Goal: Task Accomplishment & Management: Complete application form

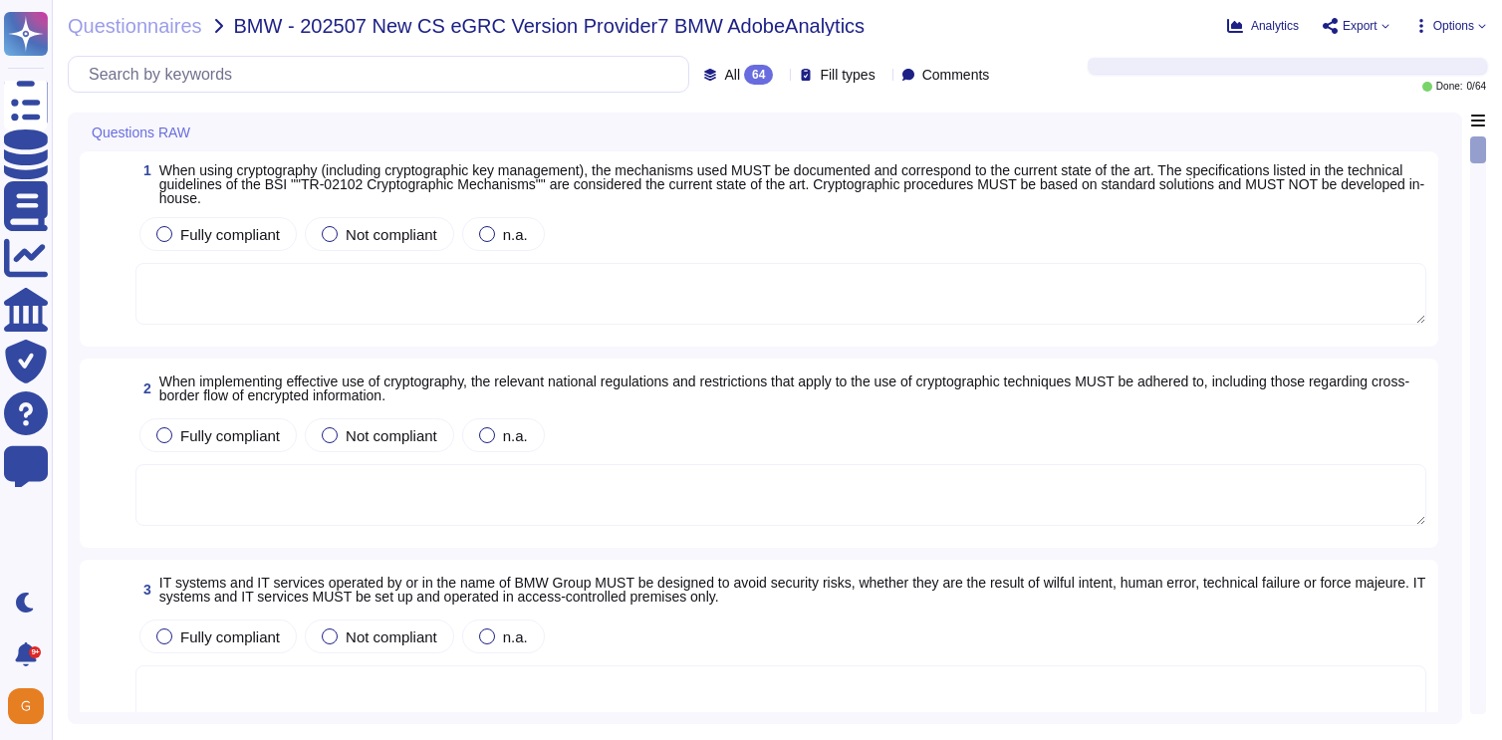
click at [791, 182] on span "When using cryptography (including cryptographic key management), the mechanism…" at bounding box center [791, 184] width 1265 height 44
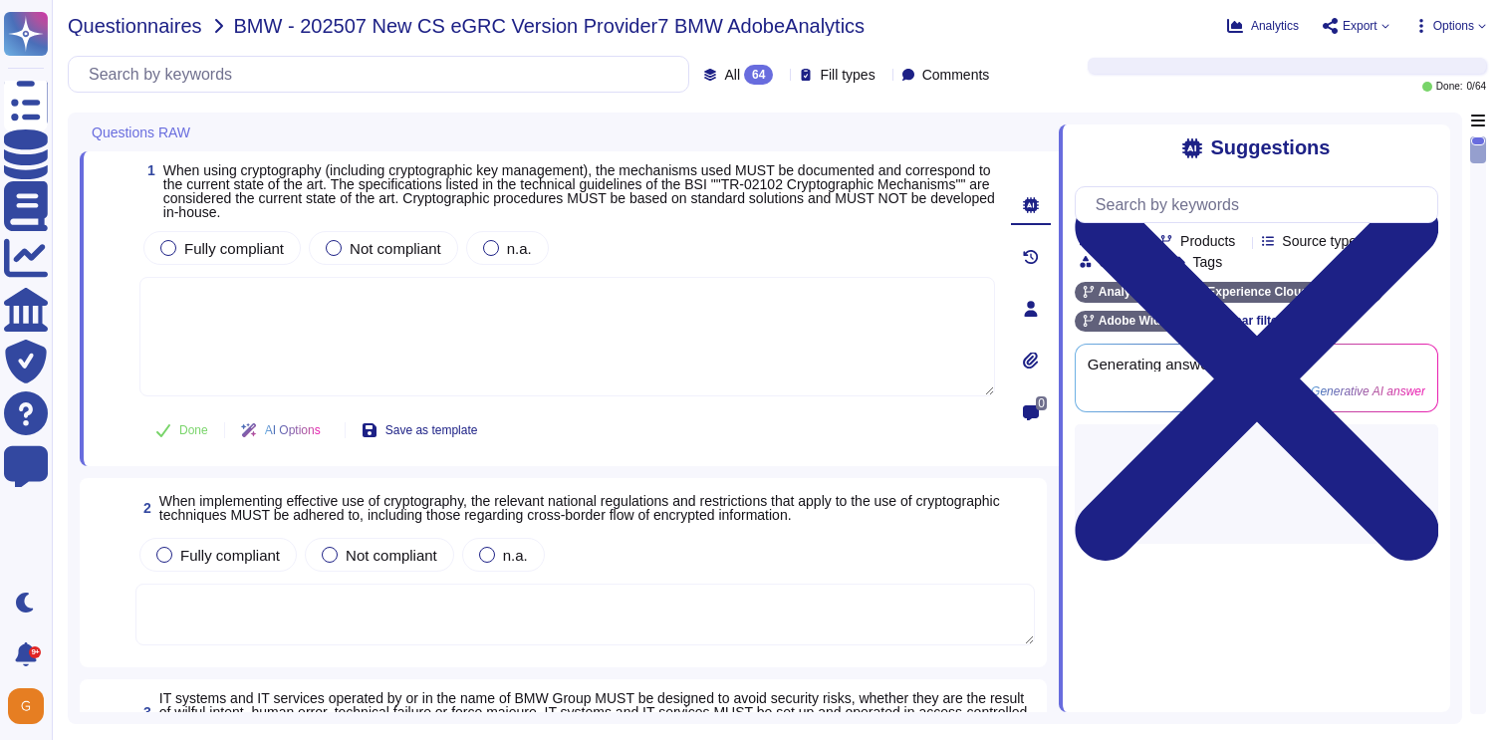
click at [156, 22] on span "Questionnaires" at bounding box center [135, 26] width 134 height 20
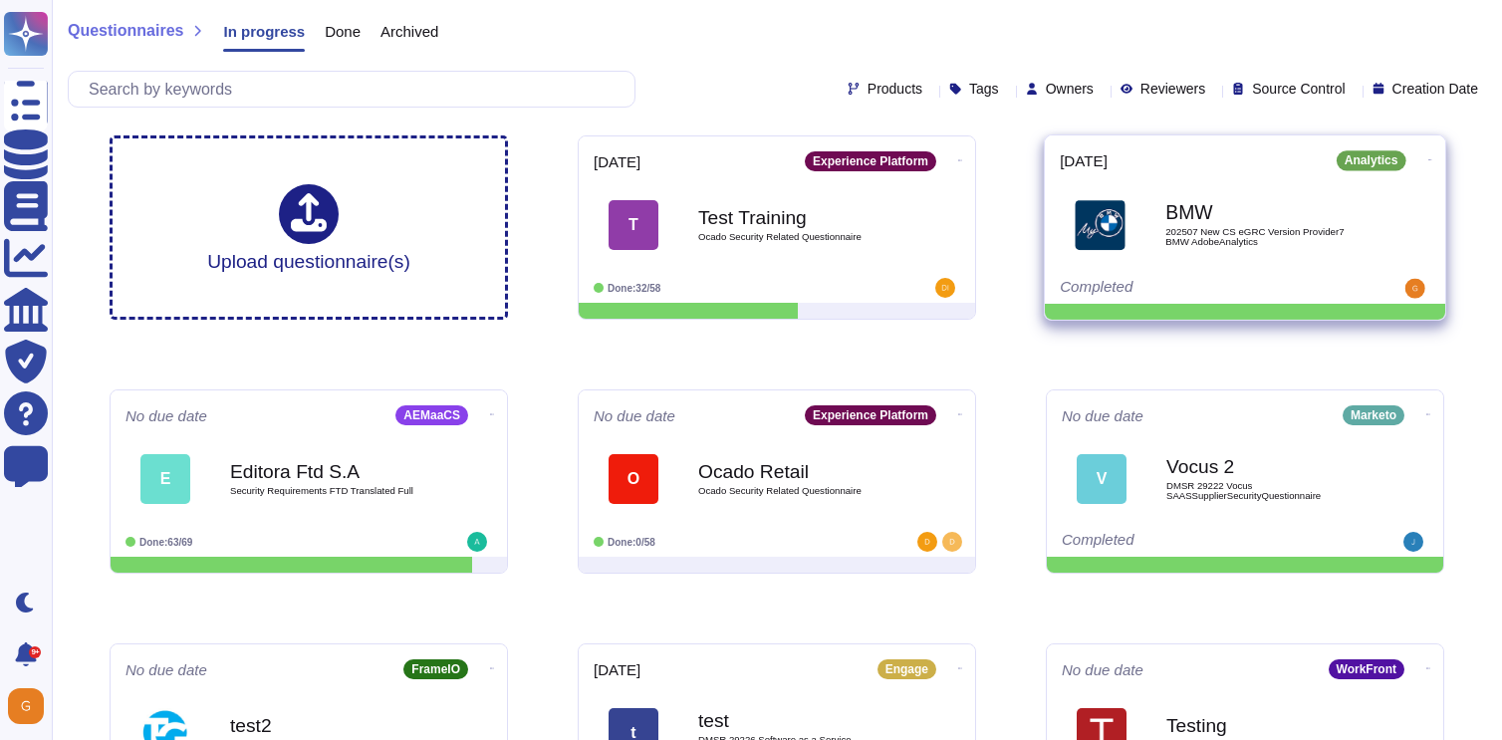
click at [1246, 214] on b "BMW" at bounding box center [1265, 212] width 201 height 19
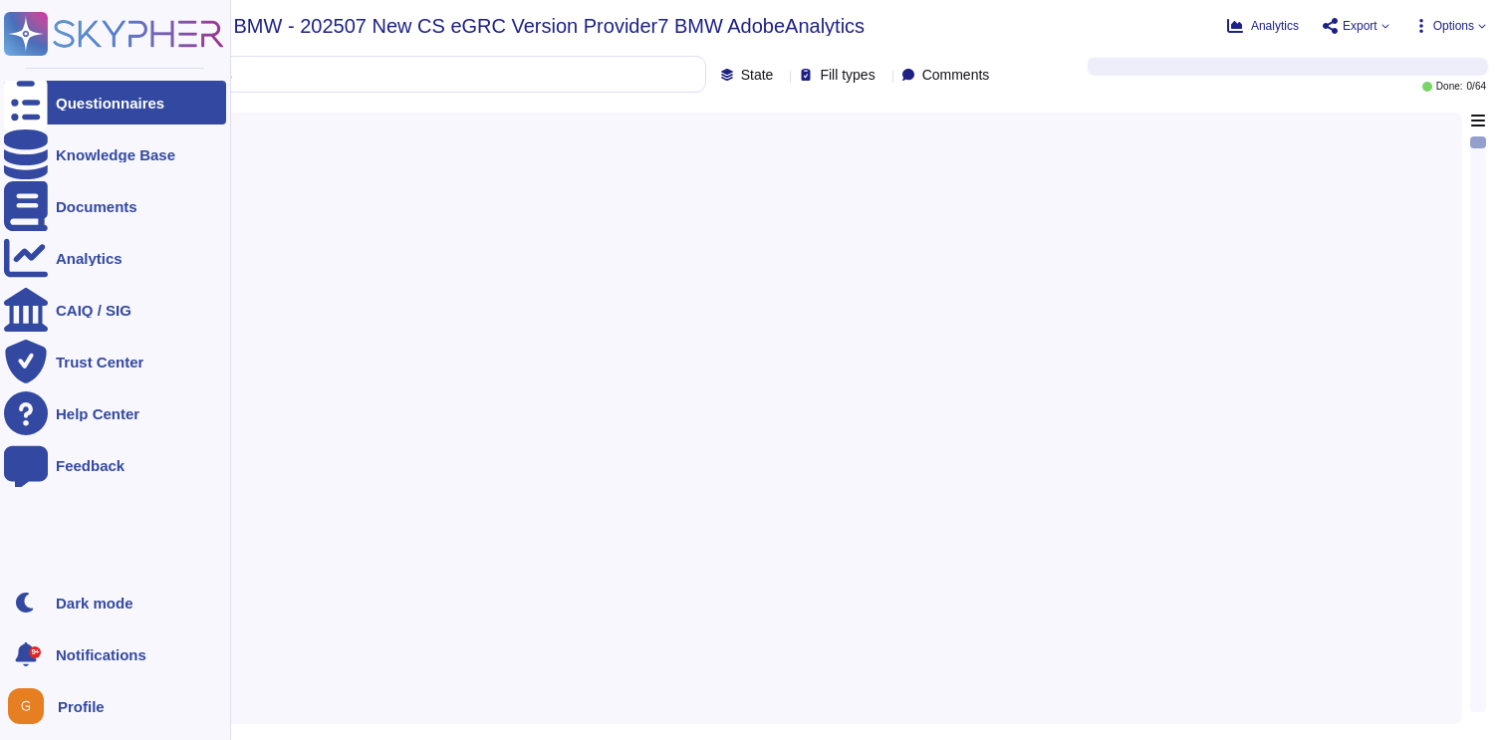
click at [28, 33] on rect at bounding box center [26, 34] width 44 height 44
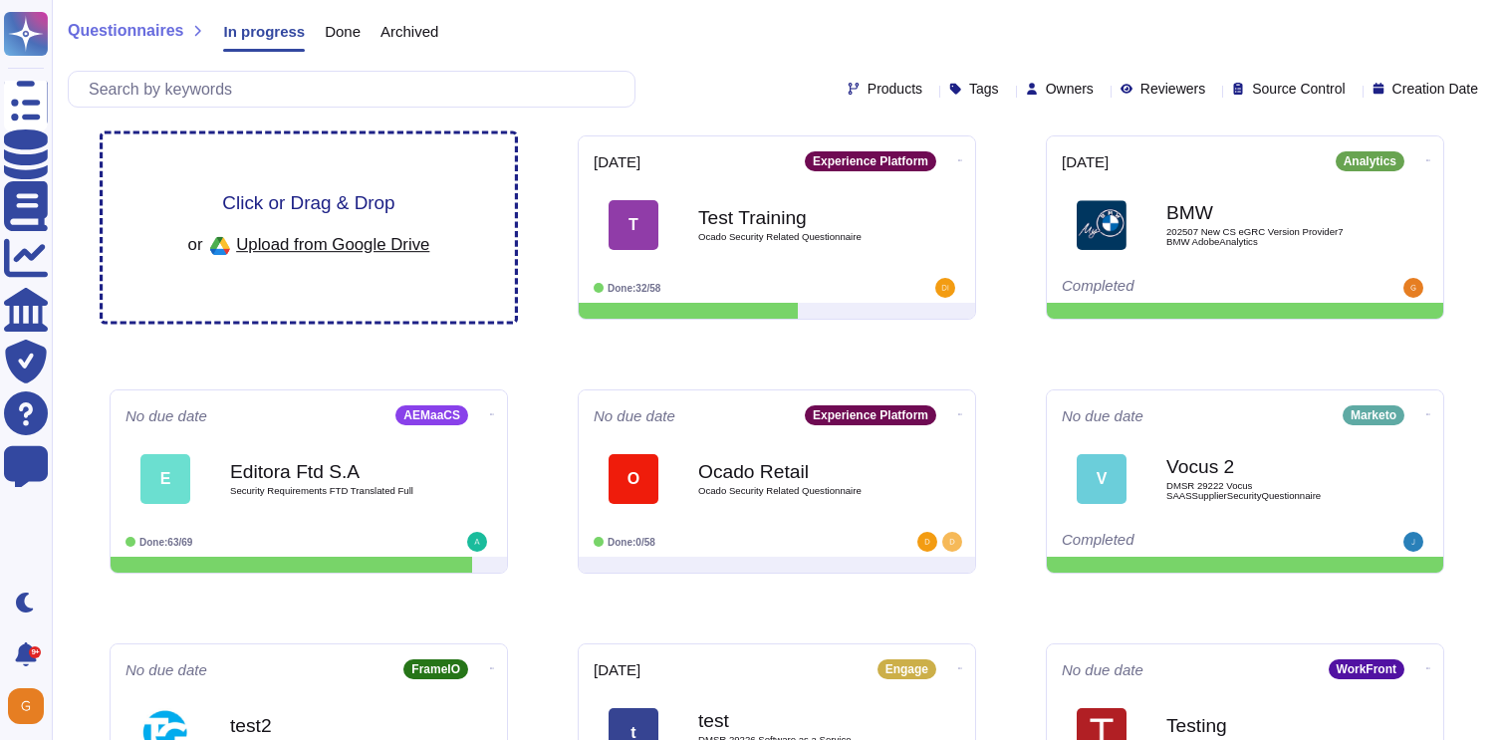
click at [310, 200] on span "Click or Drag & Drop" at bounding box center [308, 202] width 172 height 19
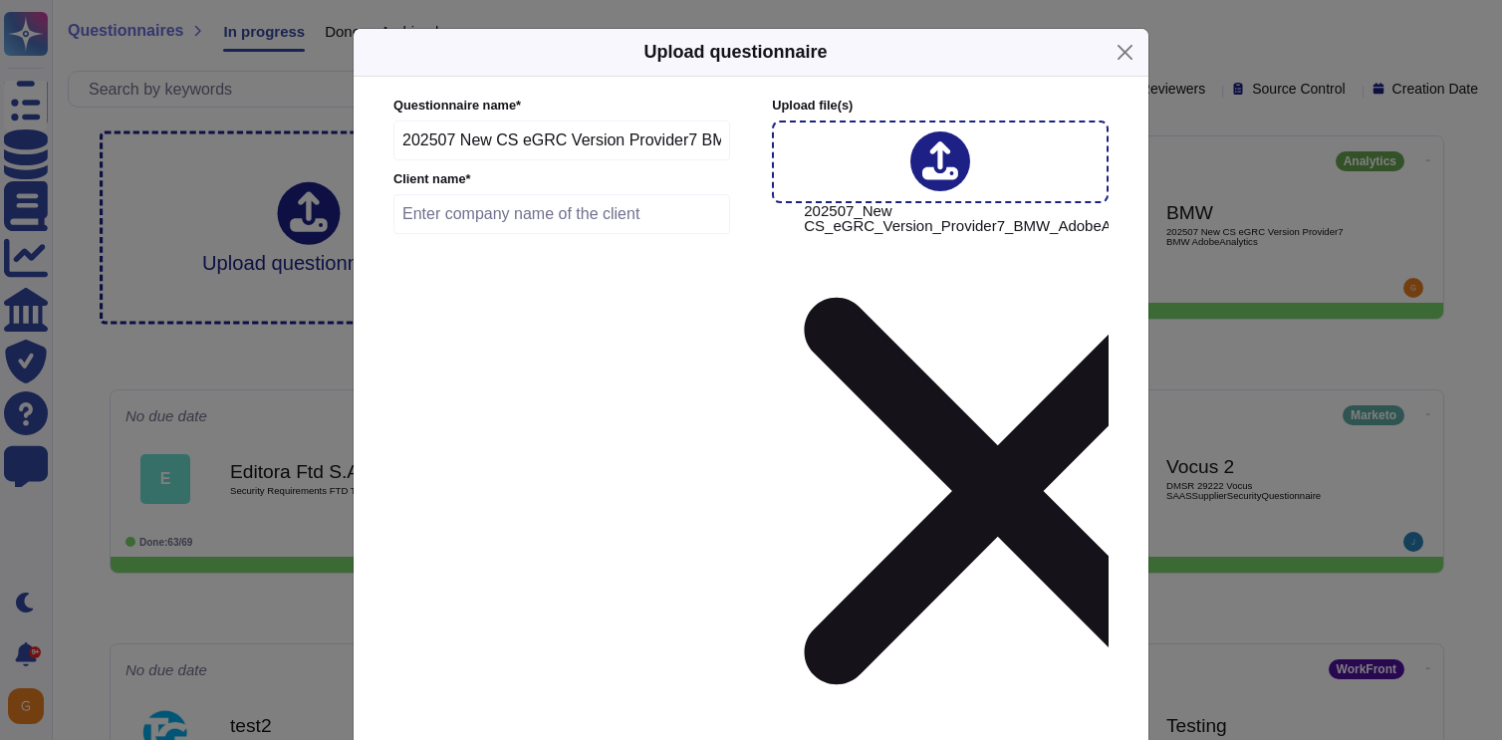
click at [480, 234] on input "text" at bounding box center [561, 214] width 337 height 40
type input "BMW"
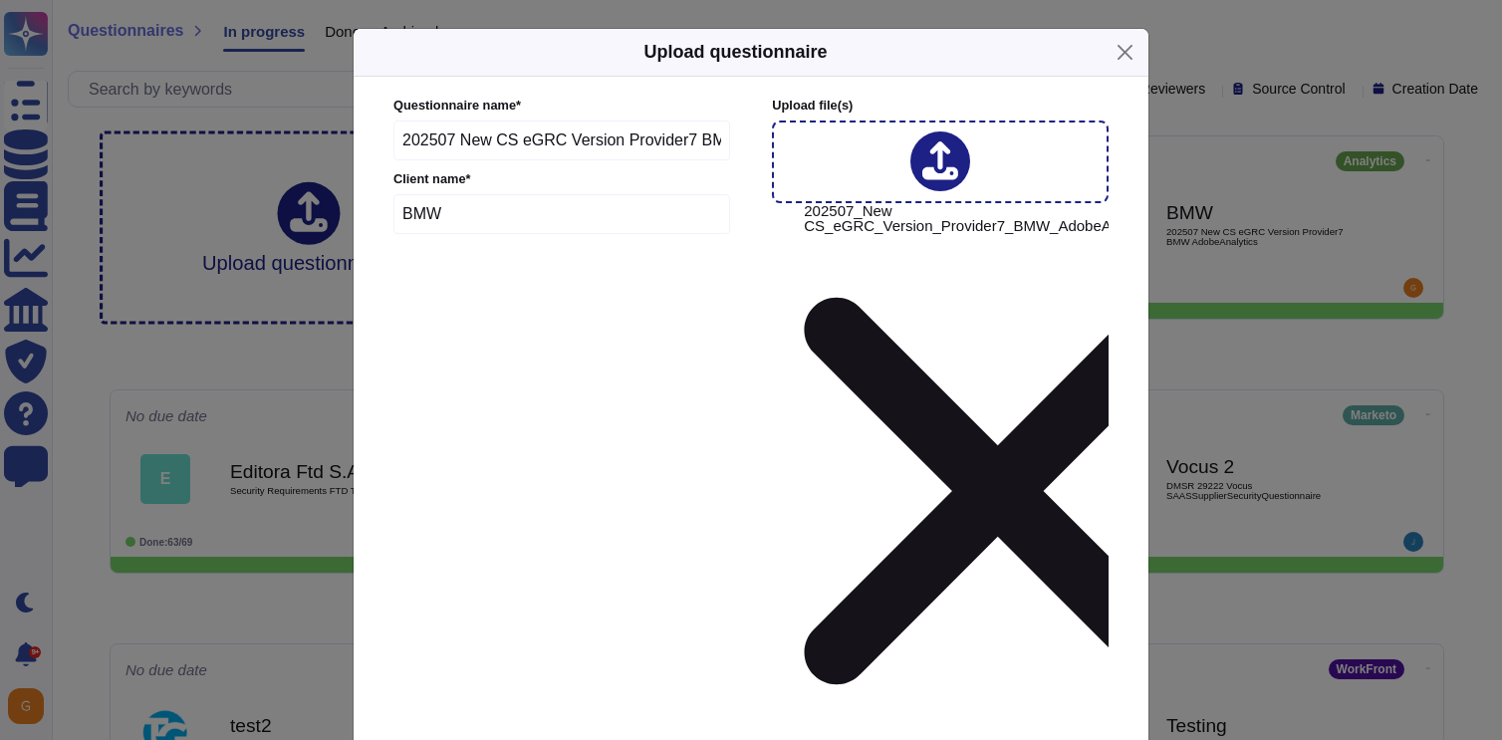
type input "[DATE]"
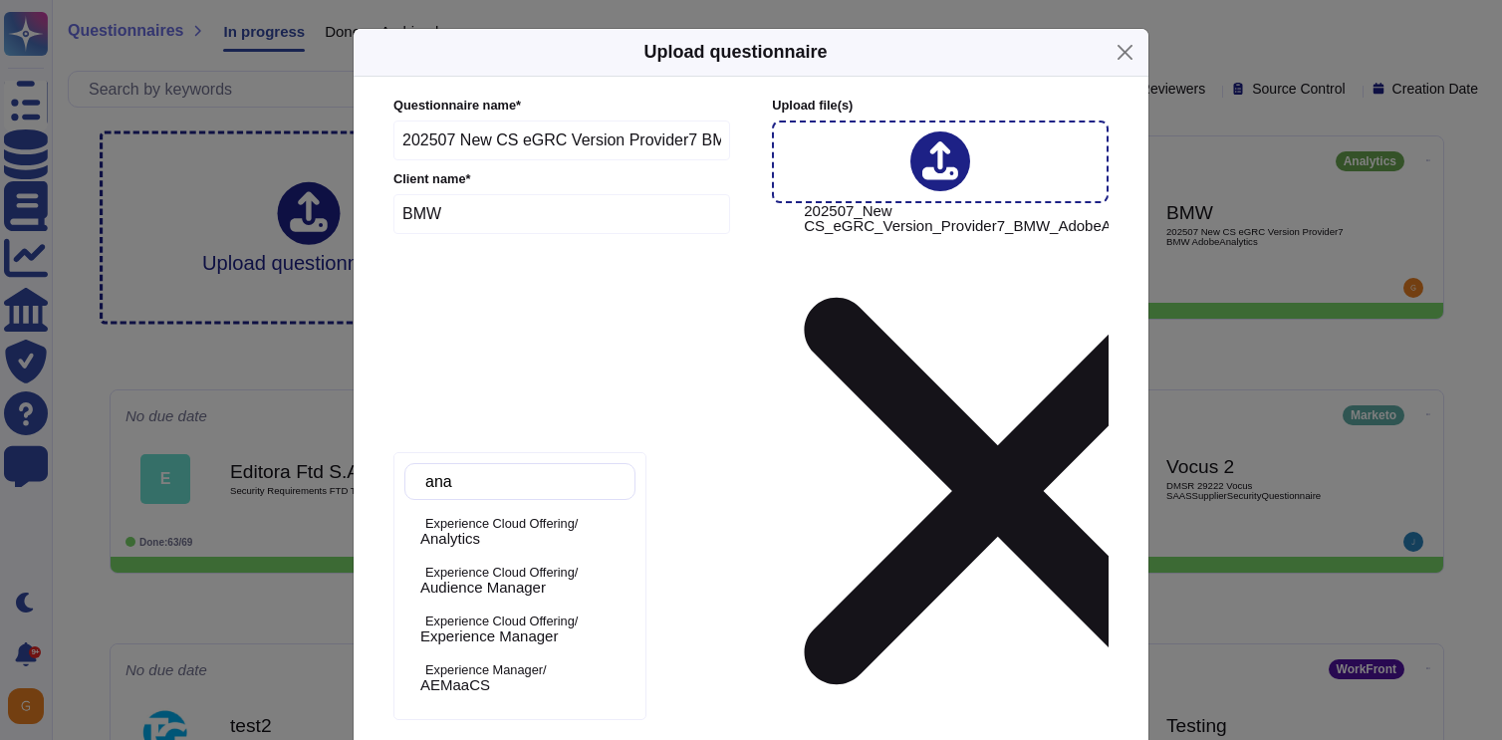
type input "anal"
click at [506, 544] on div "Analytics" at bounding box center [523, 539] width 207 height 18
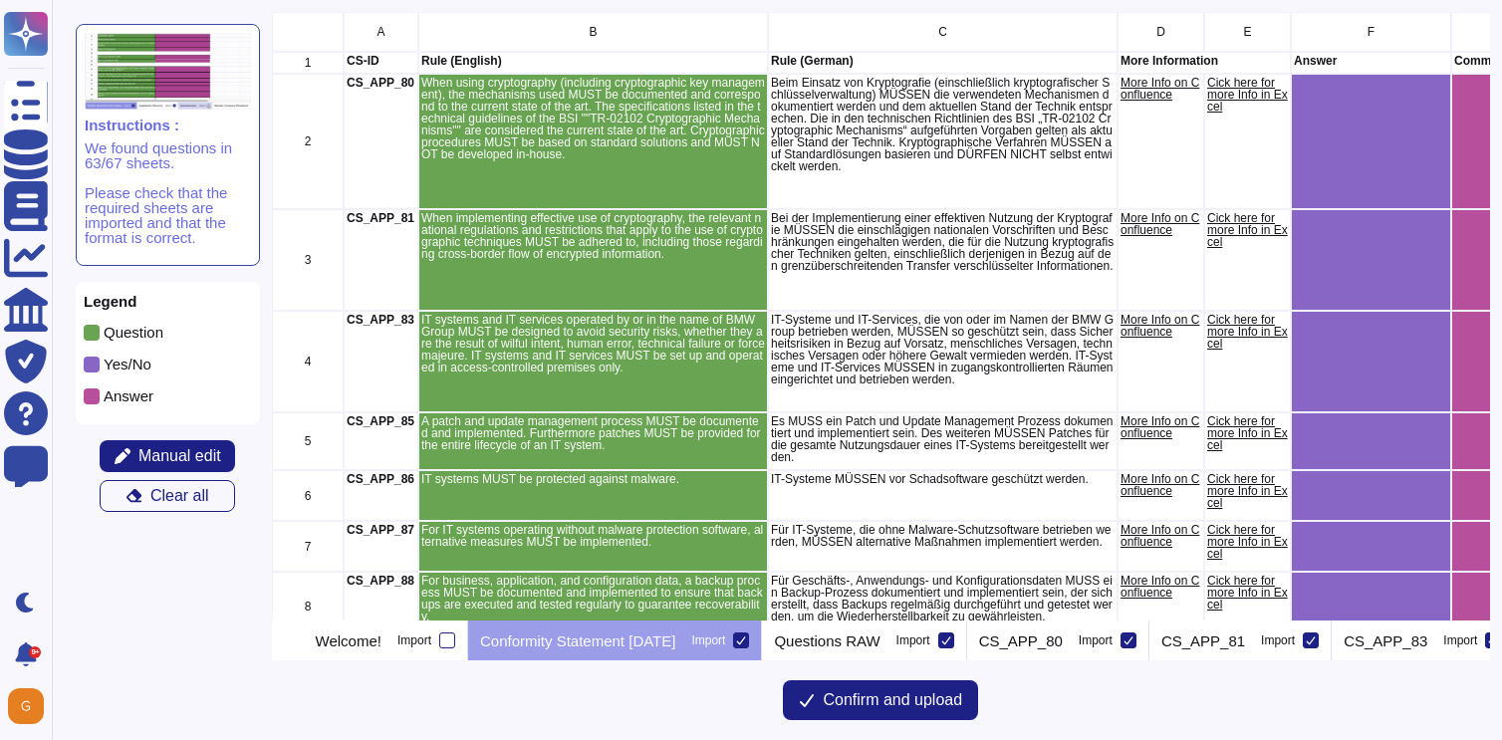
scroll to position [608, 1218]
click at [746, 641] on icon at bounding box center [741, 640] width 10 height 10
click at [0, 0] on input "Import" at bounding box center [0, 0] width 0 height 0
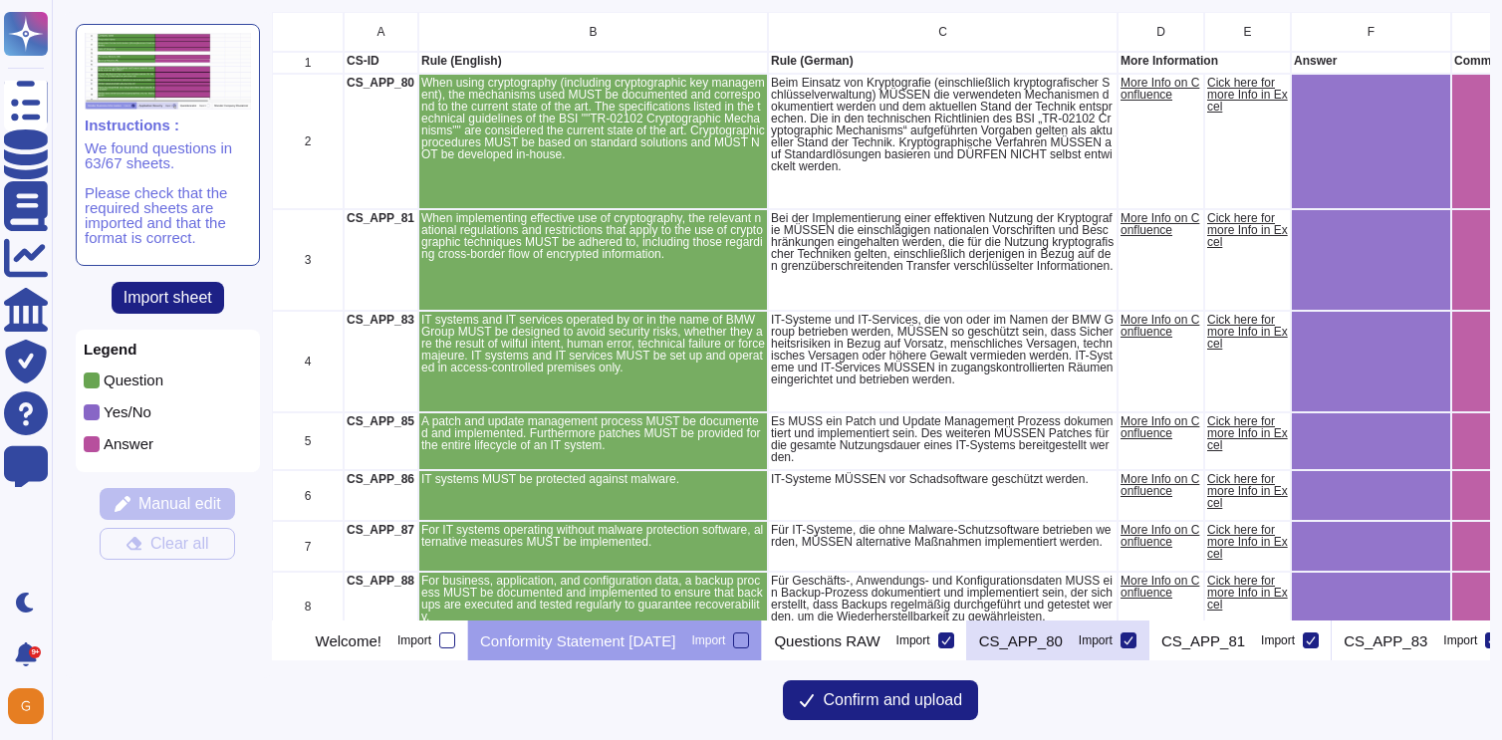
click at [1133, 643] on icon at bounding box center [1128, 640] width 10 height 10
click at [0, 0] on input "Import" at bounding box center [0, 0] width 0 height 0
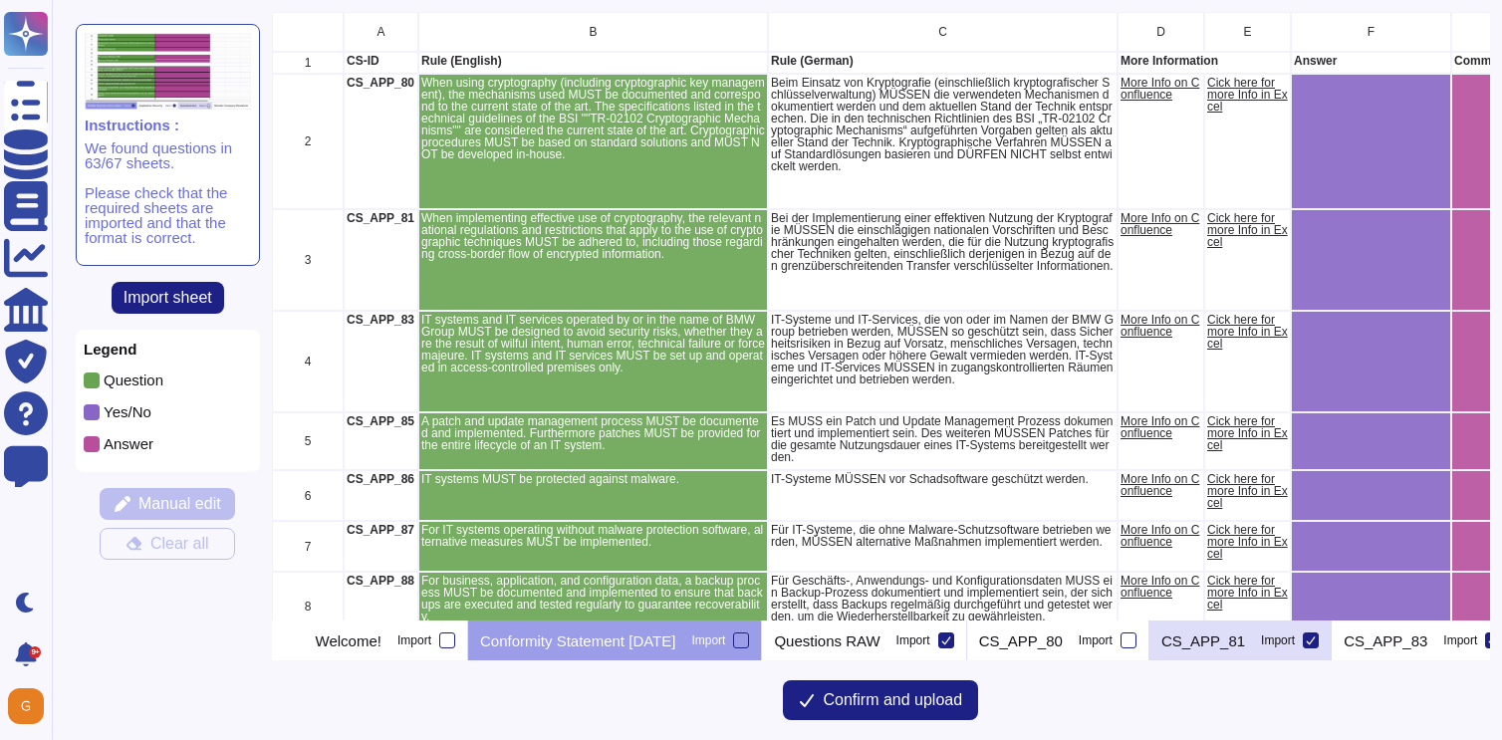
click at [1315, 641] on icon at bounding box center [1310, 640] width 10 height 10
click at [0, 0] on input "Import" at bounding box center [0, 0] width 0 height 0
click at [296, 642] on icon at bounding box center [296, 642] width 0 height 0
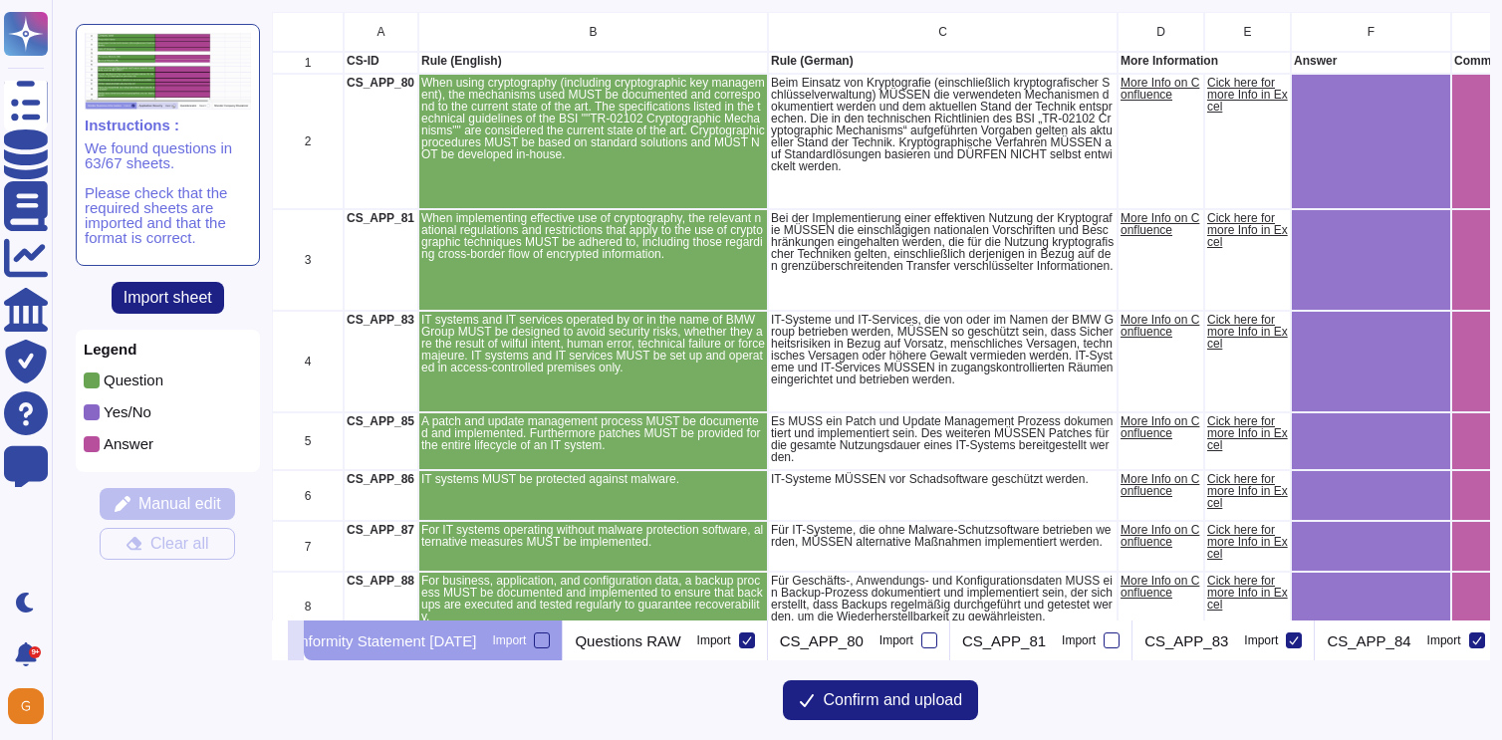
click at [296, 642] on icon at bounding box center [296, 642] width 0 height 0
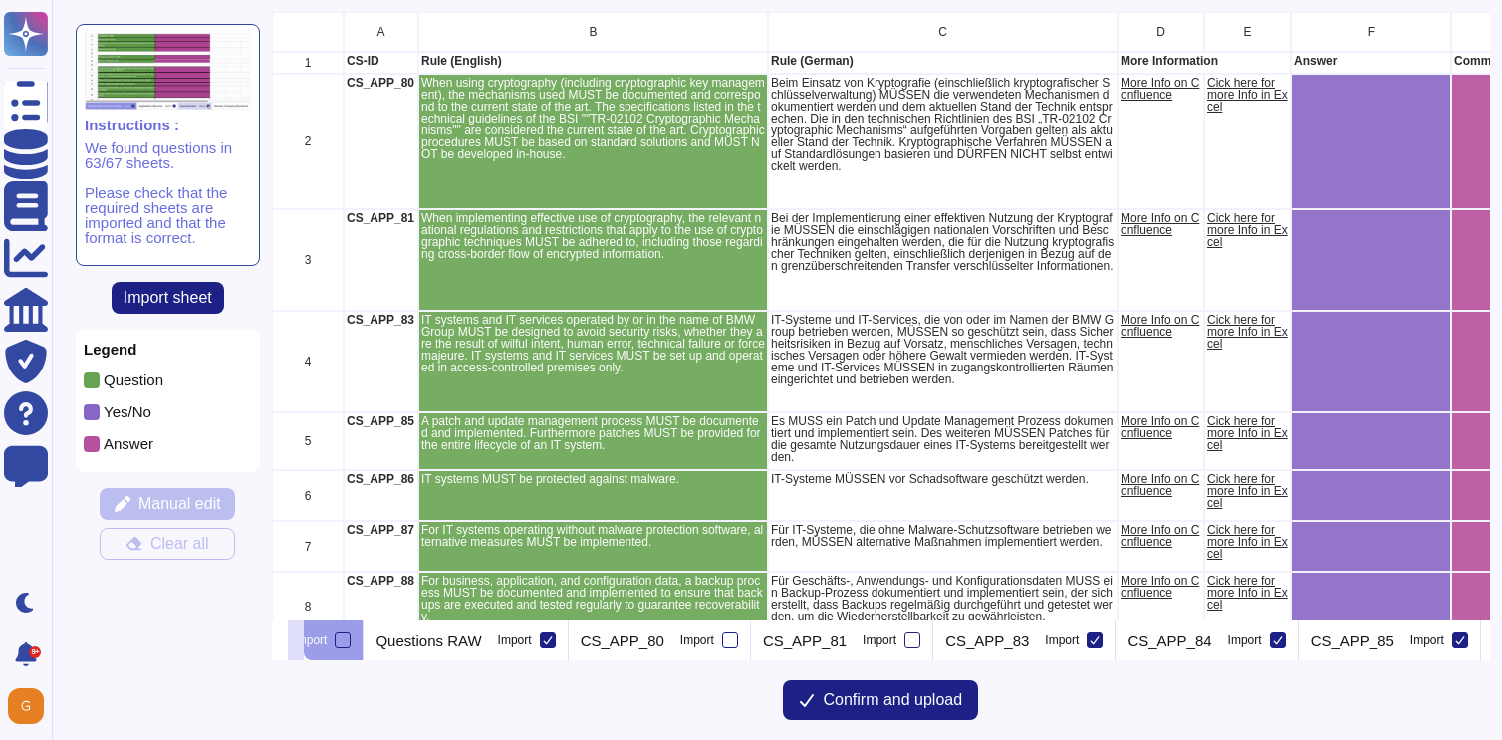
click at [296, 642] on icon at bounding box center [296, 642] width 0 height 0
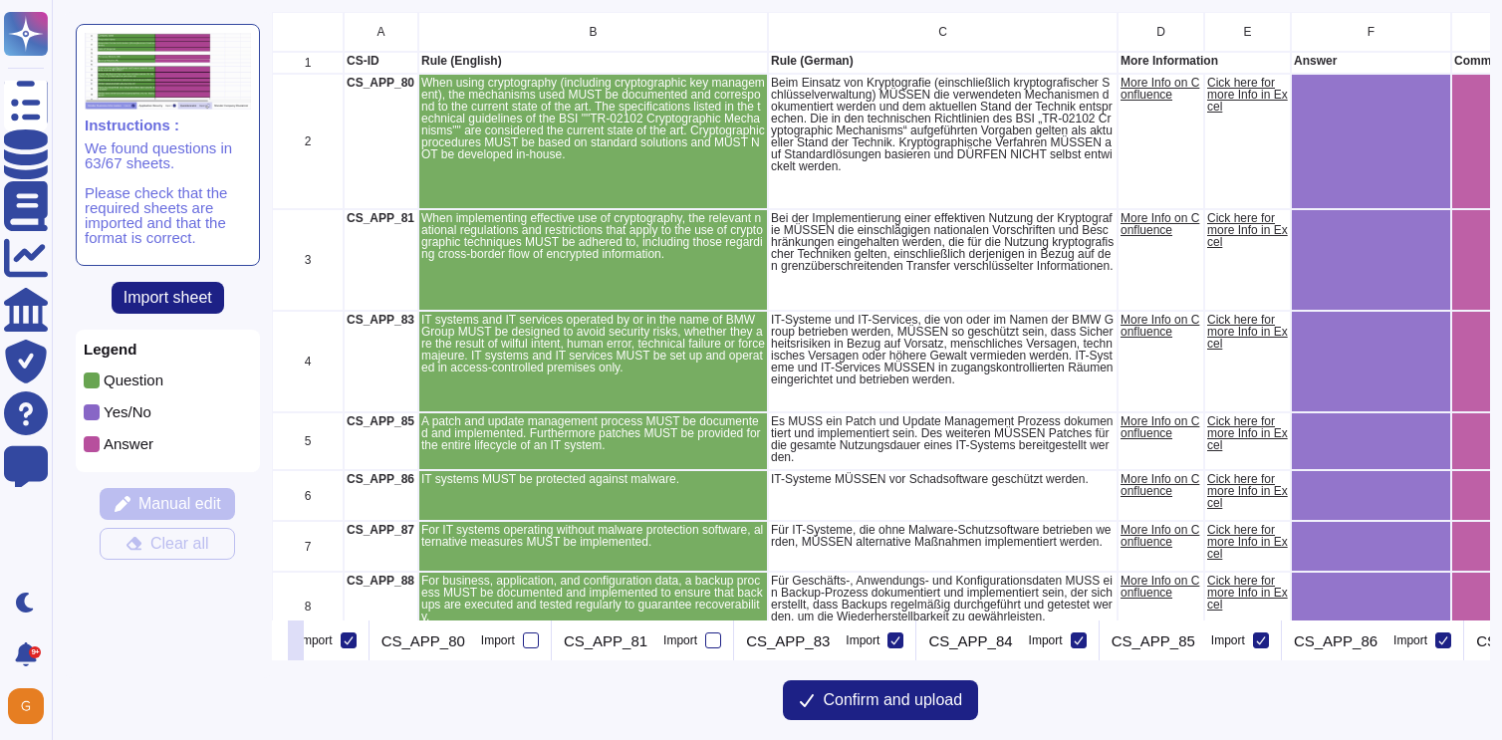
click at [296, 642] on icon at bounding box center [296, 642] width 0 height 0
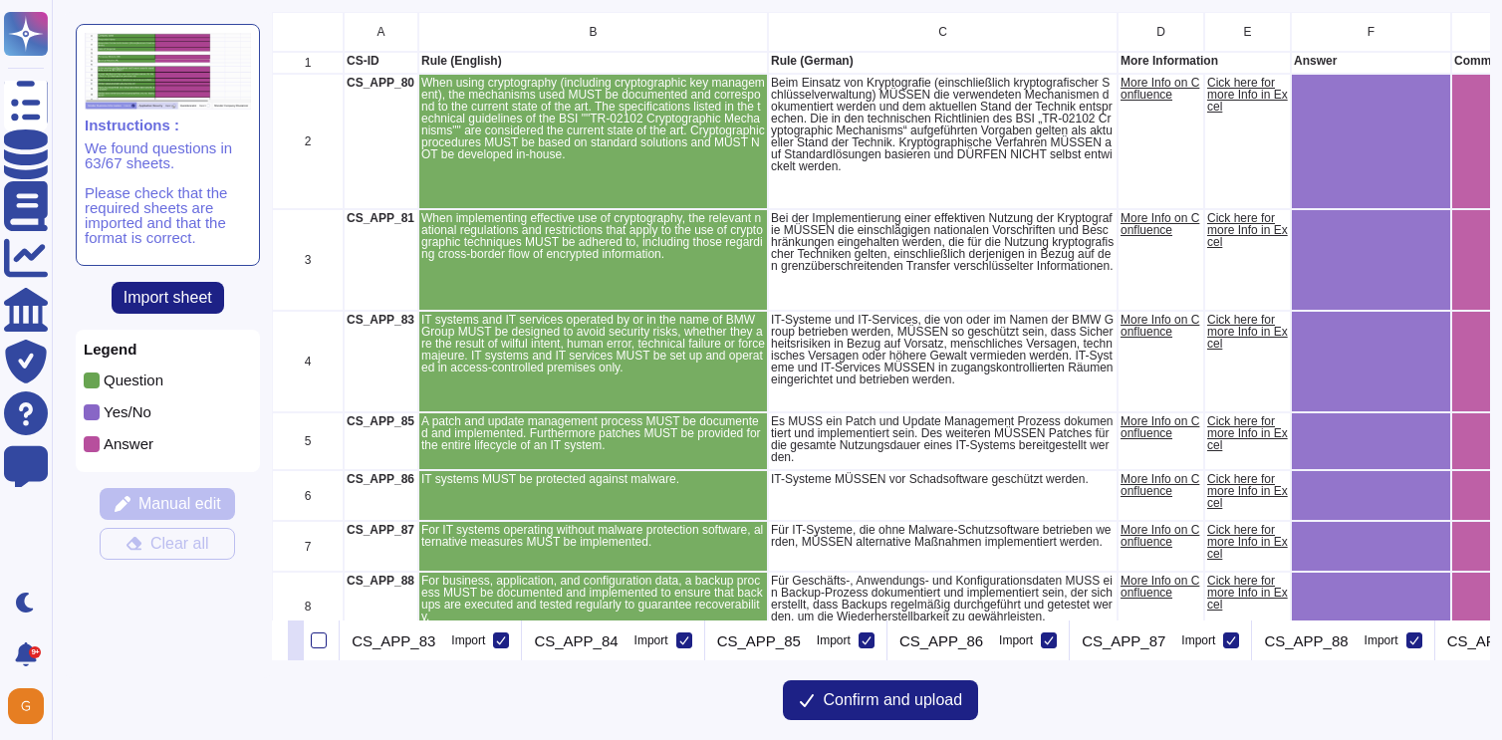
click at [296, 642] on icon at bounding box center [296, 642] width 0 height 0
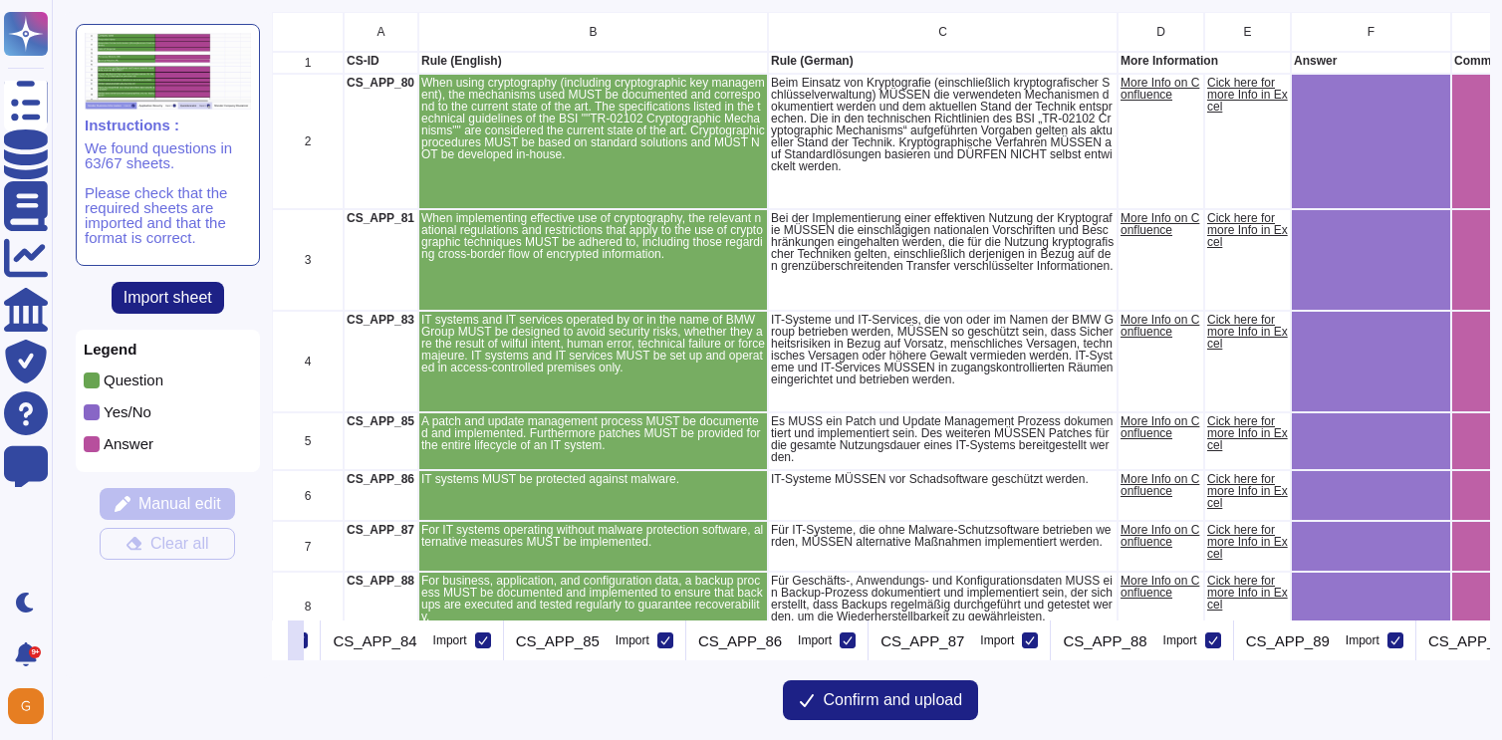
scroll to position [0, 1193]
click at [305, 639] on icon at bounding box center [300, 640] width 10 height 10
click at [0, 0] on input "Import" at bounding box center [0, 0] width 0 height 0
click at [487, 637] on icon at bounding box center [482, 640] width 9 height 8
click at [0, 0] on input "Import" at bounding box center [0, 0] width 0 height 0
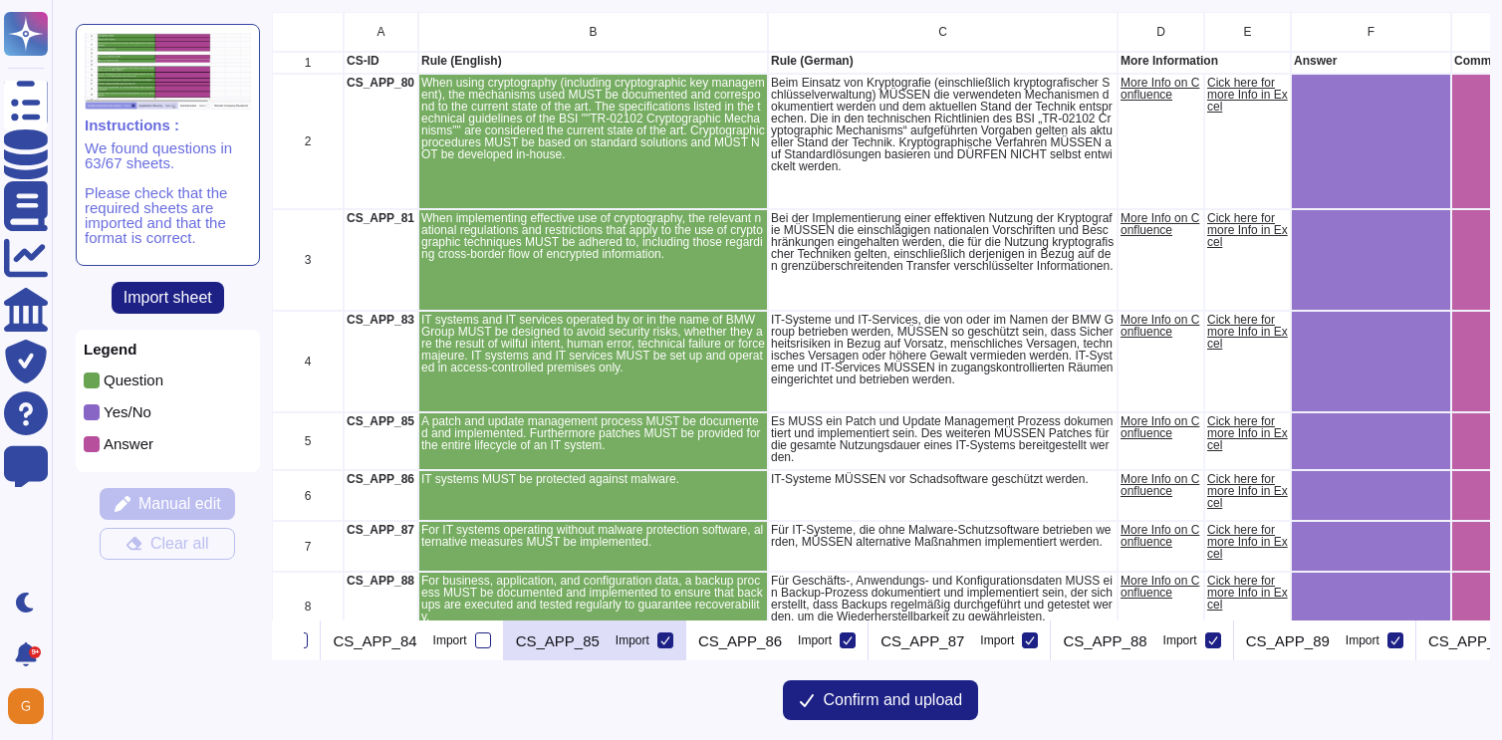
click at [670, 641] on icon at bounding box center [665, 640] width 10 height 10
click at [0, 0] on input "Import" at bounding box center [0, 0] width 0 height 0
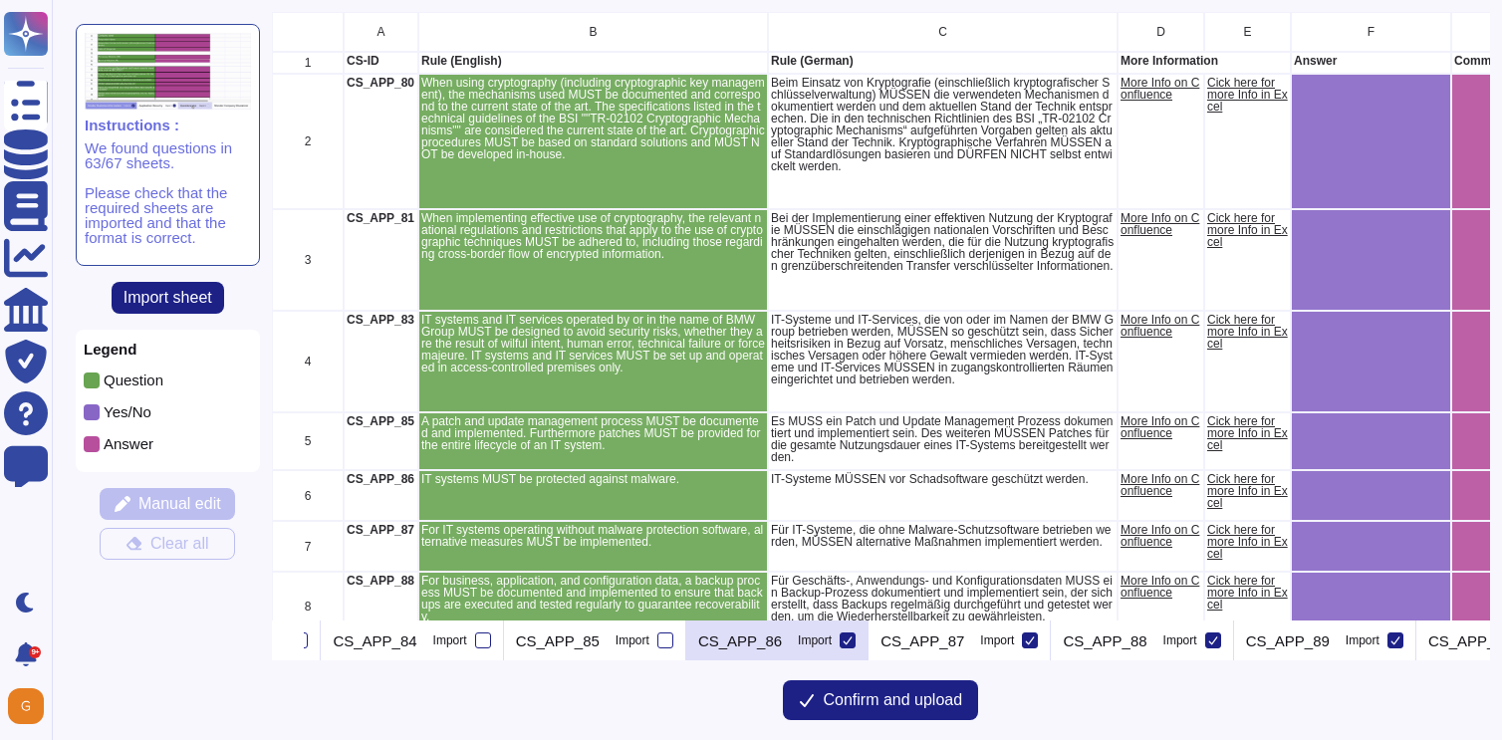
click at [852, 636] on icon at bounding box center [847, 640] width 10 height 10
click at [0, 0] on input "Import" at bounding box center [0, 0] width 0 height 0
click at [1035, 638] on icon at bounding box center [1030, 640] width 10 height 10
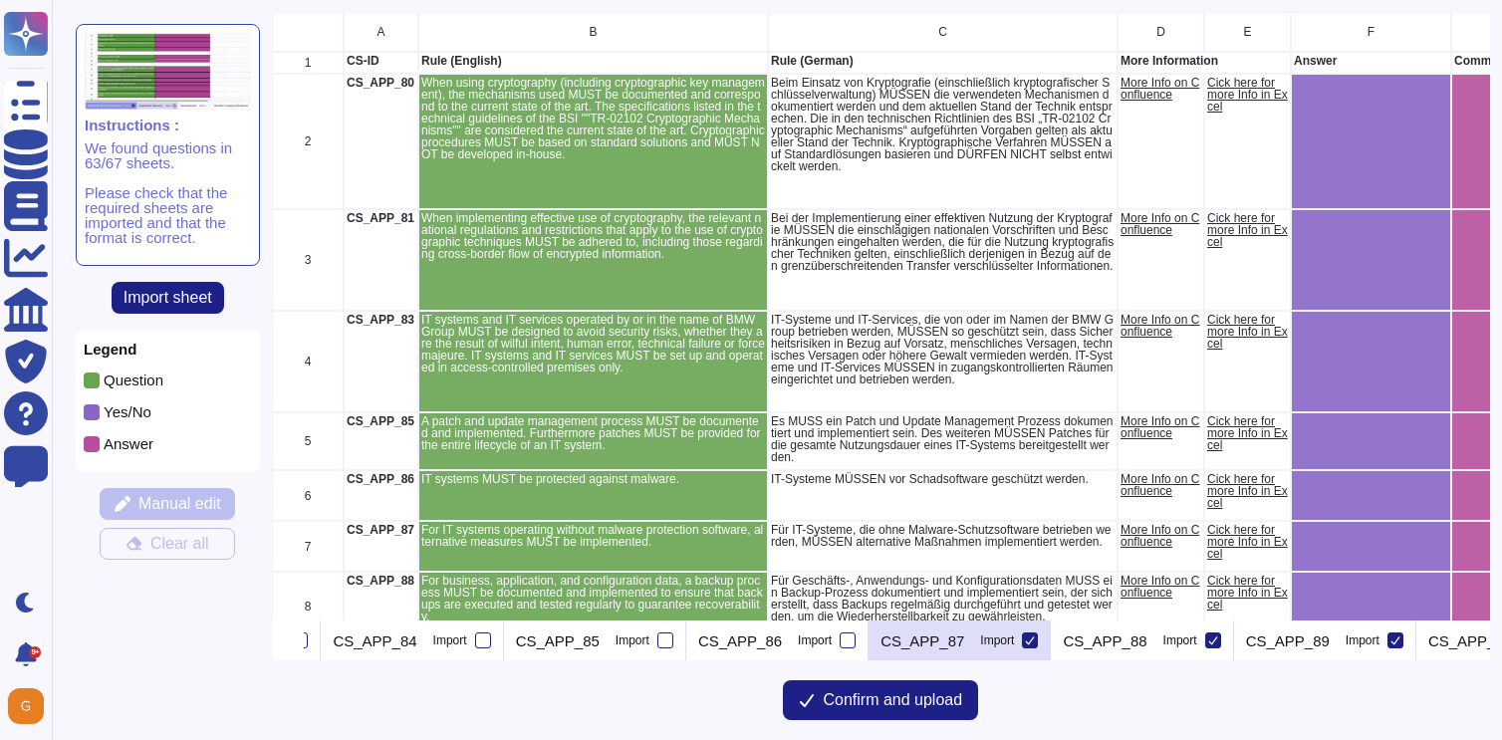
click at [0, 0] on input "Import" at bounding box center [0, 0] width 0 height 0
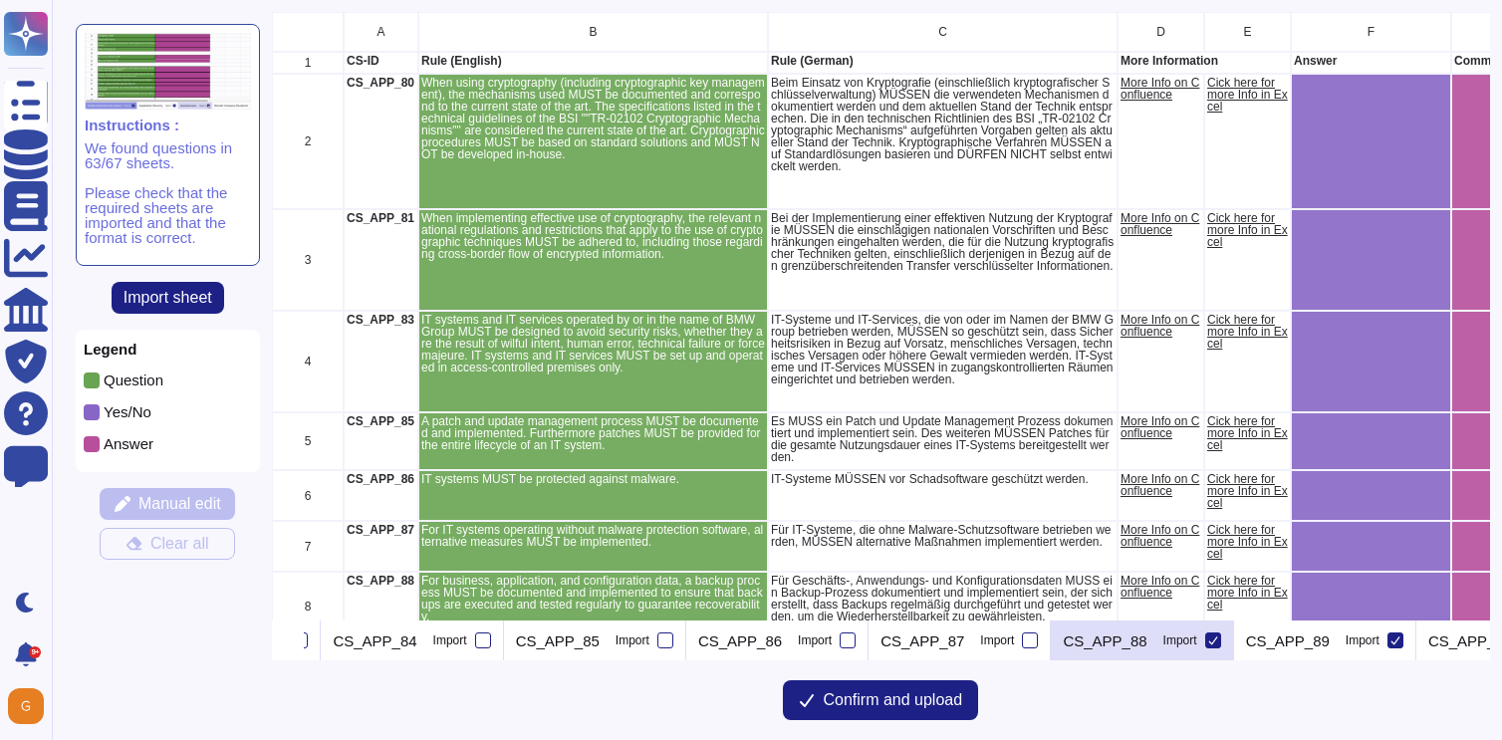
click at [1218, 637] on icon at bounding box center [1213, 640] width 10 height 10
click at [0, 0] on input "Import" at bounding box center [0, 0] width 0 height 0
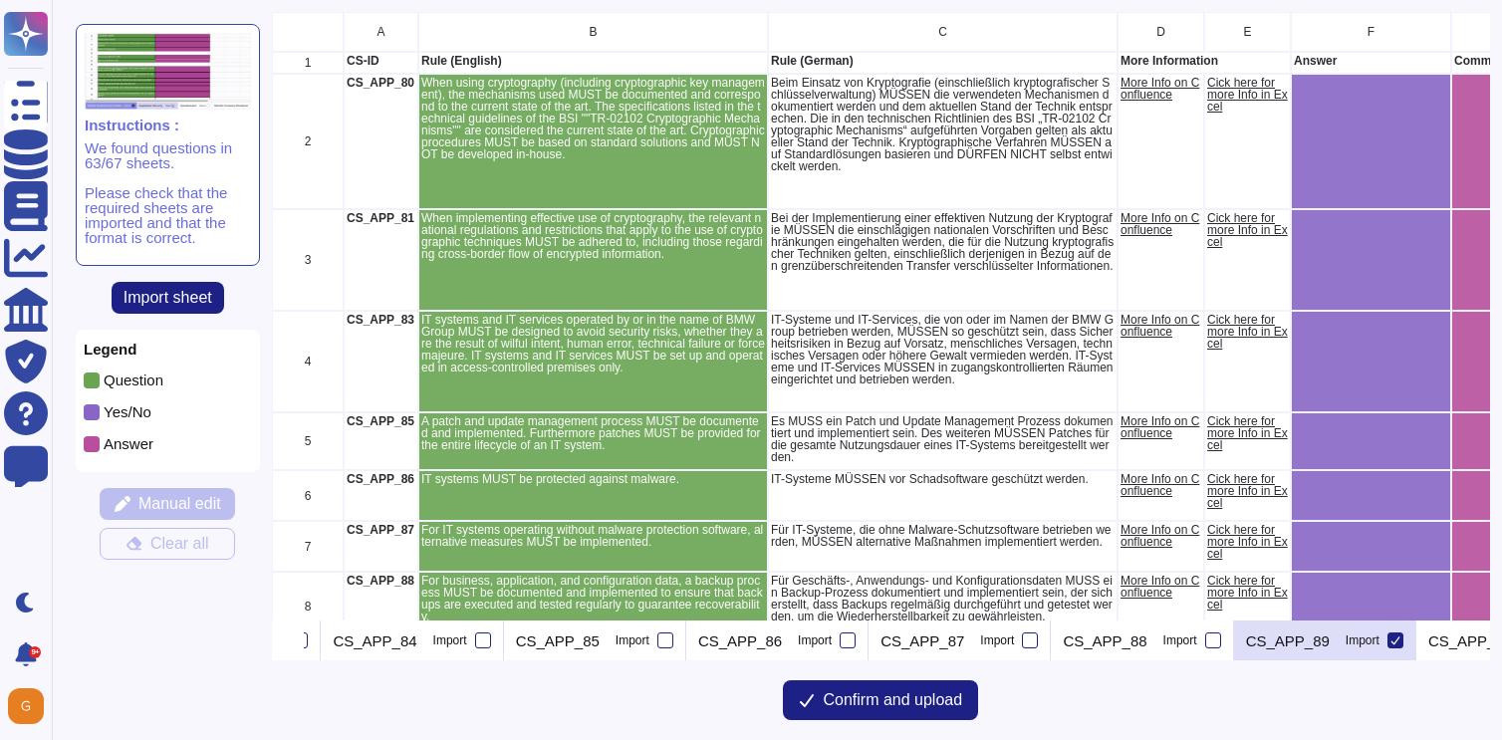
click at [1400, 637] on icon at bounding box center [1395, 640] width 9 height 8
click at [0, 0] on input "Import" at bounding box center [0, 0] width 0 height 0
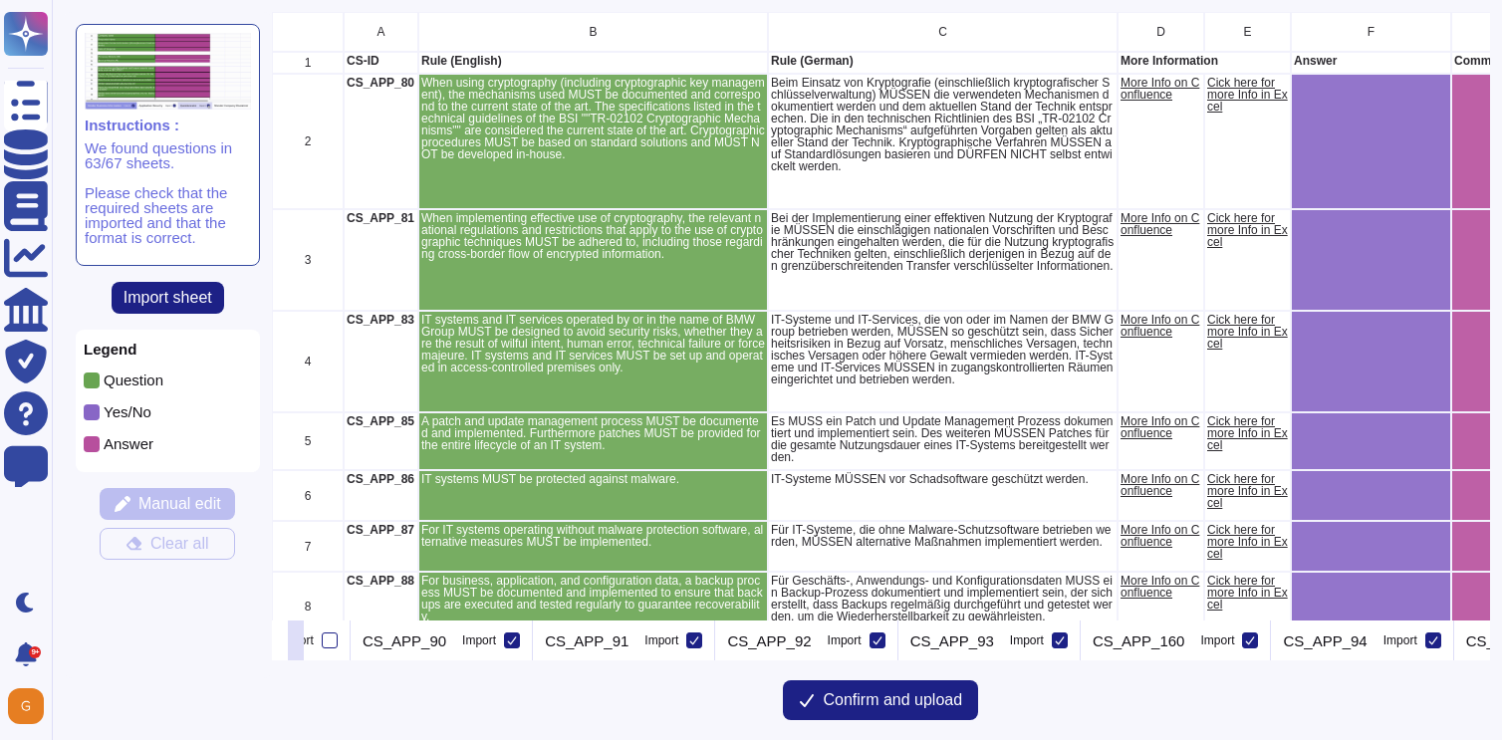
click at [280, 642] on icon at bounding box center [280, 642] width 0 height 0
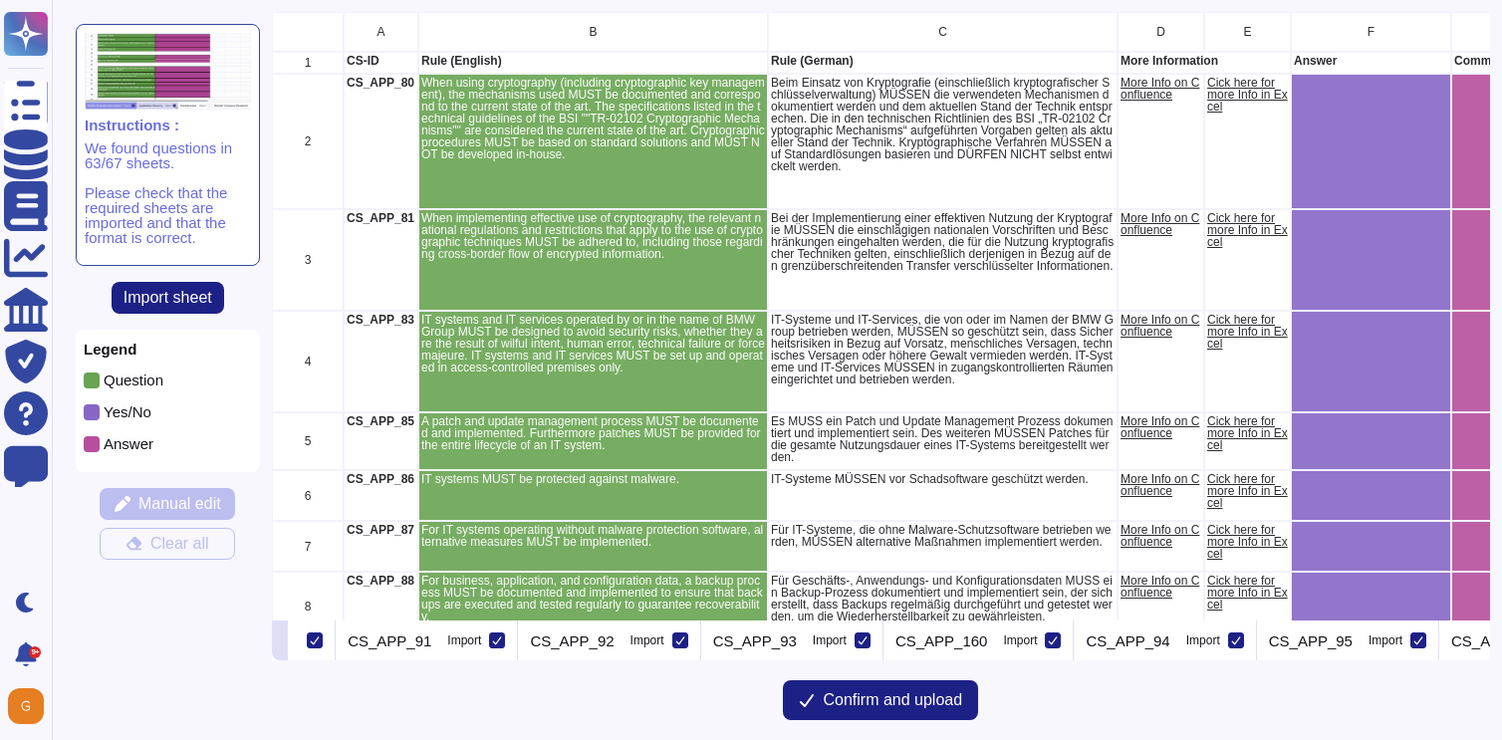
scroll to position [0, 2432]
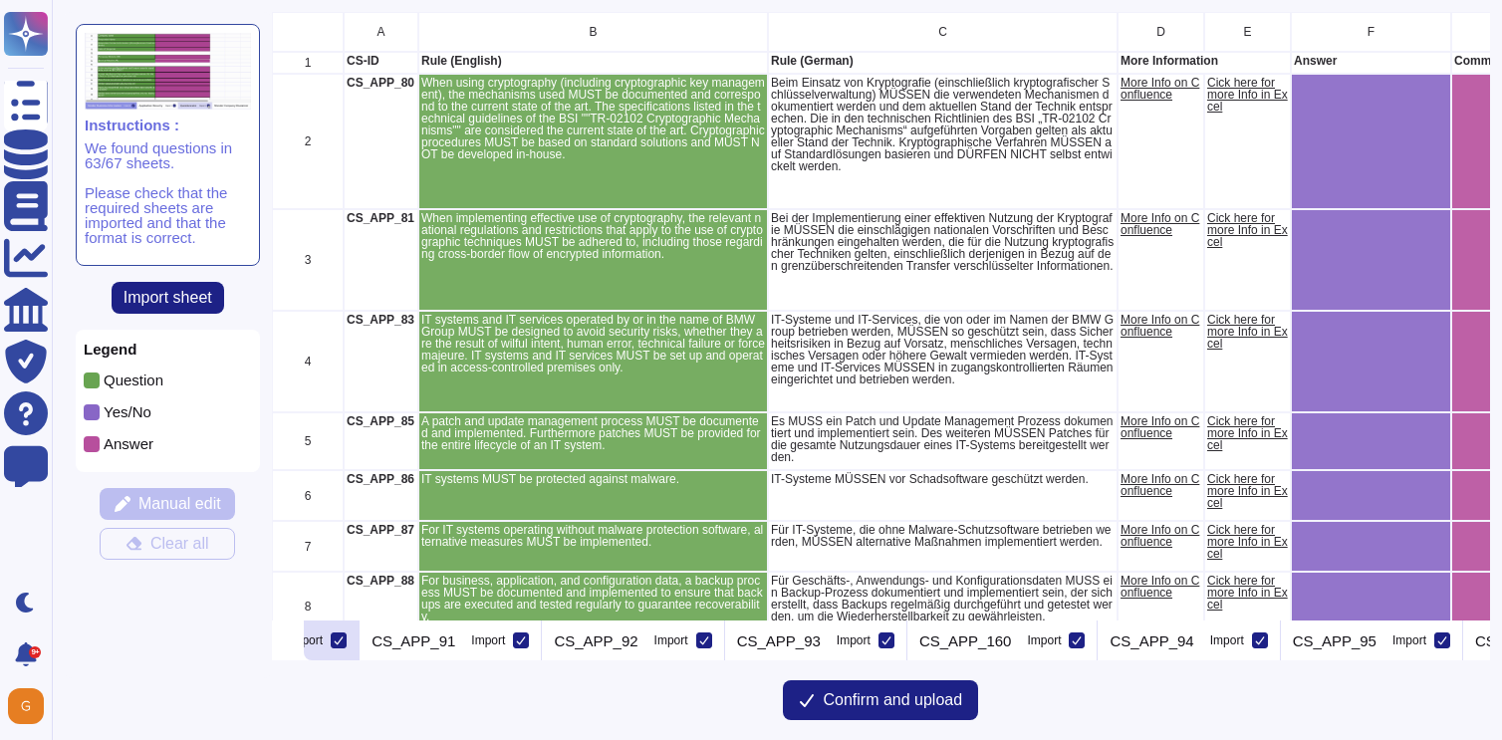
click at [344, 641] on icon at bounding box center [339, 640] width 10 height 10
click at [0, 0] on input "Import" at bounding box center [0, 0] width 0 height 0
click at [526, 639] on icon at bounding box center [521, 640] width 10 height 10
click at [0, 0] on input "Import" at bounding box center [0, 0] width 0 height 0
click at [709, 641] on icon at bounding box center [704, 640] width 10 height 10
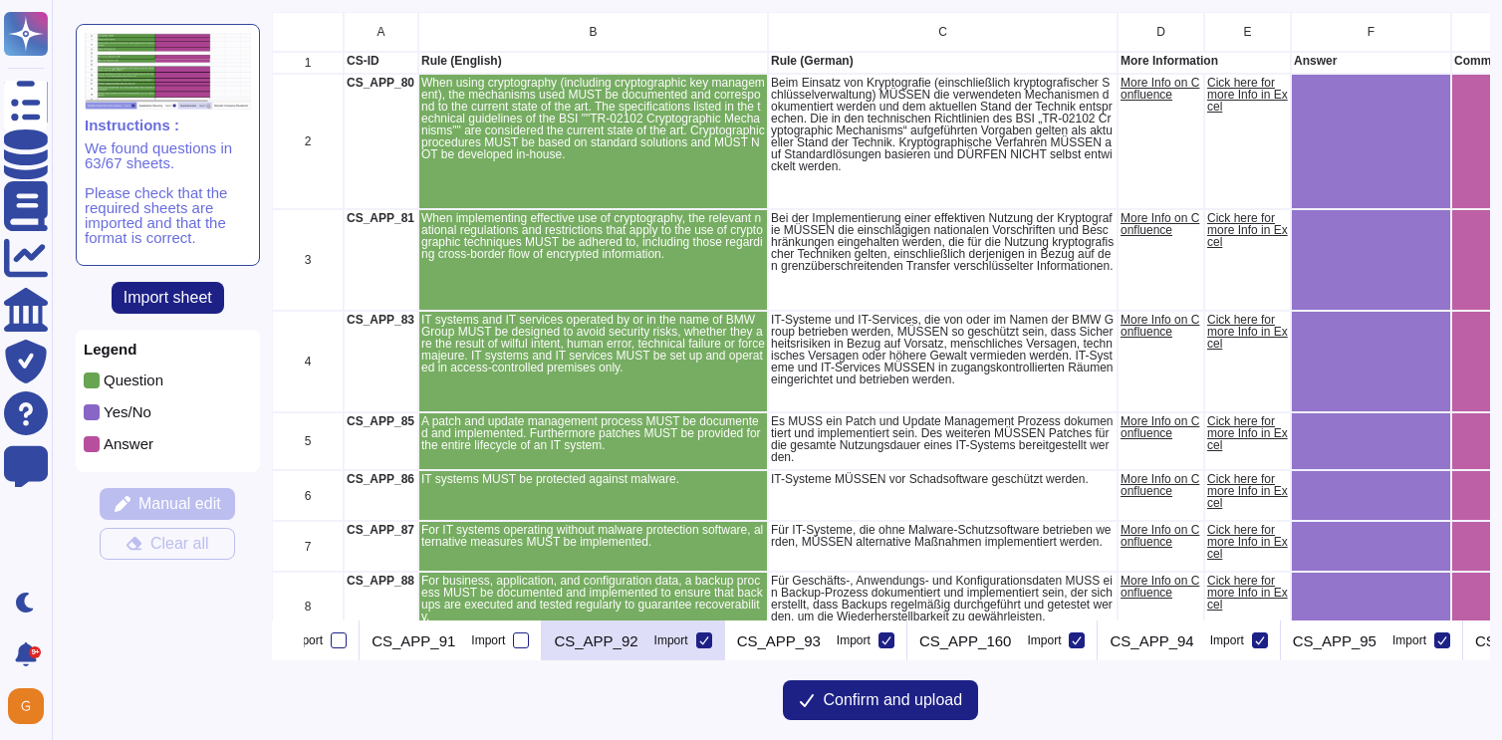
click at [0, 0] on input "Import" at bounding box center [0, 0] width 0 height 0
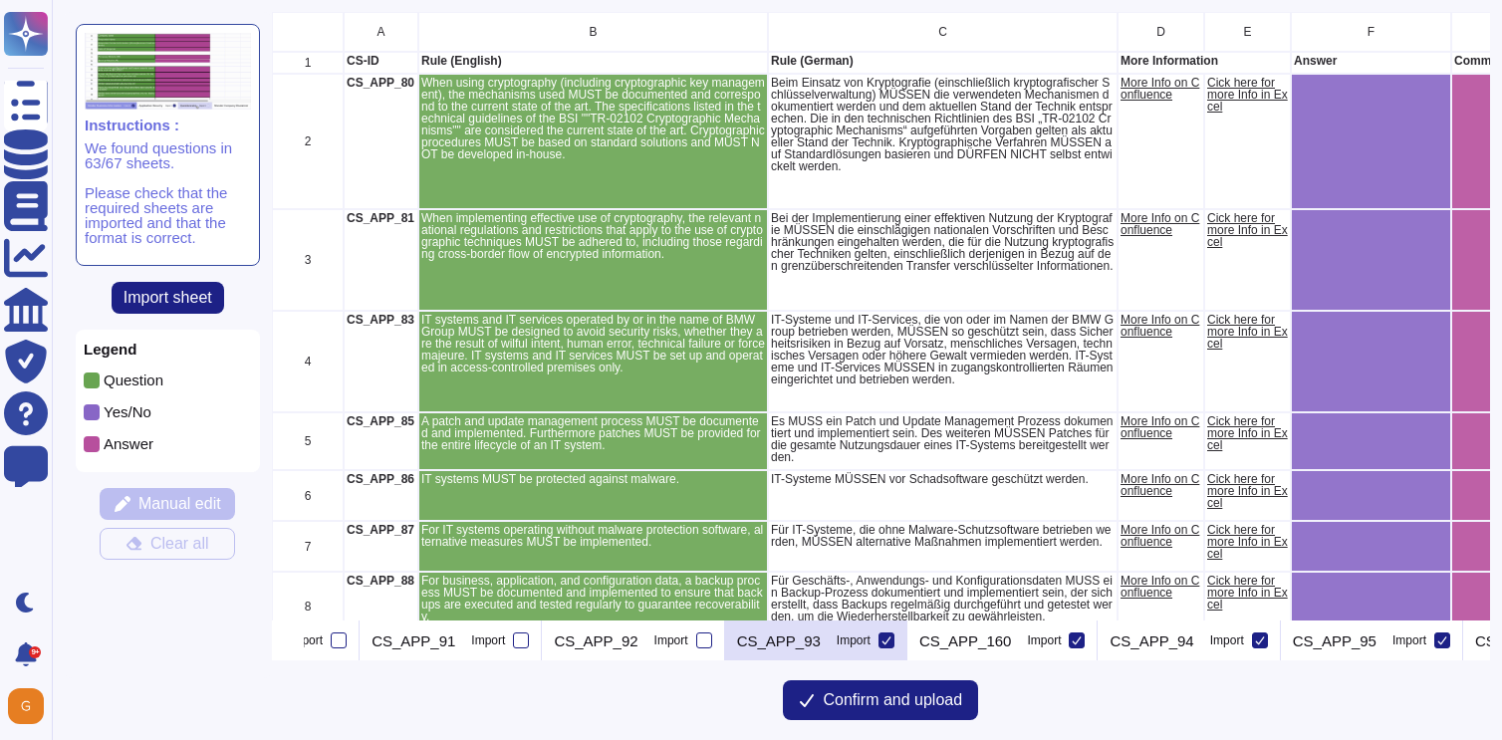
click at [891, 639] on icon at bounding box center [886, 640] width 10 height 10
click at [0, 0] on input "Import" at bounding box center [0, 0] width 0 height 0
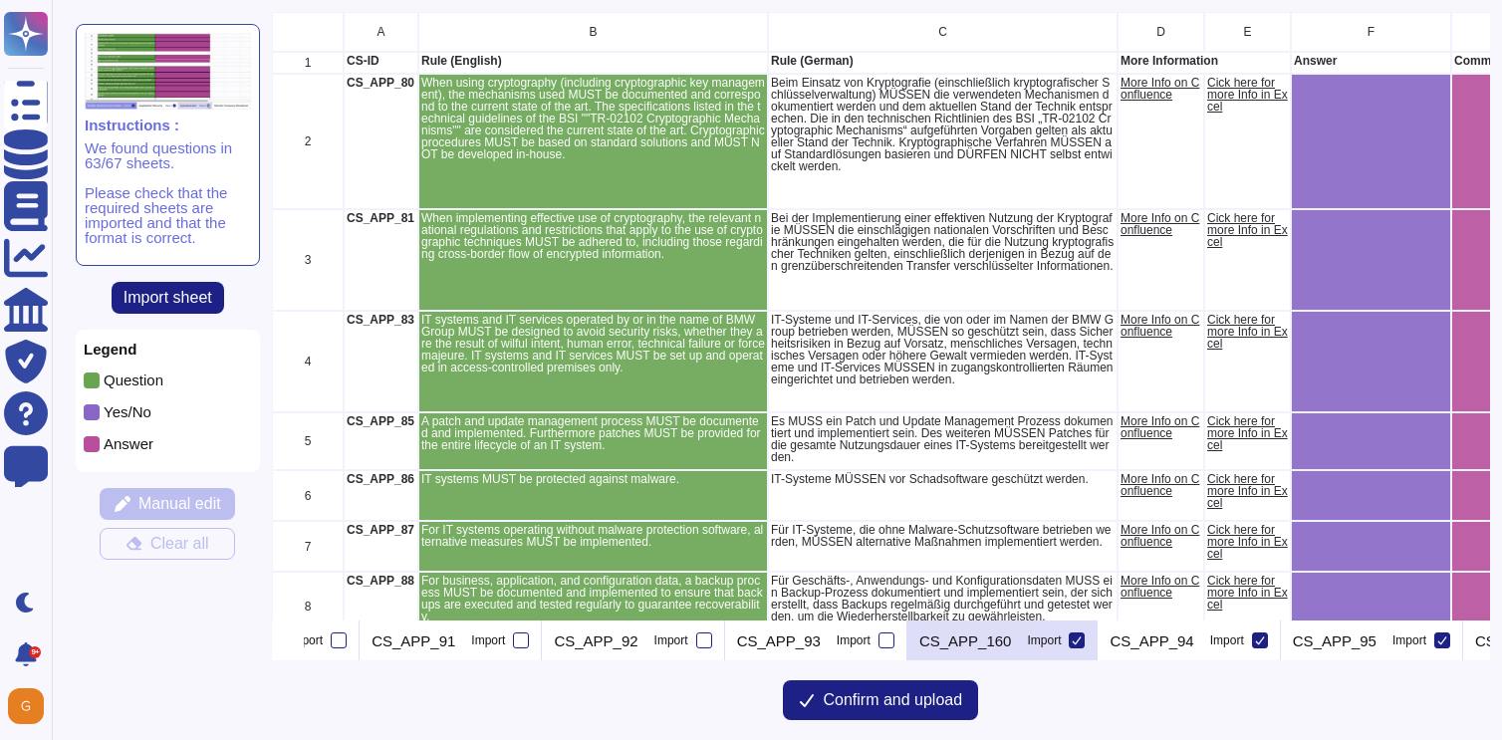
click at [1081, 639] on icon at bounding box center [1076, 640] width 10 height 10
click at [0, 0] on input "Import" at bounding box center [0, 0] width 0 height 0
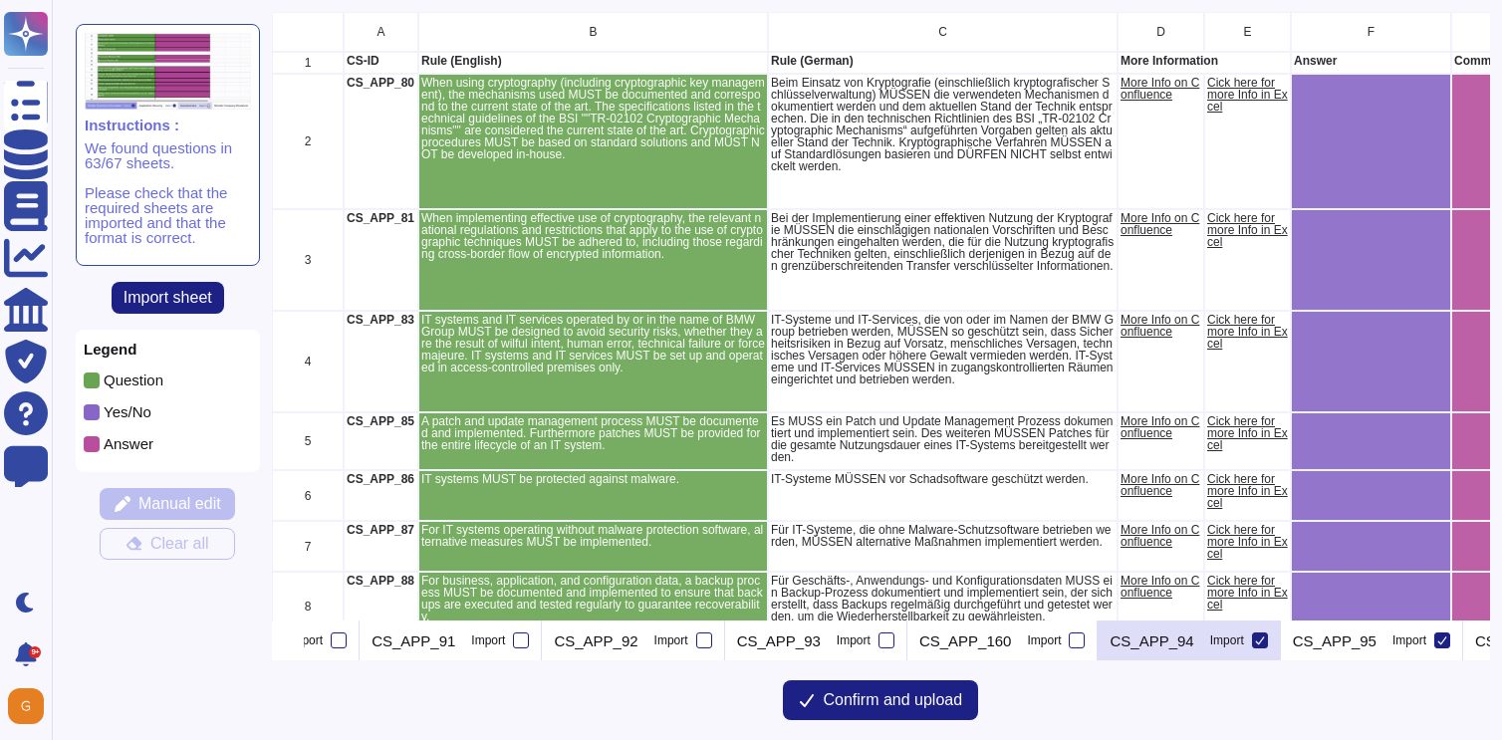
click at [1265, 639] on icon at bounding box center [1260, 640] width 10 height 10
click at [0, 0] on input "Import" at bounding box center [0, 0] width 0 height 0
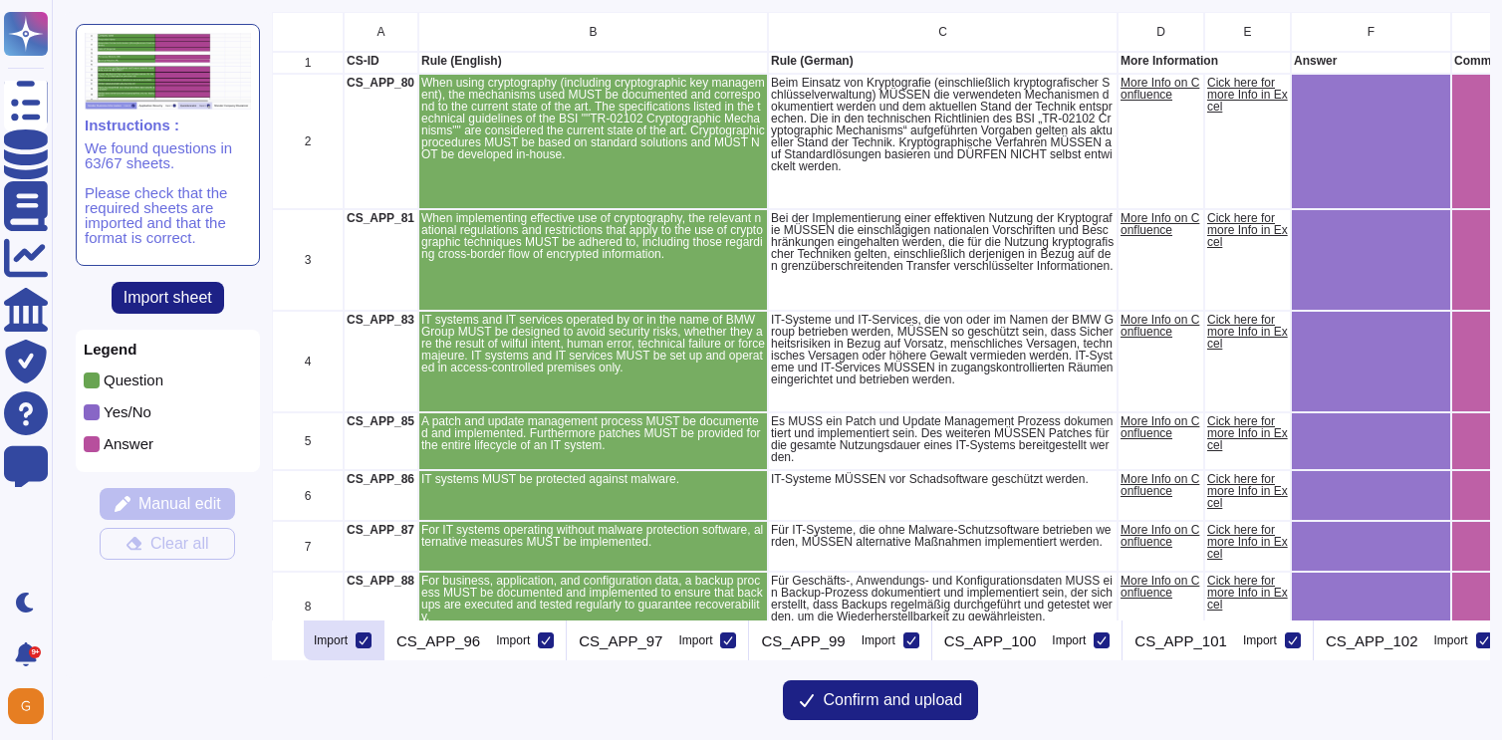
click at [368, 642] on icon at bounding box center [363, 640] width 10 height 10
click at [0, 0] on input "Import" at bounding box center [0, 0] width 0 height 0
click at [551, 642] on icon at bounding box center [546, 640] width 10 height 10
click at [0, 0] on input "Import" at bounding box center [0, 0] width 0 height 0
click at [733, 638] on icon at bounding box center [728, 640] width 10 height 10
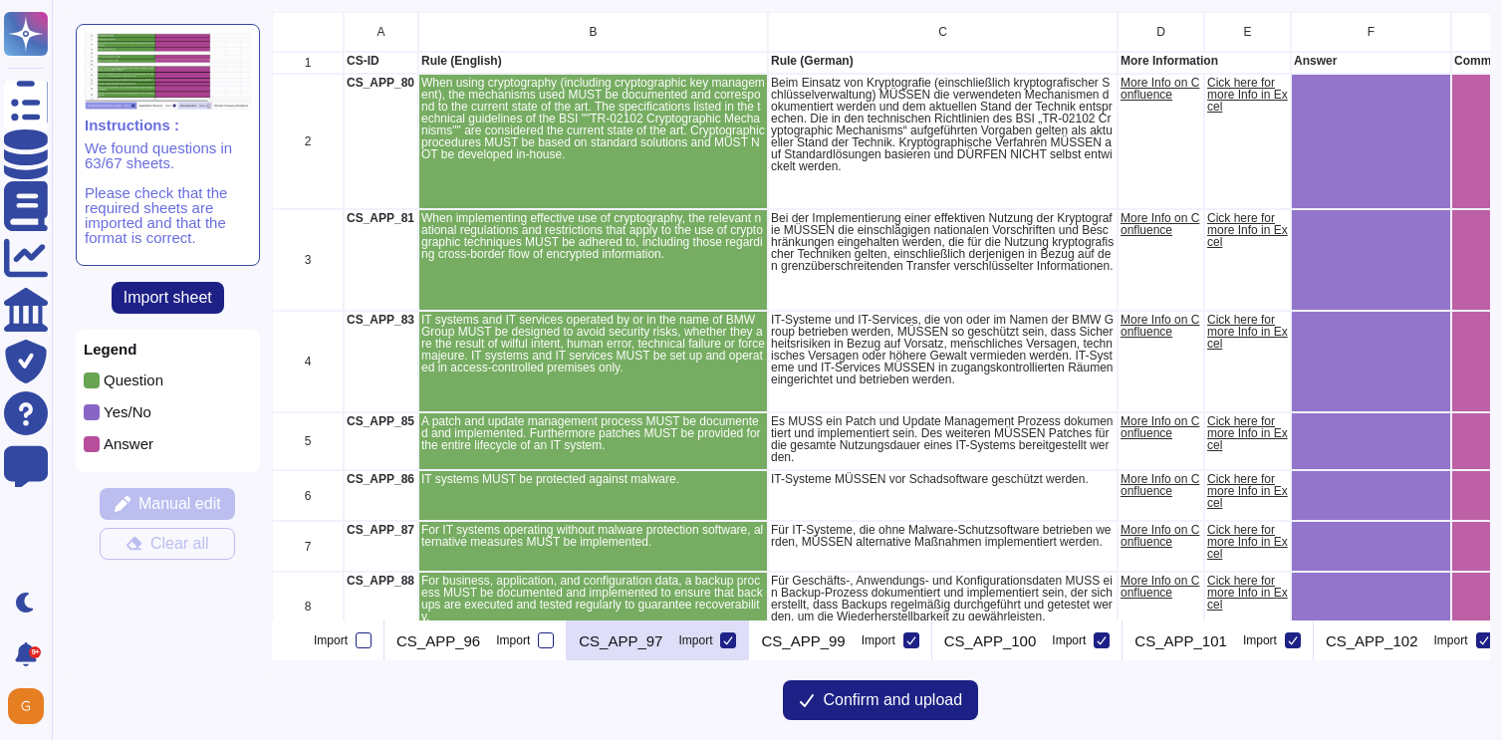
click at [0, 0] on input "Import" at bounding box center [0, 0] width 0 height 0
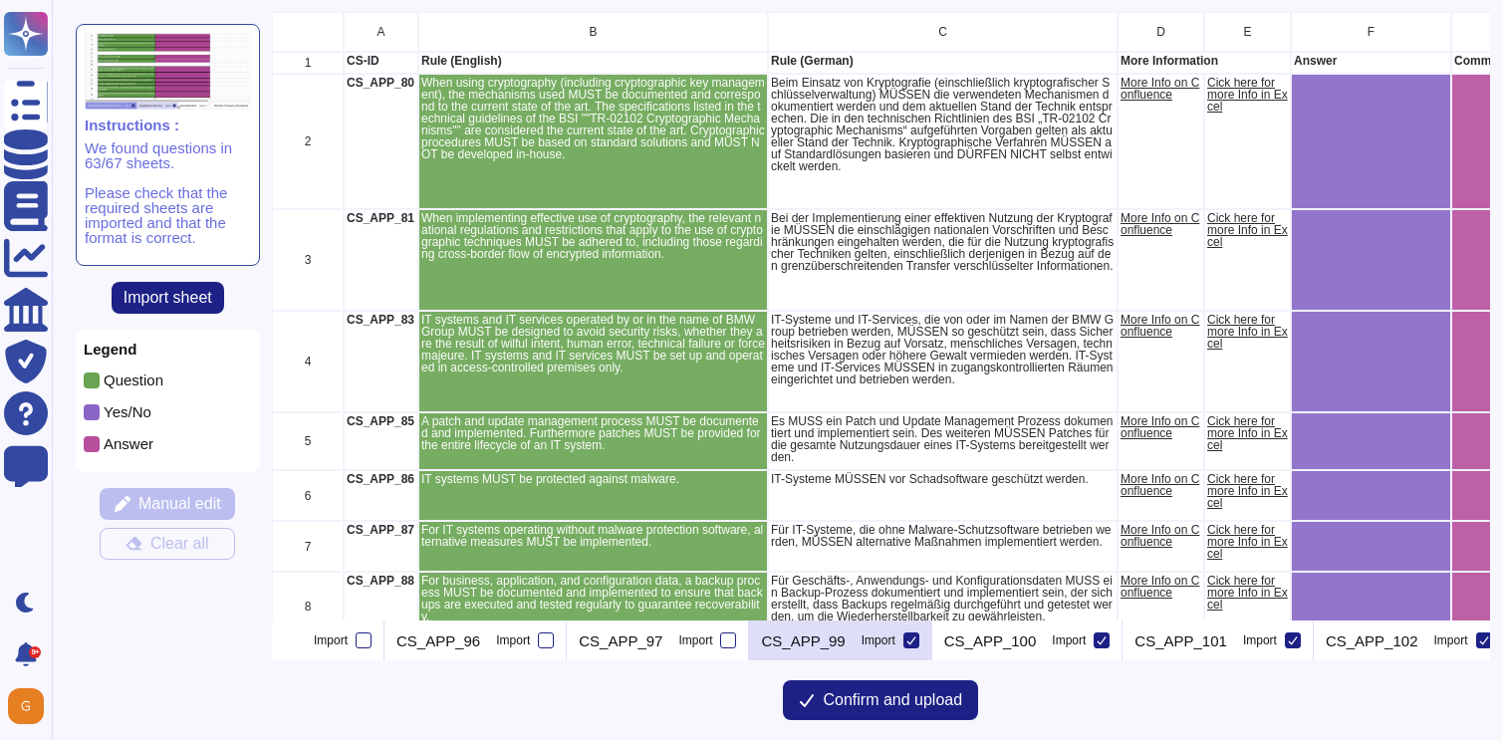
click at [916, 641] on icon at bounding box center [911, 640] width 10 height 10
click at [0, 0] on input "Import" at bounding box center [0, 0] width 0 height 0
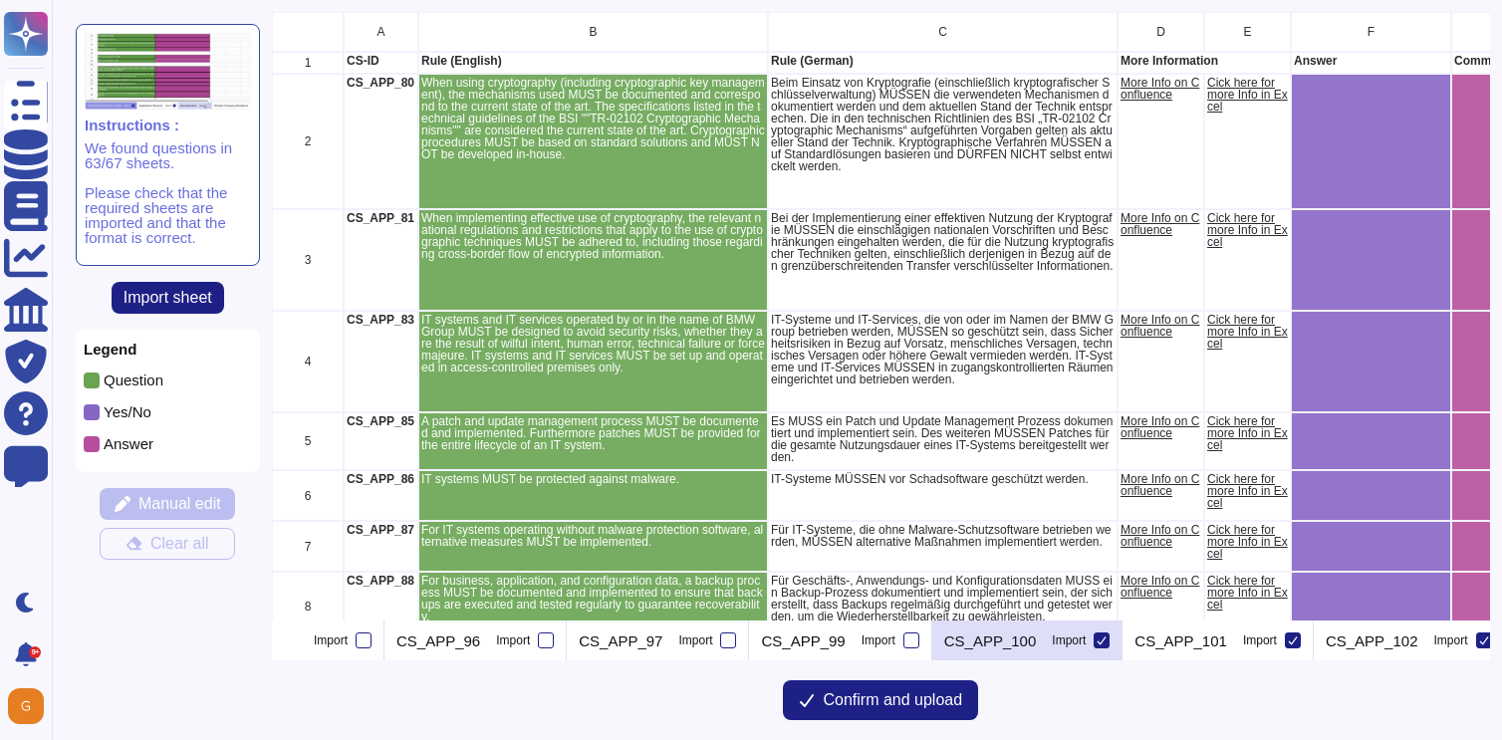
click at [1106, 639] on icon at bounding box center [1101, 640] width 10 height 10
click at [0, 0] on input "Import" at bounding box center [0, 0] width 0 height 0
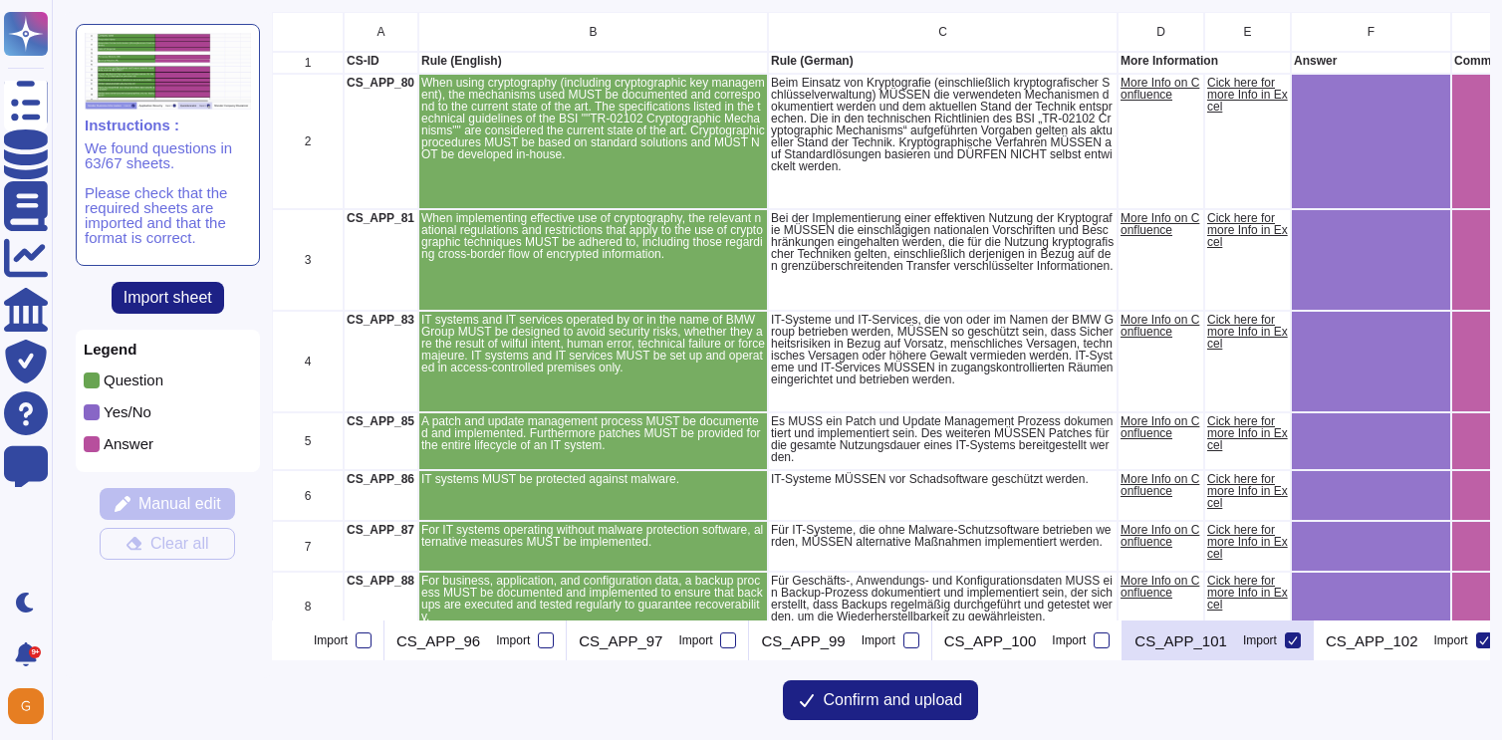
click at [1301, 644] on div at bounding box center [1293, 640] width 16 height 16
click at [0, 0] on input "Import" at bounding box center [0, 0] width 0 height 0
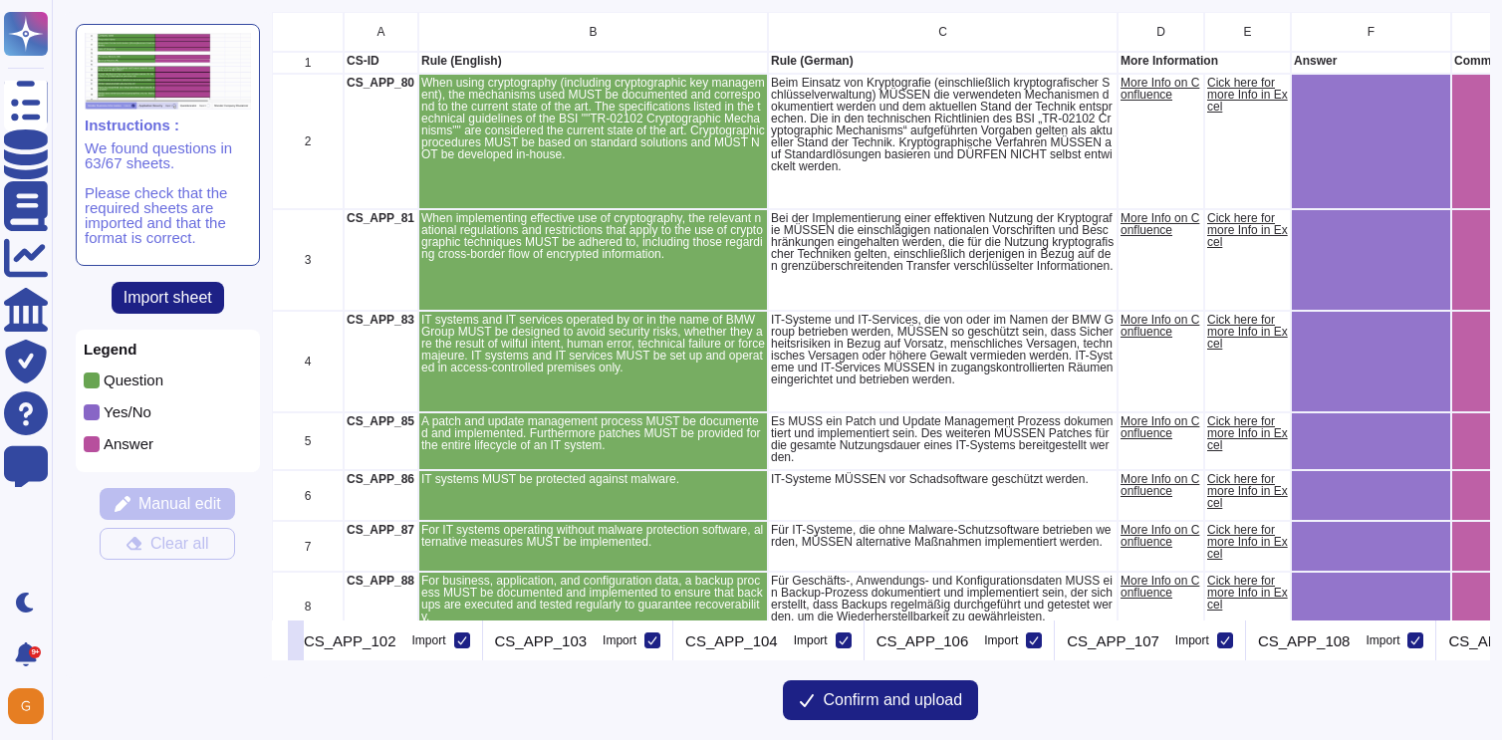
scroll to position [0, 4534]
click at [465, 638] on icon at bounding box center [460, 640] width 10 height 10
click at [0, 0] on input "Import" at bounding box center [0, 0] width 0 height 0
click at [655, 638] on icon at bounding box center [650, 640] width 10 height 10
click at [0, 0] on input "Import" at bounding box center [0, 0] width 0 height 0
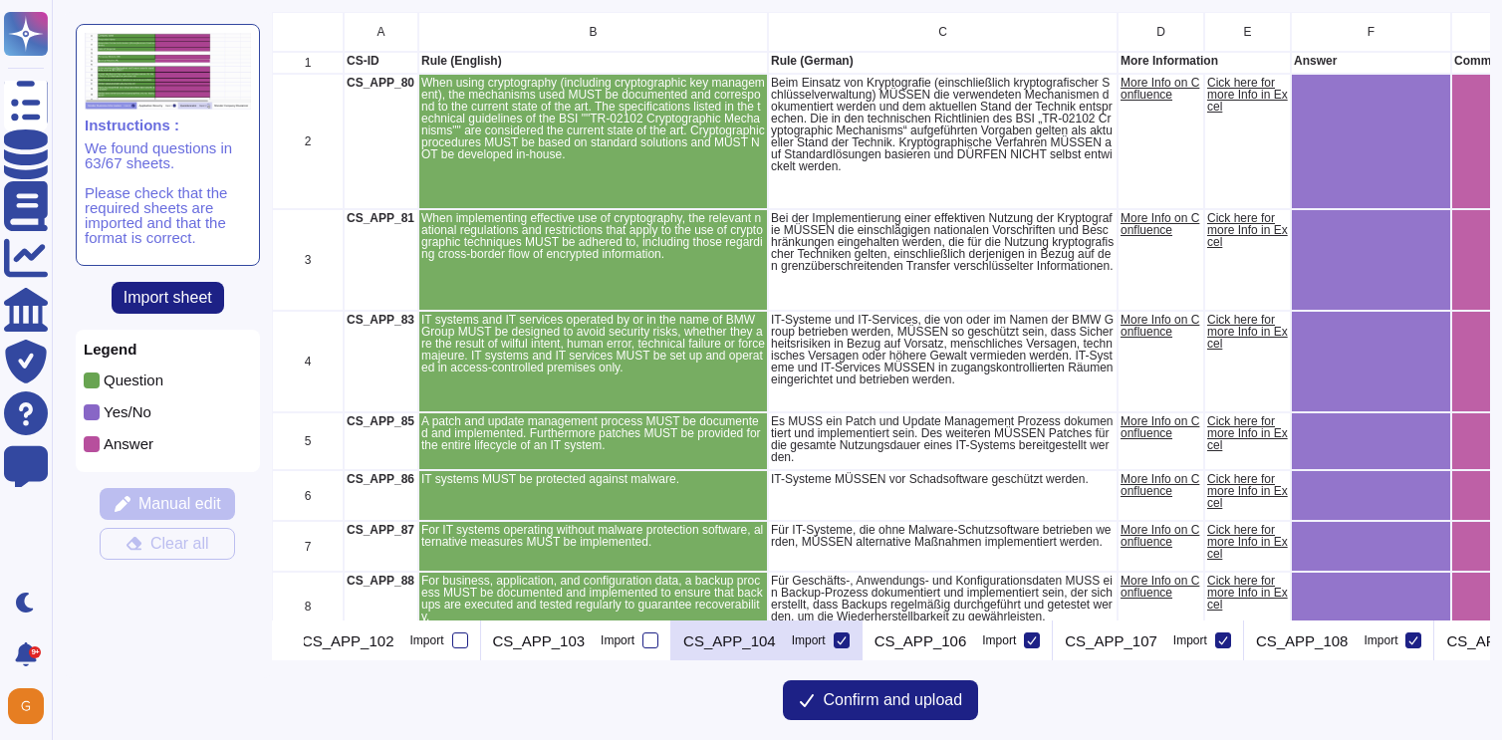
click at [846, 635] on icon at bounding box center [841, 640] width 10 height 10
click at [0, 0] on input "Import" at bounding box center [0, 0] width 0 height 0
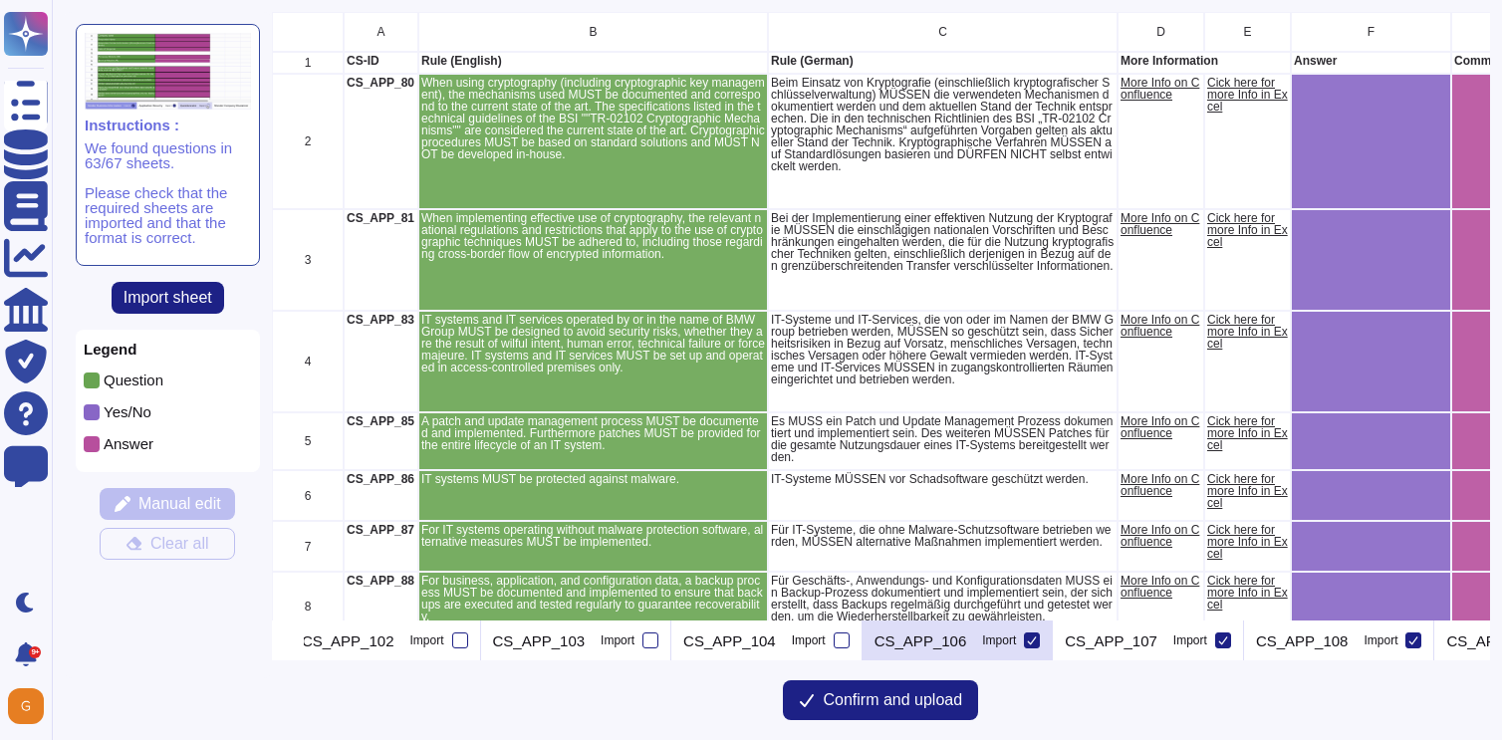
click at [1037, 644] on icon at bounding box center [1032, 640] width 10 height 10
click at [0, 0] on input "Import" at bounding box center [0, 0] width 0 height 0
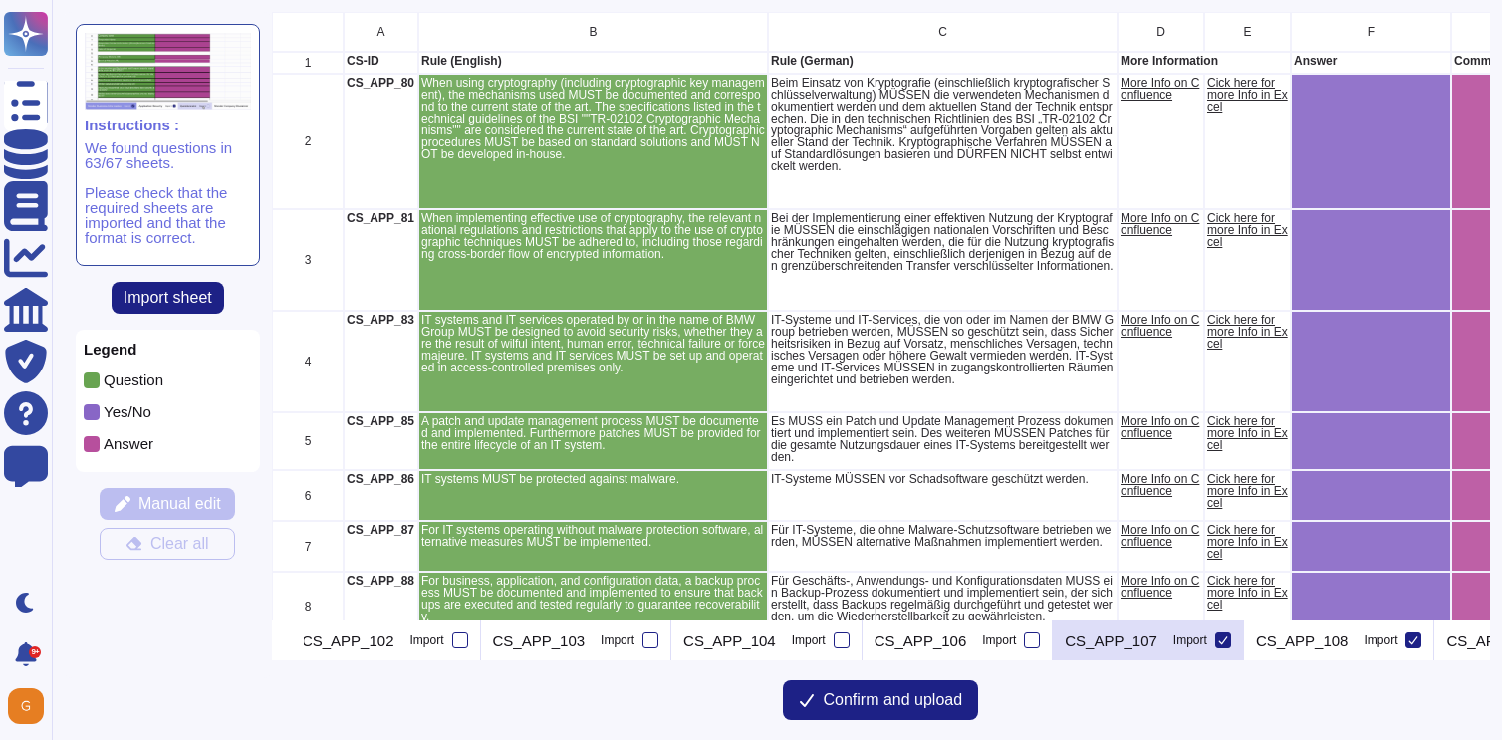
click at [1228, 640] on icon at bounding box center [1223, 640] width 10 height 10
click at [0, 0] on input "Import" at bounding box center [0, 0] width 0 height 0
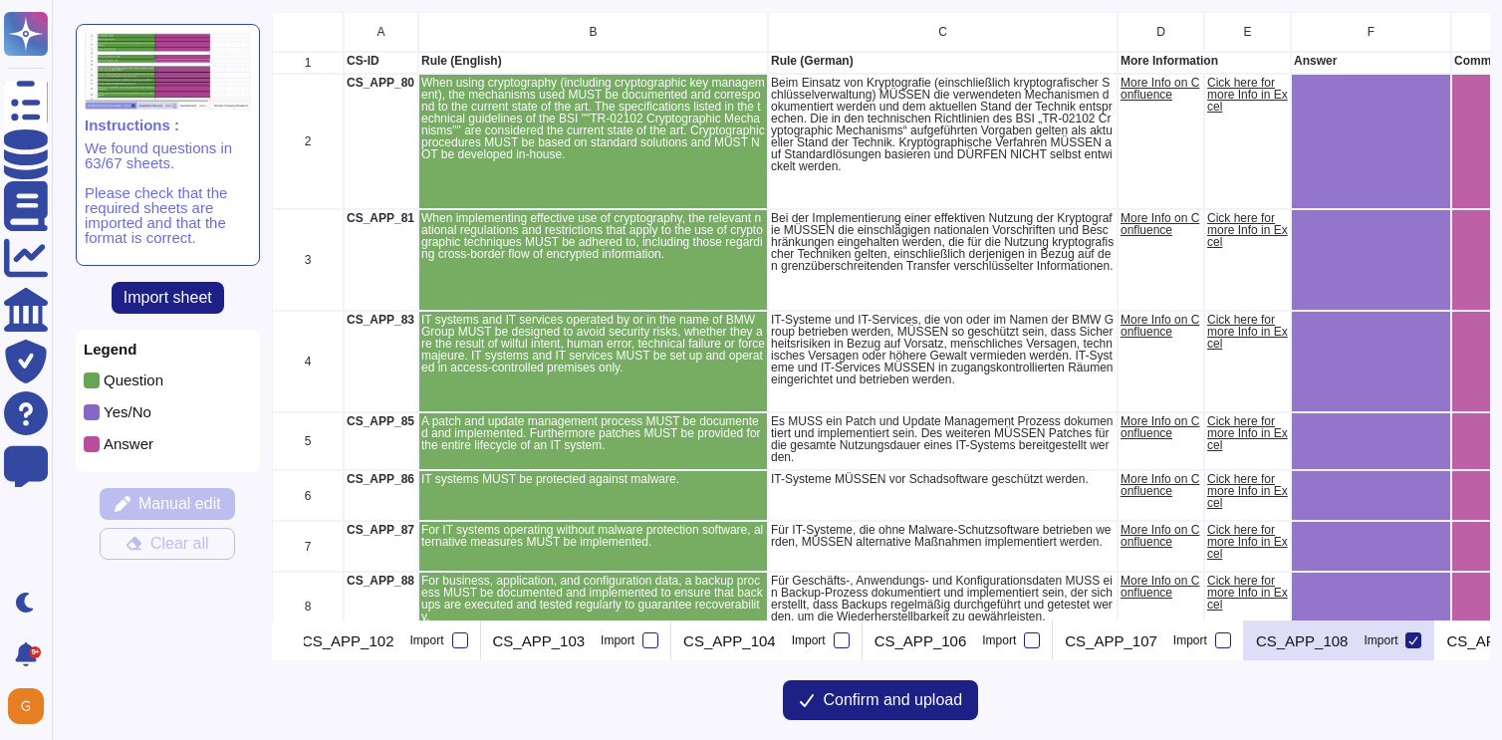
click at [1418, 642] on icon at bounding box center [1413, 640] width 9 height 8
click at [0, 0] on input "Import" at bounding box center [0, 0] width 0 height 0
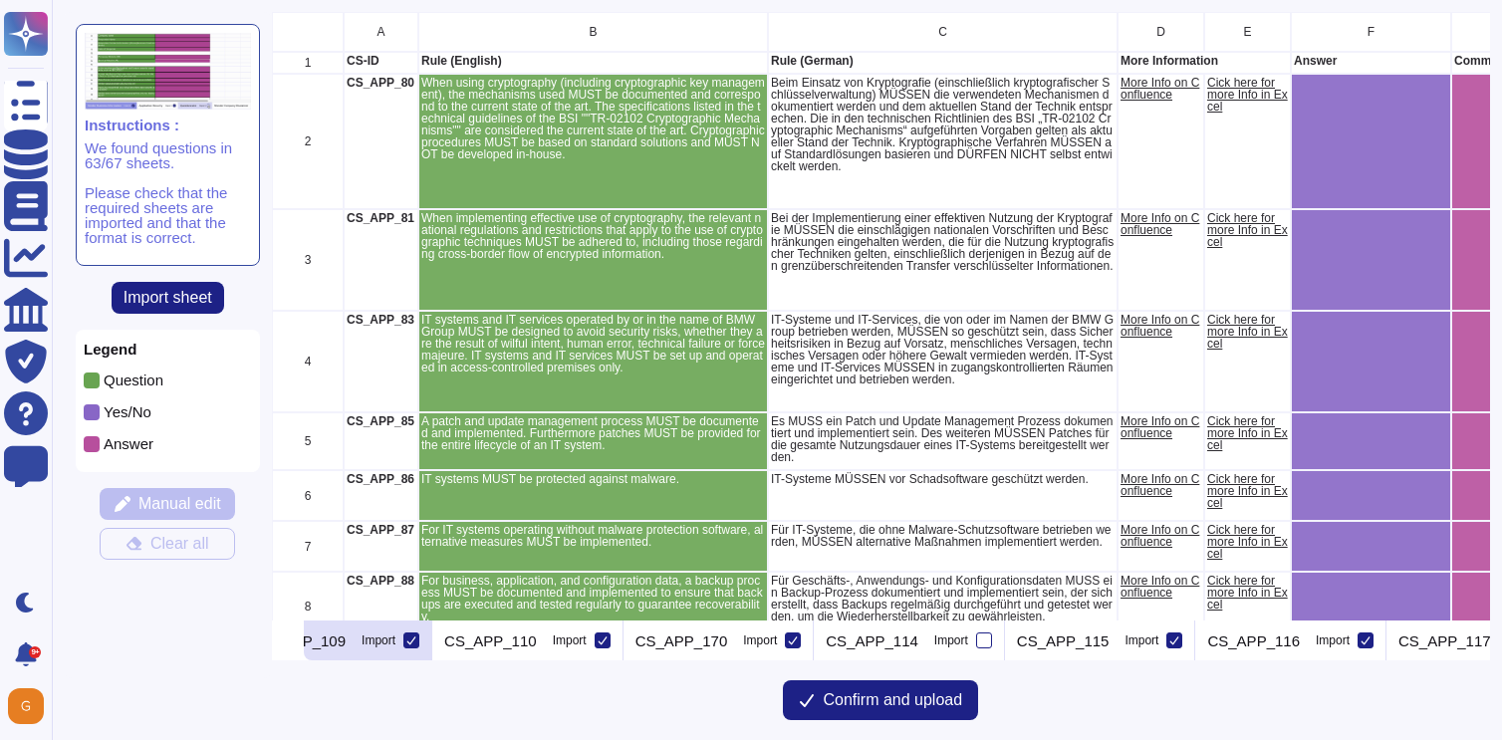
click at [416, 636] on icon at bounding box center [411, 640] width 10 height 10
click at [0, 0] on input "Import" at bounding box center [0, 0] width 0 height 0
click at [606, 642] on icon at bounding box center [601, 640] width 9 height 8
click at [0, 0] on input "Import" at bounding box center [0, 0] width 0 height 0
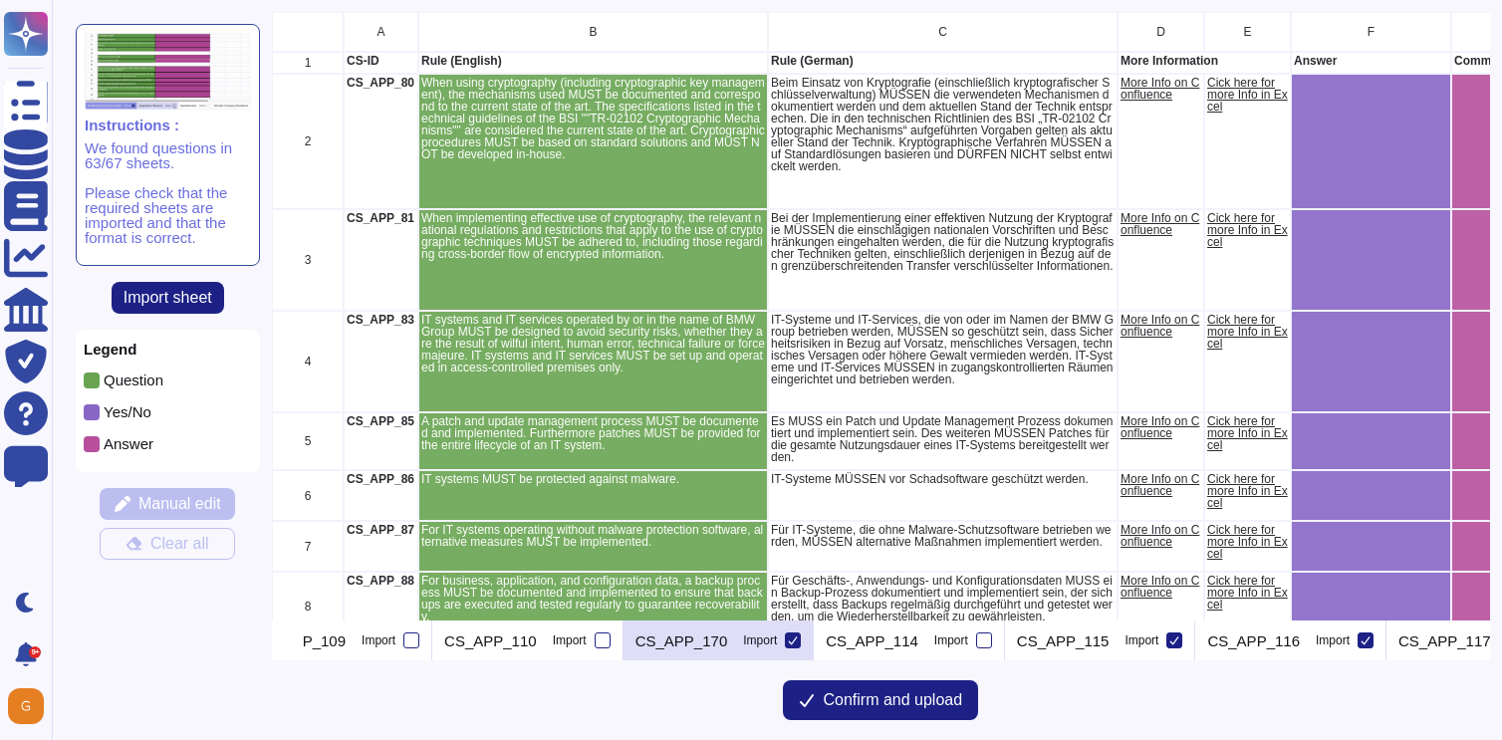
click at [798, 639] on icon at bounding box center [793, 640] width 10 height 10
click at [0, 0] on input "Import" at bounding box center [0, 0] width 0 height 0
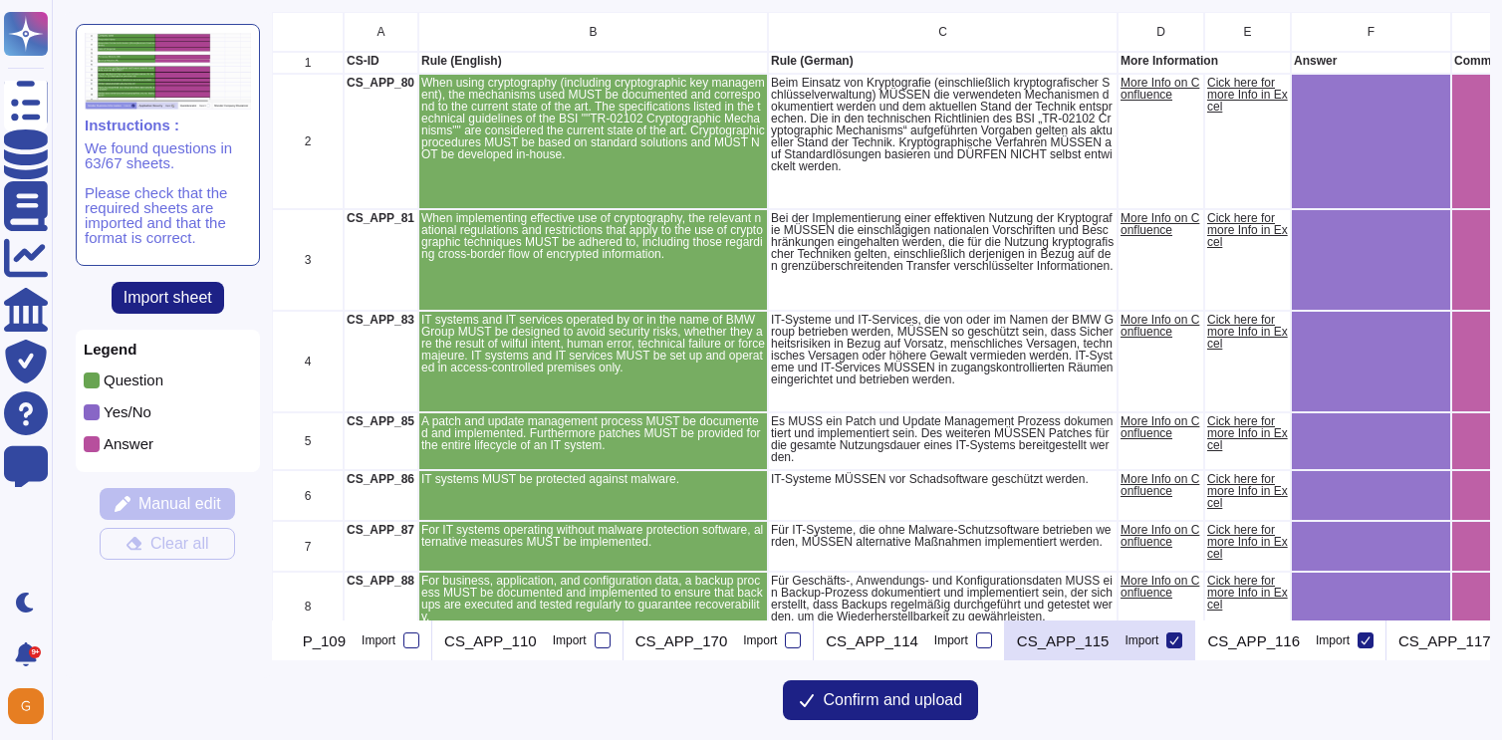
click at [1179, 640] on icon at bounding box center [1174, 640] width 9 height 8
click at [0, 0] on input "Import" at bounding box center [0, 0] width 0 height 0
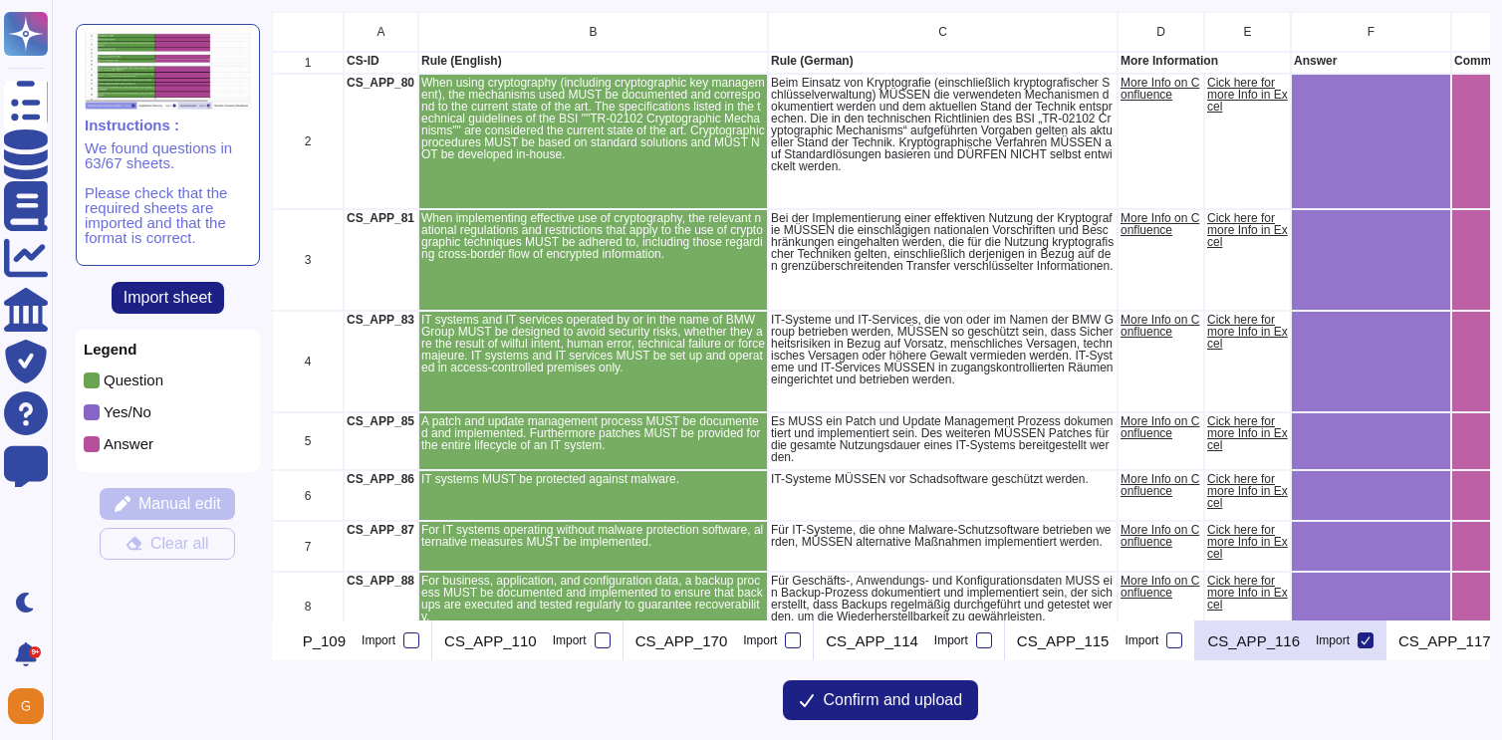
click at [1386, 640] on div "CS_APP_116 Import" at bounding box center [1290, 640] width 191 height 40
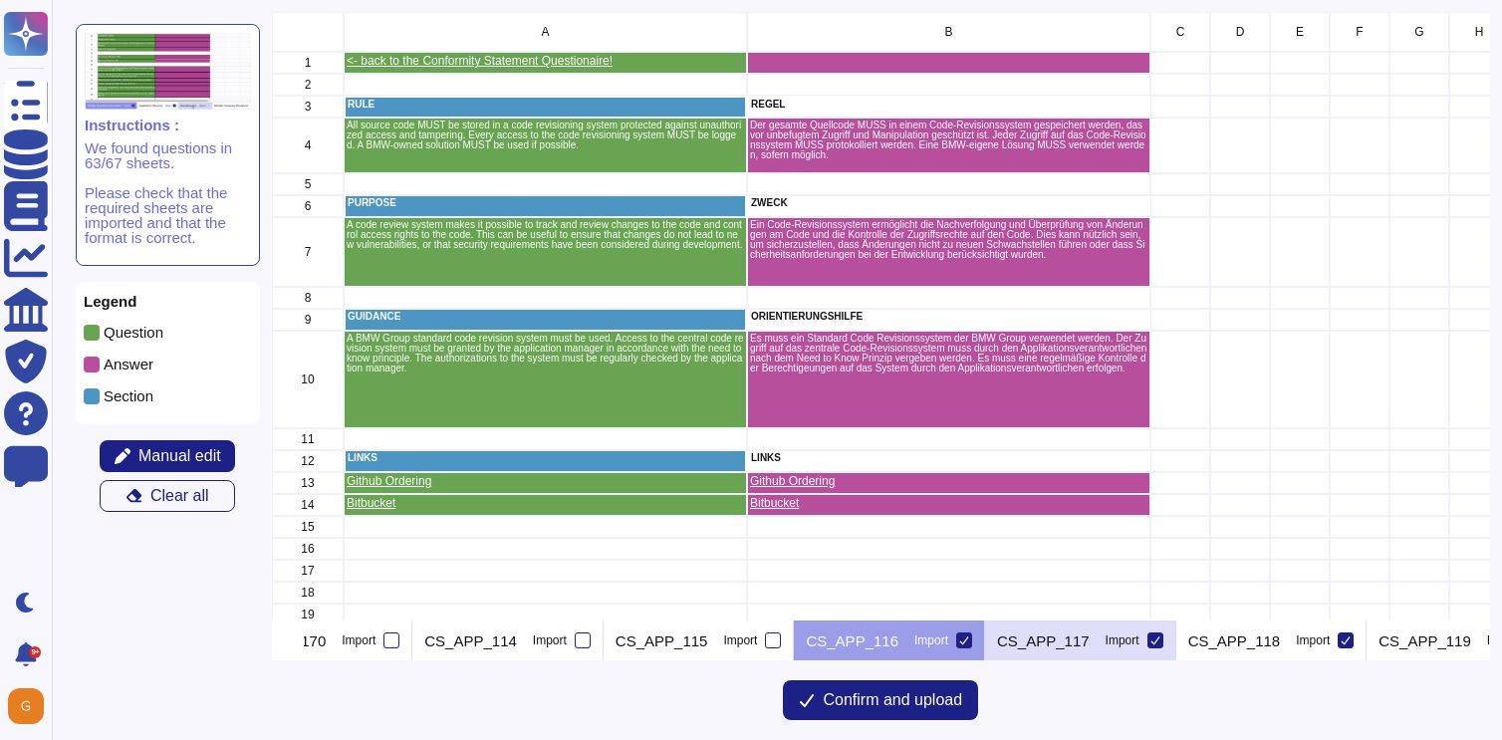
scroll to position [0, 6130]
click at [967, 640] on icon at bounding box center [962, 640] width 10 height 10
click at [0, 0] on input "Import" at bounding box center [0, 0] width 0 height 0
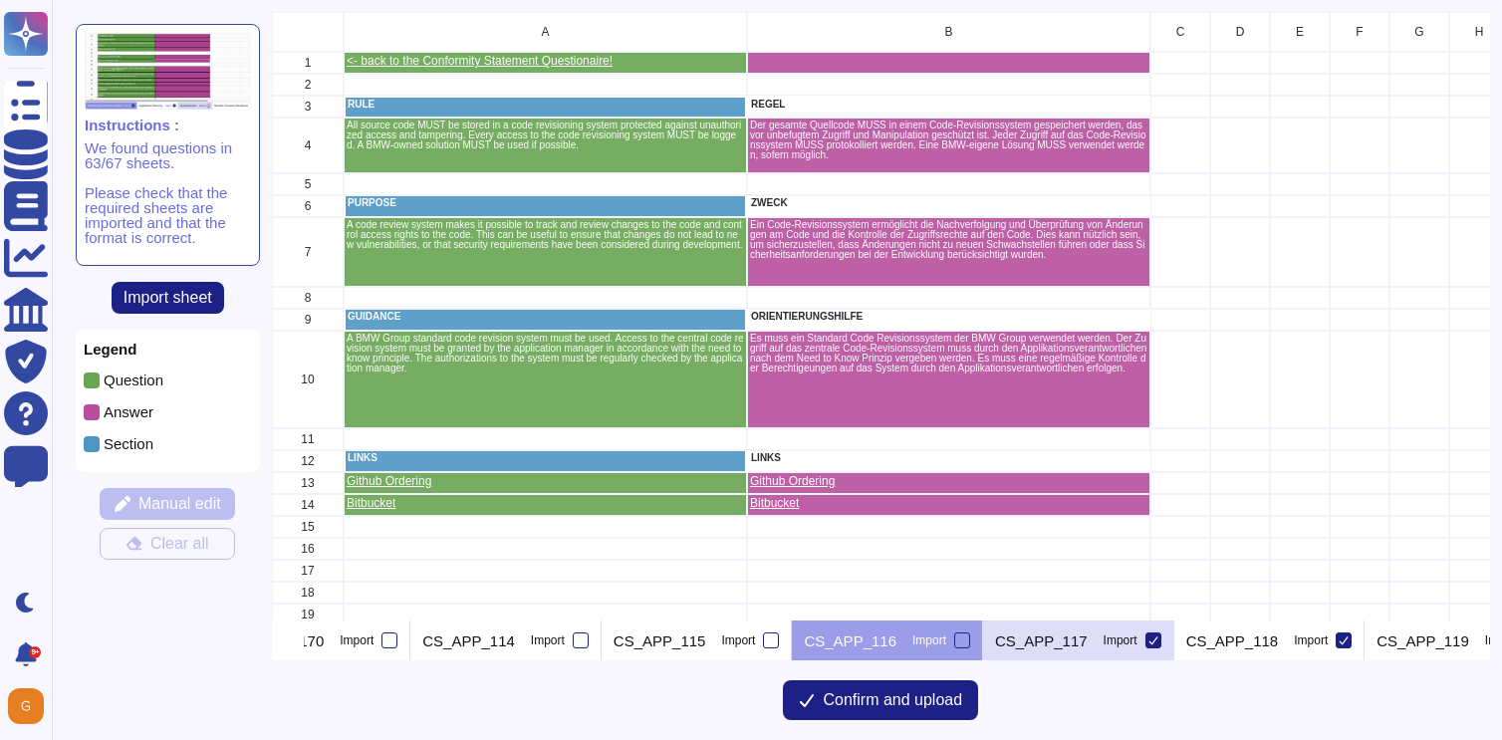
click at [1158, 639] on icon at bounding box center [1153, 640] width 10 height 10
click at [0, 0] on input "Import" at bounding box center [0, 0] width 0 height 0
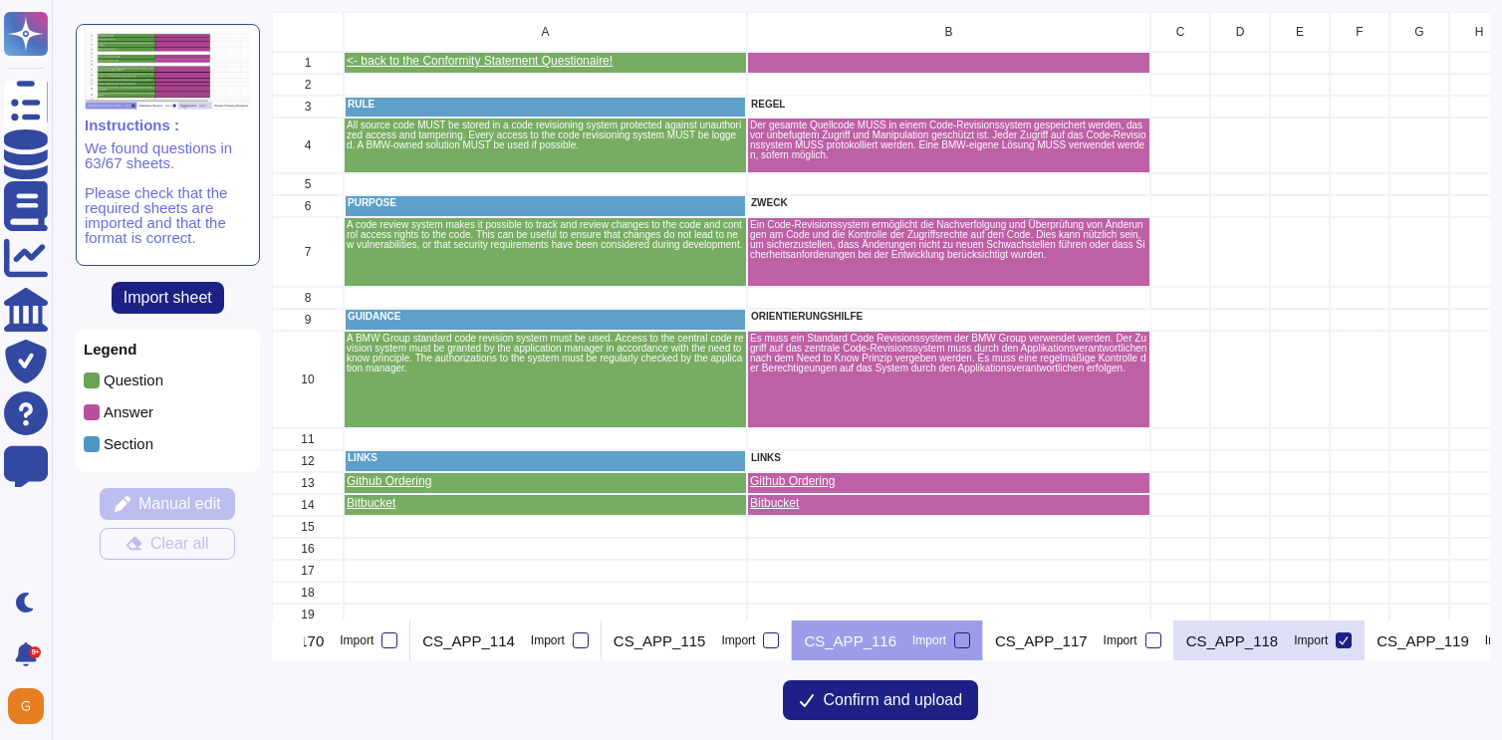
click at [1348, 641] on icon at bounding box center [1343, 640] width 10 height 10
click at [0, 0] on input "Import" at bounding box center [0, 0] width 0 height 0
click at [304, 637] on button at bounding box center [296, 640] width 16 height 40
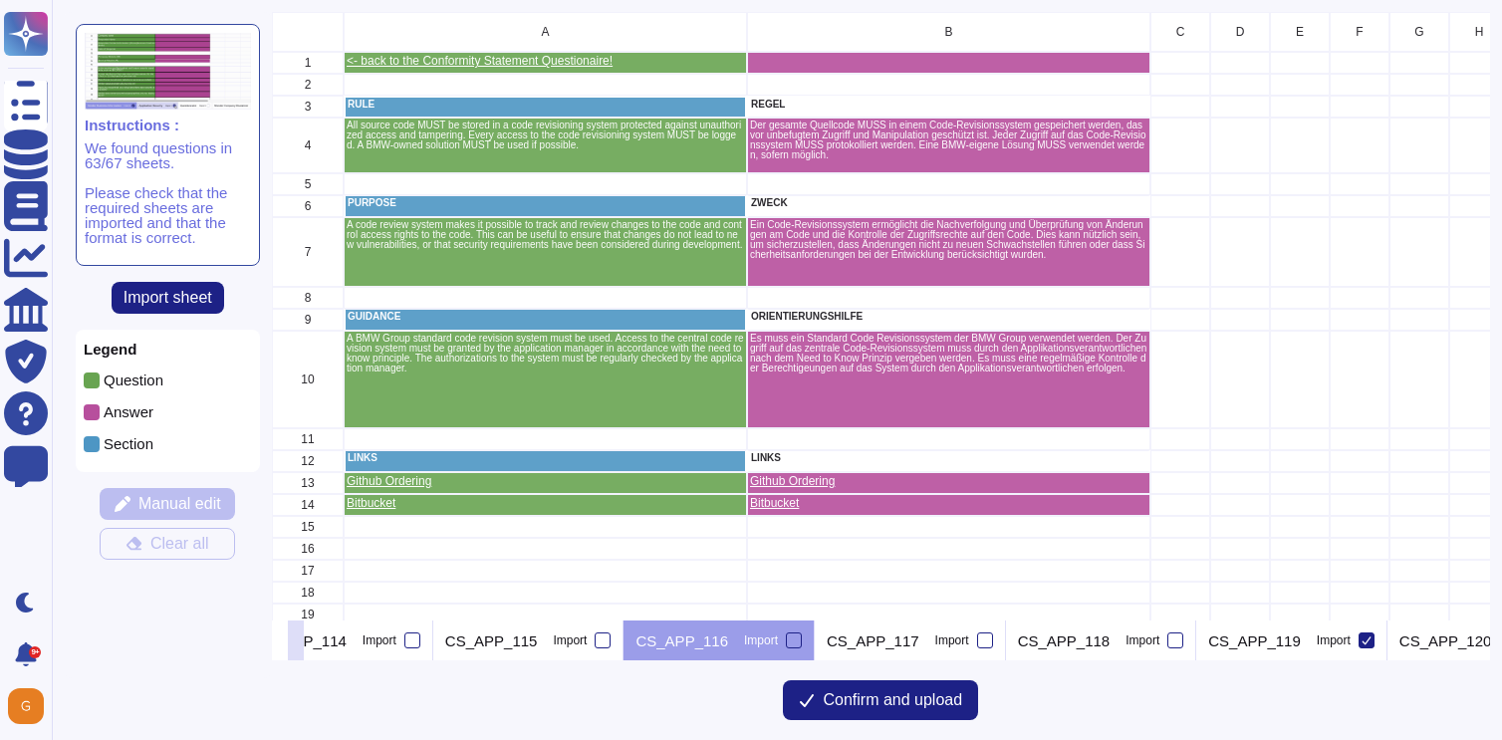
click at [304, 637] on button at bounding box center [296, 640] width 16 height 40
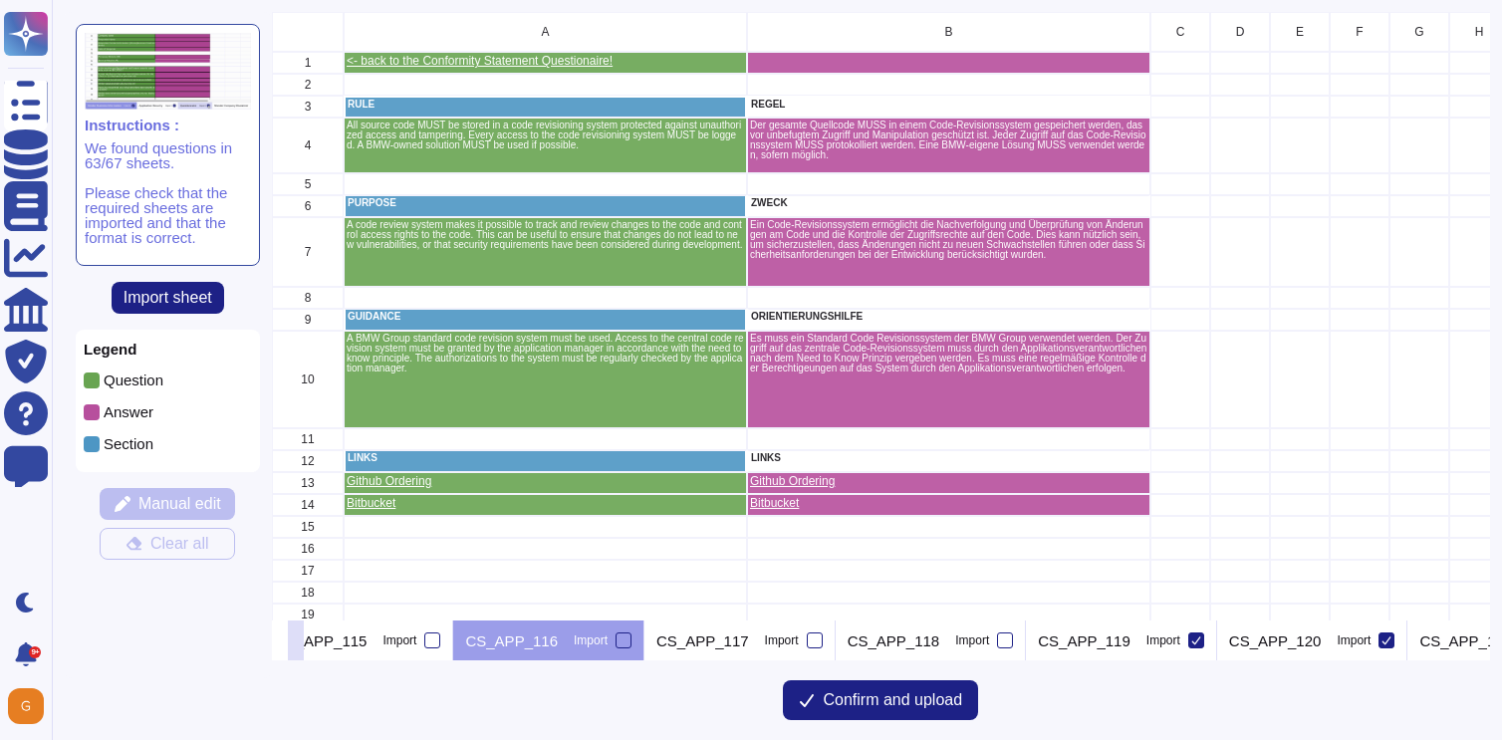
click at [304, 637] on button at bounding box center [296, 640] width 16 height 40
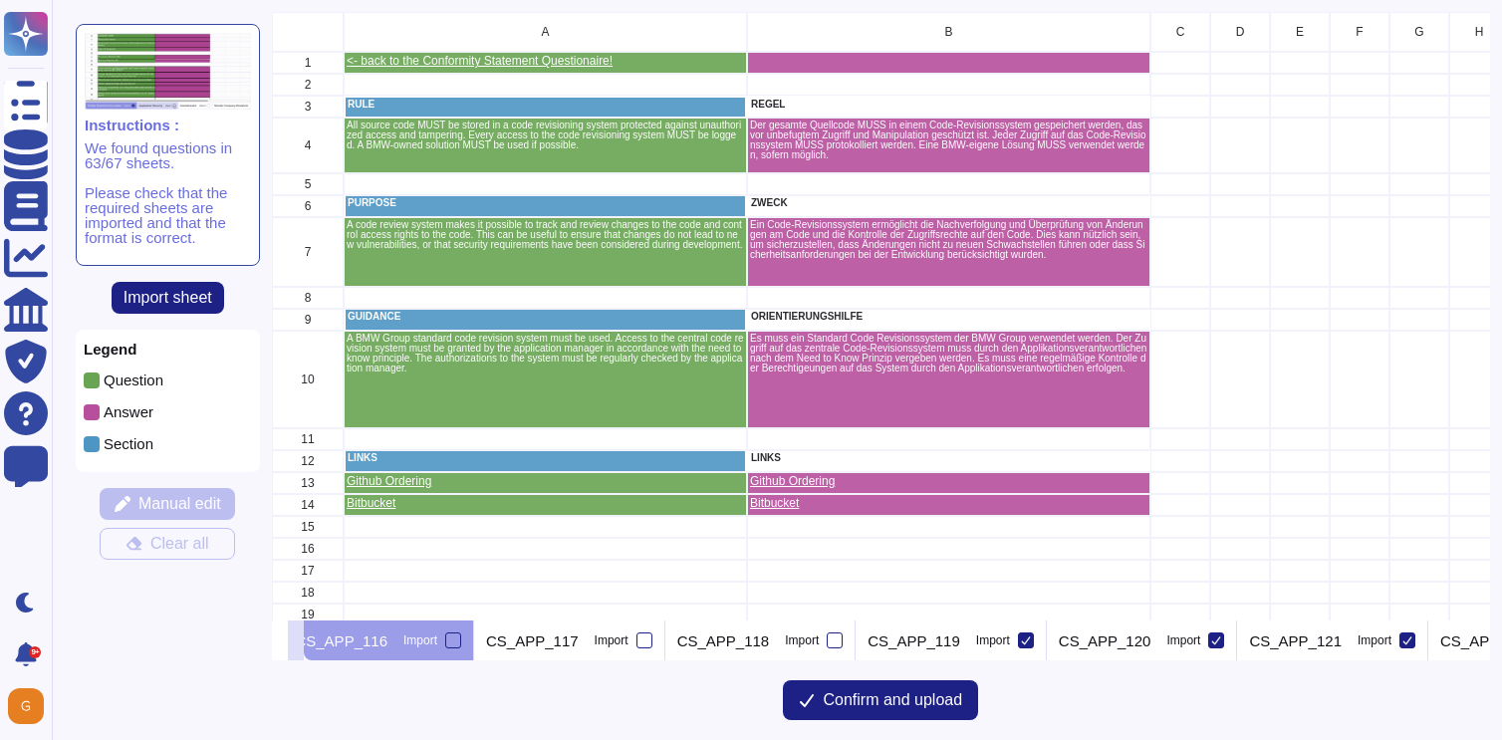
click at [304, 637] on button at bounding box center [296, 640] width 16 height 40
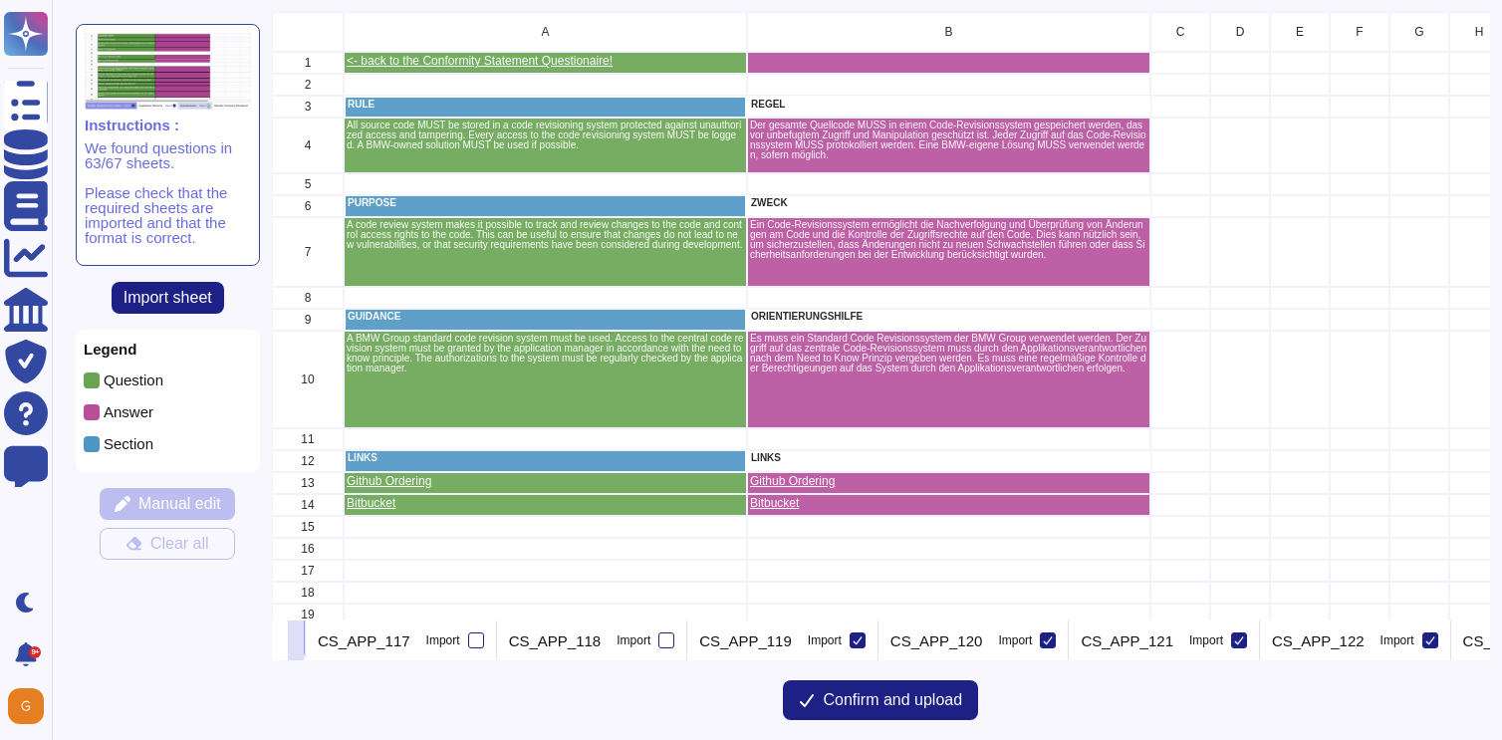
click at [304, 637] on button at bounding box center [296, 640] width 16 height 40
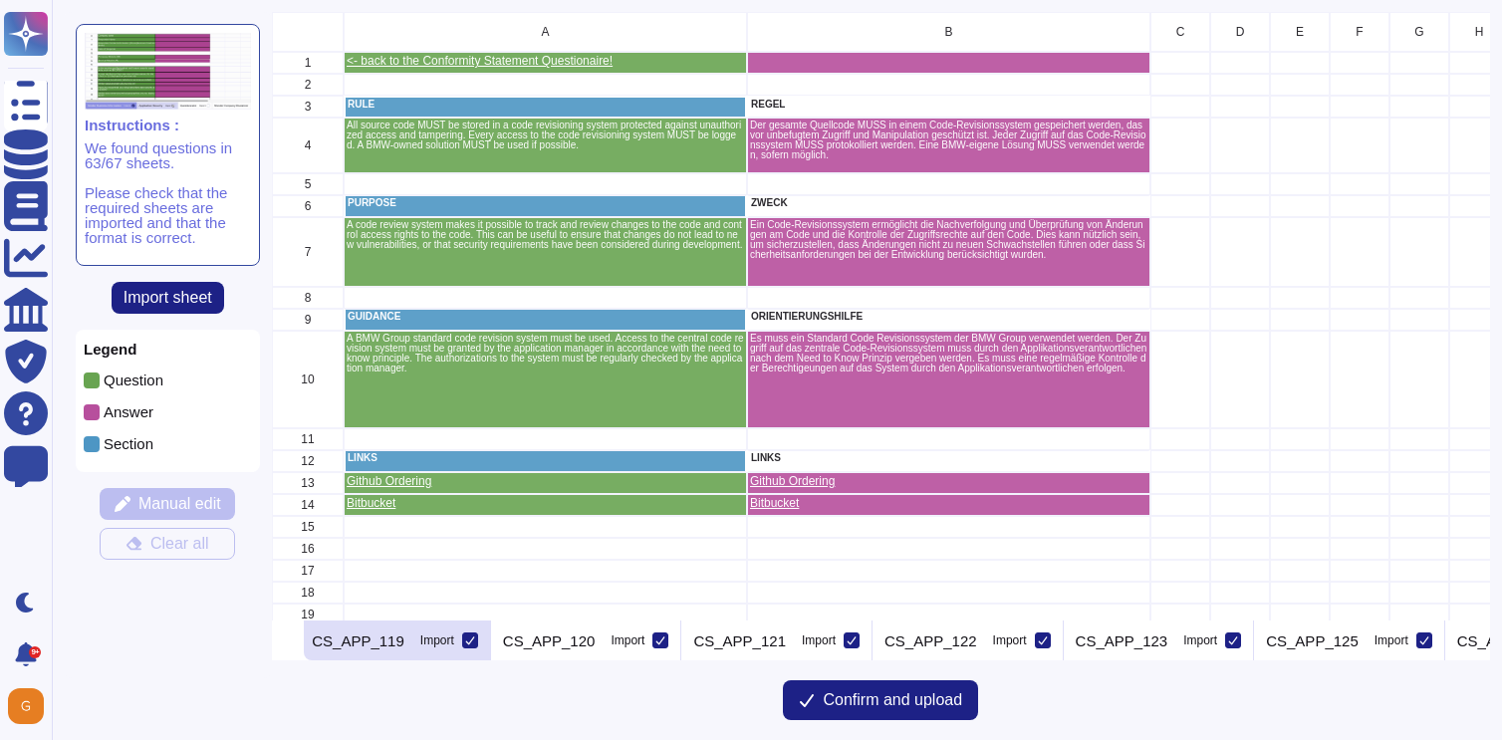
click at [475, 639] on icon at bounding box center [470, 640] width 10 height 10
click at [0, 0] on input "Import" at bounding box center [0, 0] width 0 height 0
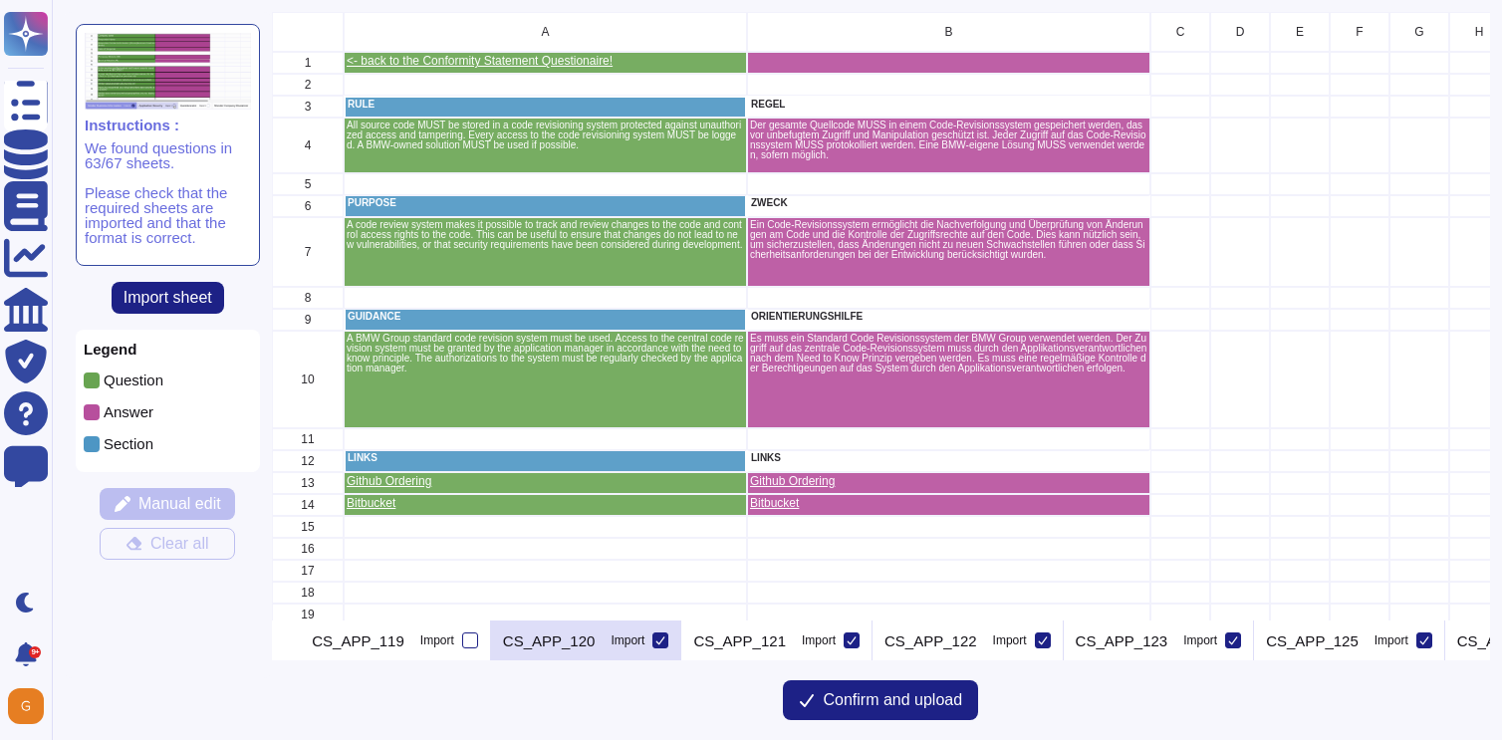
click at [665, 636] on icon at bounding box center [660, 640] width 10 height 10
click at [0, 0] on input "Import" at bounding box center [0, 0] width 0 height 0
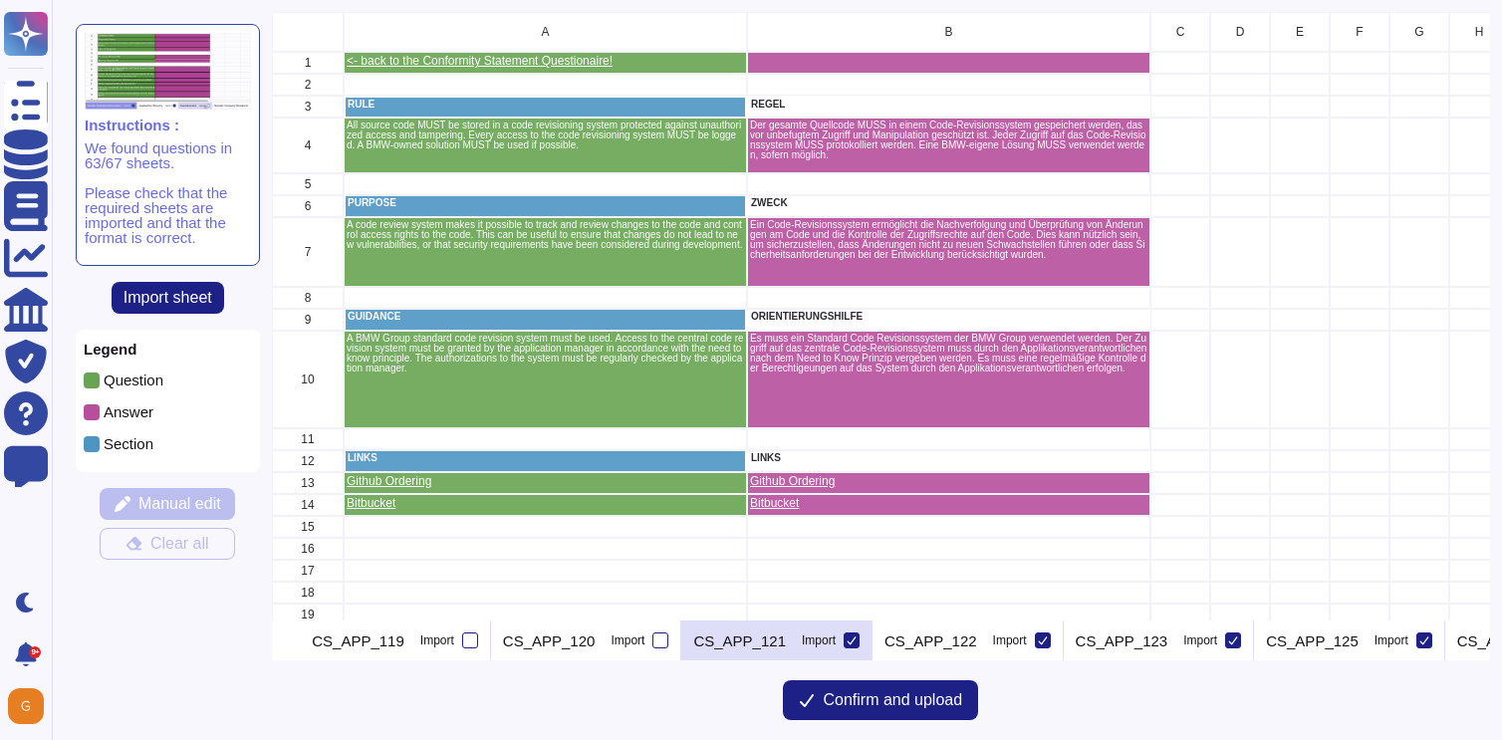
click at [856, 640] on icon at bounding box center [851, 640] width 10 height 10
click at [0, 0] on input "Import" at bounding box center [0, 0] width 0 height 0
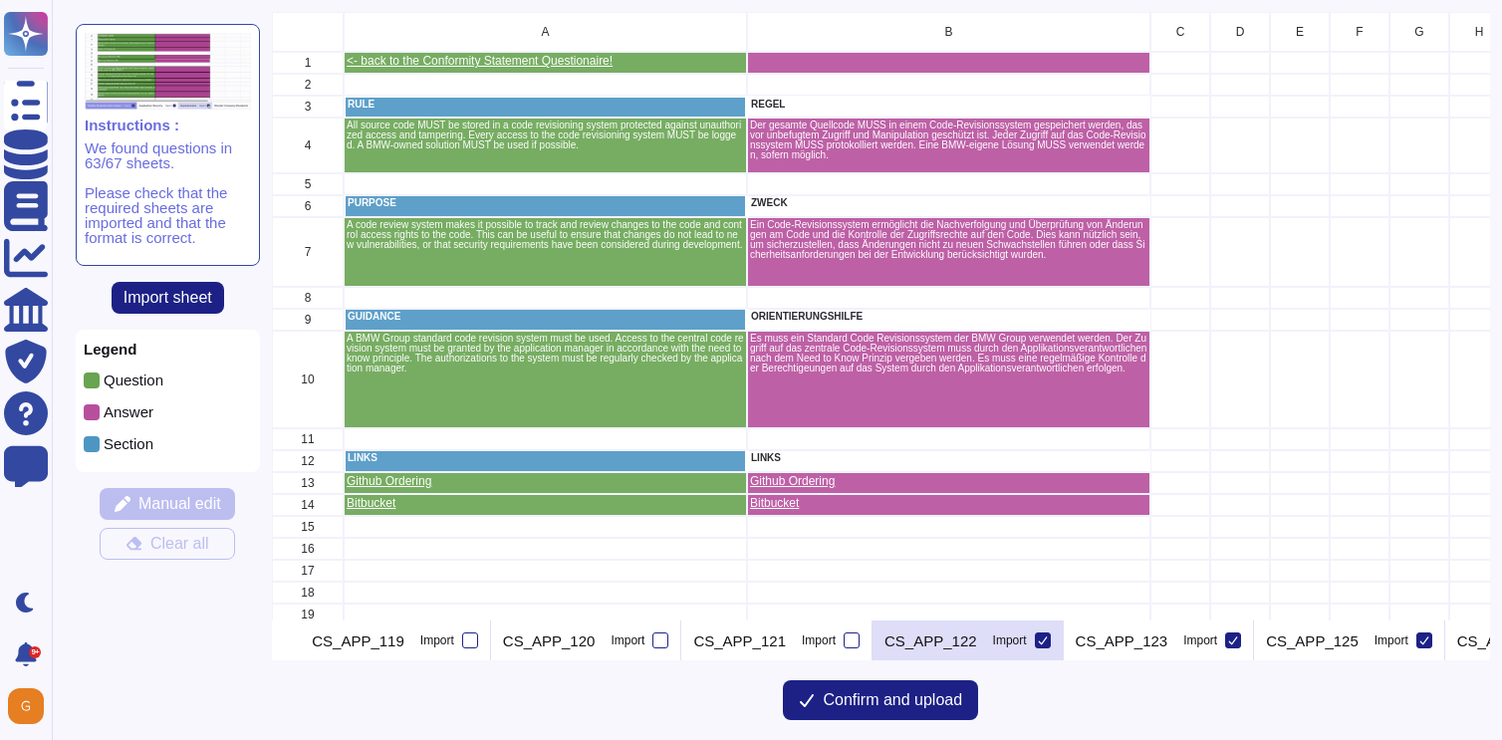
click at [1057, 639] on div "CS_APP_122 Import" at bounding box center [967, 640] width 191 height 40
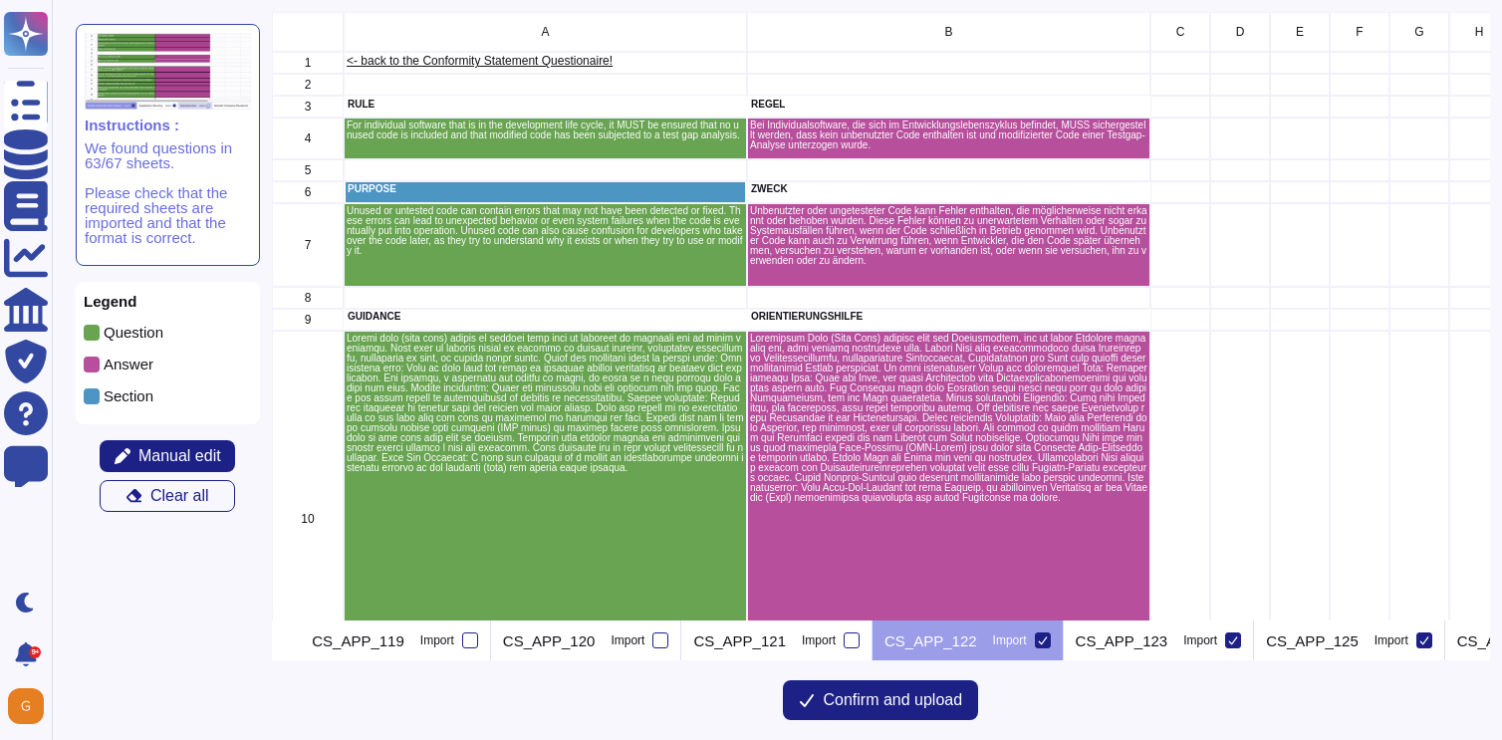
scroll to position [0, 7248]
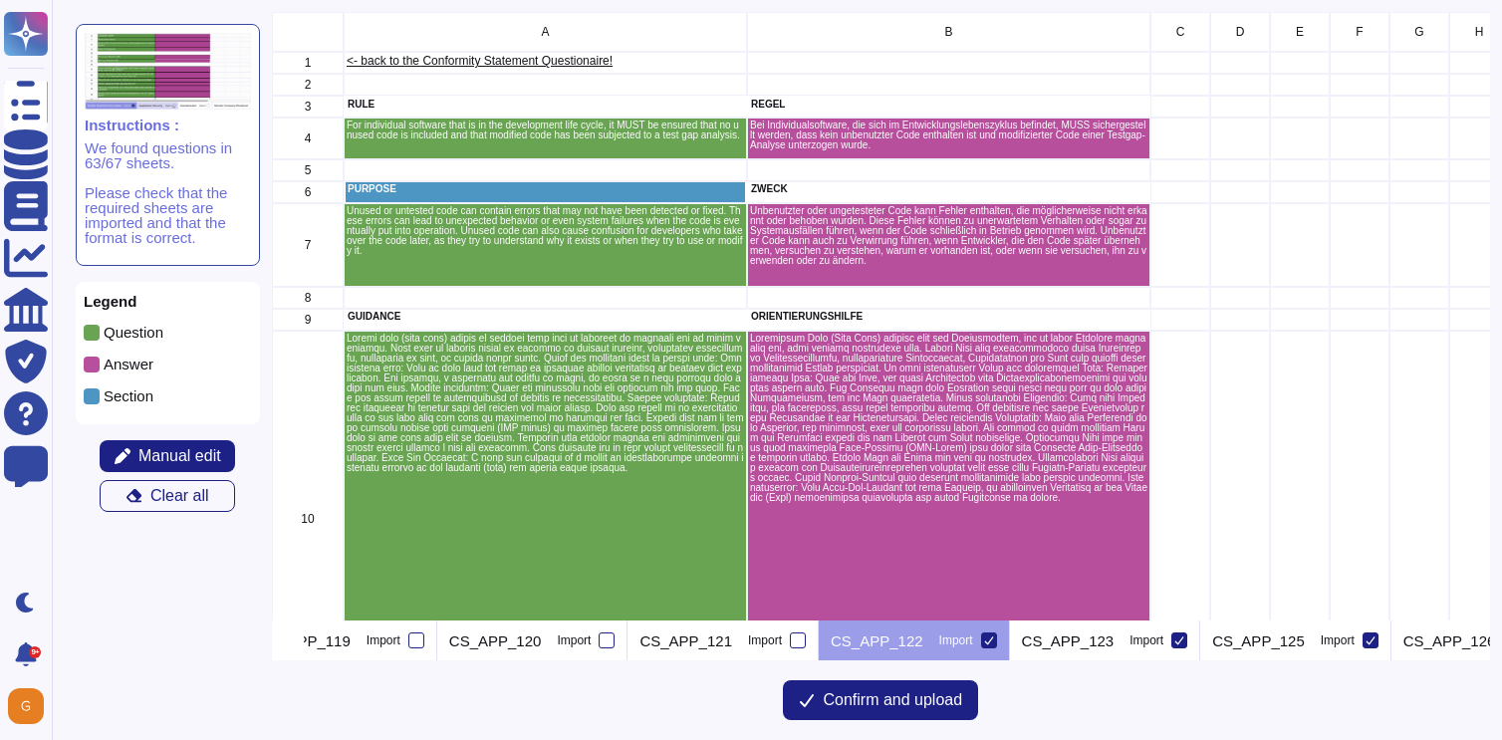
click at [992, 639] on icon at bounding box center [989, 640] width 10 height 10
click at [0, 0] on input "Import" at bounding box center [0, 0] width 0 height 0
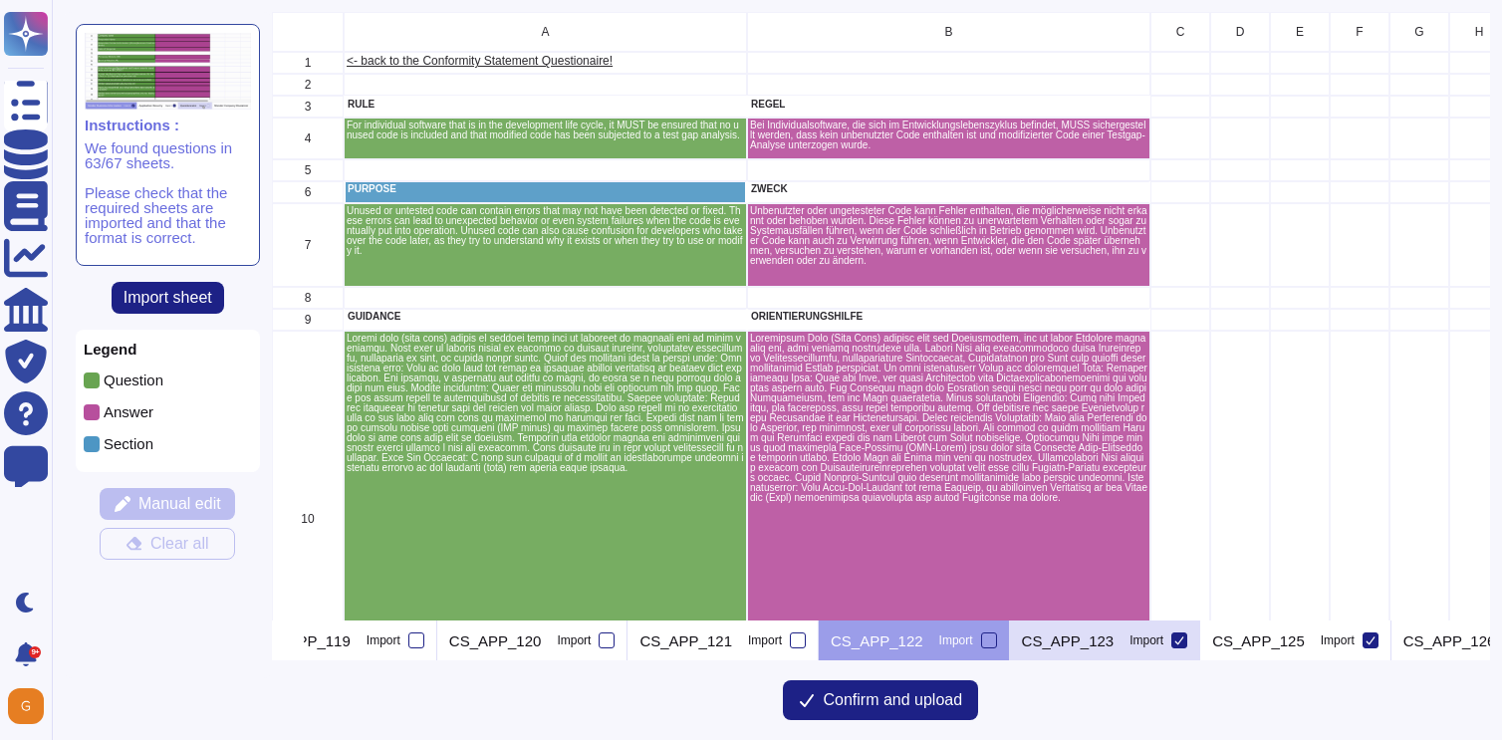
click at [1183, 640] on icon at bounding box center [1179, 640] width 9 height 8
click at [0, 0] on input "Import" at bounding box center [0, 0] width 0 height 0
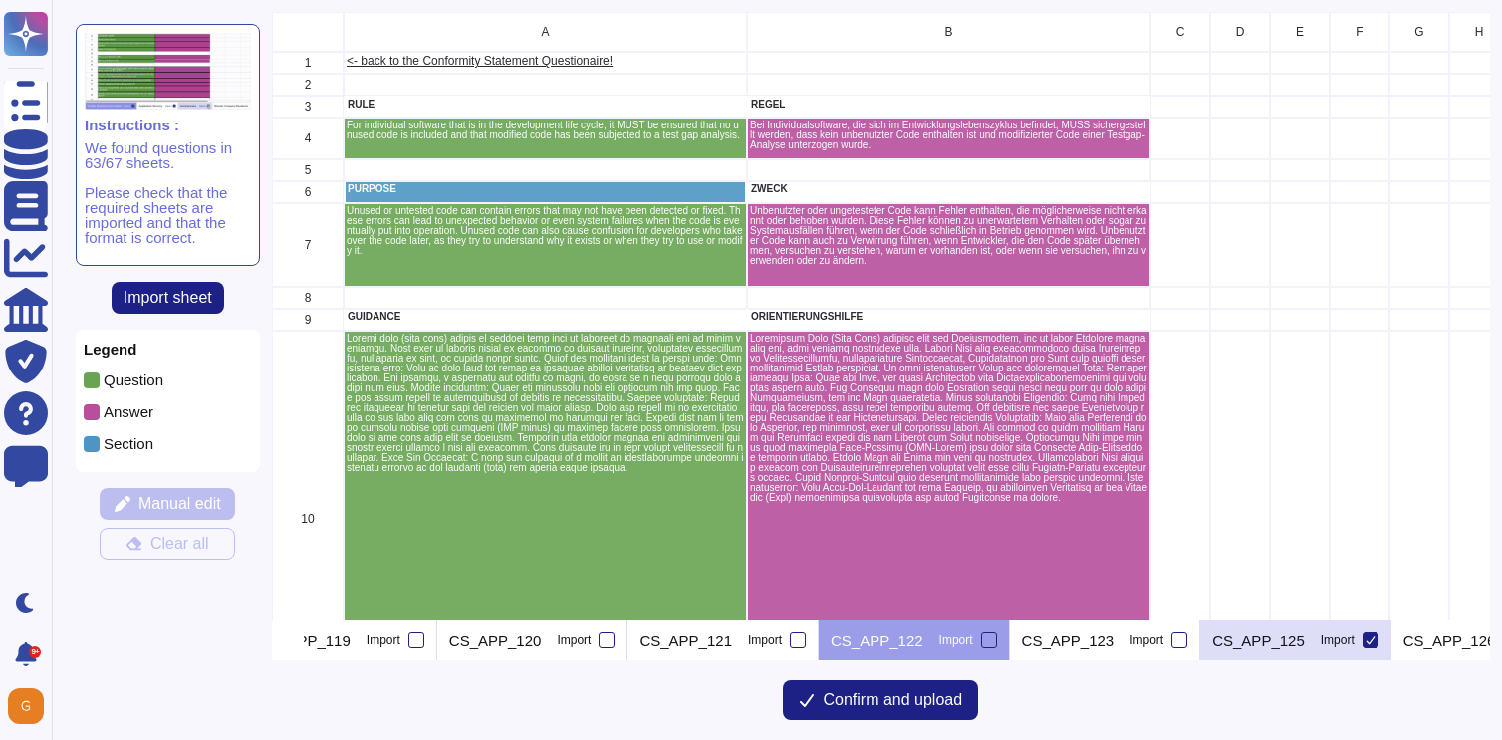
click at [1367, 639] on icon at bounding box center [1370, 640] width 10 height 10
click at [0, 0] on input "Import" at bounding box center [0, 0] width 0 height 0
click at [296, 642] on icon at bounding box center [296, 642] width 0 height 0
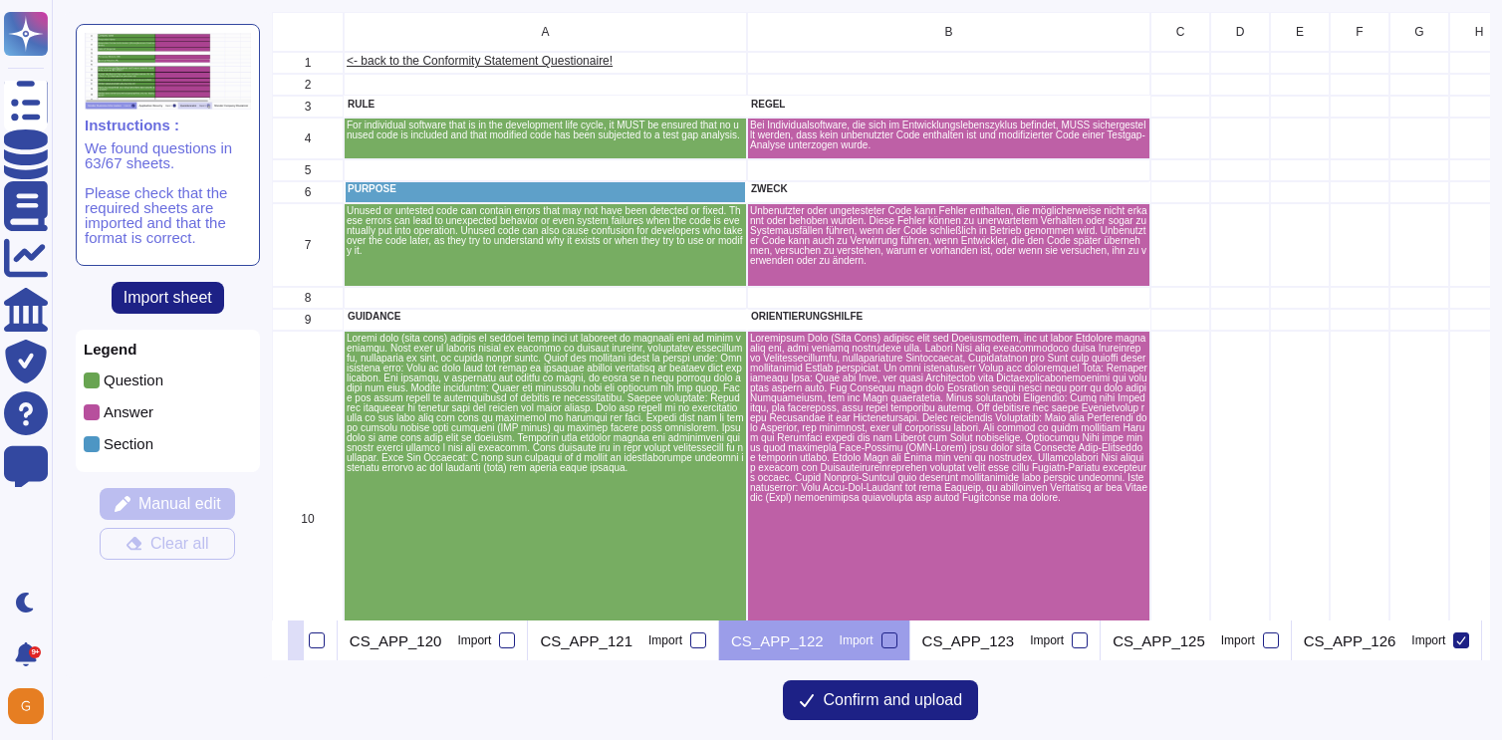
click at [296, 642] on icon at bounding box center [296, 642] width 0 height 0
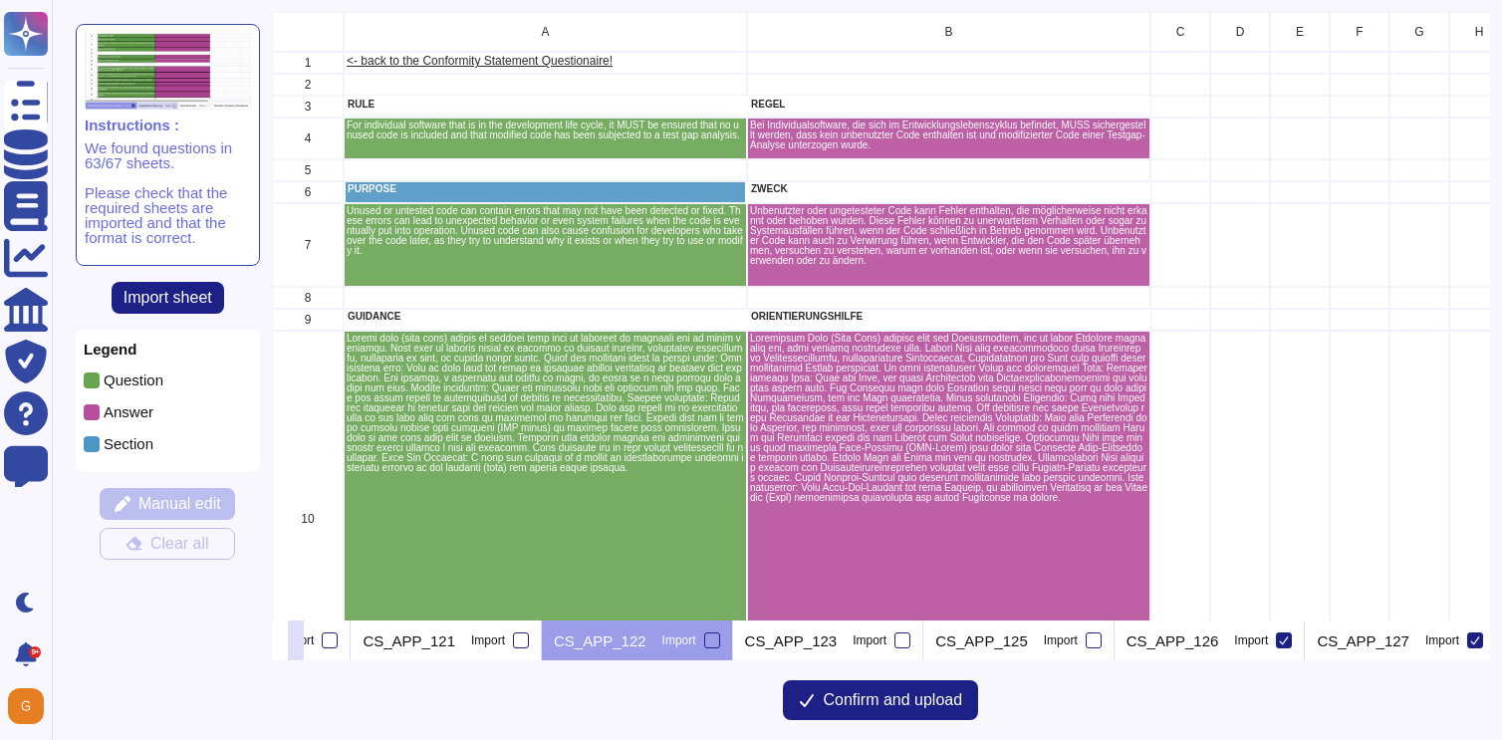
click at [296, 642] on icon at bounding box center [296, 642] width 0 height 0
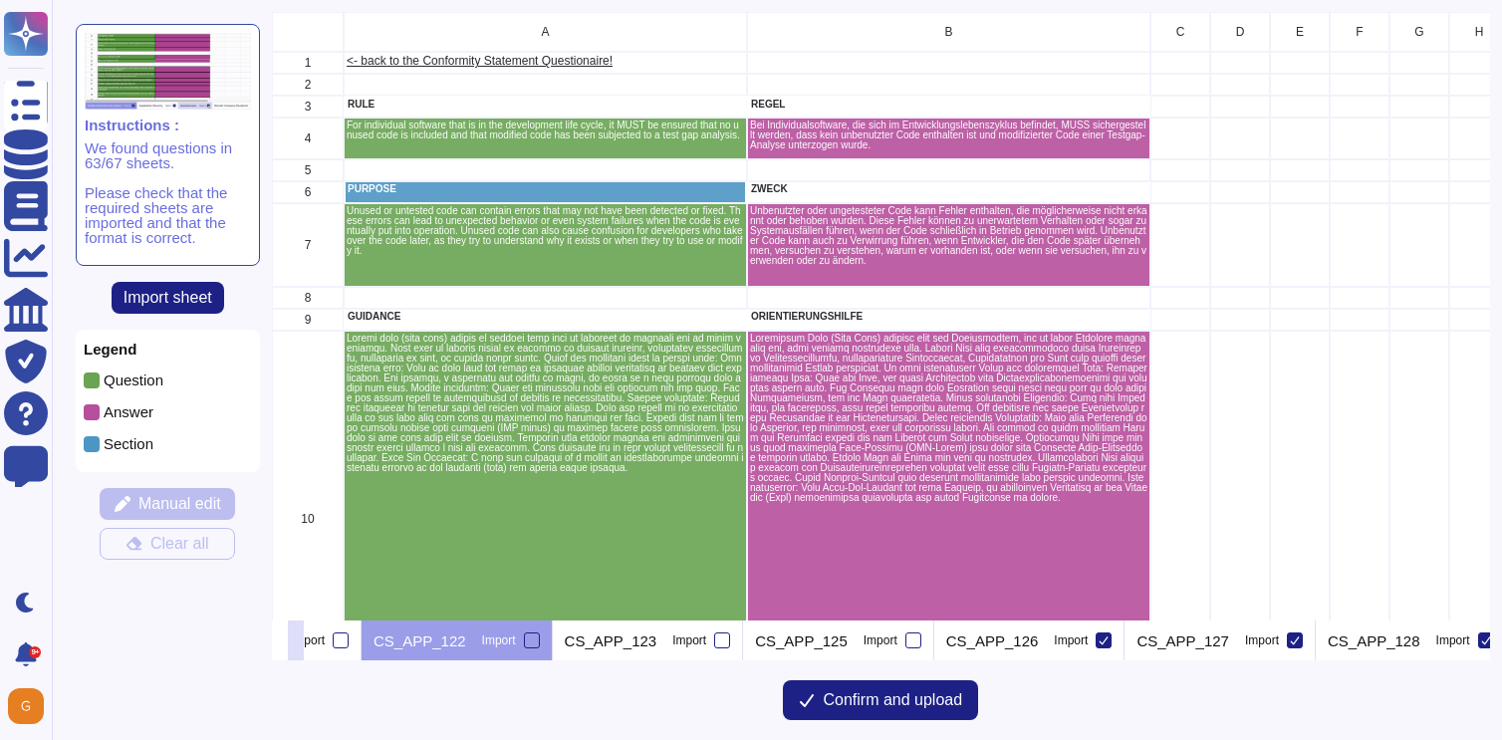
click at [296, 642] on icon at bounding box center [296, 642] width 0 height 0
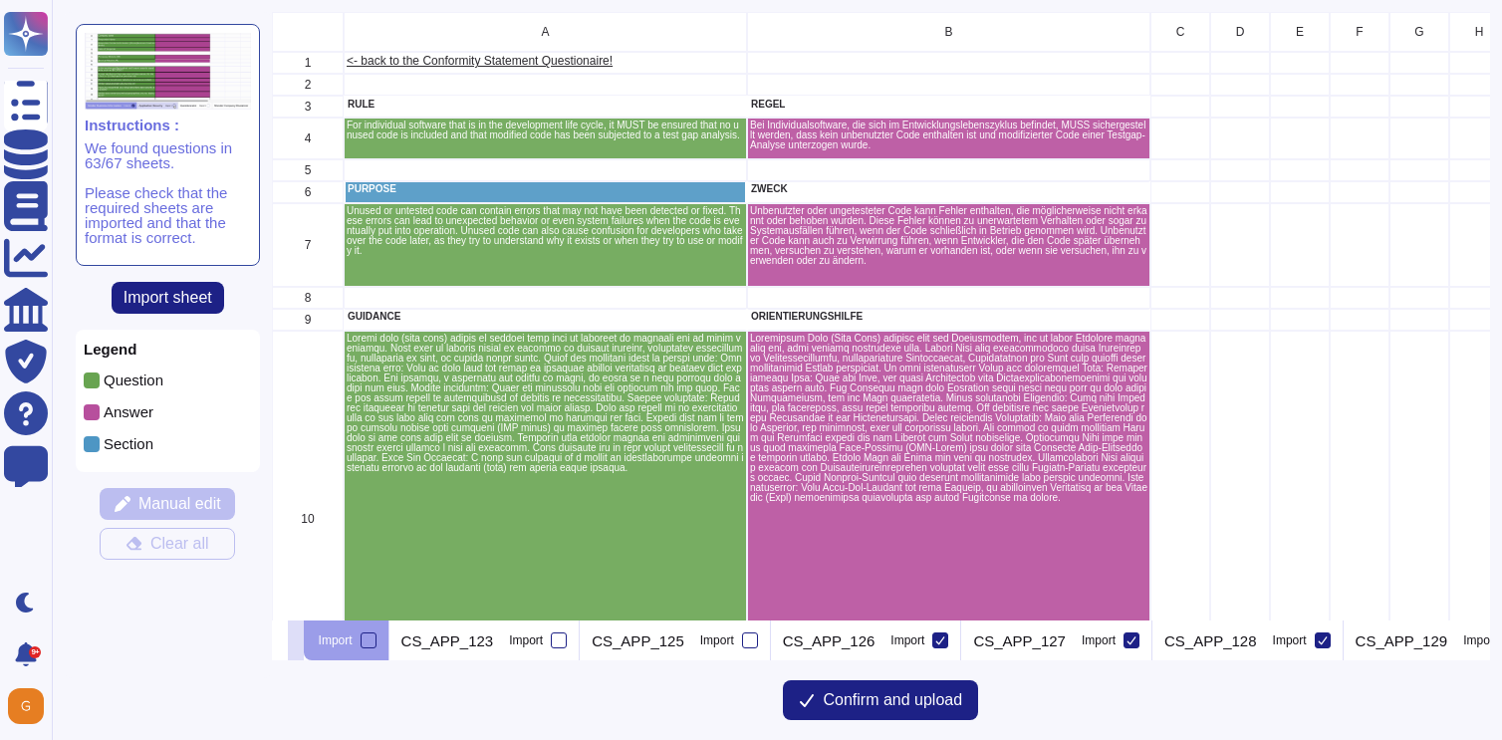
click at [296, 642] on icon at bounding box center [296, 642] width 0 height 0
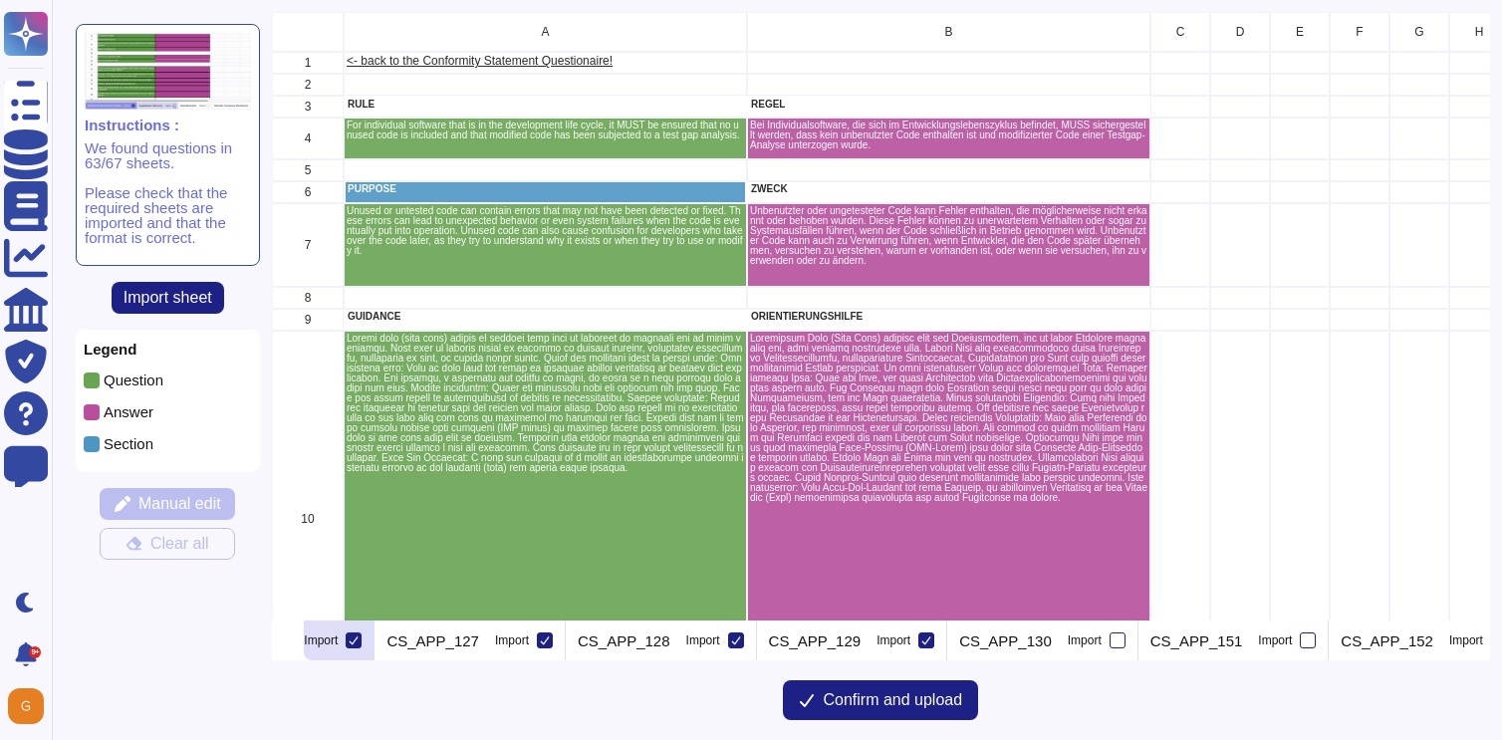
click at [358, 641] on div at bounding box center [354, 640] width 16 height 16
click at [0, 0] on input "Import" at bounding box center [0, 0] width 0 height 0
click at [541, 640] on icon at bounding box center [545, 640] width 9 height 8
click at [0, 0] on input "Import" at bounding box center [0, 0] width 0 height 0
click at [731, 643] on icon at bounding box center [736, 640] width 10 height 10
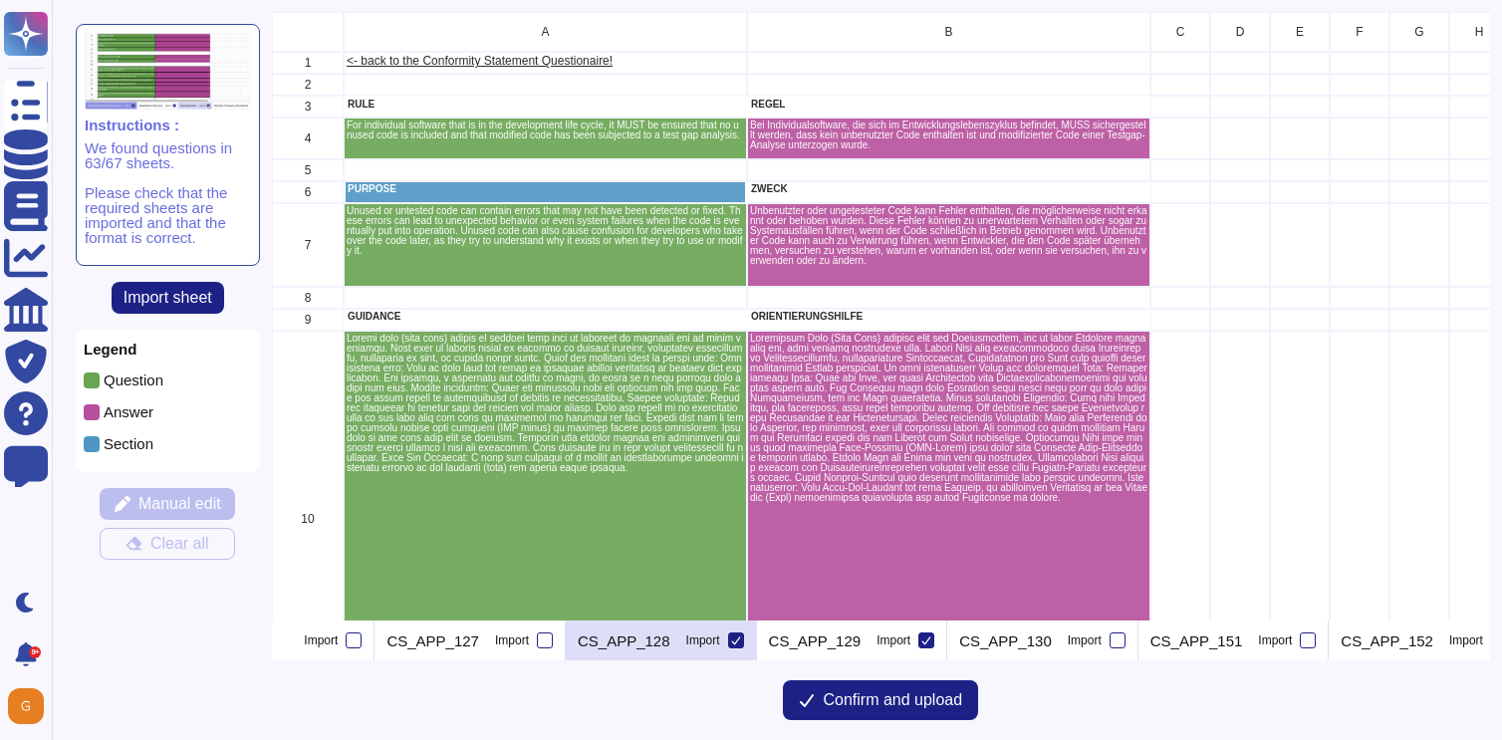
click at [0, 0] on input "Import" at bounding box center [0, 0] width 0 height 0
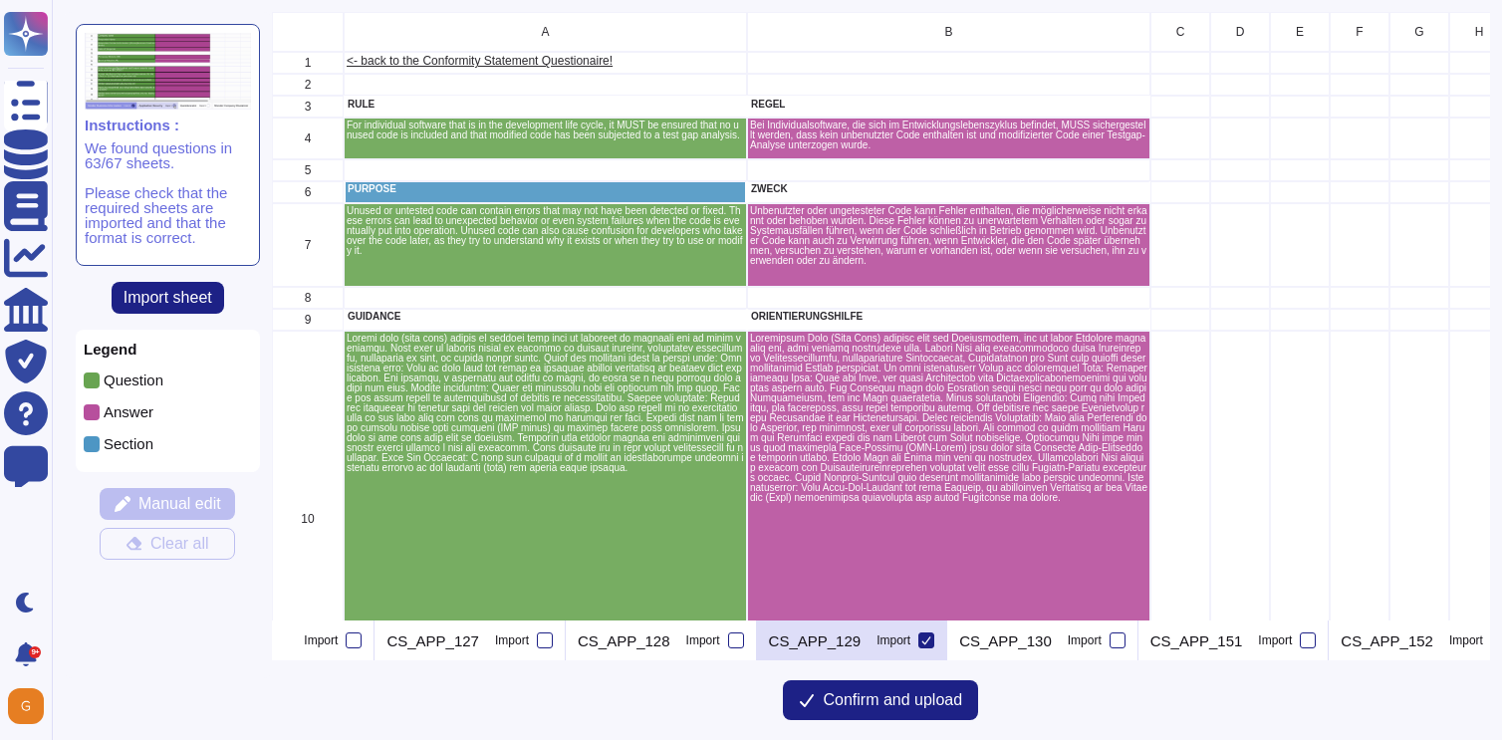
click at [918, 641] on div at bounding box center [926, 640] width 16 height 16
click at [0, 0] on input "Import" at bounding box center [0, 0] width 0 height 0
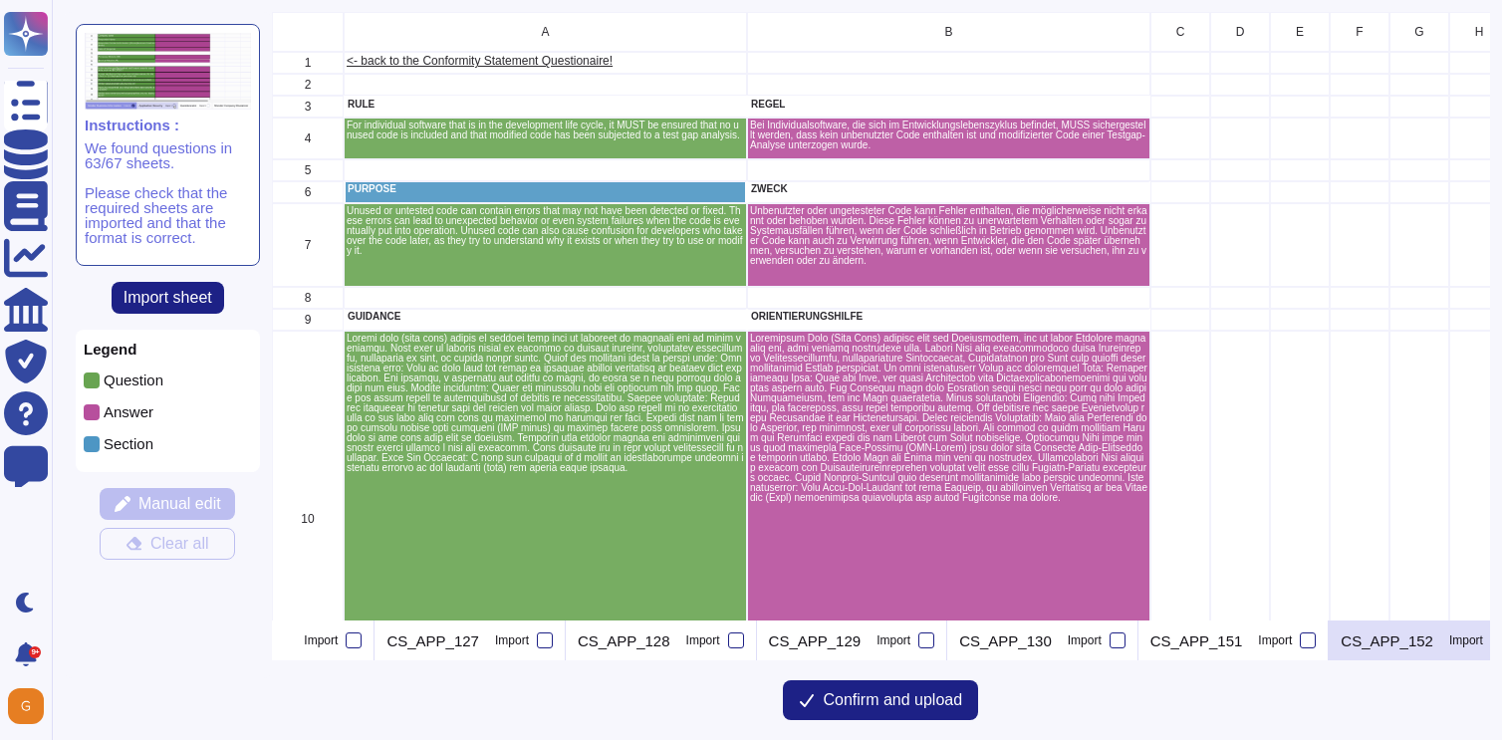
click at [1494, 637] on icon at bounding box center [1499, 640] width 10 height 10
click at [0, 0] on input "Import" at bounding box center [0, 0] width 0 height 0
click at [304, 628] on button at bounding box center [296, 640] width 16 height 40
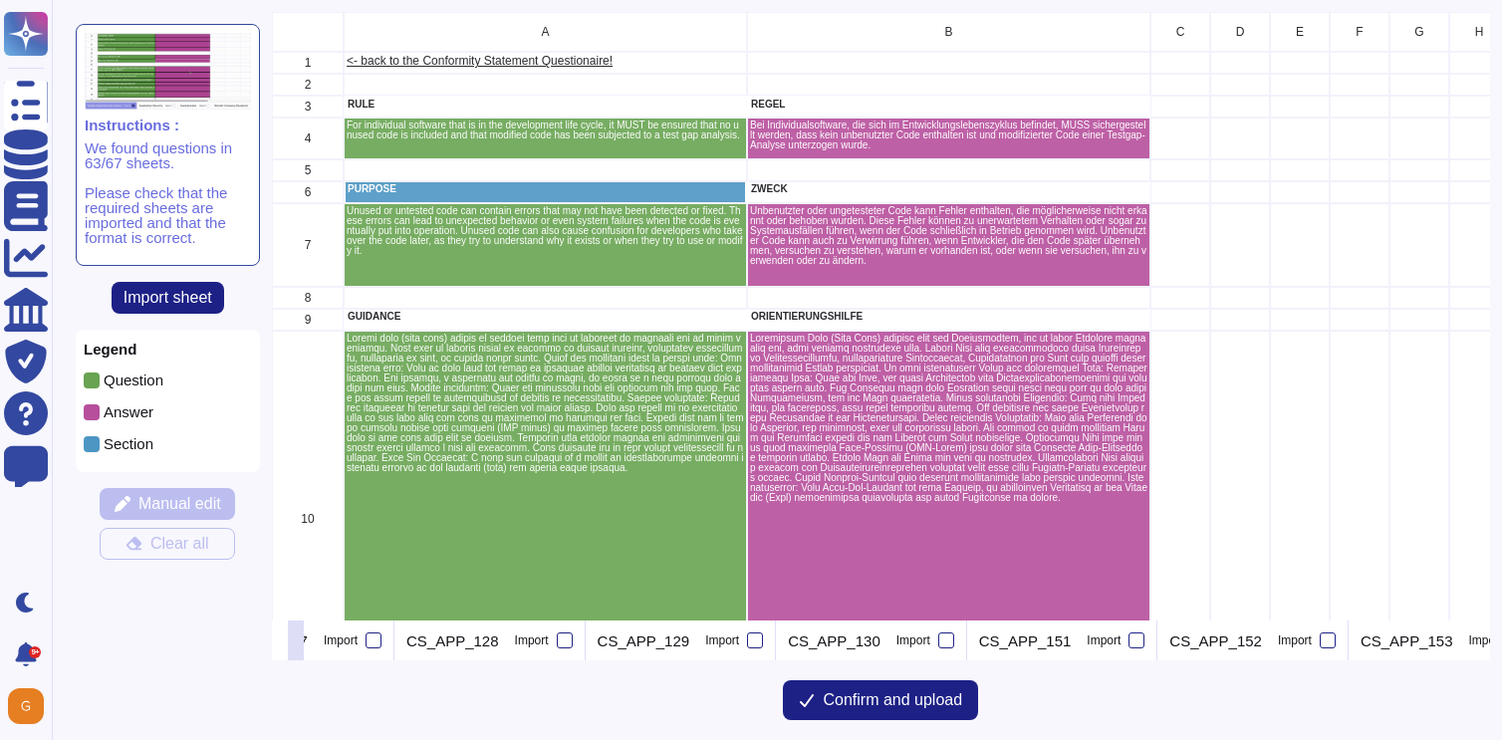
click at [304, 628] on button at bounding box center [296, 640] width 16 height 40
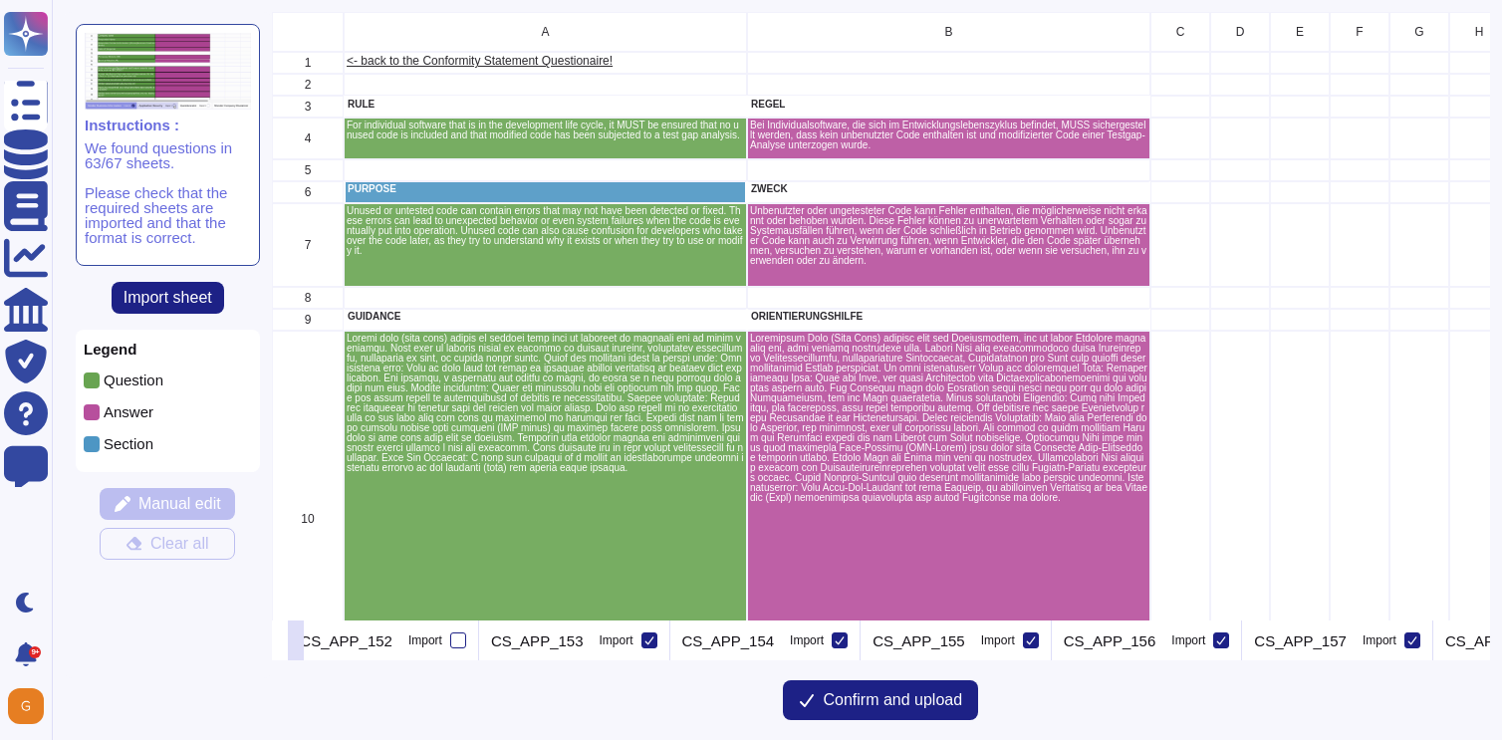
click at [304, 628] on button at bounding box center [296, 640] width 16 height 40
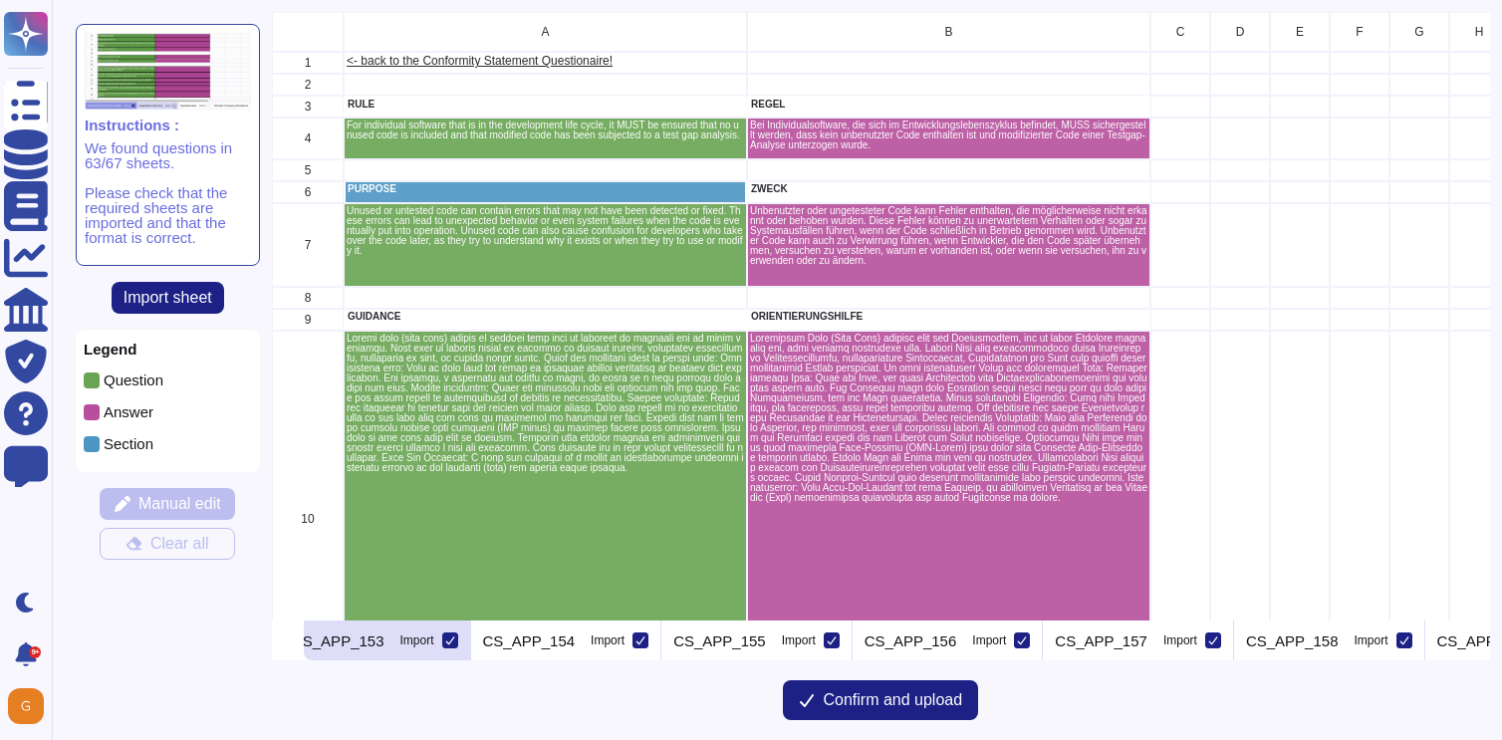
click at [445, 638] on icon at bounding box center [450, 640] width 10 height 10
click at [0, 0] on input "Import" at bounding box center [0, 0] width 0 height 0
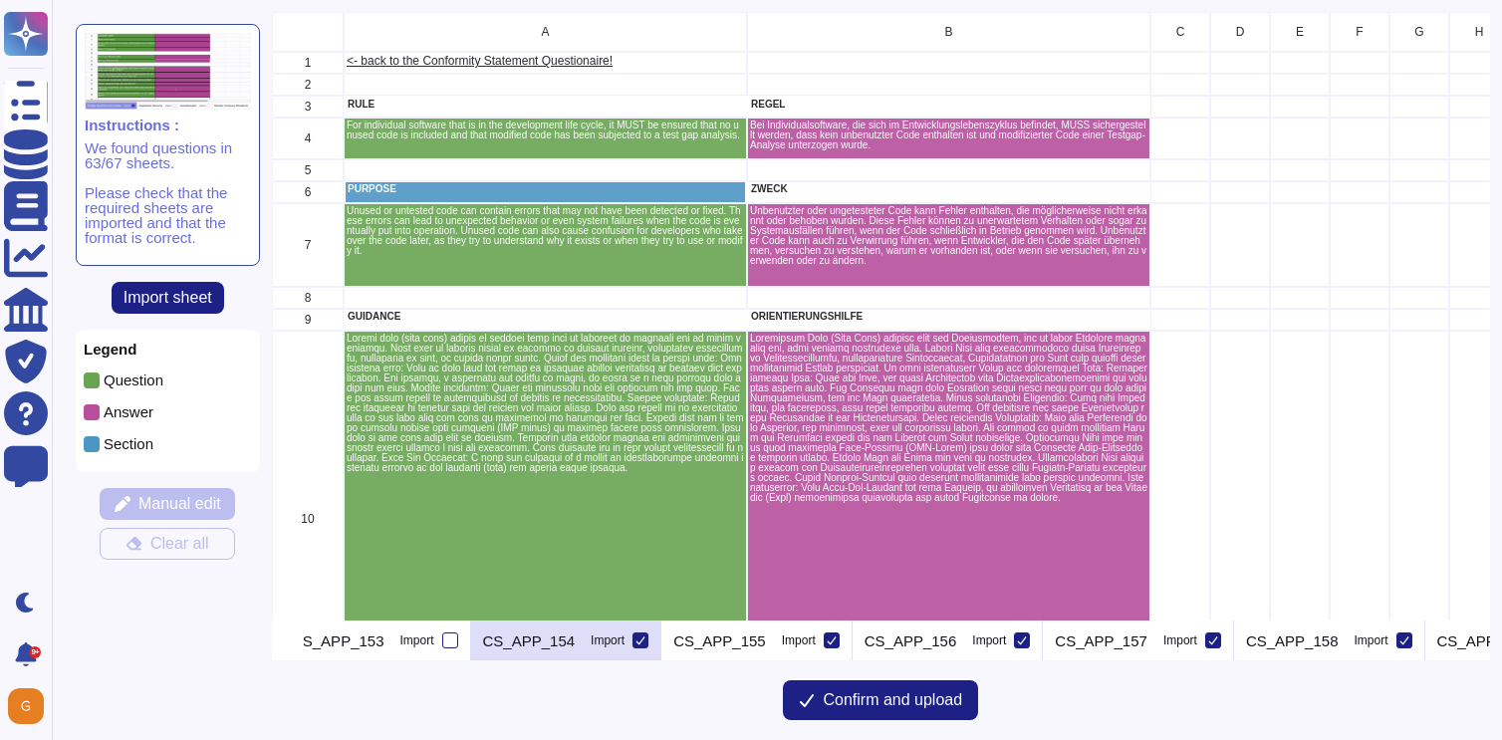
click at [635, 638] on icon at bounding box center [640, 640] width 10 height 10
click at [0, 0] on input "Import" at bounding box center [0, 0] width 0 height 0
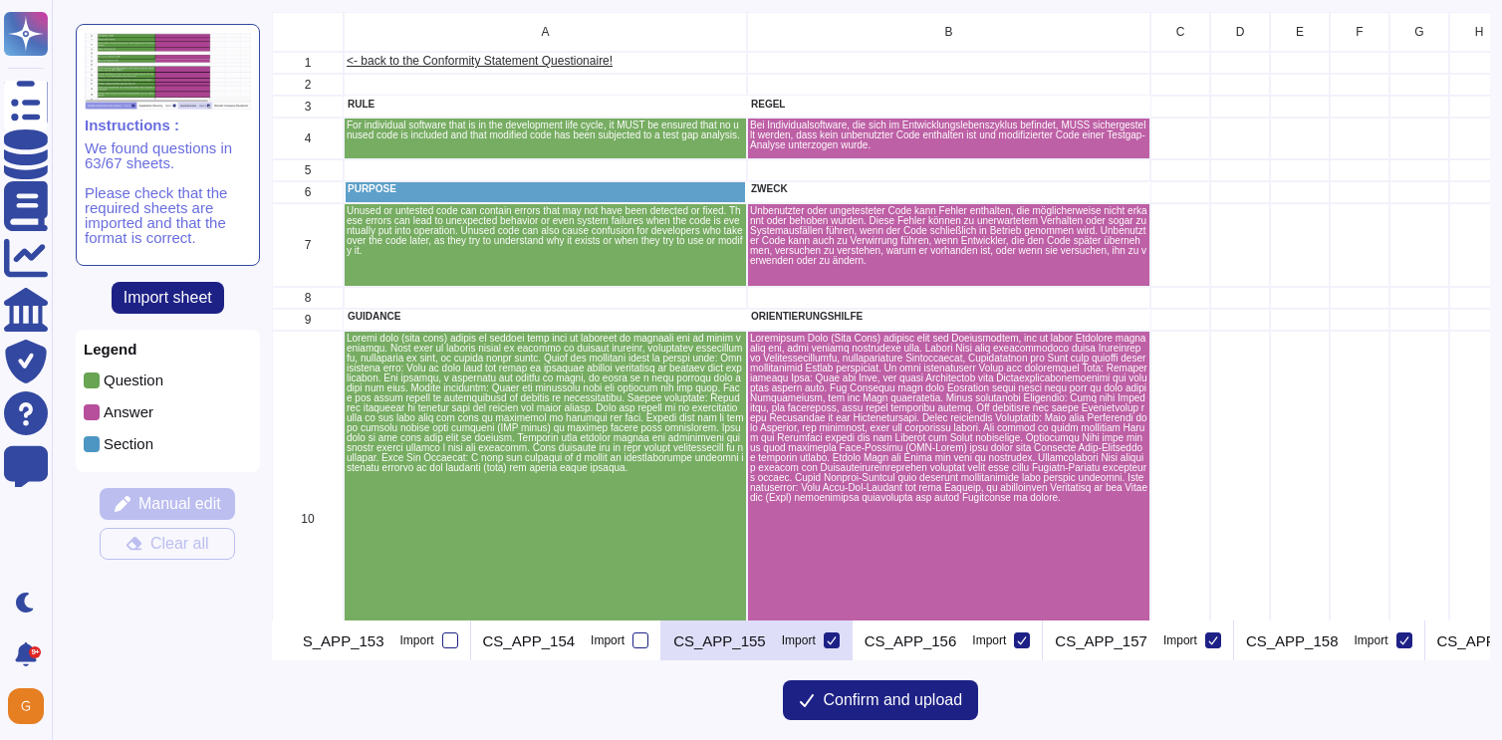
click at [827, 639] on icon at bounding box center [831, 640] width 9 height 8
click at [0, 0] on input "Import" at bounding box center [0, 0] width 0 height 0
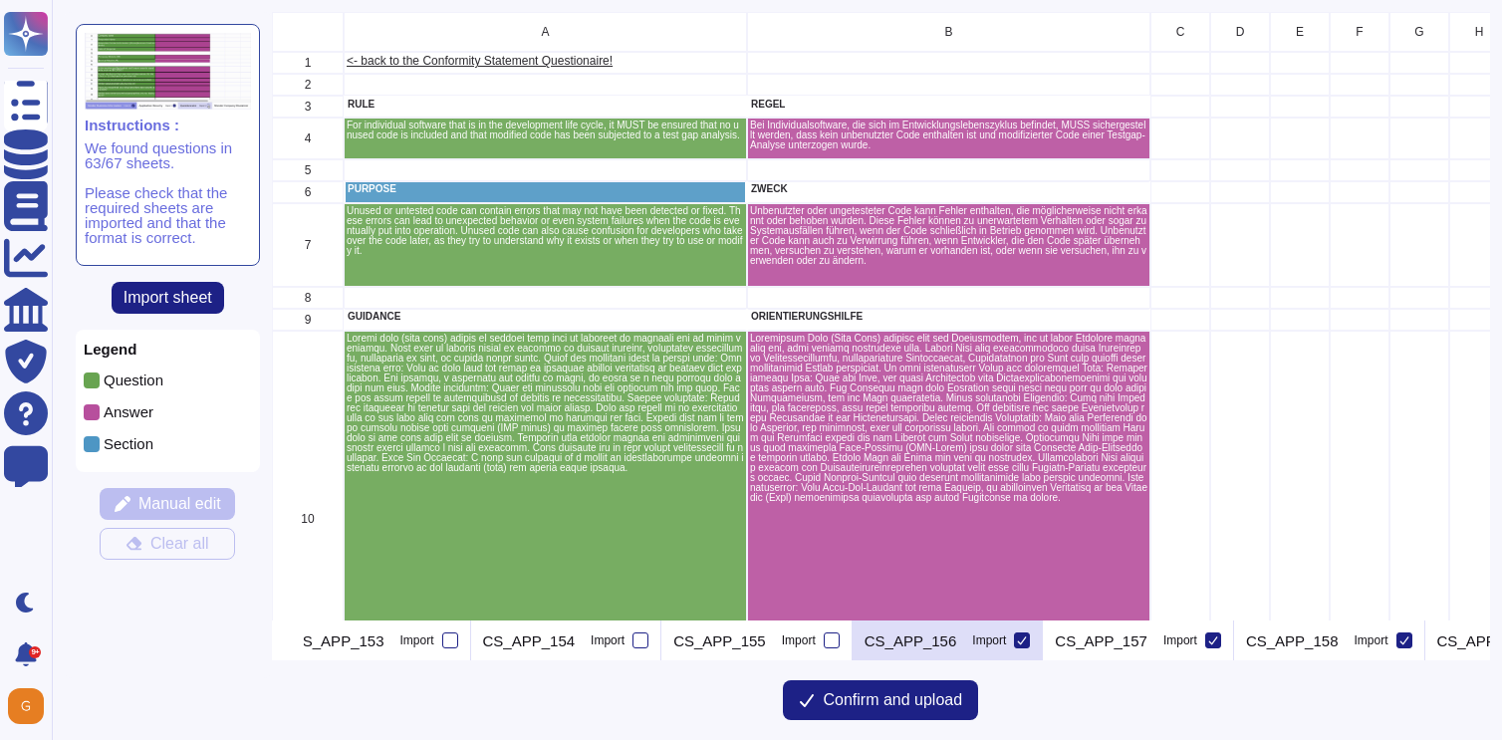
click at [1017, 635] on icon at bounding box center [1022, 640] width 10 height 10
click at [0, 0] on input "Import" at bounding box center [0, 0] width 0 height 0
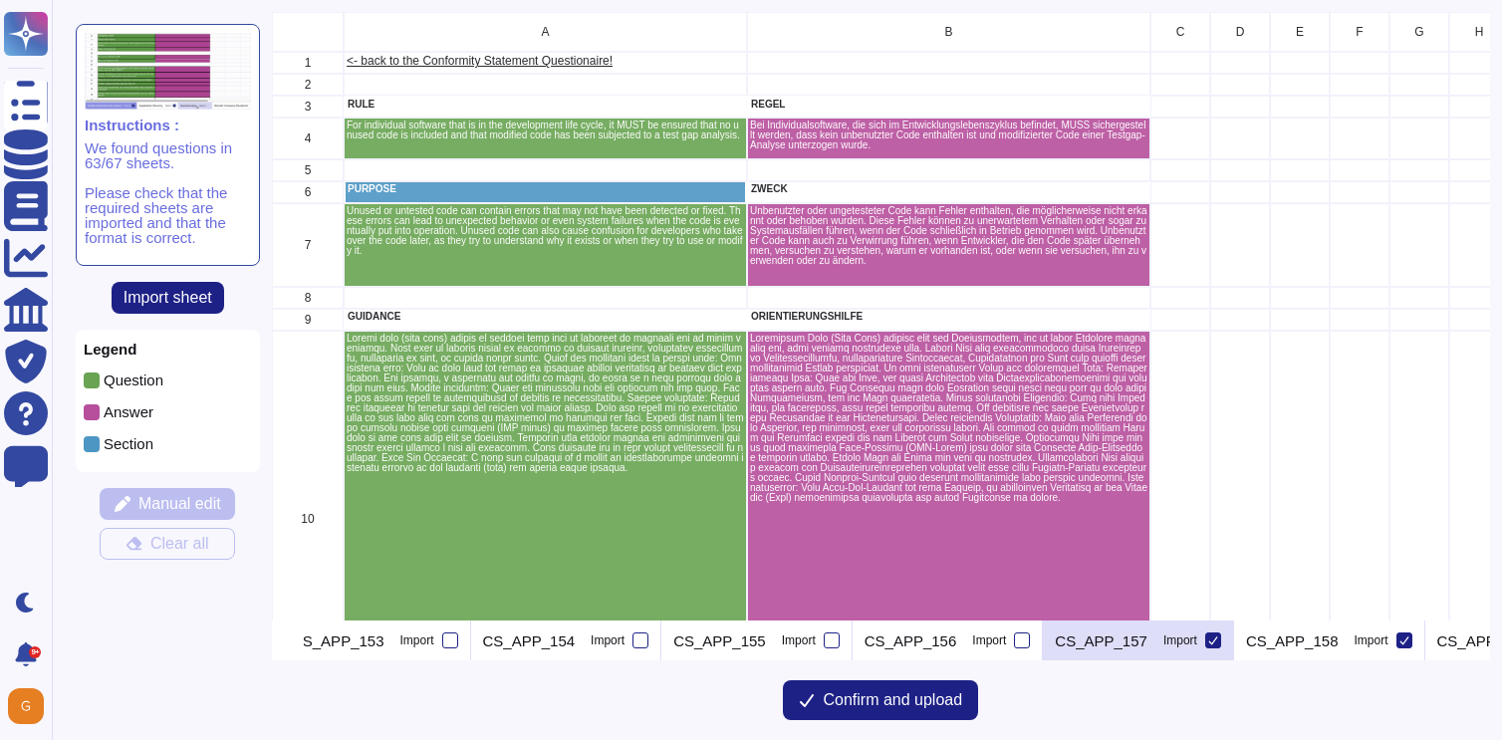
click at [1208, 639] on icon at bounding box center [1213, 640] width 10 height 10
click at [0, 0] on input "Import" at bounding box center [0, 0] width 0 height 0
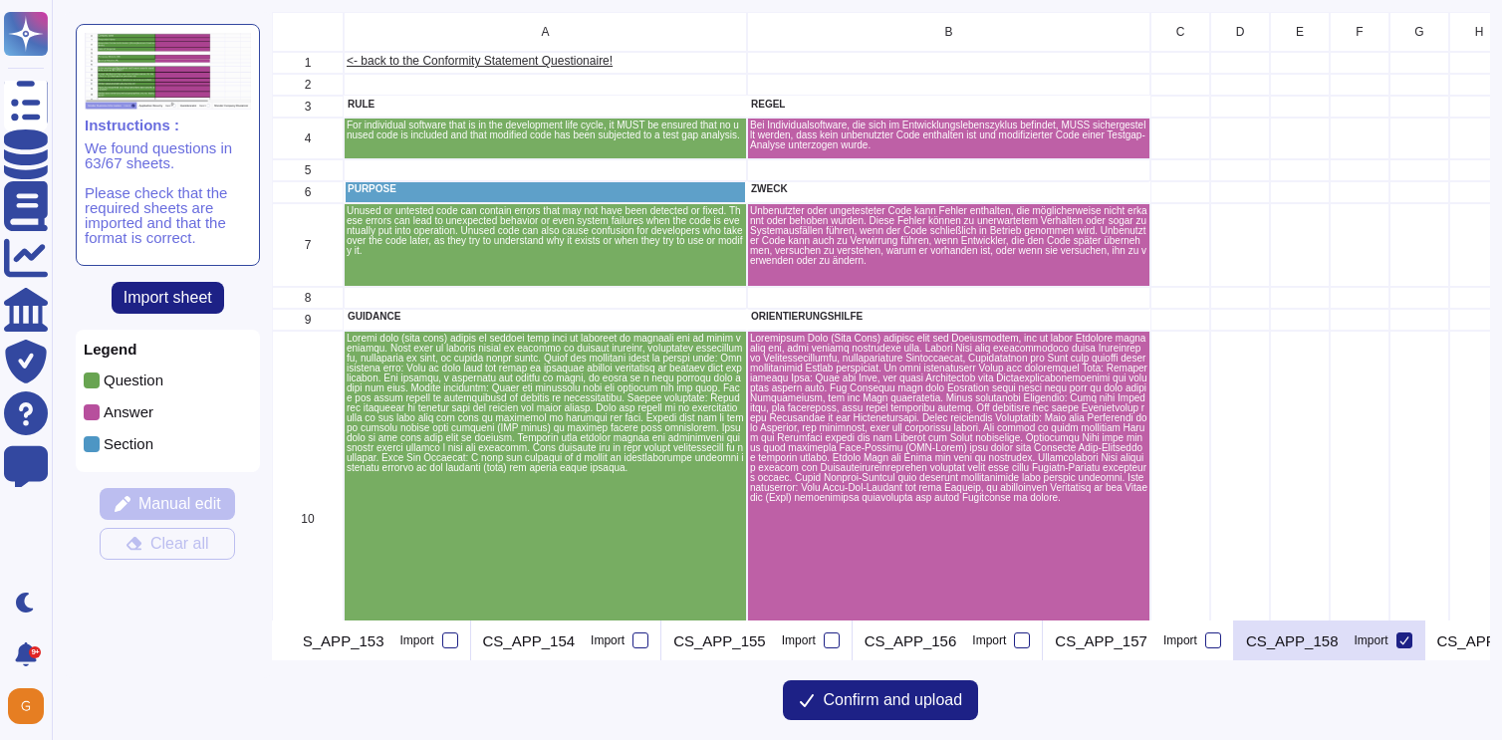
click at [1399, 642] on icon at bounding box center [1403, 640] width 9 height 8
click at [0, 0] on input "Import" at bounding box center [0, 0] width 0 height 0
click at [296, 642] on icon at bounding box center [296, 642] width 0 height 0
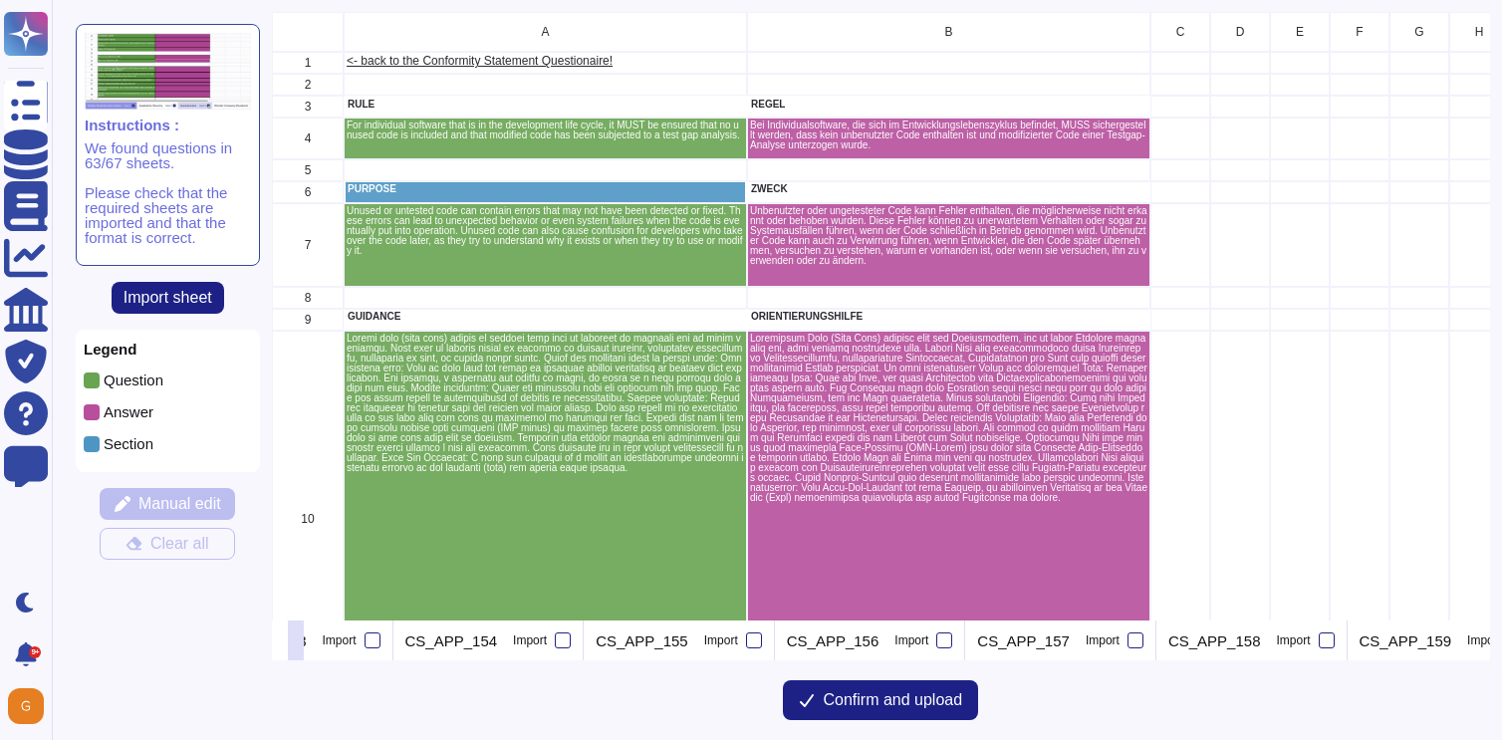
click at [296, 642] on icon at bounding box center [296, 642] width 0 height 0
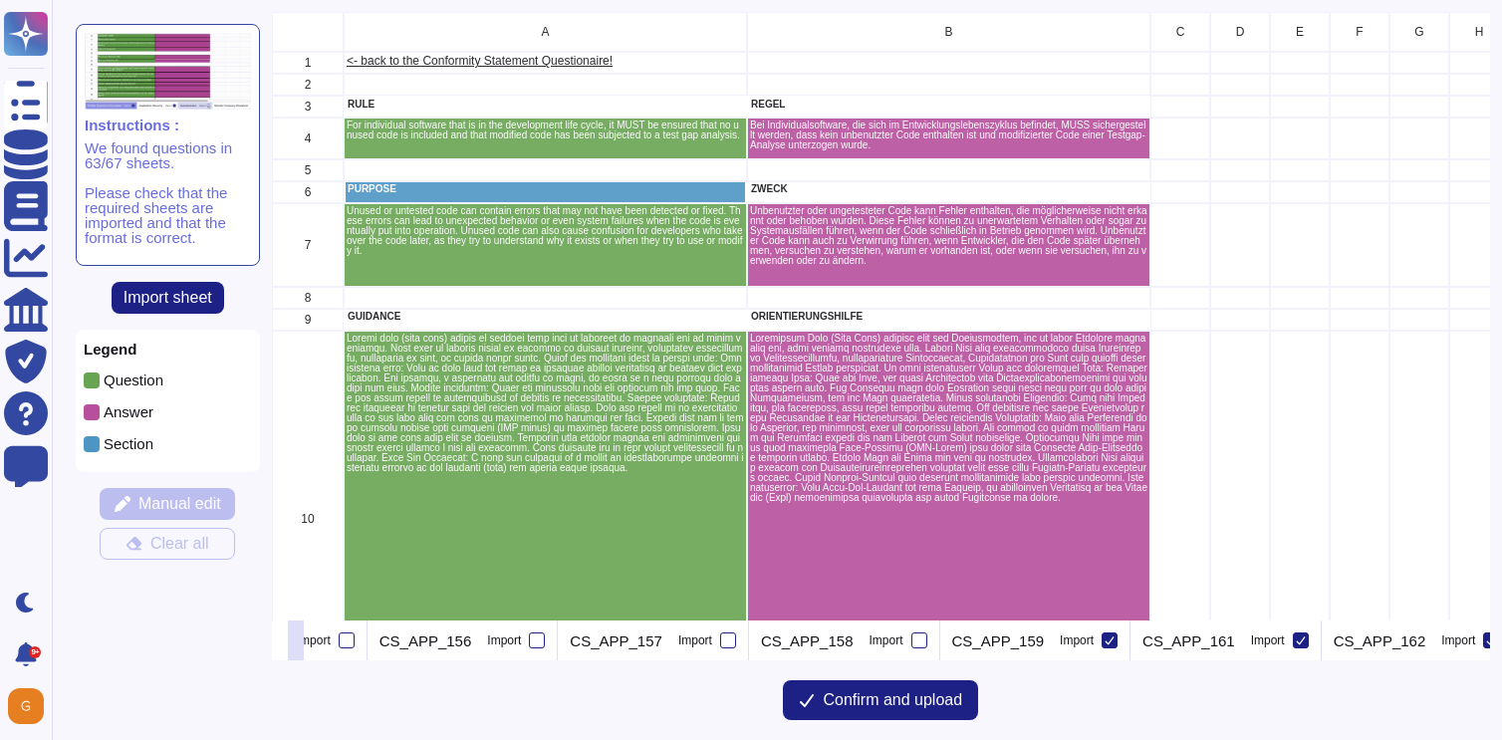
click at [296, 642] on icon at bounding box center [296, 642] width 0 height 0
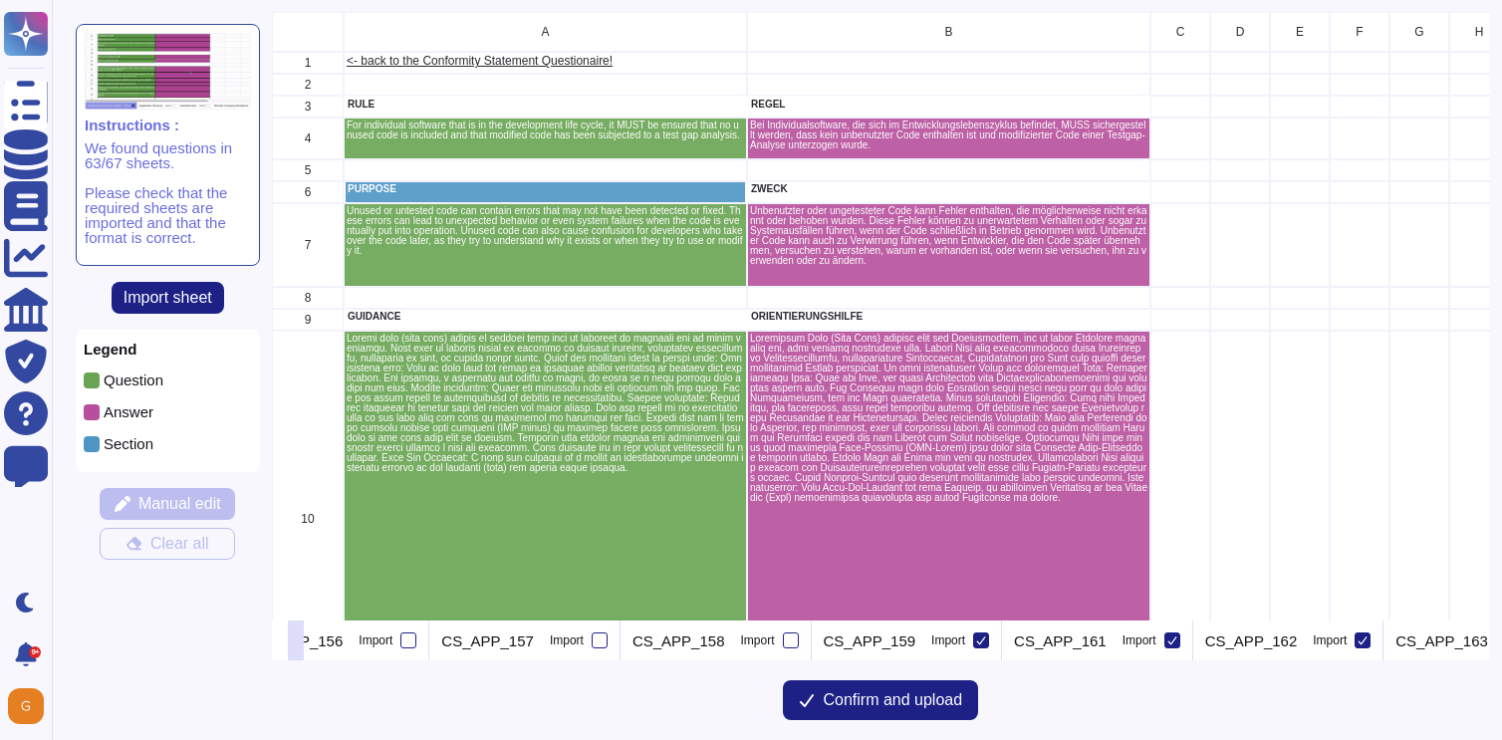
click at [296, 642] on icon at bounding box center [296, 642] width 0 height 0
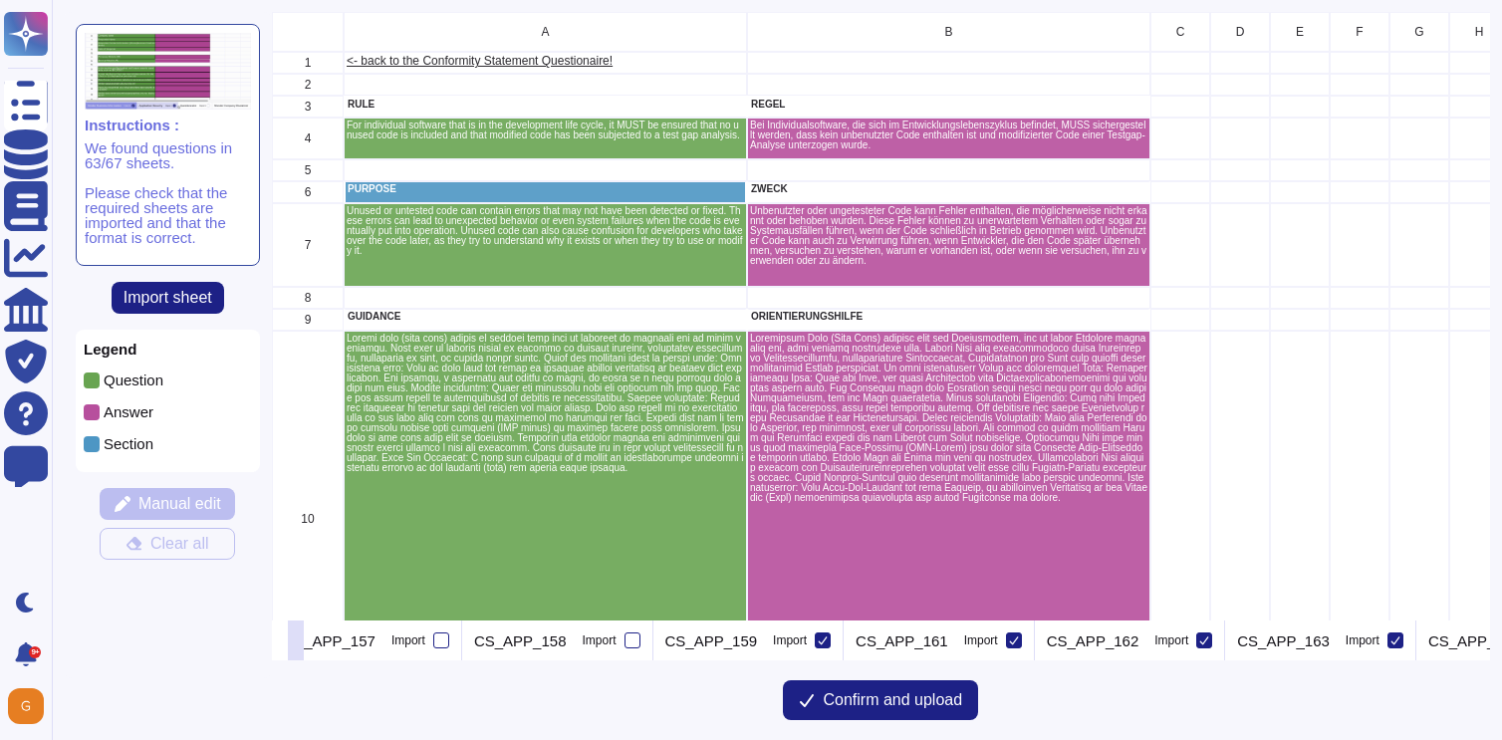
click at [296, 642] on icon at bounding box center [296, 642] width 0 height 0
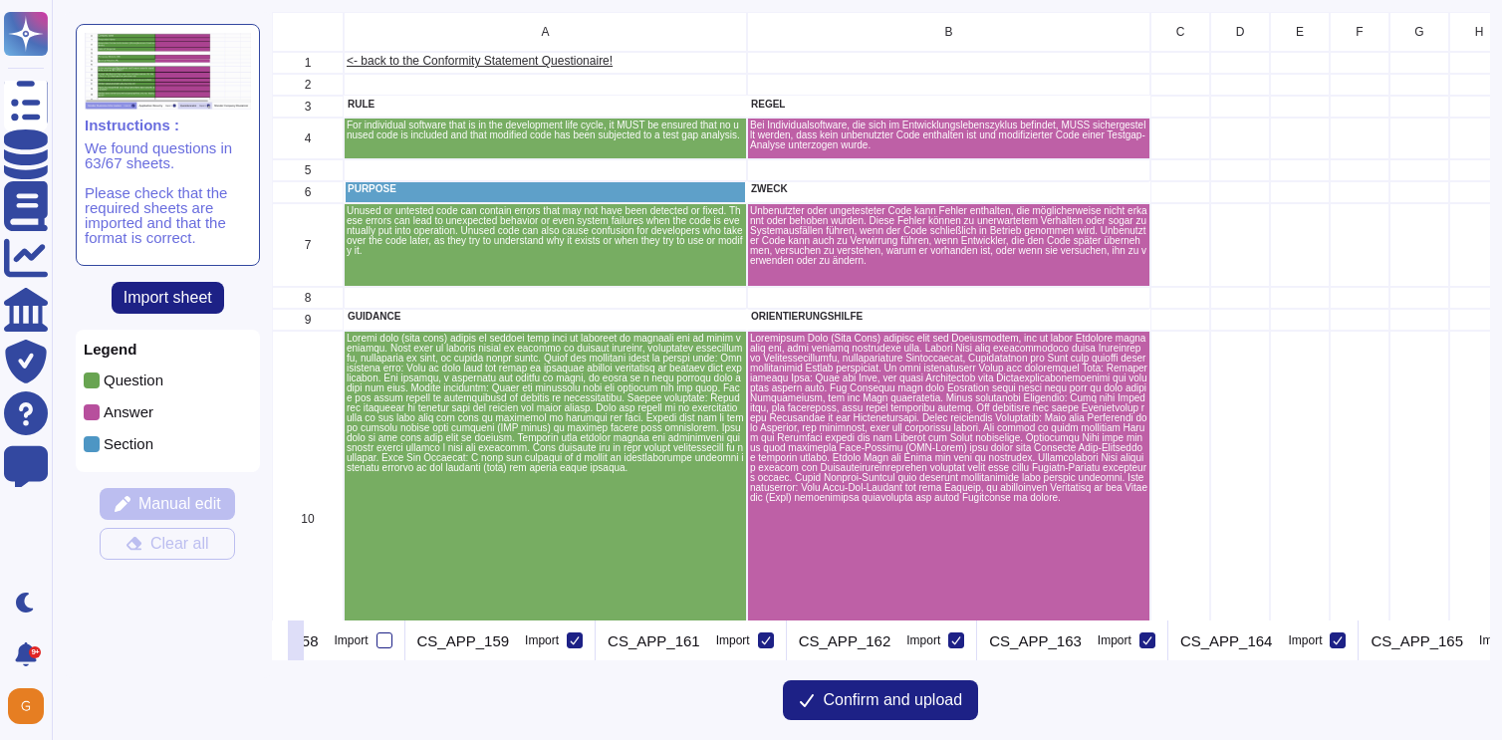
scroll to position [0, 10716]
click at [569, 638] on icon at bounding box center [574, 640] width 10 height 10
click at [0, 0] on input "Import" at bounding box center [0, 0] width 0 height 0
click at [757, 635] on div at bounding box center [765, 640] width 16 height 16
click at [0, 0] on input "Import" at bounding box center [0, 0] width 0 height 0
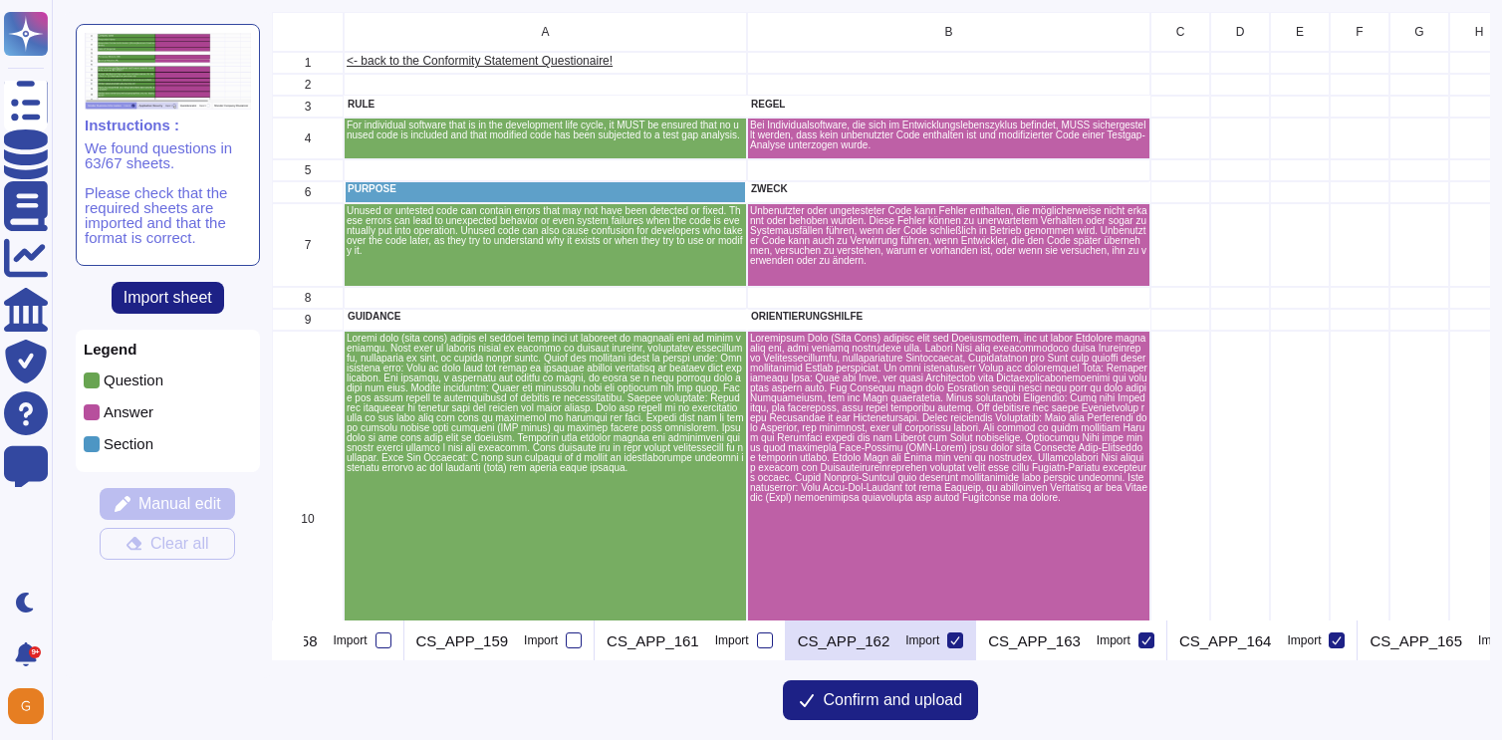
click at [950, 641] on icon at bounding box center [955, 640] width 10 height 10
click at [0, 0] on input "Import" at bounding box center [0, 0] width 0 height 0
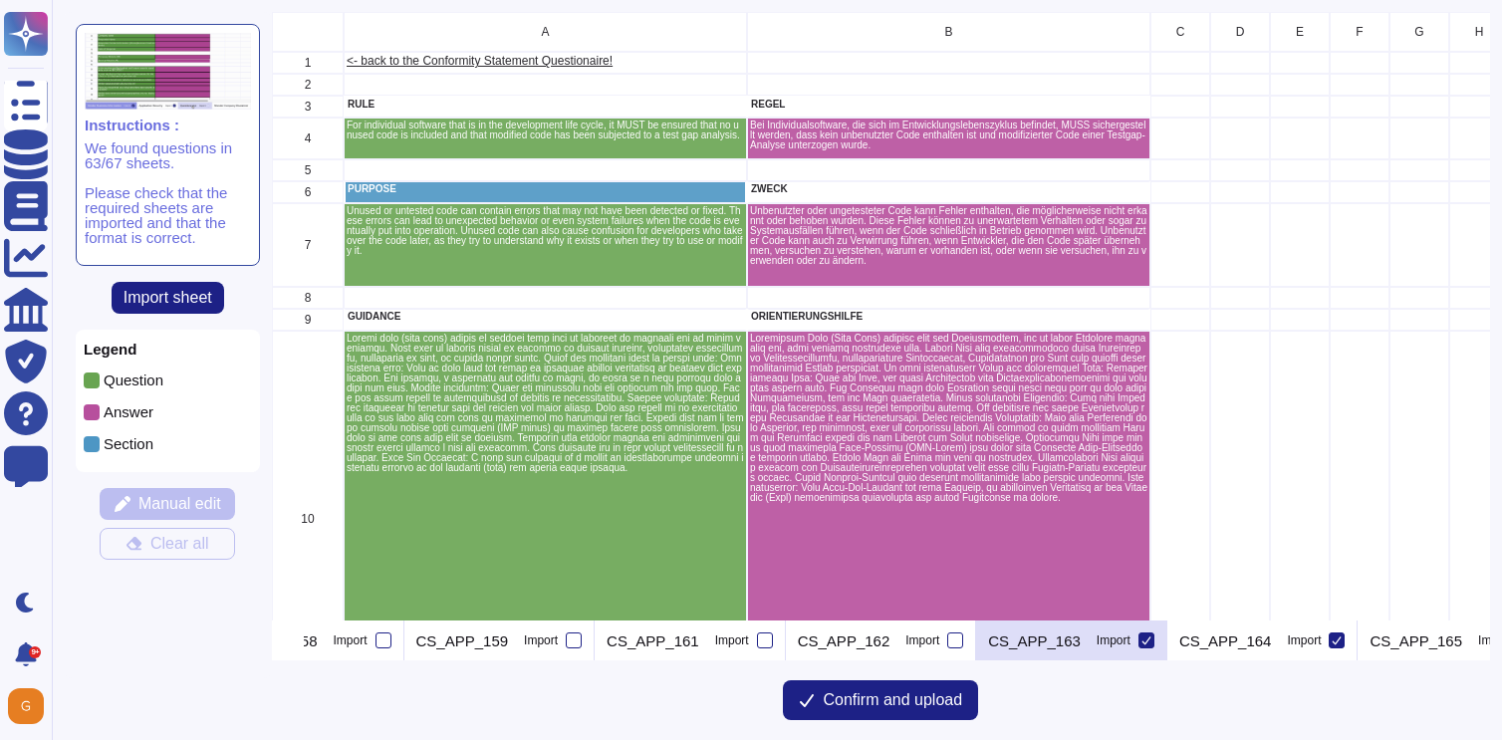
click at [1141, 640] on icon at bounding box center [1146, 640] width 10 height 10
click at [0, 0] on input "Import" at bounding box center [0, 0] width 0 height 0
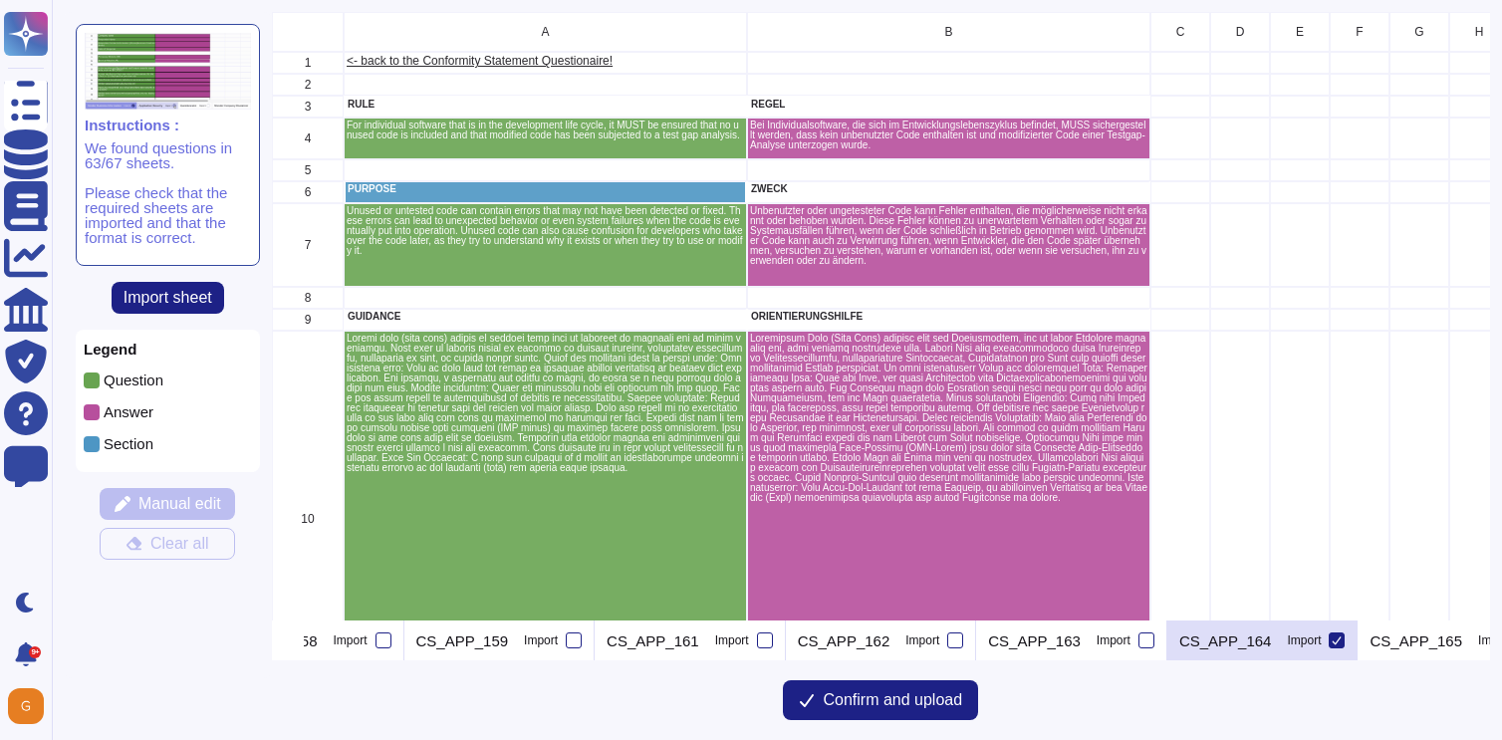
click at [1331, 643] on icon at bounding box center [1336, 640] width 10 height 10
click at [0, 0] on input "Import" at bounding box center [0, 0] width 0 height 0
click at [1501, 635] on icon at bounding box center [1528, 640] width 10 height 10
click at [0, 0] on input "Import" at bounding box center [0, 0] width 0 height 0
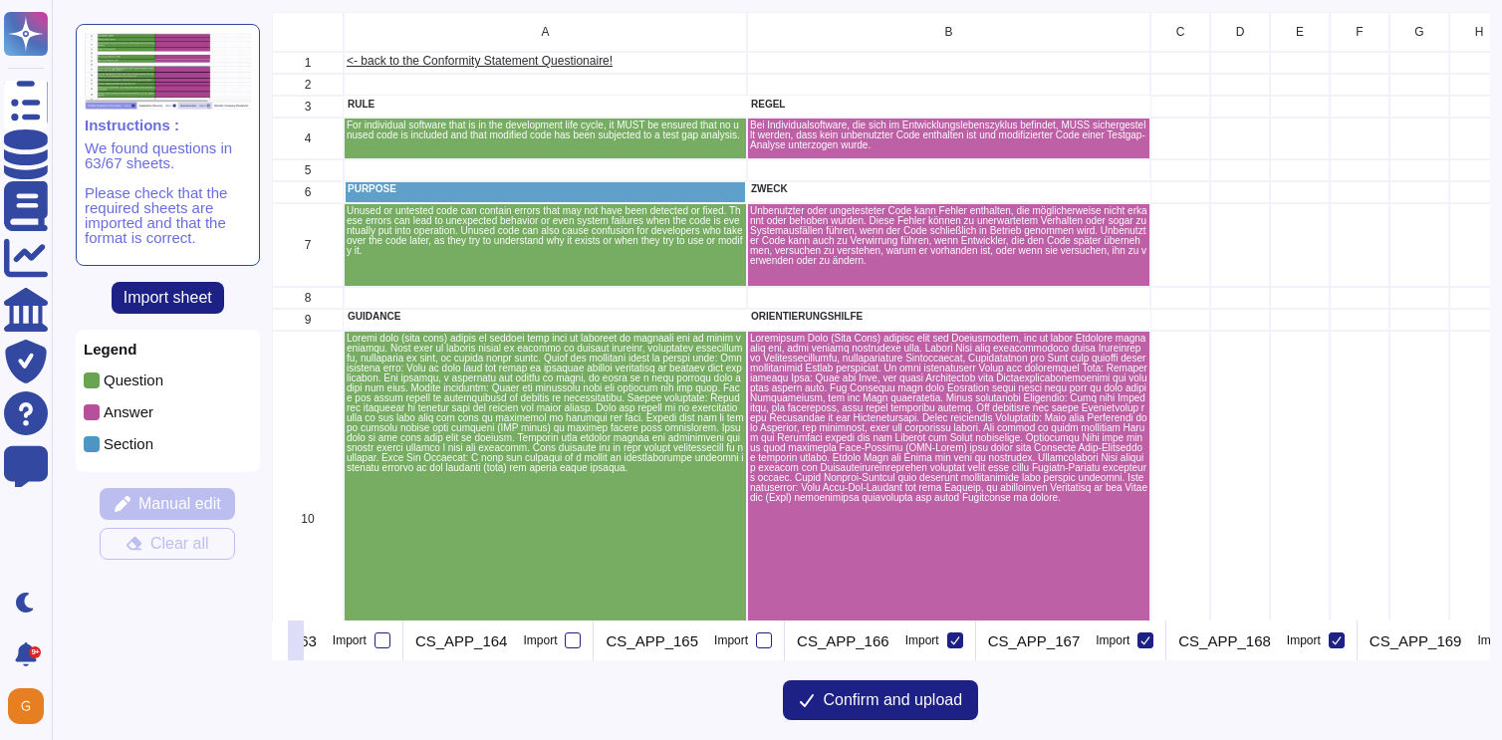
click at [950, 637] on icon at bounding box center [955, 640] width 10 height 10
click at [0, 0] on input "Import" at bounding box center [0, 0] width 0 height 0
click at [1137, 642] on div at bounding box center [1145, 640] width 16 height 16
click at [0, 0] on input "Import" at bounding box center [0, 0] width 0 height 0
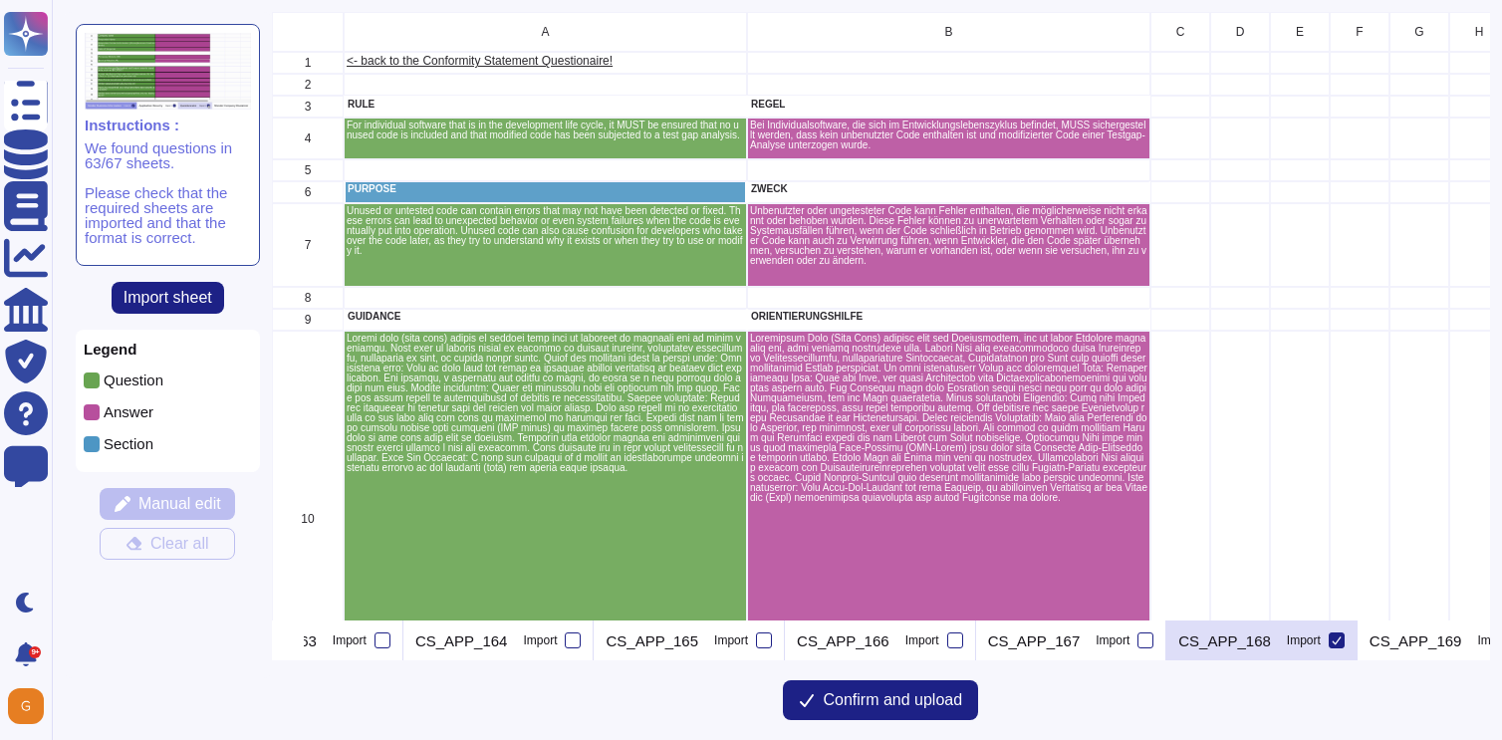
click at [1331, 642] on icon at bounding box center [1335, 640] width 9 height 8
click at [0, 0] on input "Import" at bounding box center [0, 0] width 0 height 0
click at [1501, 643] on div at bounding box center [1527, 640] width 16 height 16
click at [0, 0] on input "Import" at bounding box center [0, 0] width 0 height 0
click at [296, 642] on icon at bounding box center [296, 642] width 0 height 0
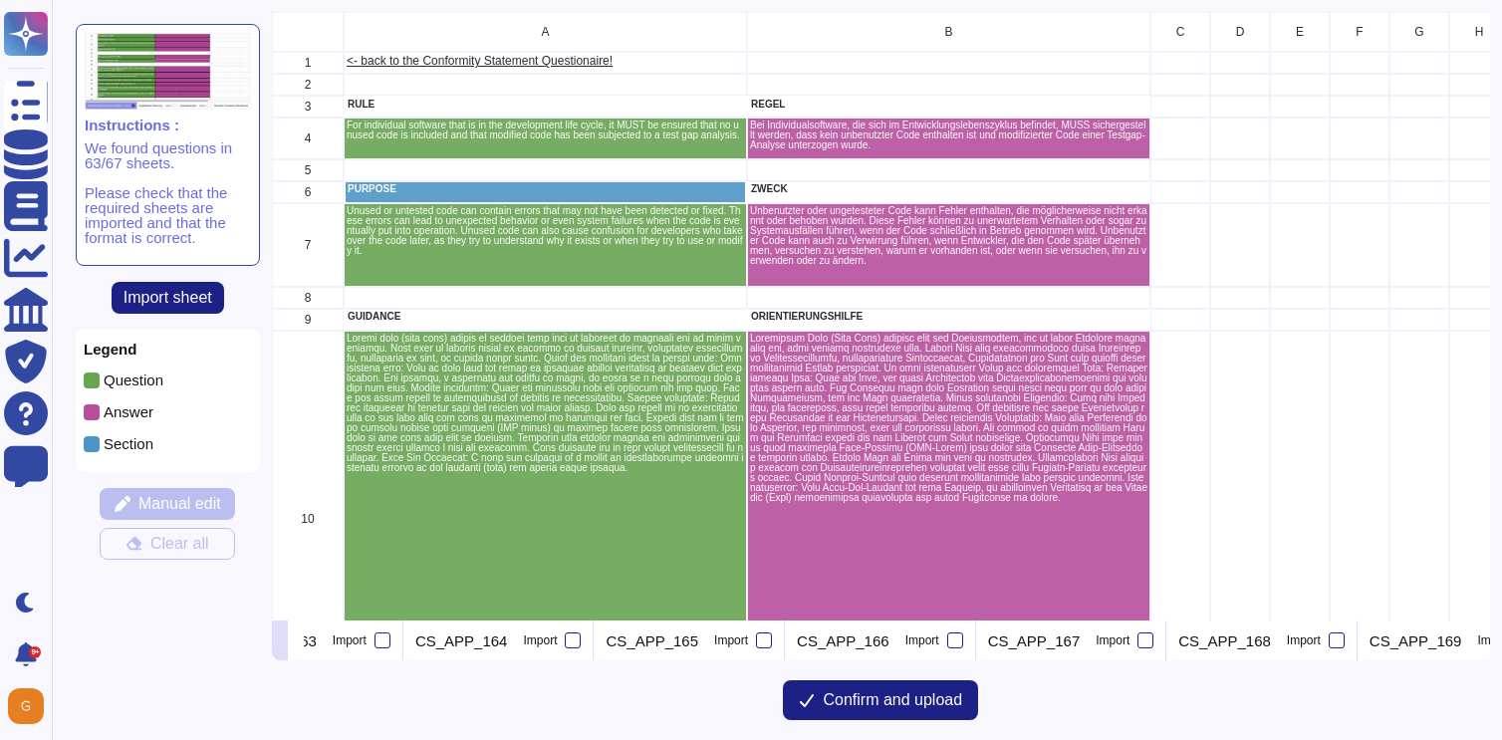
click at [280, 642] on icon at bounding box center [280, 642] width 0 height 0
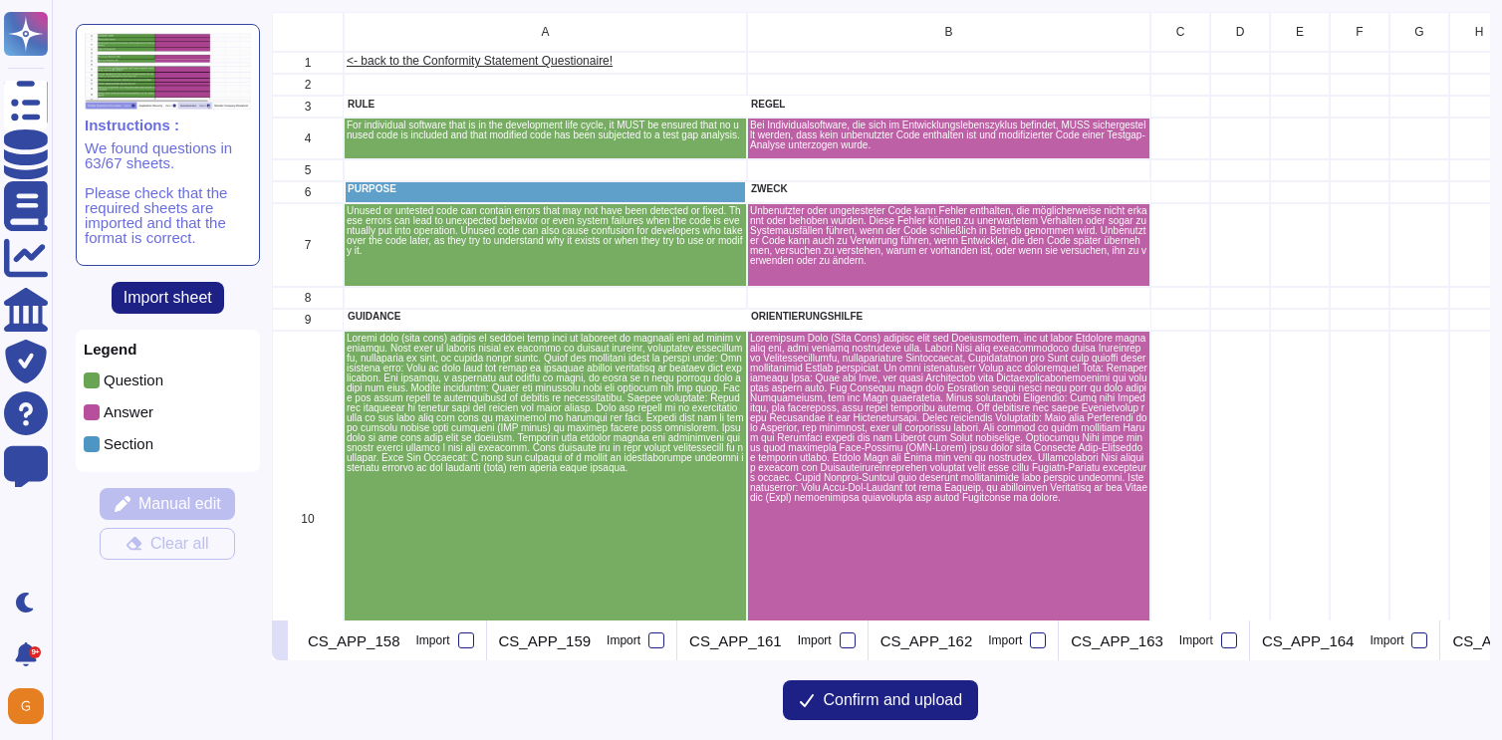
click at [280, 642] on icon at bounding box center [280, 642] width 0 height 0
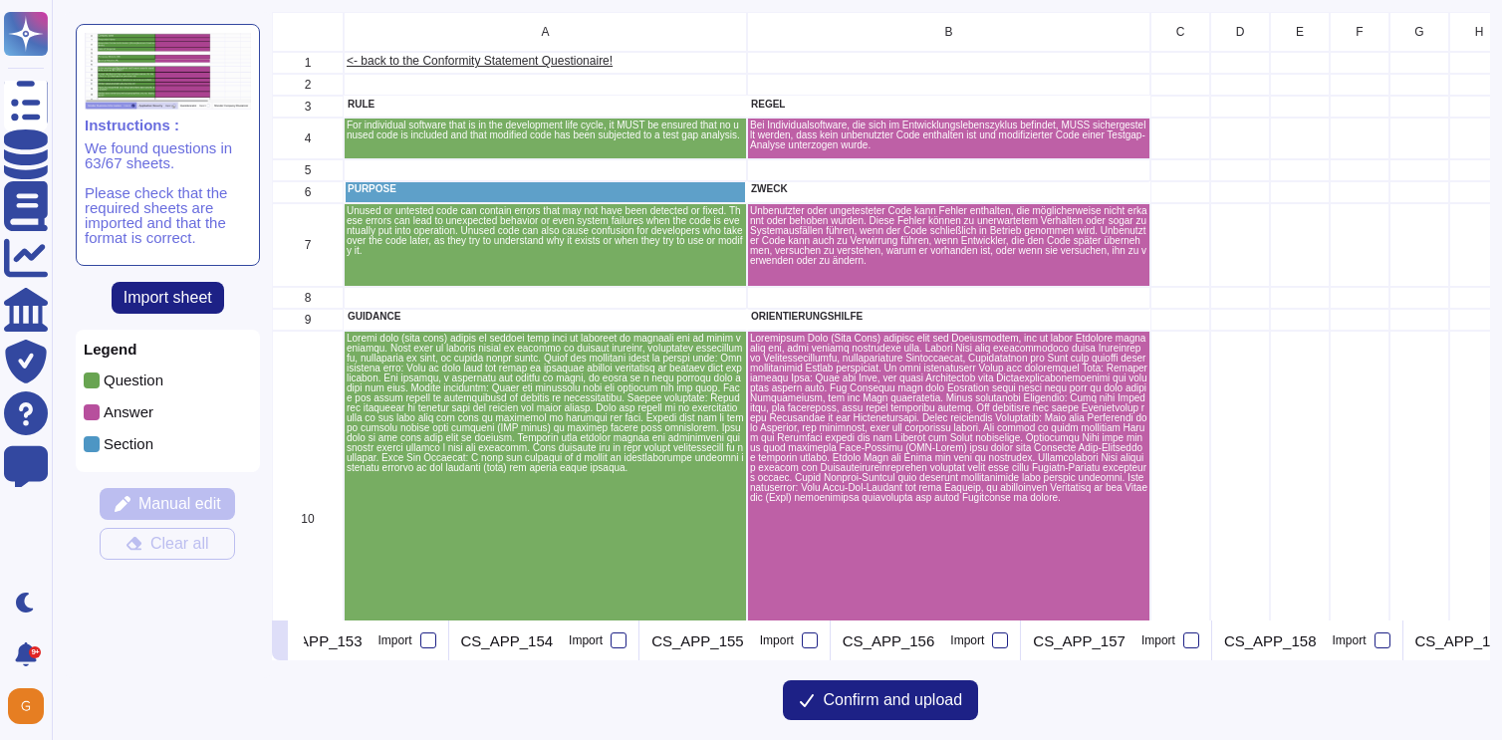
click at [280, 642] on icon at bounding box center [280, 642] width 0 height 0
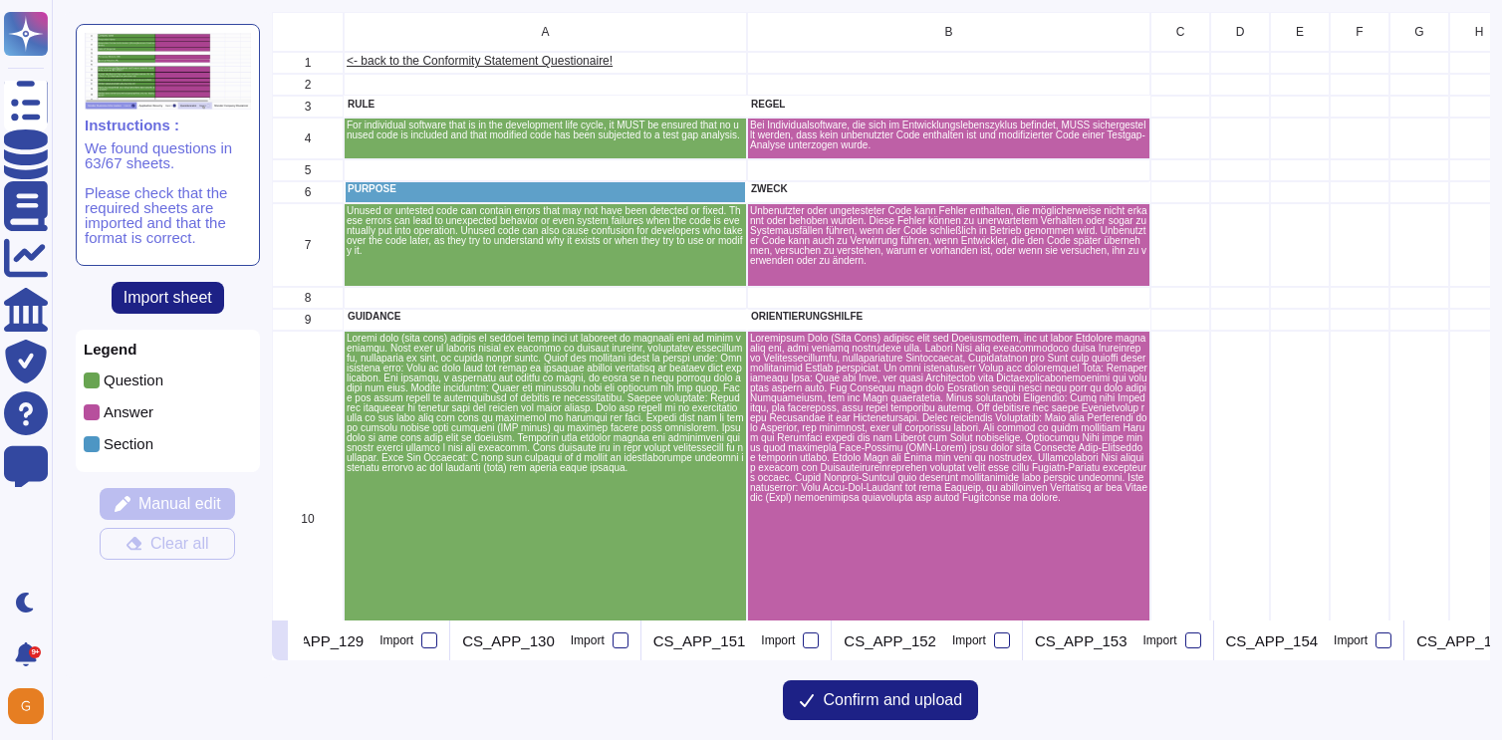
click at [280, 642] on icon at bounding box center [280, 642] width 0 height 0
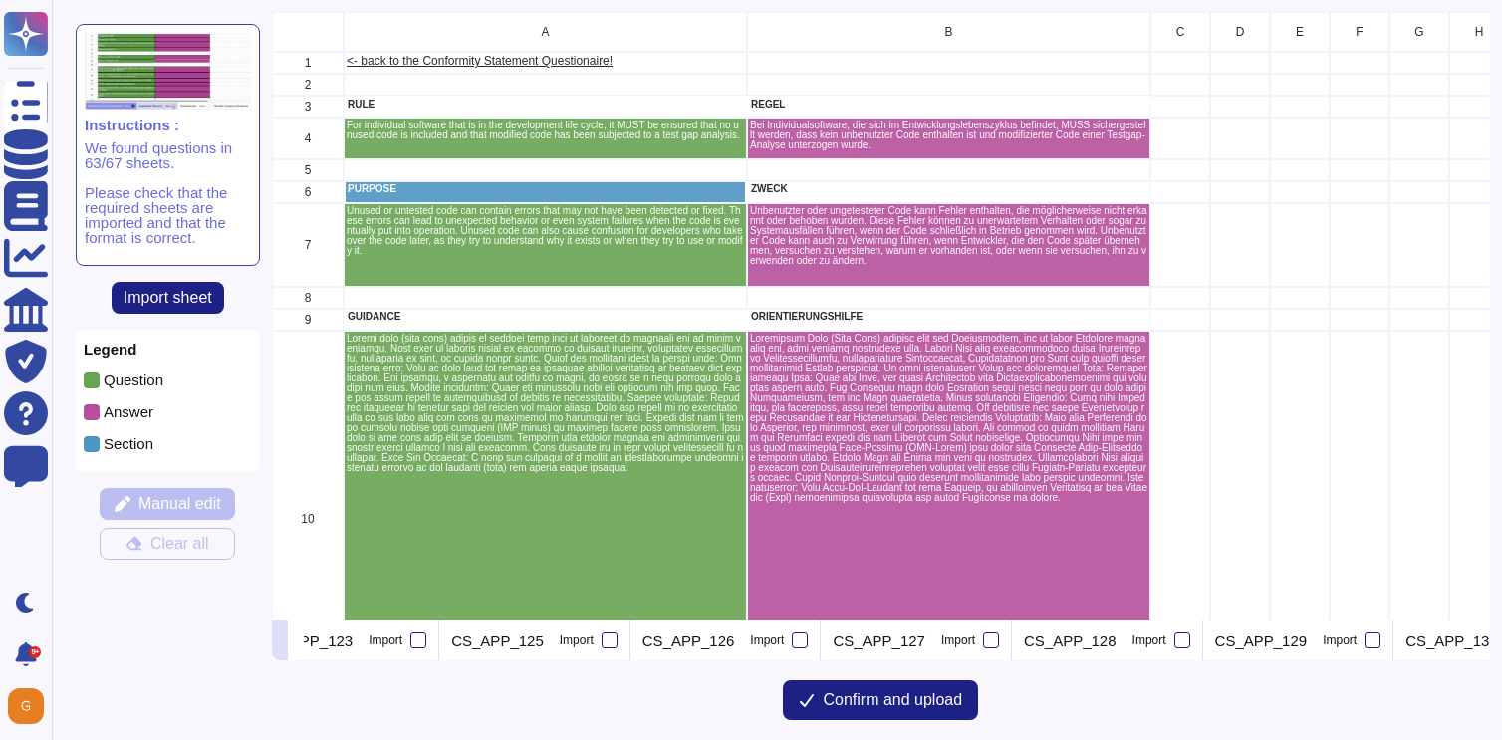
click at [280, 642] on icon at bounding box center [280, 642] width 0 height 0
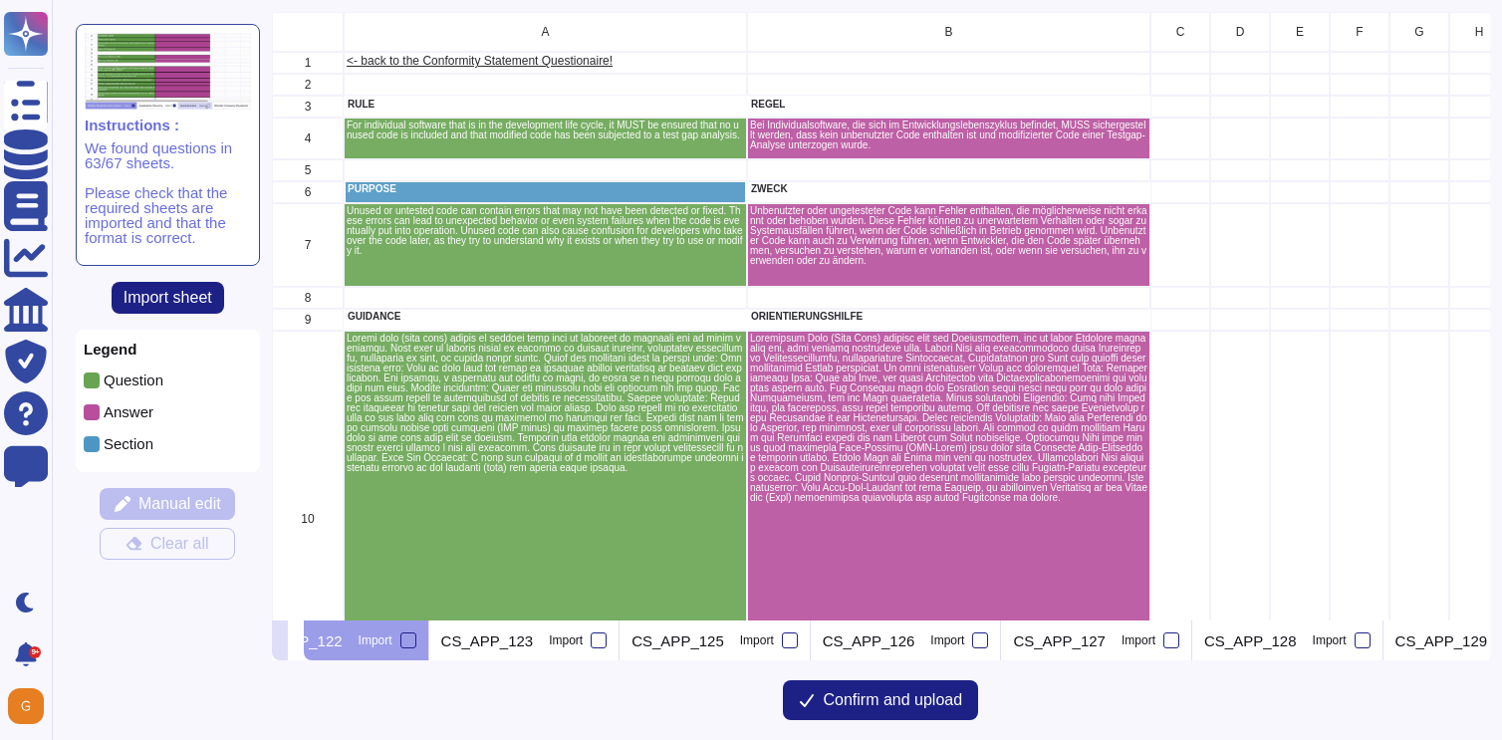
click at [280, 642] on icon at bounding box center [280, 642] width 0 height 0
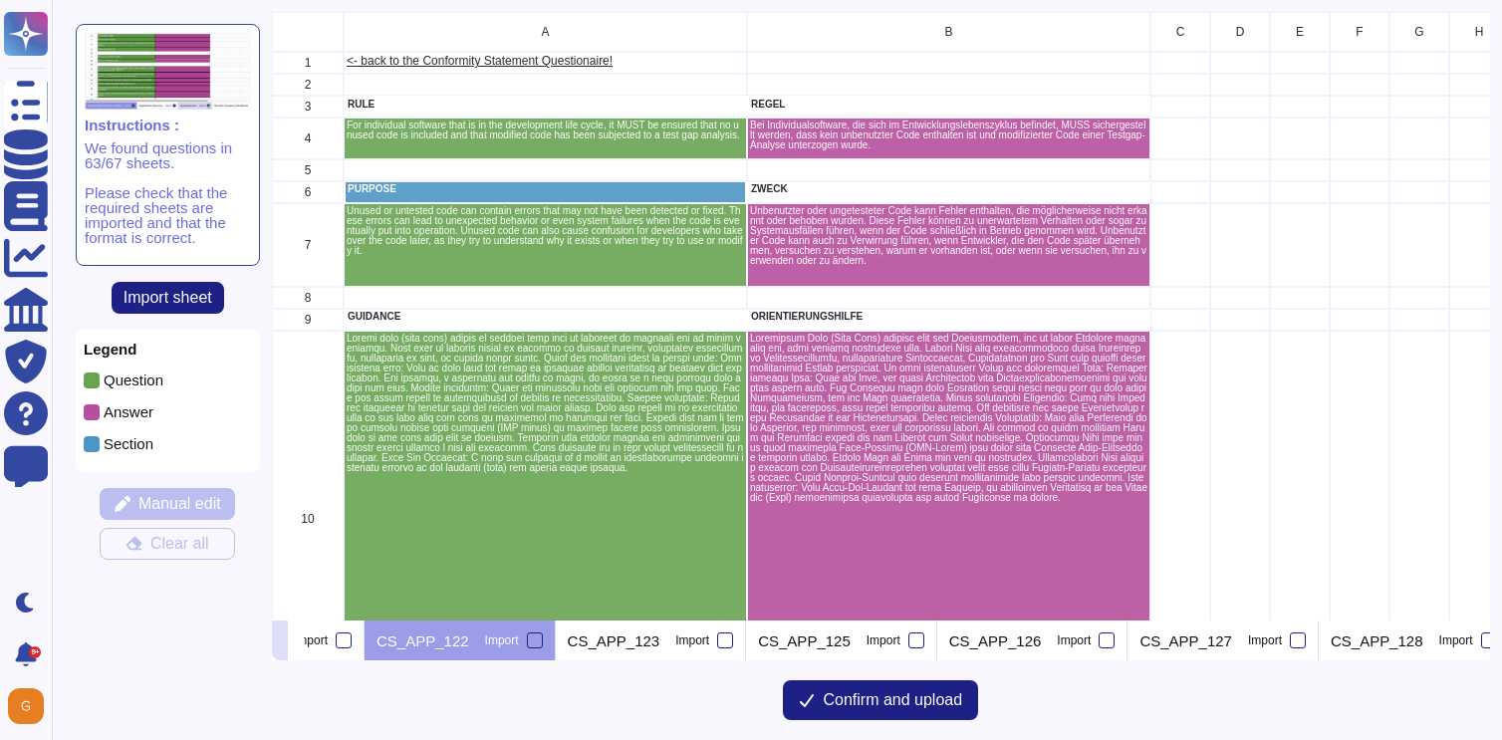
click at [280, 642] on icon at bounding box center [280, 642] width 0 height 0
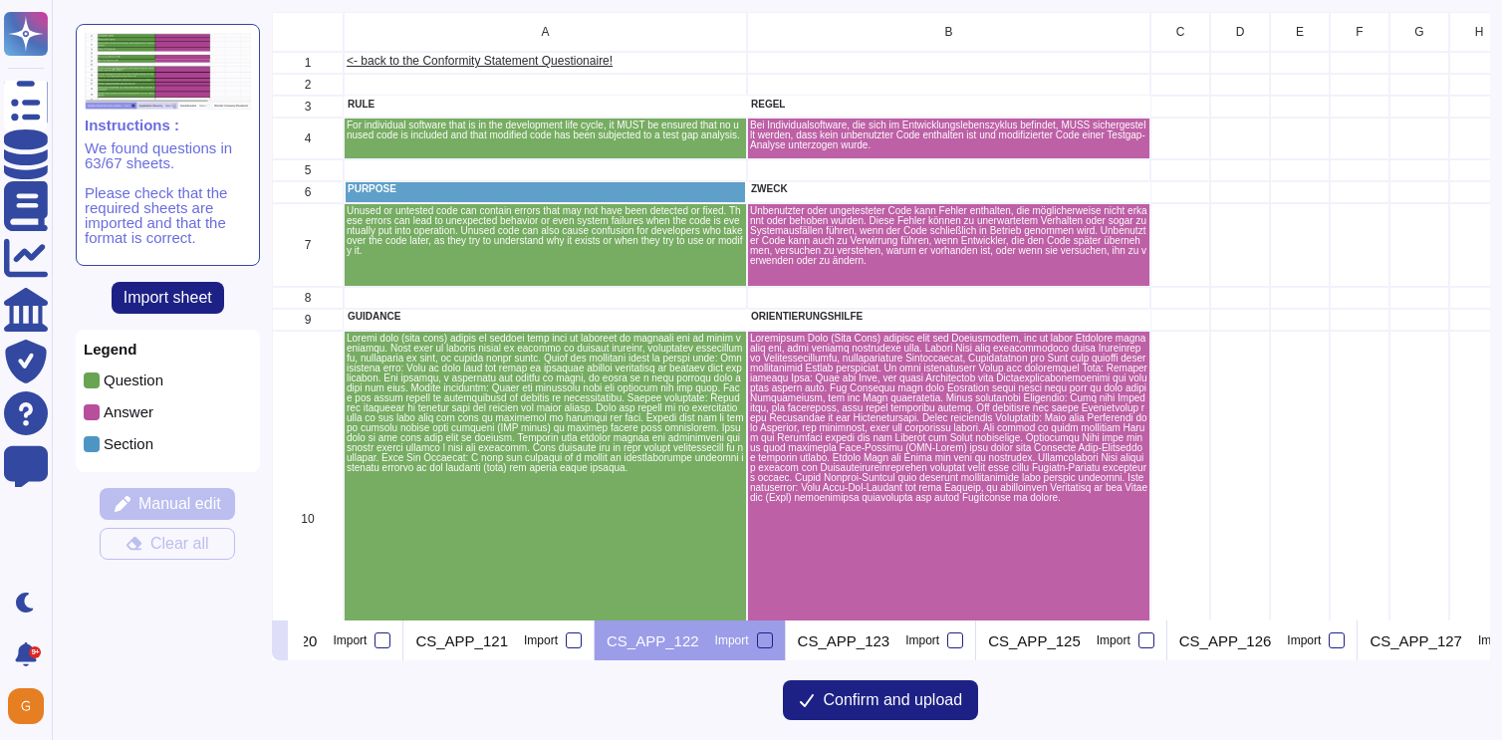
click at [280, 642] on icon at bounding box center [280, 642] width 0 height 0
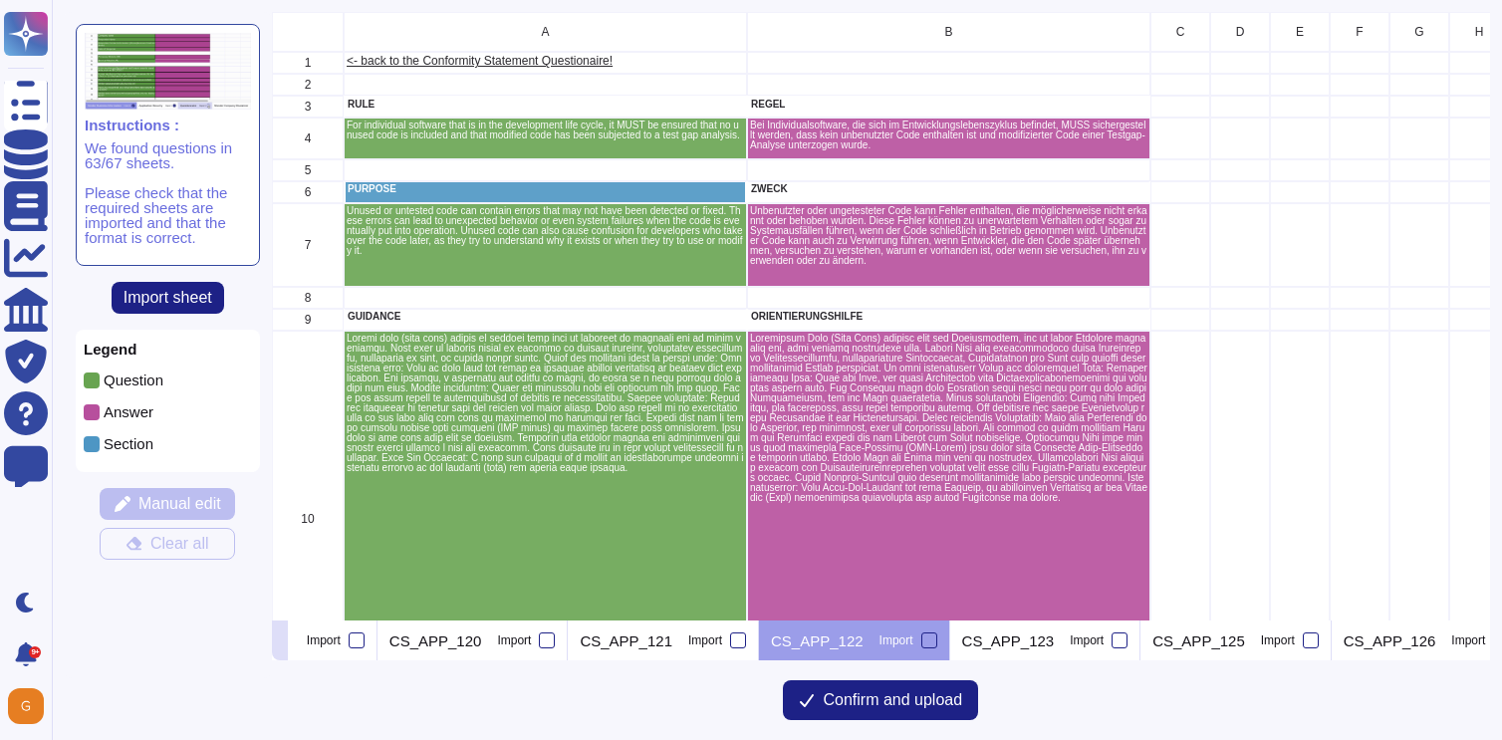
click at [280, 642] on icon at bounding box center [280, 642] width 0 height 0
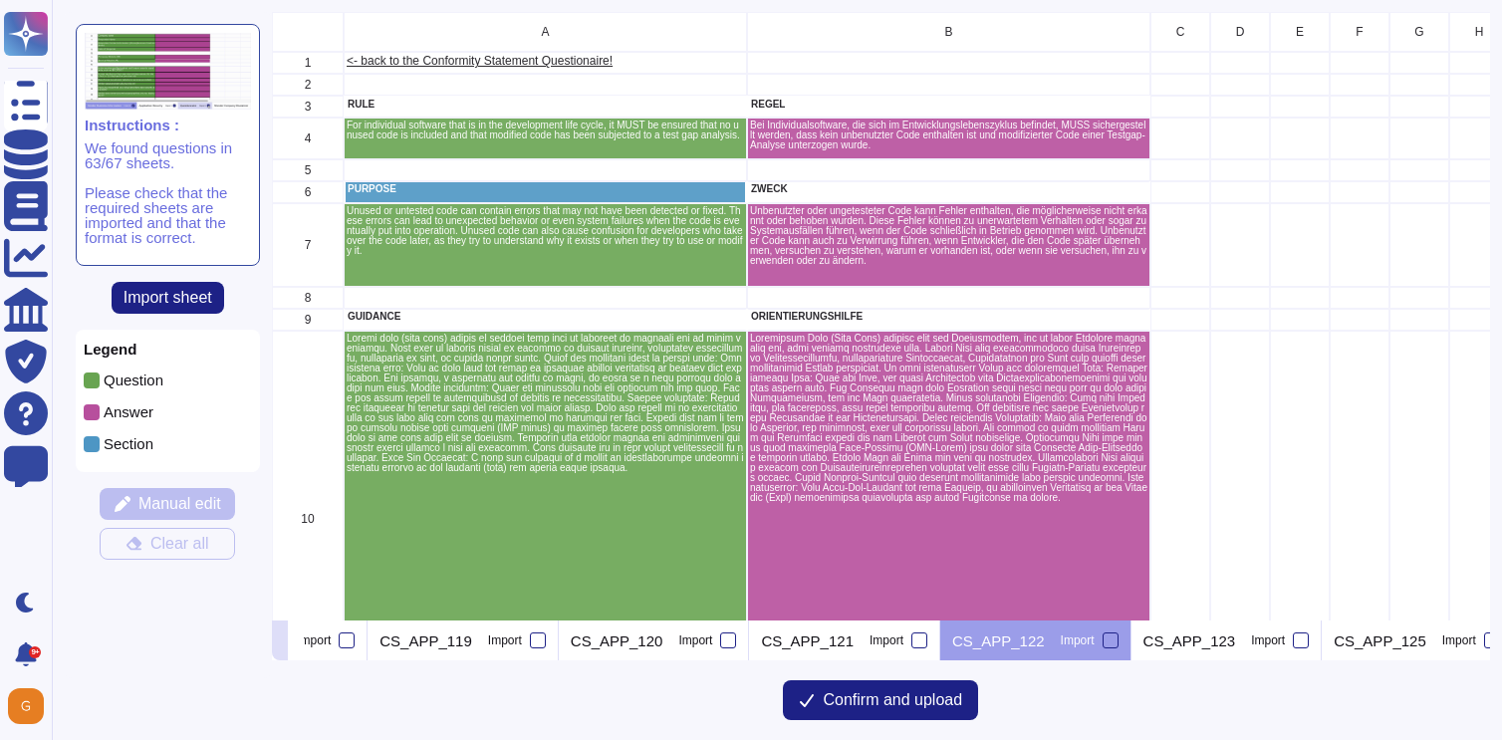
click at [280, 642] on icon at bounding box center [280, 642] width 0 height 0
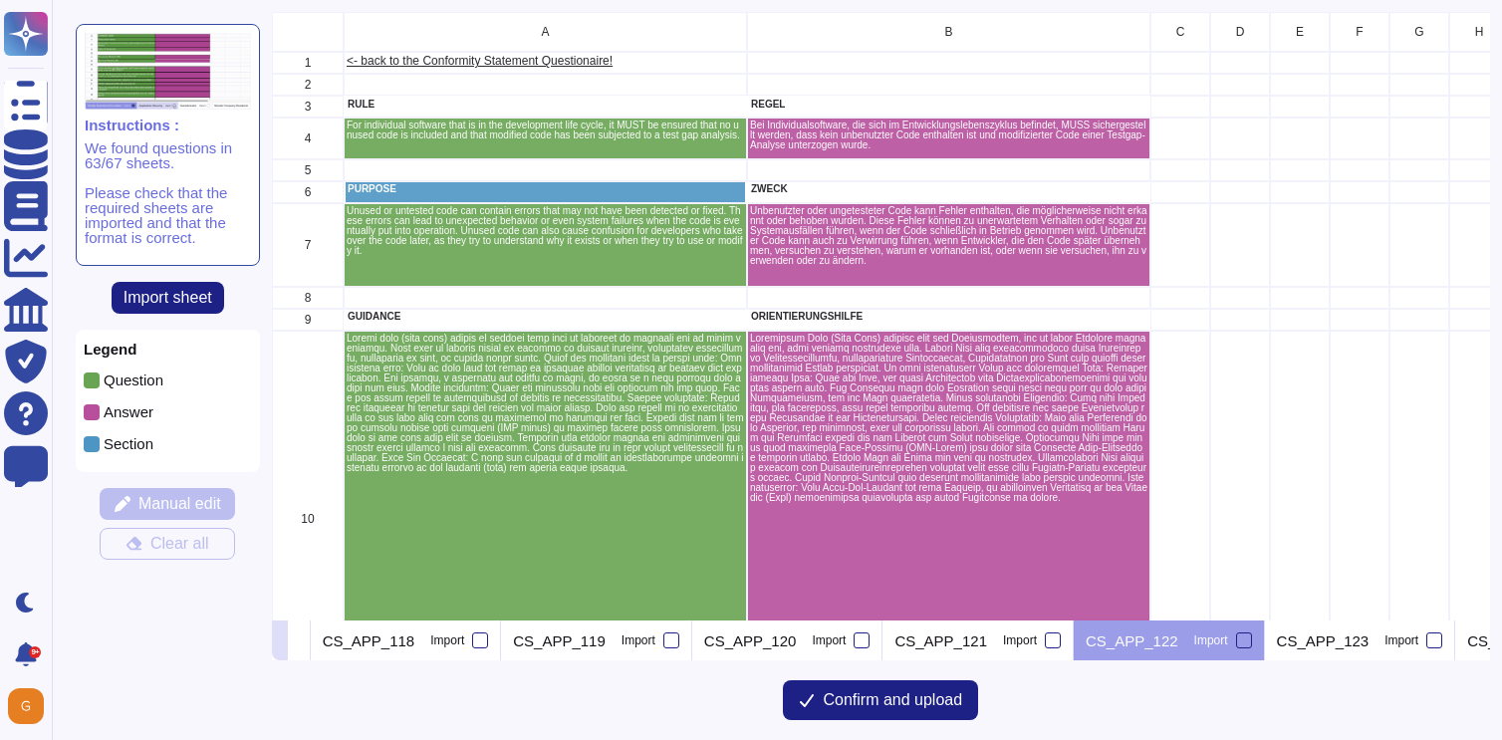
click at [280, 642] on icon at bounding box center [280, 642] width 0 height 0
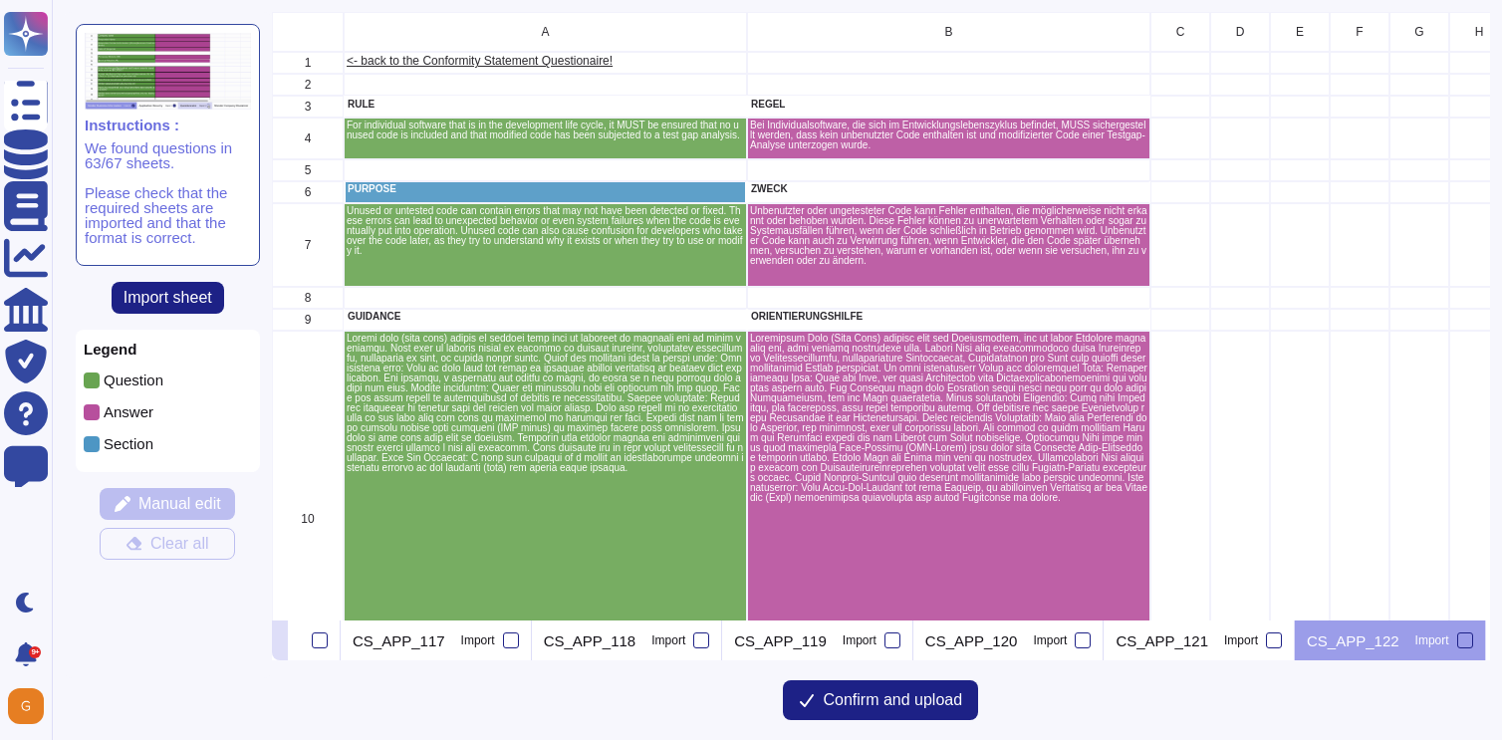
click at [280, 642] on icon at bounding box center [280, 642] width 0 height 0
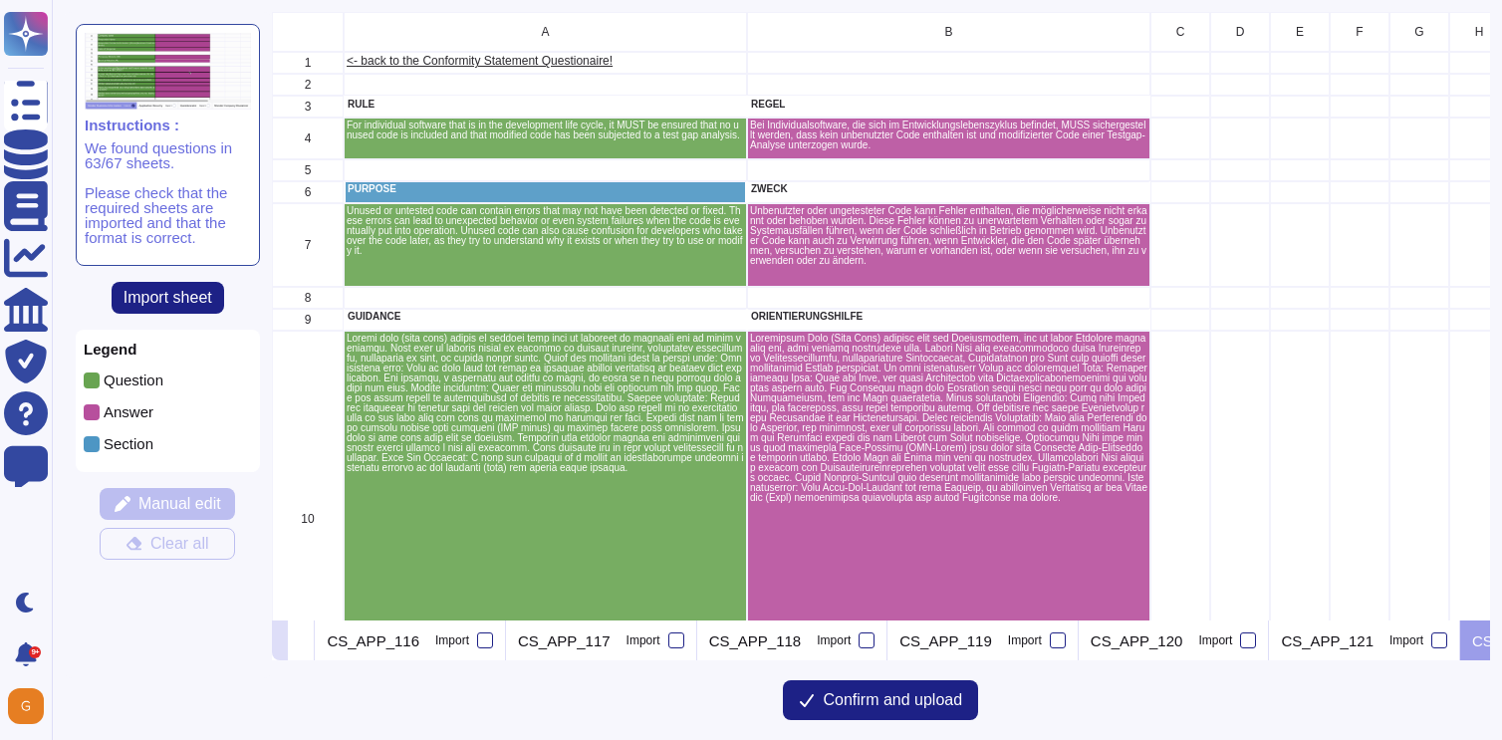
click at [280, 642] on icon at bounding box center [280, 642] width 0 height 0
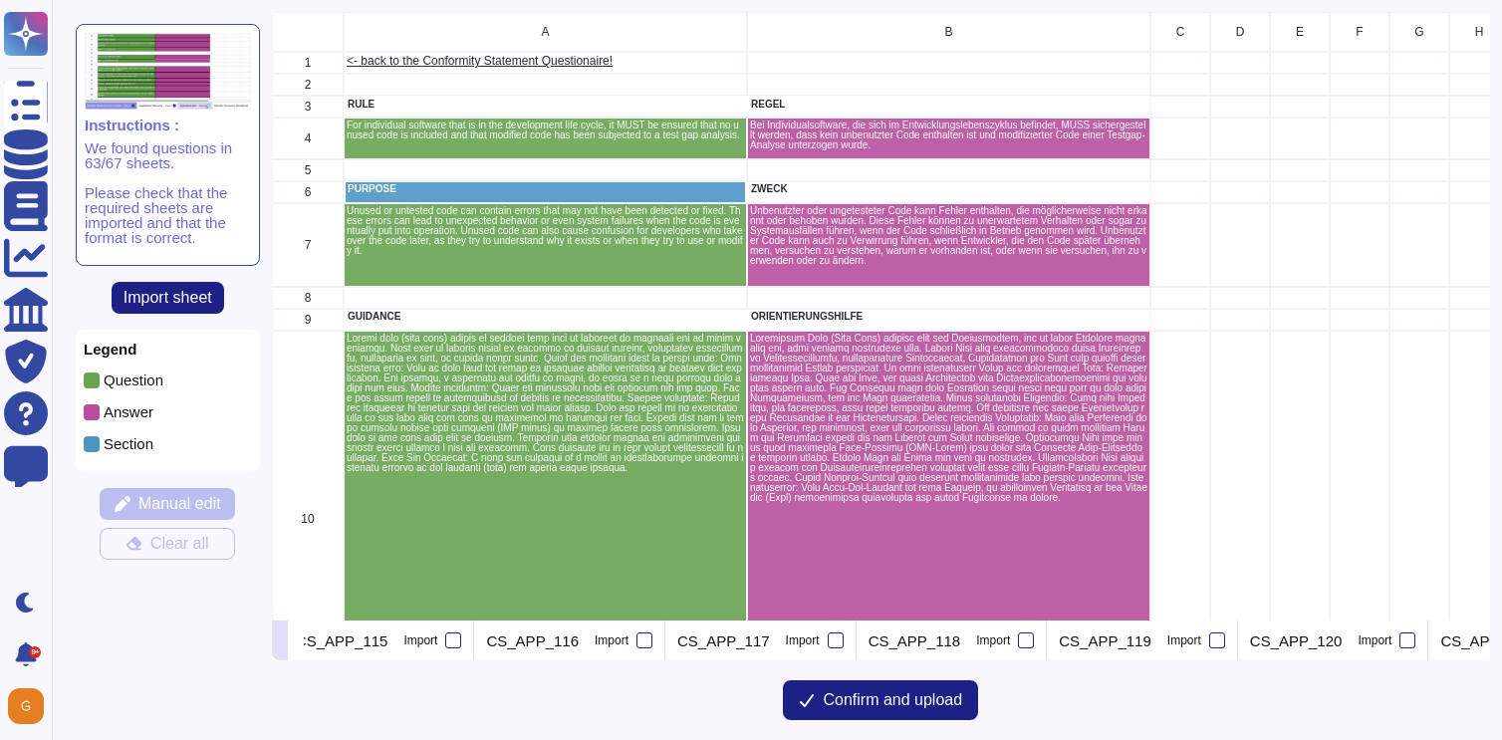
click at [280, 642] on icon at bounding box center [280, 642] width 0 height 0
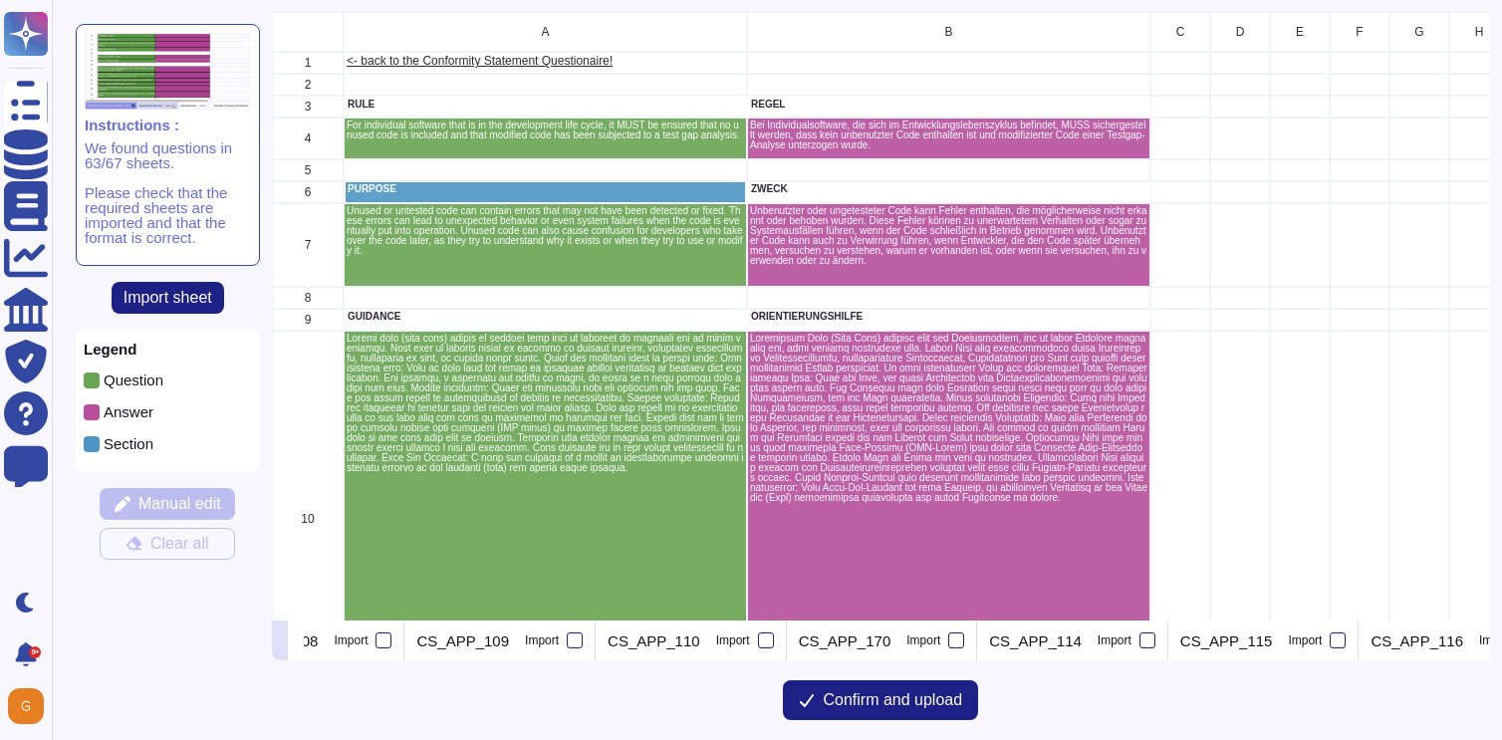
click at [280, 642] on icon at bounding box center [280, 642] width 0 height 0
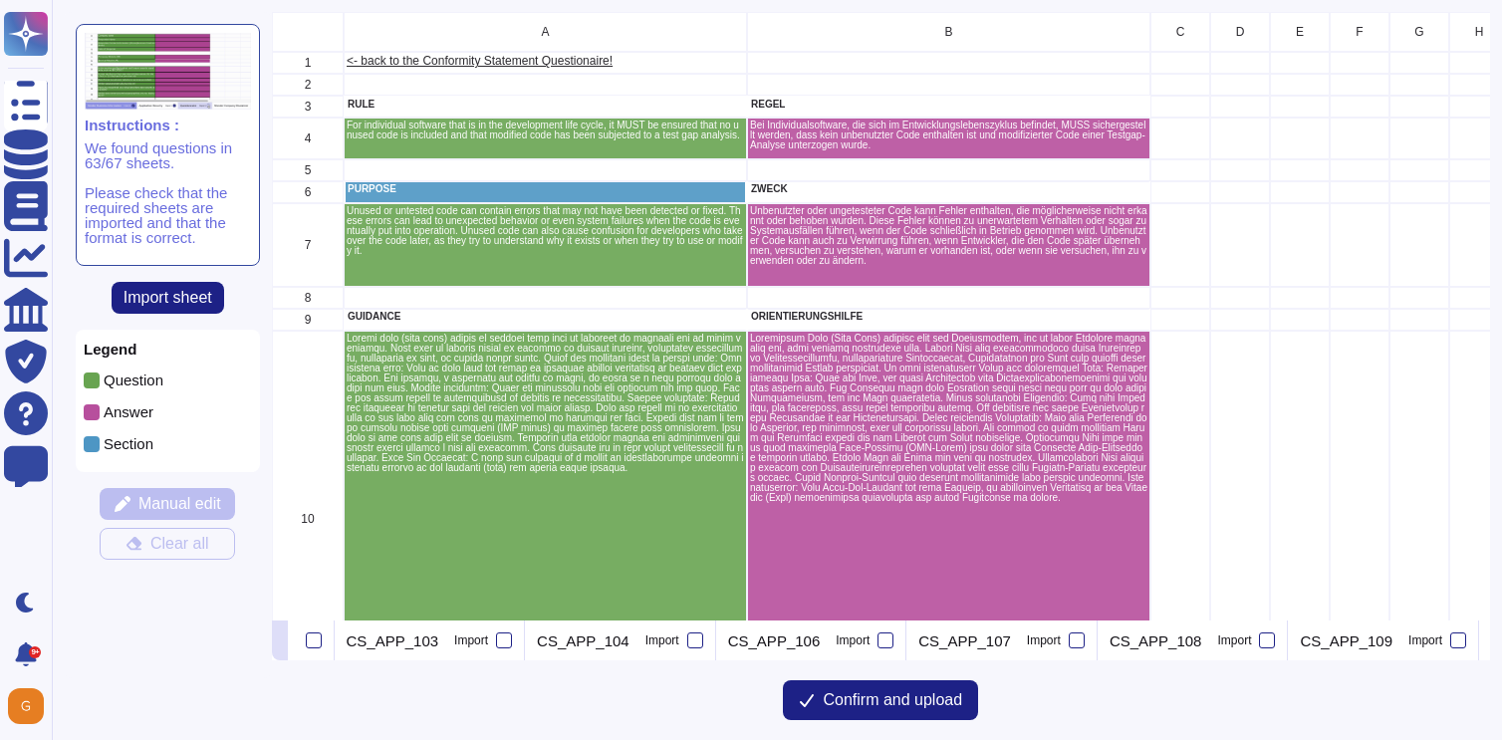
click at [280, 642] on icon at bounding box center [280, 642] width 0 height 0
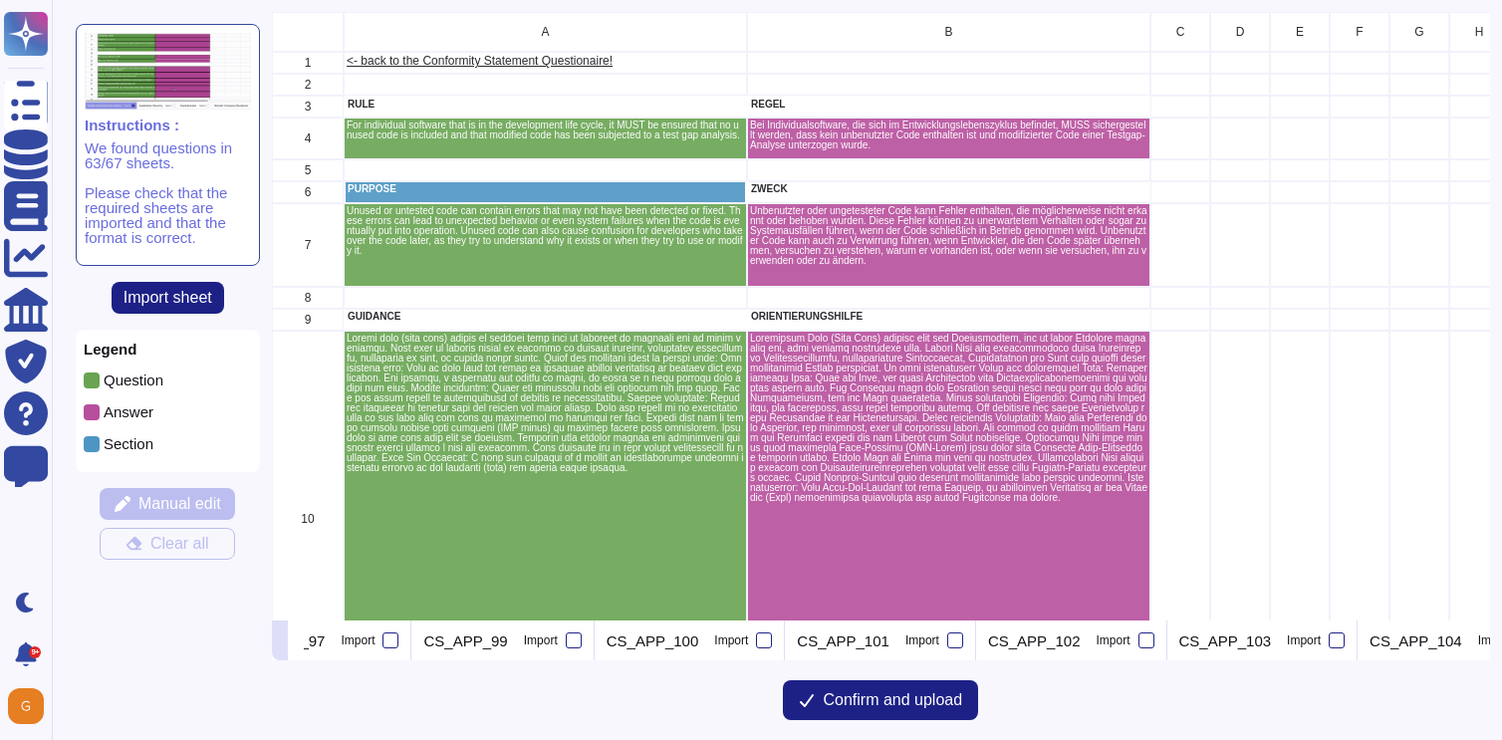
click at [280, 642] on icon at bounding box center [280, 642] width 0 height 0
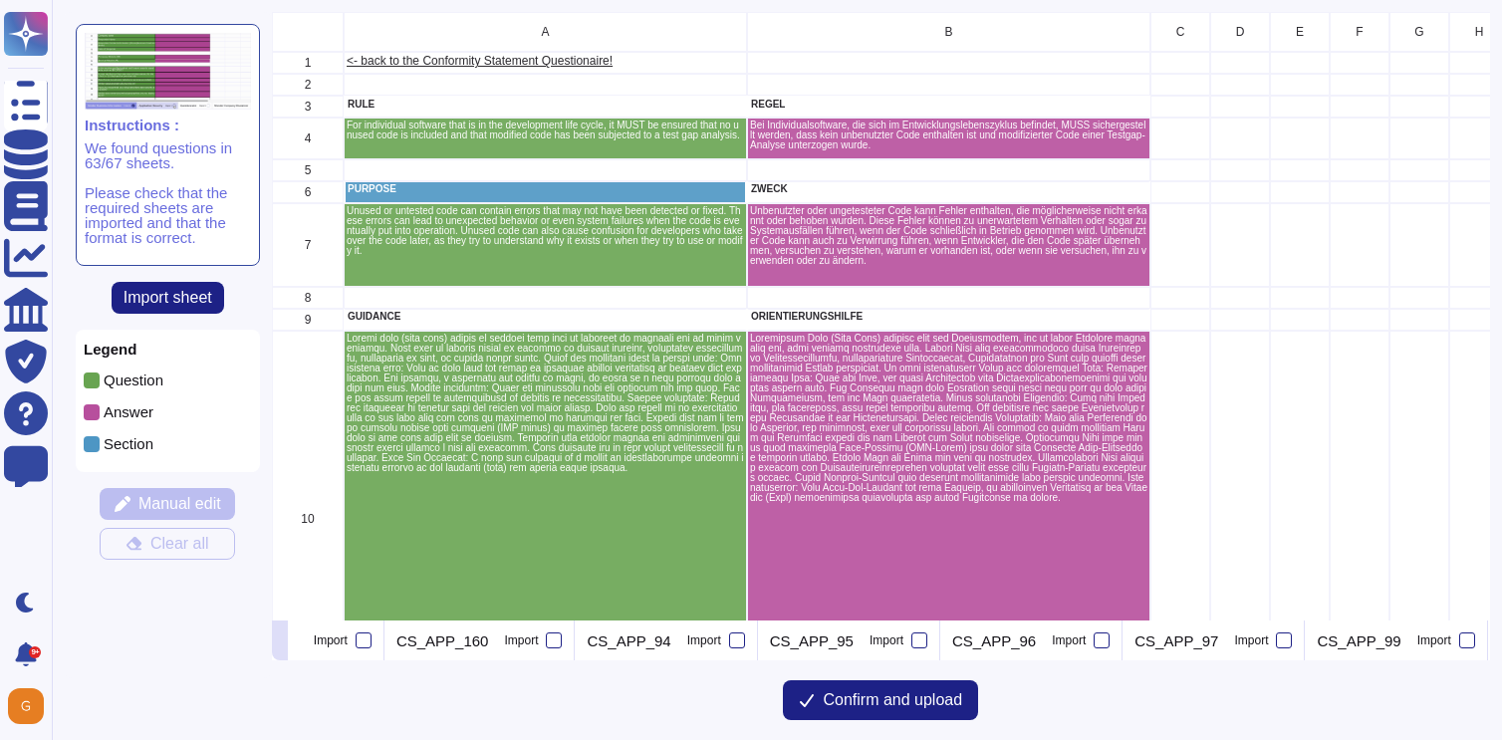
click at [280, 642] on icon at bounding box center [280, 642] width 0 height 0
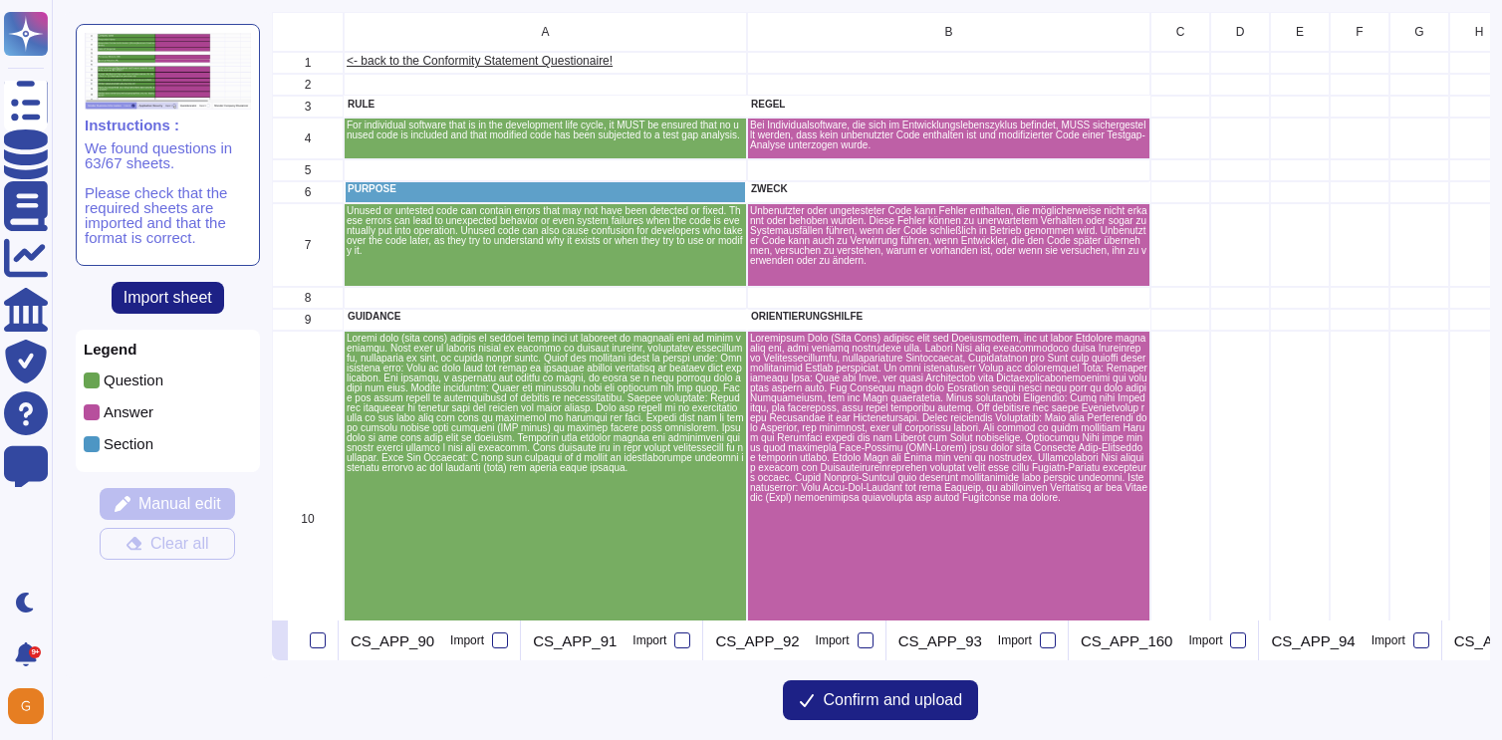
click at [280, 642] on icon at bounding box center [280, 642] width 0 height 0
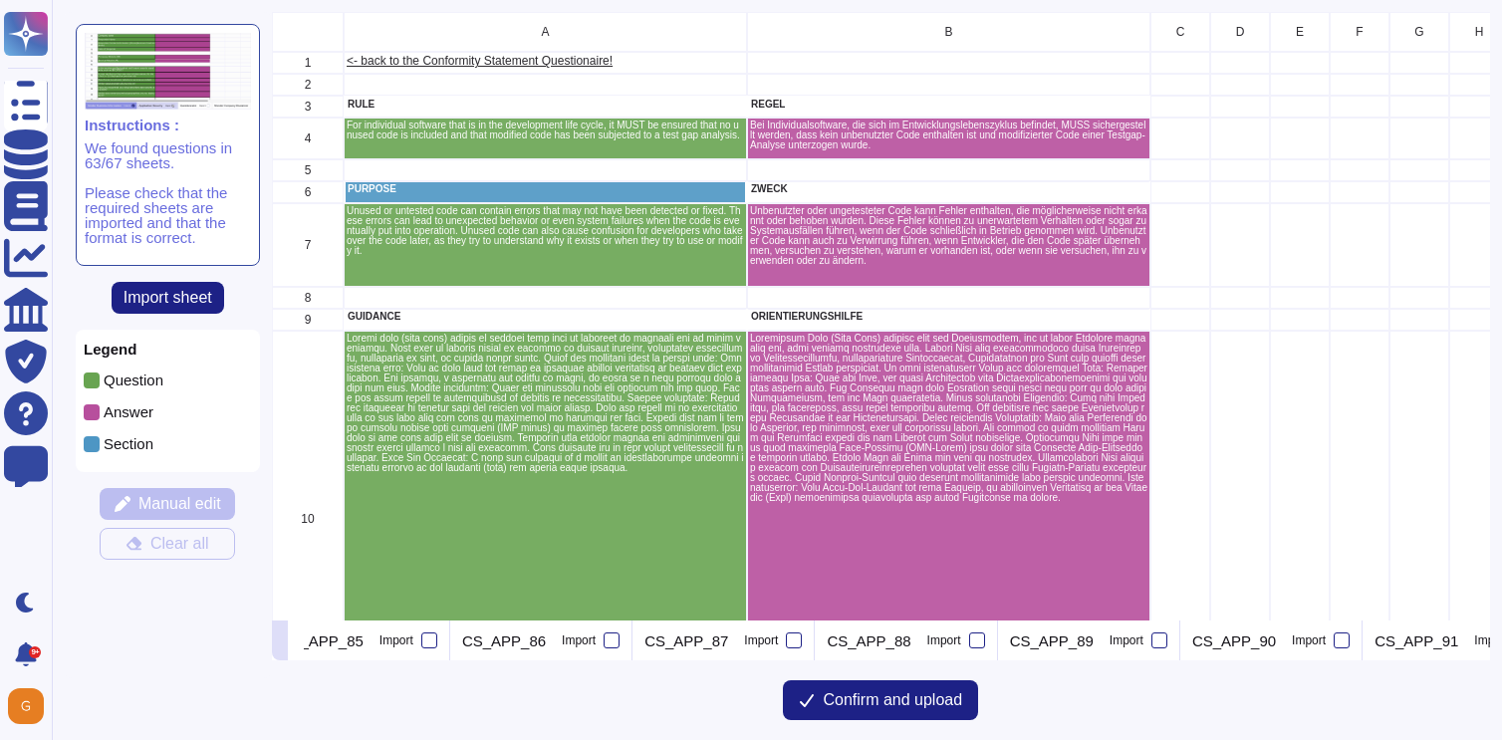
click at [280, 642] on icon at bounding box center [280, 642] width 0 height 0
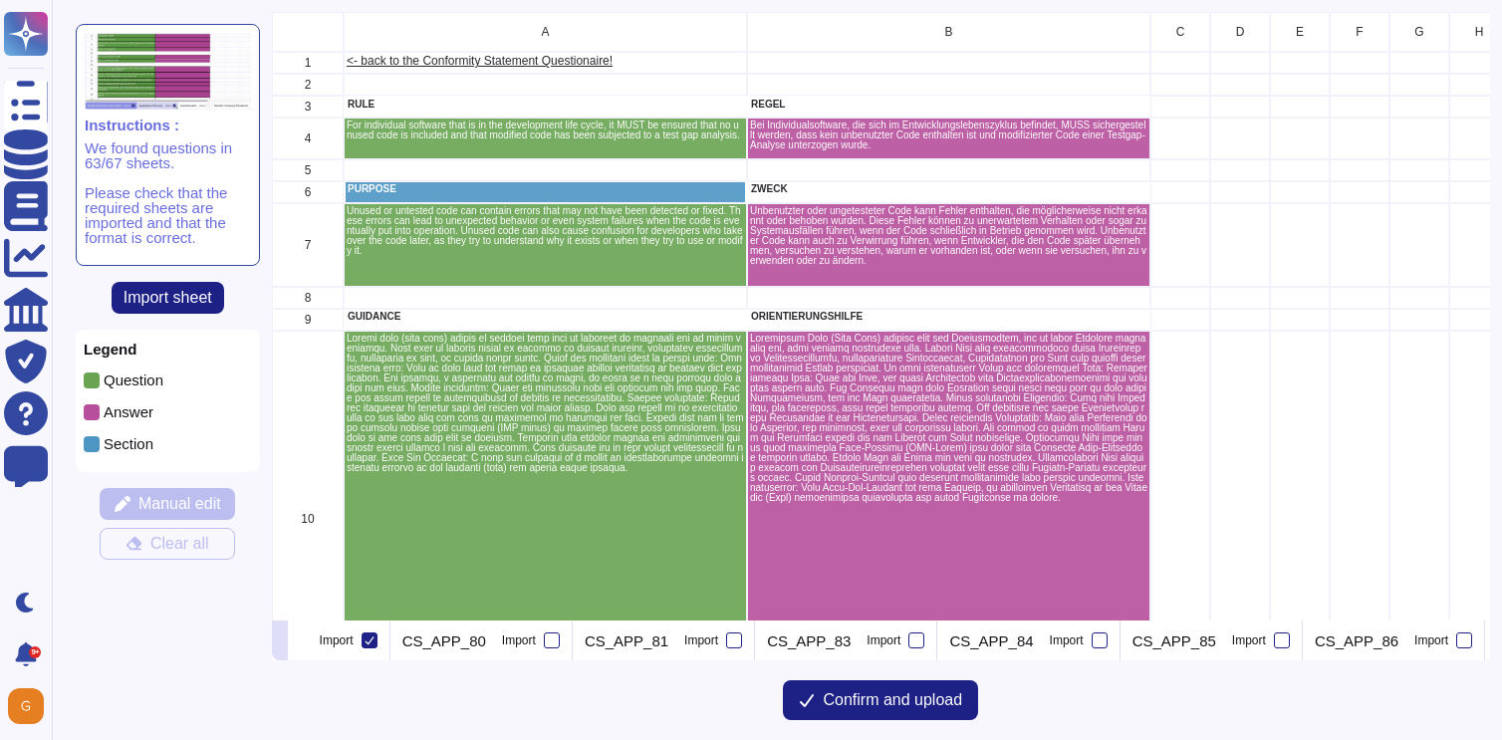
click at [280, 642] on icon at bounding box center [280, 642] width 0 height 0
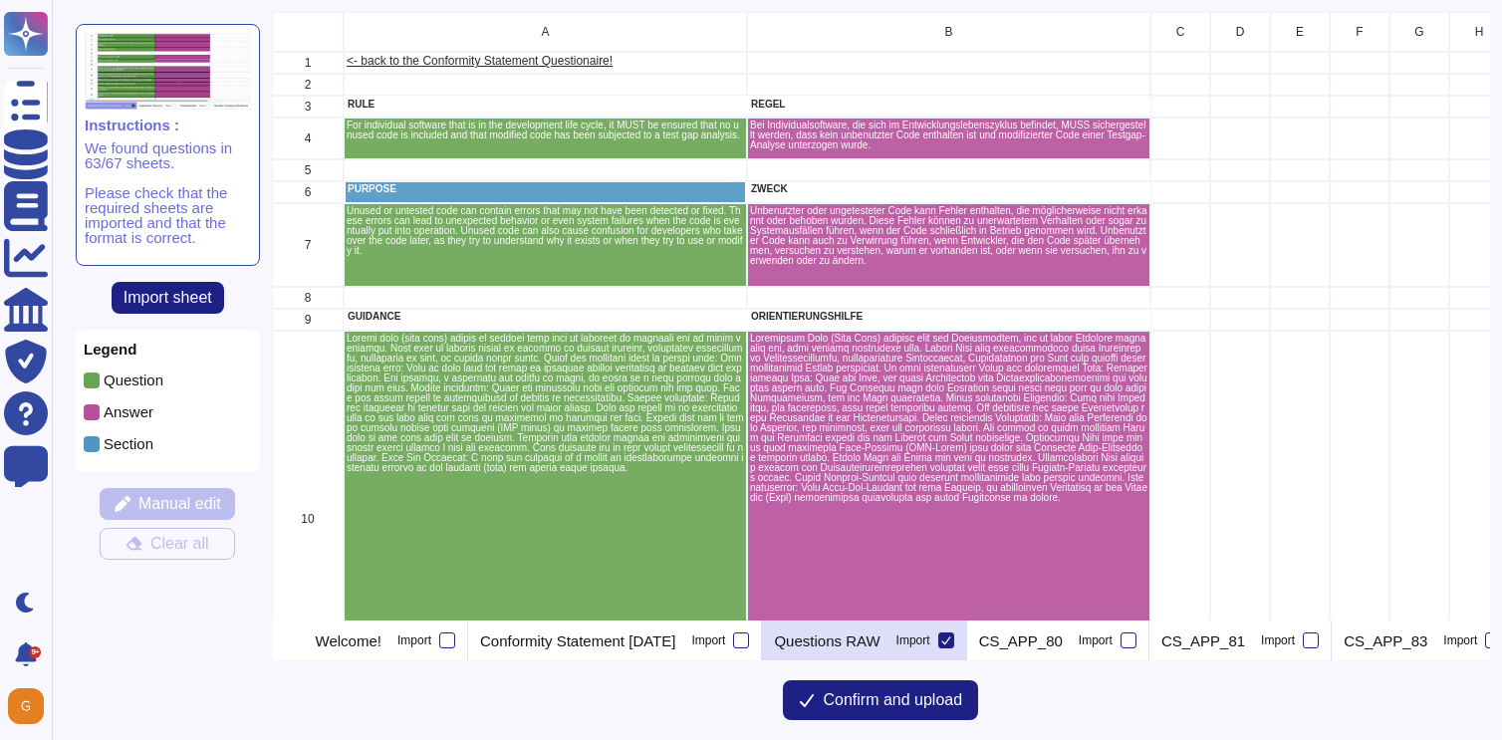
click at [879, 634] on p "Questions RAW" at bounding box center [827, 640] width 106 height 15
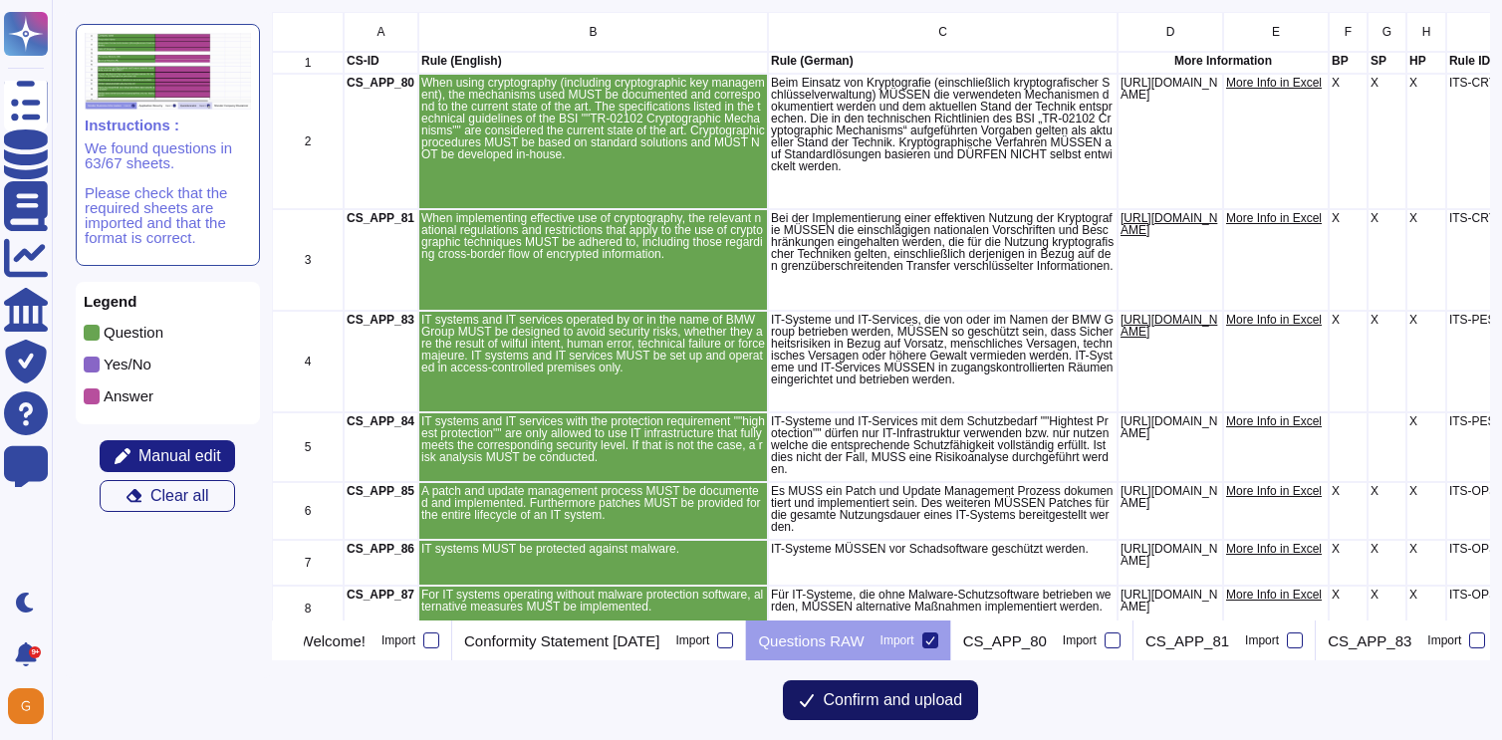
click at [873, 698] on span "Confirm and upload" at bounding box center [892, 700] width 139 height 16
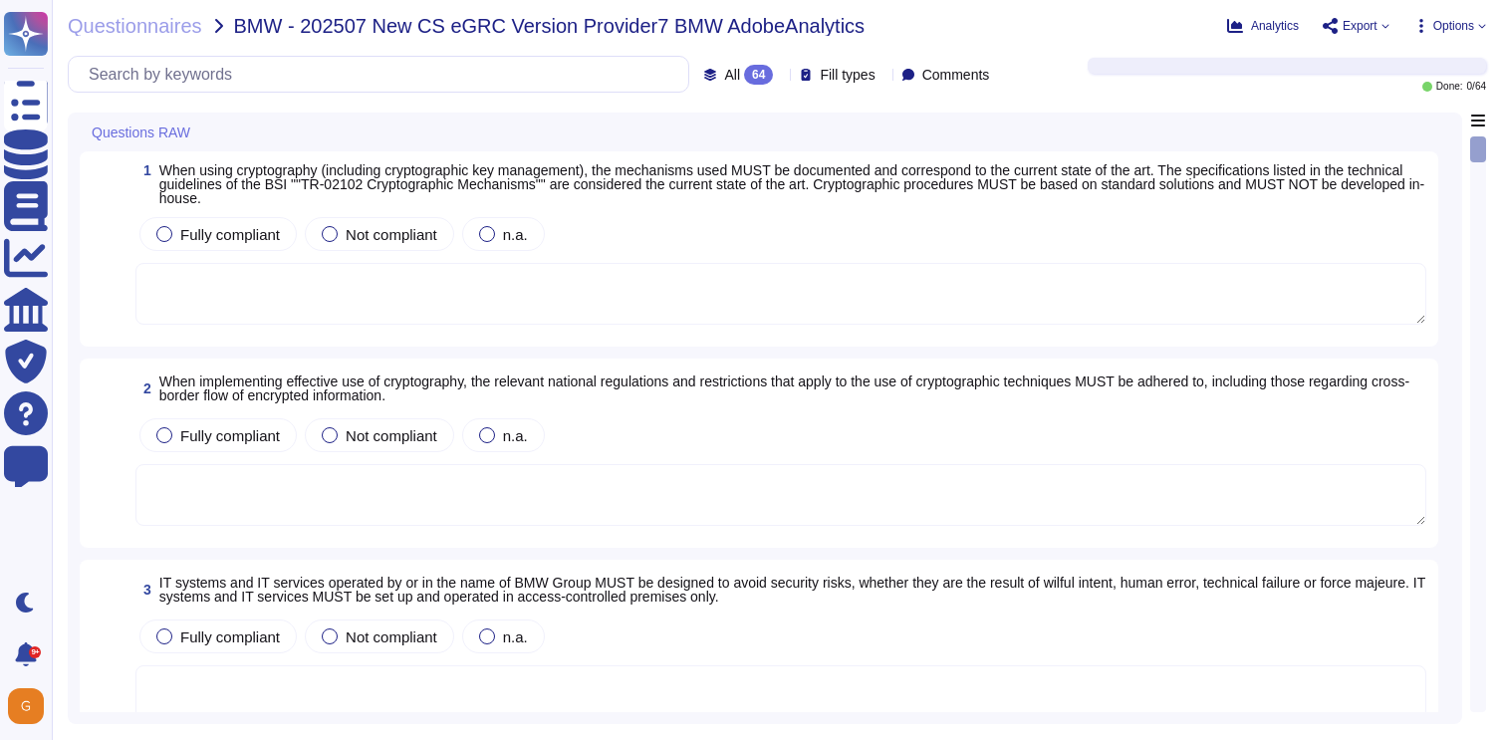
click at [1372, 26] on span "Export" at bounding box center [1359, 26] width 35 height 12
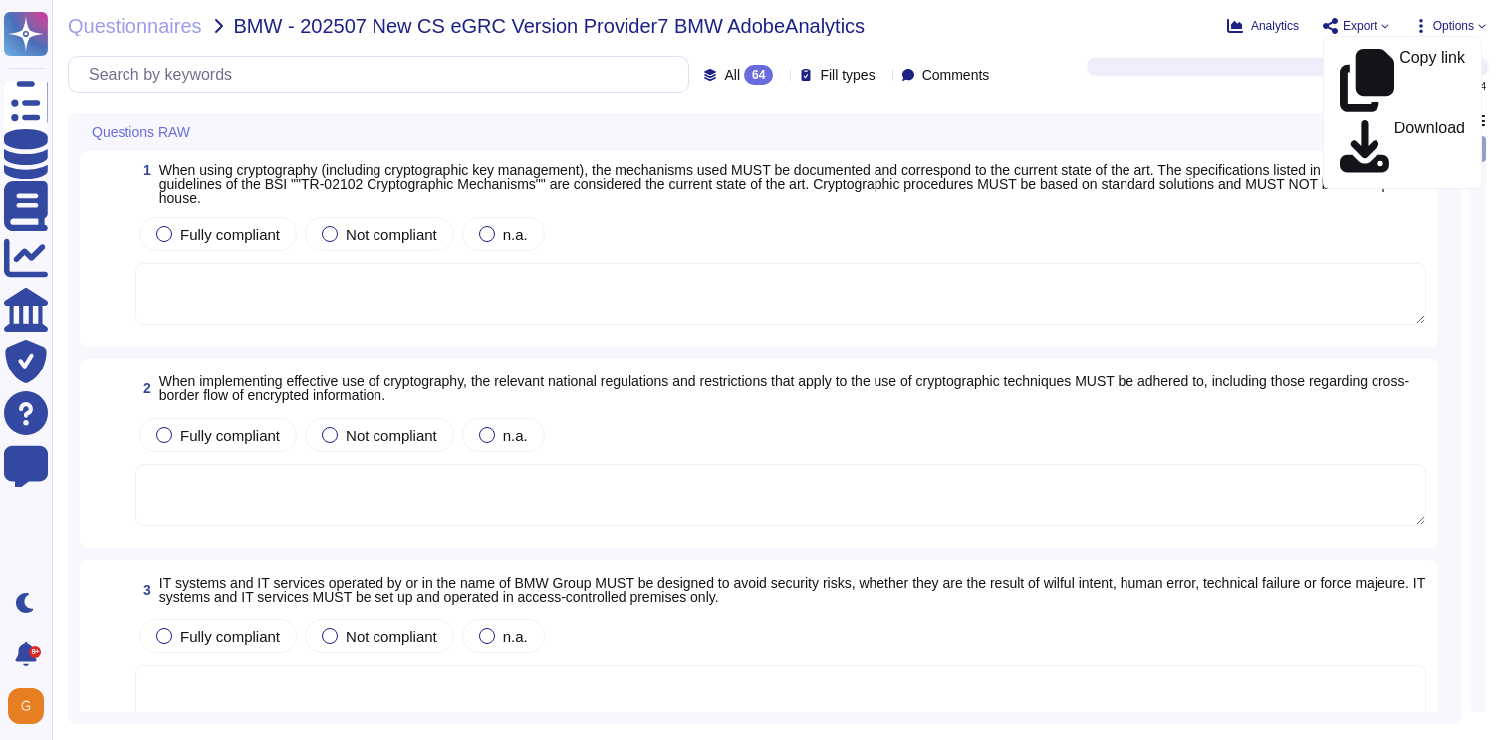
click at [1475, 23] on span "Options" at bounding box center [1449, 26] width 73 height 16
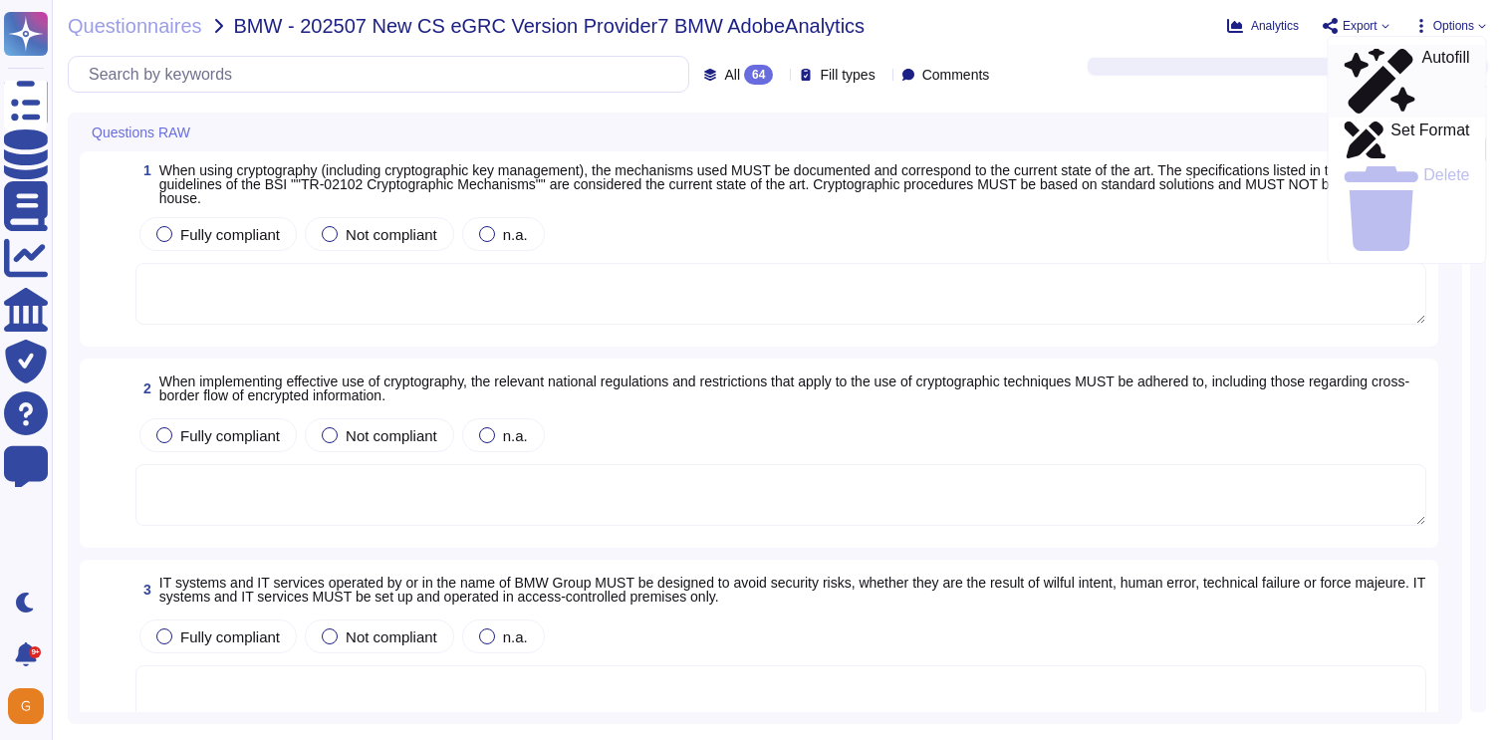
click at [1421, 59] on p "Autofill" at bounding box center [1445, 82] width 48 height 64
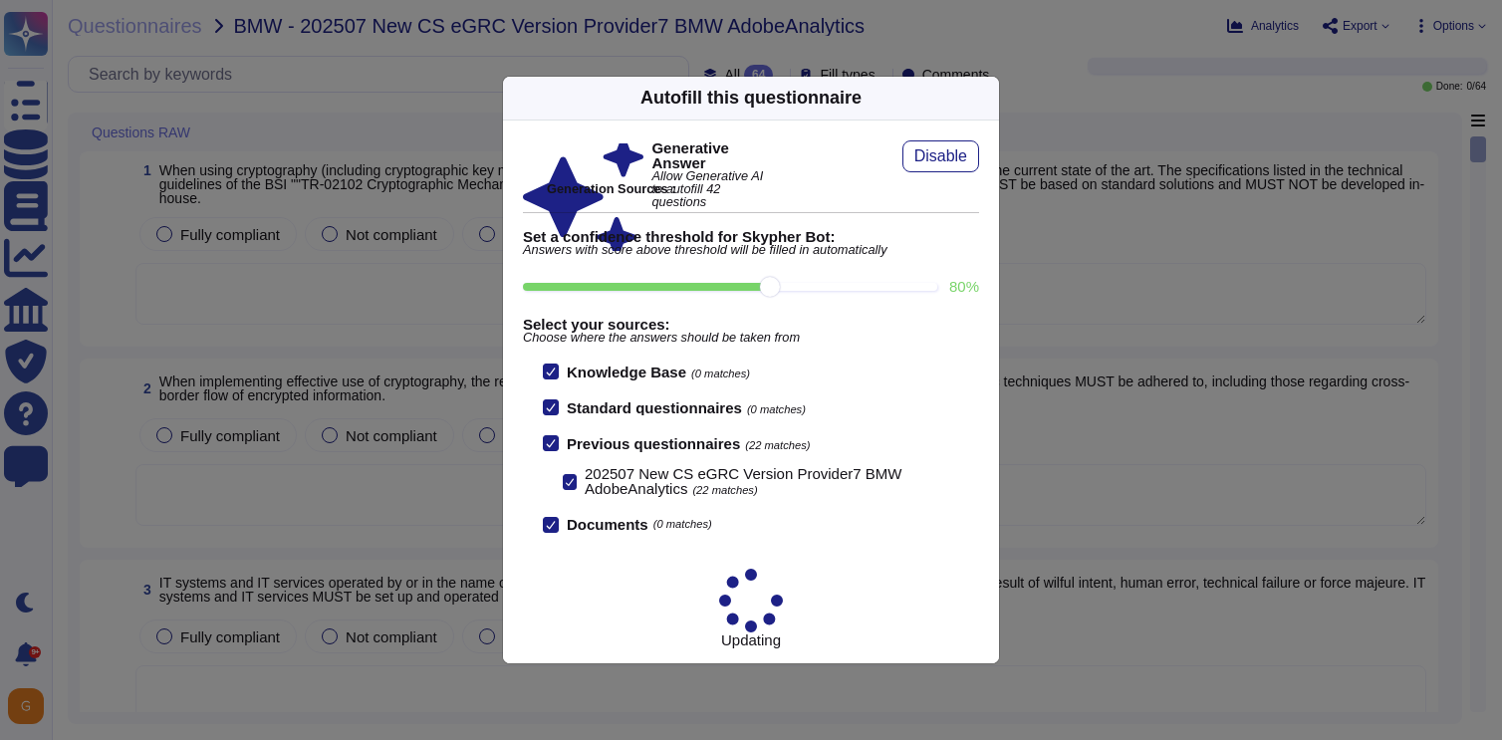
scroll to position [1, 0]
click at [946, 172] on button "Disable" at bounding box center [940, 156] width 77 height 32
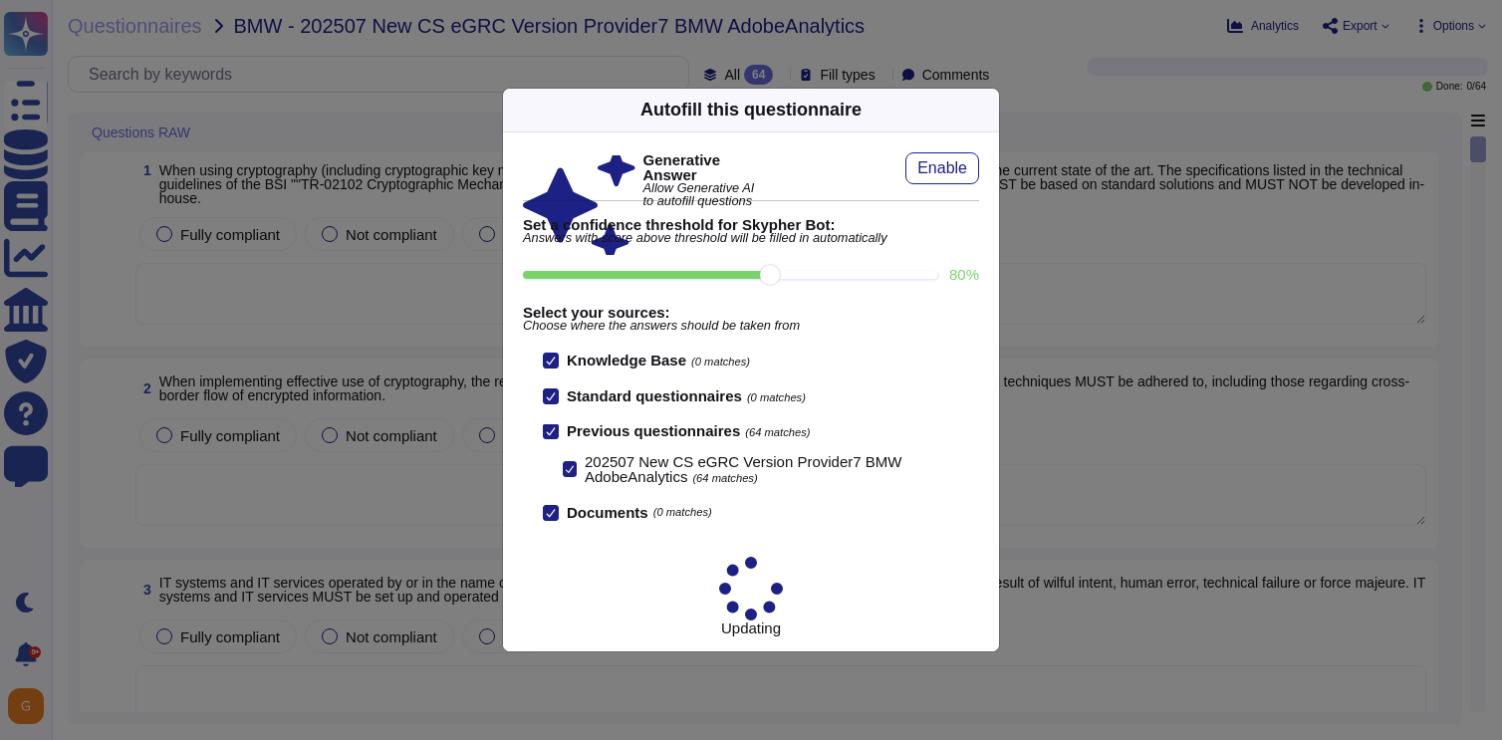
click at [850, 279] on input "80 %" at bounding box center [730, 275] width 414 height 8
click at [920, 279] on input "100 %" at bounding box center [726, 275] width 406 height 8
click at [762, 279] on input "100 %" at bounding box center [726, 275] width 406 height 8
type input "80"
click at [987, 173] on icon at bounding box center [1178, 364] width 382 height 382
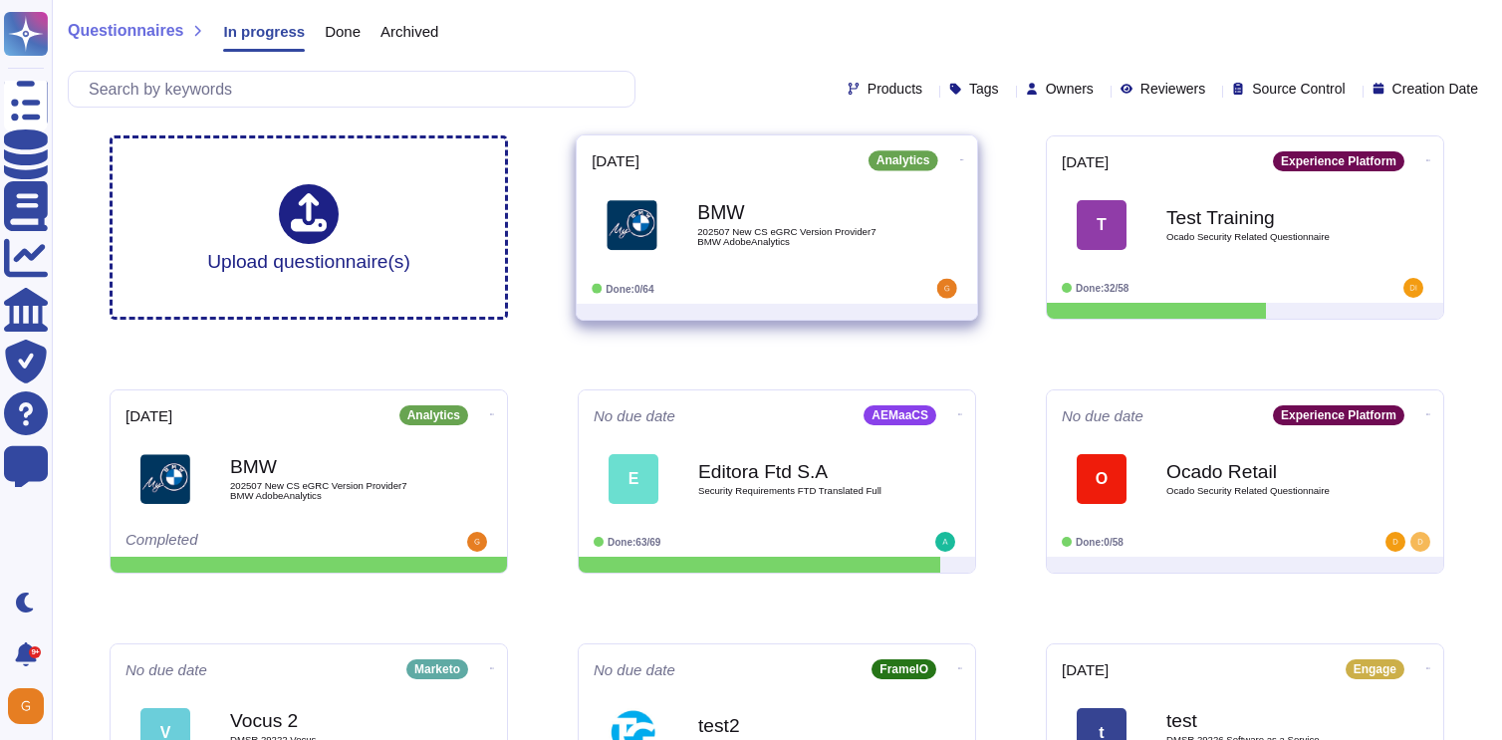
click at [762, 218] on b "BMW" at bounding box center [797, 212] width 201 height 19
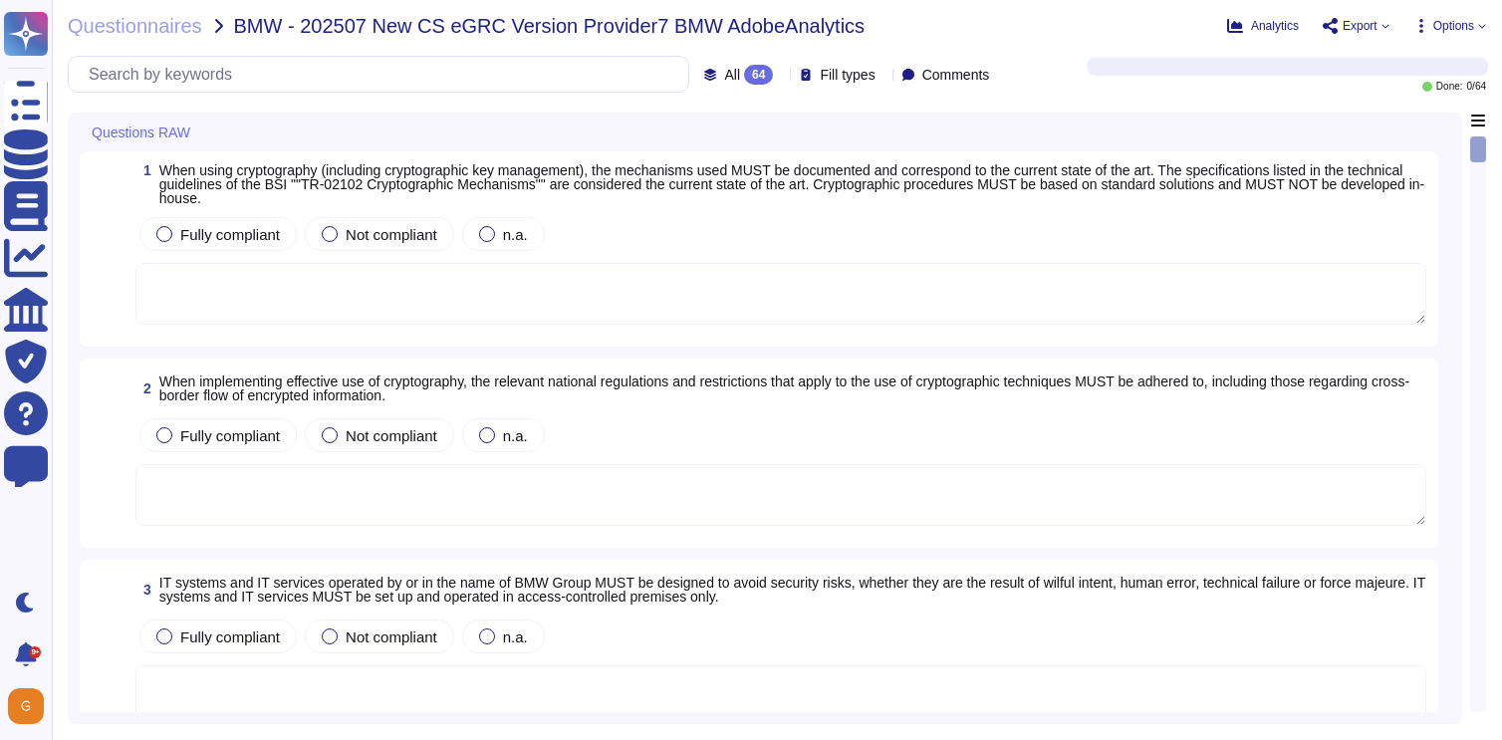
click at [1384, 19] on span "Export" at bounding box center [1355, 26] width 67 height 16
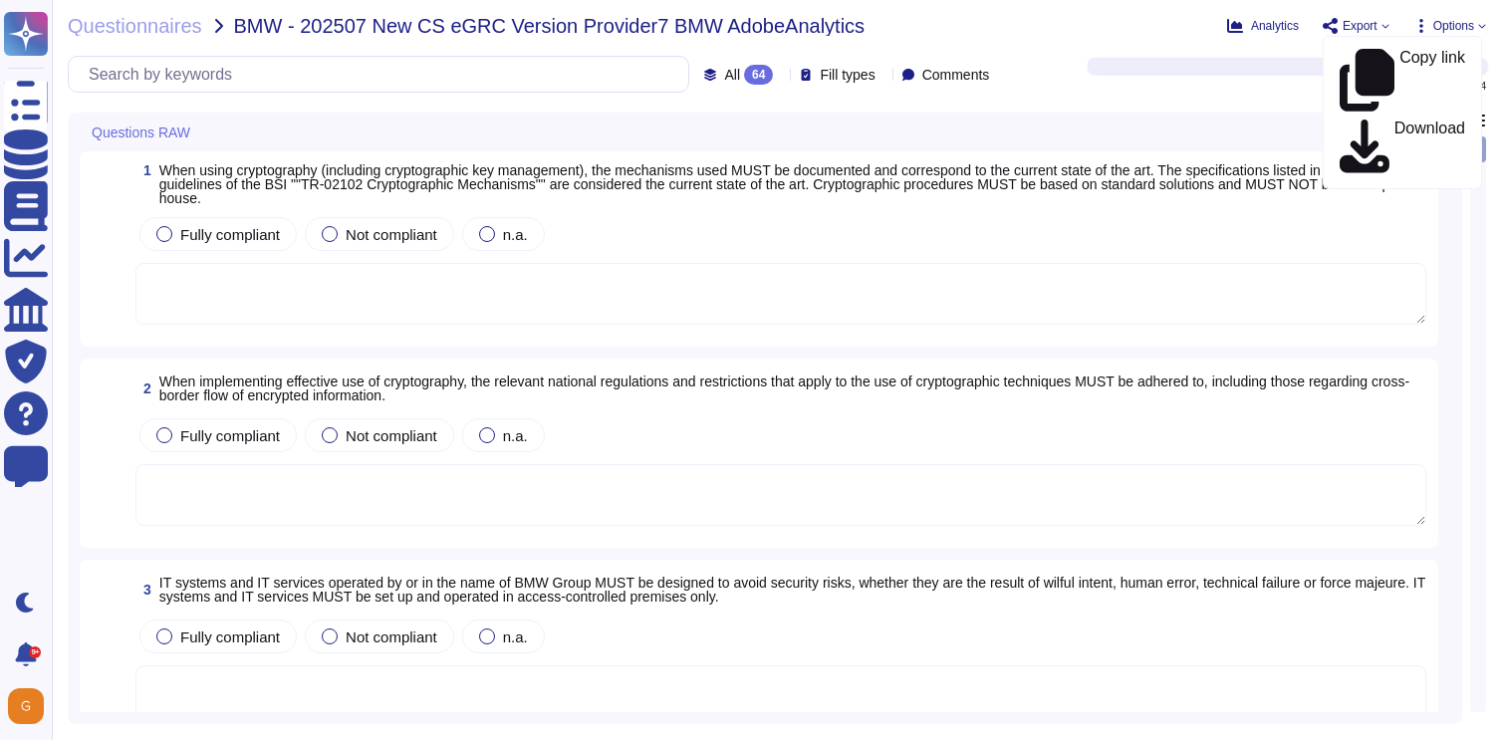
click at [1481, 25] on icon at bounding box center [1482, 26] width 8 height 8
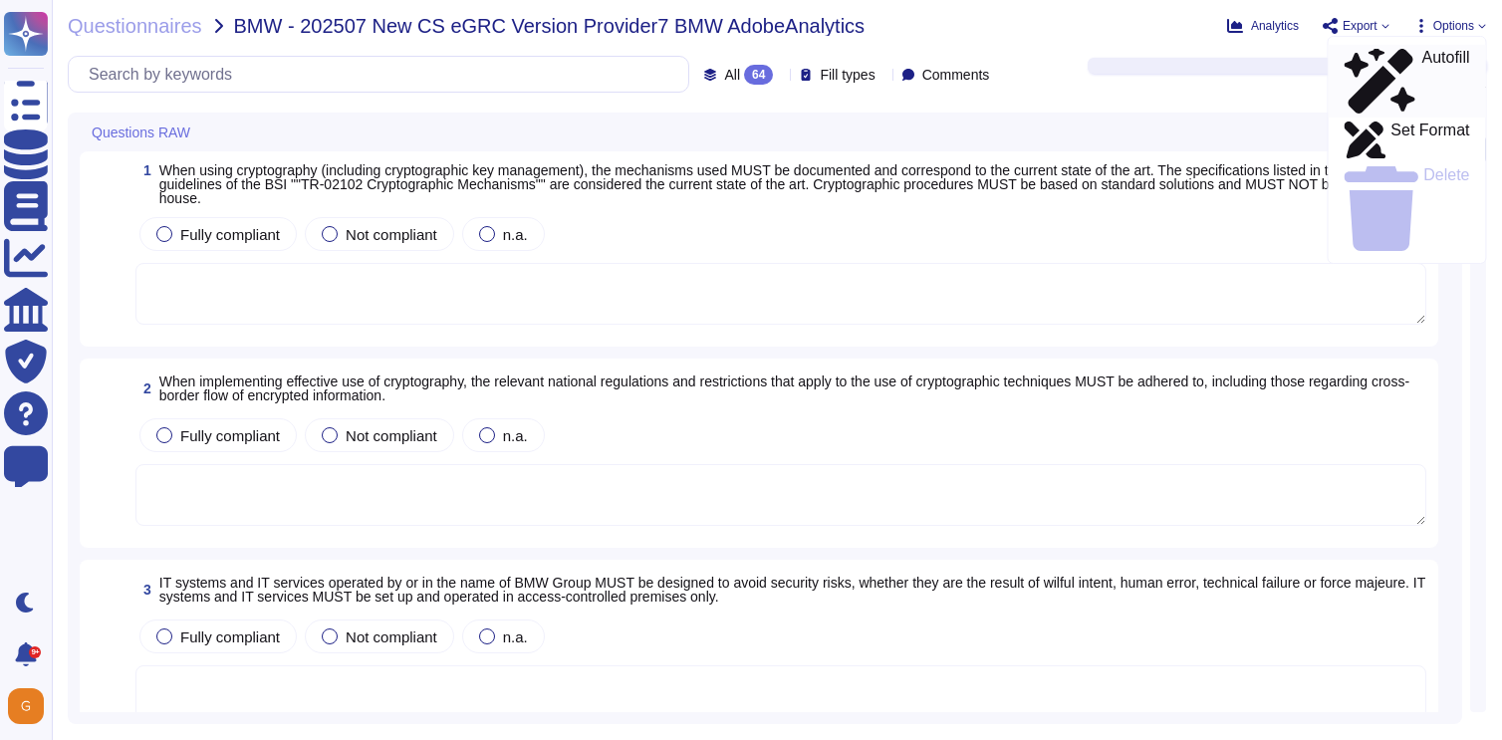
click at [1421, 53] on p "Autofill" at bounding box center [1445, 82] width 48 height 64
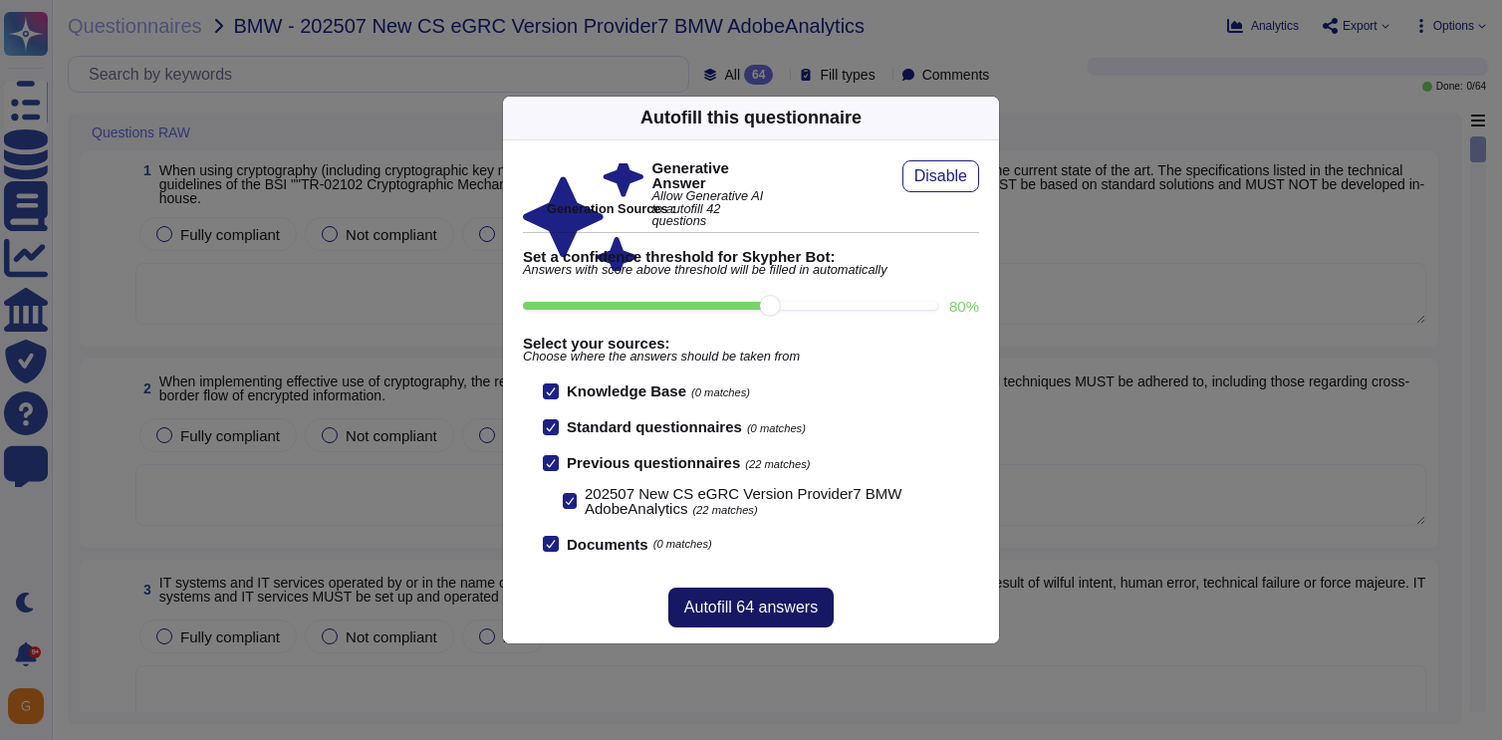
click at [756, 596] on button "Autofill 64 answers" at bounding box center [750, 608] width 165 height 40
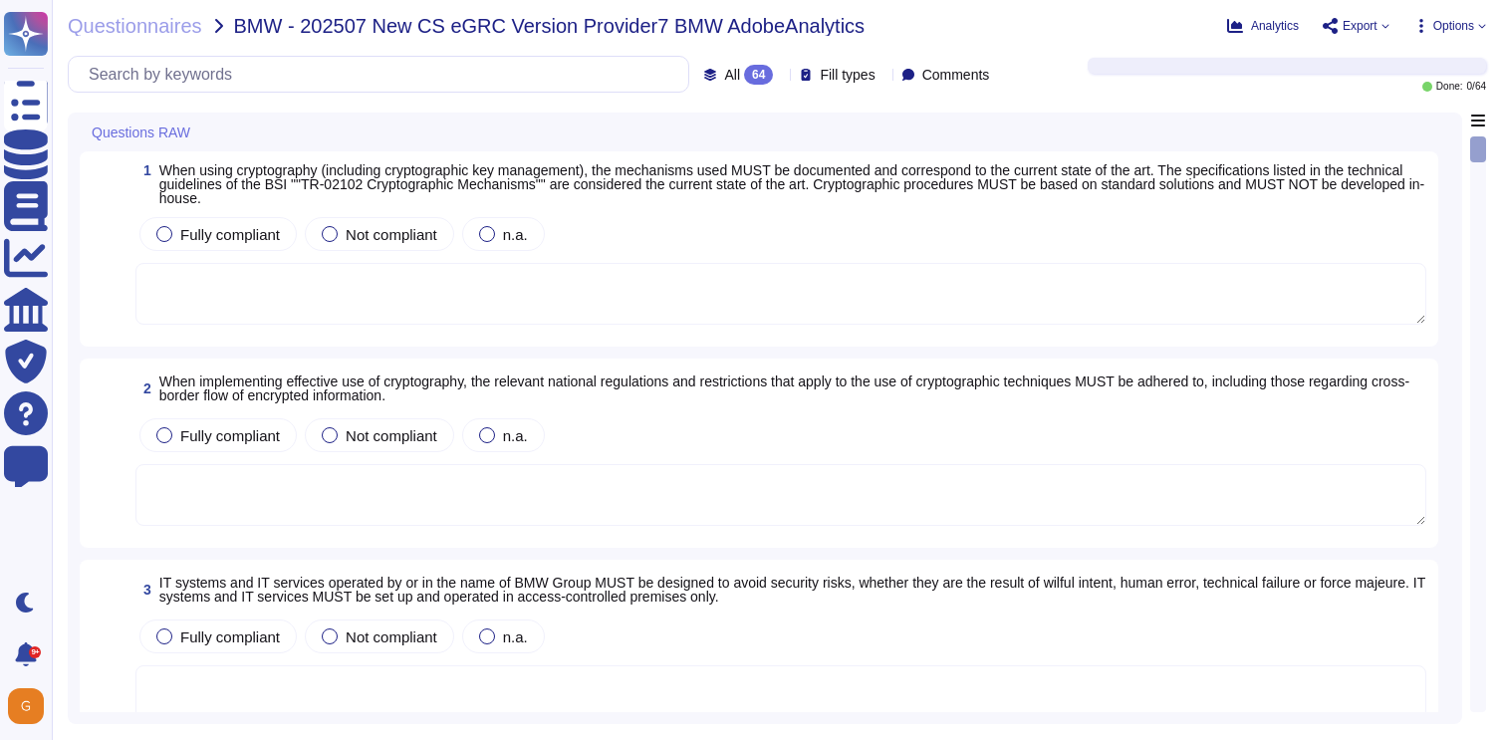
type textarea "For more details, please refer to the Cryptography Standard and Key Management …"
type textarea "Adobe complies with all applicable privacy and data security laws and regulatio…"
type textarea "Amazon strictly controls physical access both at the perimeter and at building …"
type textarea "Adobe management performs an annual risk assessment. Results from risk assessme…"
type textarea "Adobe has a formal patch management process that is documented and implemented,…"
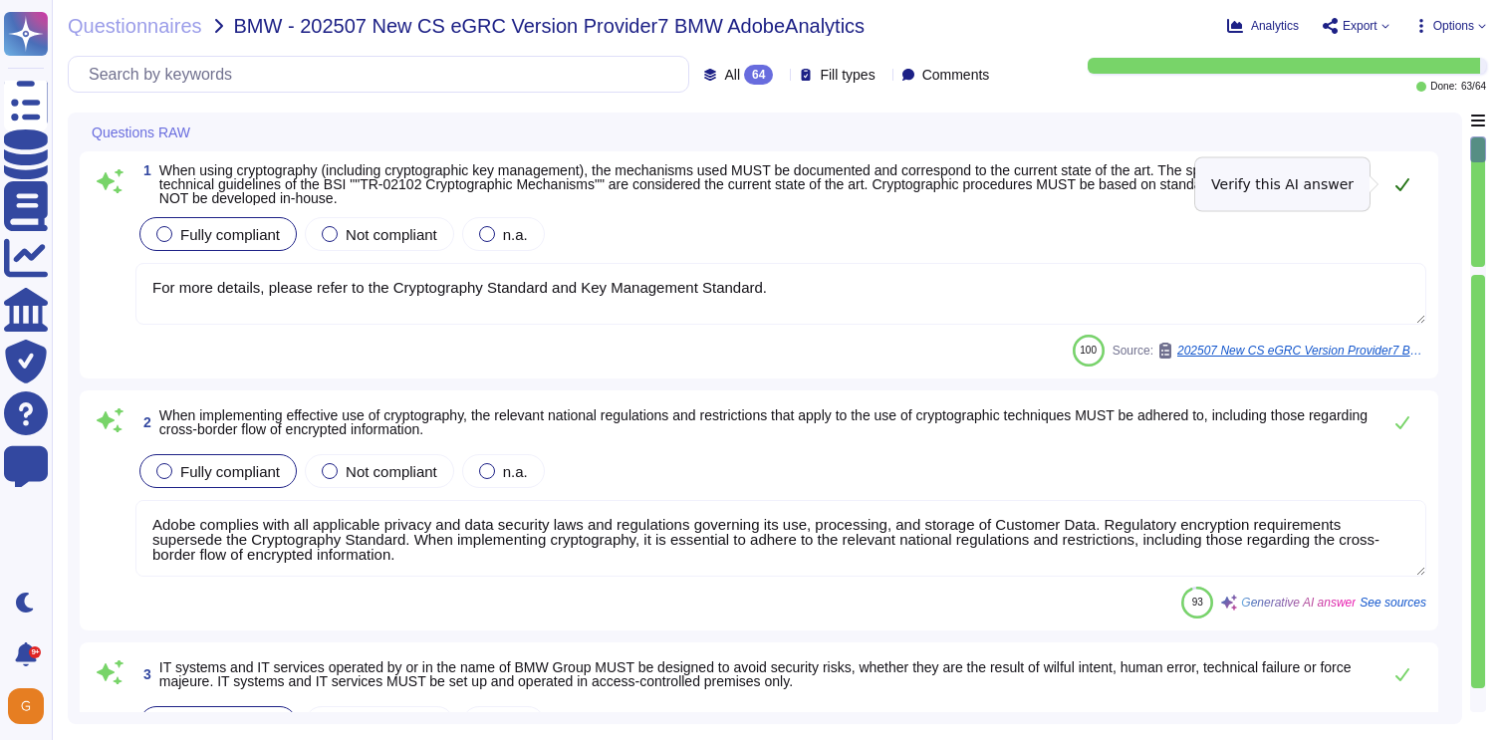
click at [1403, 185] on icon at bounding box center [1402, 184] width 14 height 13
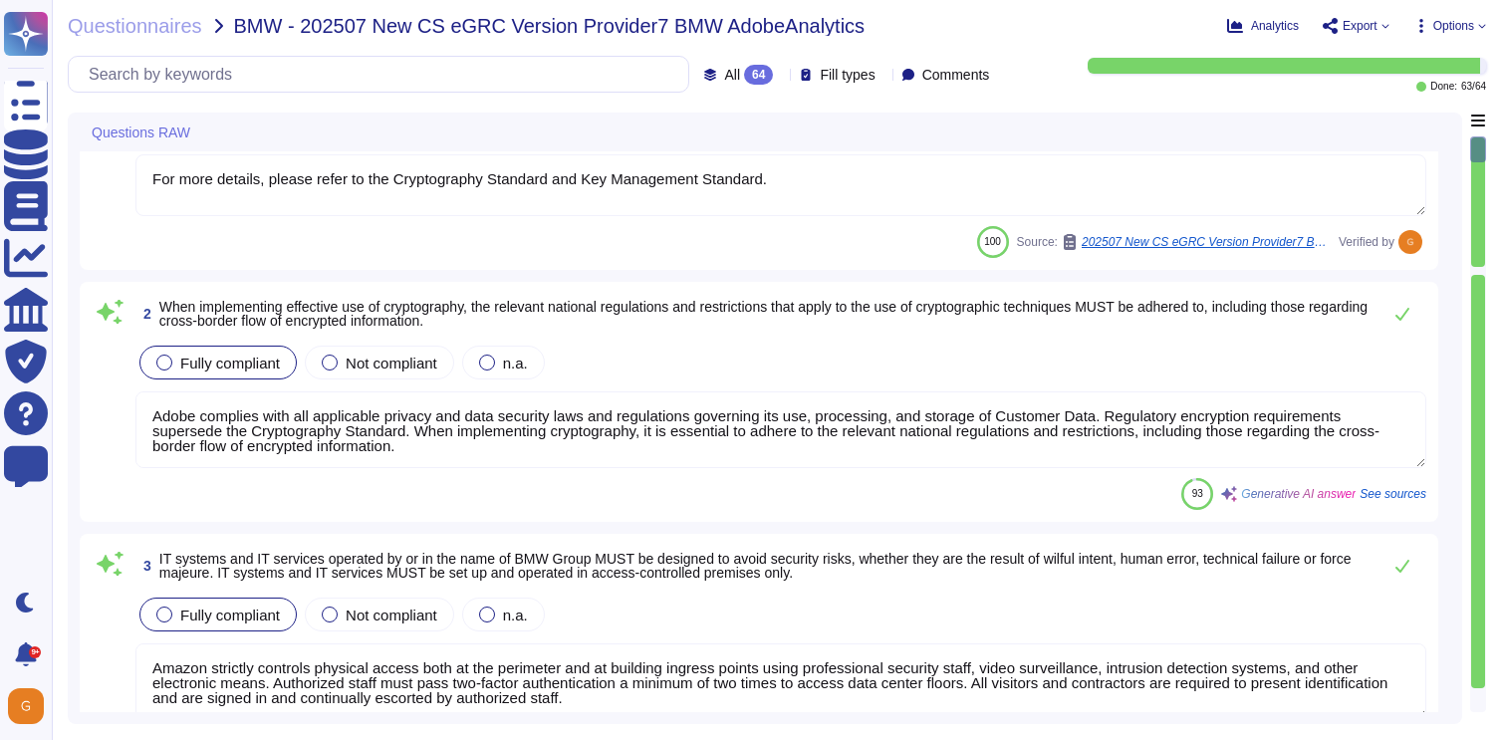
scroll to position [119, 0]
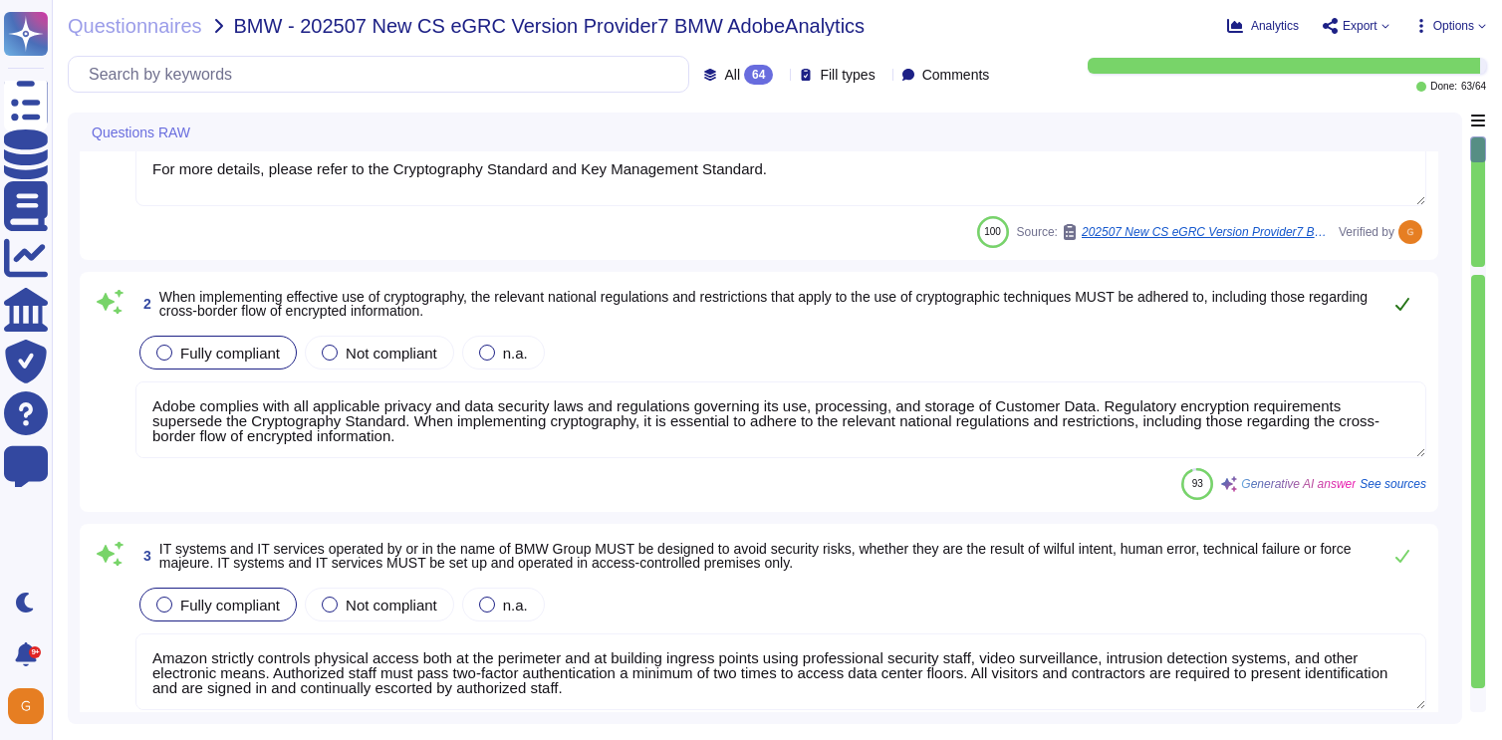
click at [1405, 311] on icon at bounding box center [1402, 304] width 16 height 16
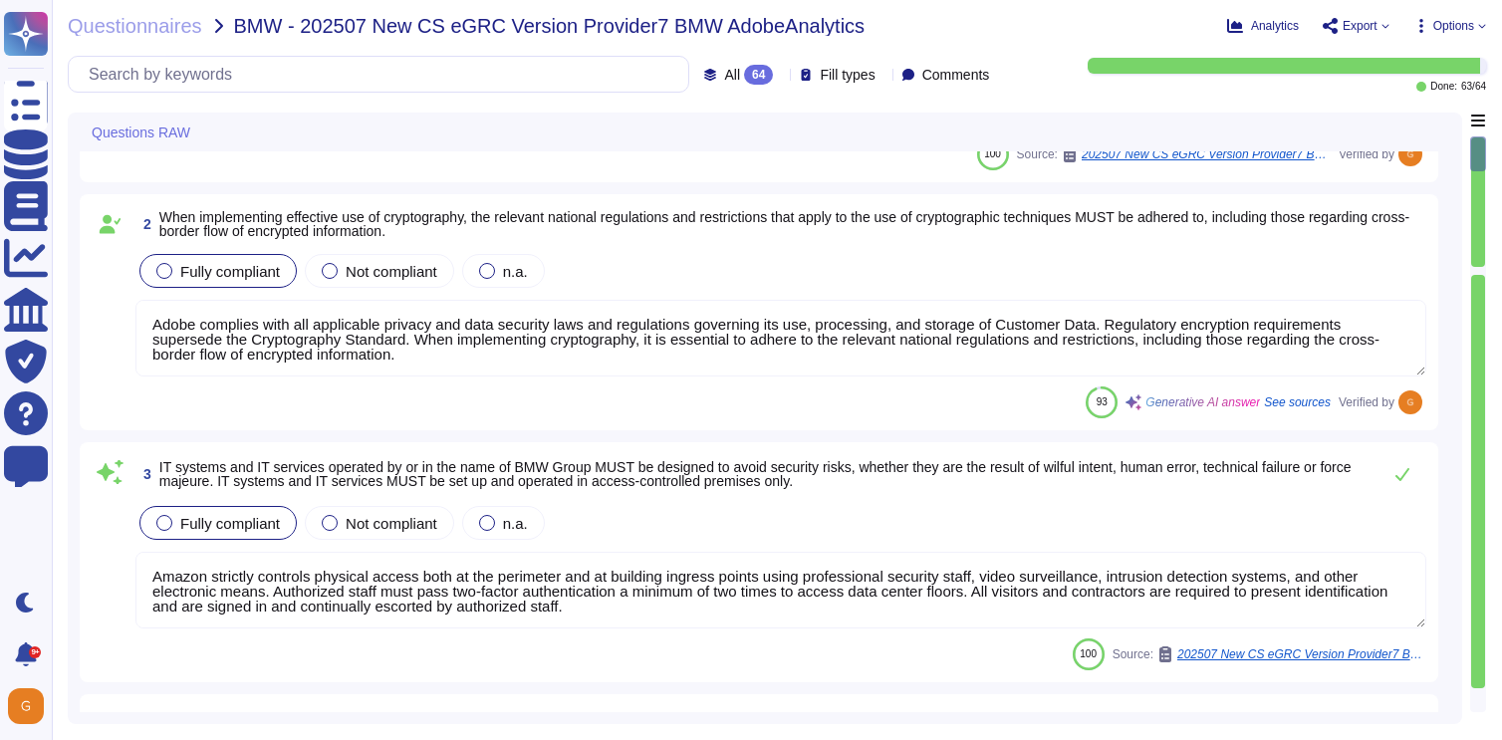
type textarea "Adobe implements anti-malware software for production systems with Windows oper…"
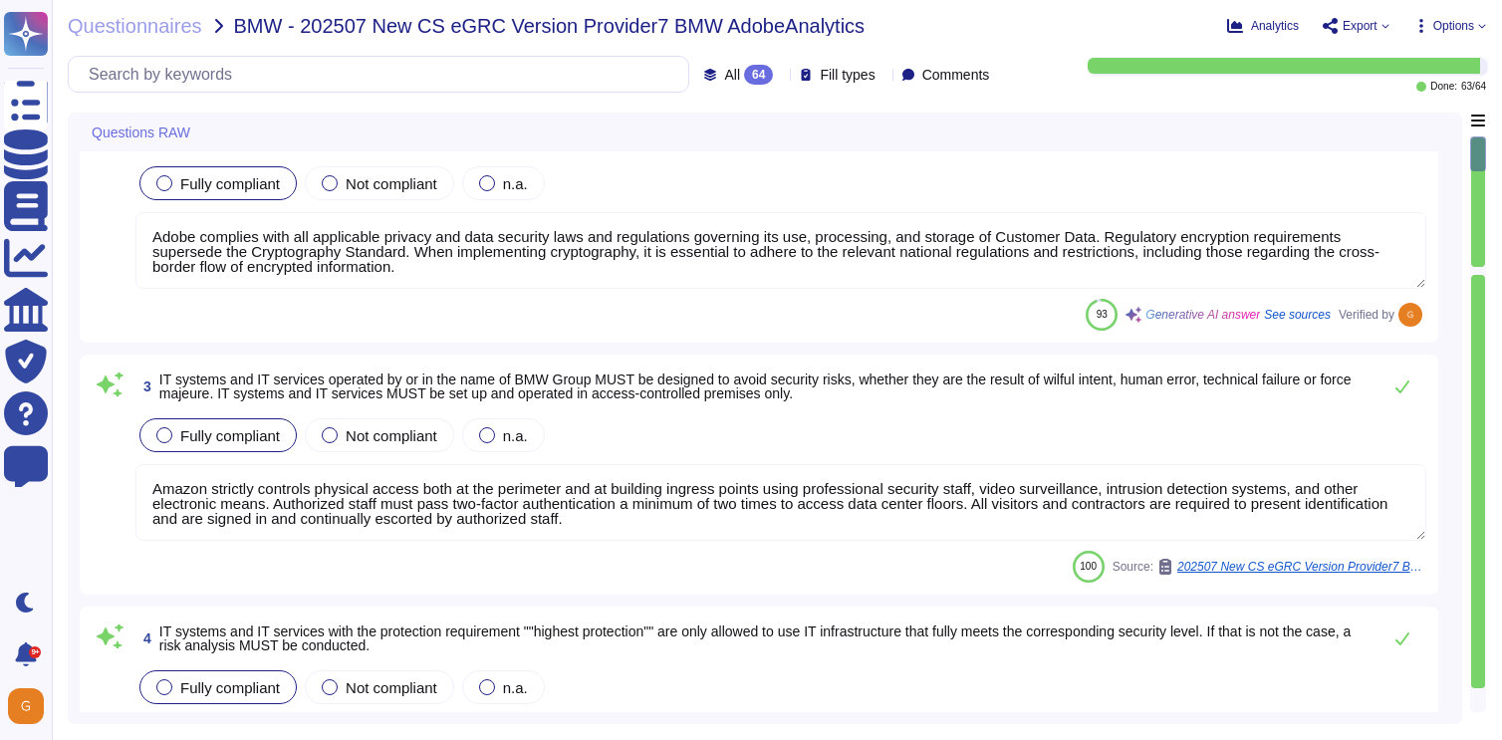
scroll to position [307, 0]
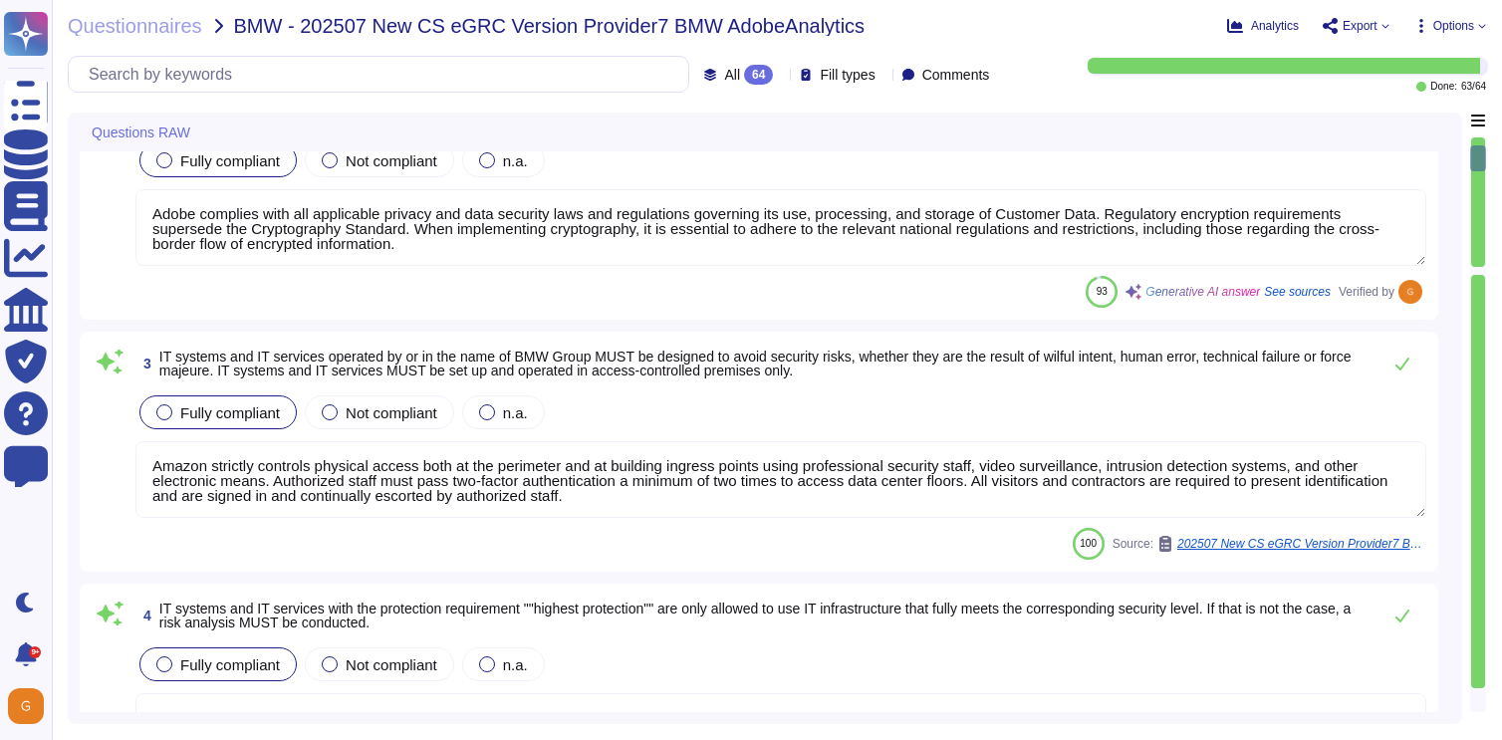
click at [252, 480] on textarea "Amazon strictly controls physical access both at the perimeter and at building …" at bounding box center [780, 479] width 1291 height 77
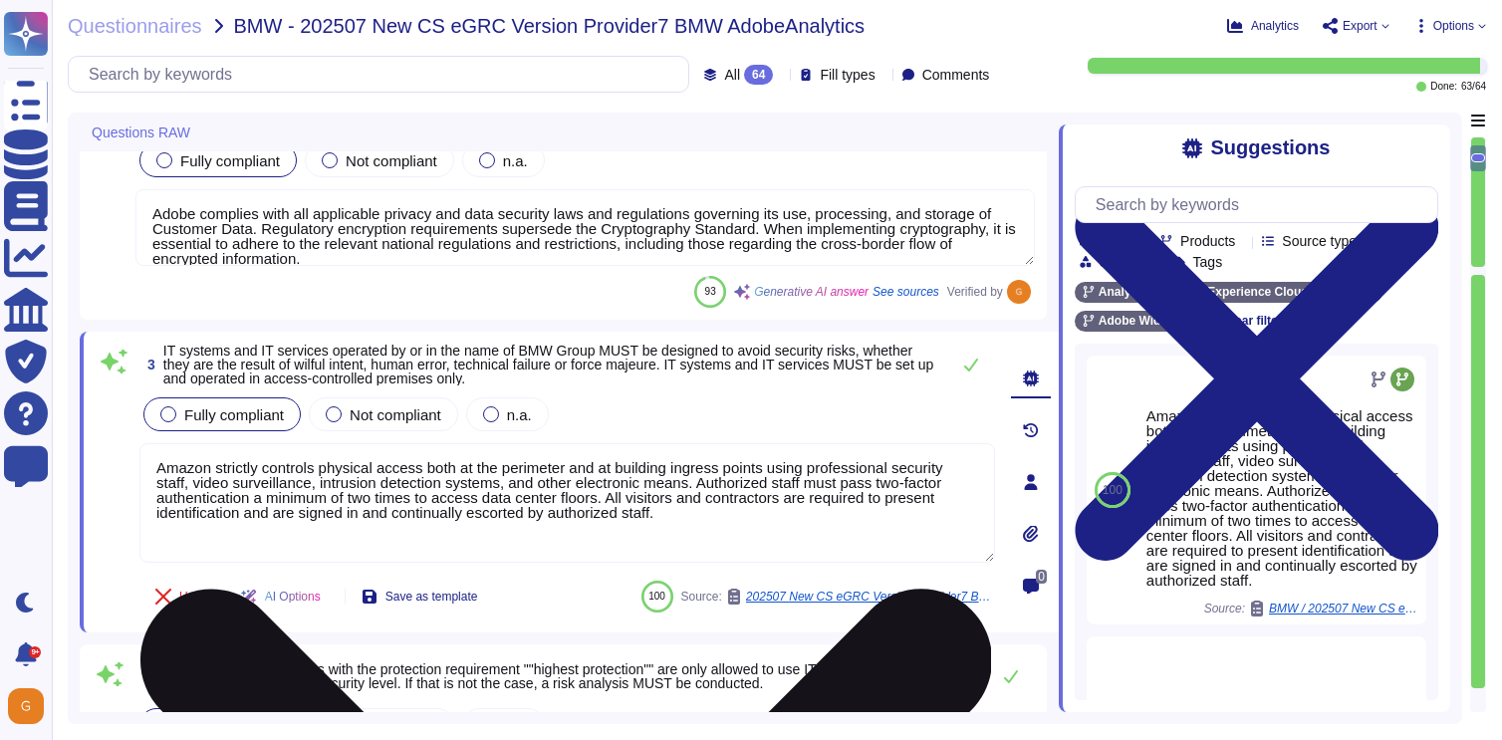
drag, startPoint x: 210, startPoint y: 483, endPoint x: 142, endPoint y: 484, distance: 67.7
click at [142, 484] on textarea "Amazon strictly controls physical access both at the perimeter and at building …" at bounding box center [566, 502] width 855 height 119
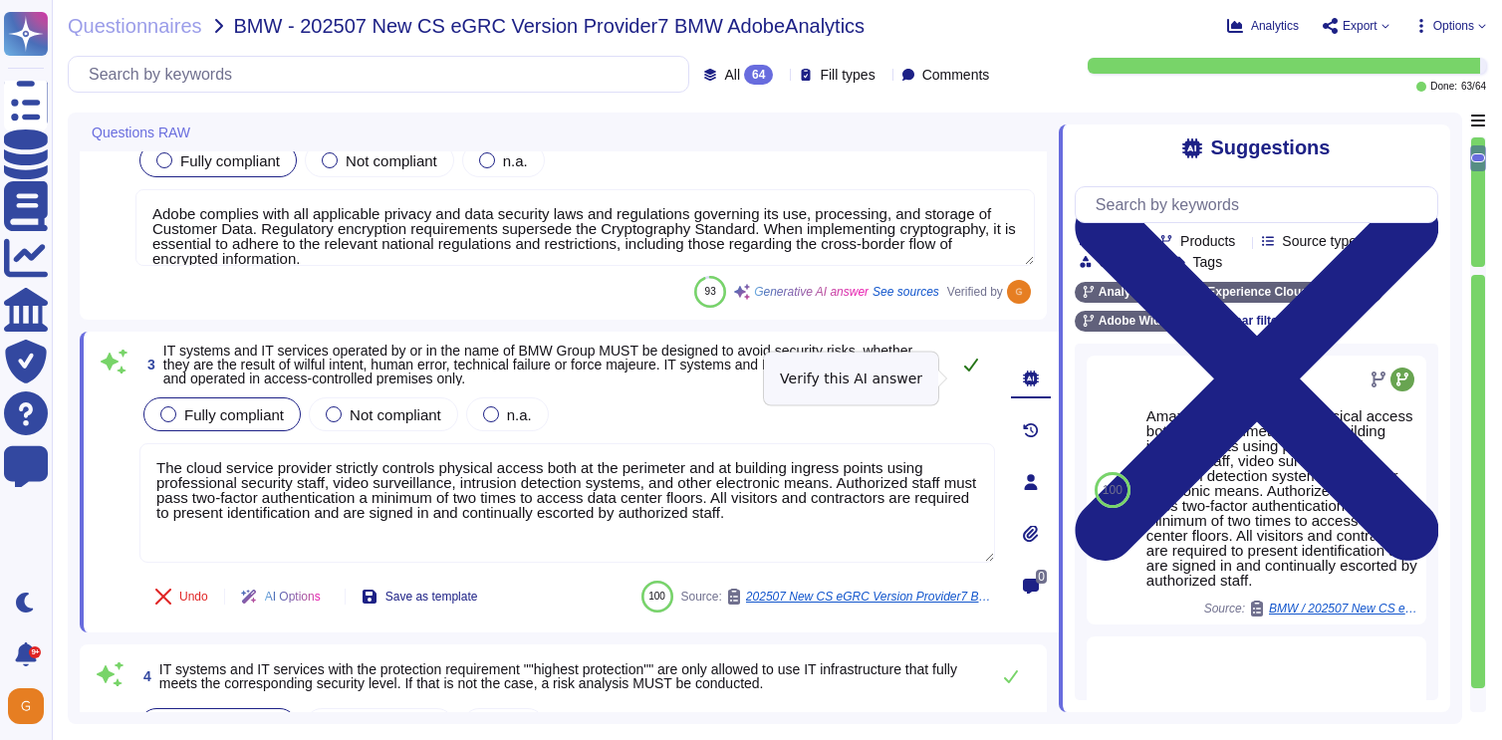
type textarea "The cloud service provider strictly controls physical access both at the perime…"
click at [961, 377] on button at bounding box center [971, 365] width 48 height 40
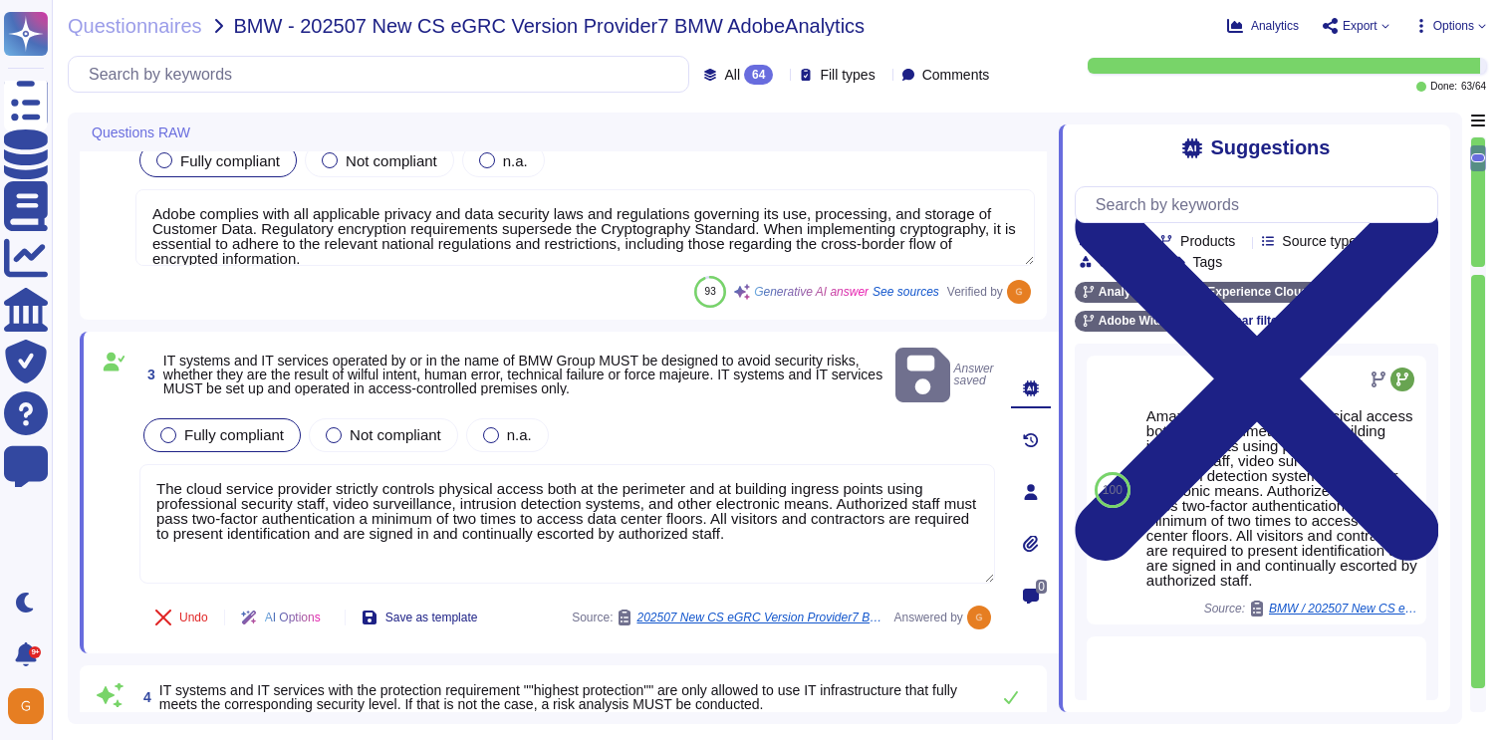
type textarea "Adobe implements anti-malware software for production systems with Windows oper…"
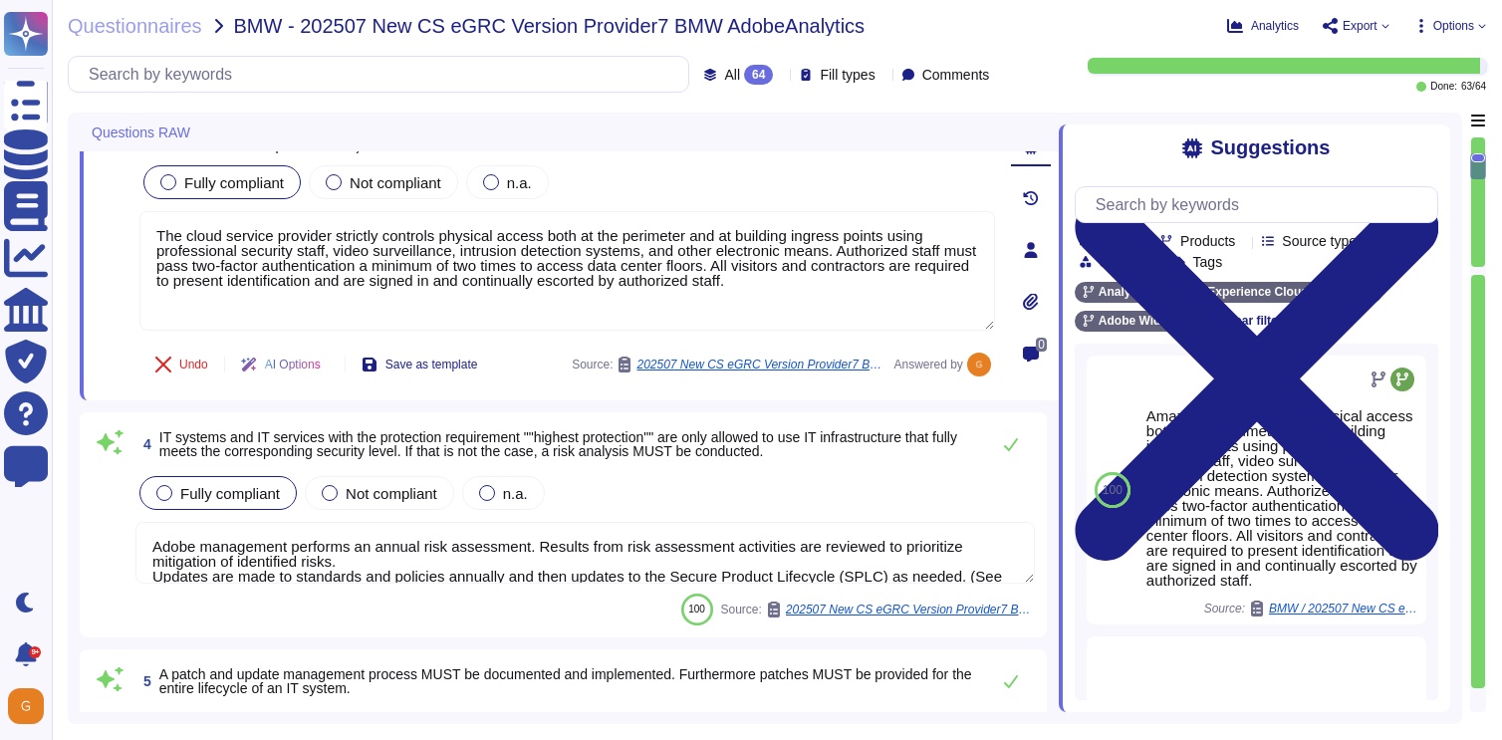
scroll to position [32, 0]
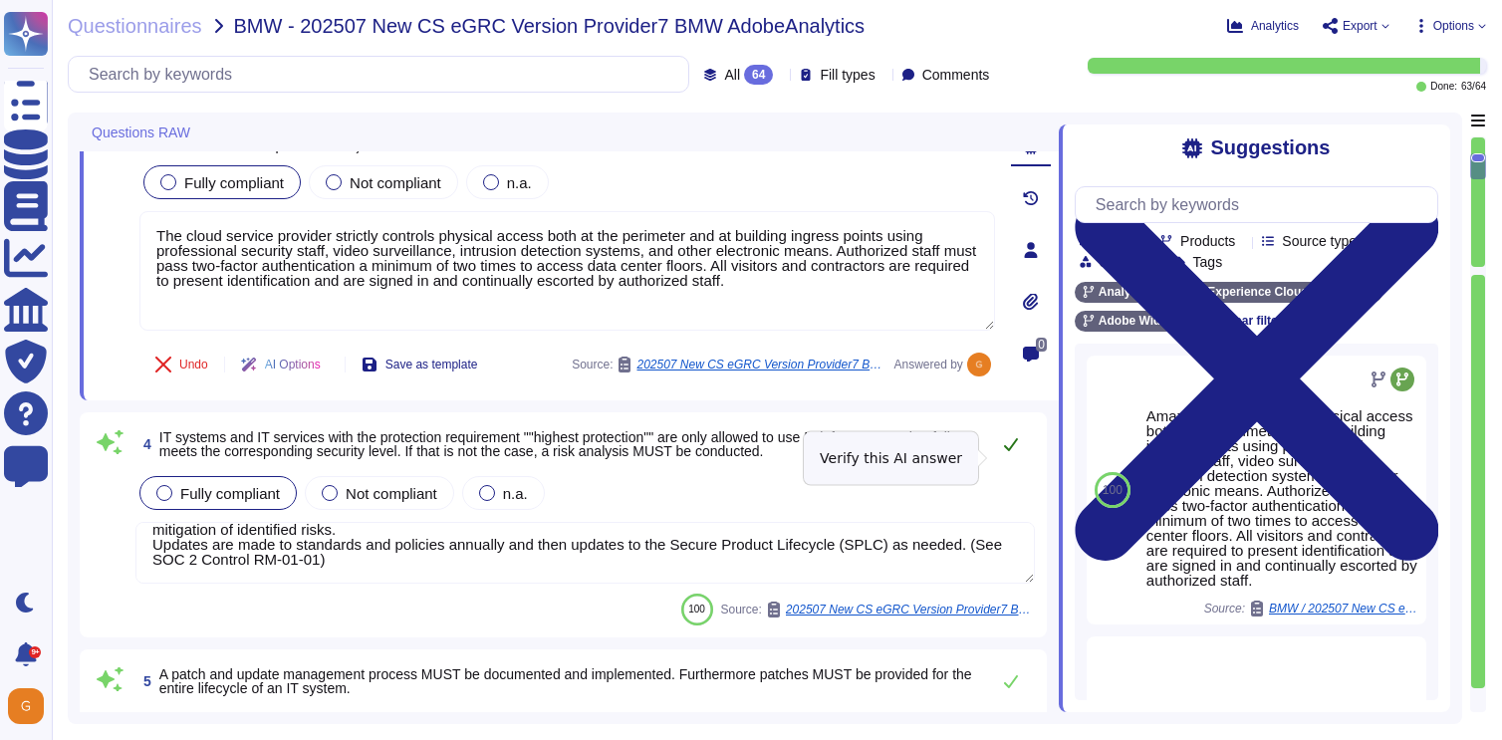
click at [1012, 452] on icon at bounding box center [1011, 444] width 16 height 16
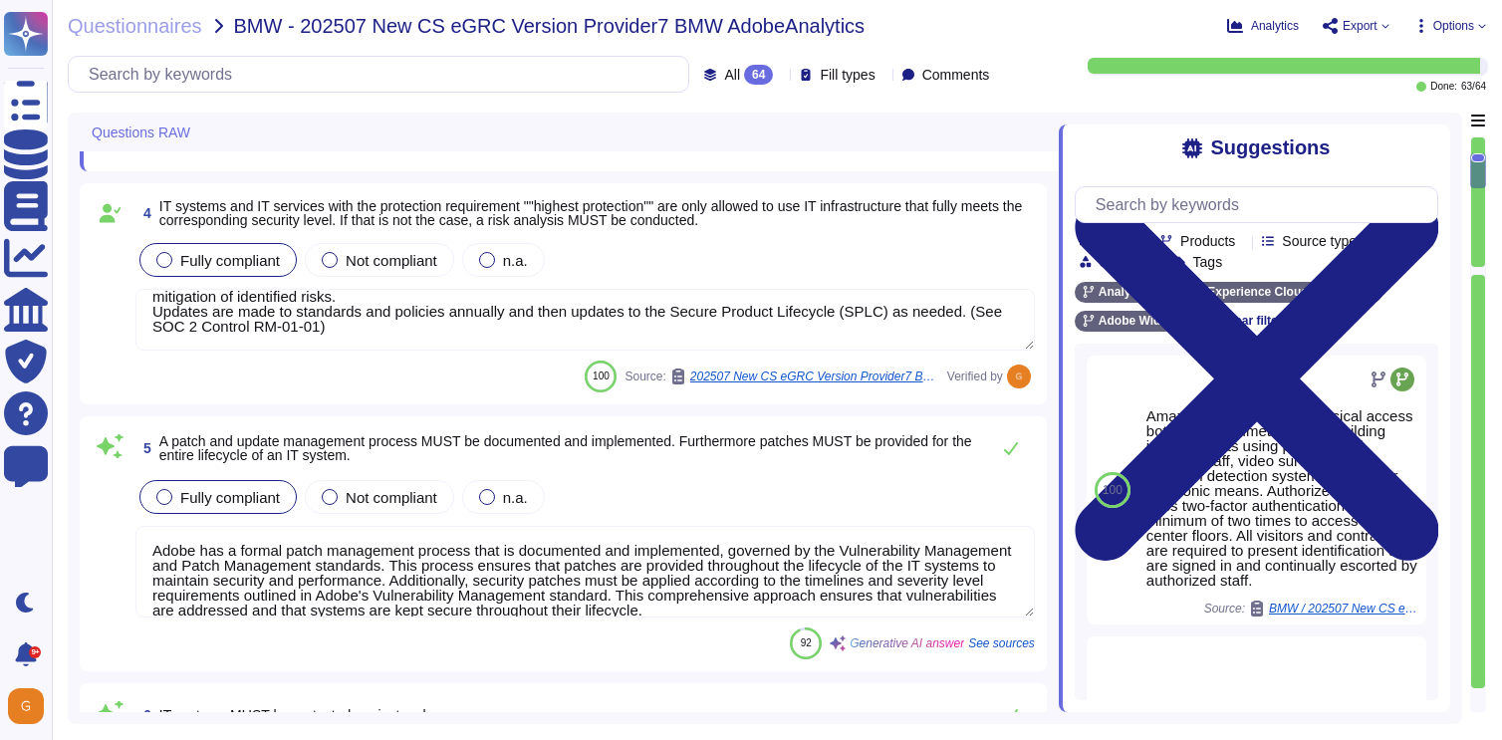
type textarea "Adobe has an in-house developed tool that provides on-demand profile-based audi…"
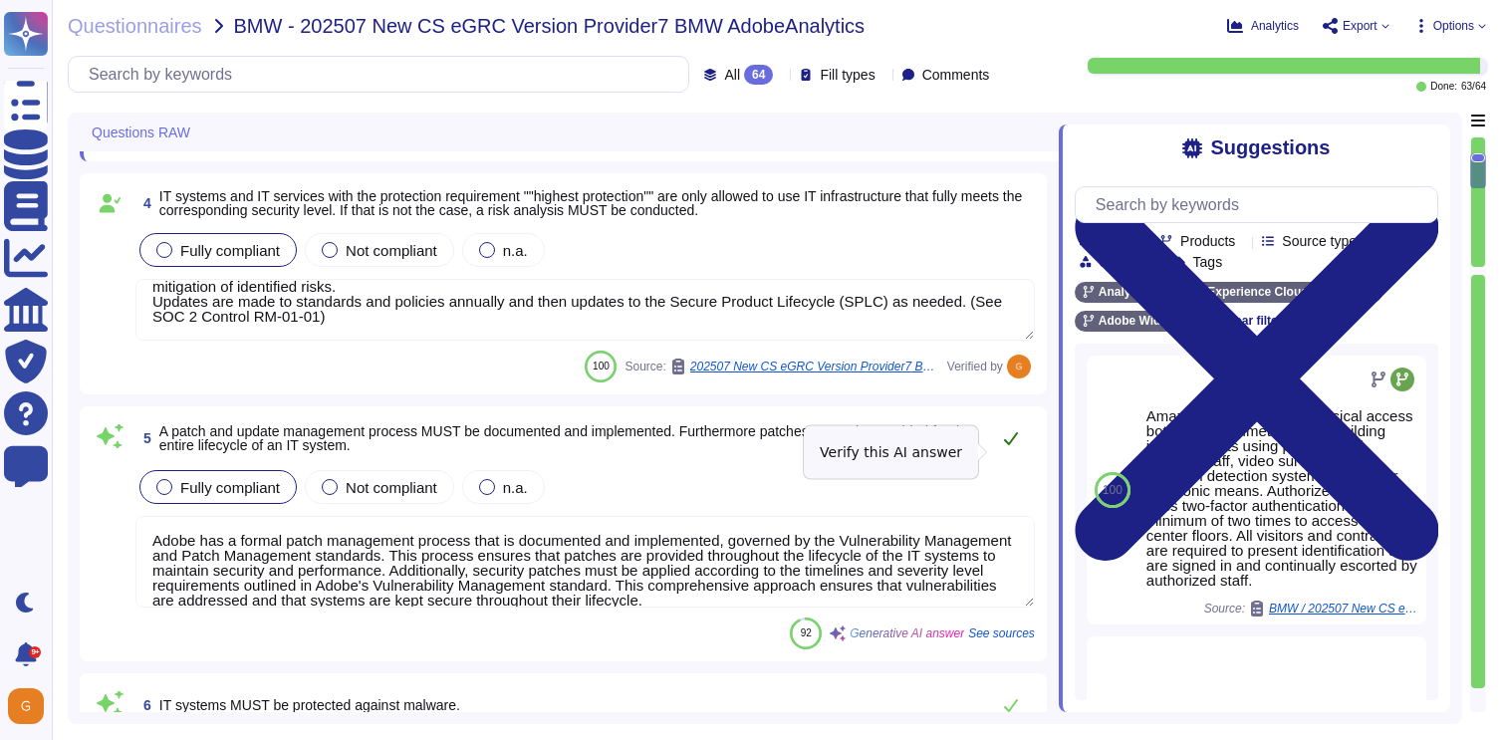
click at [1014, 446] on icon at bounding box center [1011, 438] width 16 height 16
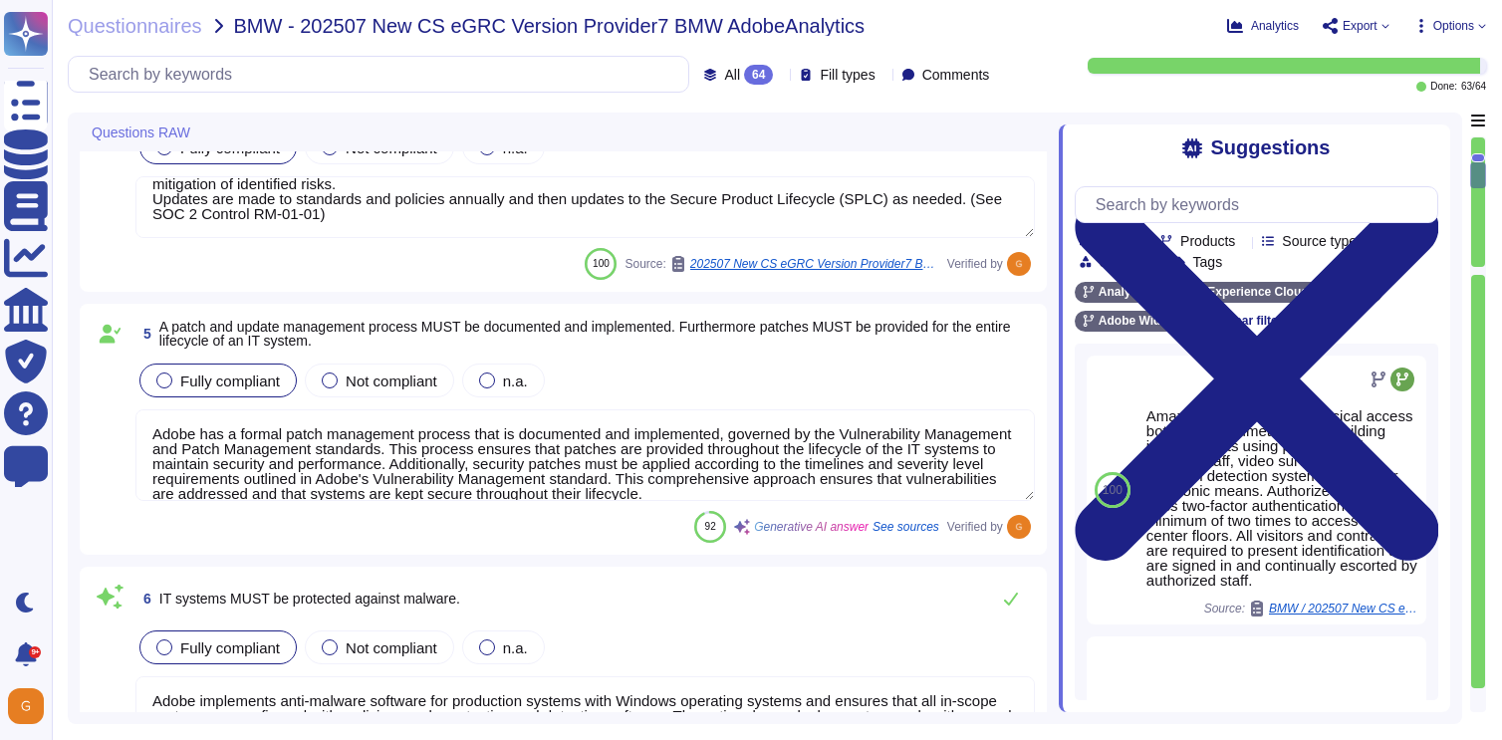
scroll to position [1021, 0]
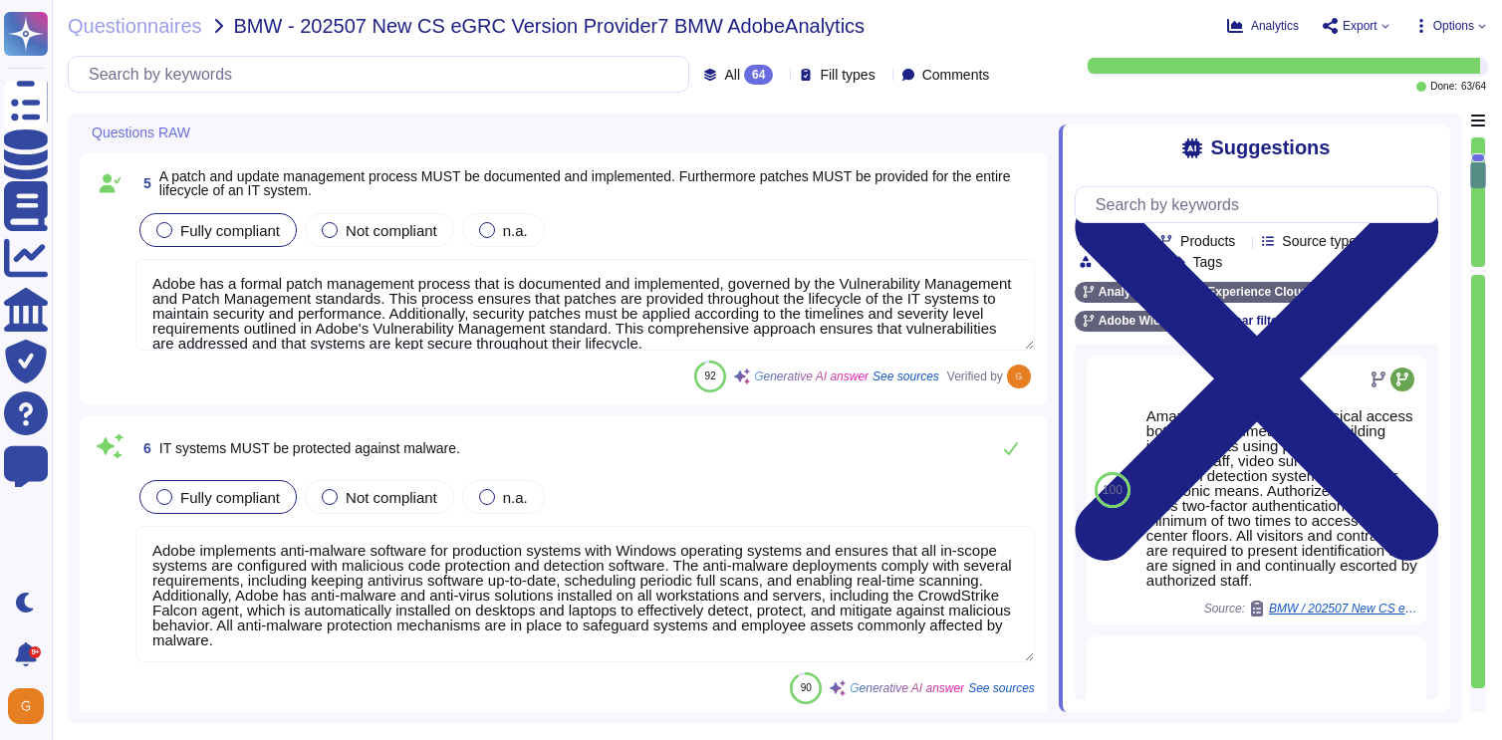
type textarea "A backup process must be documented and implemented for business, application, …"
click at [1013, 452] on icon at bounding box center [1011, 448] width 16 height 16
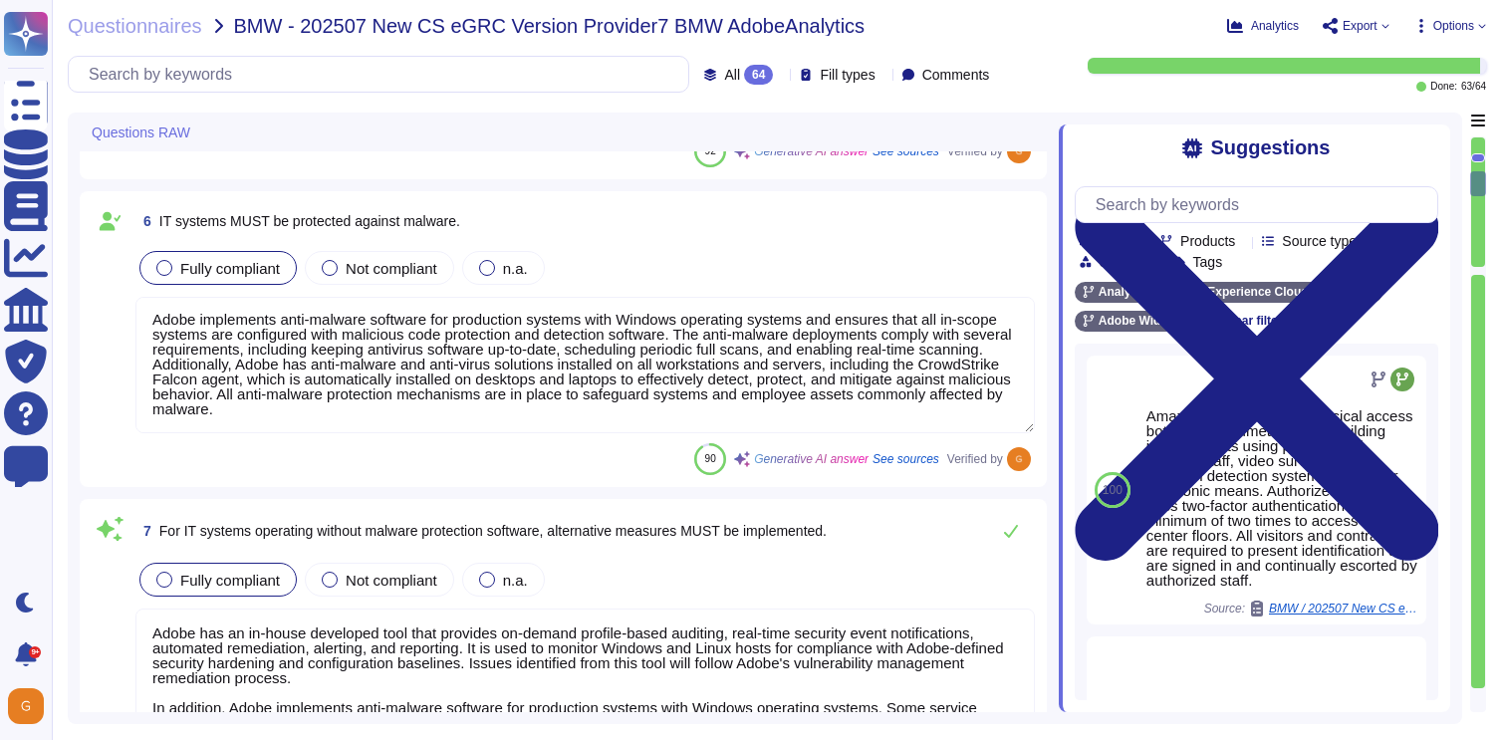
type textarea "Backup procedures must be defined and documented, including the type, scope, re…"
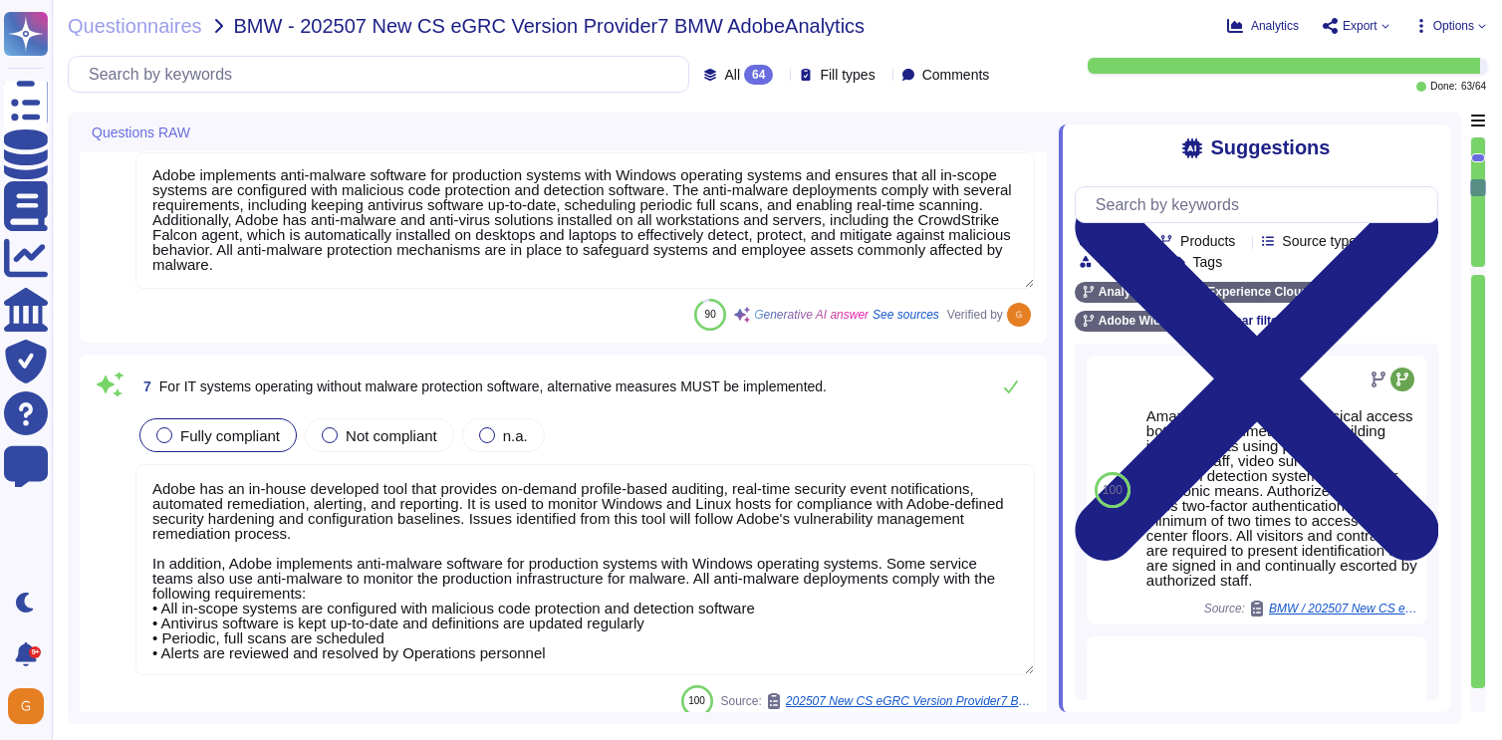
scroll to position [1377, 0]
click at [1017, 382] on icon at bounding box center [1011, 387] width 16 height 16
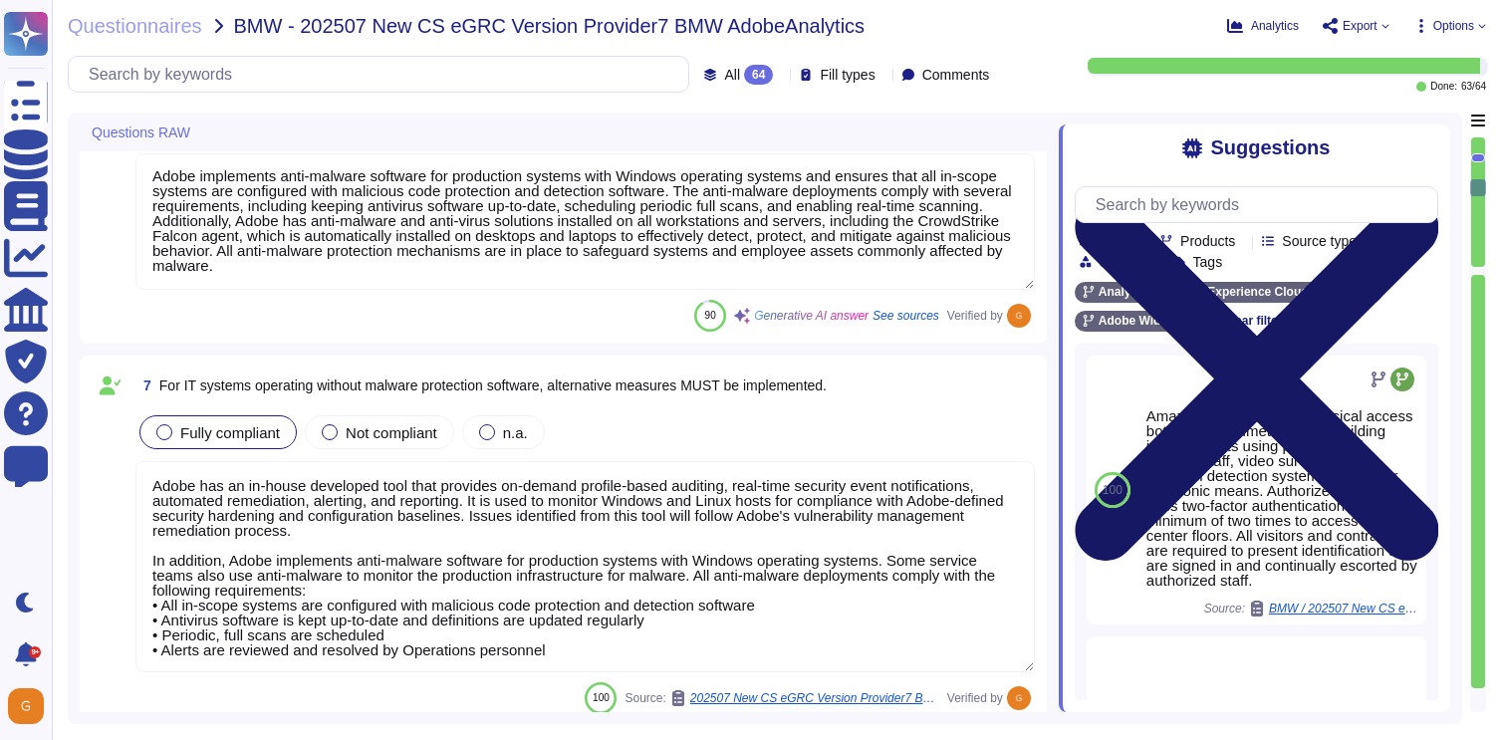
click at [1428, 150] on icon at bounding box center [1255, 378] width 363 height 485
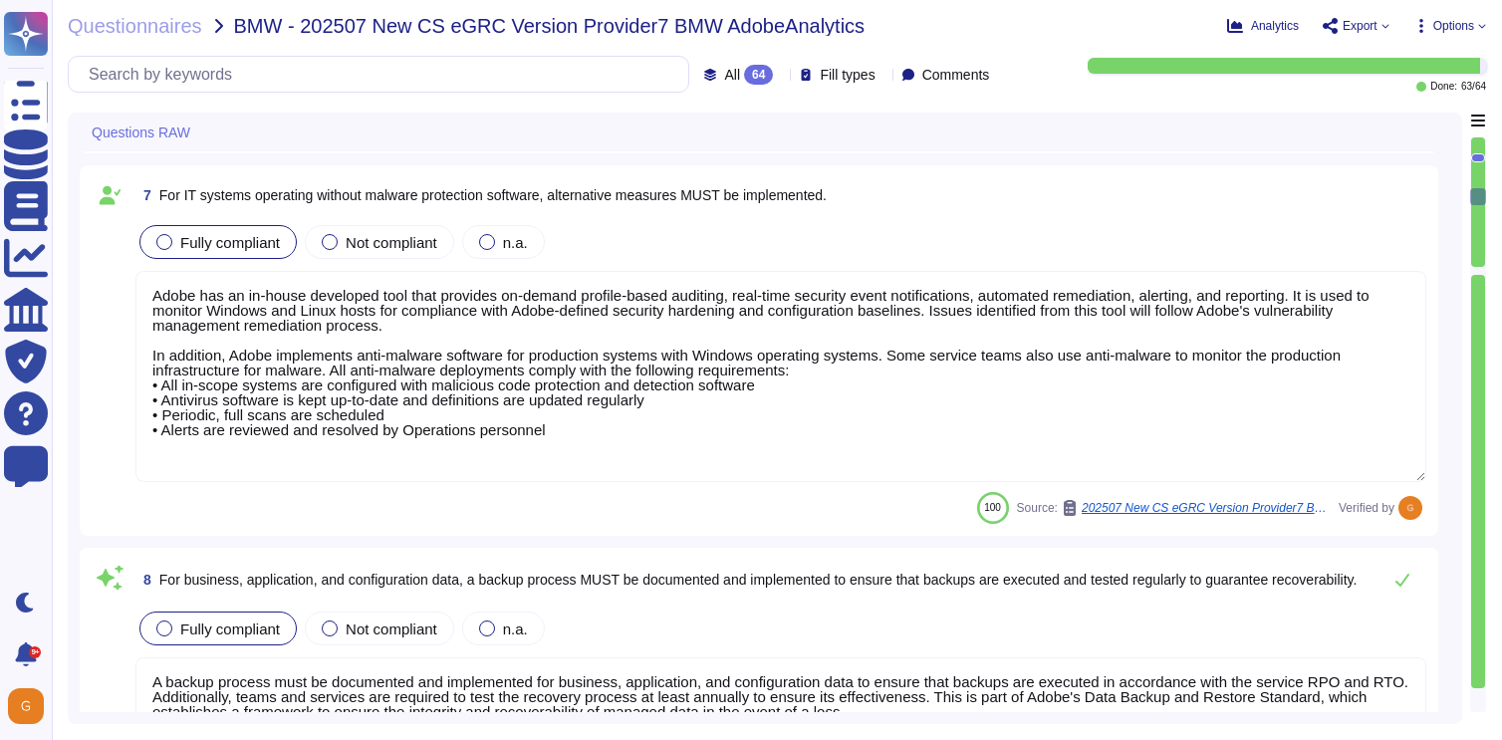
type textarea "The restoration of backups is tested at least once a year, as mandated by Adobe…"
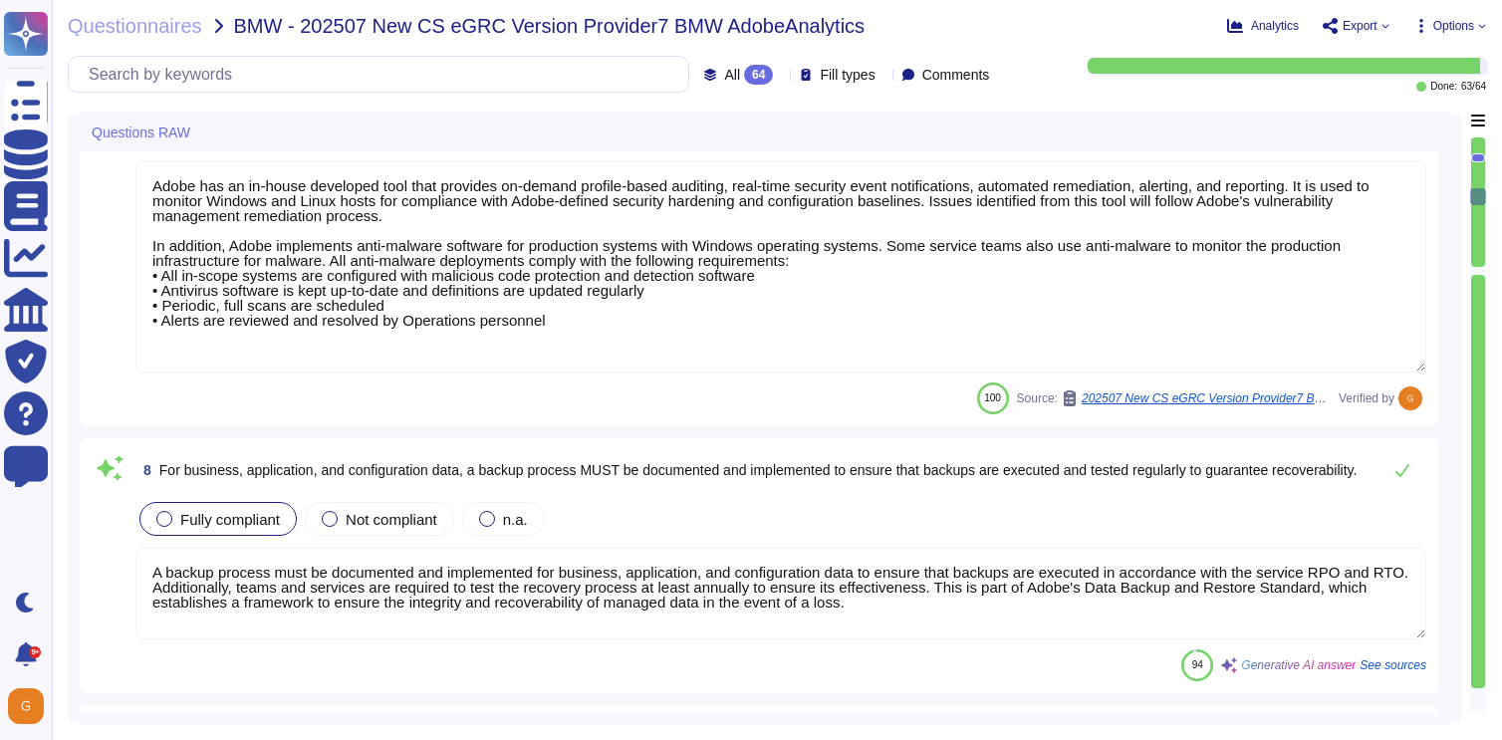
scroll to position [1701, 0]
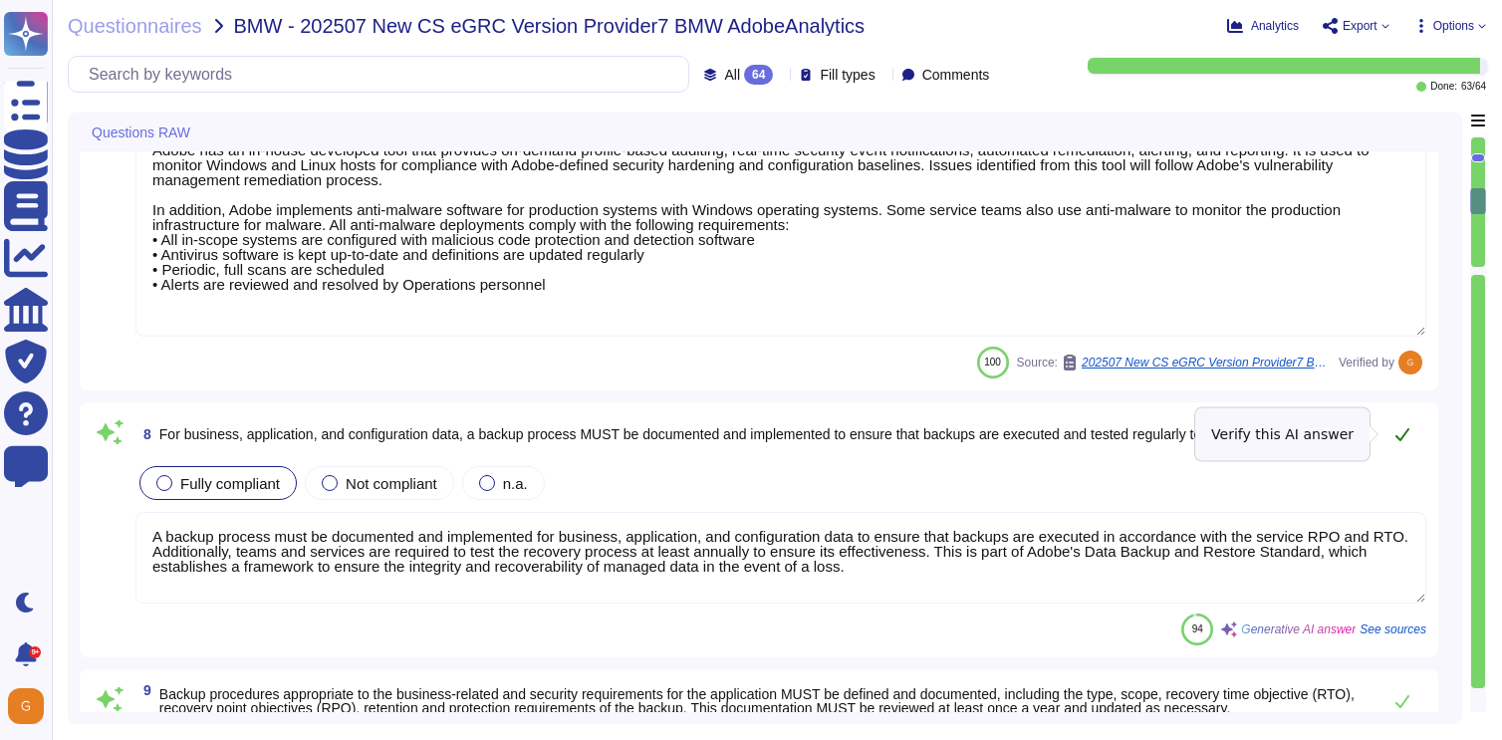
click at [1400, 440] on icon at bounding box center [1402, 434] width 14 height 13
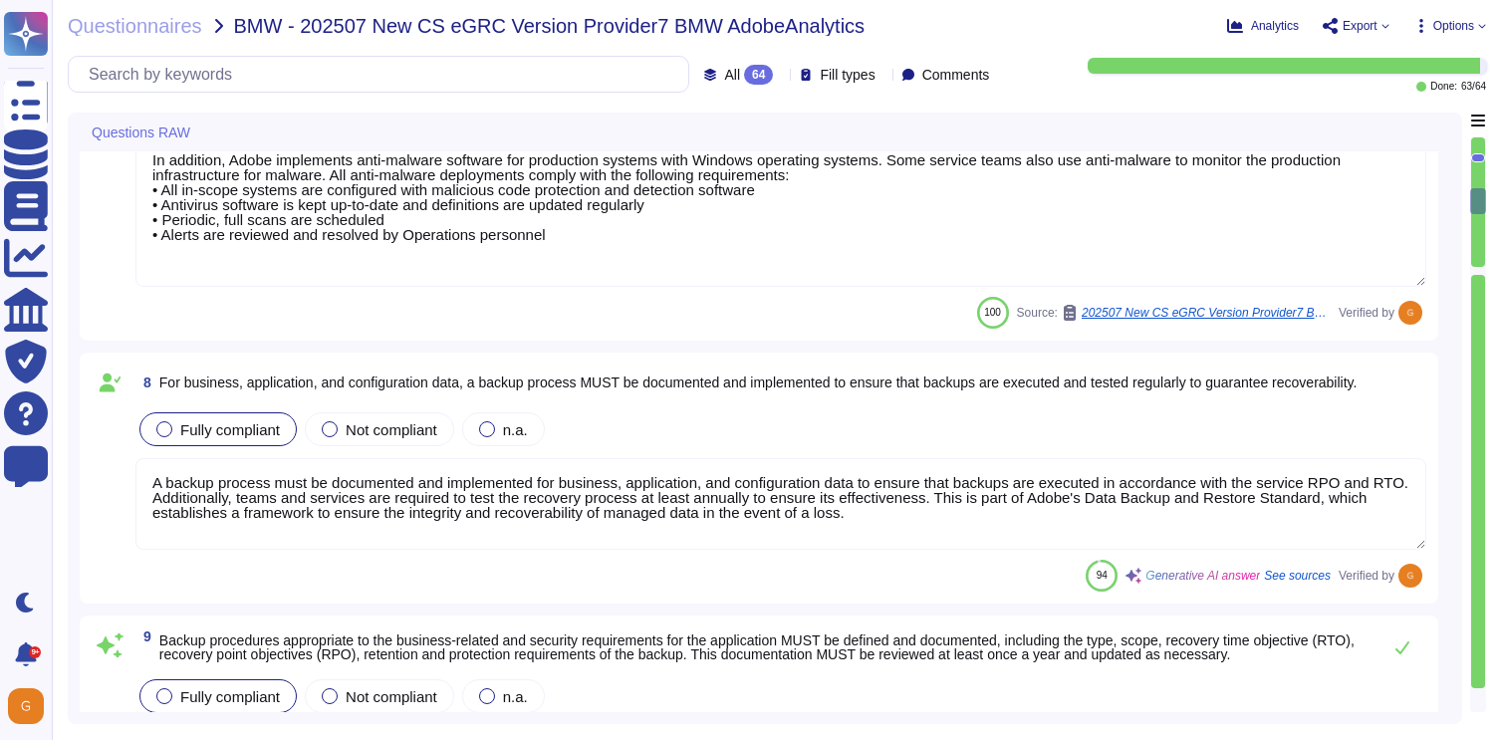
type textarea "Security alerts are recorded, evaluated, and stored as log information in accor…"
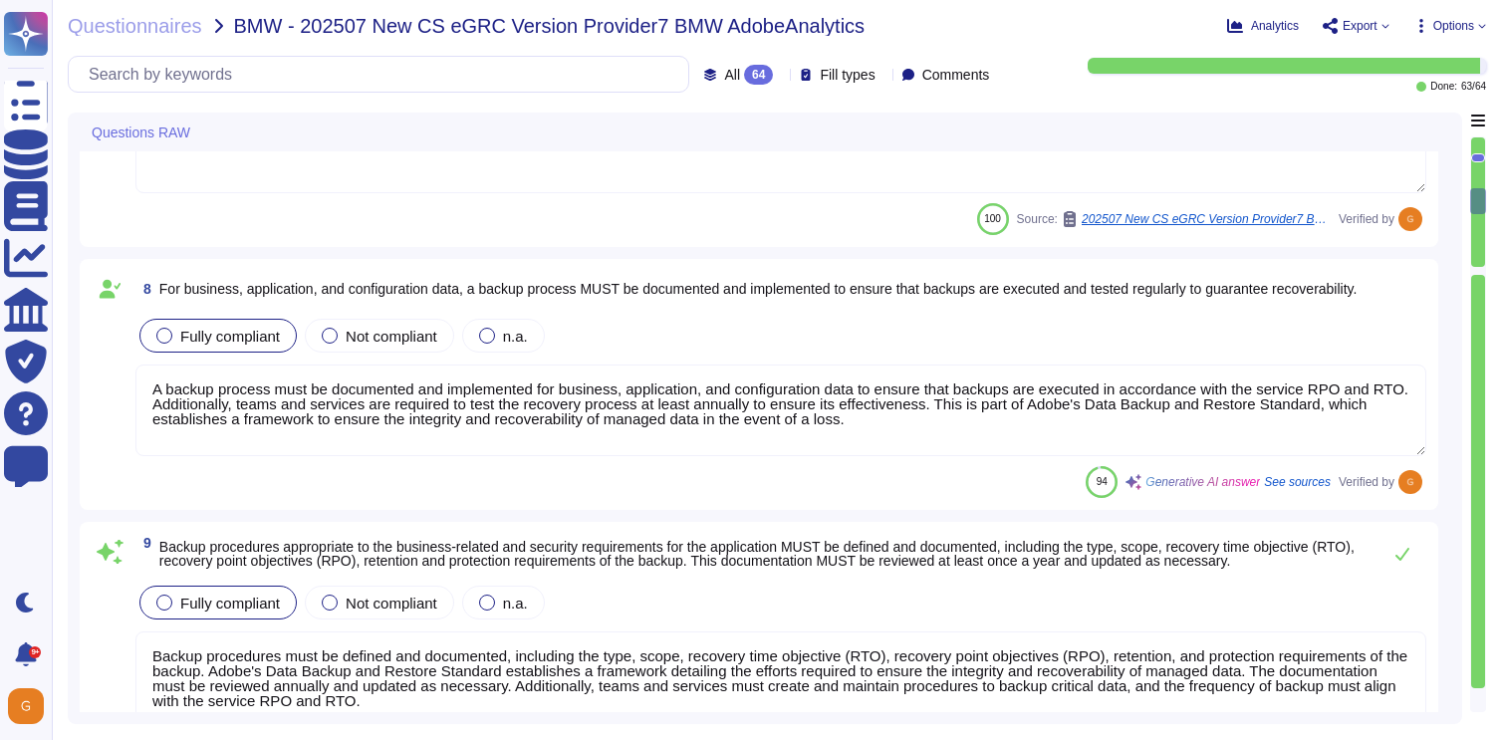
scroll to position [1849, 0]
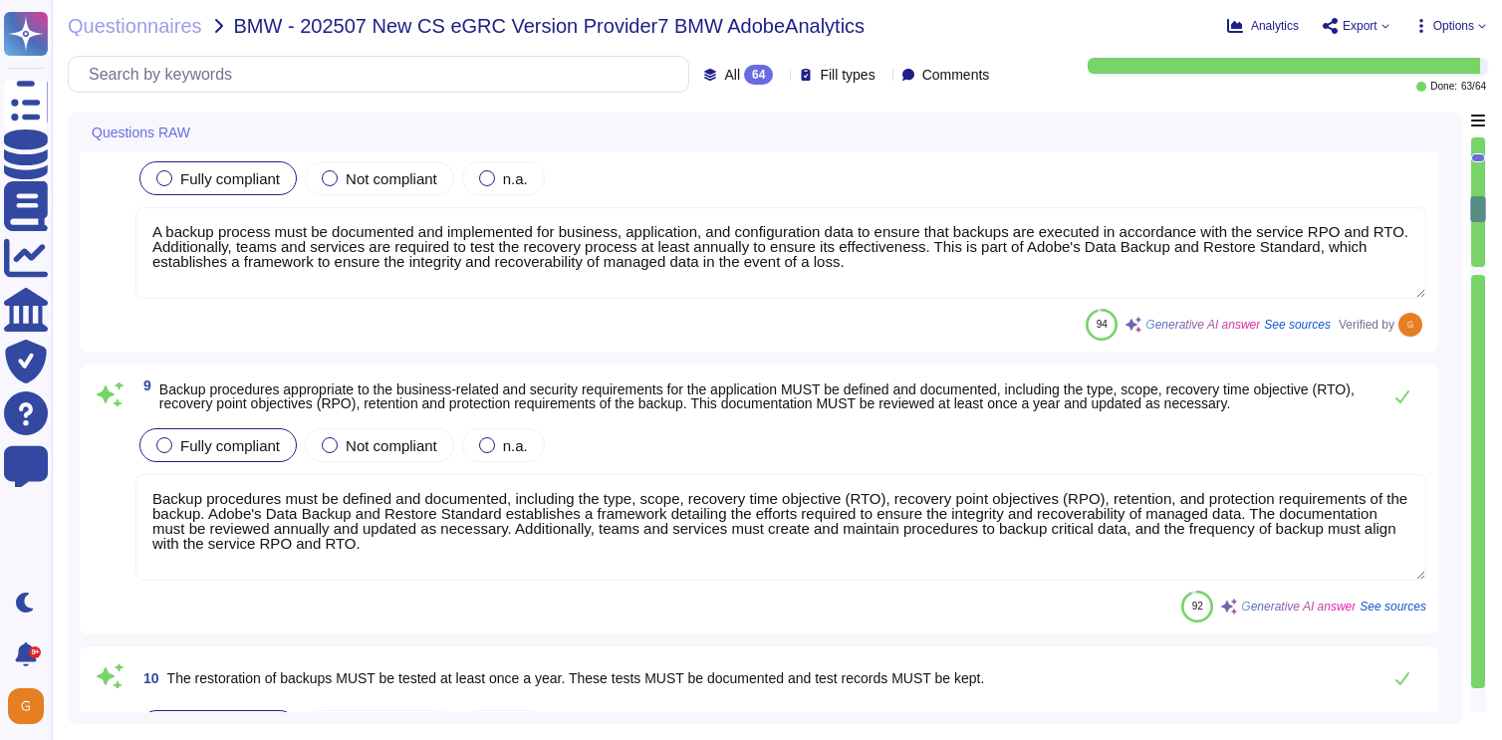
type textarea "A Security Incident and Event Management (SIEM) solution is used to perform his…"
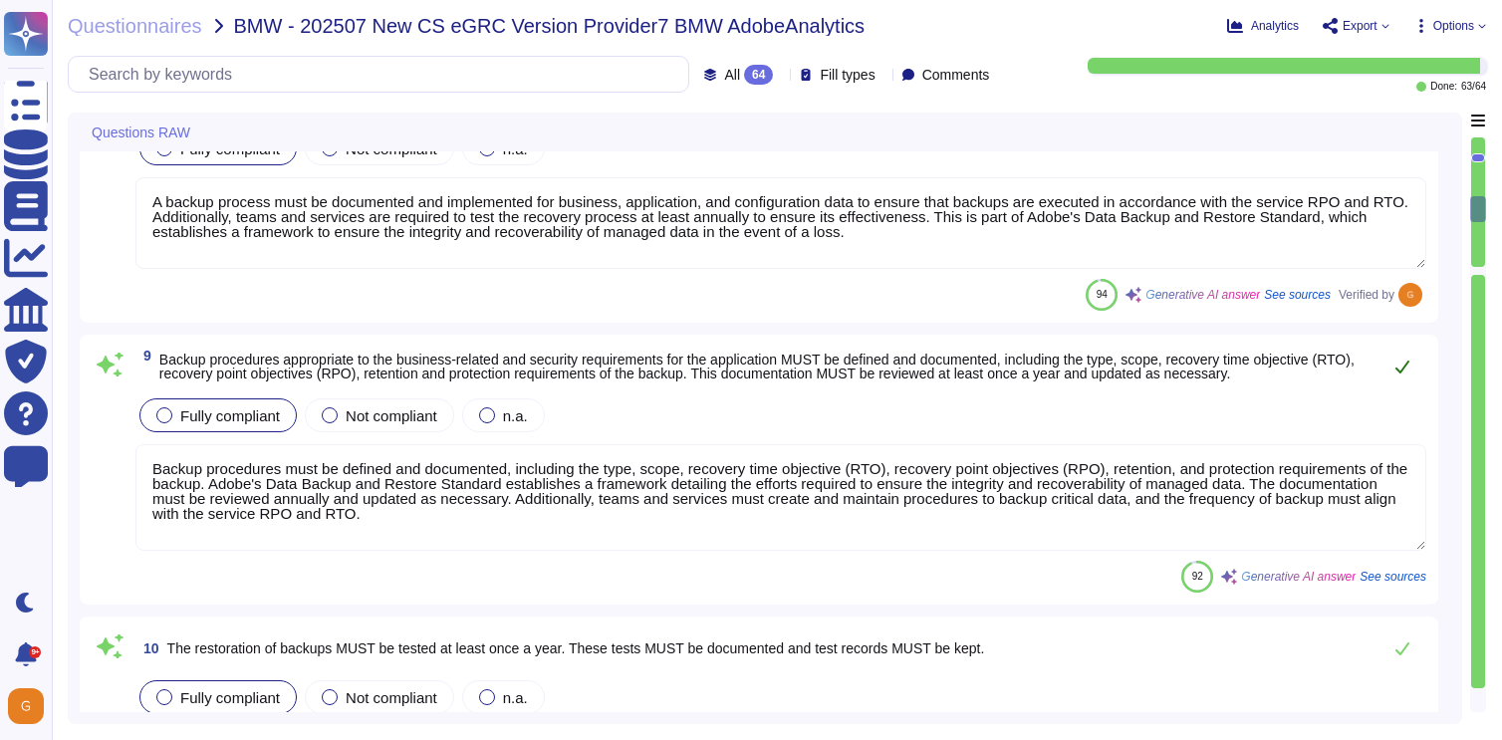
click at [1399, 372] on icon at bounding box center [1402, 366] width 14 height 13
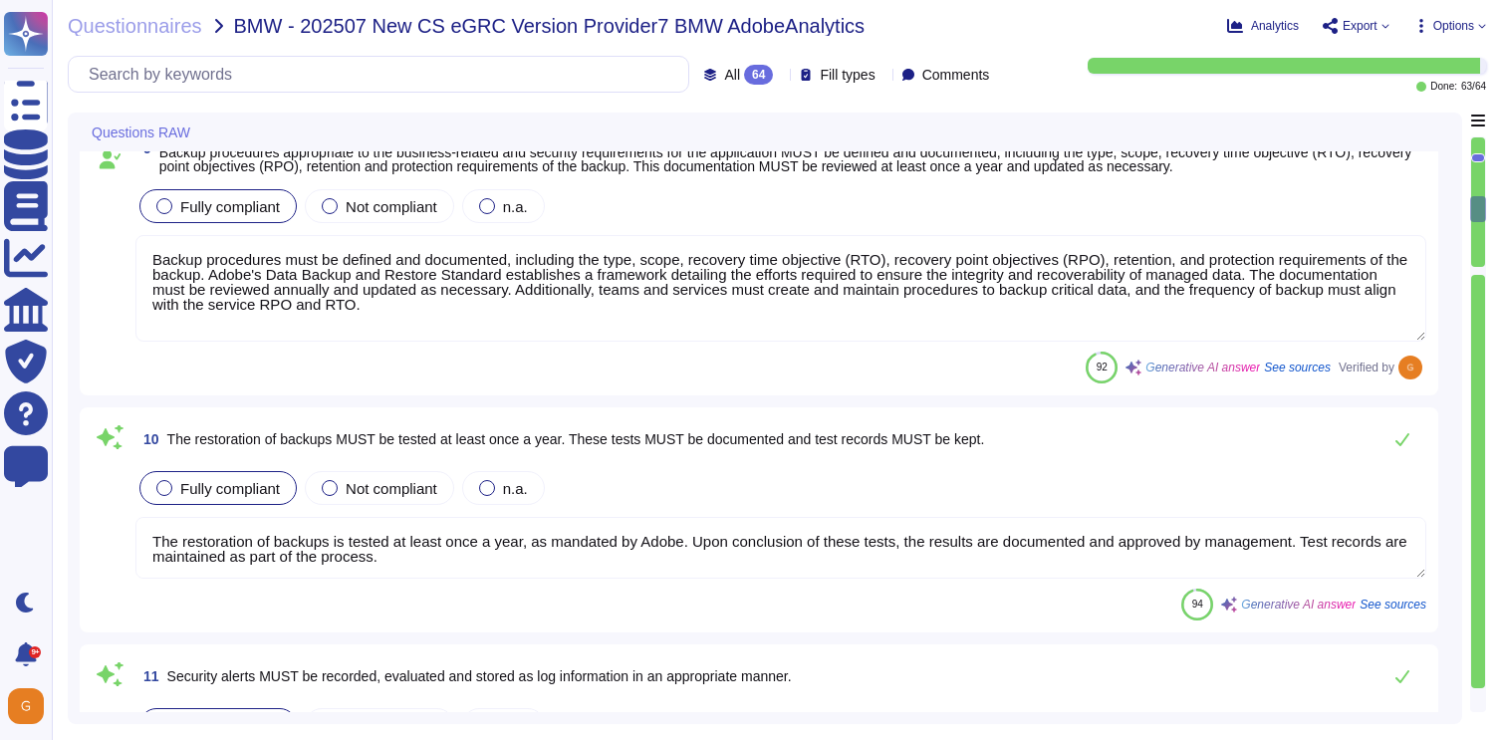
scroll to position [2234, 0]
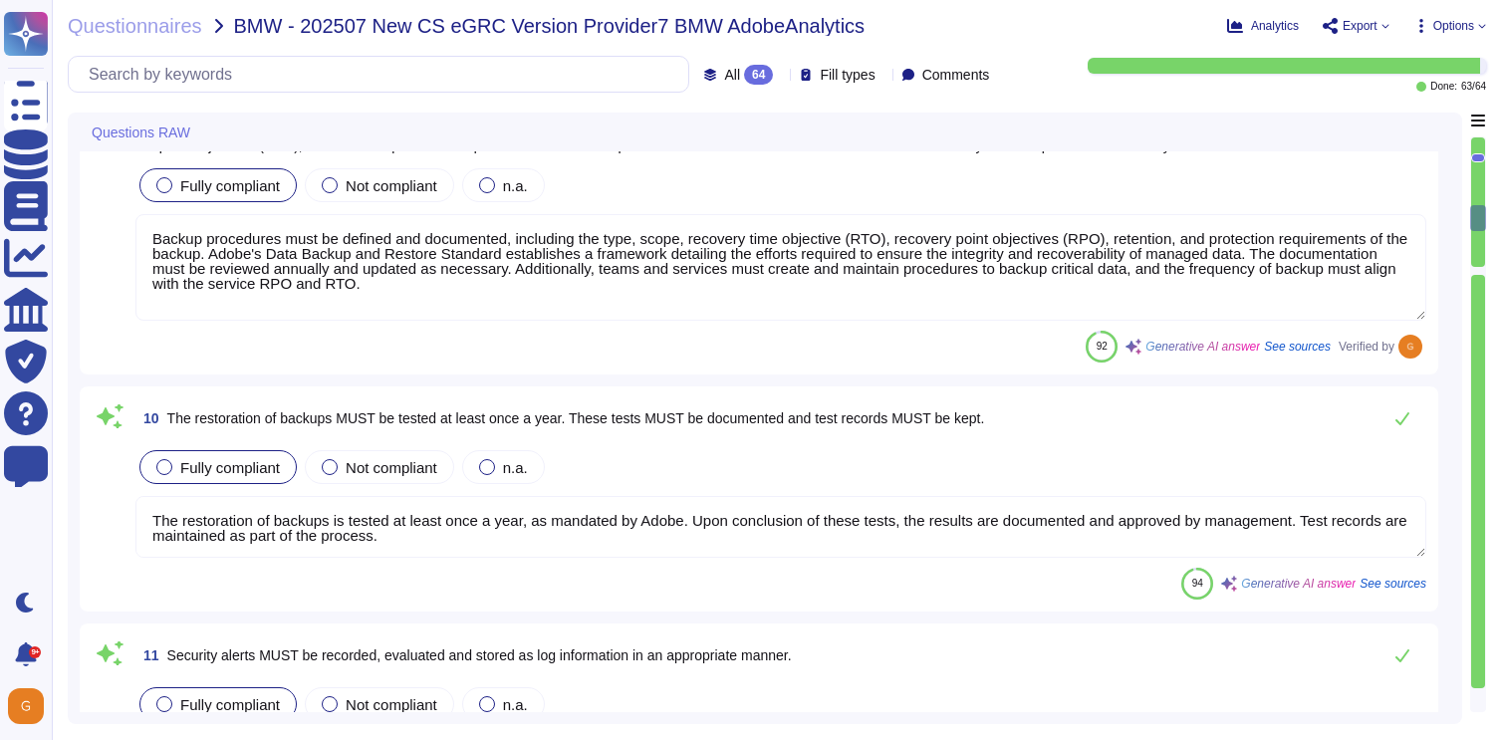
type textarea "All usage of system utilities for critical administrative processes is logged t…"
click at [1411, 423] on button at bounding box center [1402, 418] width 48 height 40
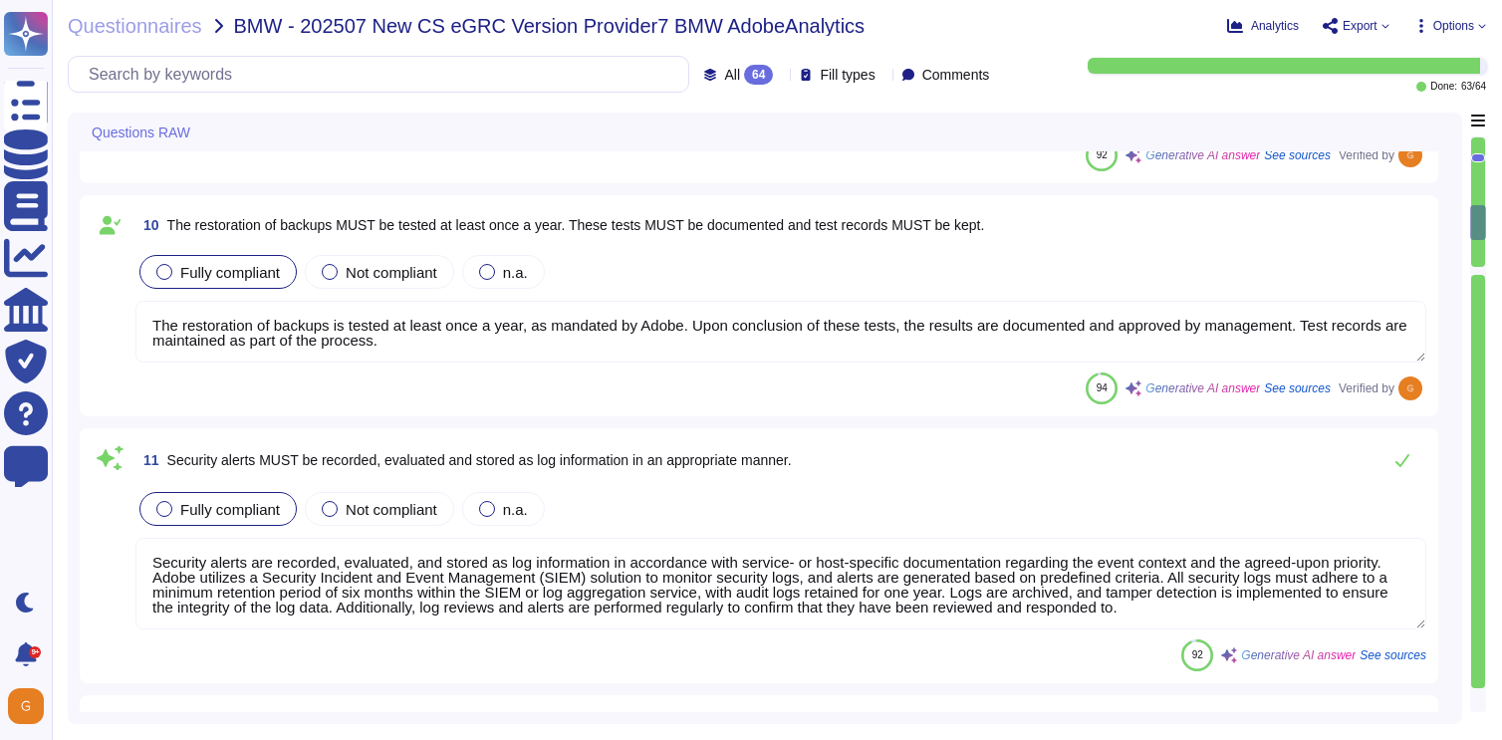
scroll to position [2, 0]
click at [1406, 465] on icon at bounding box center [1402, 460] width 16 height 16
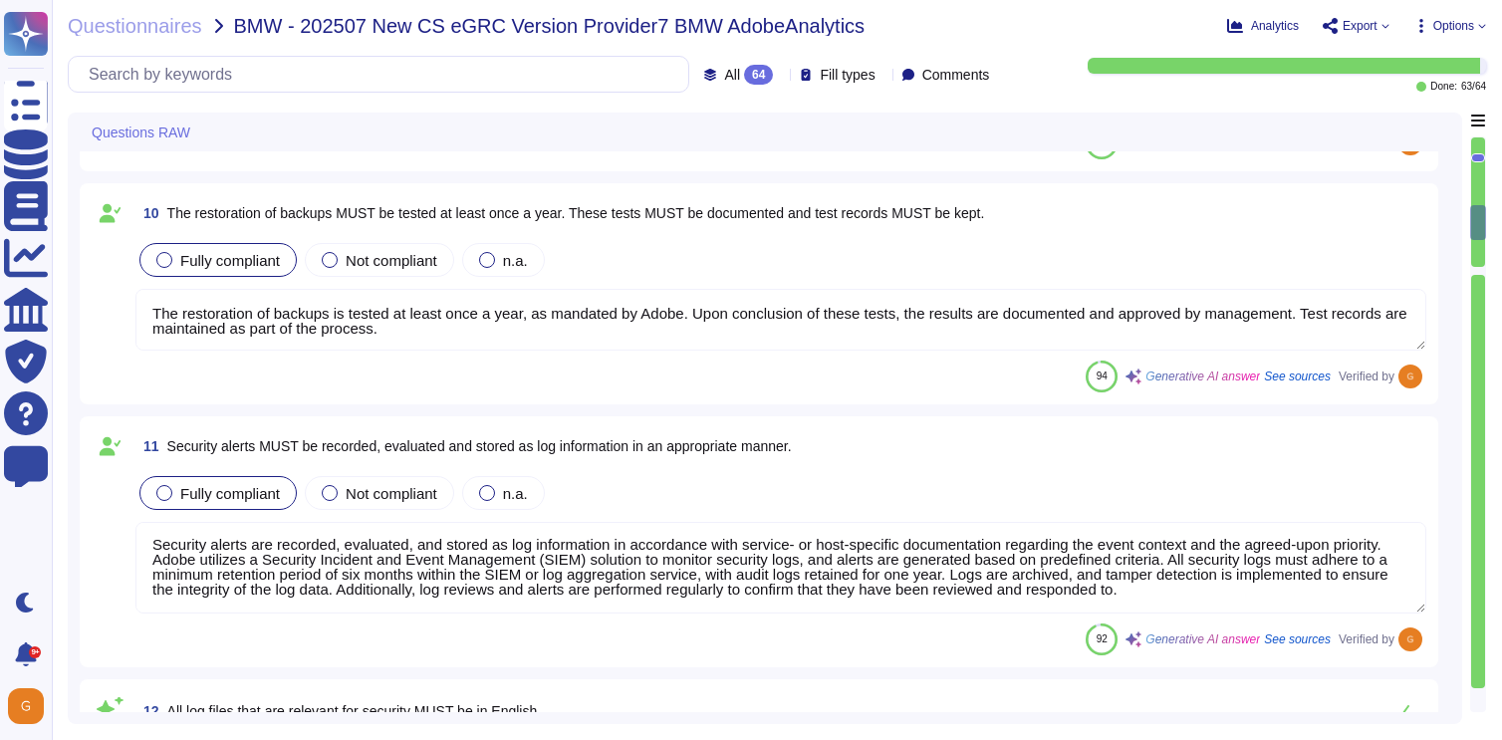
type textarea "Log files must be evaluated regularly, with reviews performed at least once eve…"
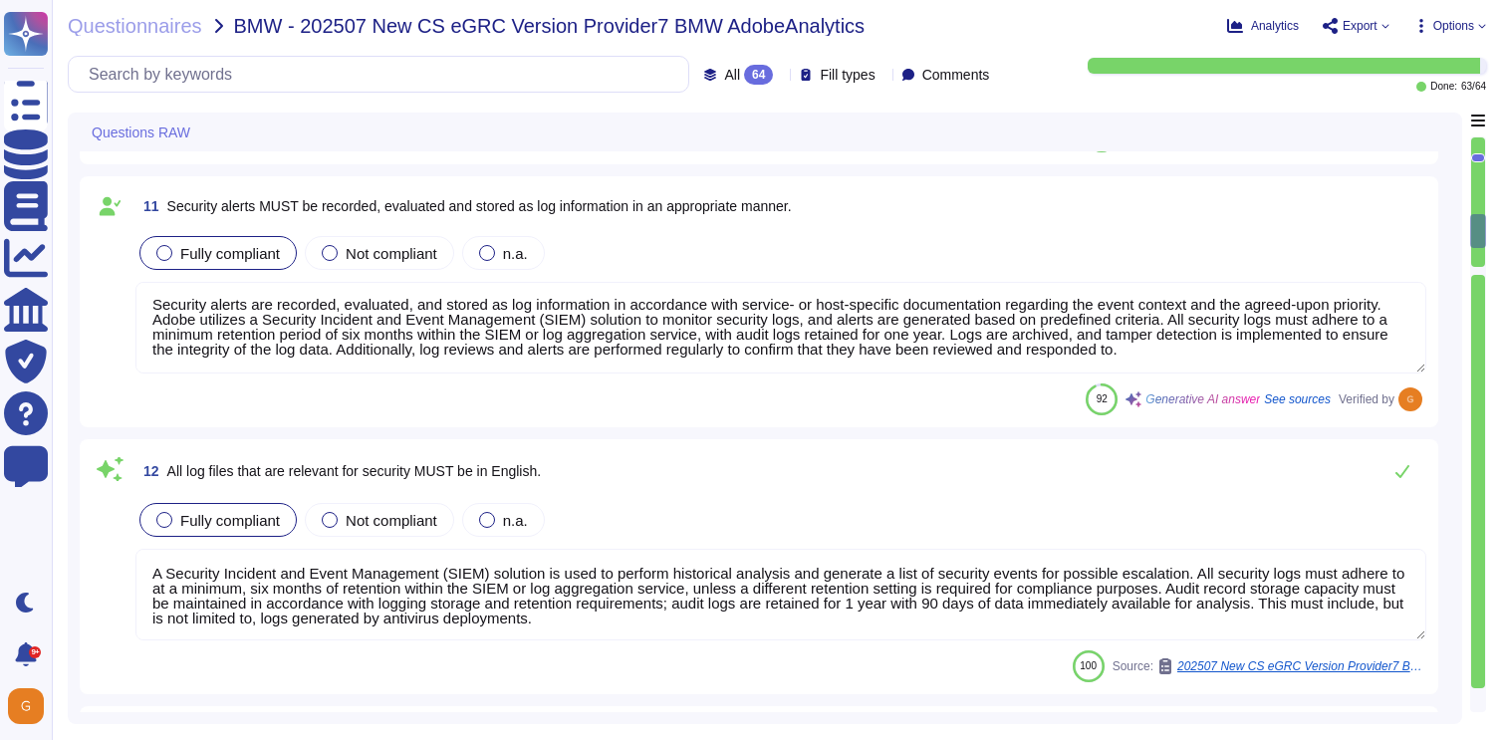
scroll to position [2663, 0]
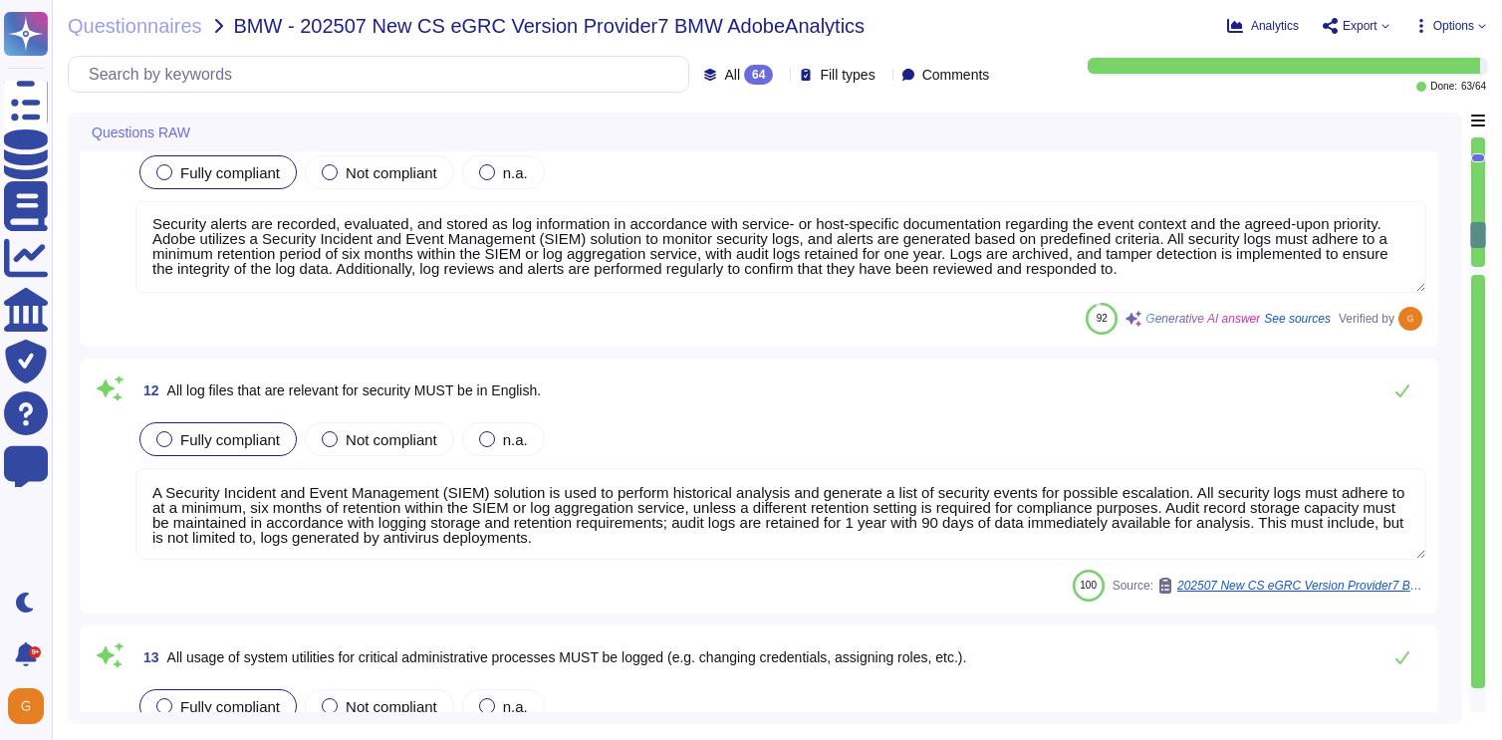
type textarea "A systematic approach to managing change is followed where changes are reviewed…"
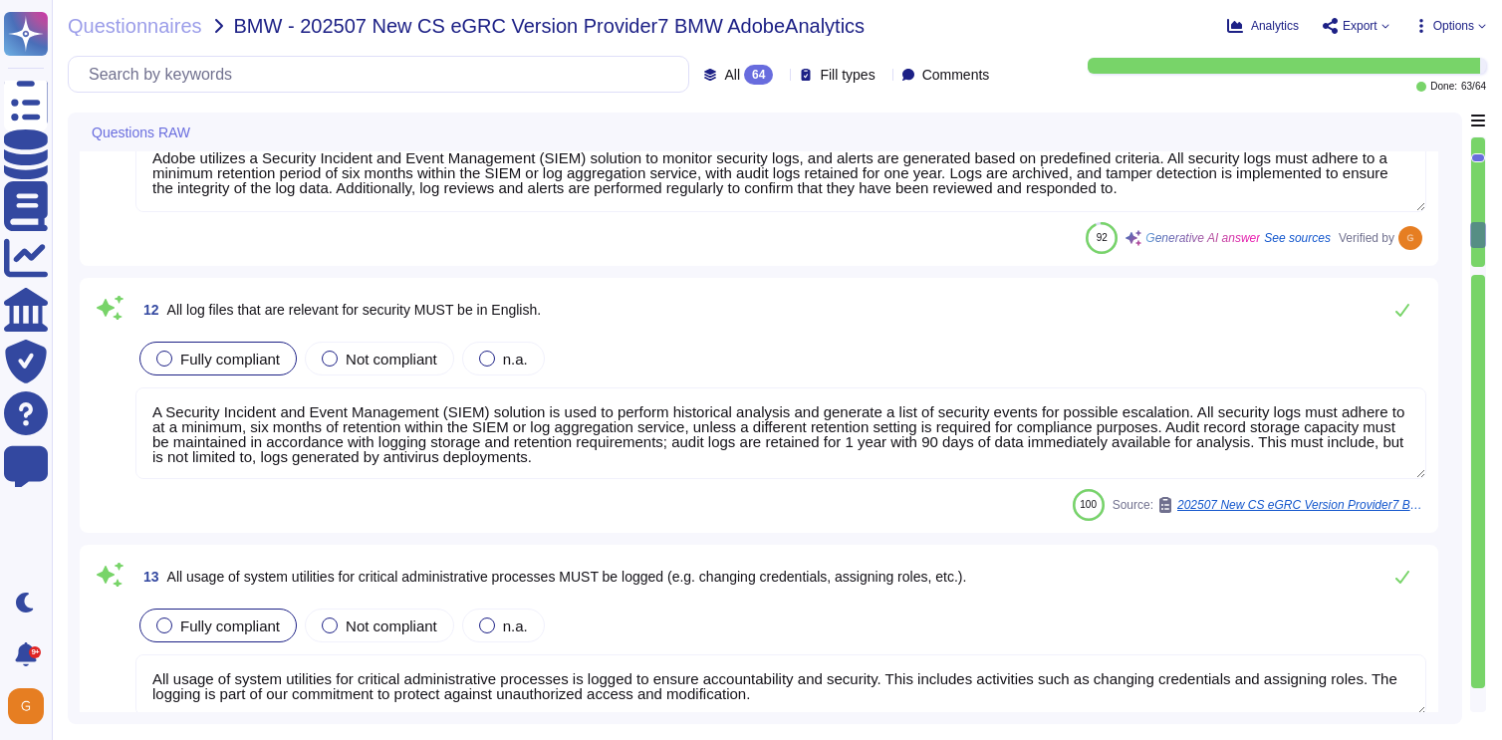
scroll to position [2816, 0]
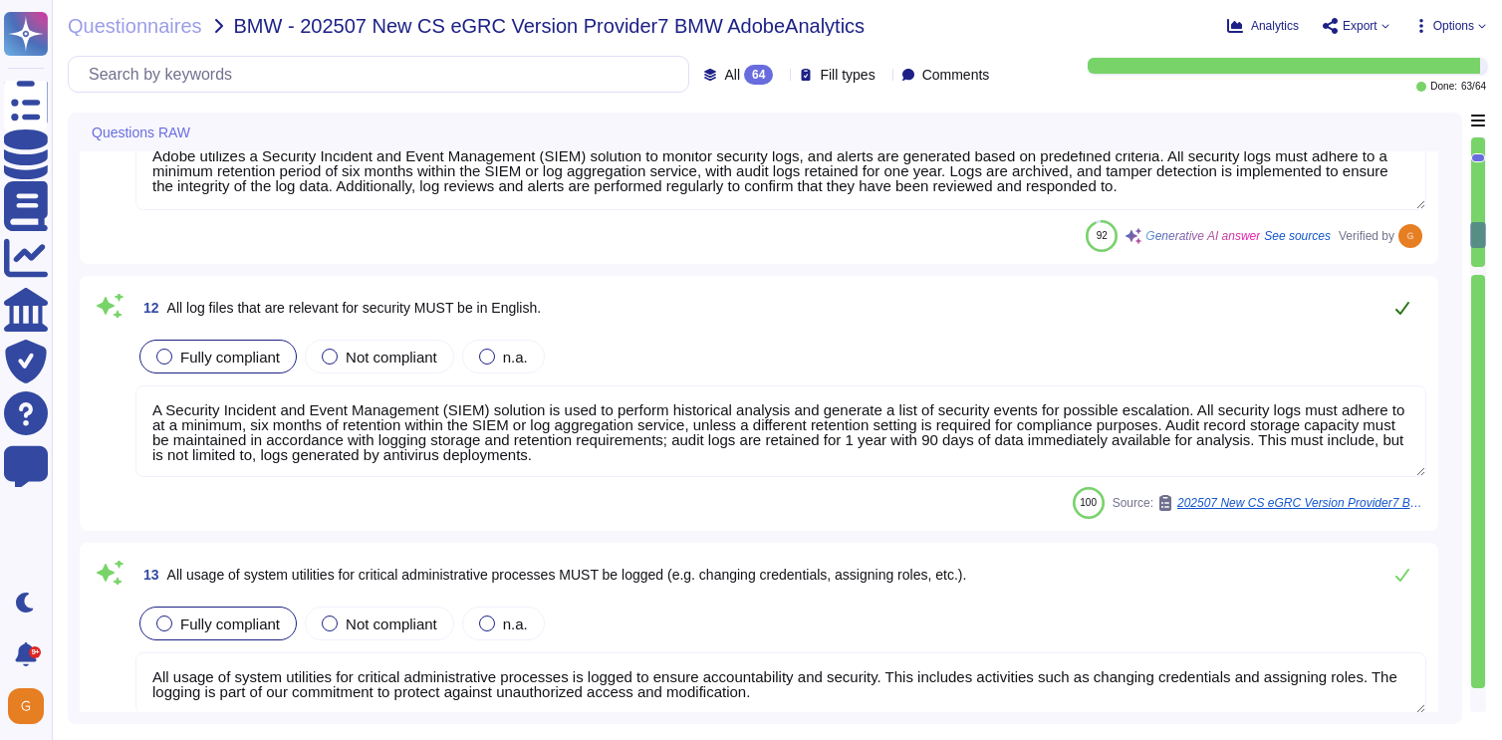
click at [1407, 314] on icon at bounding box center [1402, 308] width 16 height 16
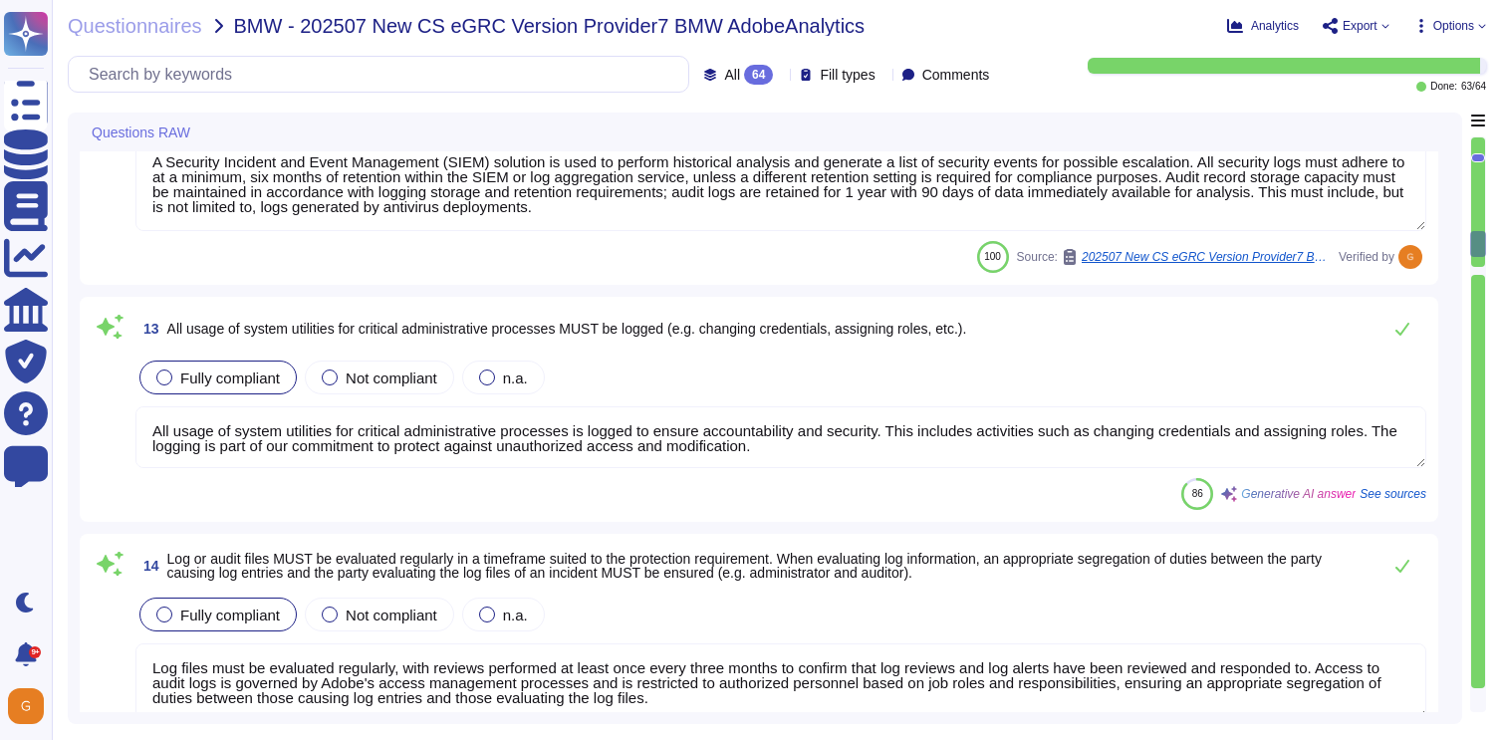
scroll to position [3044, 0]
click at [1407, 340] on button at bounding box center [1402, 331] width 48 height 40
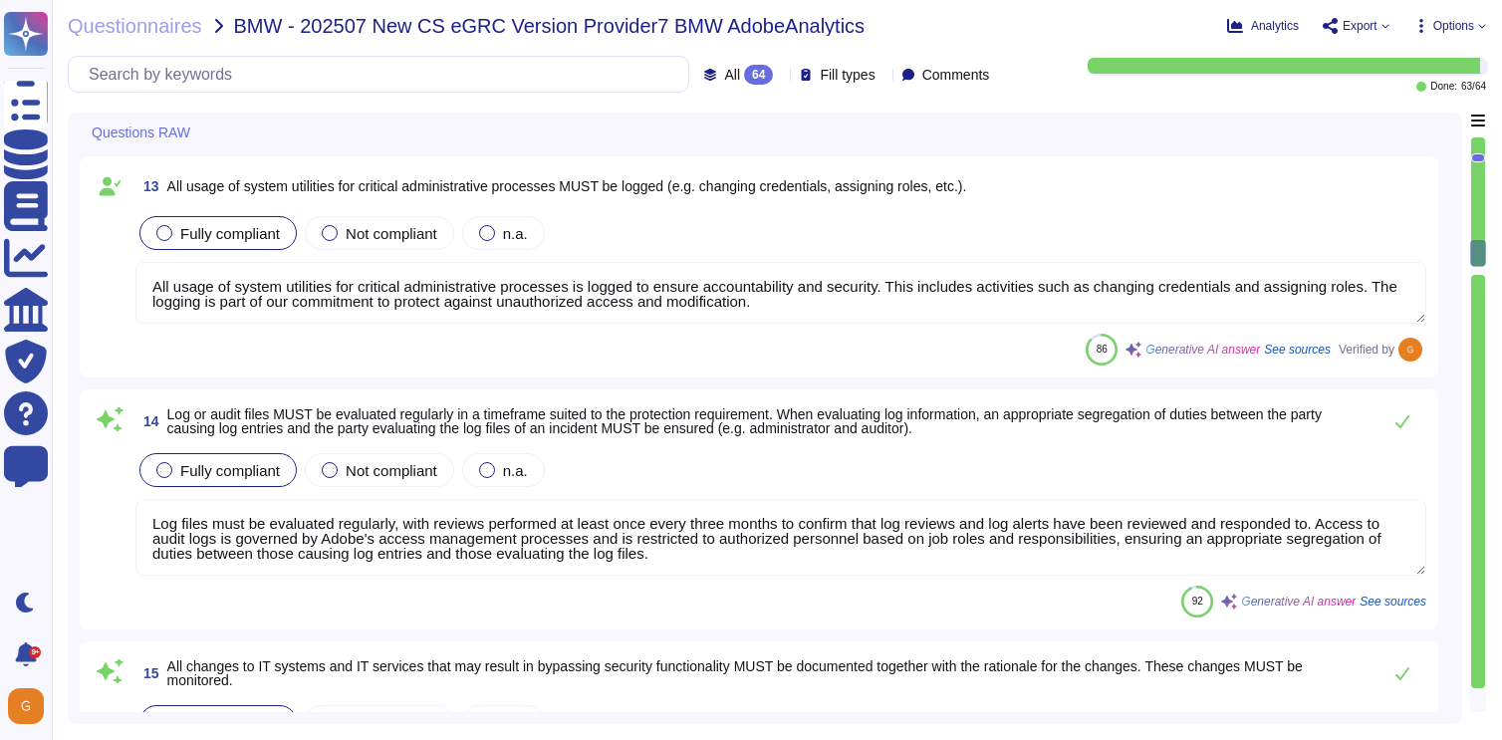
type textarea "Production systems are configured to sync with NTP servers. (See SOC 2 Control …"
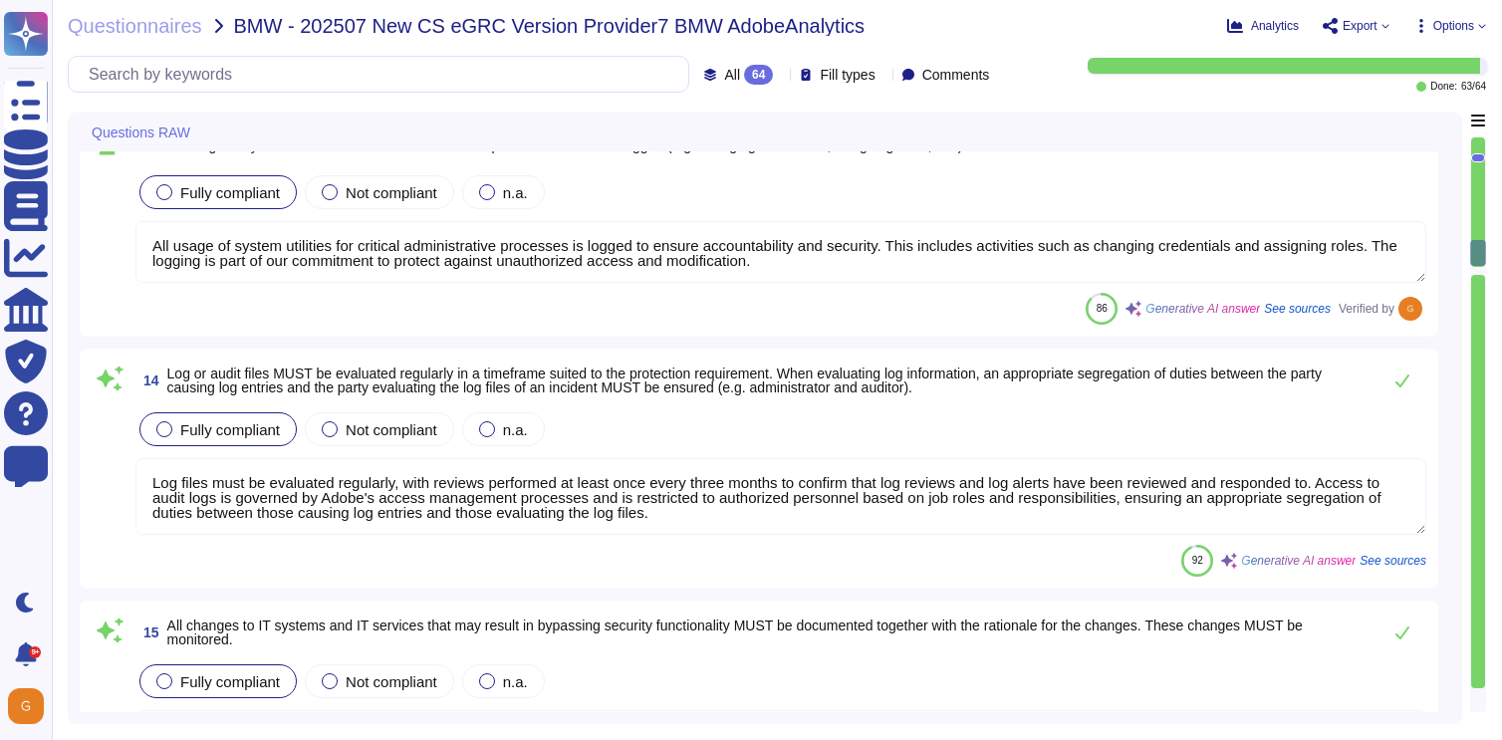
scroll to position [3224, 0]
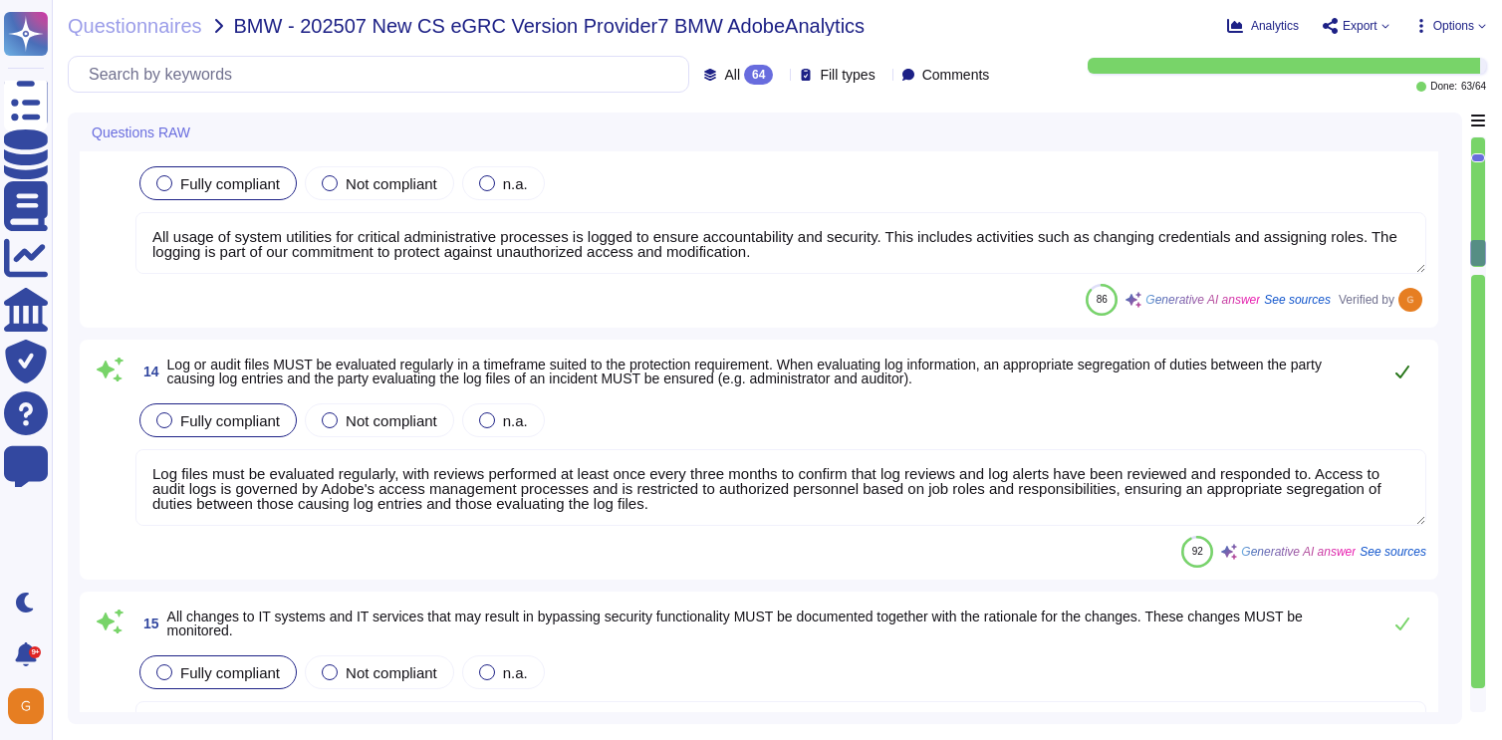
click at [1393, 379] on button at bounding box center [1402, 372] width 48 height 40
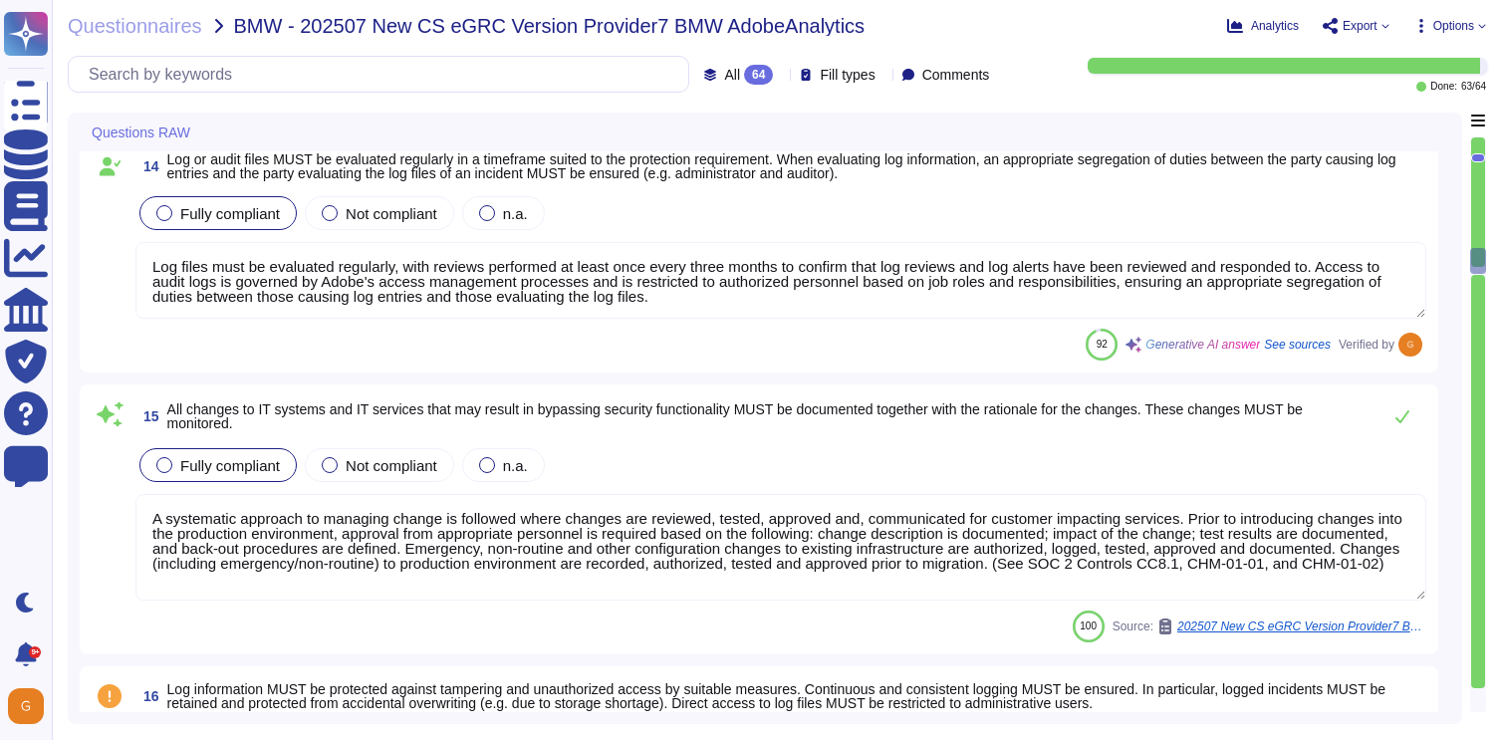
type textarea "Access to data with the protection requirement "Highest Protection" must adhere…"
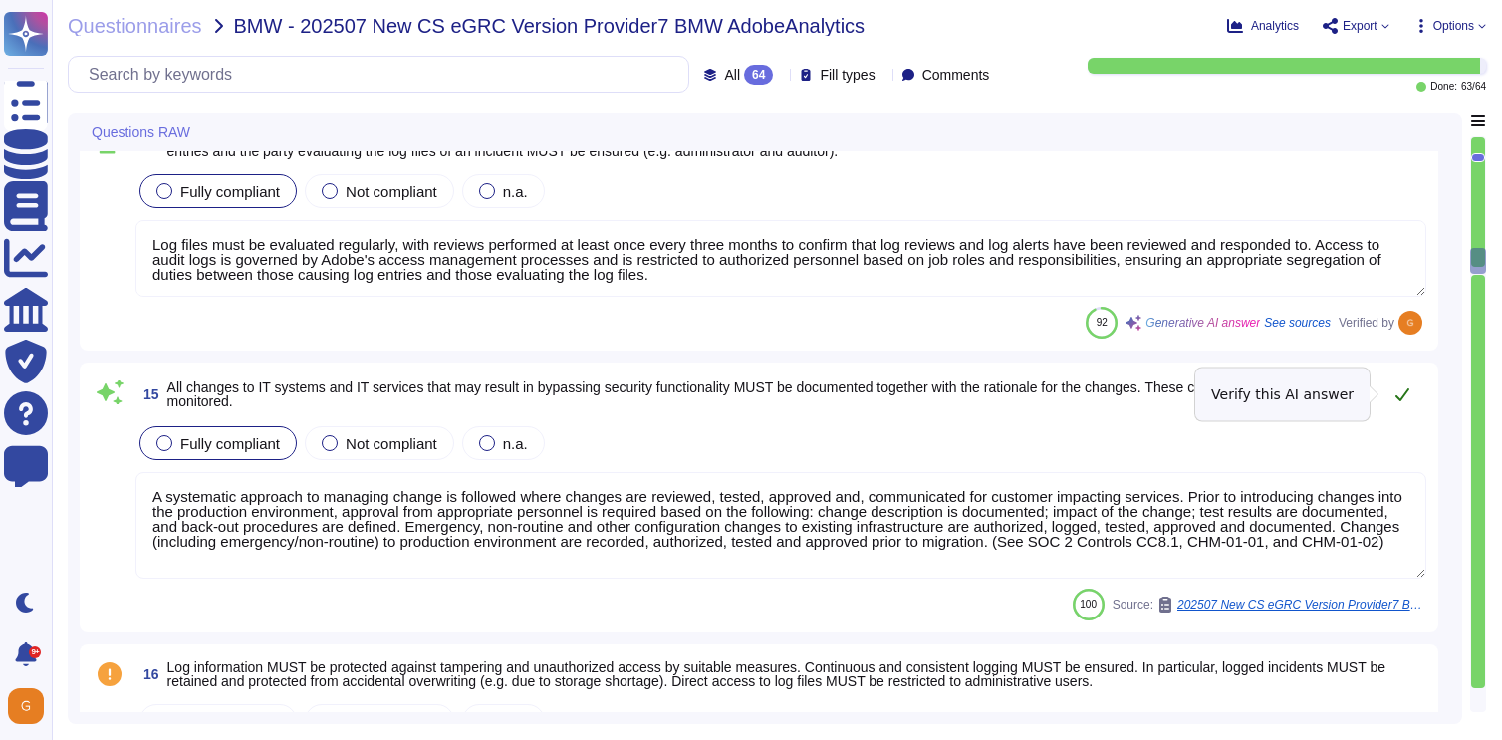
click at [1398, 388] on icon at bounding box center [1402, 394] width 16 height 16
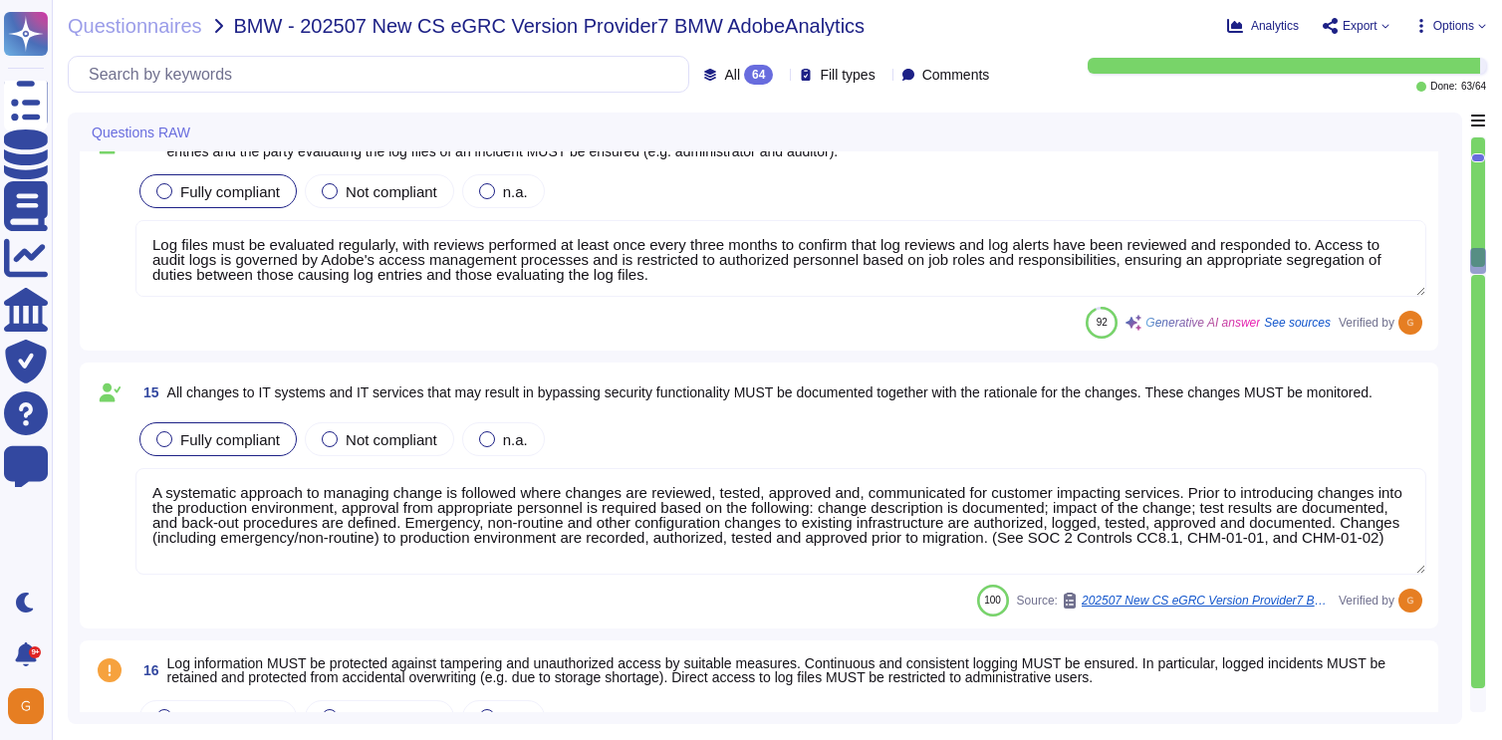
scroll to position [2, 0]
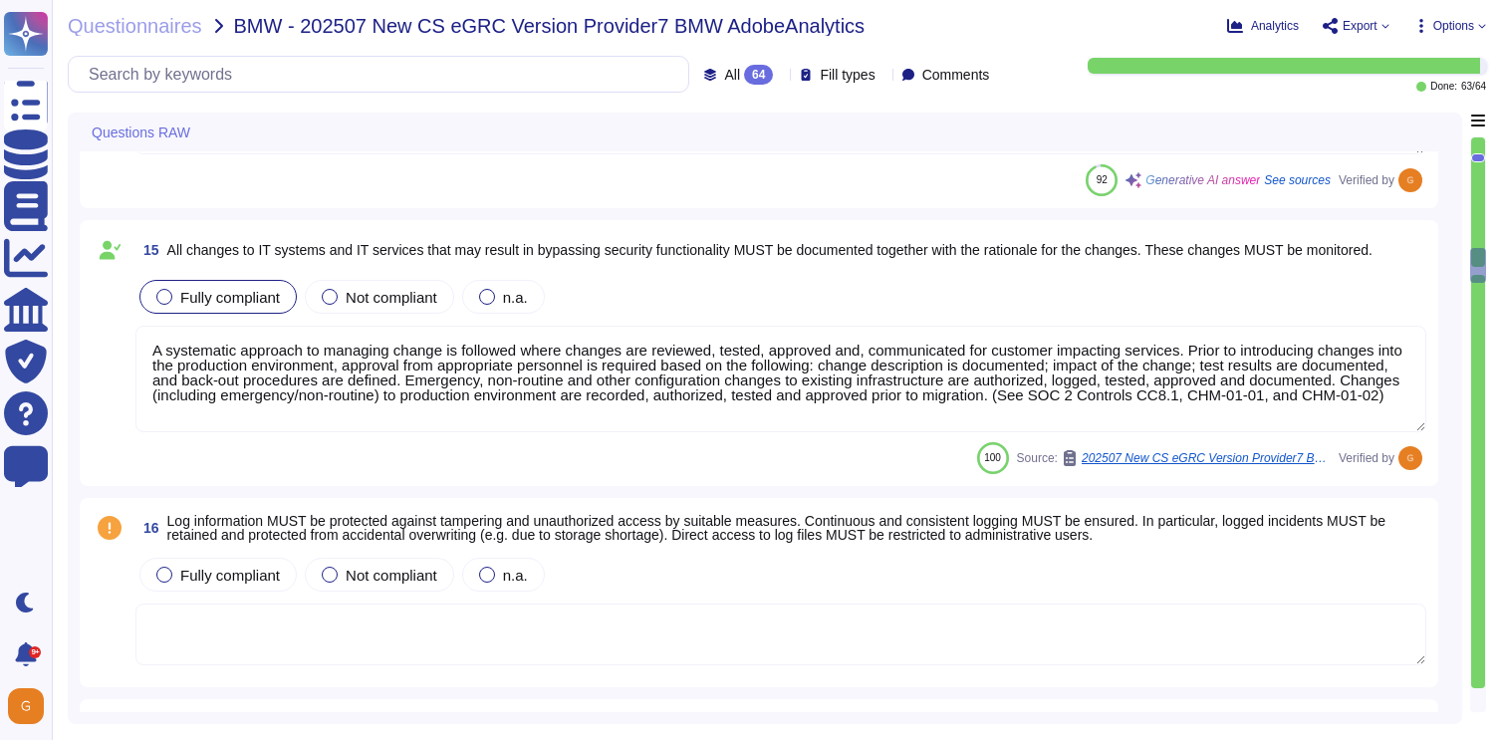
type textarea "Identified vulnerabilities of IT systems and IT services are documented, assess…"
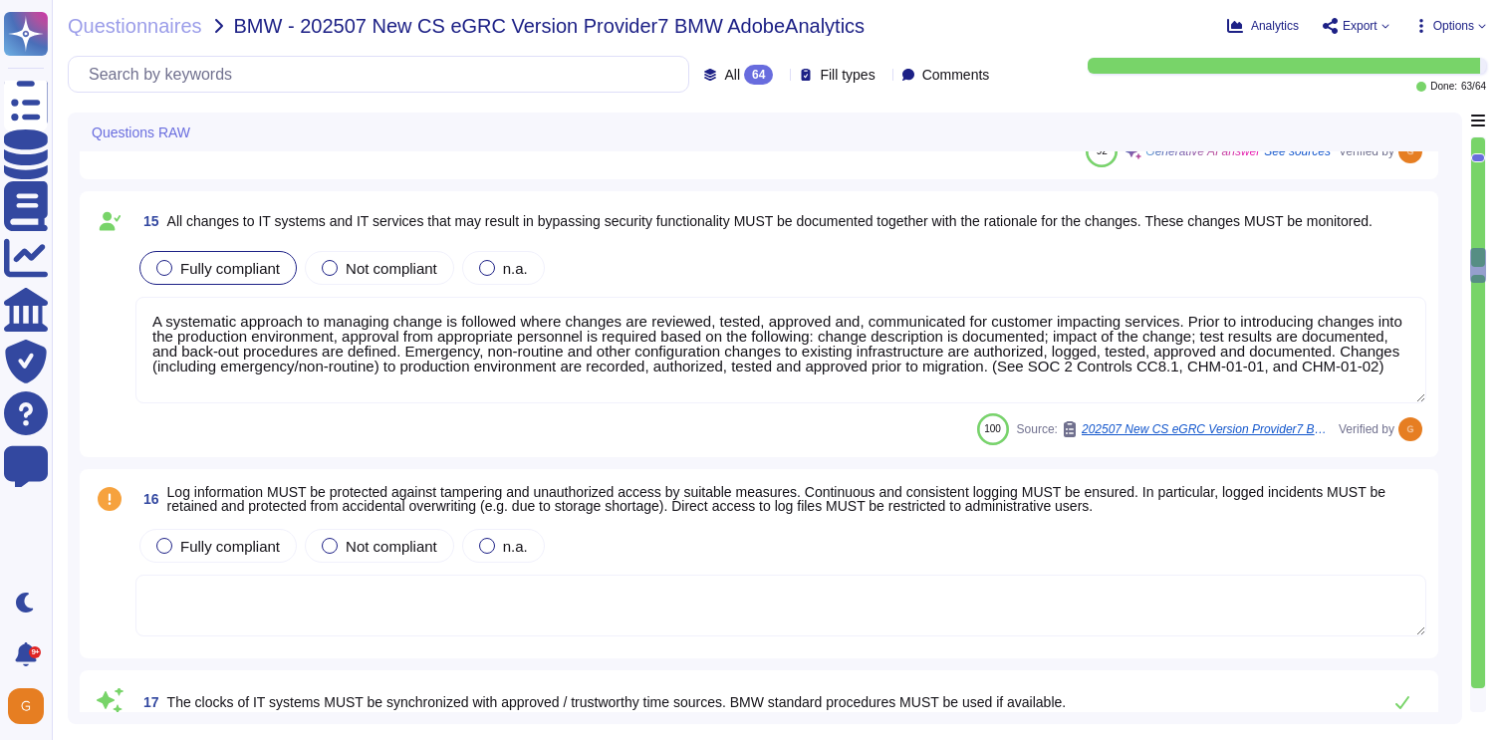
scroll to position [3622, 0]
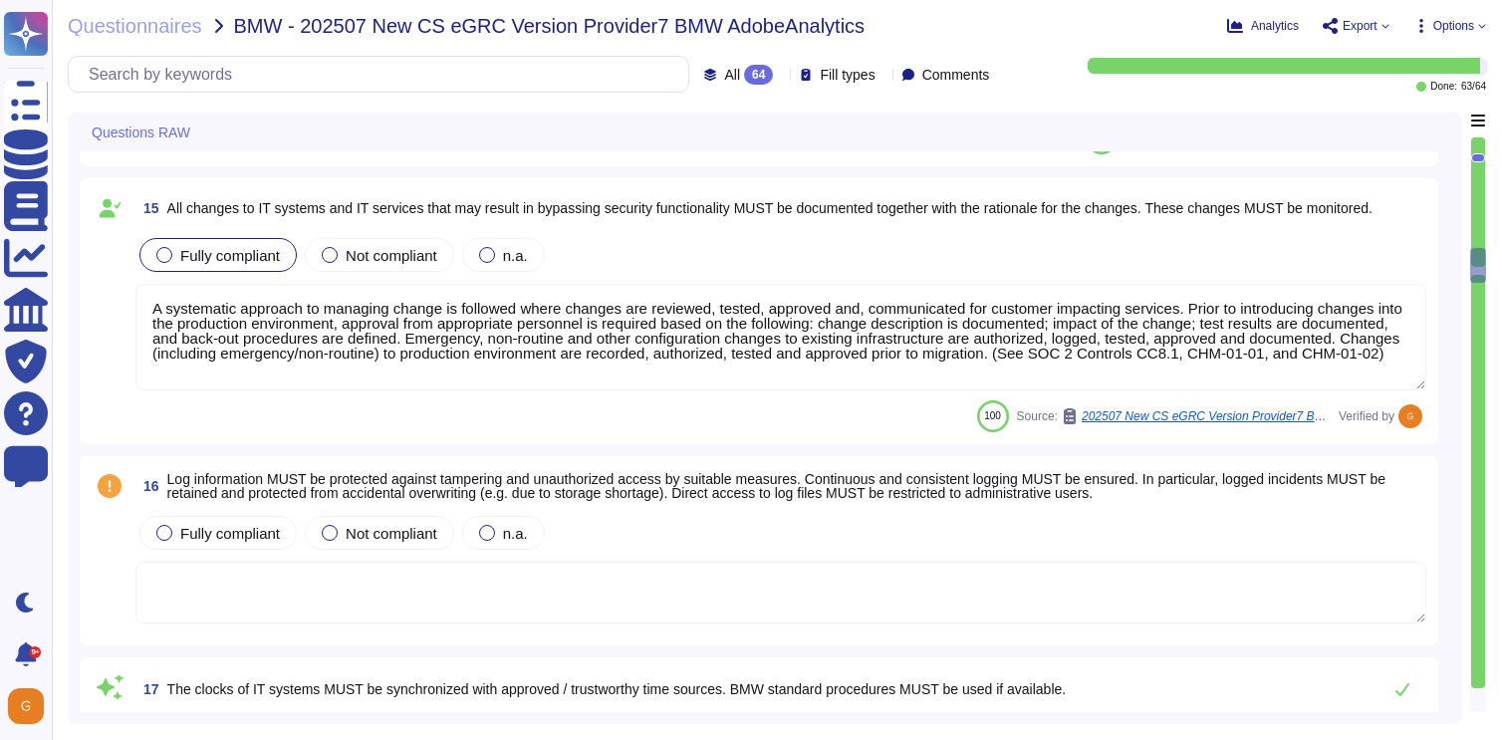
click at [742, 592] on textarea at bounding box center [780, 593] width 1291 height 62
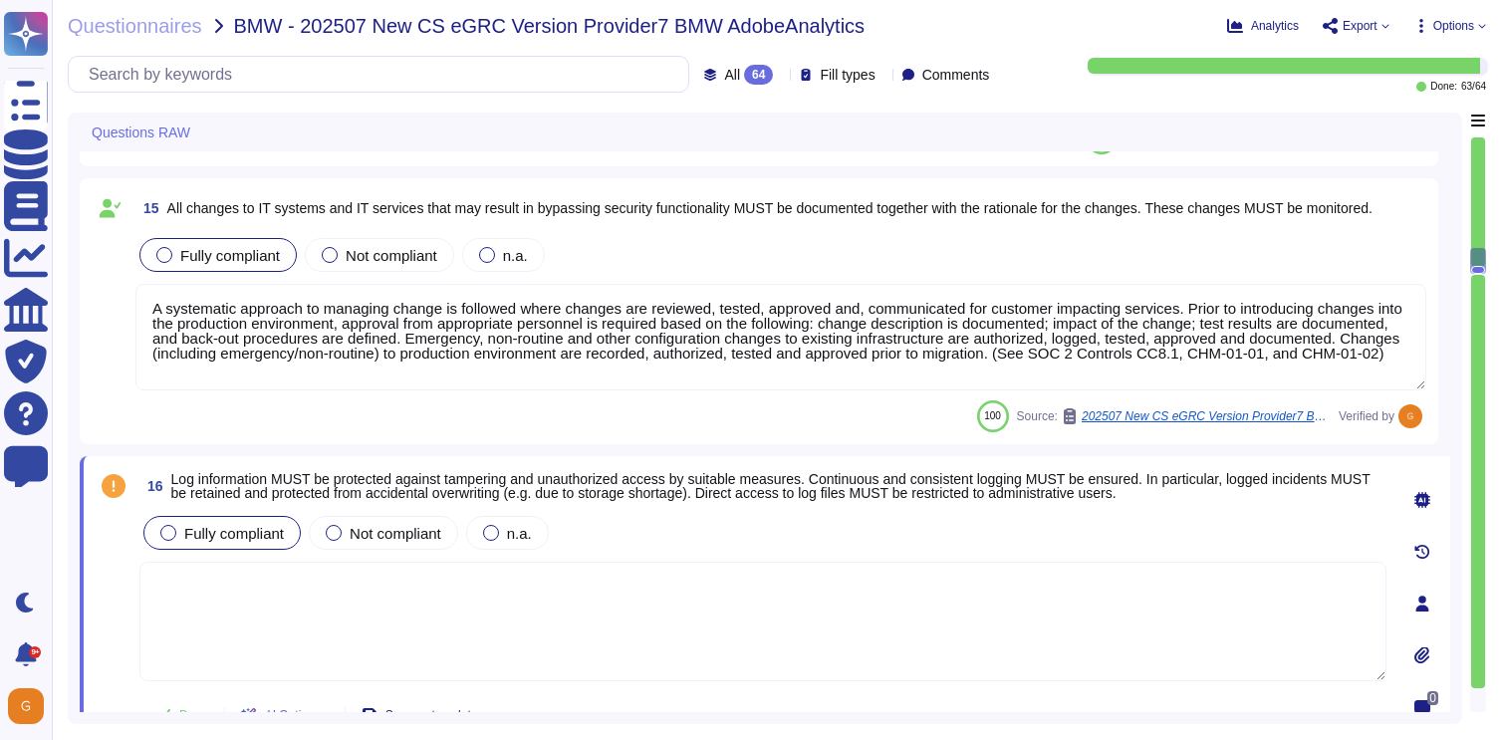
click at [235, 520] on div "Fully compliant" at bounding box center [221, 533] width 157 height 34
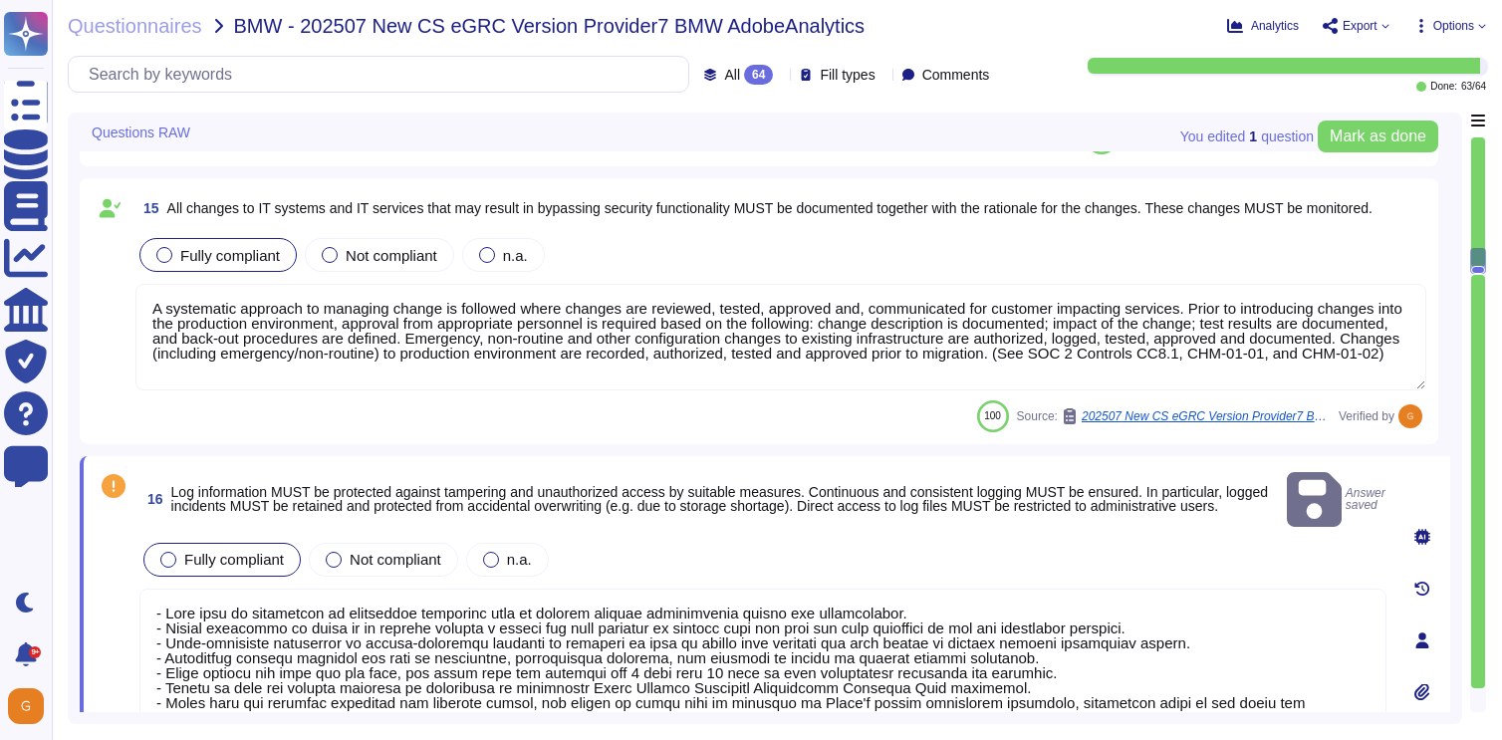
type textarea "- Logs must be restricted to authorized personnel only to protect against unaut…"
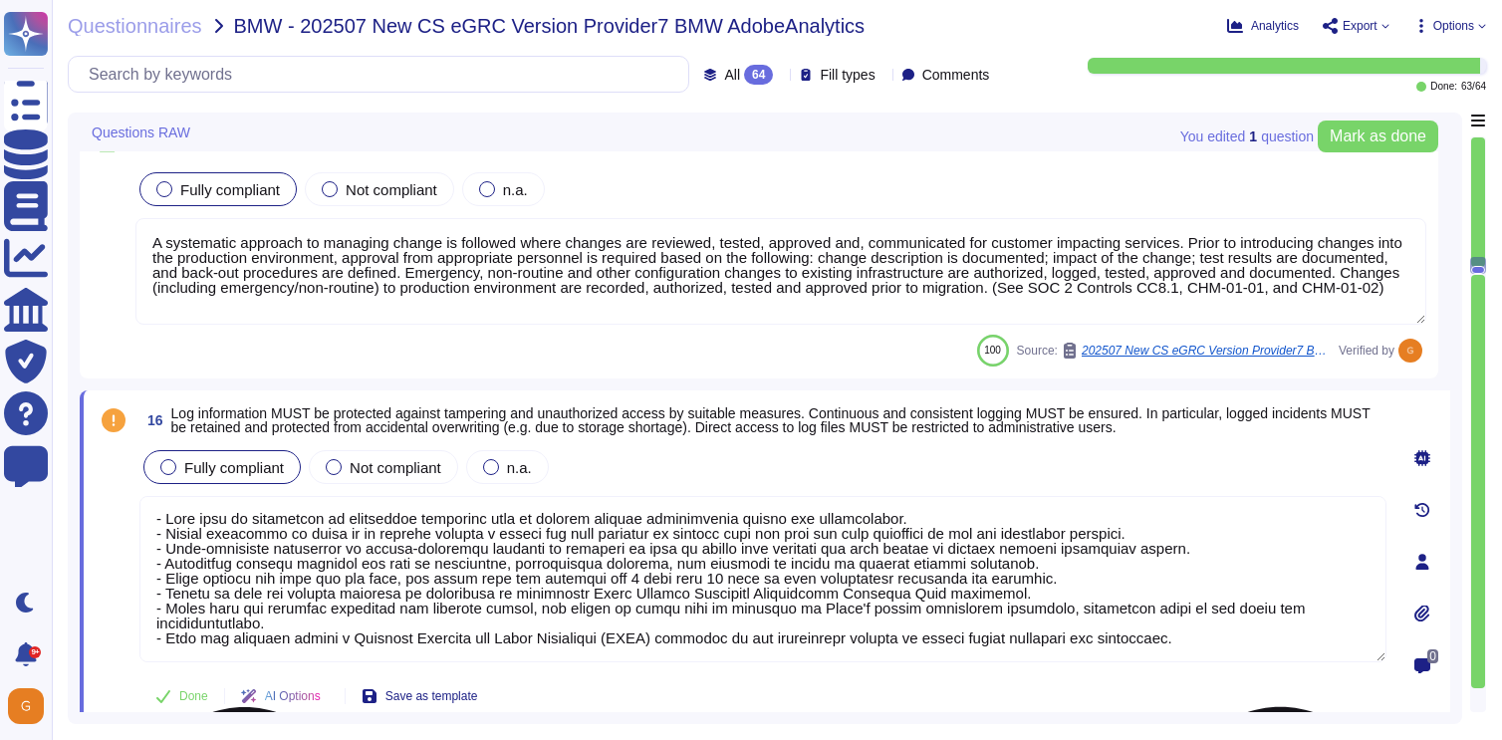
scroll to position [0, 0]
click at [1388, 147] on button "Mark as done" at bounding box center [1377, 136] width 120 height 32
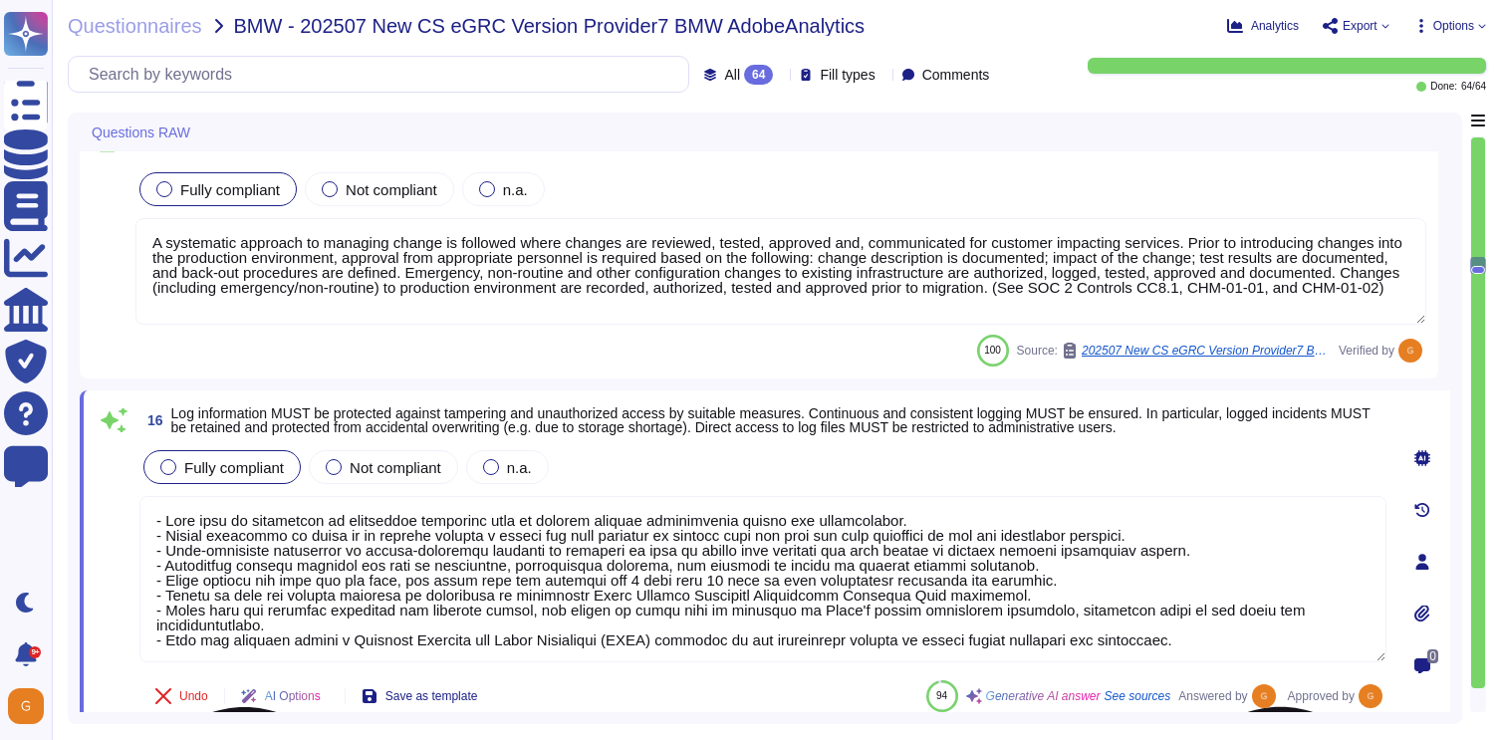
scroll to position [2, 0]
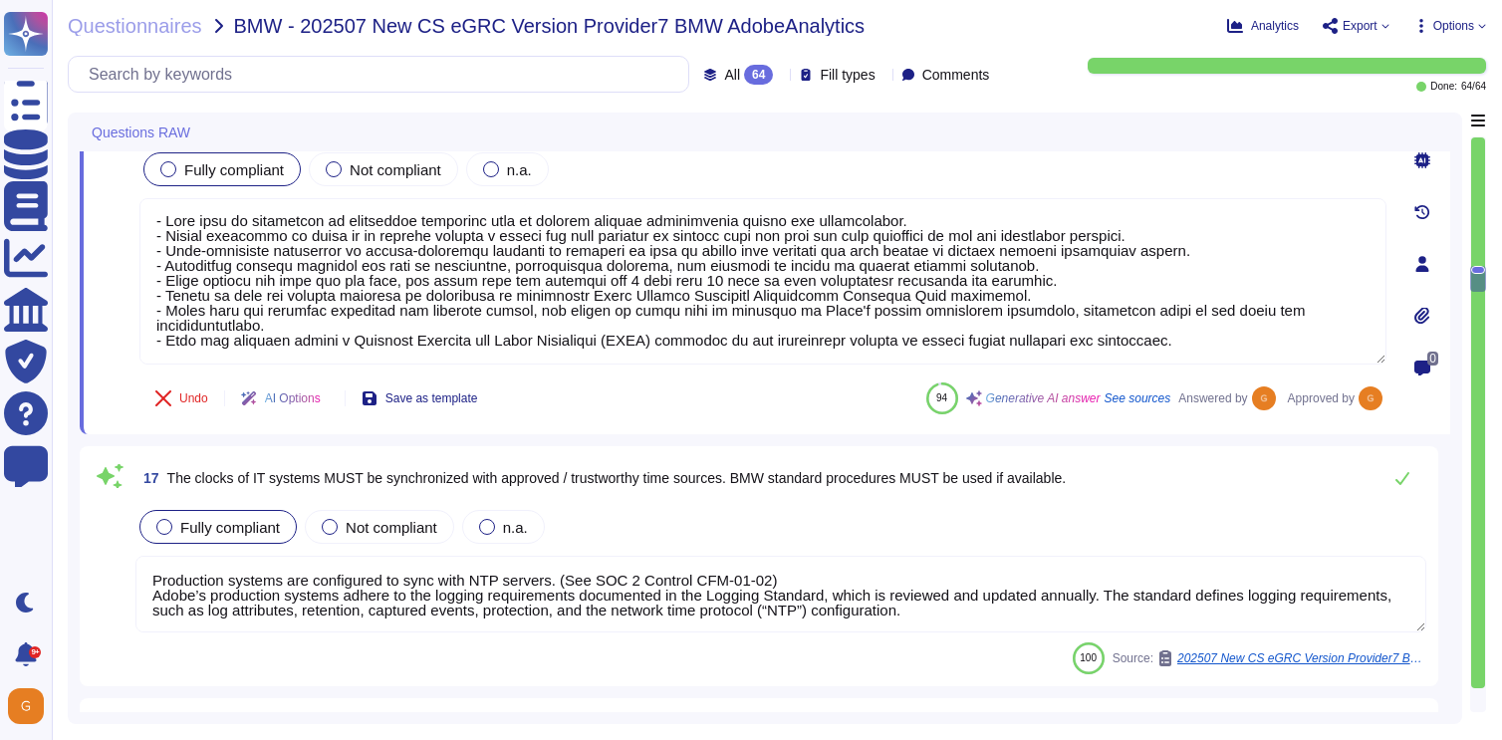
type textarea "Identified vulnerabilities of IT systems and IT services are documented, assess…"
click at [1403, 481] on icon at bounding box center [1402, 479] width 14 height 13
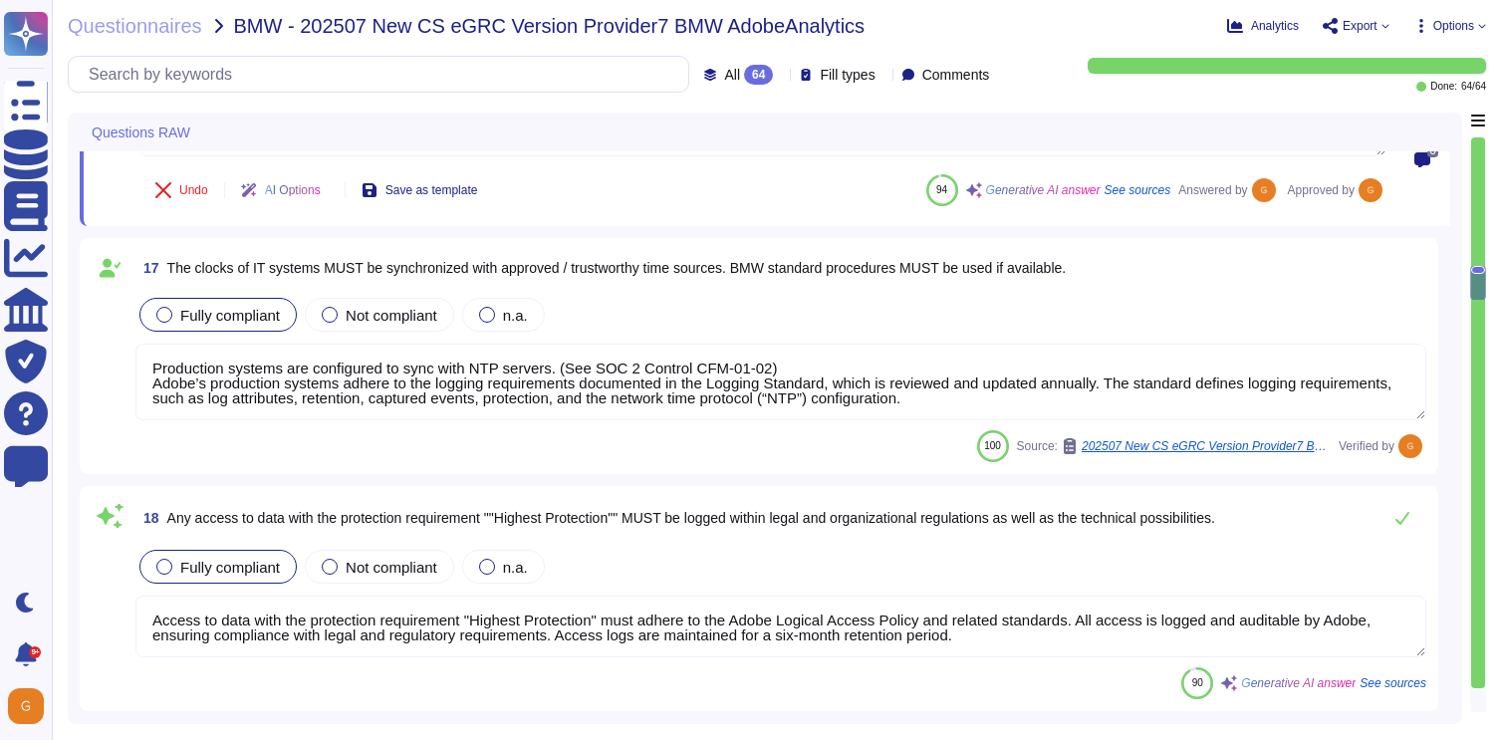
scroll to position [4208, 0]
type textarea "IT systems and IT services are indeed hardened according to the Center for Inte…"
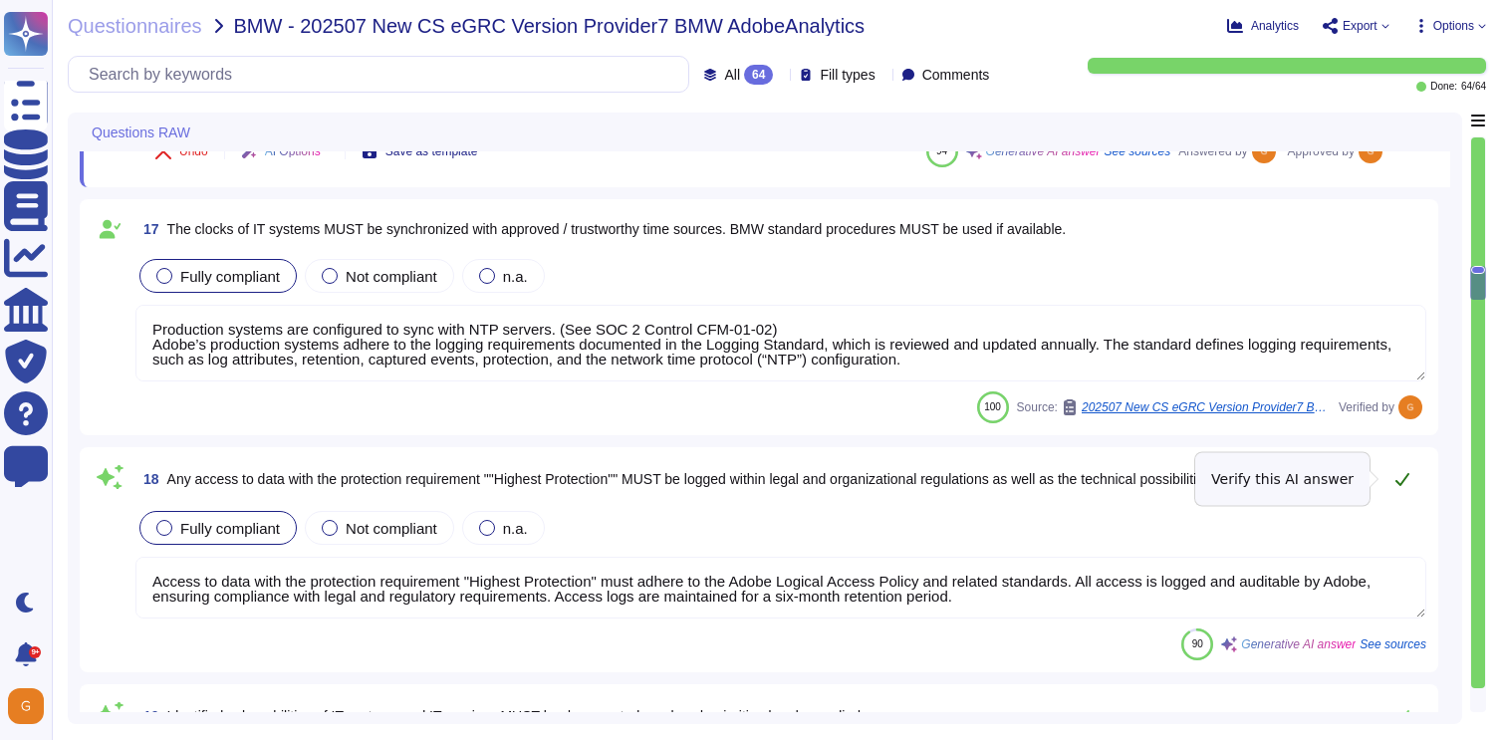
click at [1404, 476] on icon at bounding box center [1402, 479] width 16 height 16
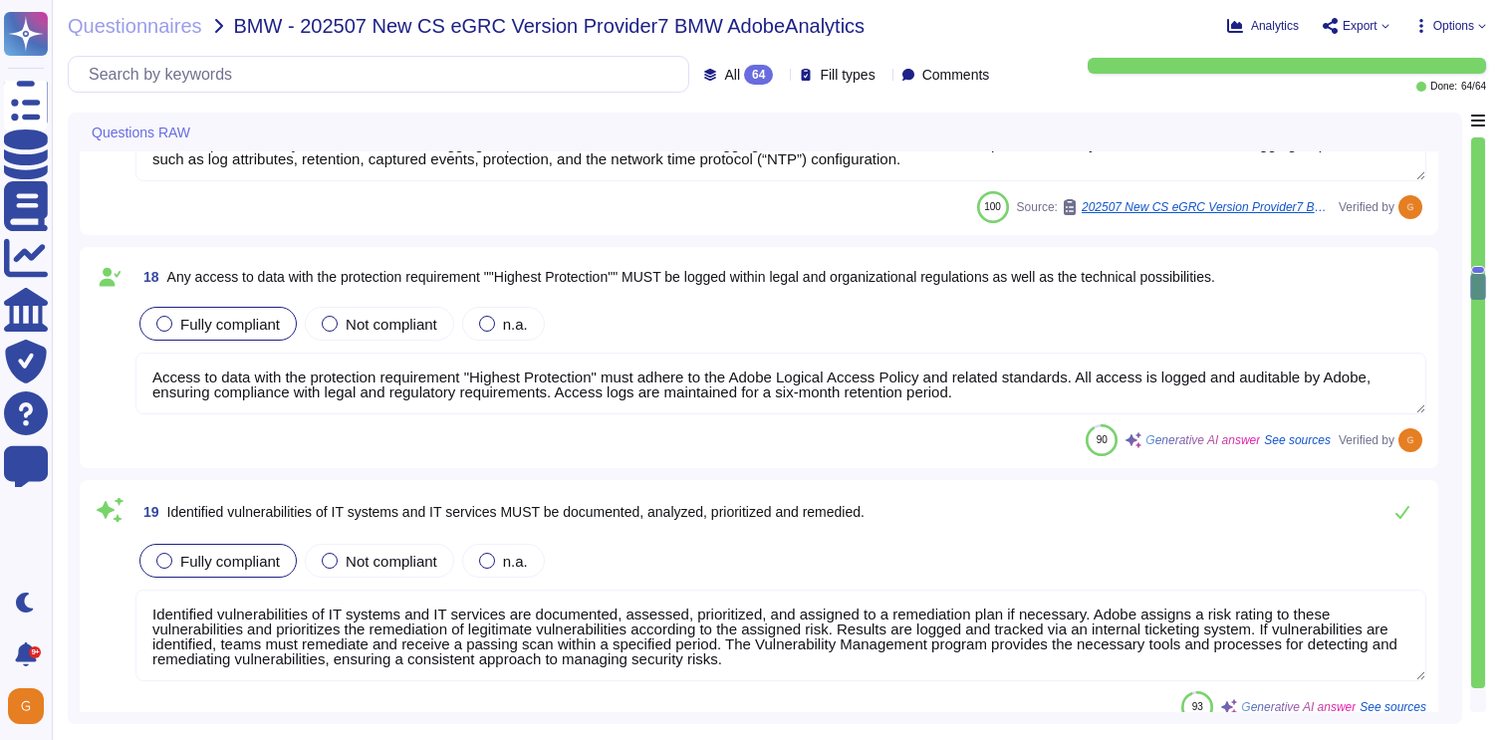
type textarea "Adobe's products and services' operation teams define and implement a set of av…"
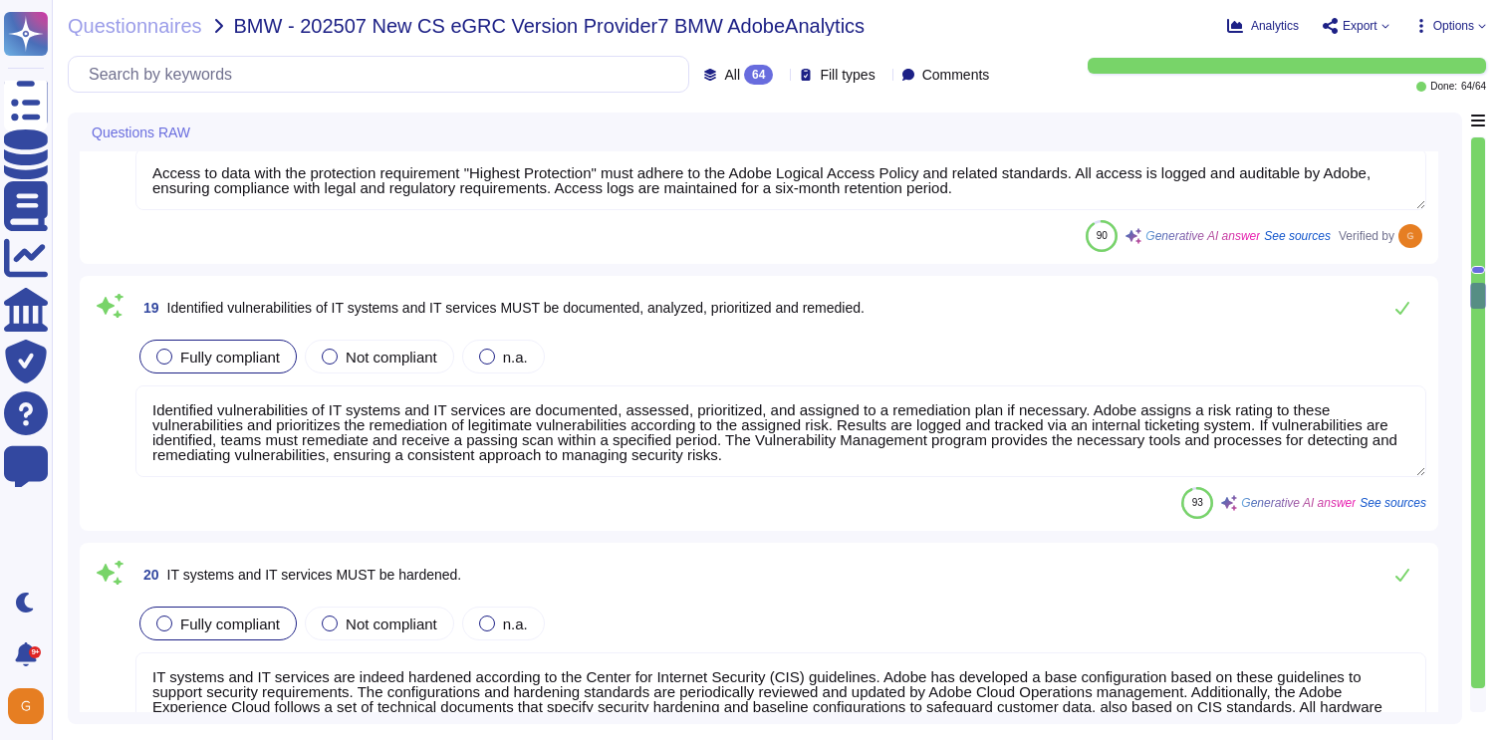
type textarea "Adobe maintains separate development, test, and production environments, ensuri…"
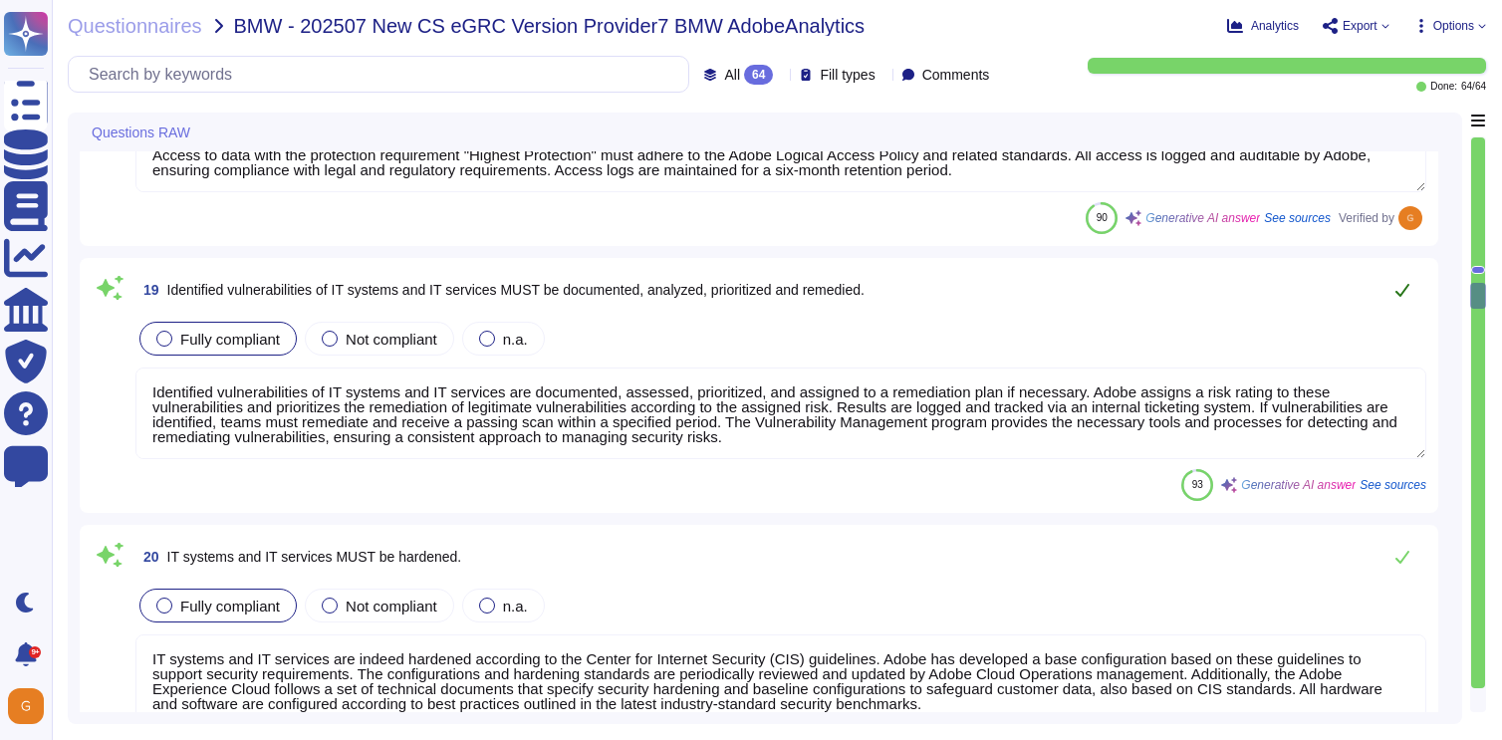
click at [1403, 296] on icon at bounding box center [1402, 290] width 16 height 16
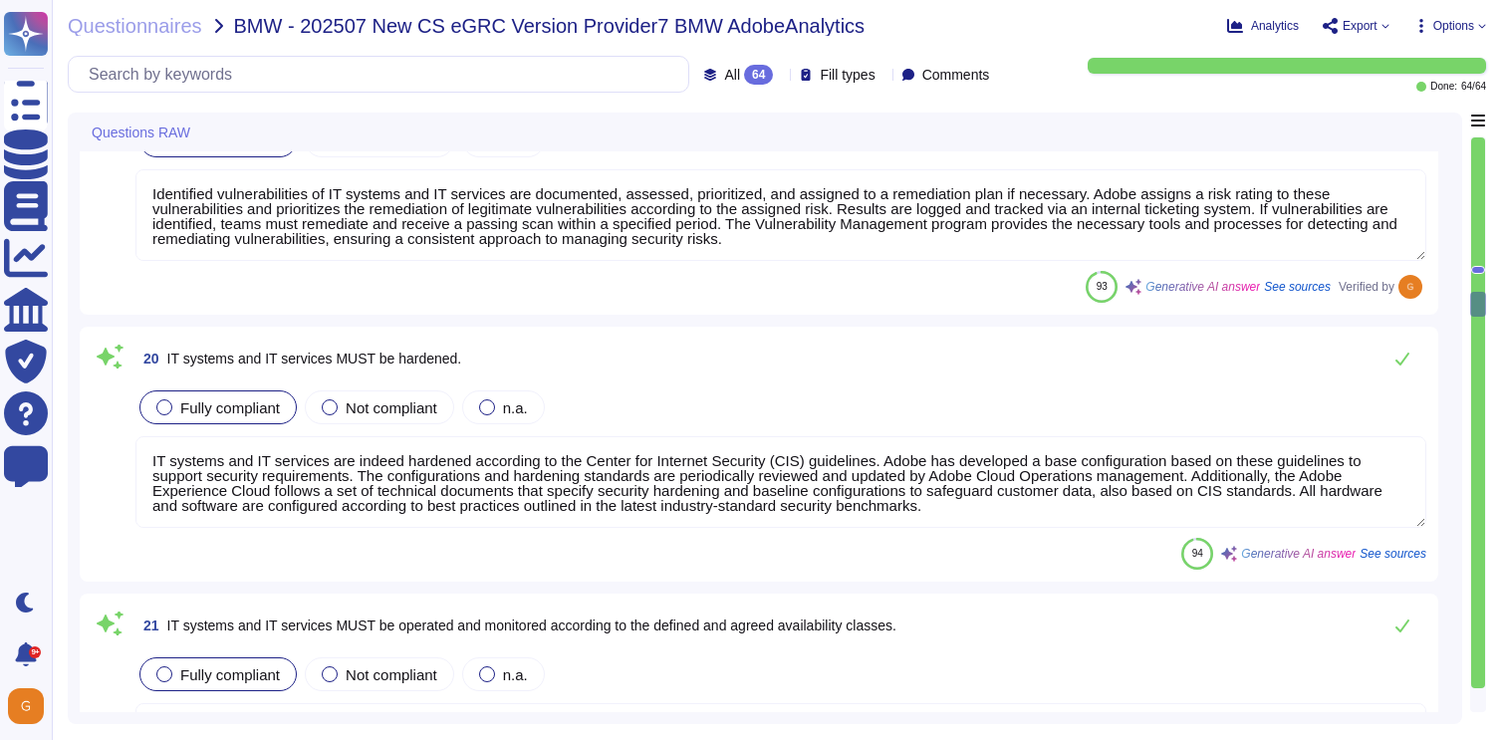
type textarea "The use of tools and measures specifically designed for development, testing, o…"
click at [1404, 357] on icon at bounding box center [1402, 360] width 14 height 13
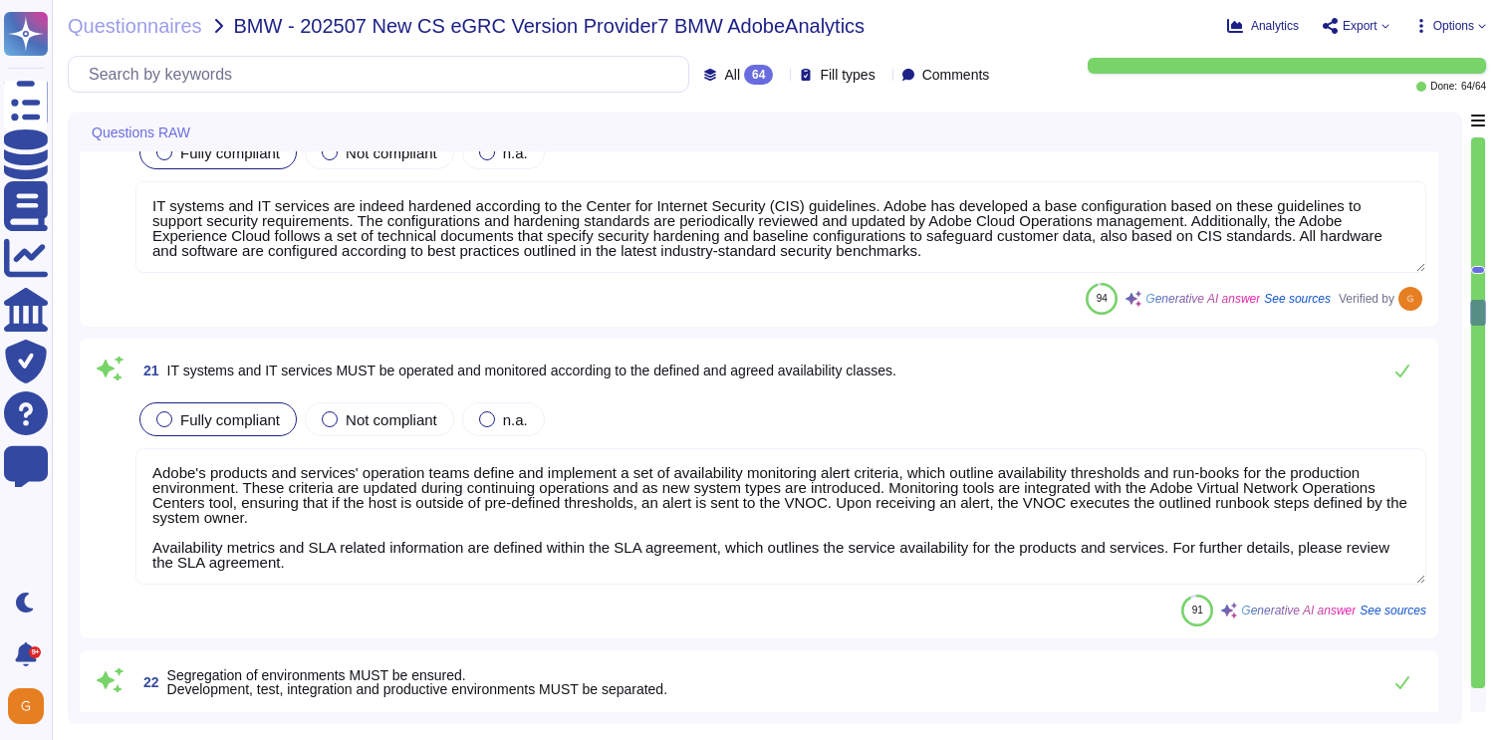
scroll to position [5030, 0]
type textarea "Data classified as Restricted requires encryption in transit if operationally f…"
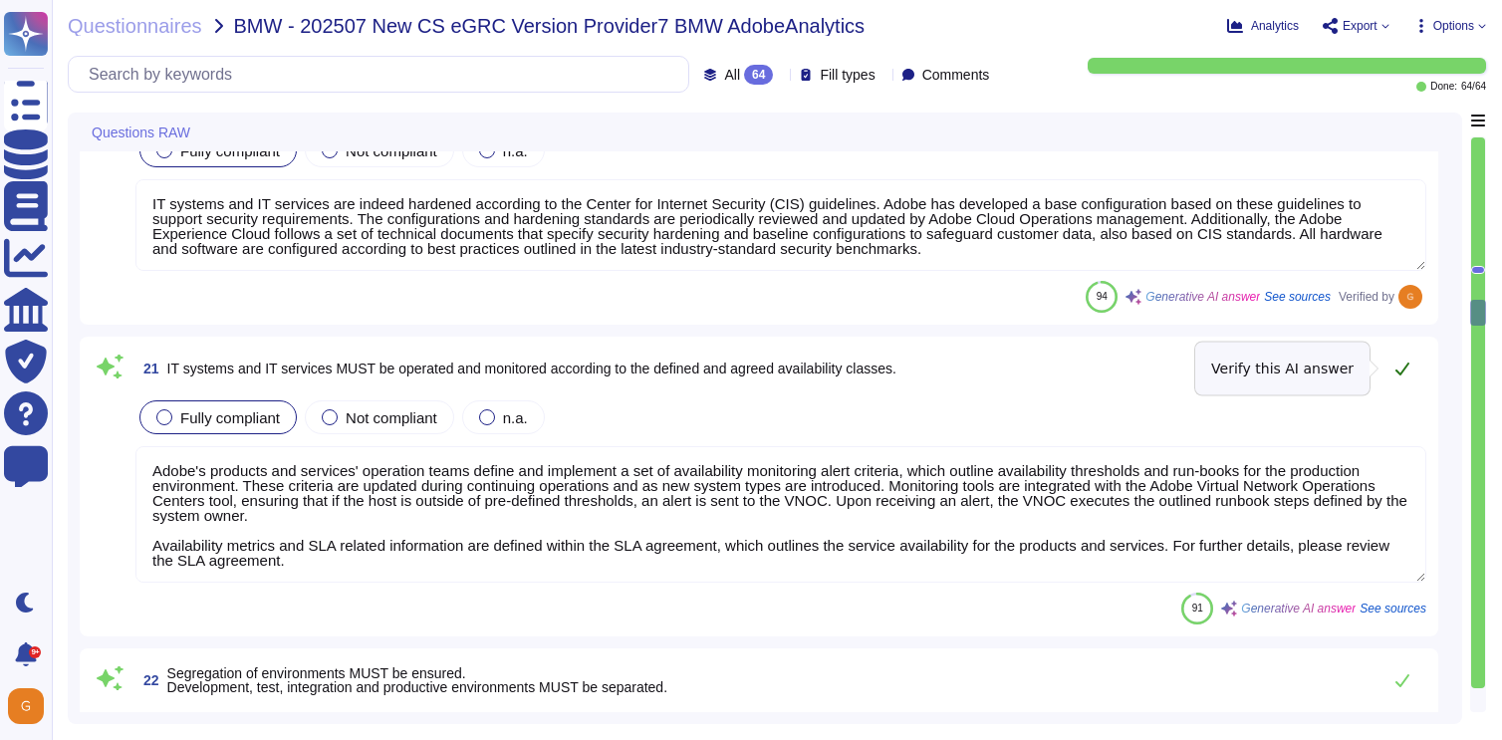
click at [1407, 369] on icon at bounding box center [1402, 368] width 16 height 16
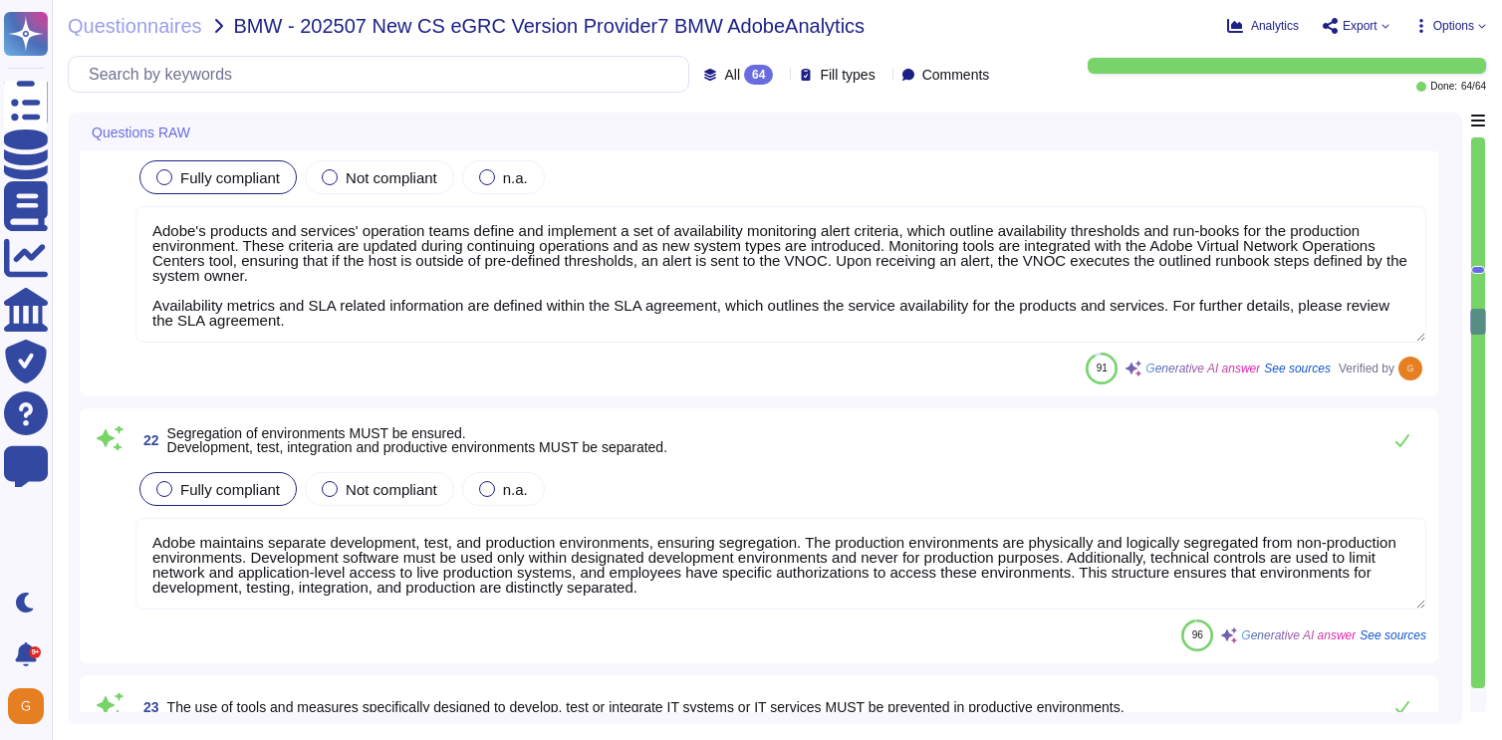
type textarea "Secure remote access to Adobe-operated networks uses 128-bit encryption or high…"
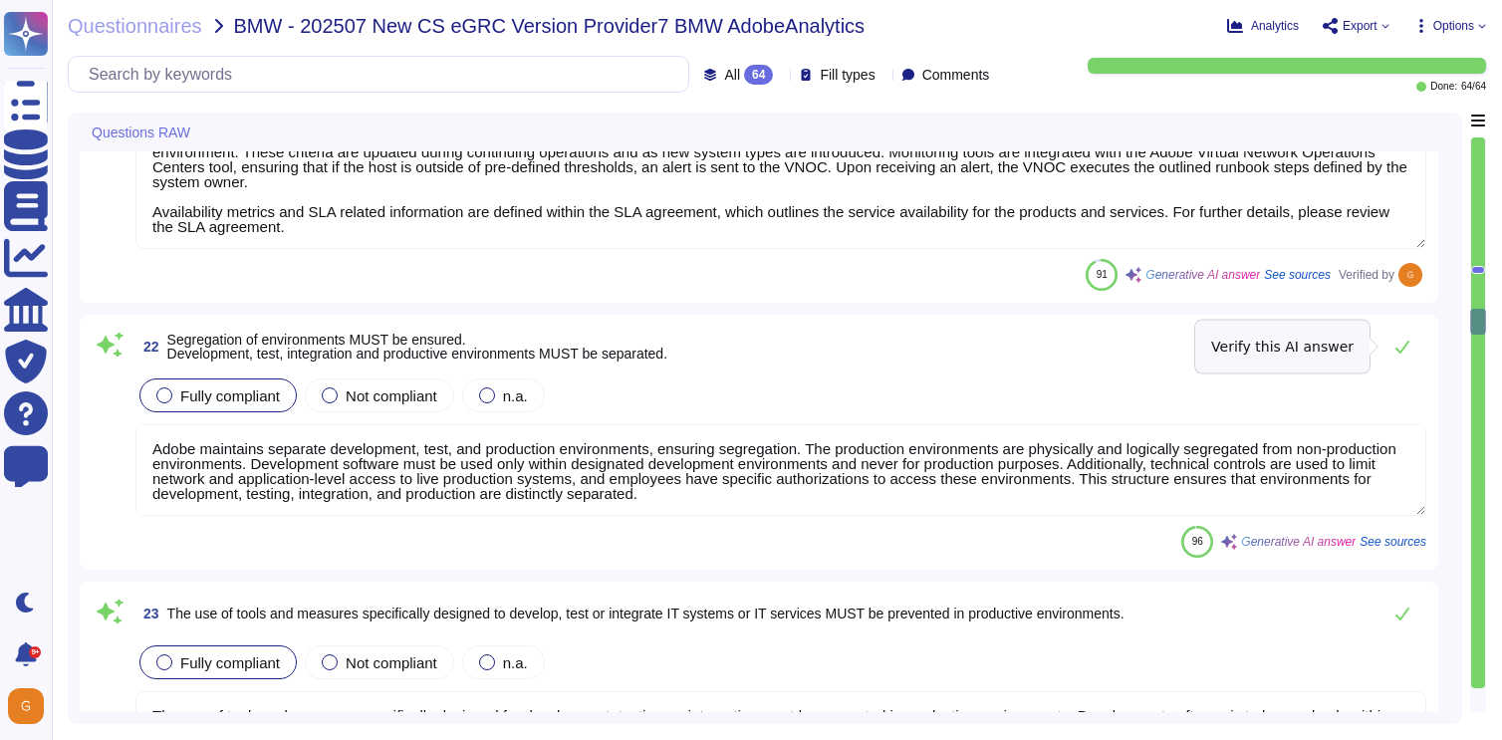
scroll to position [5348, 0]
click at [1401, 349] on icon at bounding box center [1402, 346] width 14 height 13
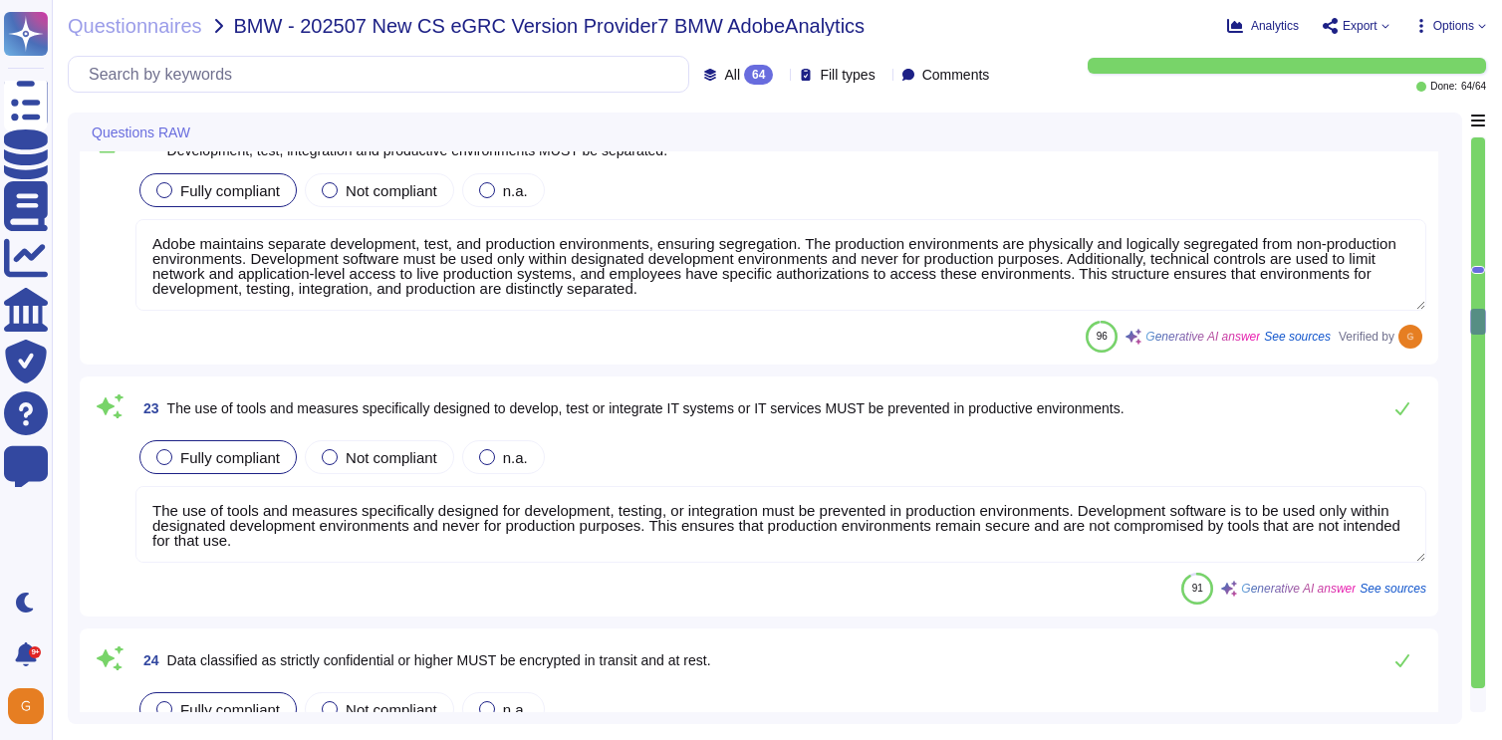
scroll to position [5581, 0]
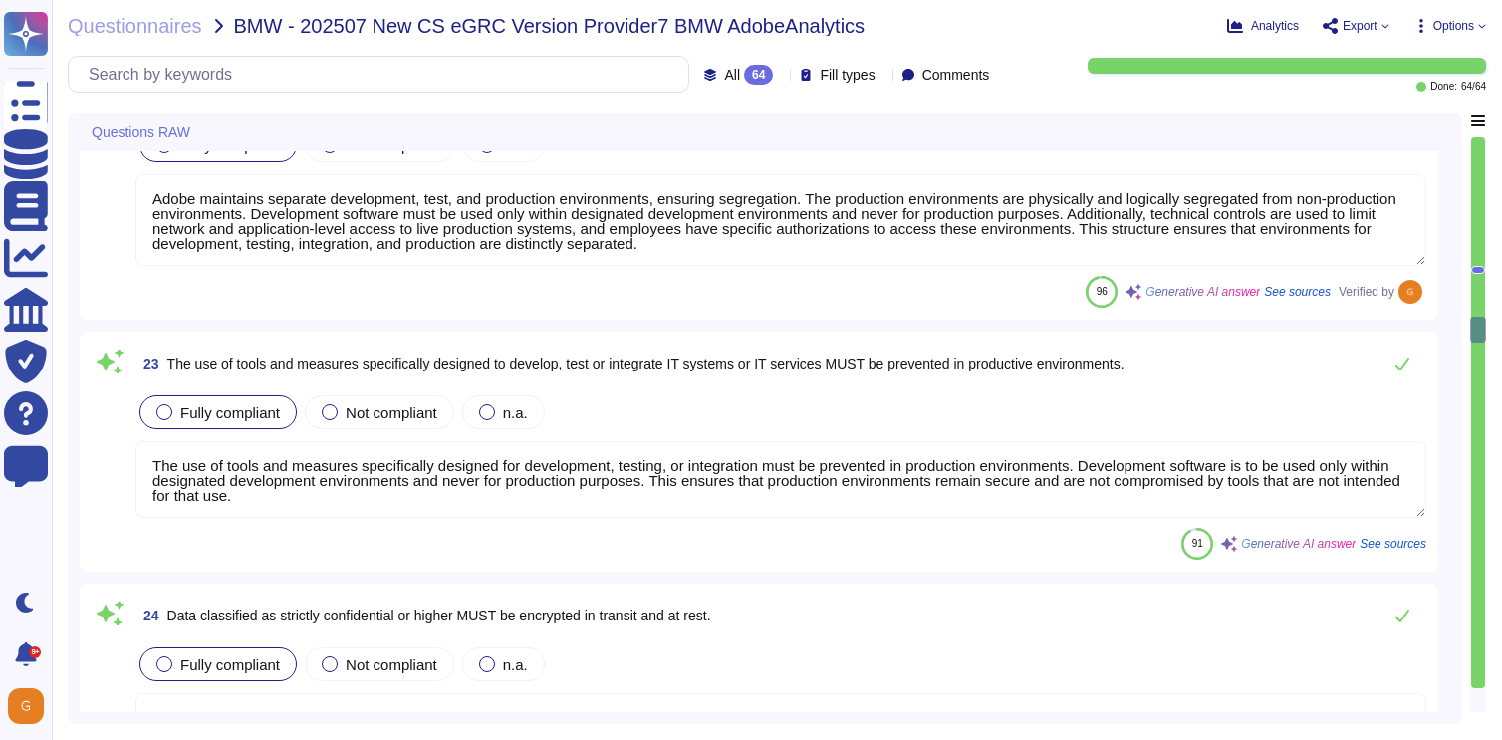
type textarea "Adobe maintains segmented development and production environments using technic…"
click at [1401, 349] on button at bounding box center [1402, 364] width 48 height 40
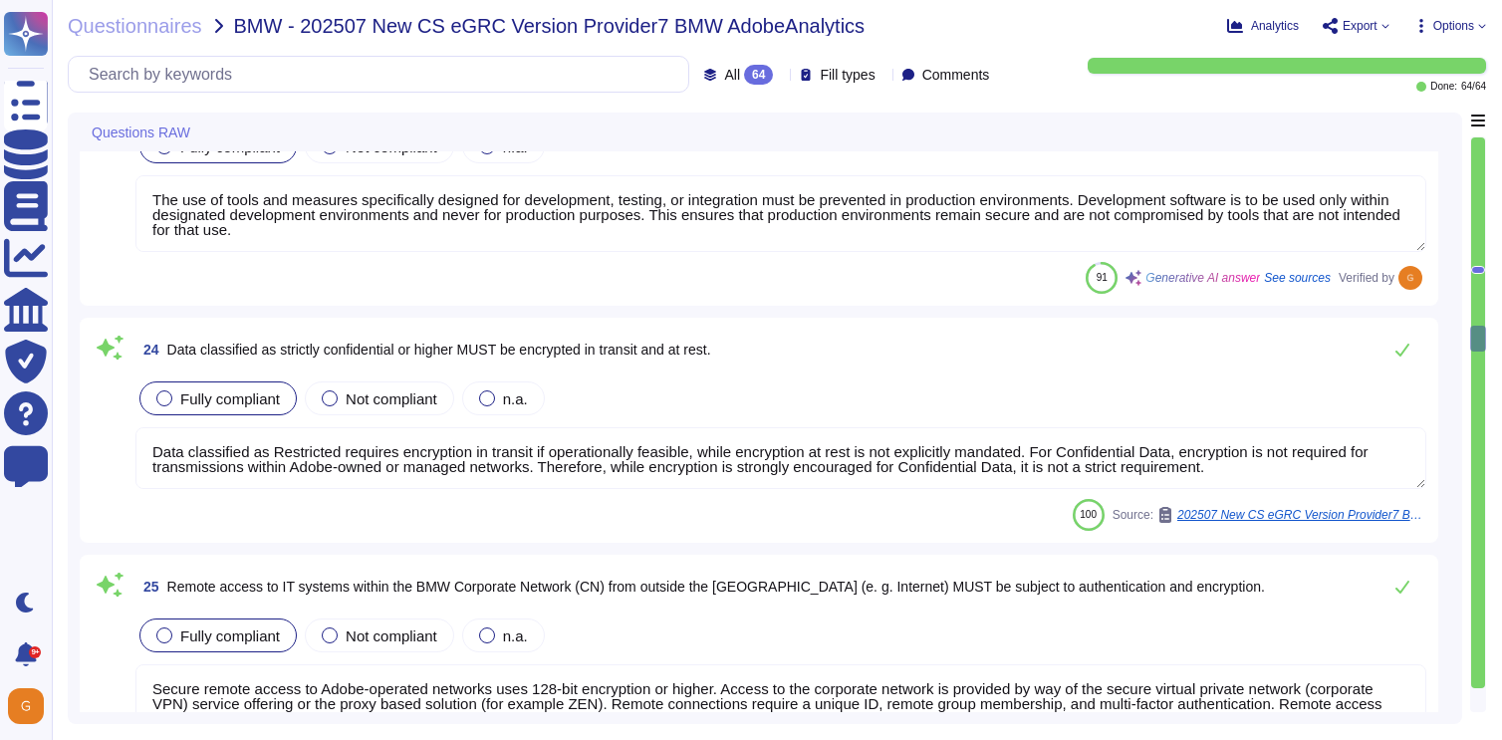
type textarea "E-mail and text messaging are not in scope in the context of this offering."
click at [1401, 353] on icon at bounding box center [1402, 347] width 16 height 16
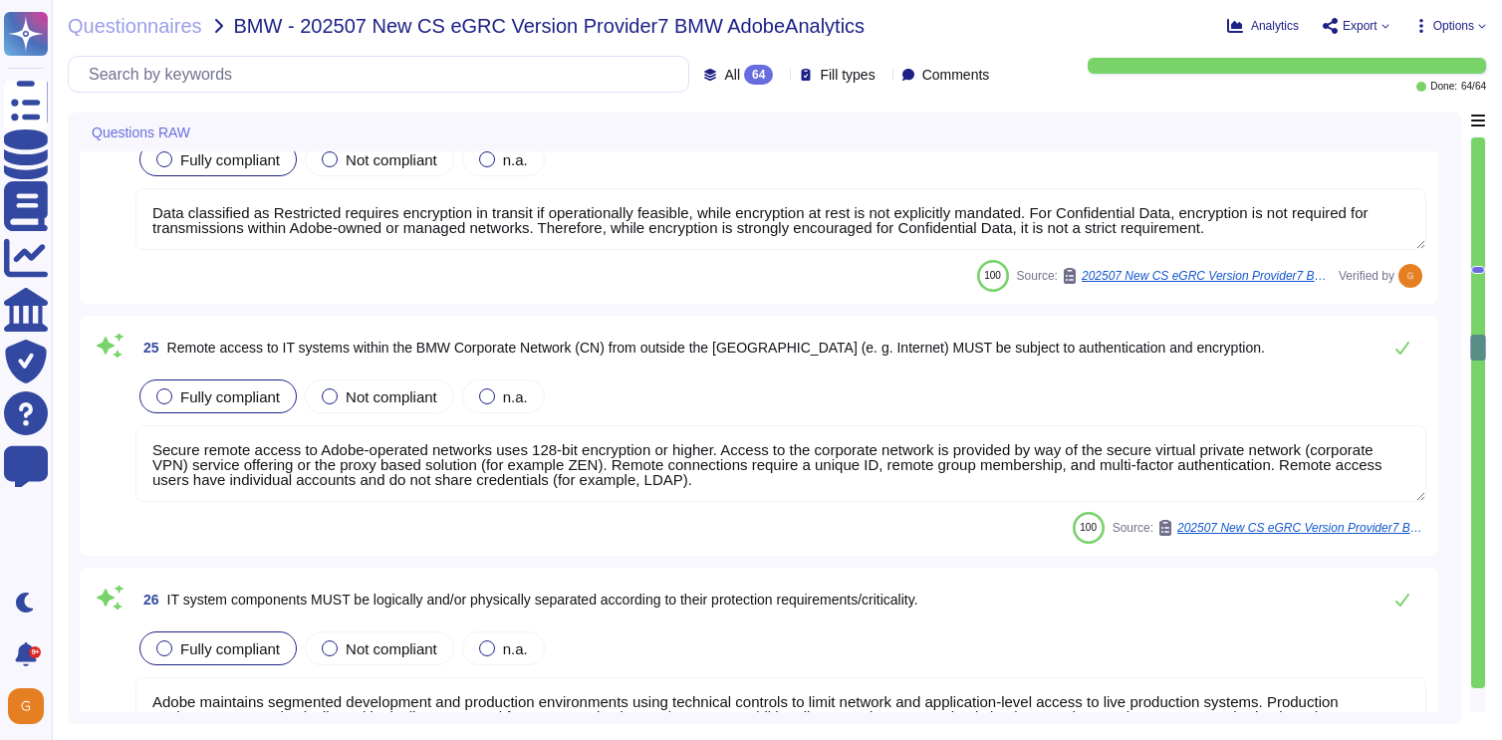
type textarea "All communication must be authenticated, and data in transit must be encrypted …"
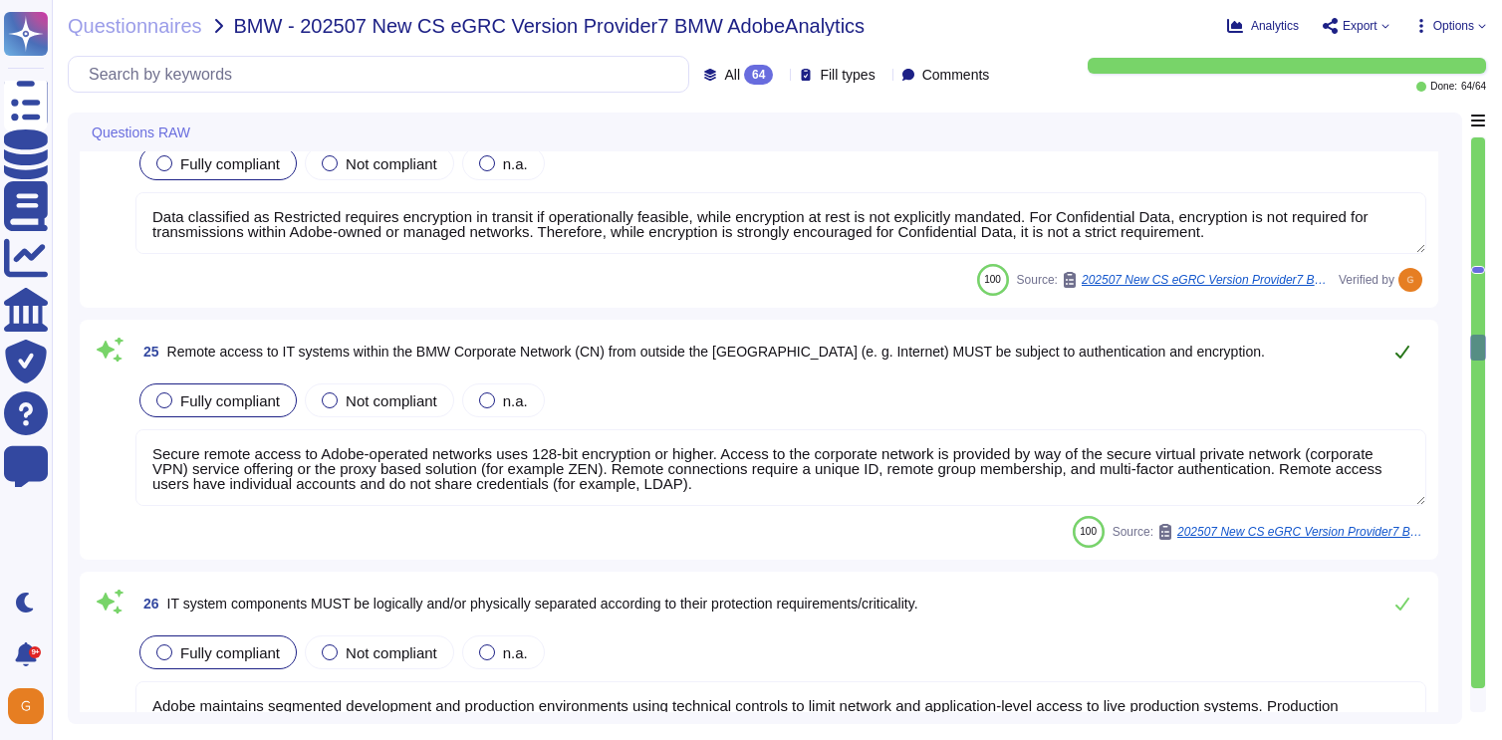
click at [1401, 353] on icon at bounding box center [1402, 352] width 14 height 13
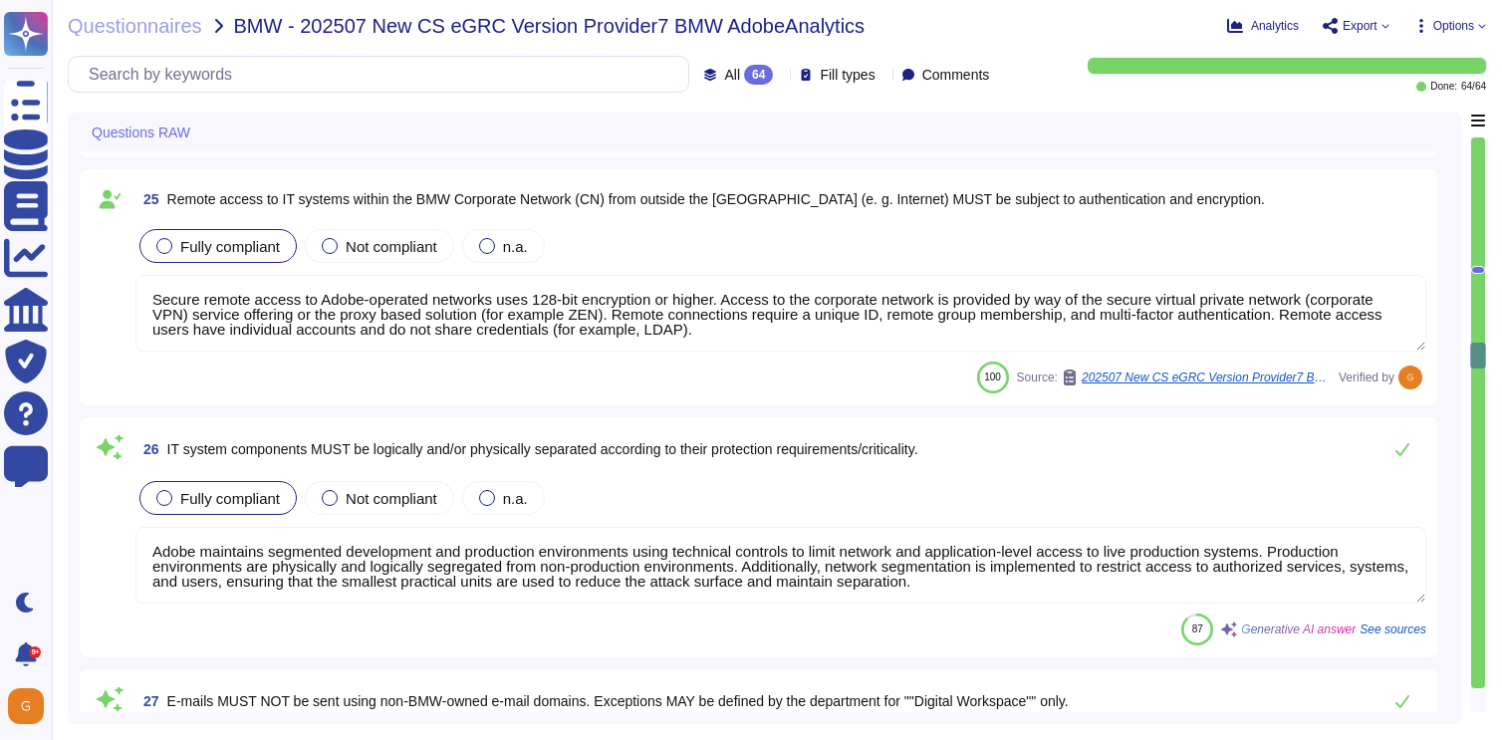
type textarea "Application data at rest, except publicly available data, must be encrypted usi…"
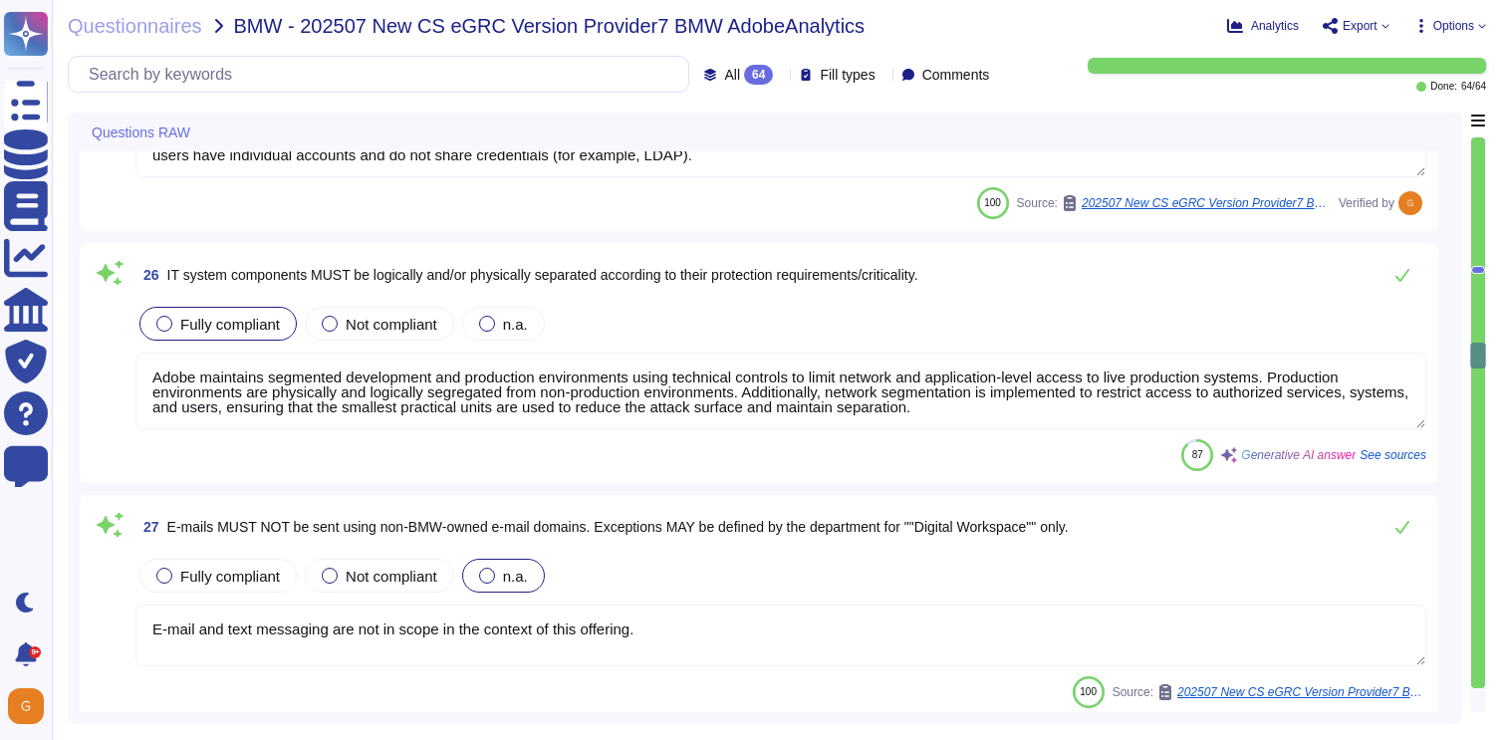
scroll to position [6364, 0]
click at [1400, 272] on icon at bounding box center [1402, 274] width 16 height 16
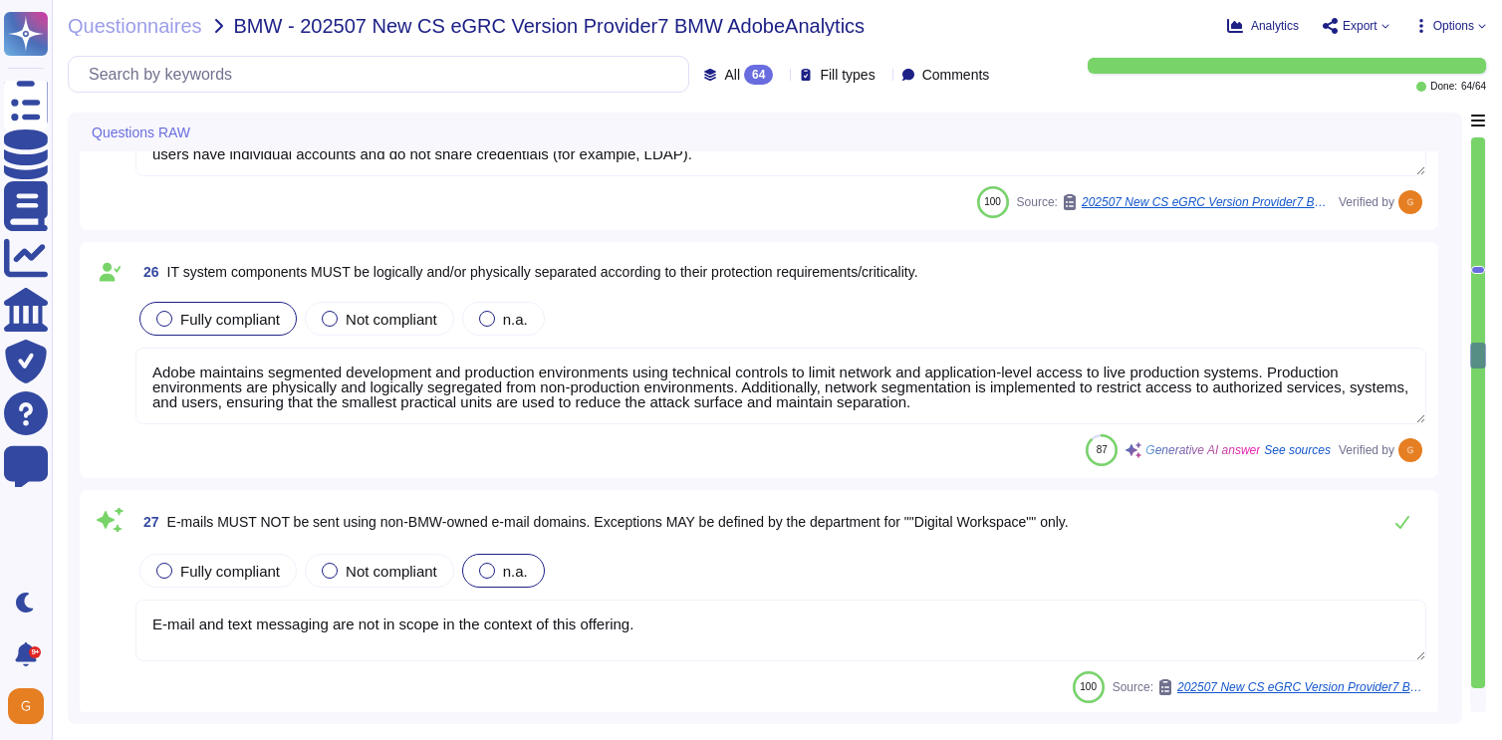
click at [1321, 621] on textarea "E-mail and text messaging are not in scope in the context of this offering." at bounding box center [780, 630] width 1291 height 62
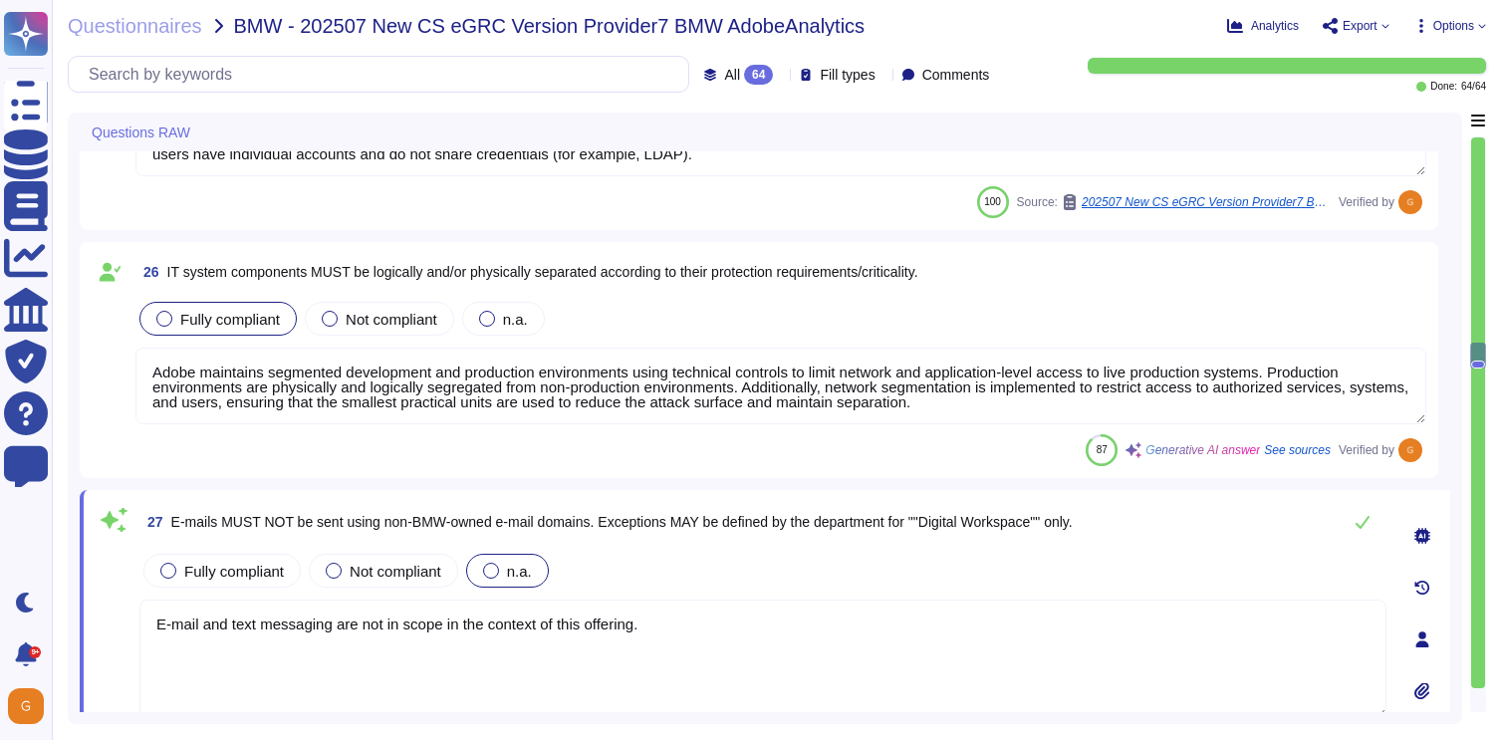
type textarea "Application data at rest, except publicly available data, must be encrypted usi…"
click at [1426, 535] on icon at bounding box center [1422, 536] width 16 height 16
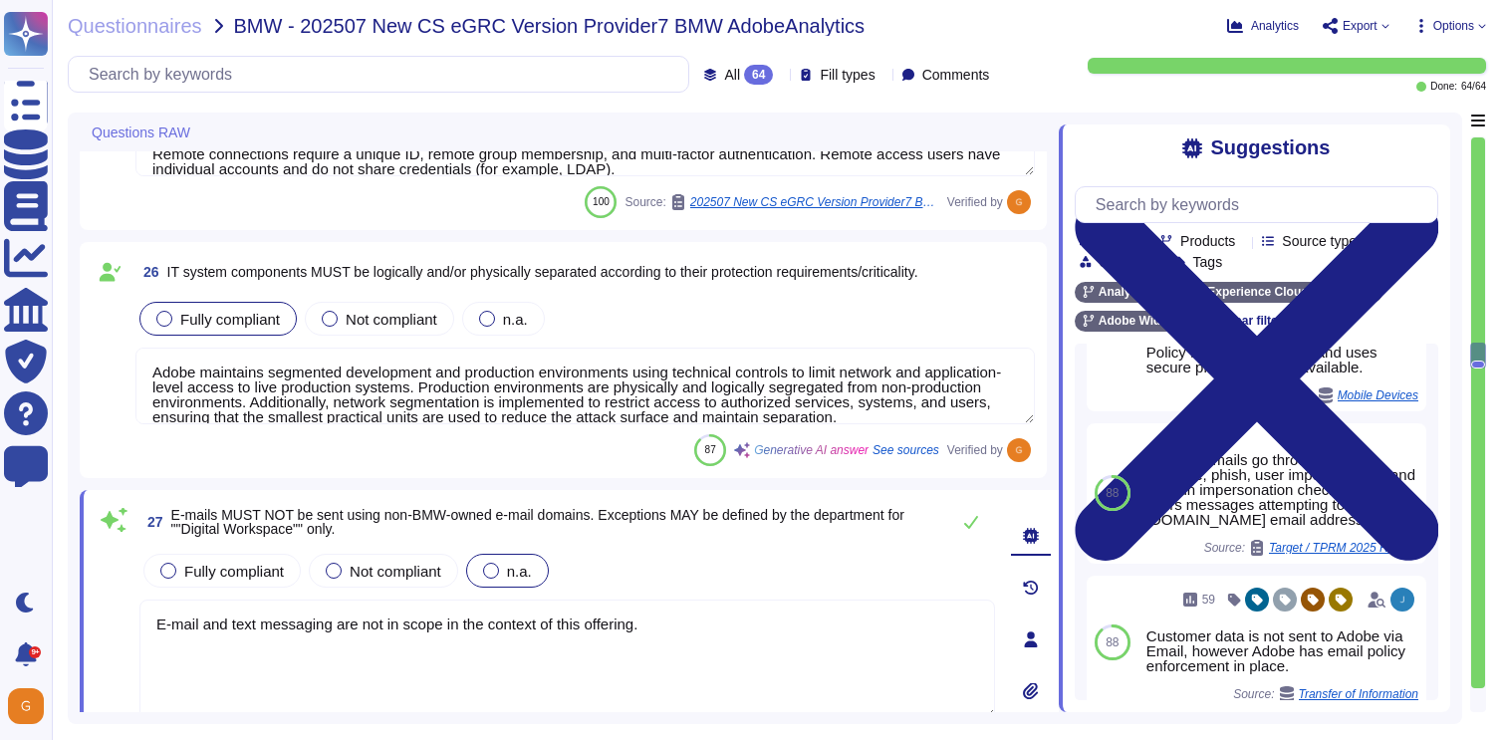
scroll to position [623, 0]
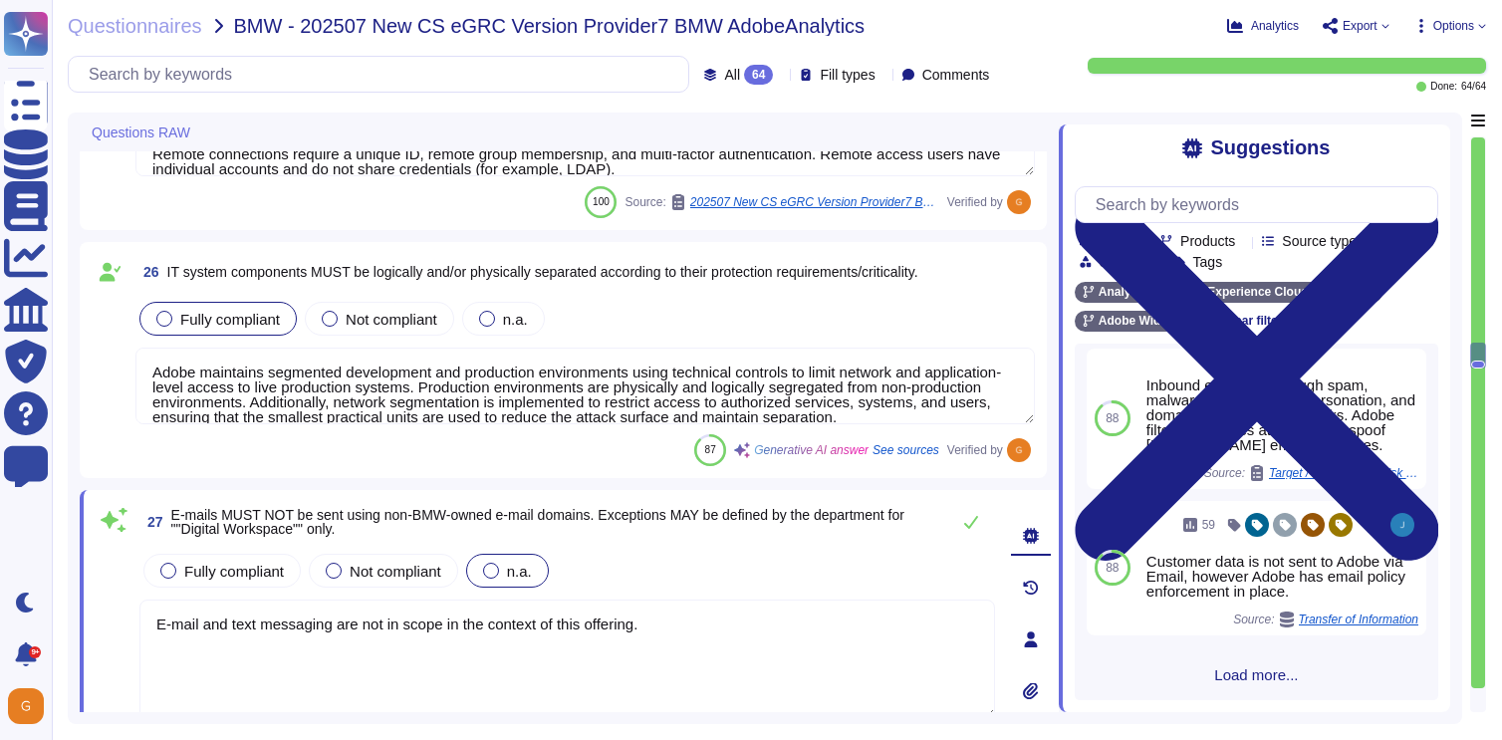
click at [1266, 678] on span "Load more..." at bounding box center [1255, 674] width 363 height 15
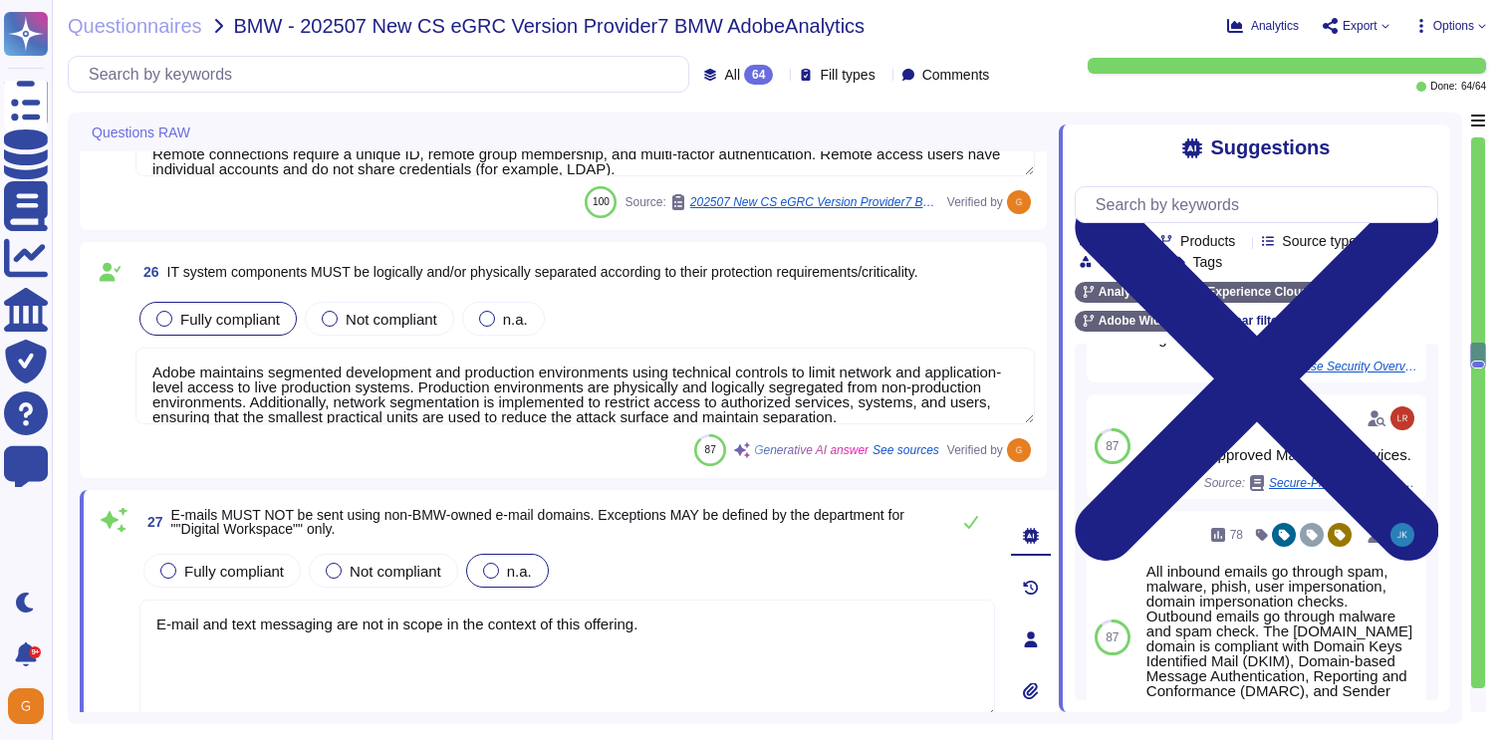
scroll to position [1271, 0]
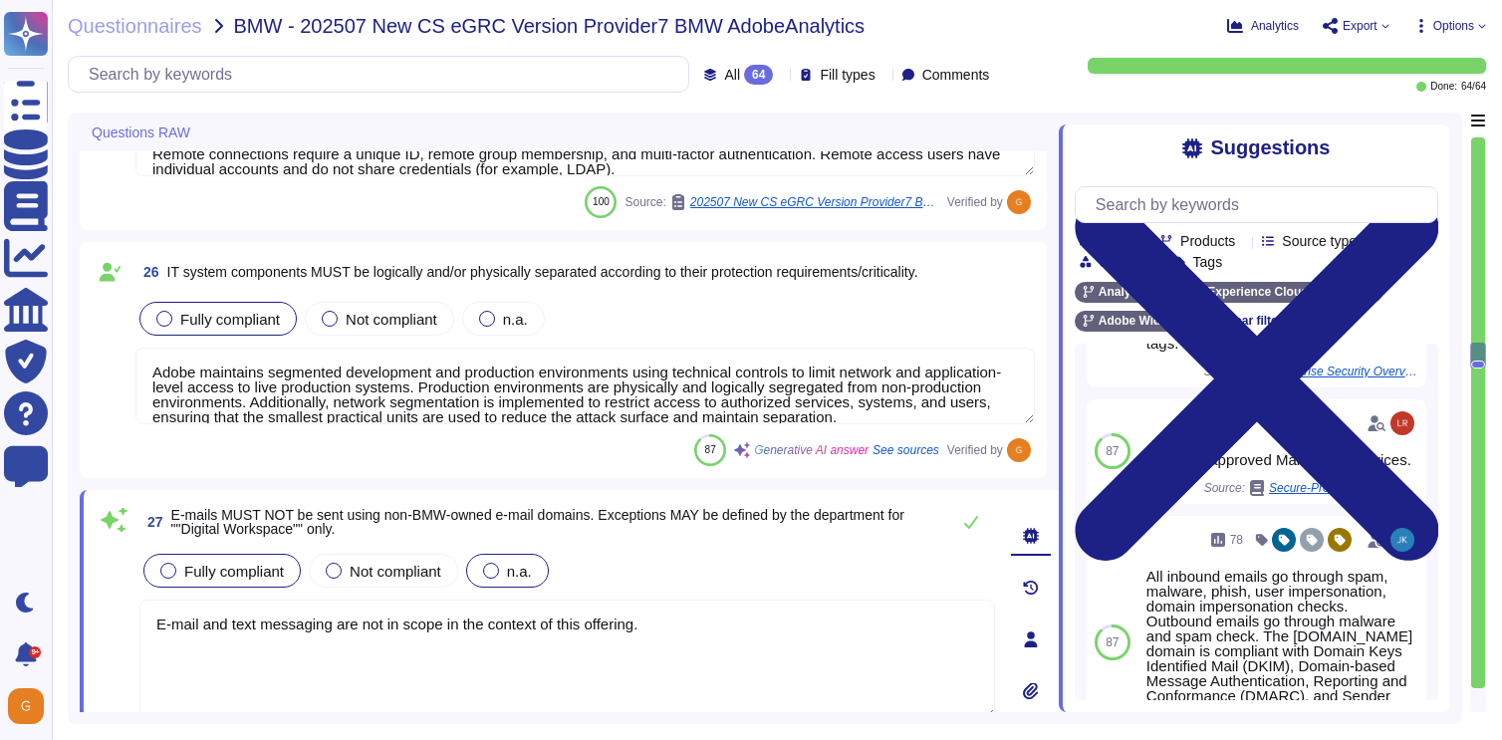
click at [175, 575] on label "Fully compliant" at bounding box center [221, 571] width 123 height 16
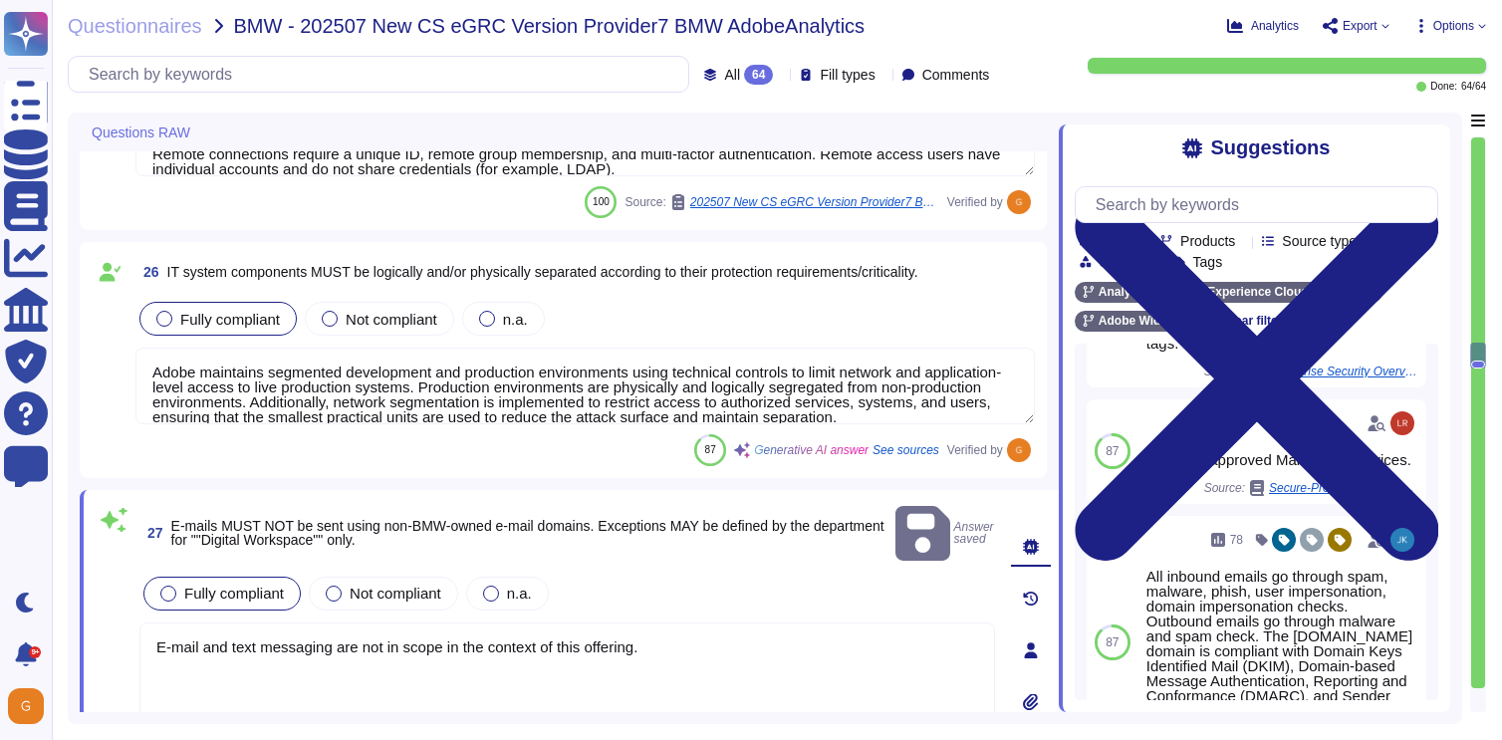
click at [666, 622] on textarea "E-mail and text messaging are not in scope in the context of this offering." at bounding box center [566, 681] width 855 height 119
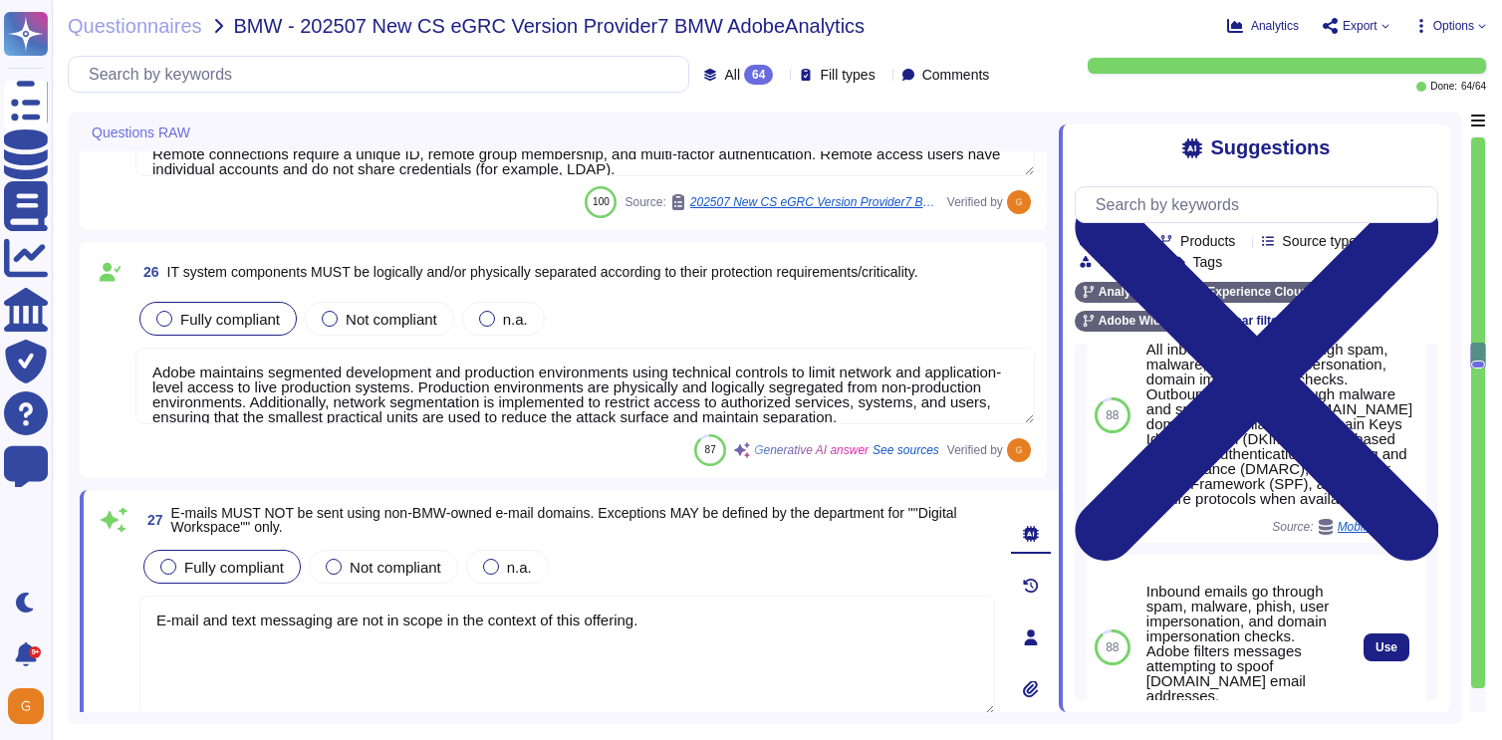
scroll to position [0, 0]
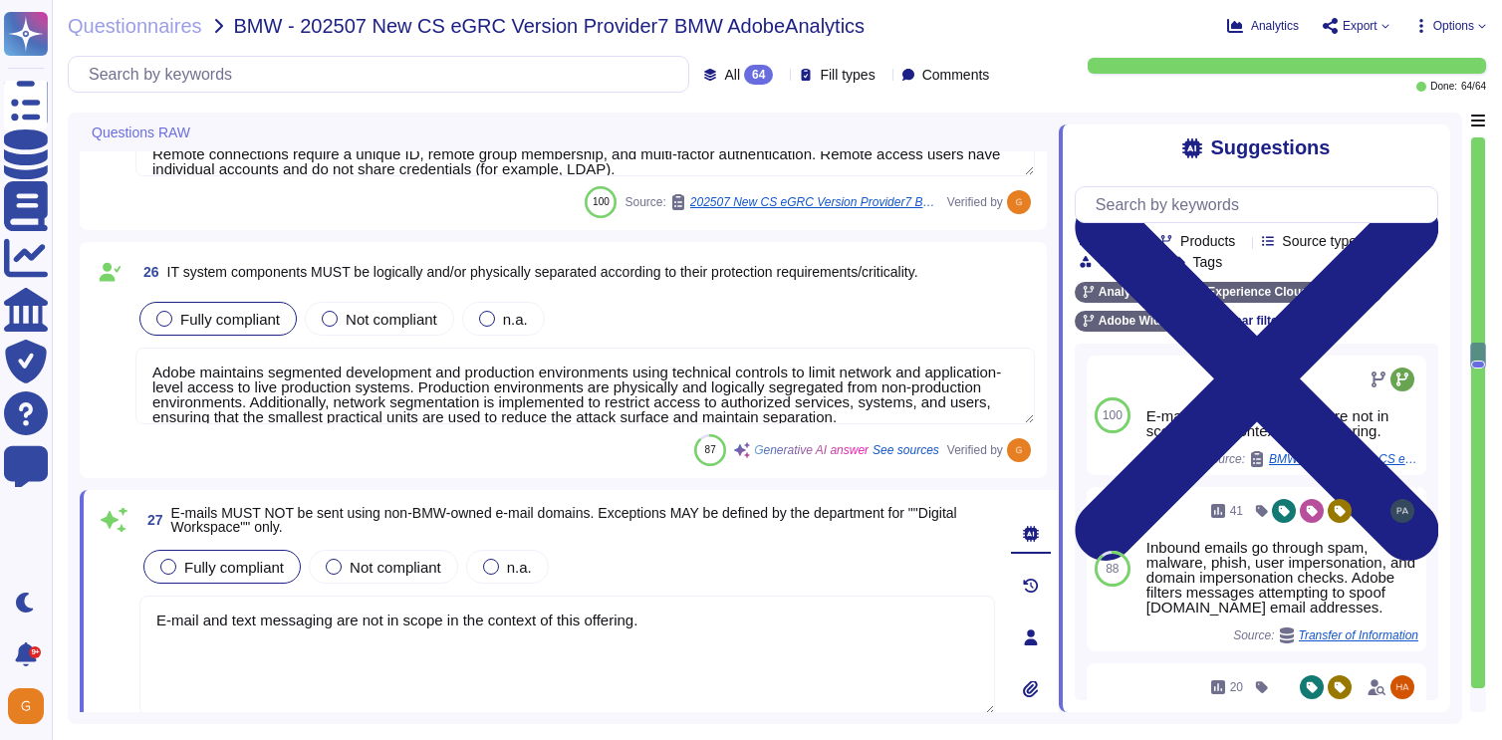
drag, startPoint x: 713, startPoint y: 623, endPoint x: 119, endPoint y: 610, distance: 593.6
click at [120, 609] on div "27 E-mails MUST NOT be sent using non-BMW-owned e-mail domains. Exceptions MAY …" at bounding box center [545, 637] width 899 height 271
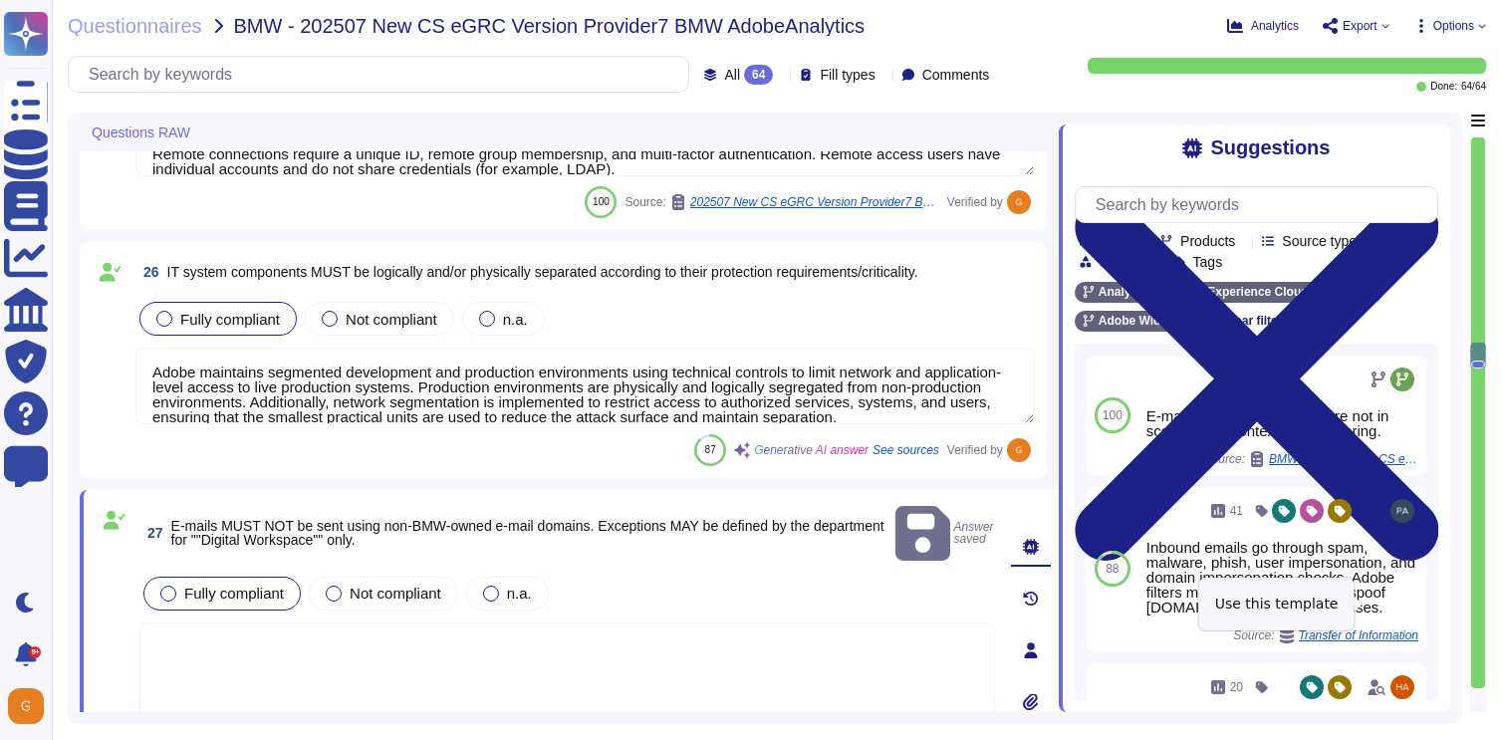
click at [1403, 583] on button "Use" at bounding box center [1426, 569] width 46 height 28
type textarea "Inbound emails go through spam, malware, phish, user impersonation, and domain …"
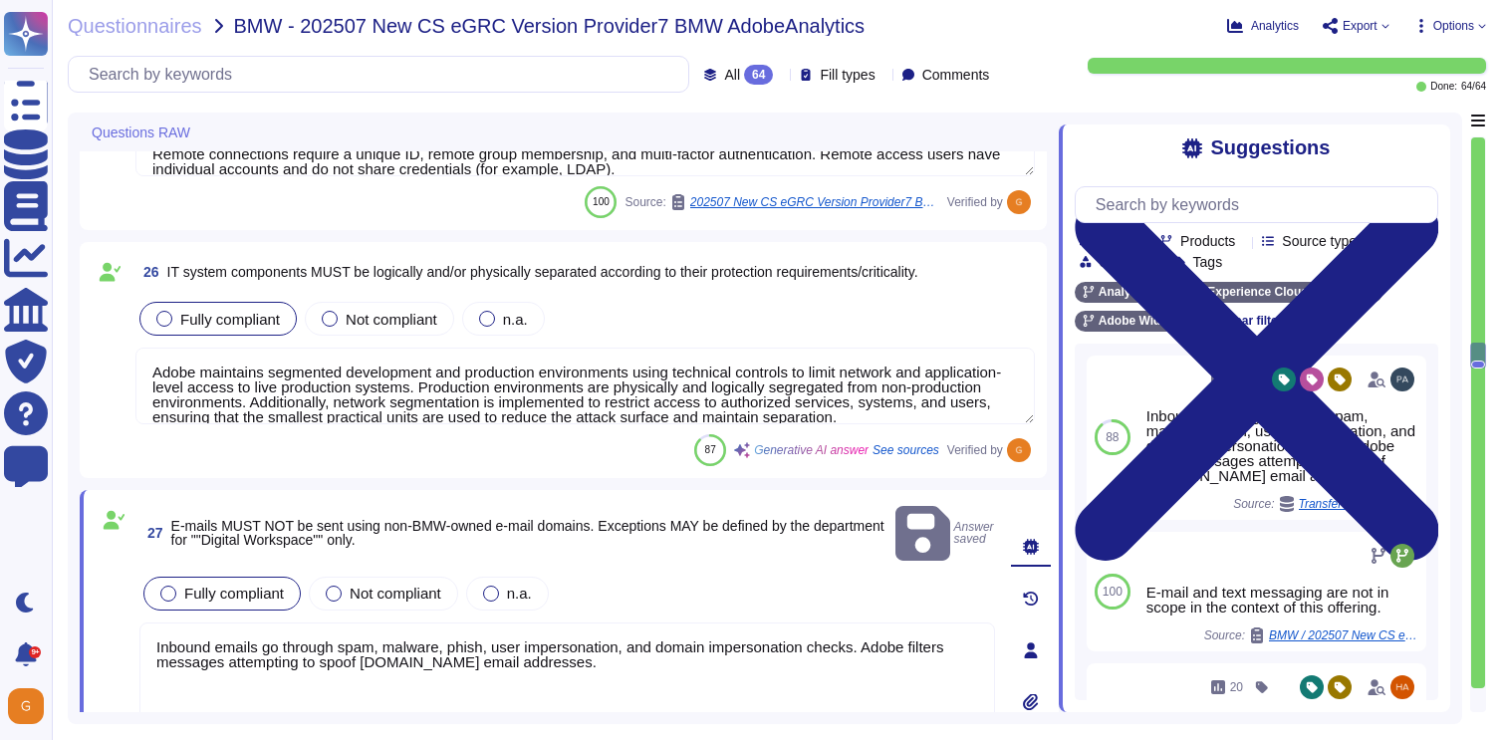
click at [811, 649] on textarea "Inbound emails go through spam, malware, phish, user impersonation, and domain …" at bounding box center [566, 681] width 855 height 119
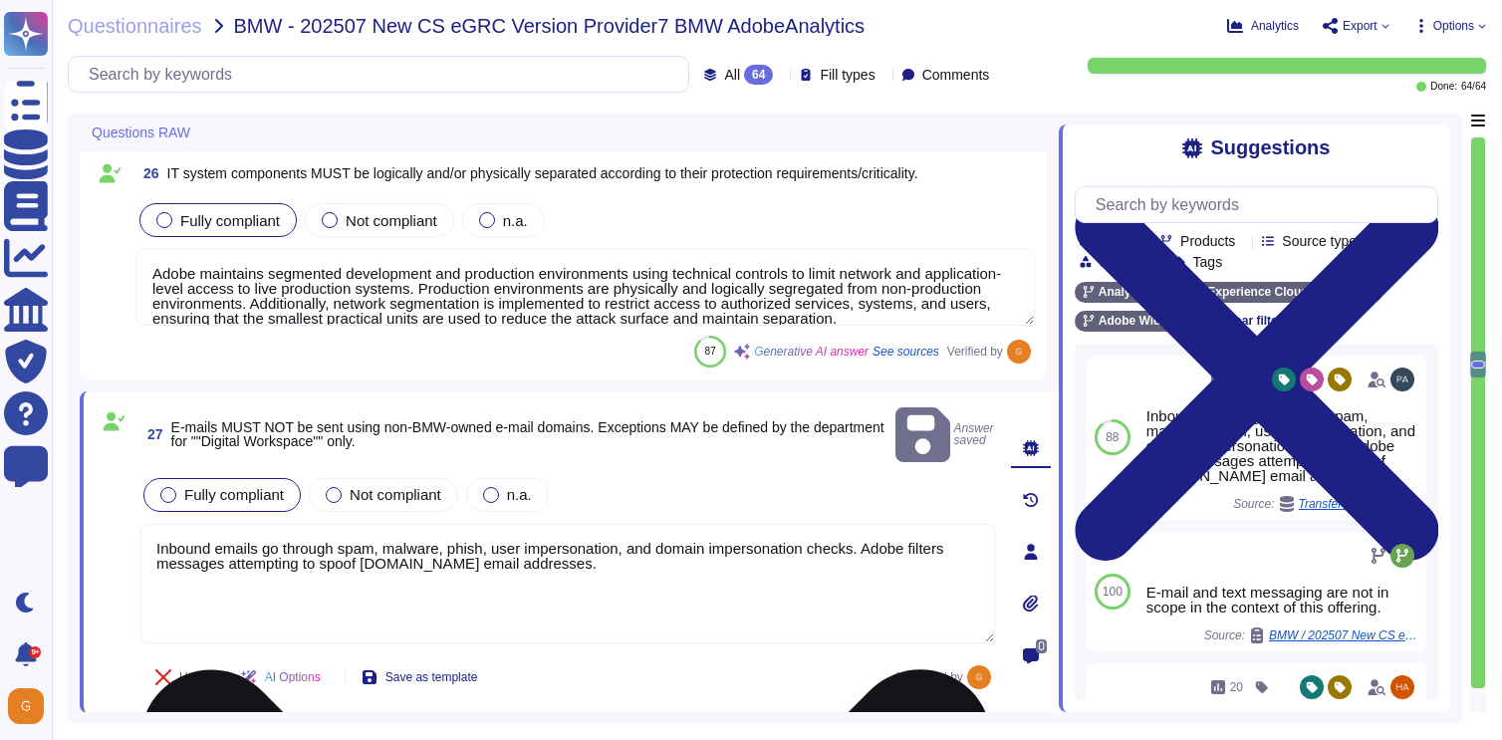
type textarea "Key management must be ensured according to the protection requirements outline…"
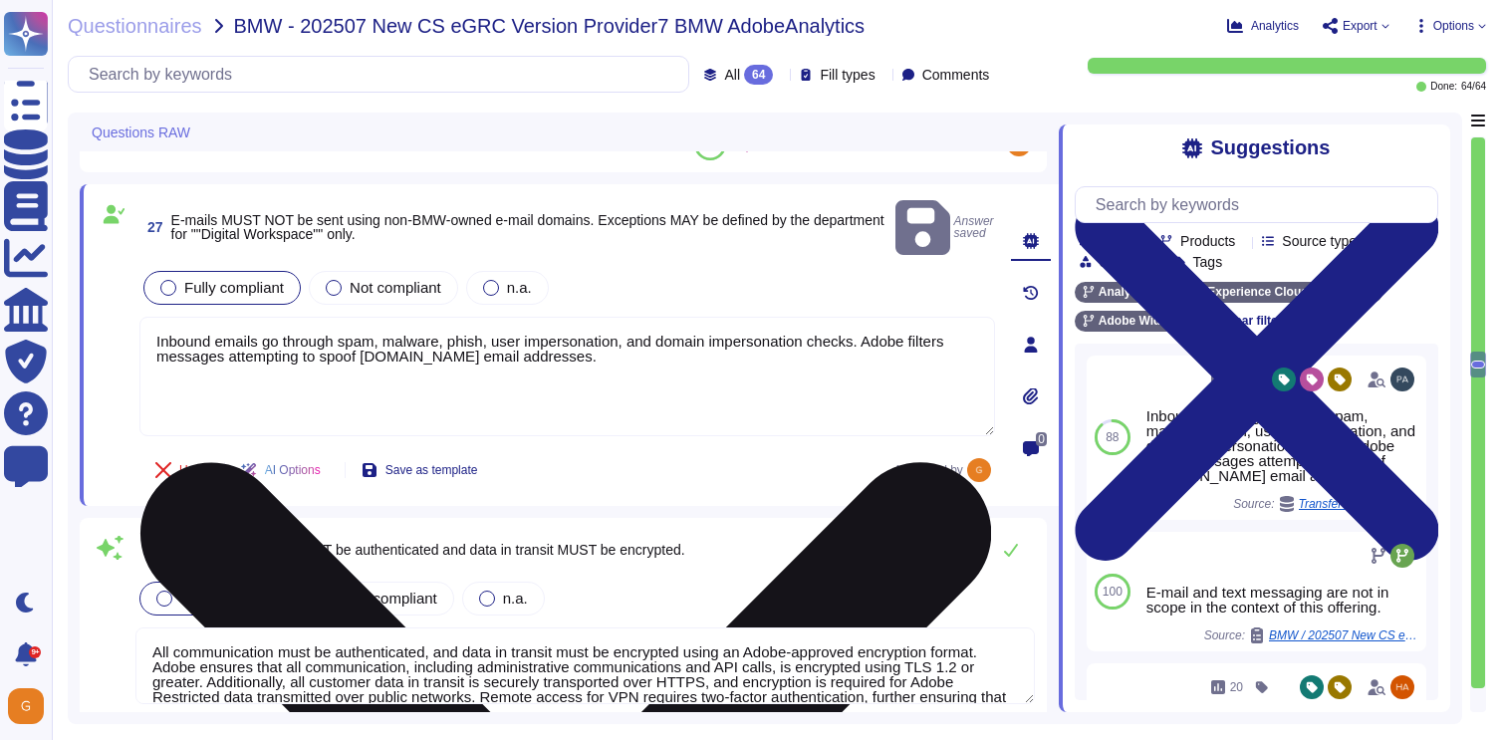
scroll to position [6662, 0]
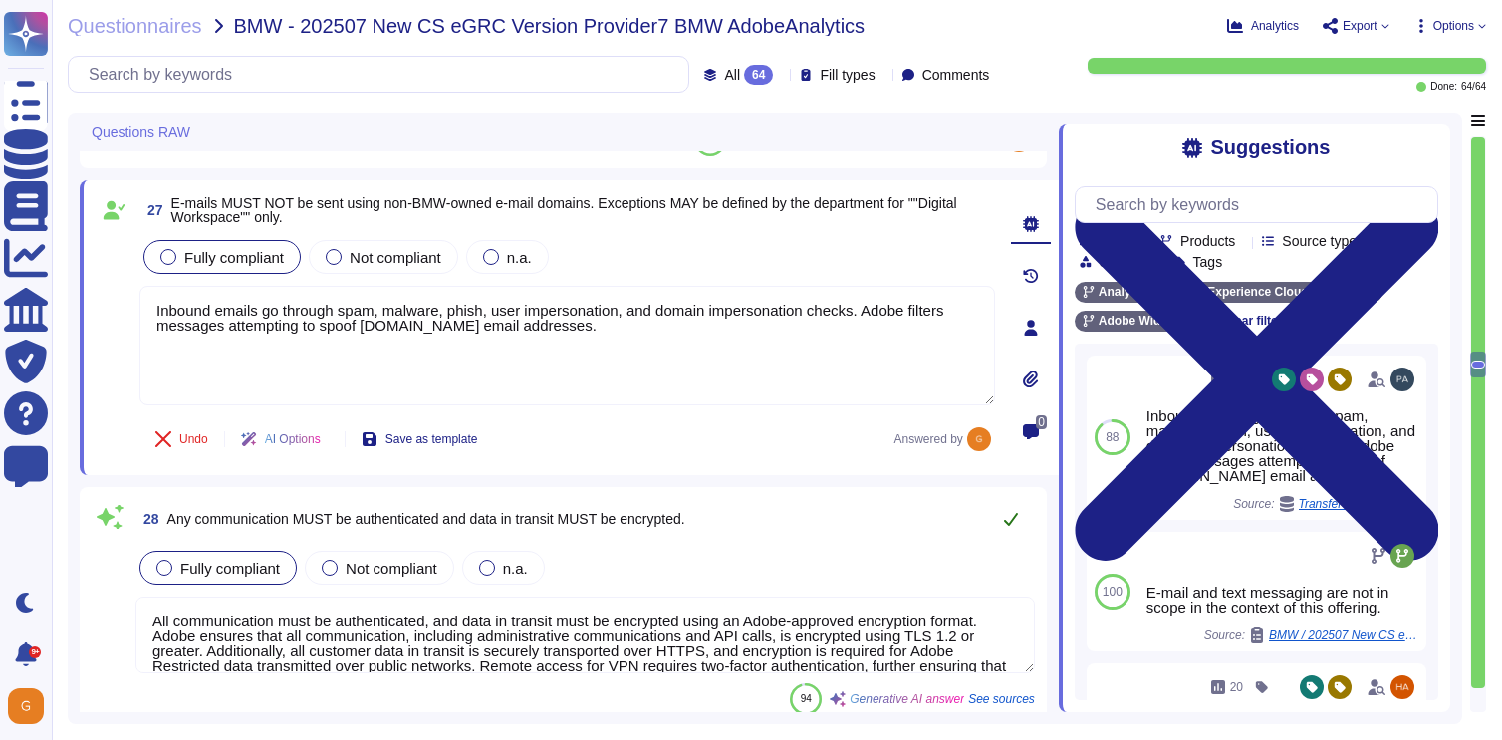
click at [995, 518] on button at bounding box center [1011, 519] width 48 height 40
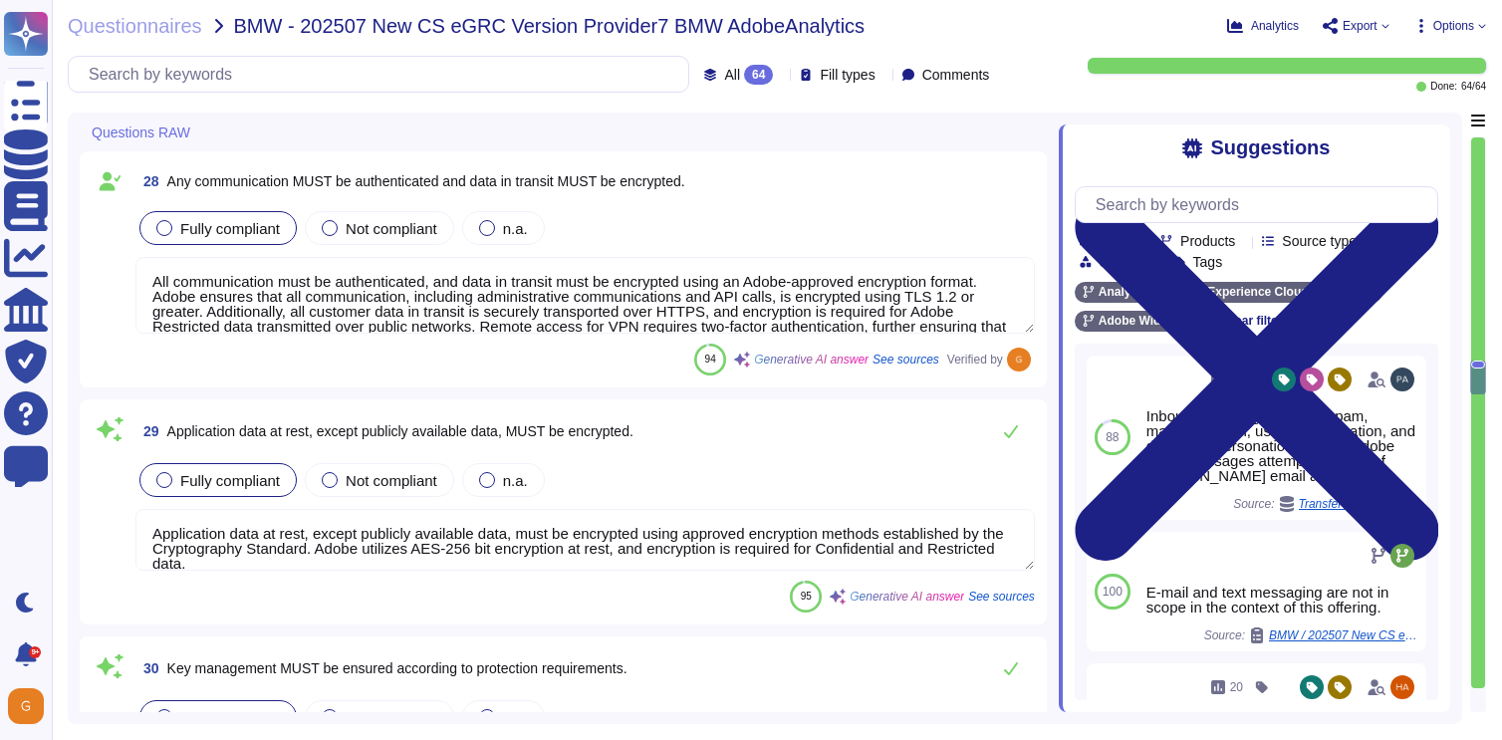
type textarea "Where segregation of duties between personnel that grant, approve, and implemen…"
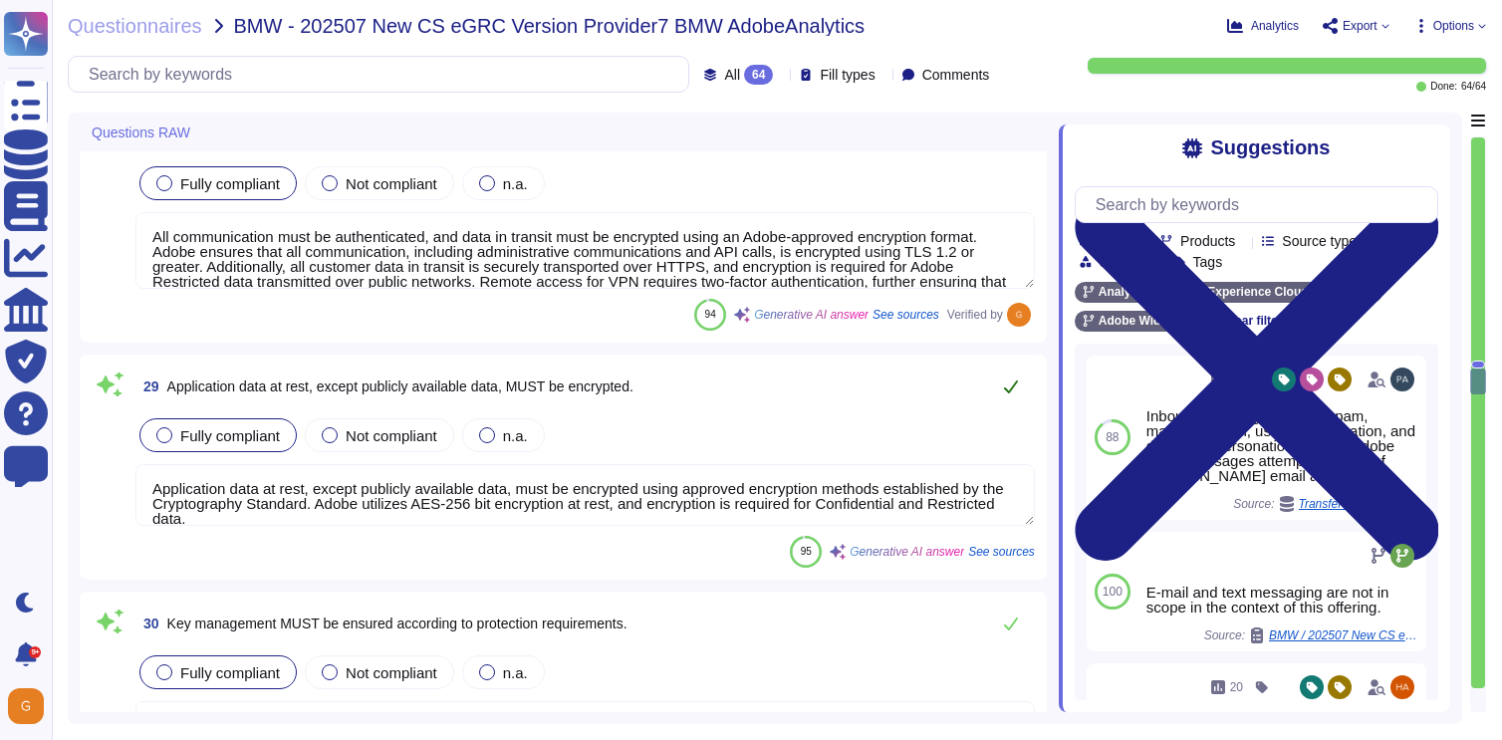
click at [1009, 389] on icon at bounding box center [1011, 386] width 16 height 16
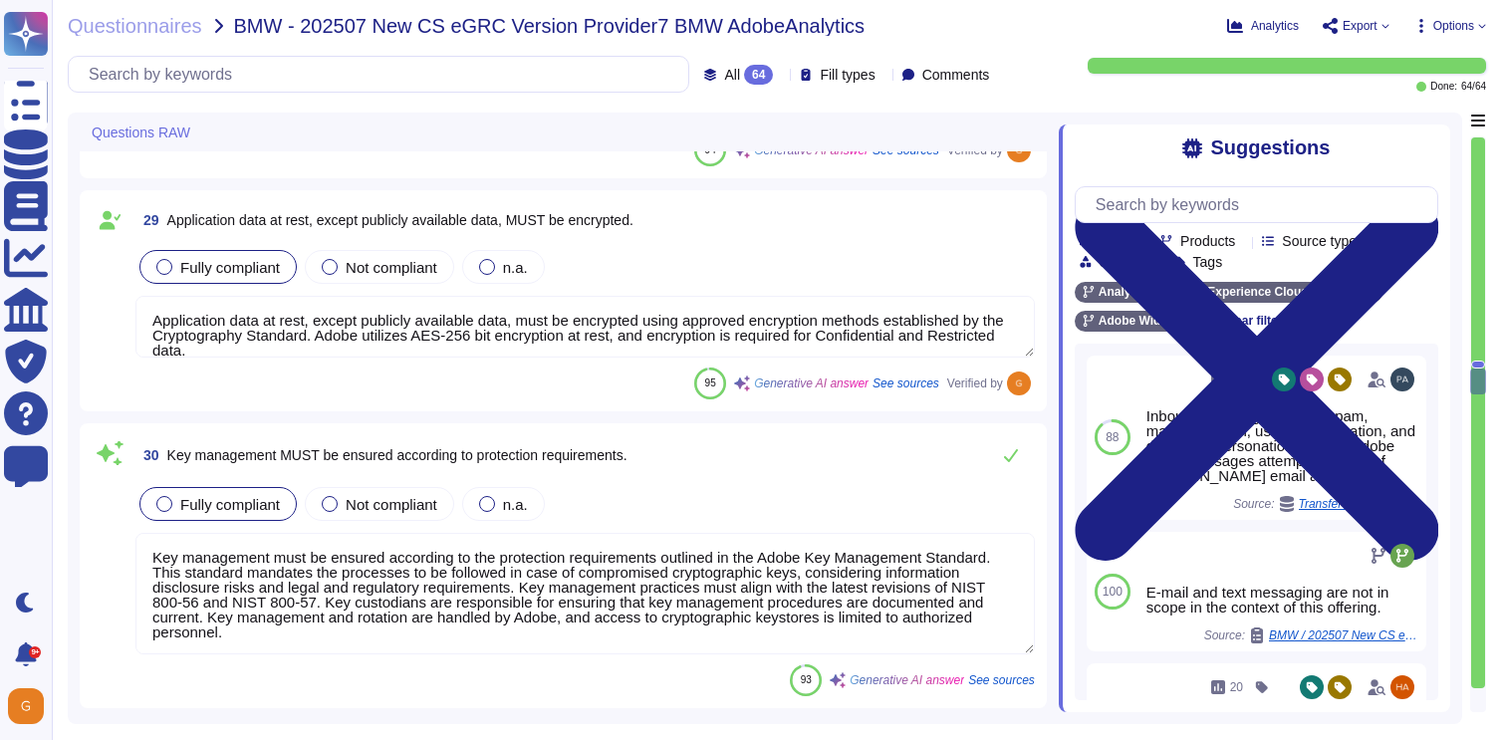
scroll to position [7200, 0]
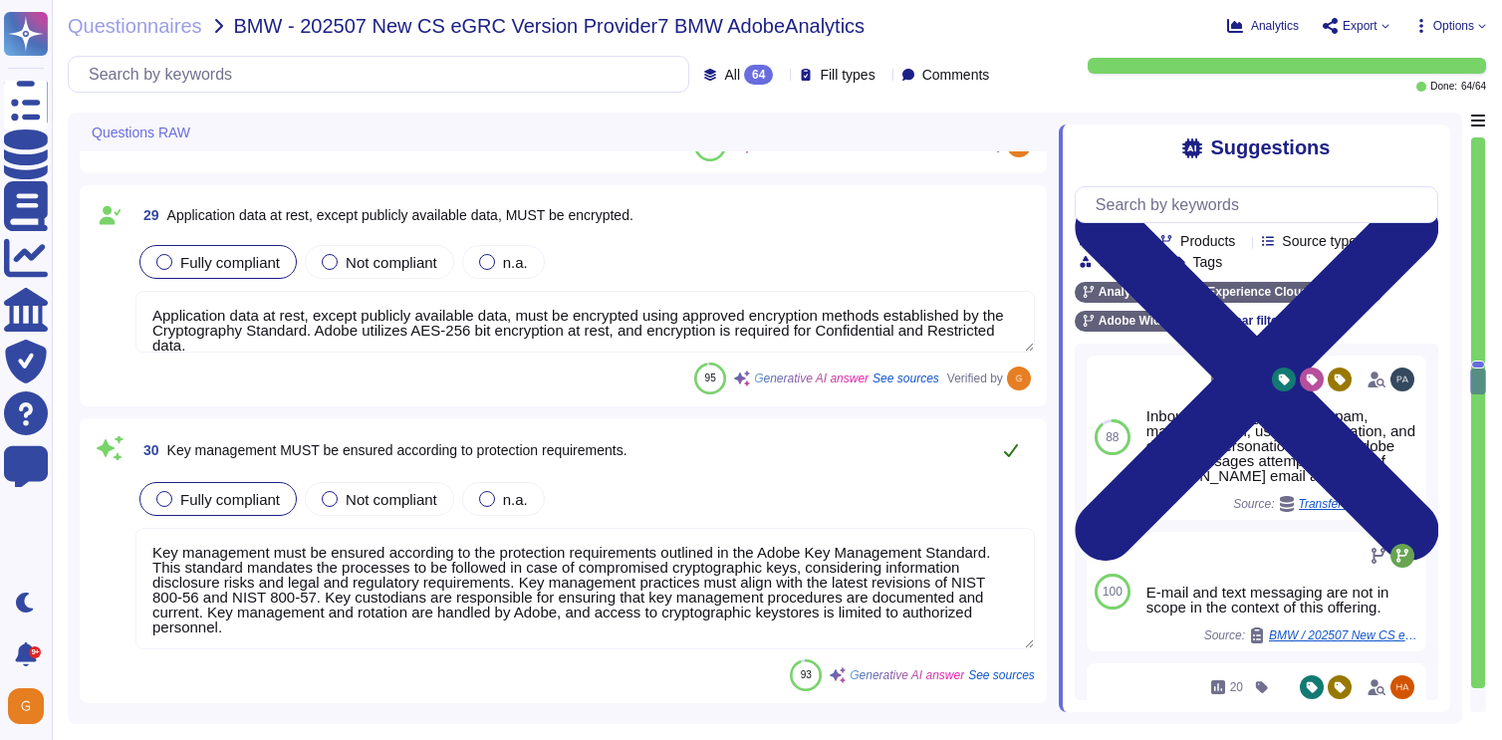
click at [1011, 446] on icon at bounding box center [1011, 450] width 16 height 16
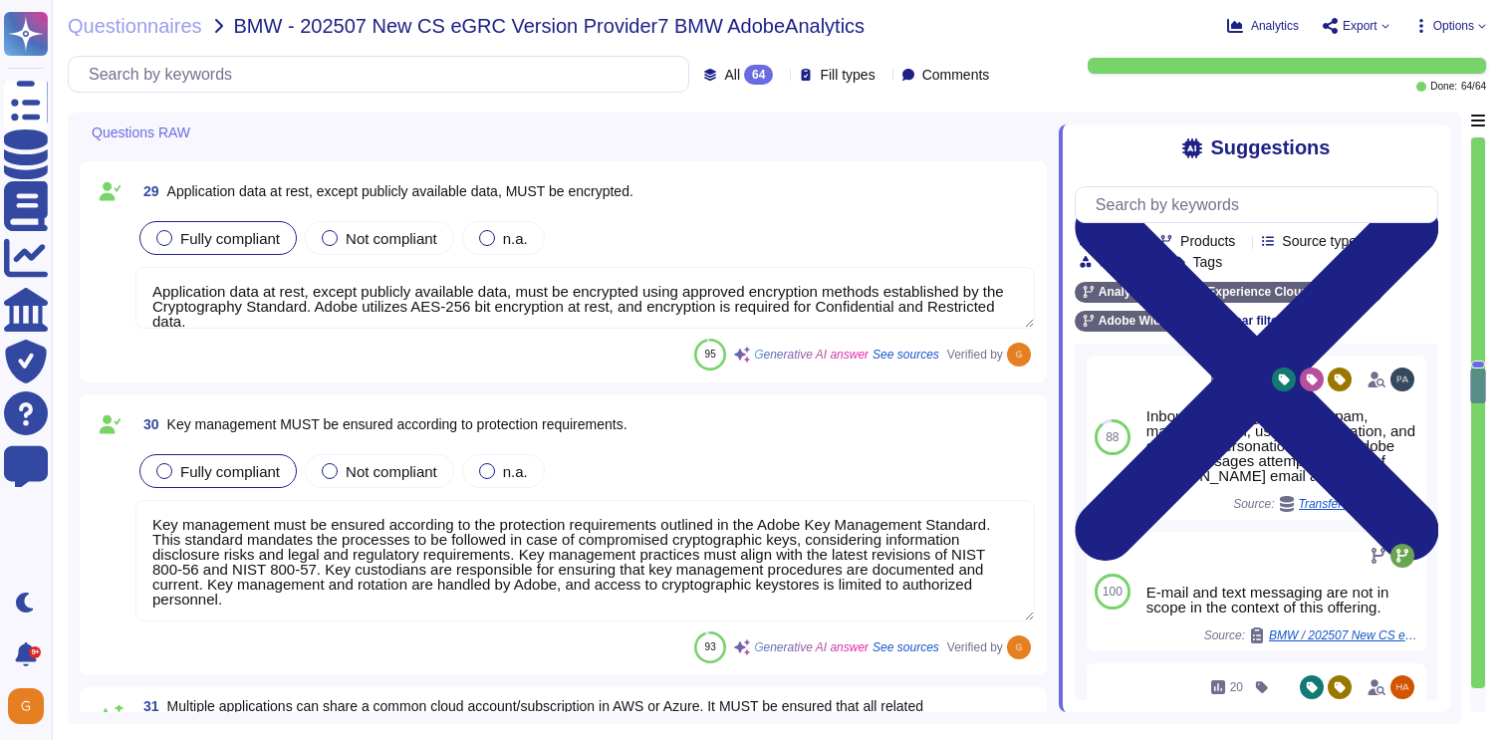
type textarea "Adobe's Service Life Cycle (SLC) includes a mature Secure Product Lifecycle (SP…"
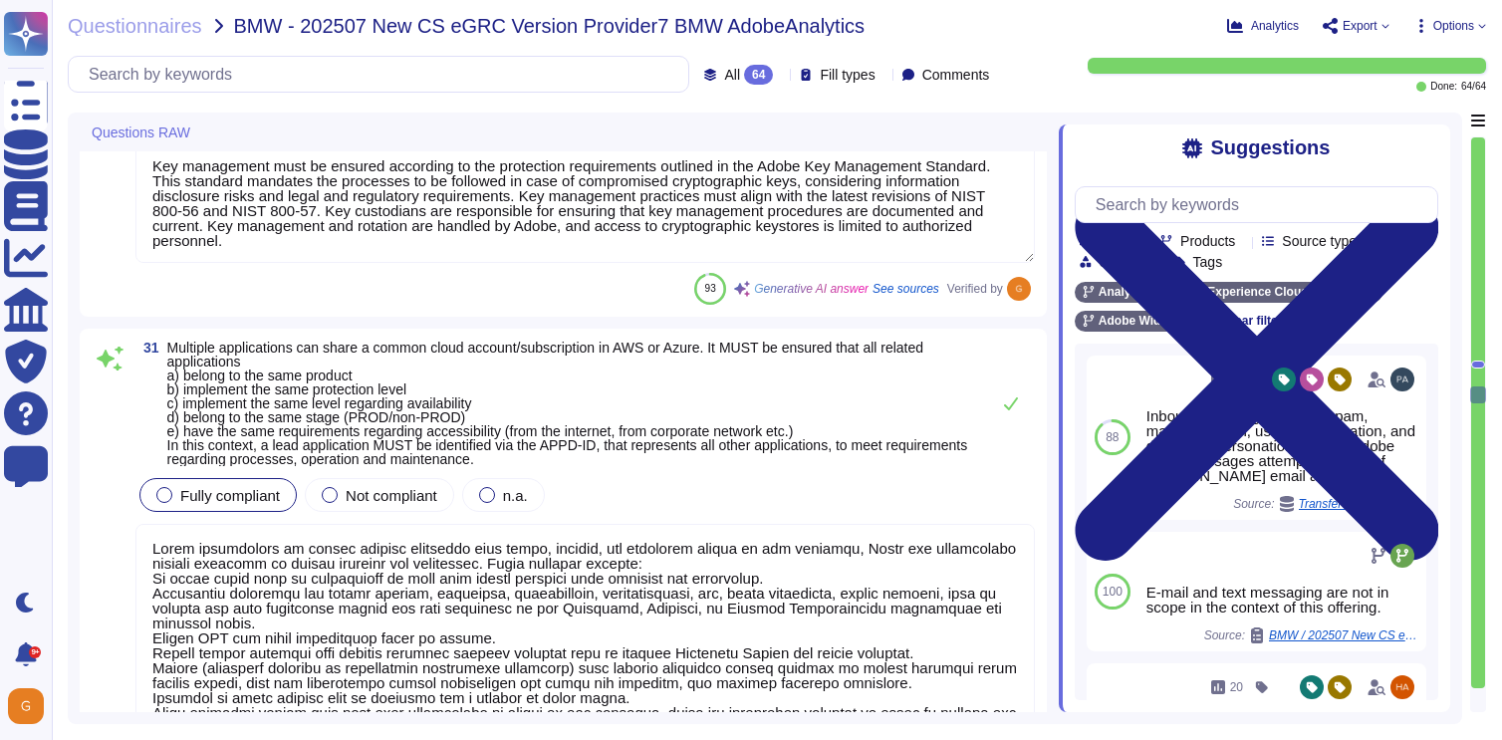
type textarea "All access to application source libraries is logged. ​​ Remote VPN and proxy c…"
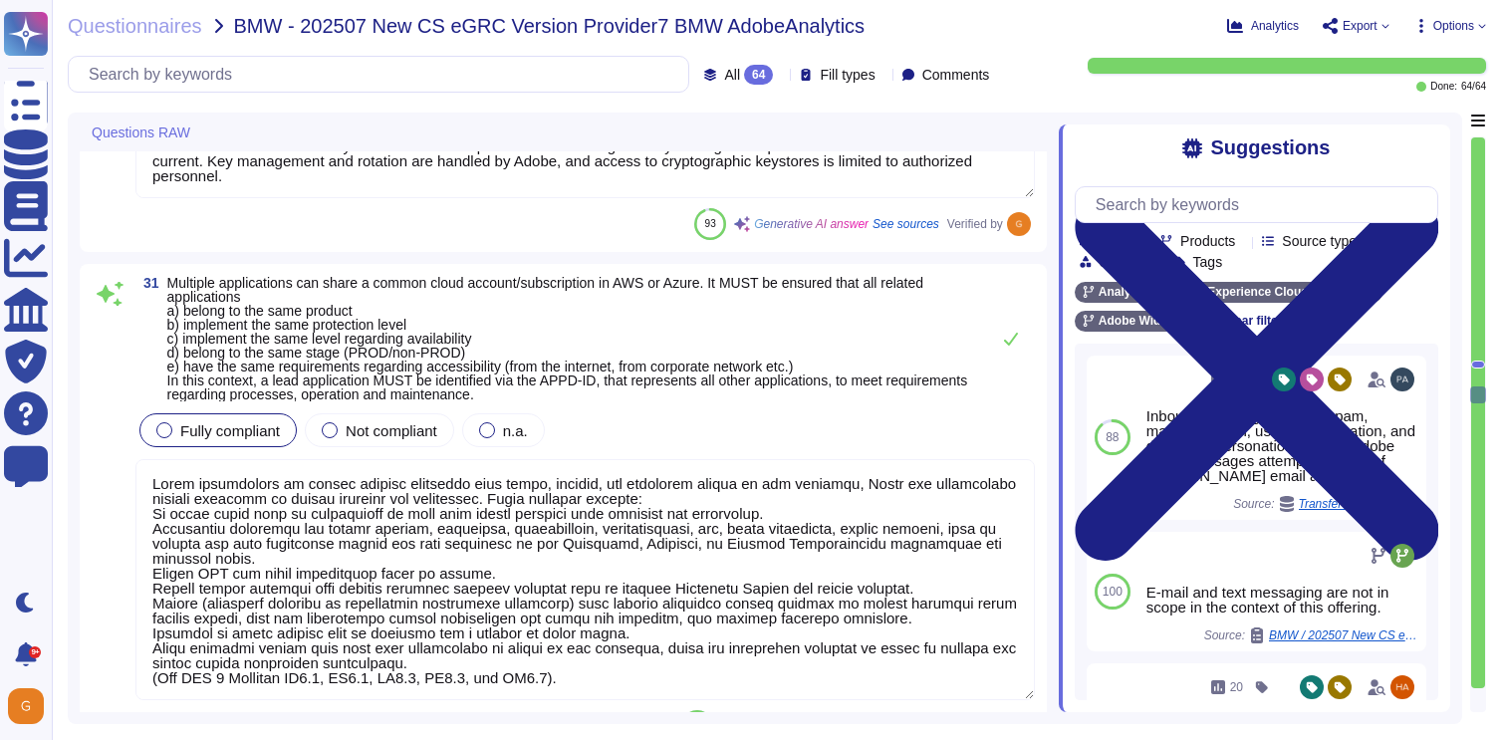
scroll to position [7612, 0]
click at [1009, 334] on icon at bounding box center [1011, 338] width 16 height 16
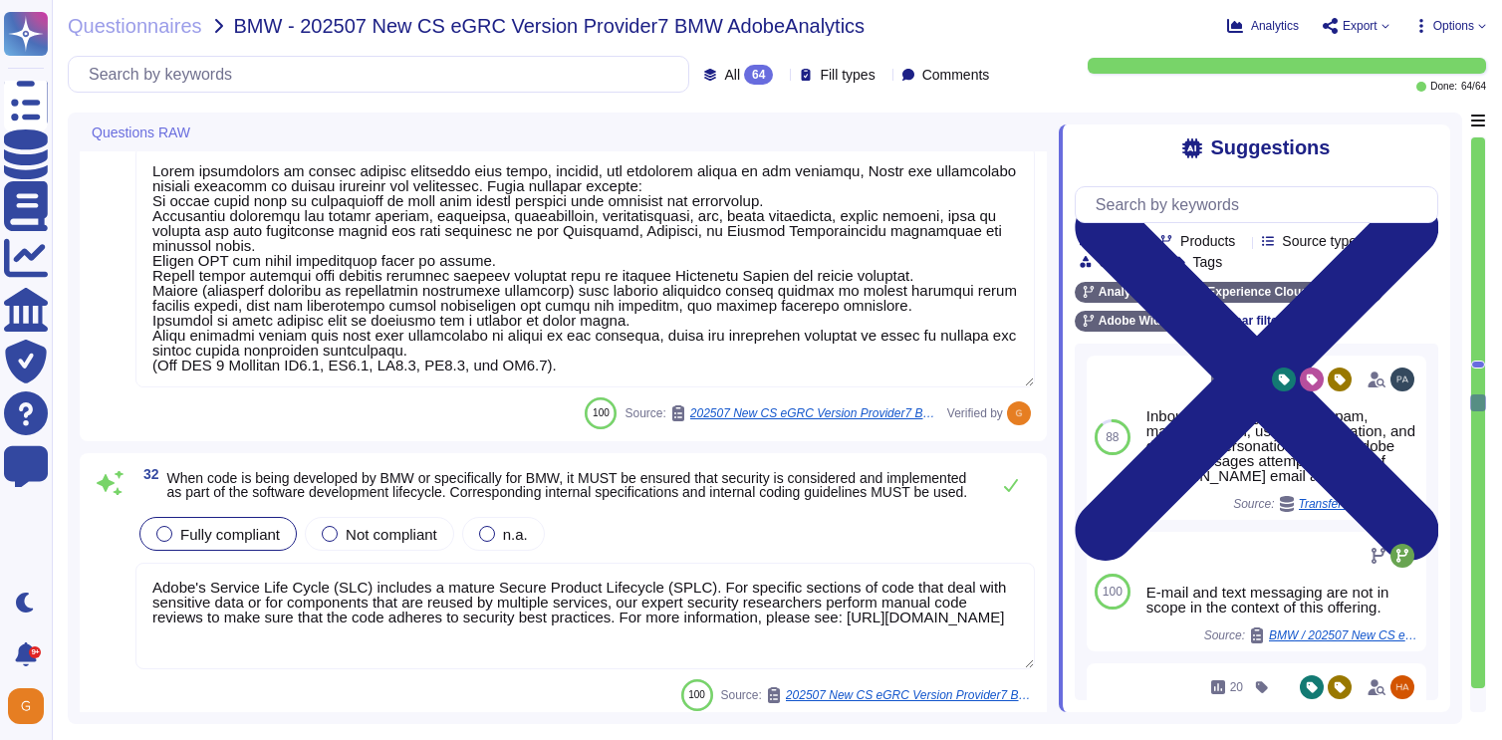
type textarea "All access paths in developed software without proper authorization must be rem…"
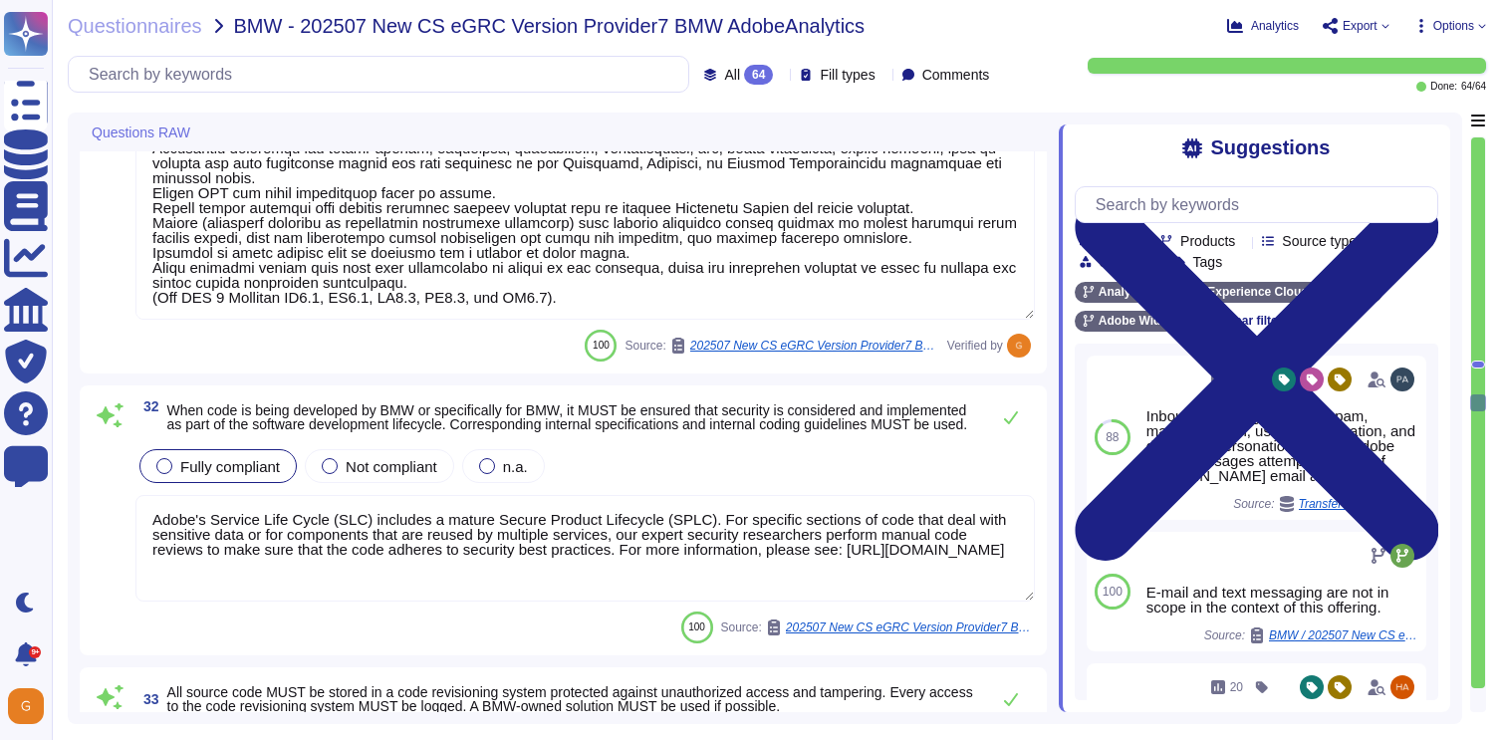
scroll to position [7969, 0]
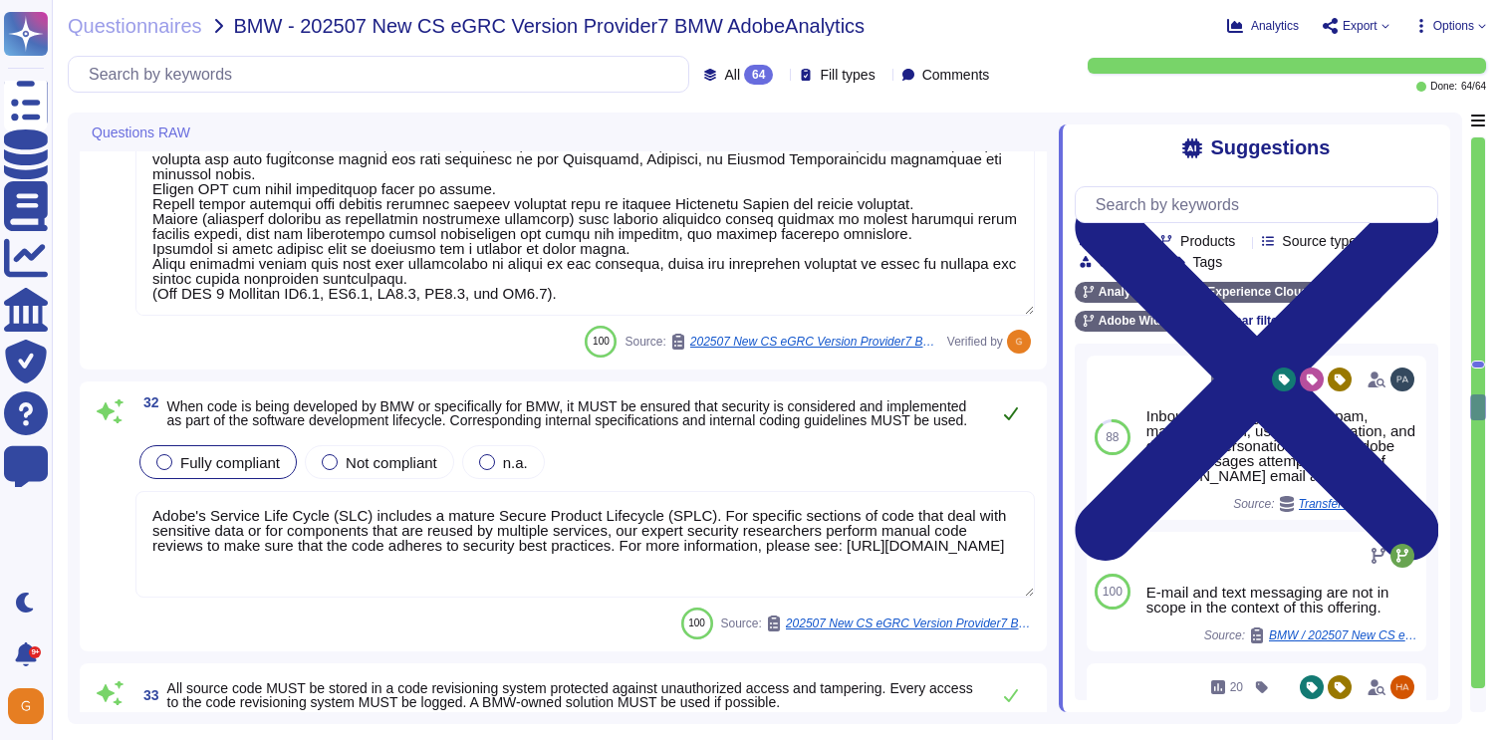
click at [1004, 421] on icon at bounding box center [1011, 413] width 16 height 16
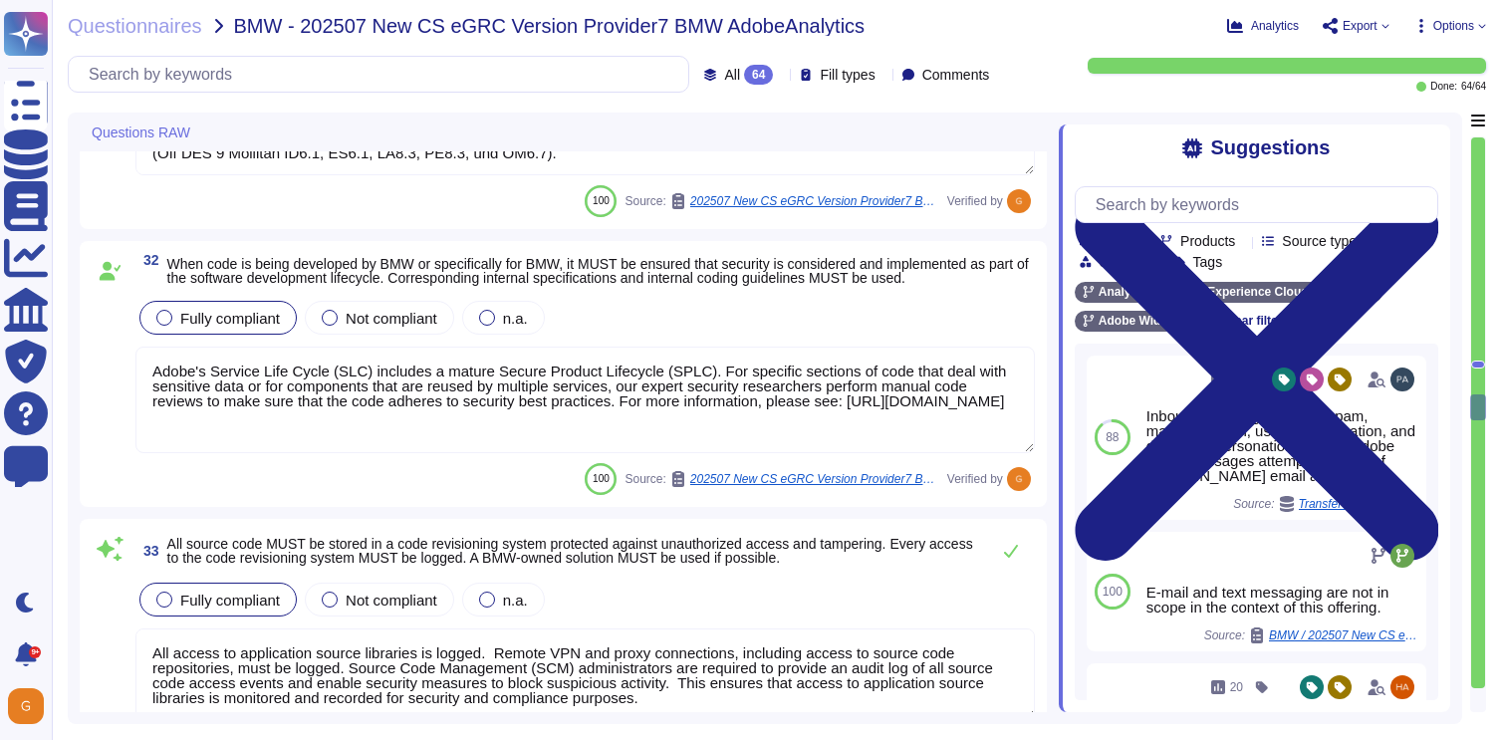
type textarea "The administration of IT systems and IT services at Adobe is conducted through …"
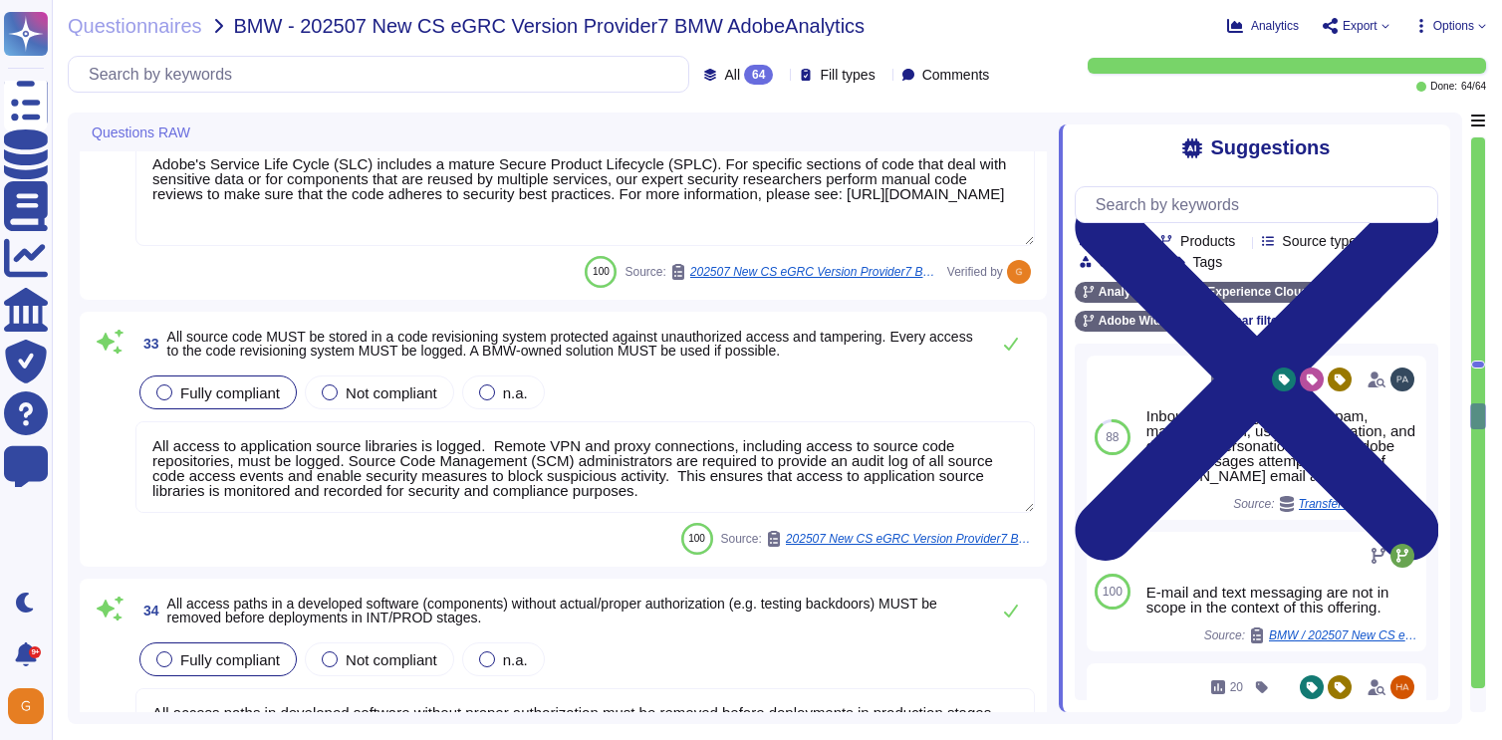
type textarea "Interactive logons to server systems at the operating system level are only per…"
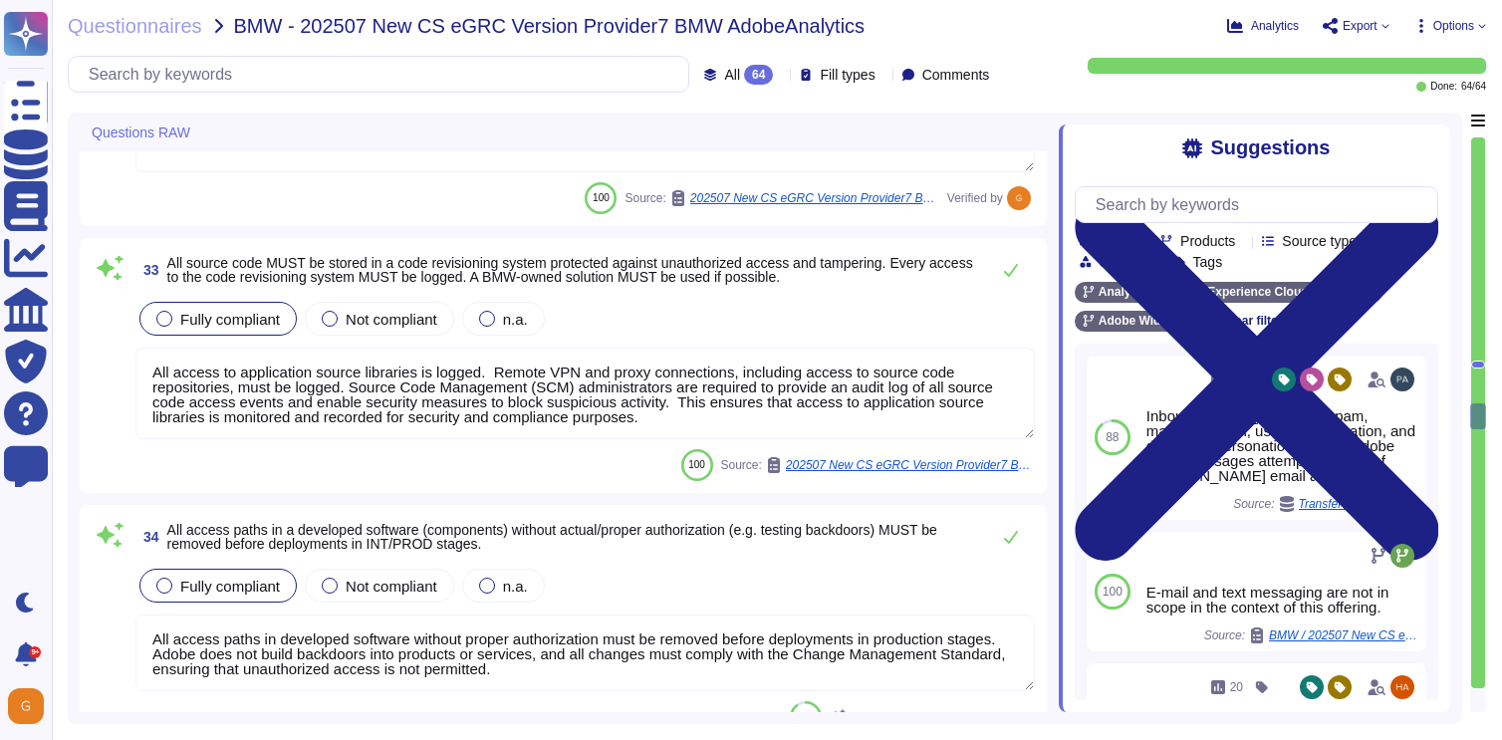
scroll to position [8368, 0]
click at [1013, 289] on button at bounding box center [1011, 269] width 48 height 40
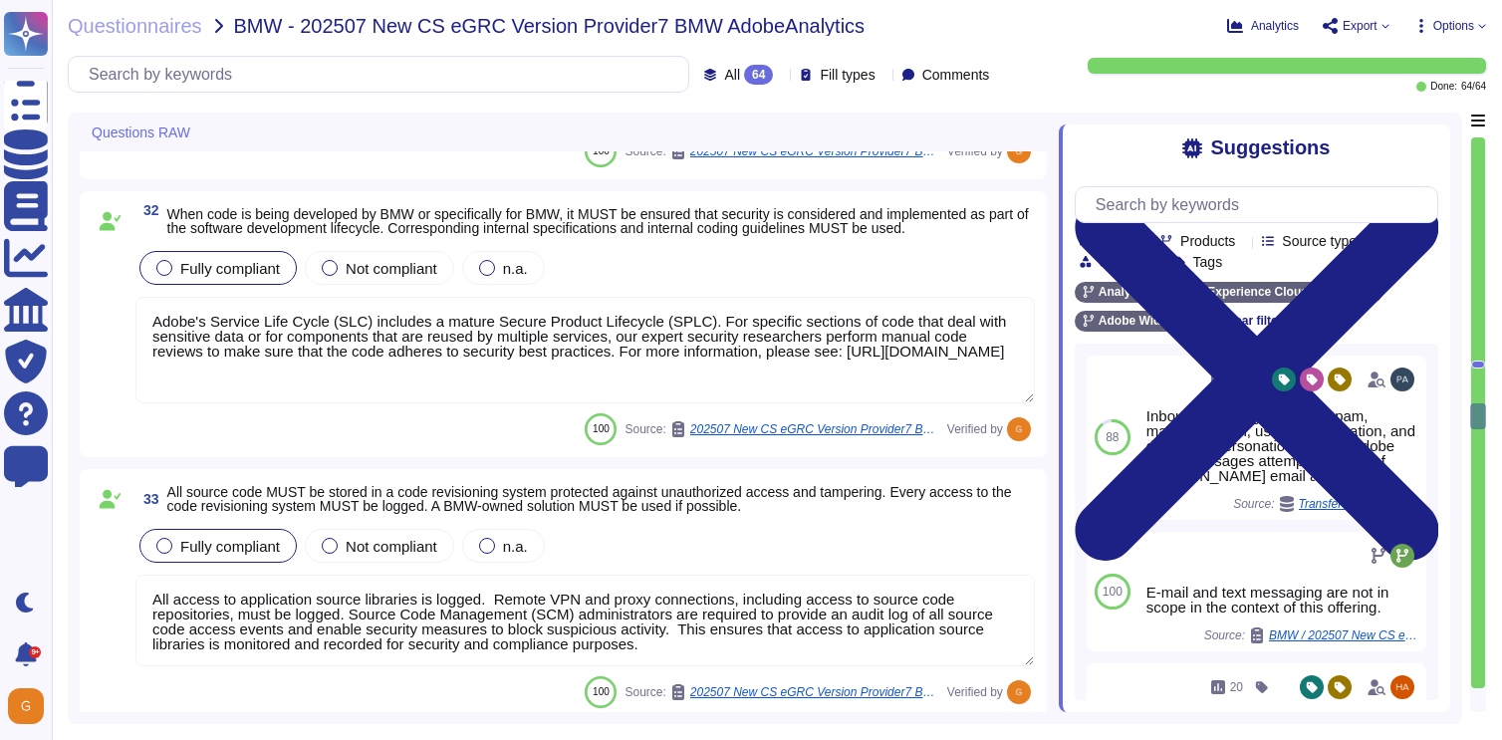
scroll to position [8129, 0]
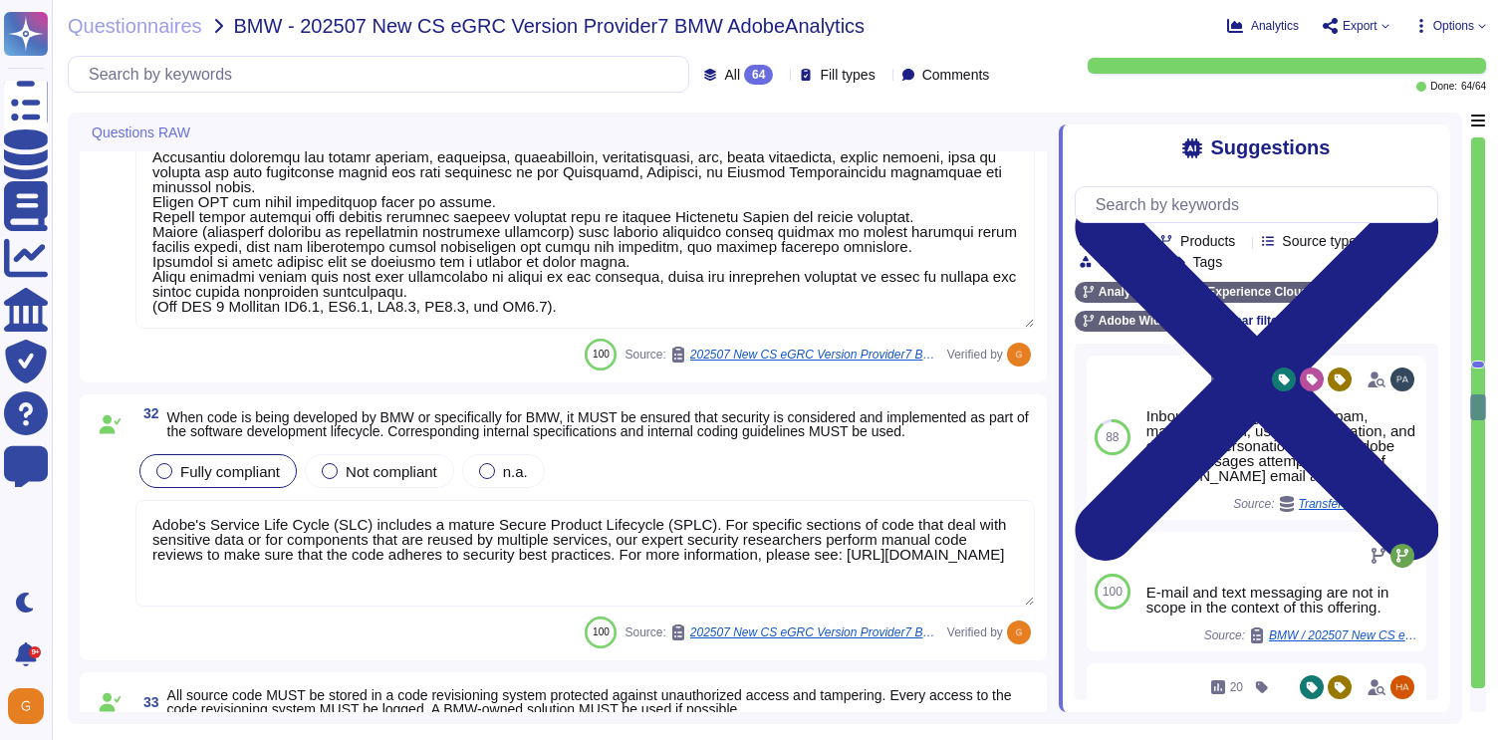
type textarea "Key management must be ensured according to the protection requirements outline…"
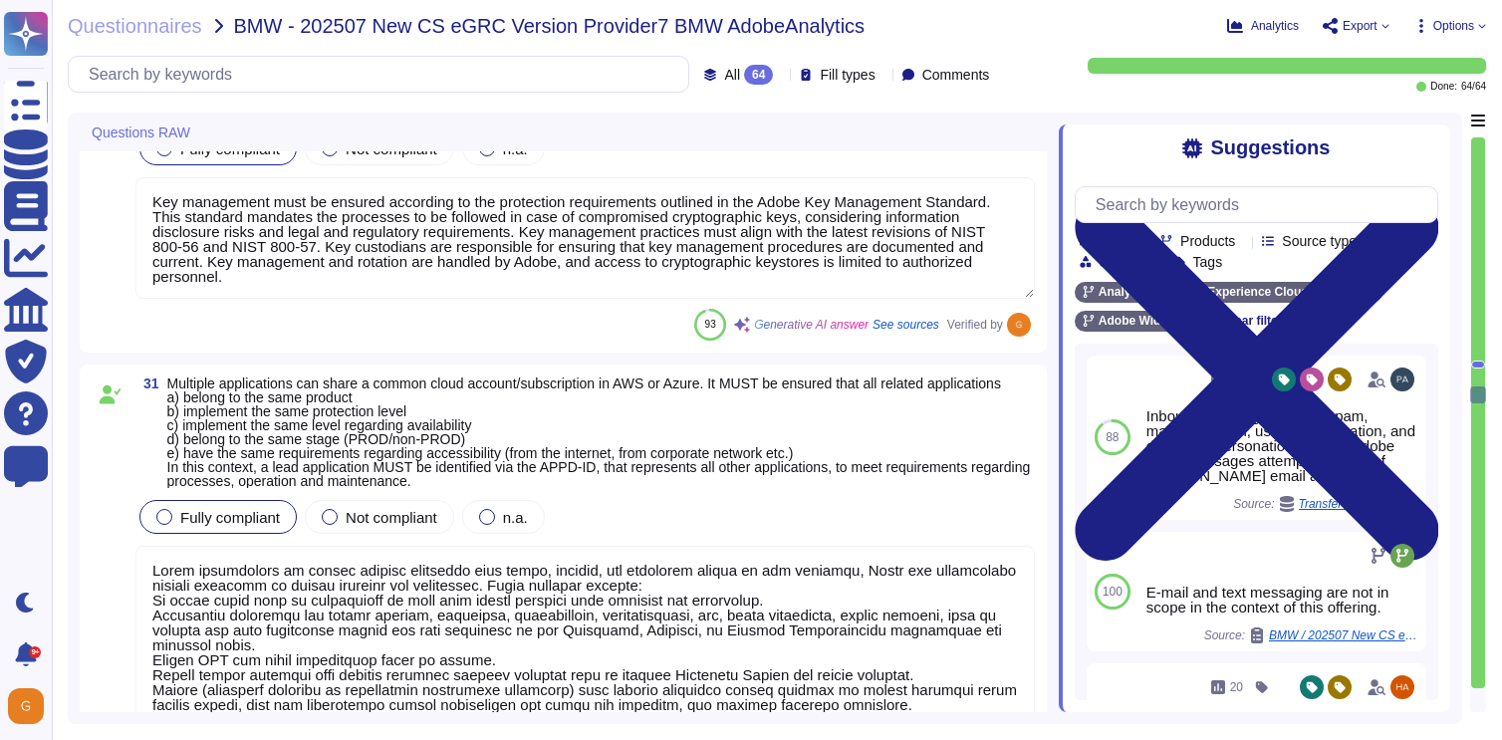
type textarea "All communication must be authenticated, and data in transit must be encrypted …"
type textarea "Application data at rest, except publicly available data, must be encrypted usi…"
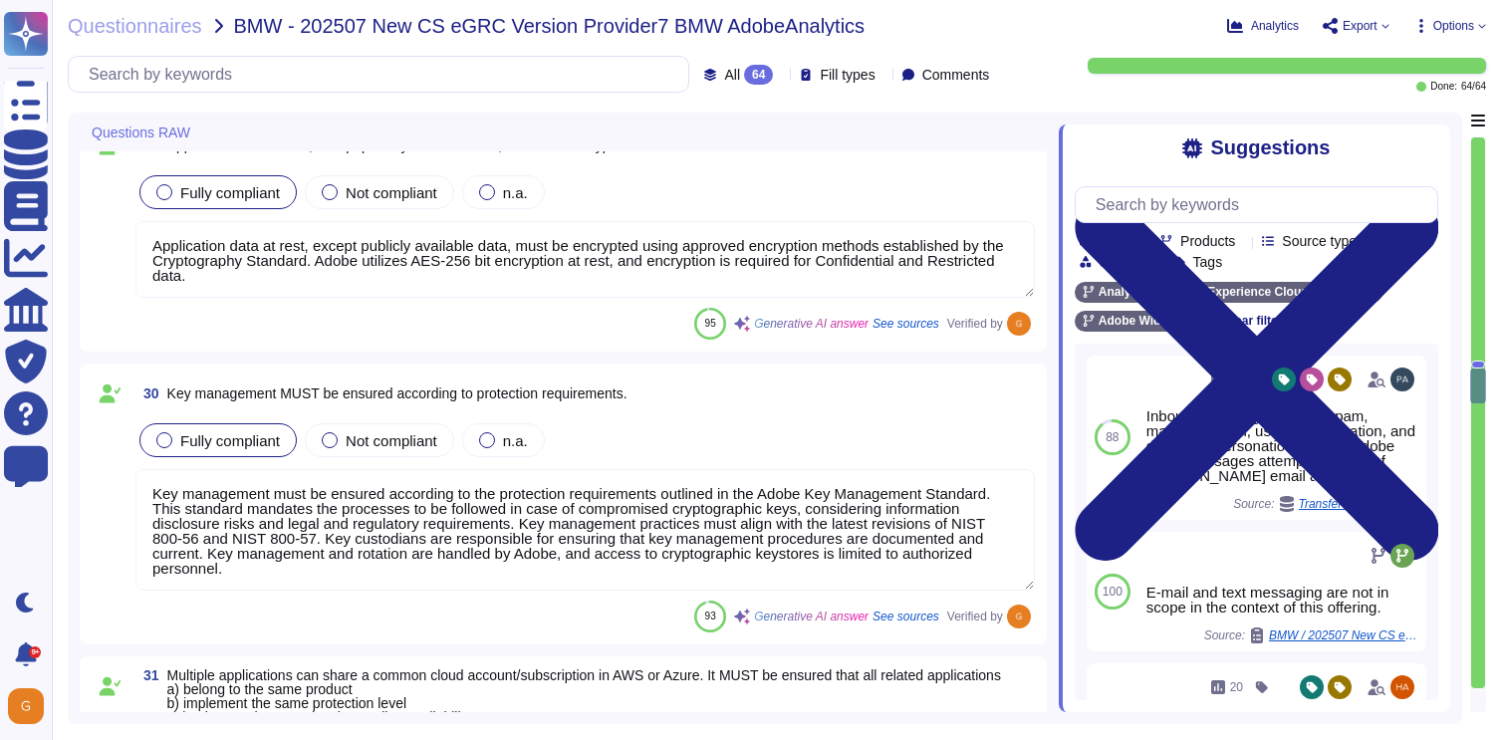
type textarea "Inbound emails go through spam, malware, phish, user impersonation, and domain …"
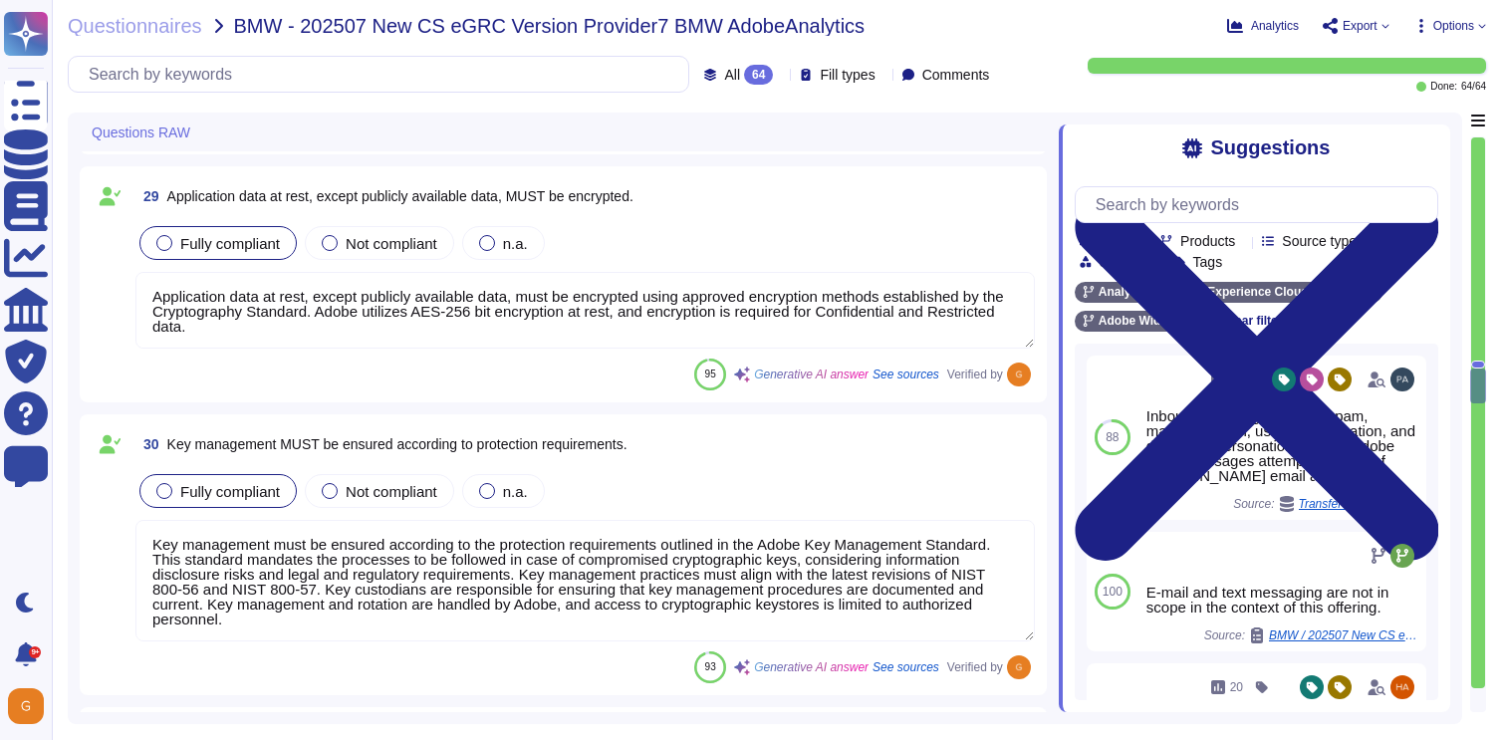
scroll to position [7219, 0]
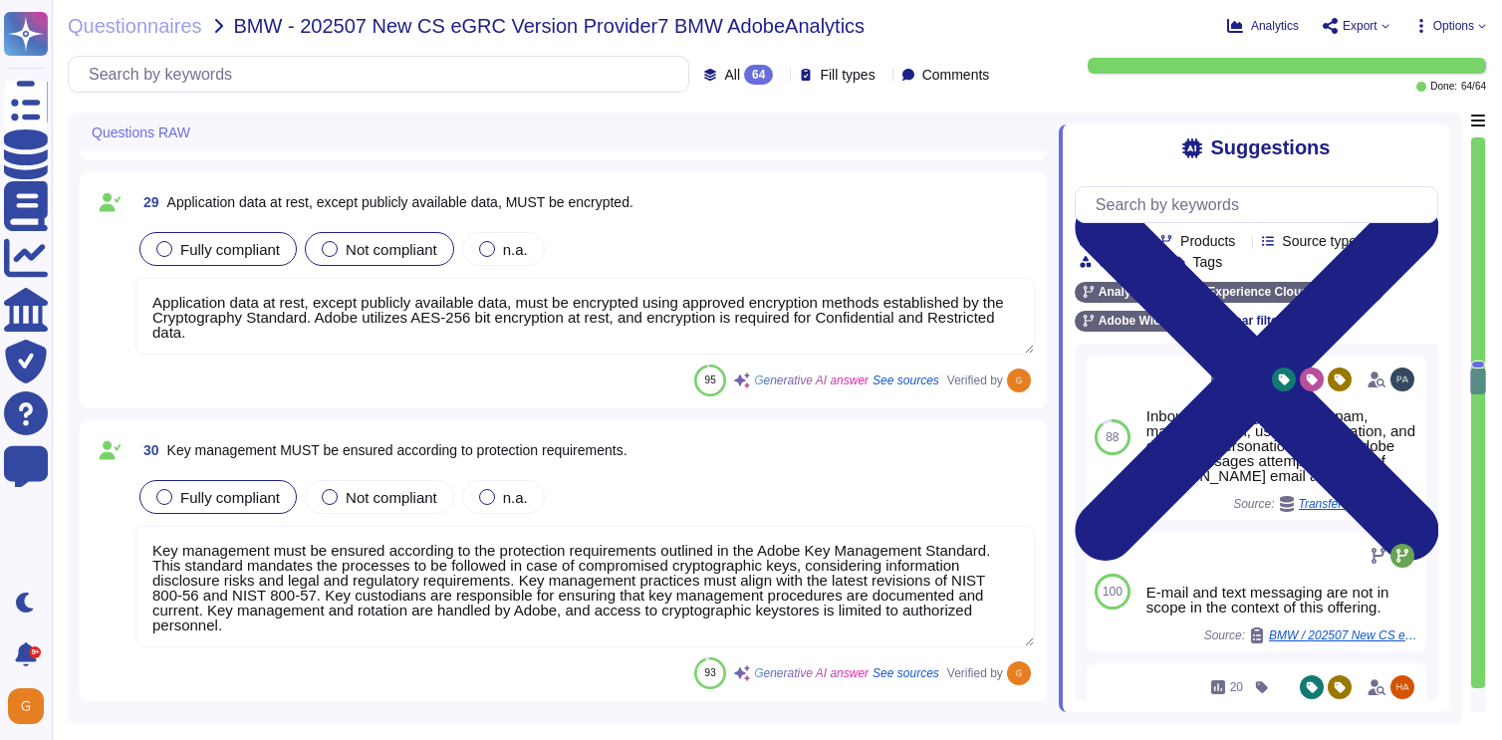
click at [338, 252] on div at bounding box center [330, 249] width 16 height 16
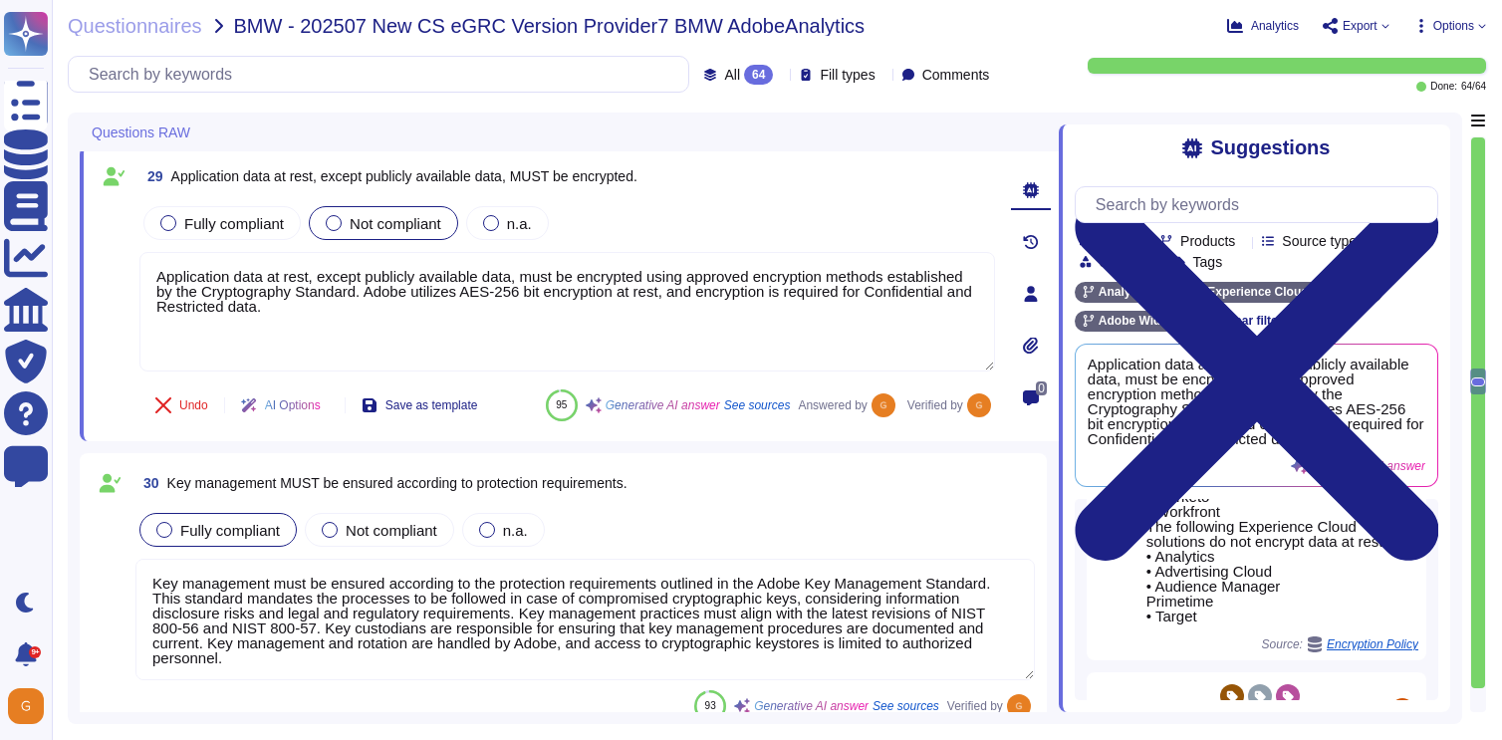
scroll to position [713, 0]
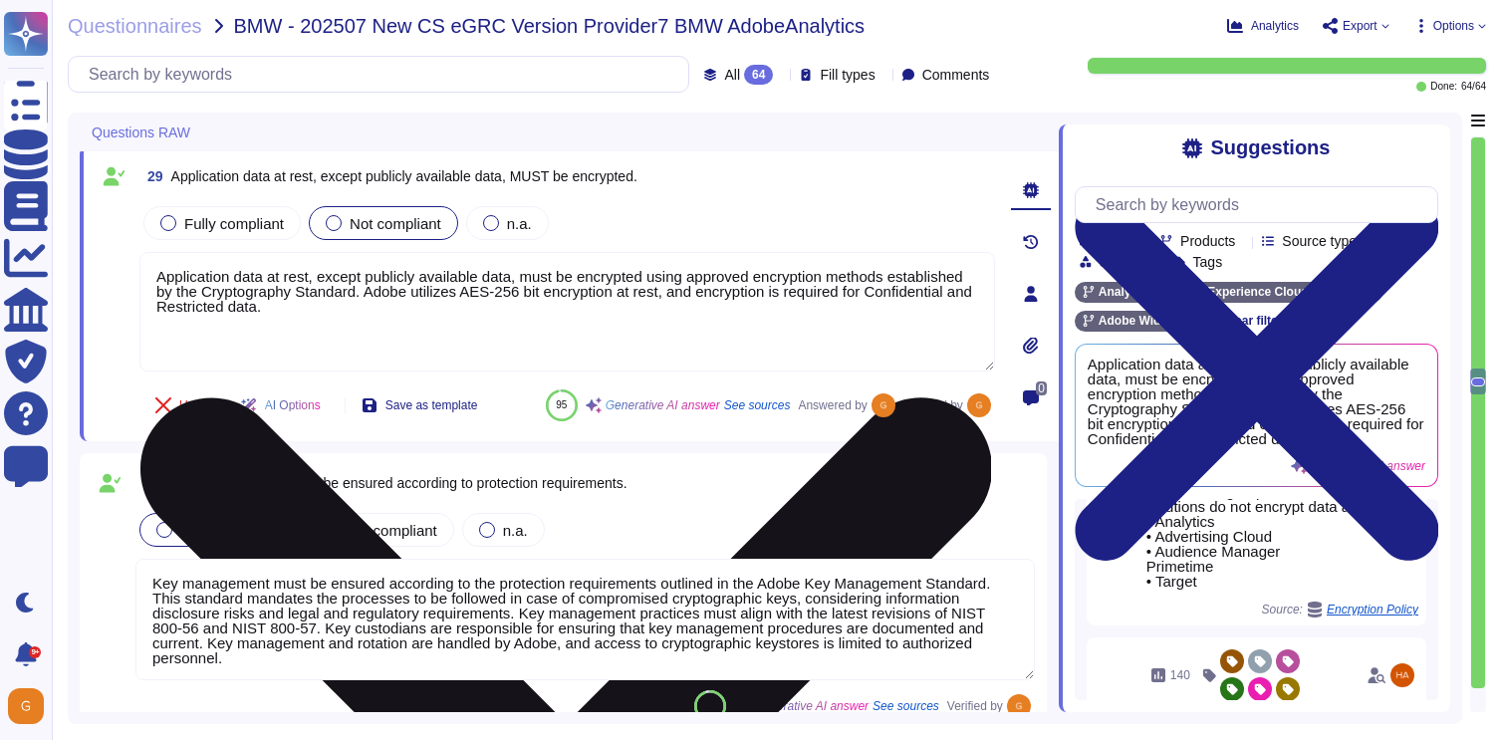
drag, startPoint x: 432, startPoint y: 319, endPoint x: 167, endPoint y: 254, distance: 272.7
click at [167, 254] on textarea "Application data at rest, except publicly available data, must be encrypted usi…" at bounding box center [566, 311] width 855 height 119
paste textarea "Data at-rest within the Core sites is generally stored unencrypted. Data at-res…"
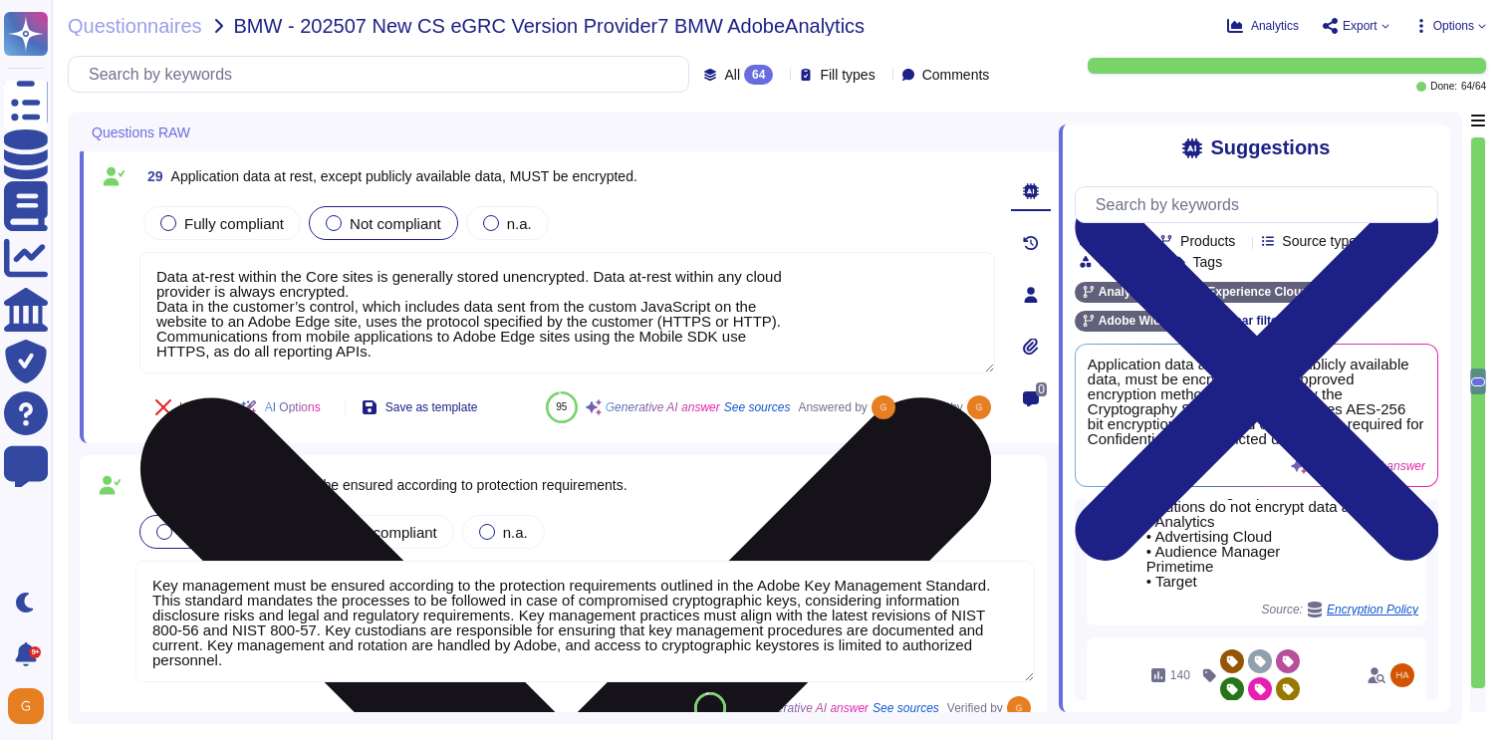
click at [156, 294] on textarea "Data at-rest within the Core sites is generally stored unencrypted. Data at-res…" at bounding box center [566, 312] width 855 height 121
click at [156, 321] on textarea "Data at-rest within the Core sites is generally stored unencrypted. Data at-res…" at bounding box center [566, 312] width 855 height 121
click at [153, 356] on textarea "Data at-rest within the Core sites is generally stored unencrypted. Data at-res…" at bounding box center [566, 312] width 855 height 121
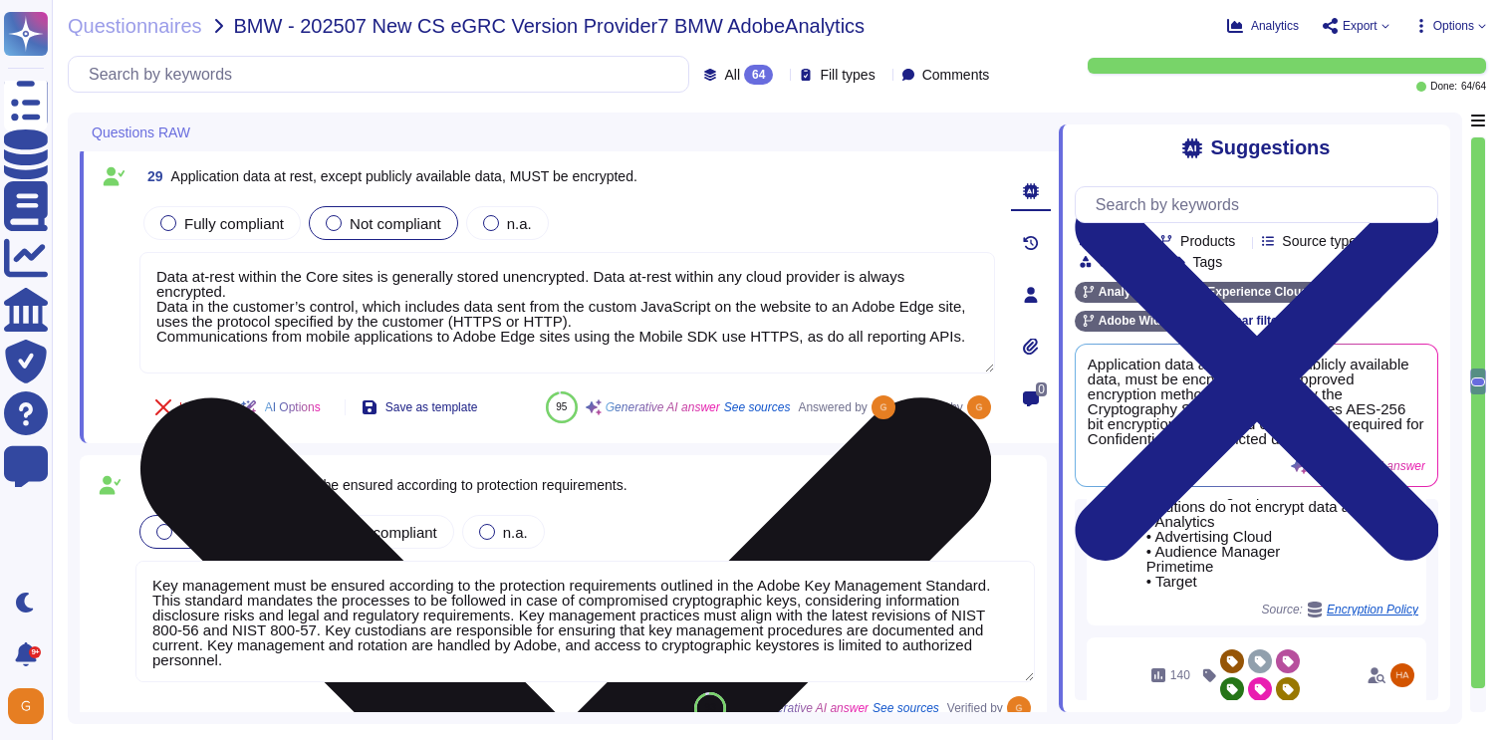
click at [240, 362] on textarea "Data at-rest within the Core sites is generally stored unencrypted. Data at-res…" at bounding box center [566, 312] width 855 height 121
click at [156, 352] on textarea "Data at-rest within the Core sites is generally stored unencrypted. Data at-res…" at bounding box center [566, 312] width 855 height 121
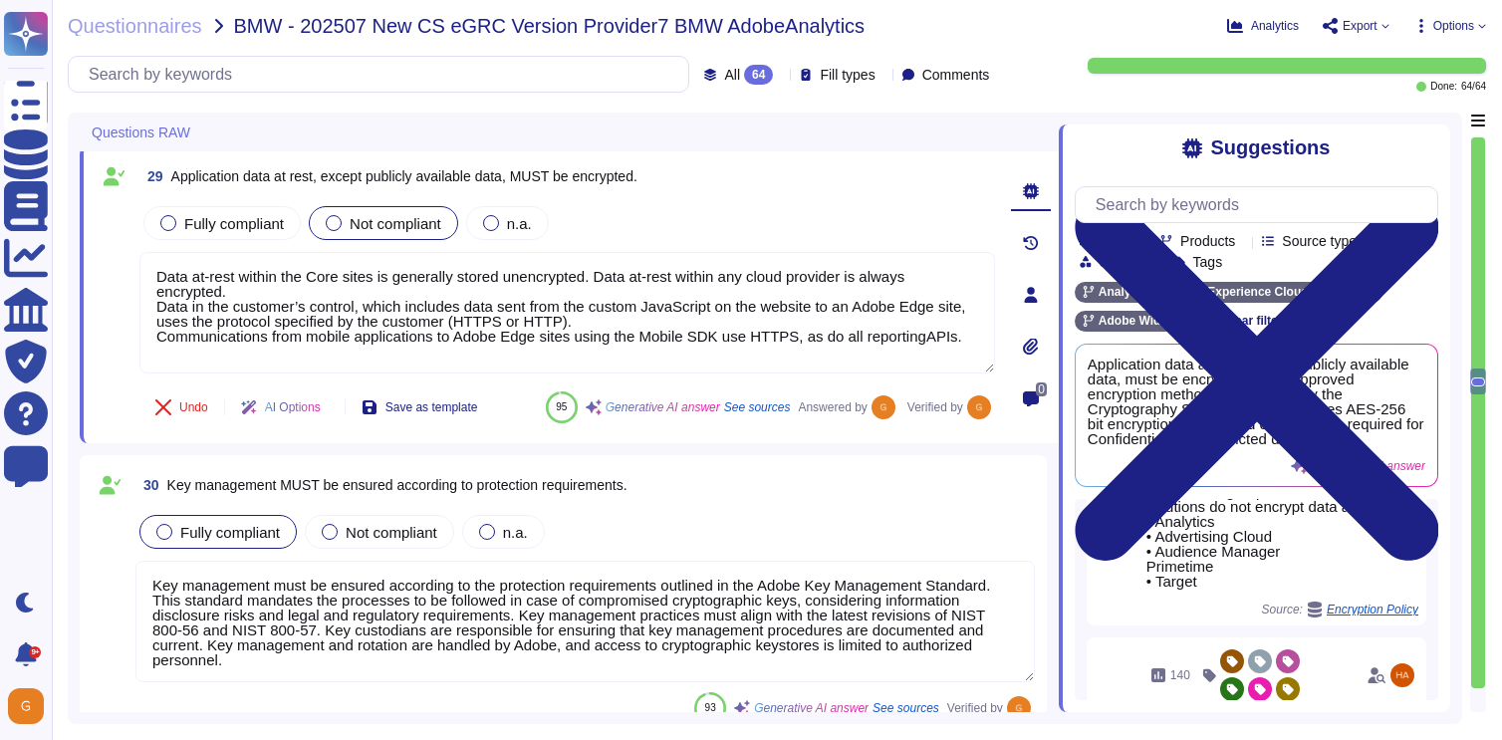
type textarea "Data at-rest within the Core sites is generally stored unencrypted. Data at-res…"
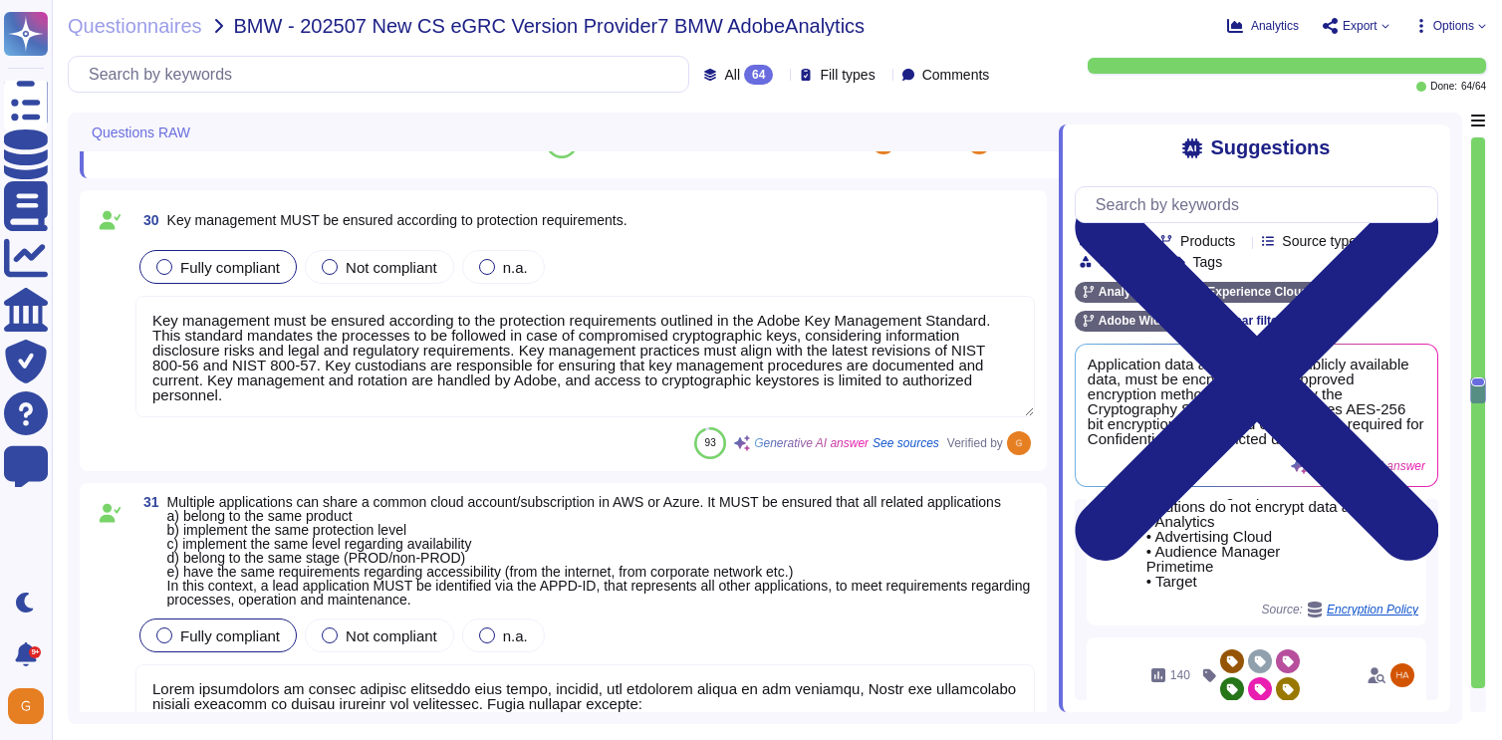
type textarea "Adobe's Service Life Cycle (SLC) includes a mature Secure Product Lifecycle (SP…"
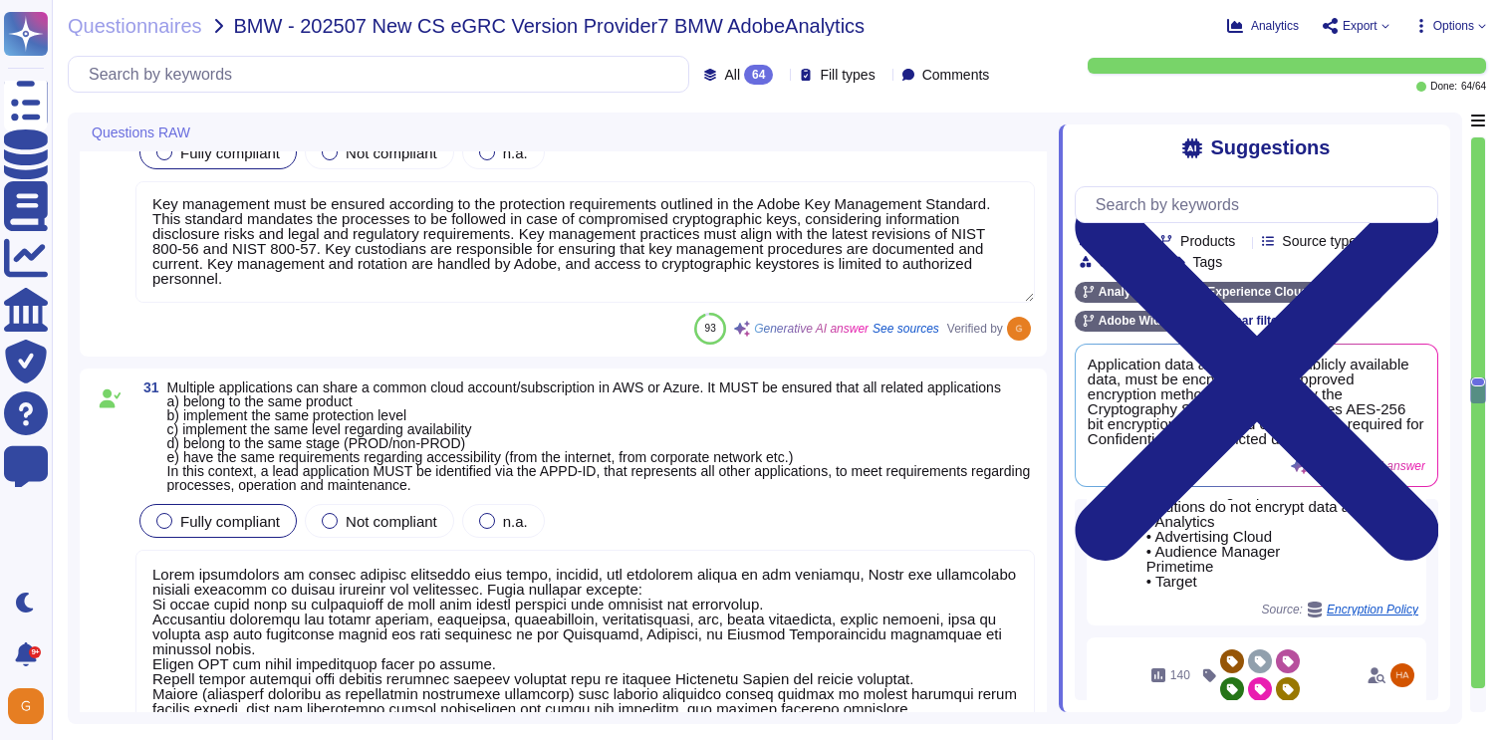
type textarea "Data at-rest within the Core sites is generally stored unencrypted. Data at-res…"
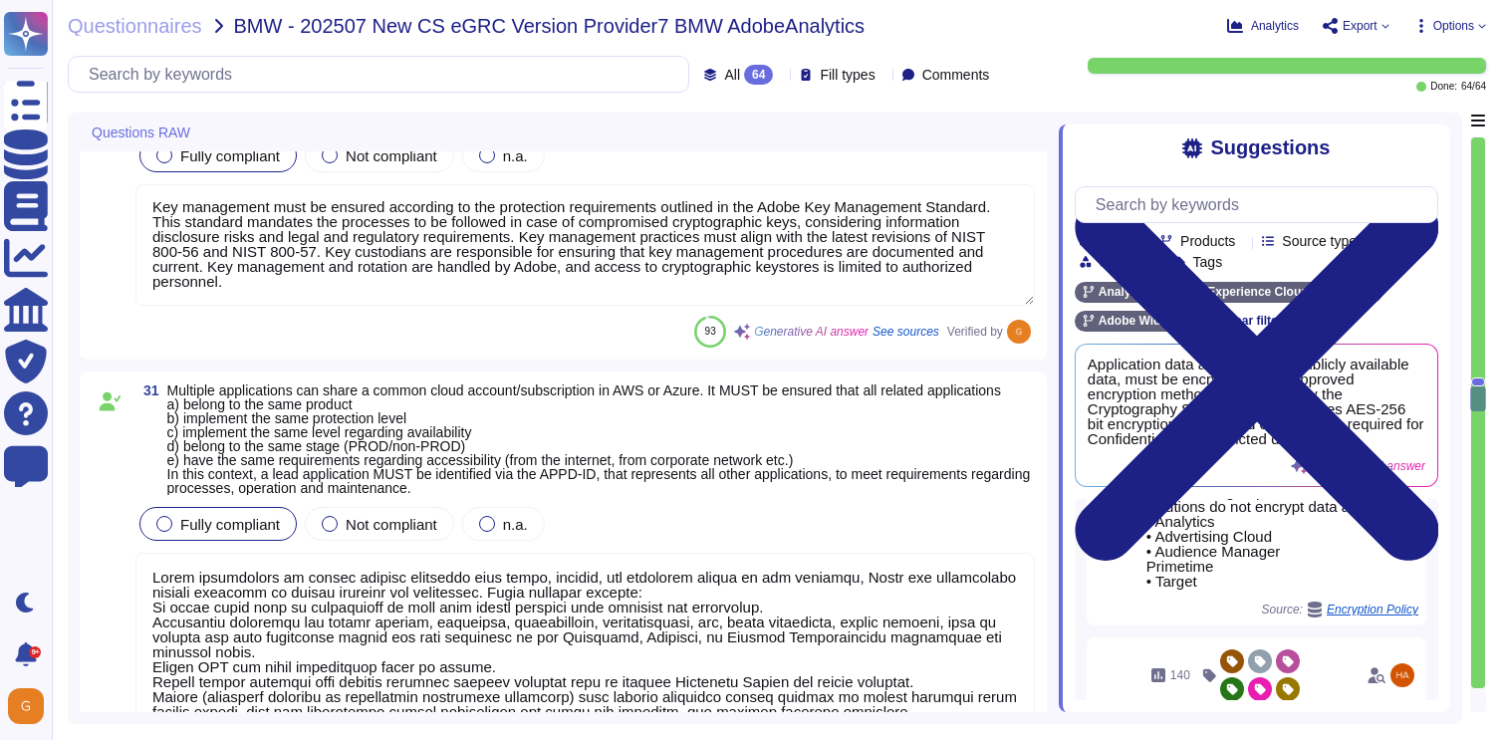
type textarea "All access to application source libraries is logged. ​​ Remote VPN and proxy c…"
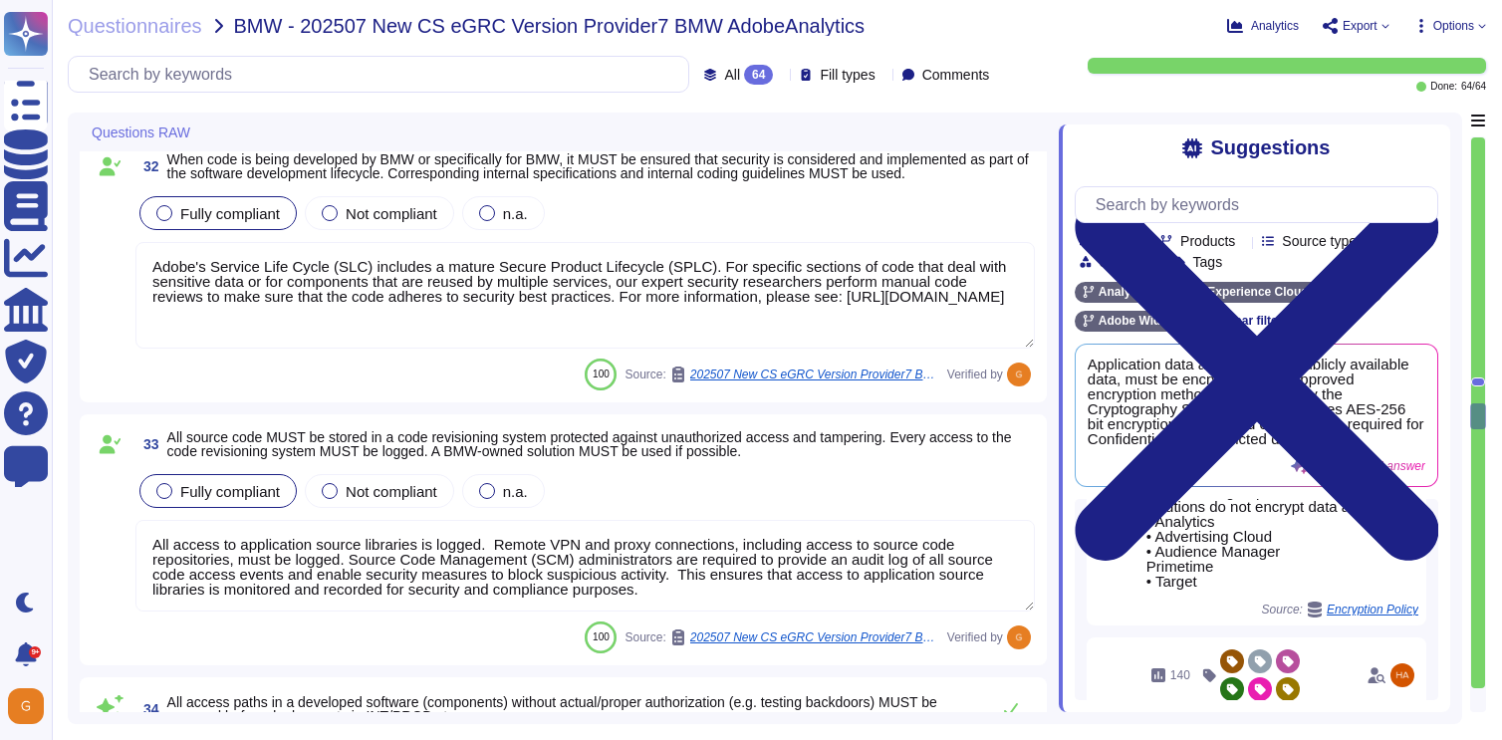
type textarea "All access paths in developed software without proper authorization must be rem…"
type textarea "The administration of IT systems and IT services at Adobe is conducted through …"
type textarea "Interactive logons to server systems at the operating system level are only per…"
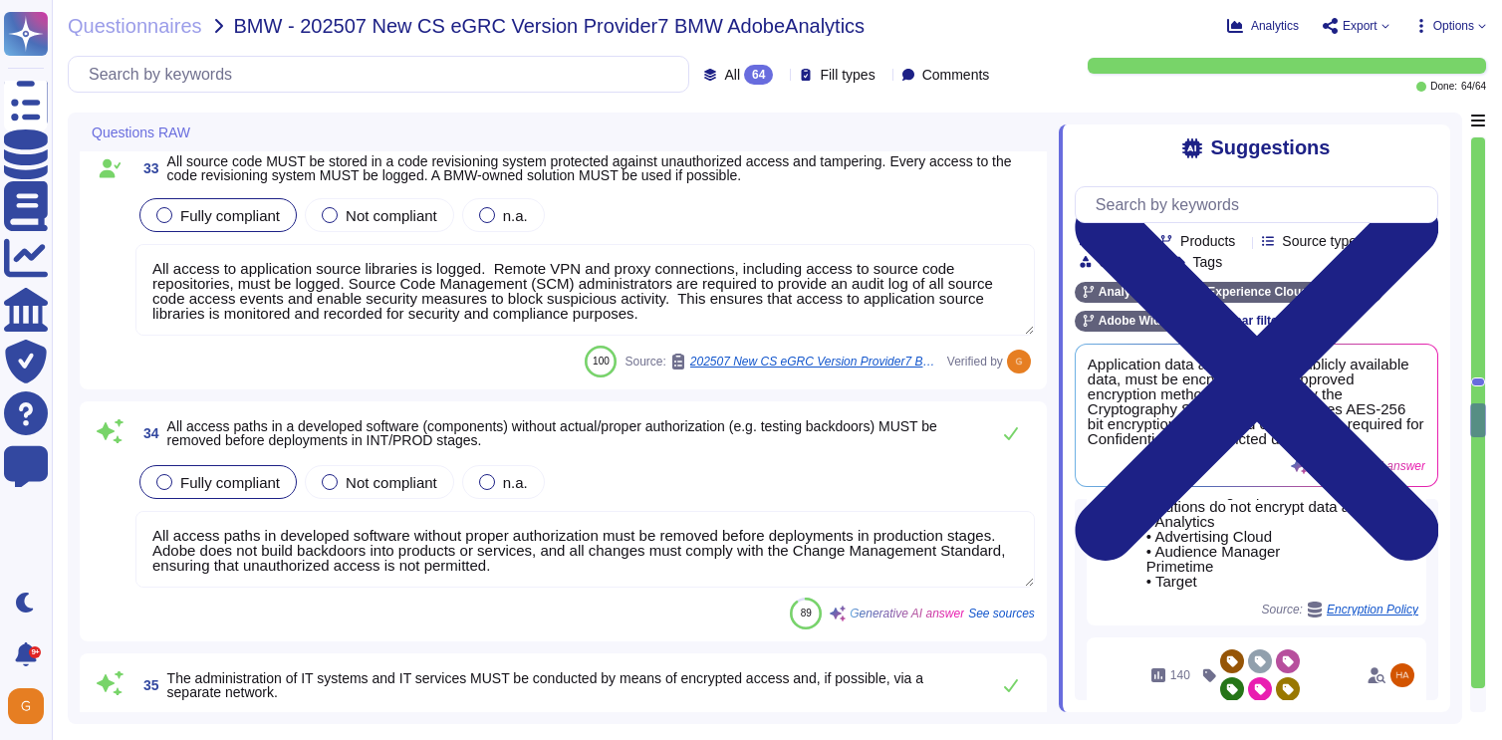
scroll to position [8553, 0]
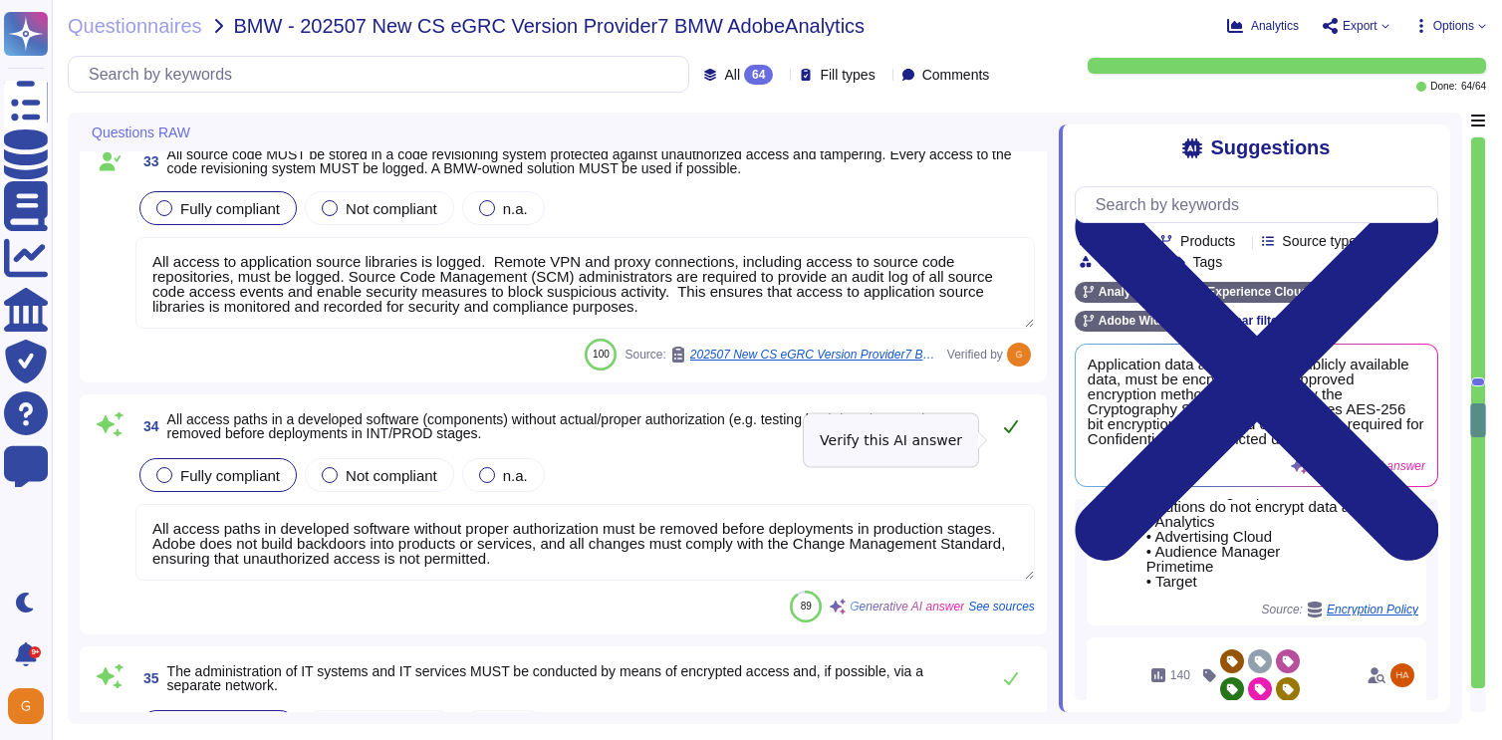
click at [1008, 434] on icon at bounding box center [1011, 426] width 16 height 16
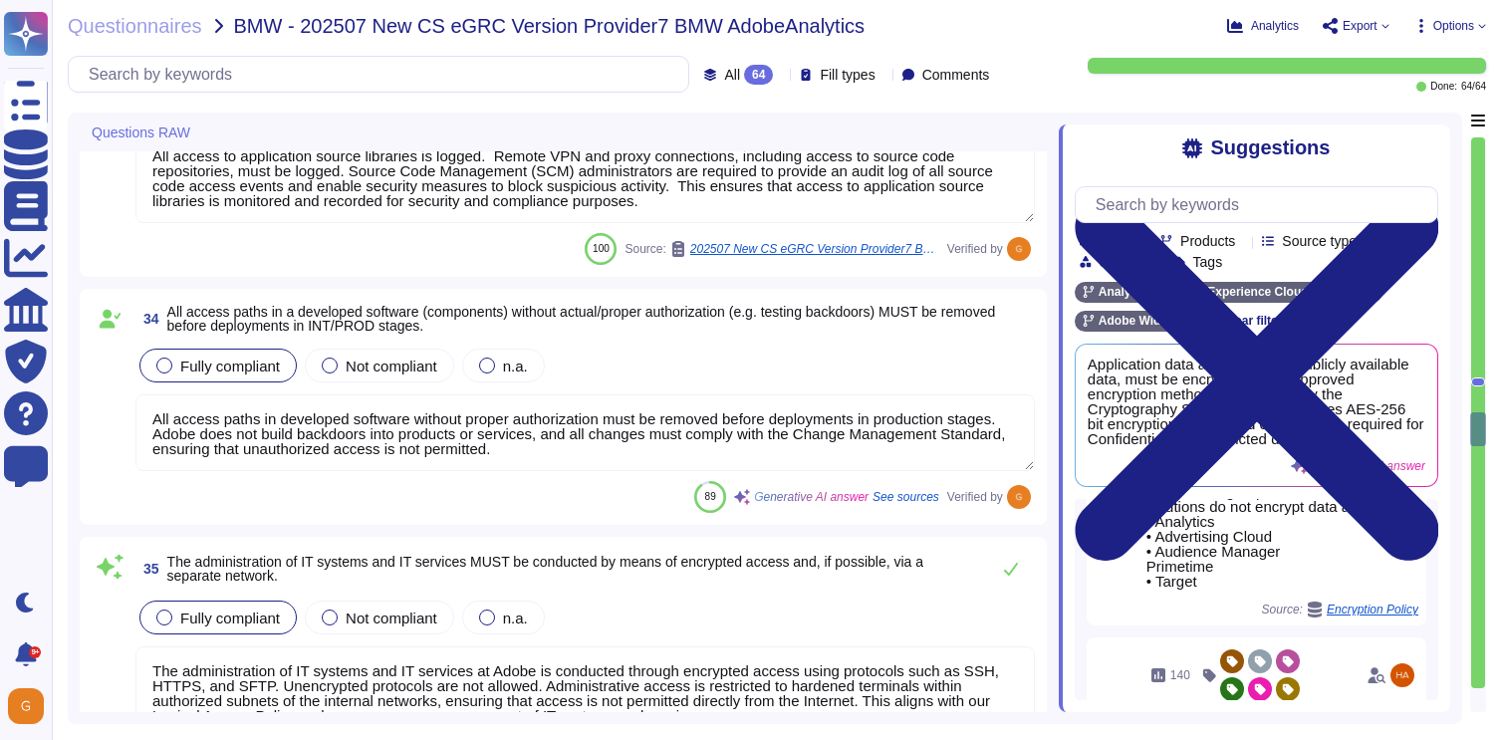
scroll to position [8812, 0]
type textarea "All components and code produced by third parties, including open source librar…"
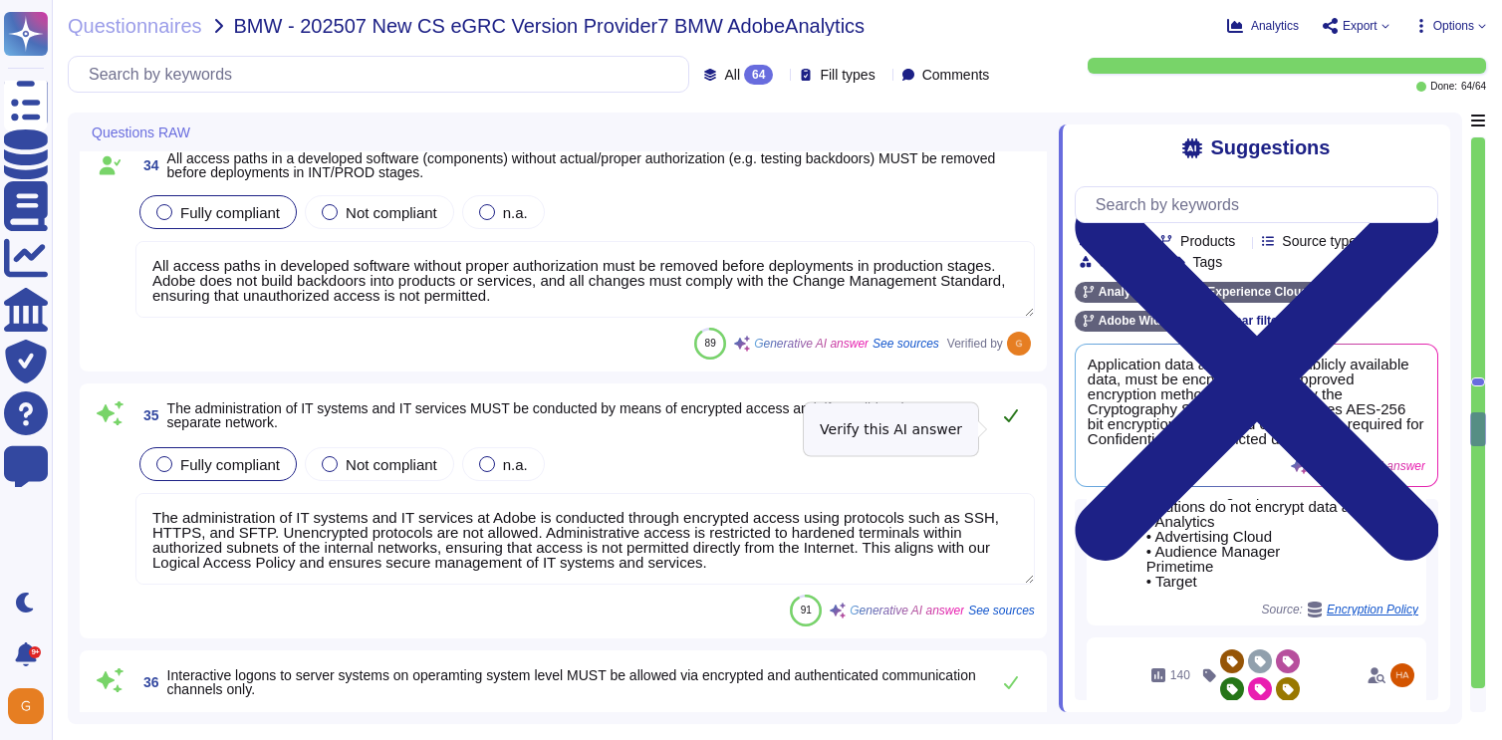
click at [1012, 423] on icon at bounding box center [1011, 415] width 16 height 16
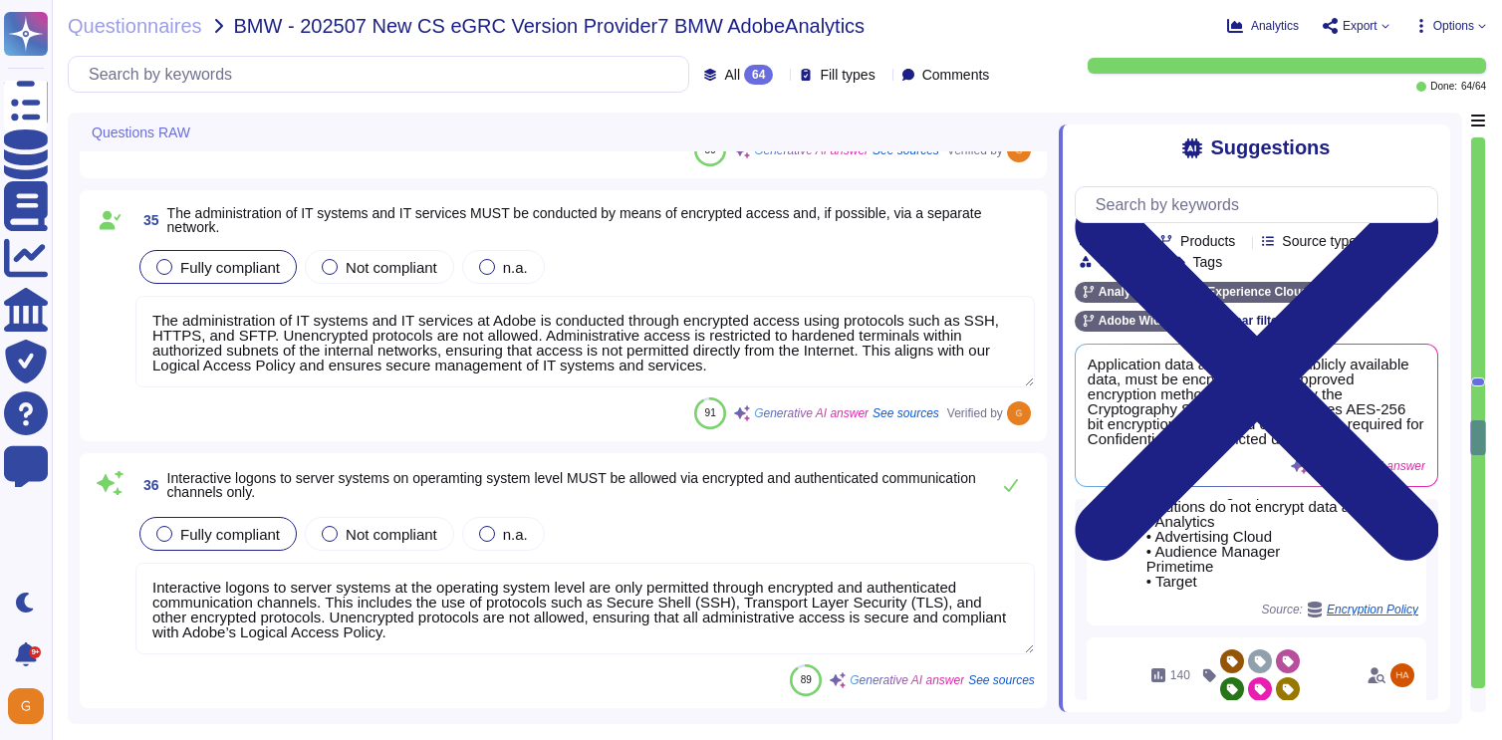
scroll to position [9050, 0]
type textarea "Some Adobe products and services offer customers testing environments that are …"
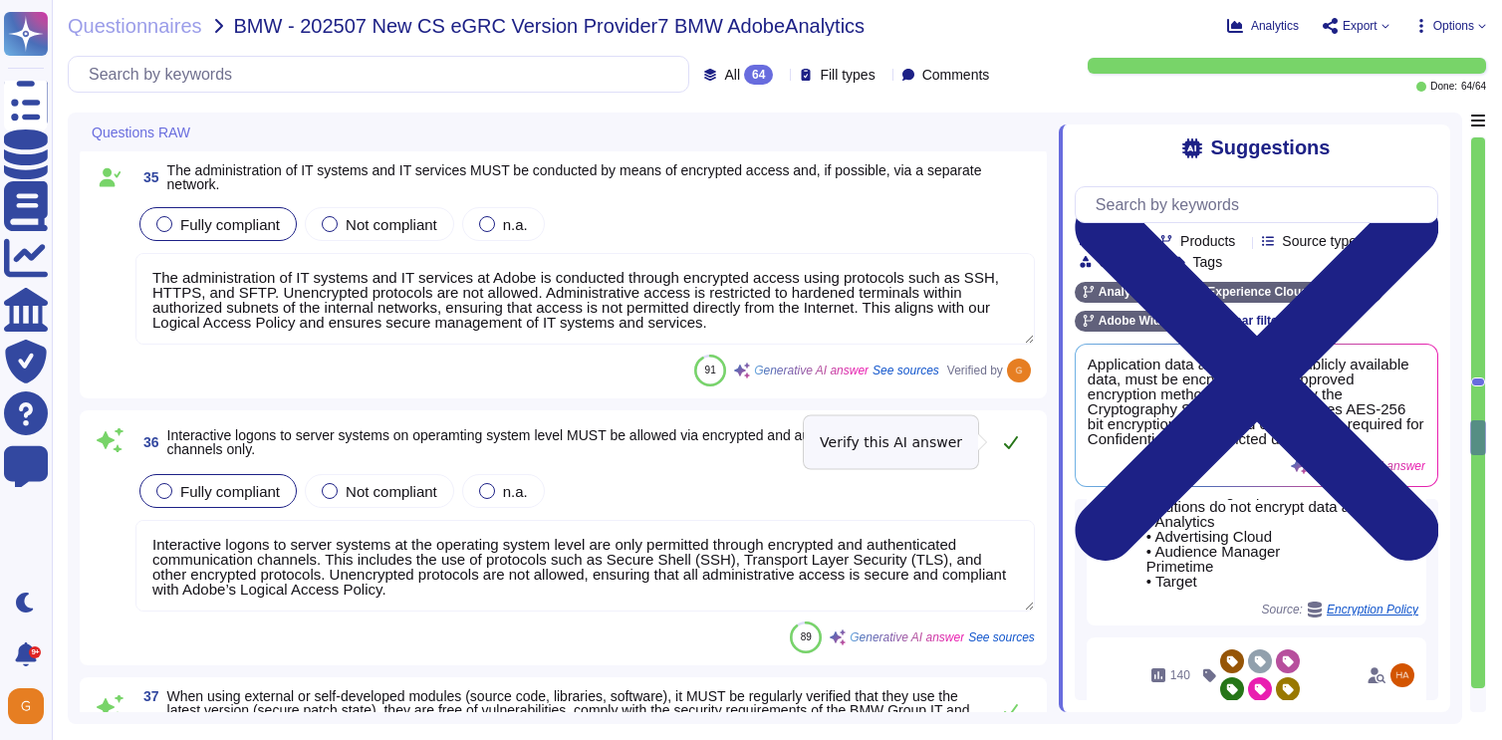
click at [1015, 441] on icon at bounding box center [1011, 442] width 16 height 16
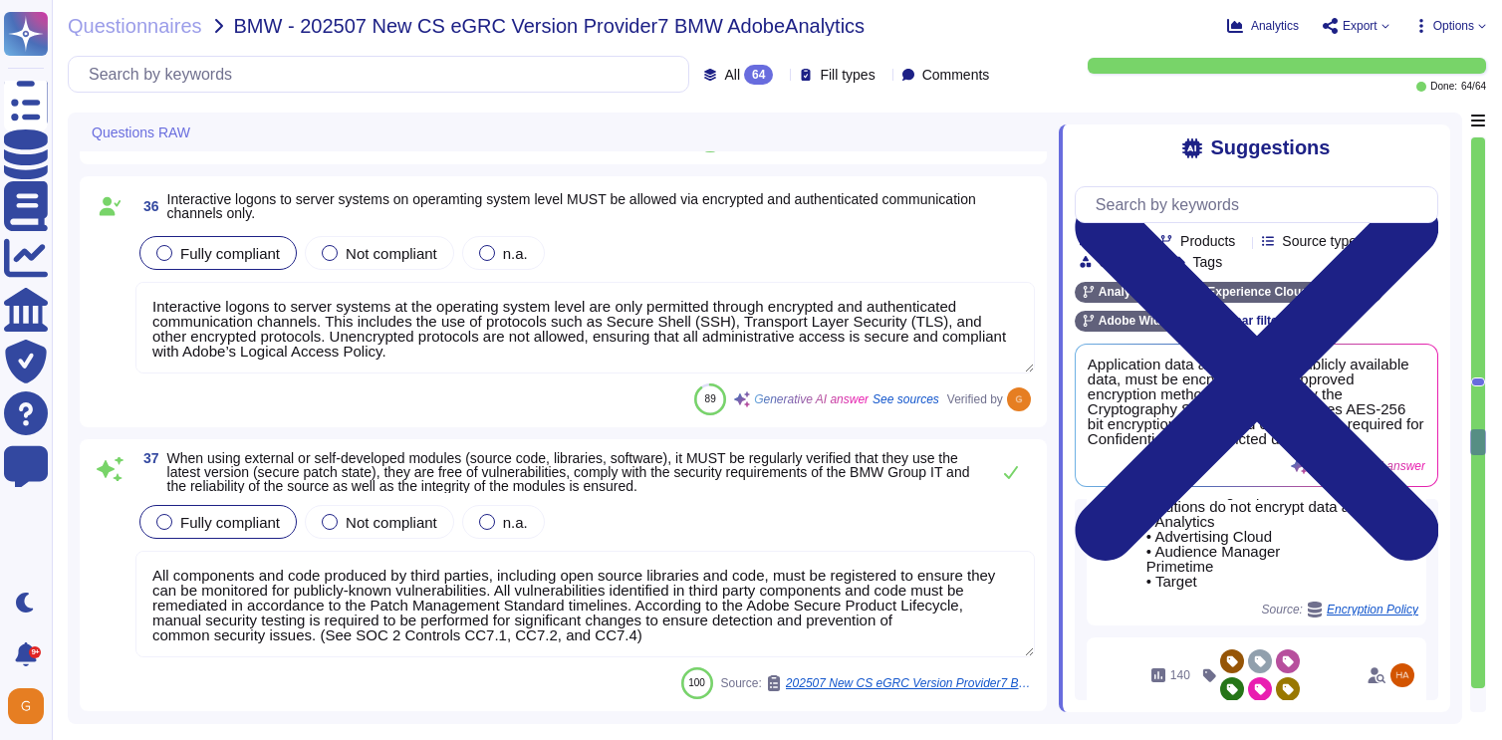
type textarea "Manual source-code analysis is used to detect security defects in code prior to…"
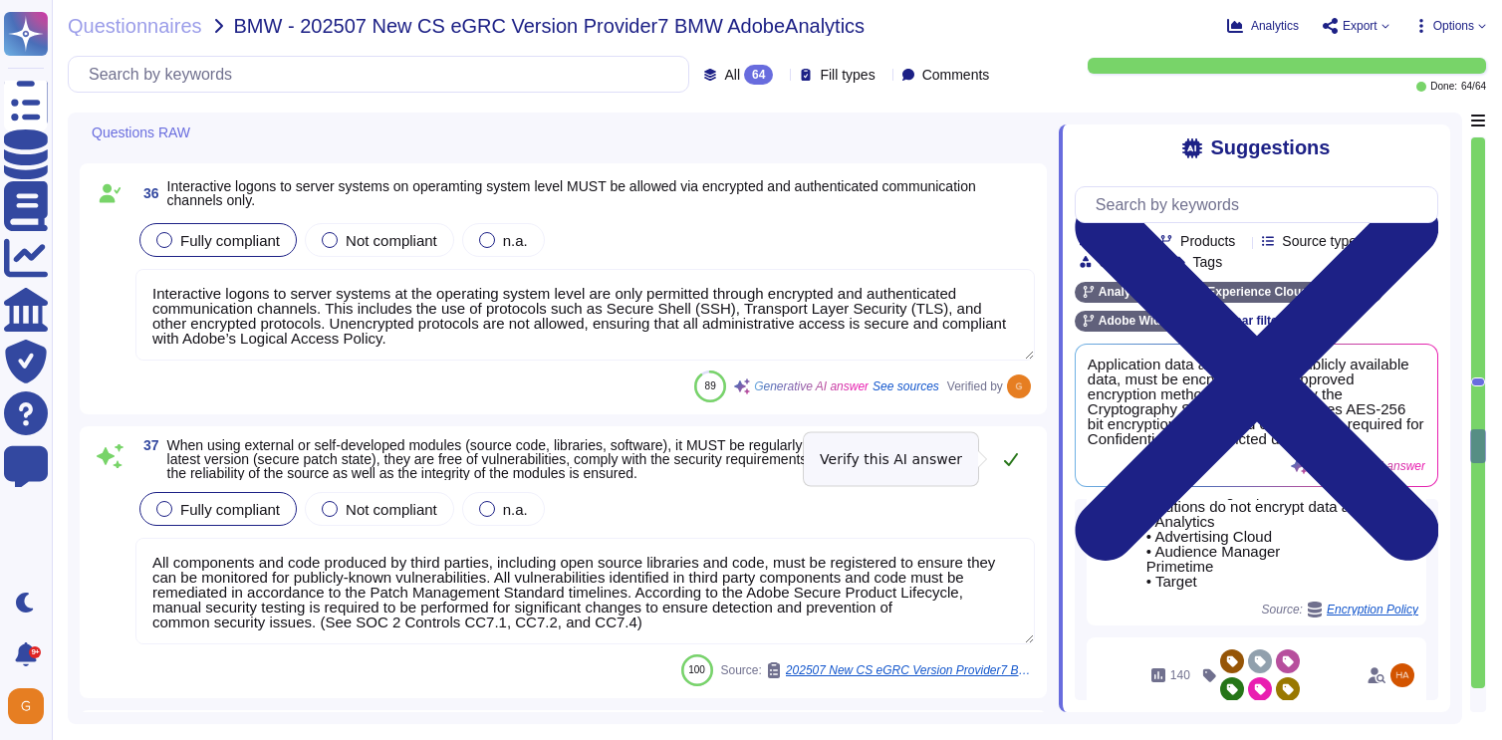
click at [1014, 454] on icon at bounding box center [1011, 459] width 16 height 16
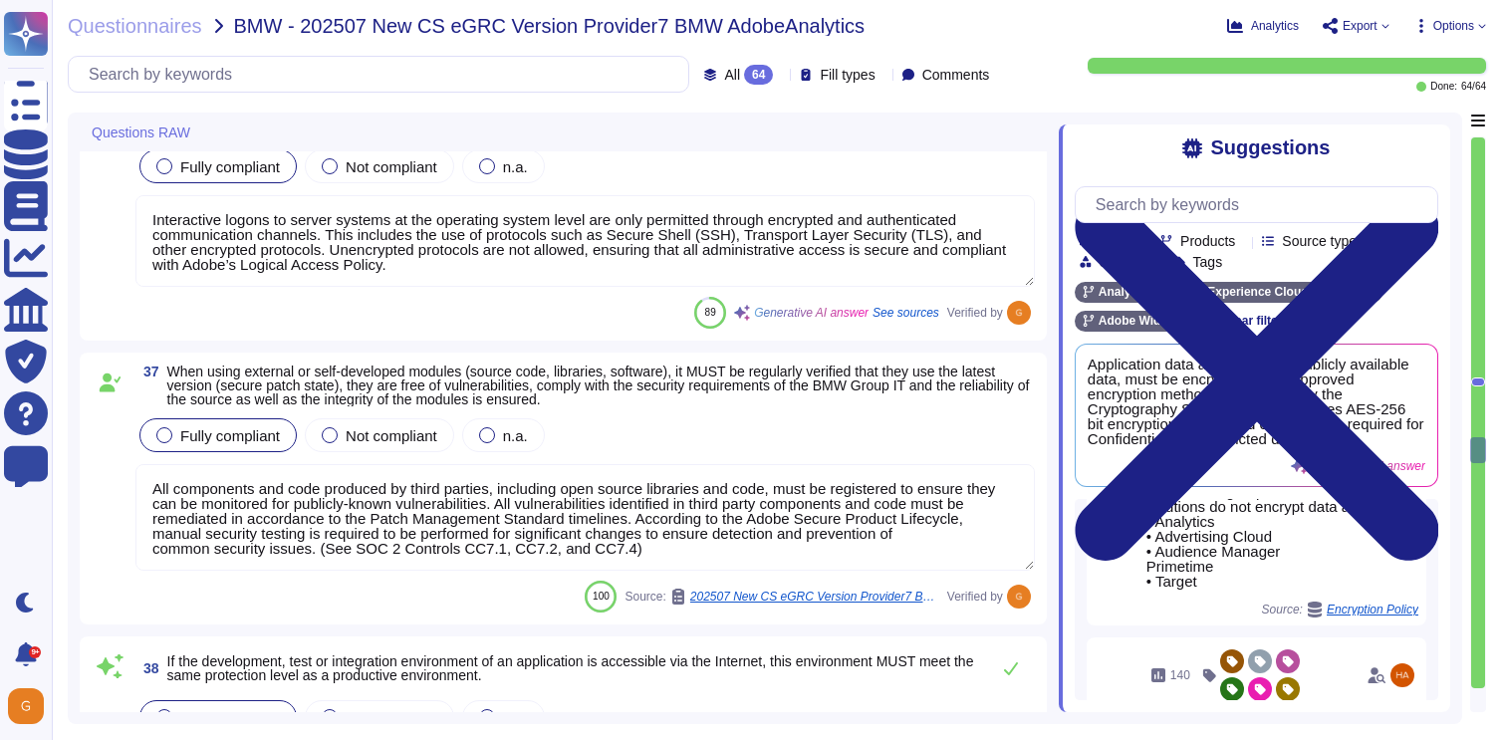
scroll to position [9360, 0]
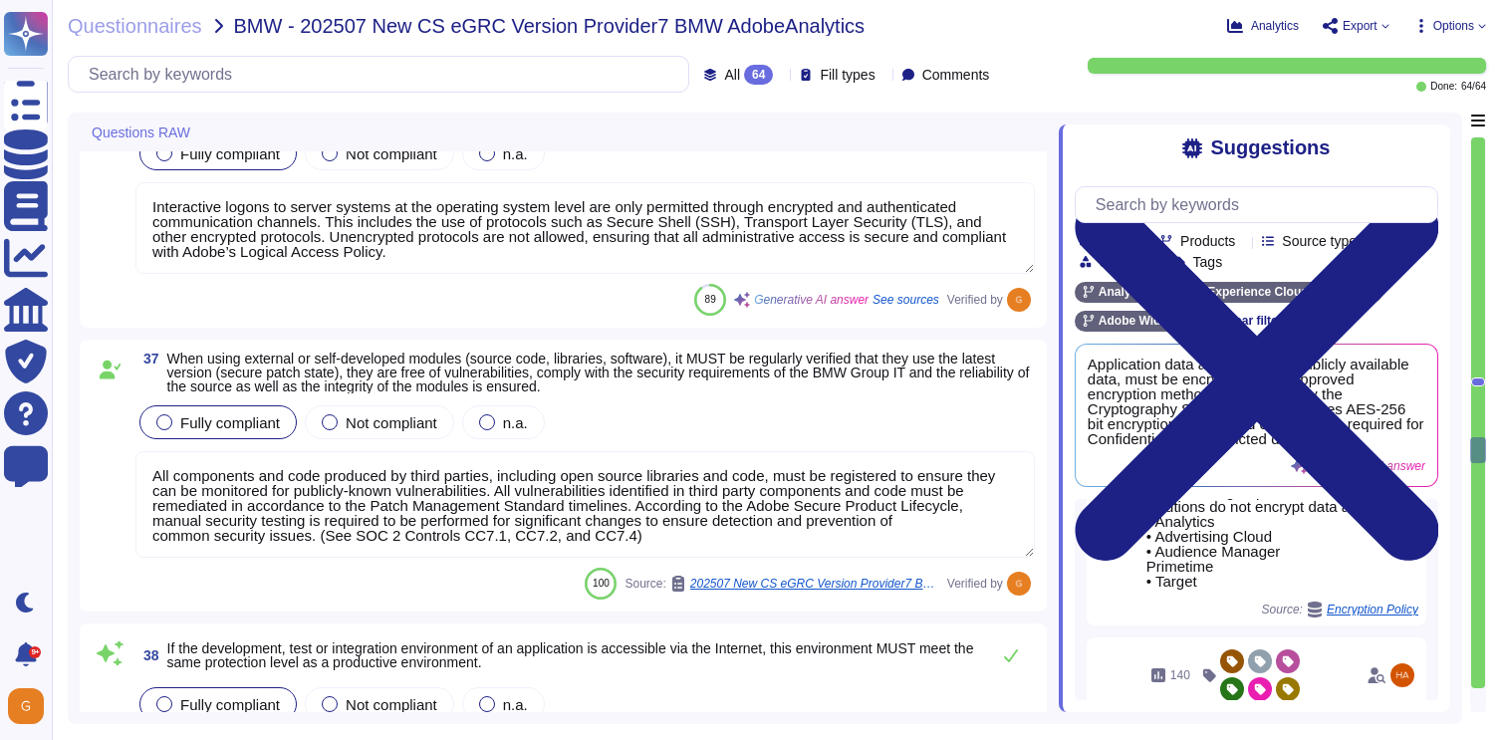
type textarea "Adobe does not use data outside of production, including live data from IT syst…"
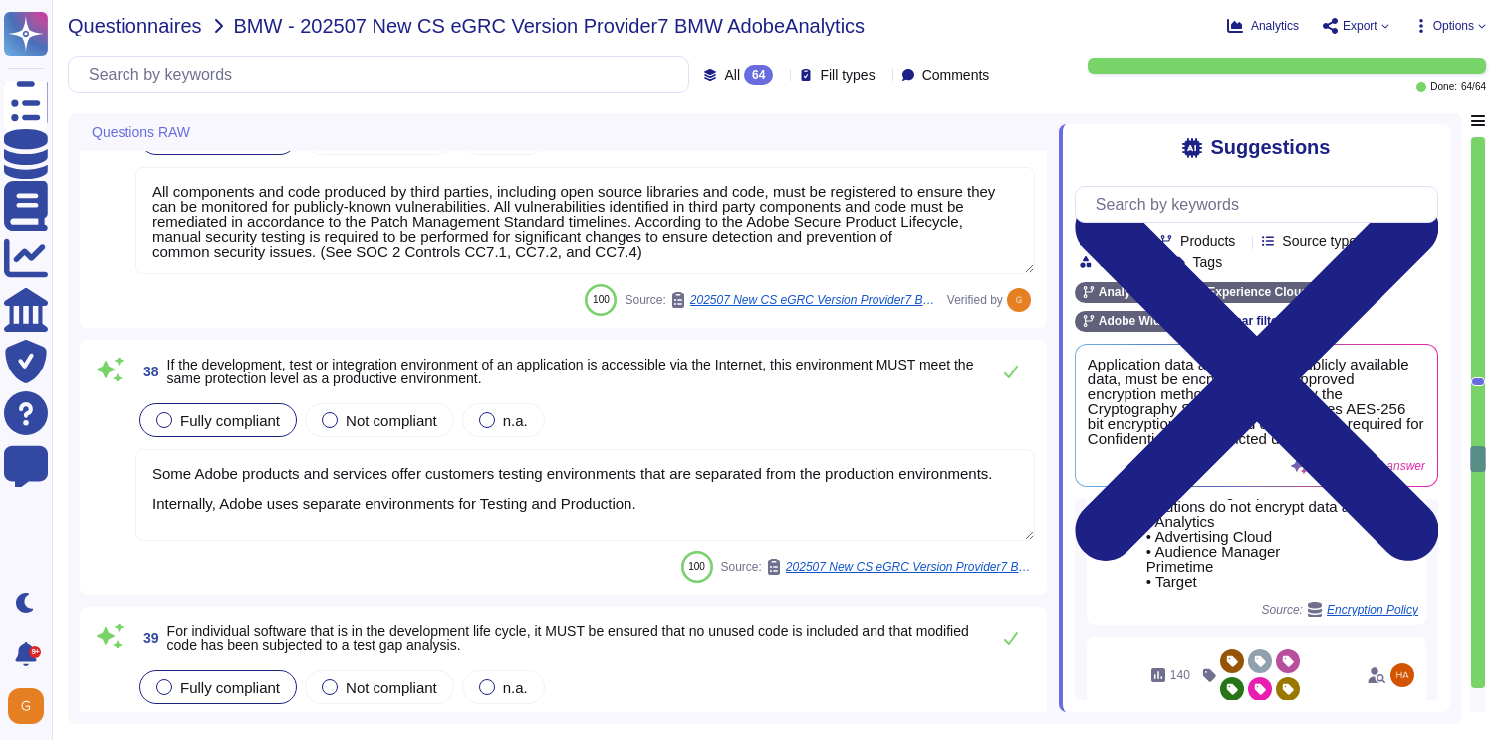
scroll to position [9691, 0]
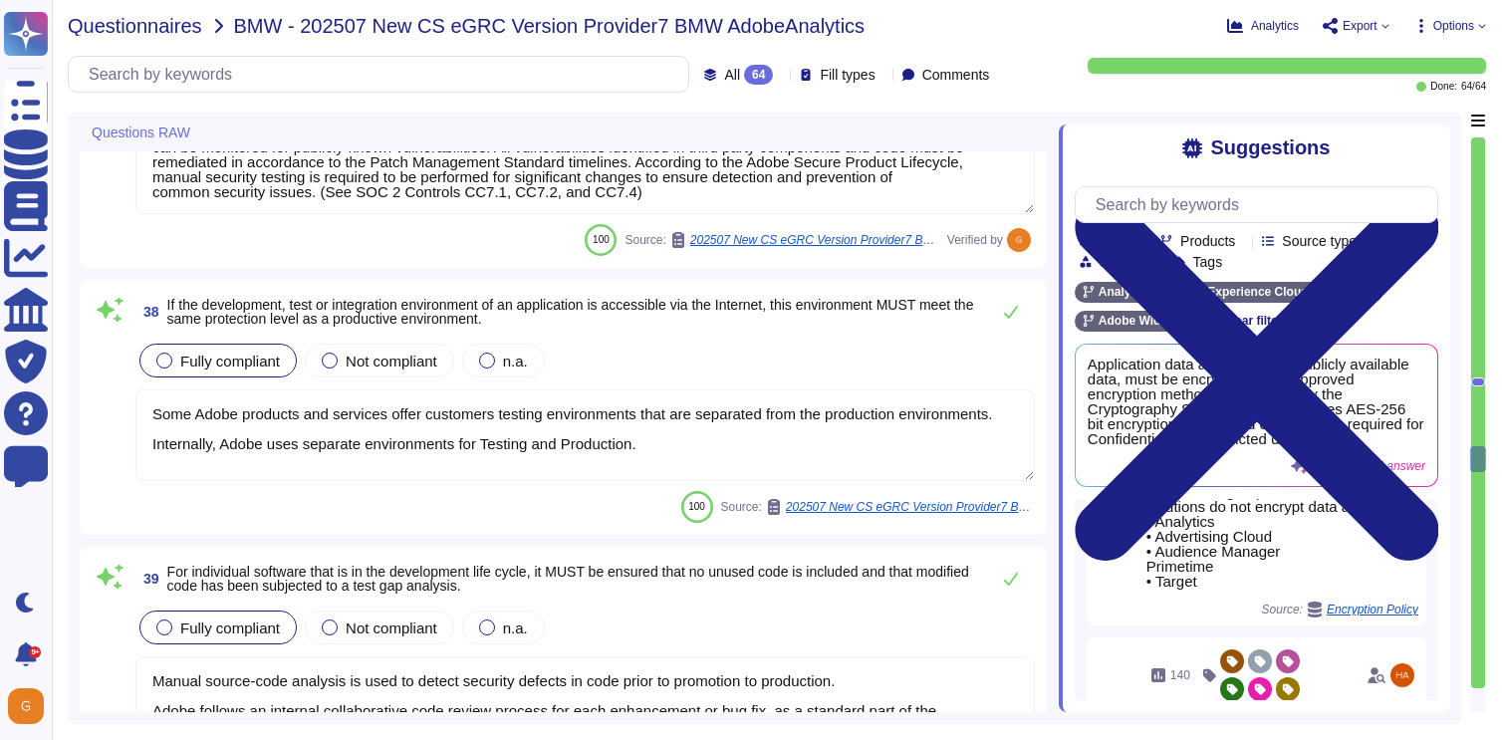
type textarea "The information systems asset custodian is responsible for ensuring that all in…"
click at [1012, 312] on icon at bounding box center [1011, 312] width 14 height 13
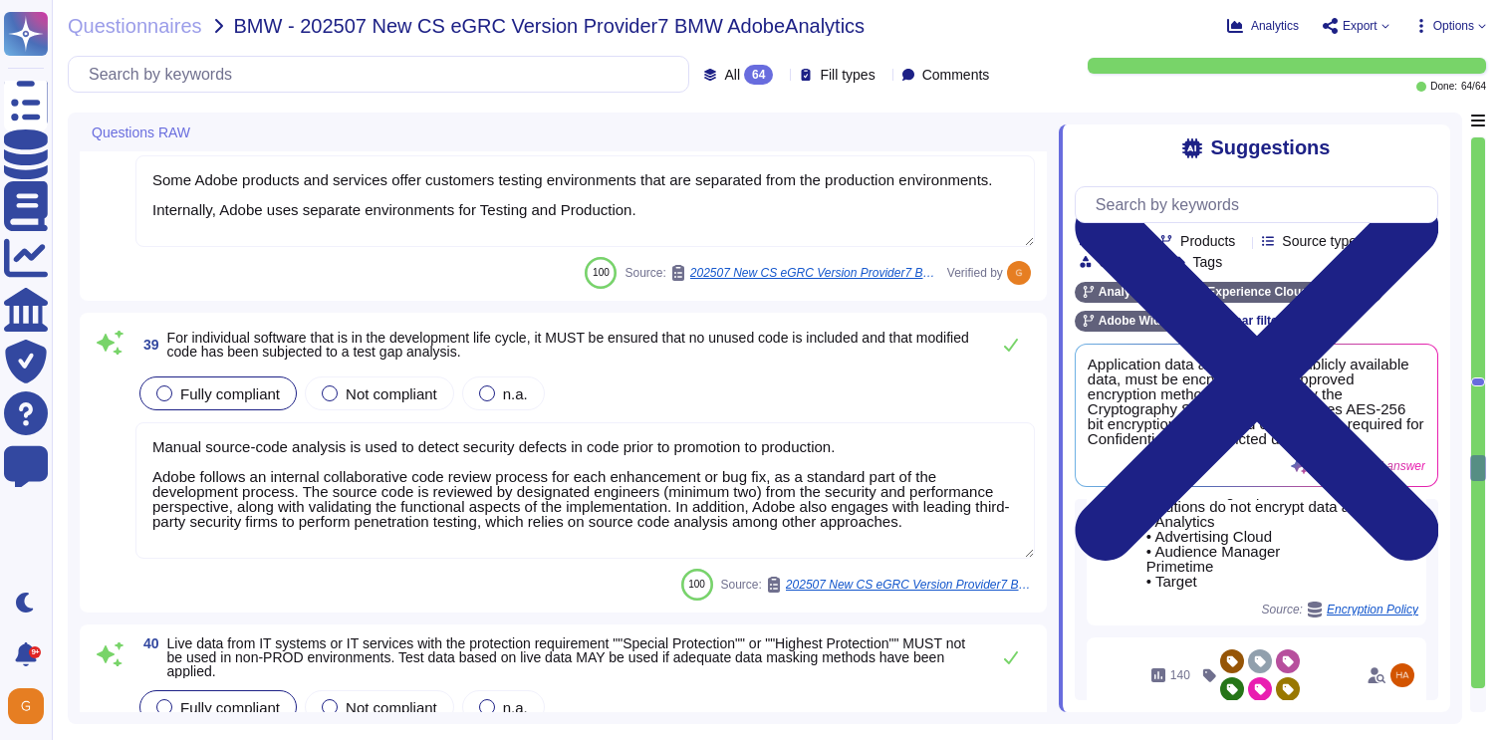
type textarea "Containerized applications are isolated from each other at multiple levels, inc…"
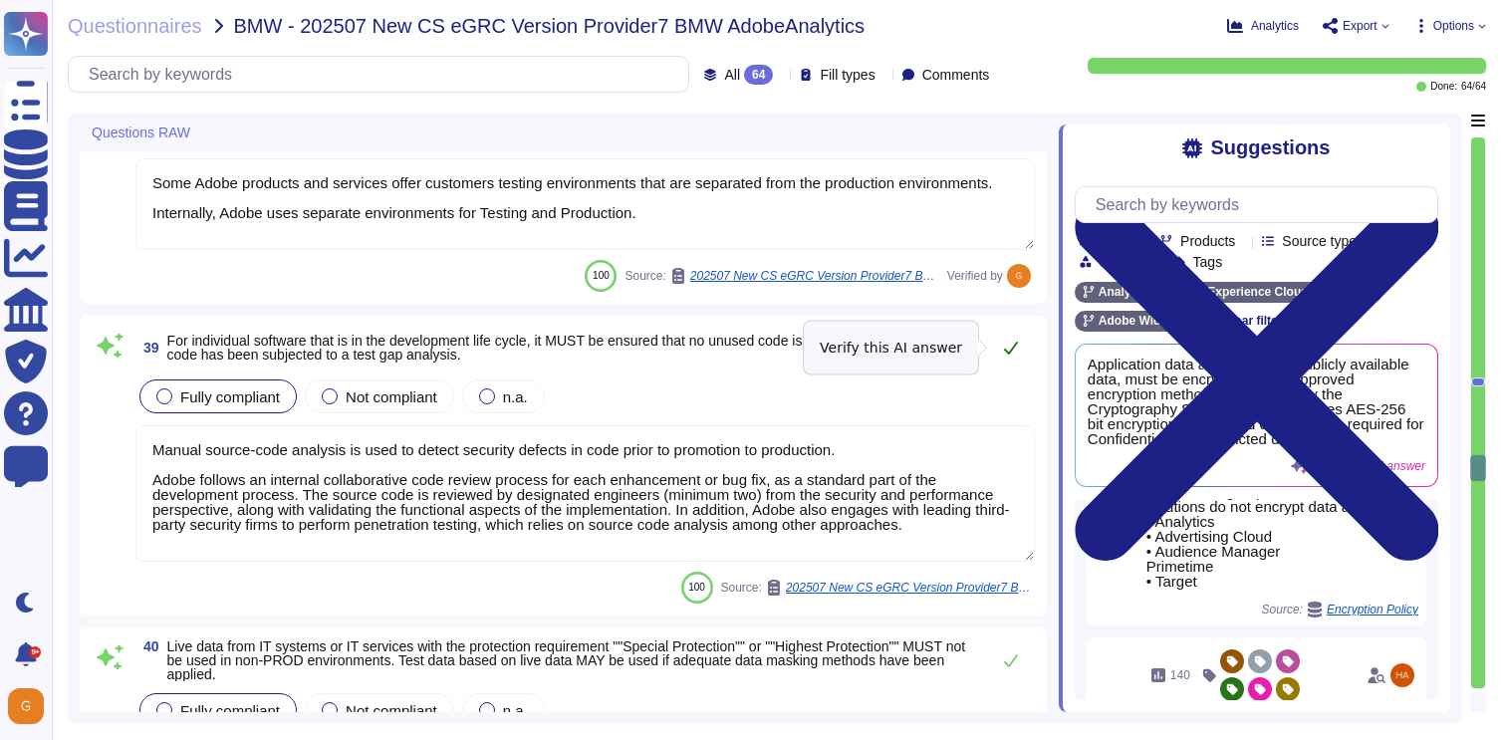
click at [1015, 354] on icon at bounding box center [1011, 348] width 16 height 16
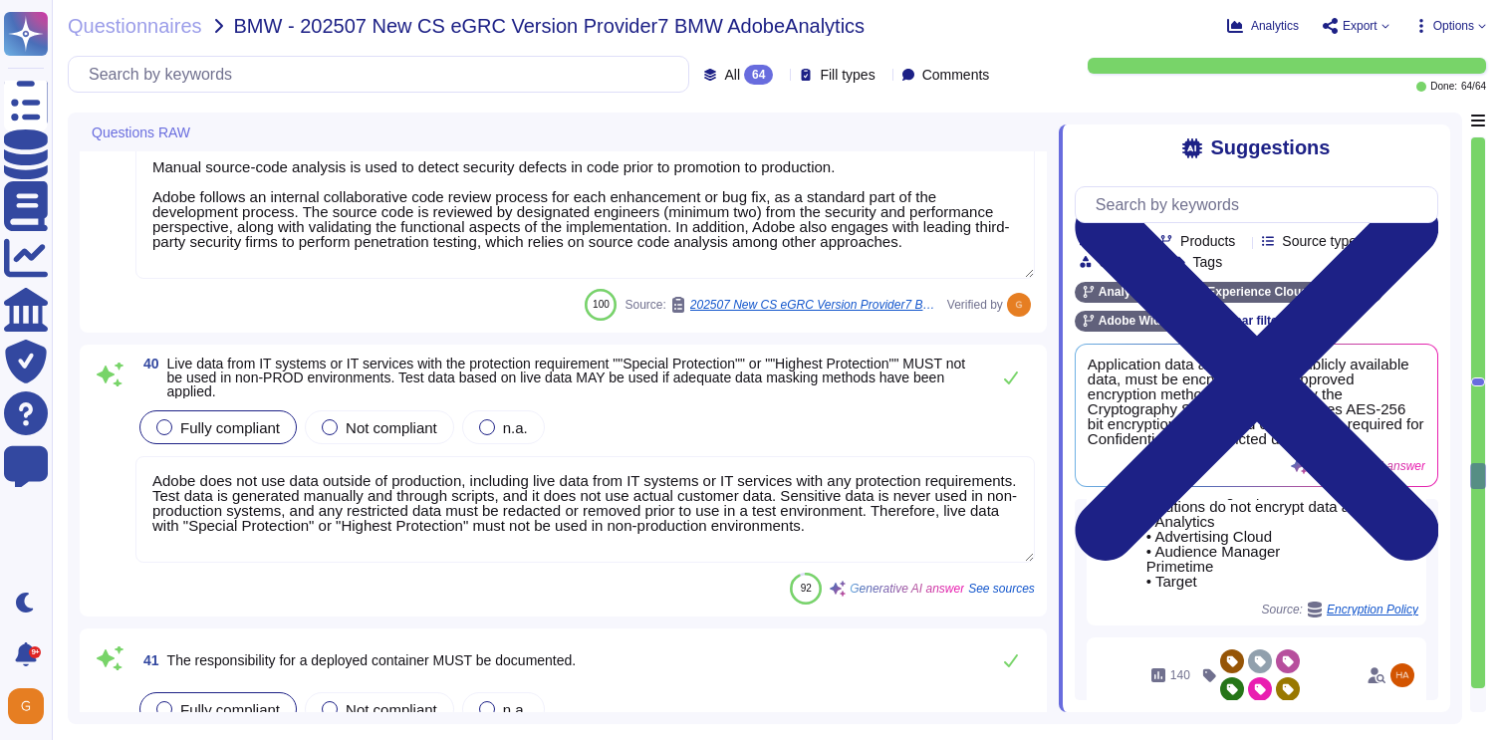
type textarea "Containers and the corresponding images must be hardened to industry standards,…"
click at [1011, 373] on icon at bounding box center [1011, 379] width 16 height 16
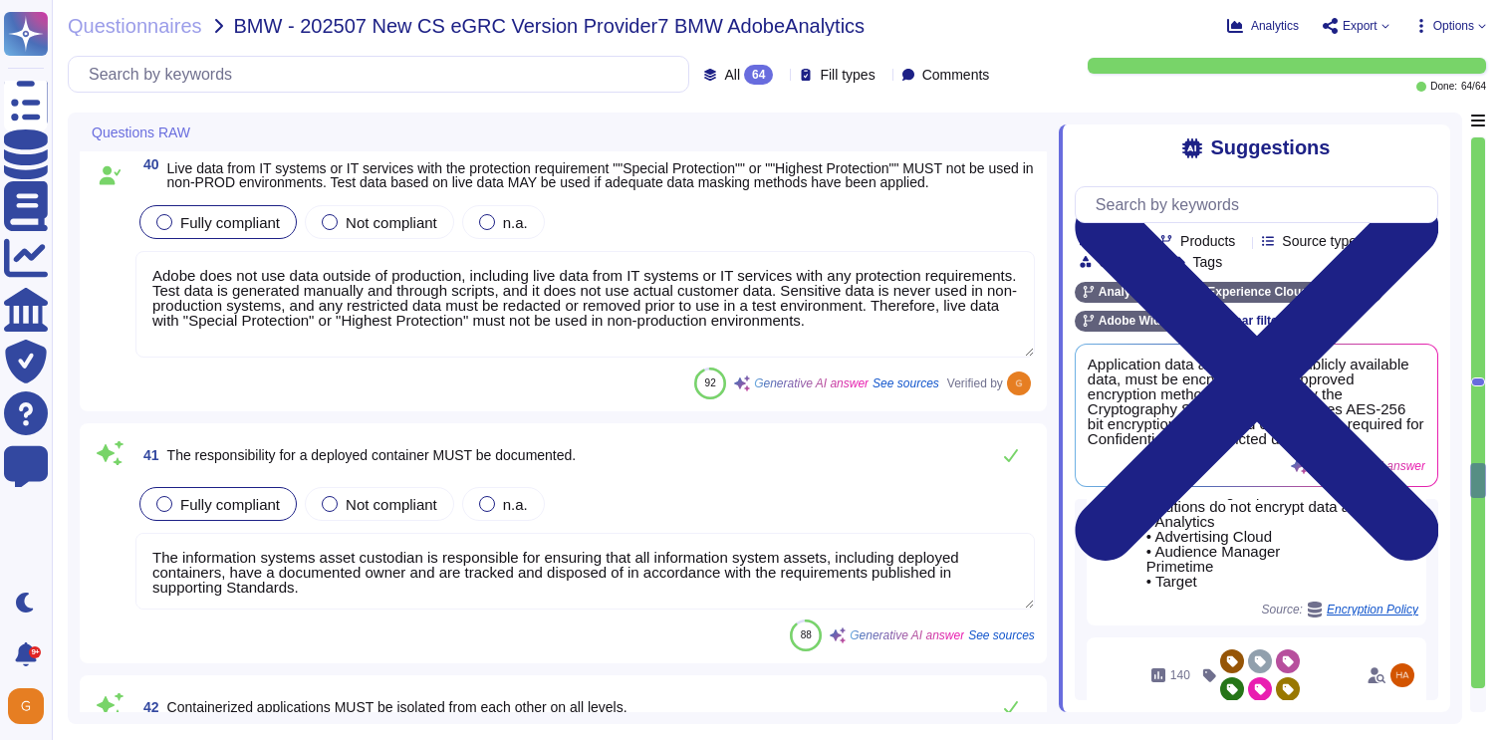
scroll to position [2, 0]
click at [1005, 462] on icon at bounding box center [1011, 455] width 14 height 13
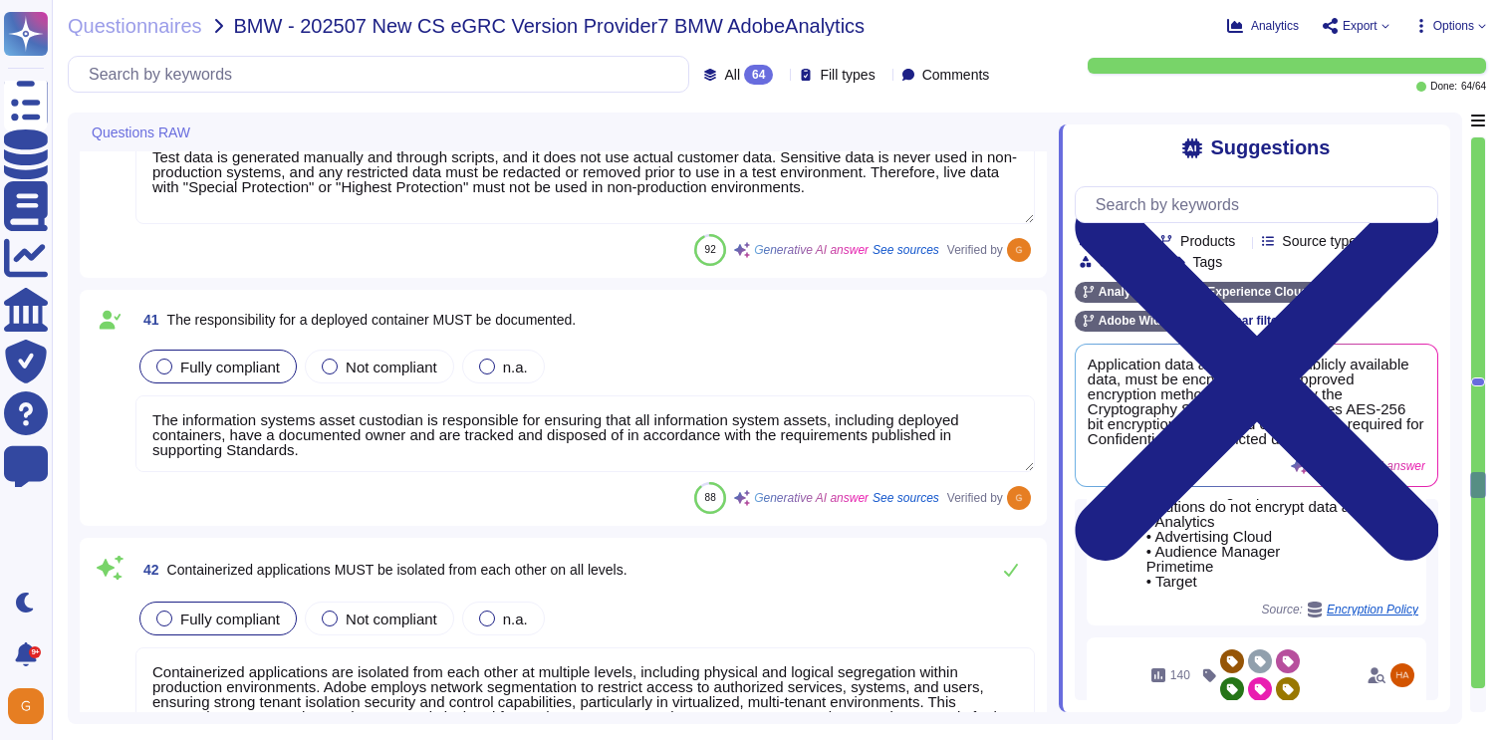
type textarea "The Operating Committee reviews the Security Risk Register monthly, including p…"
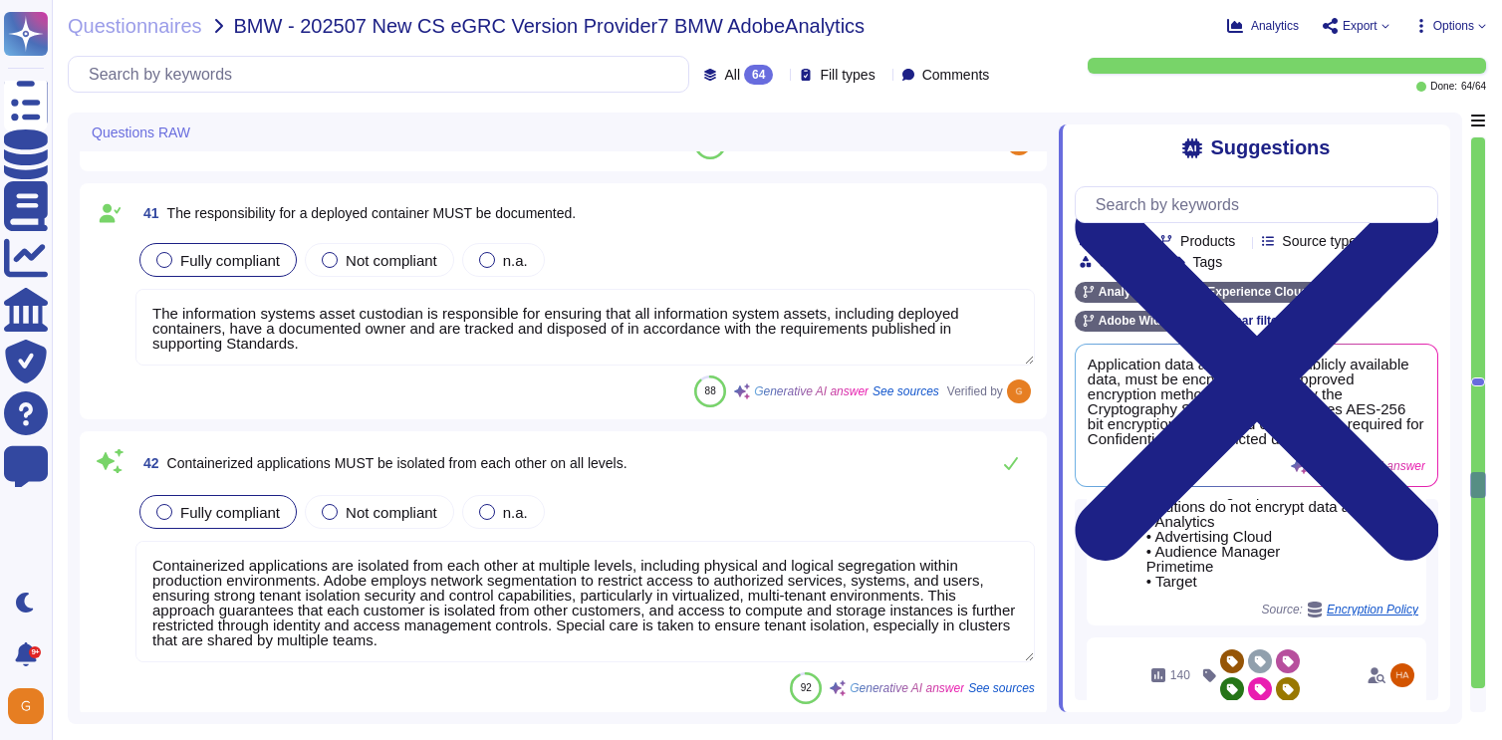
scroll to position [10624, 0]
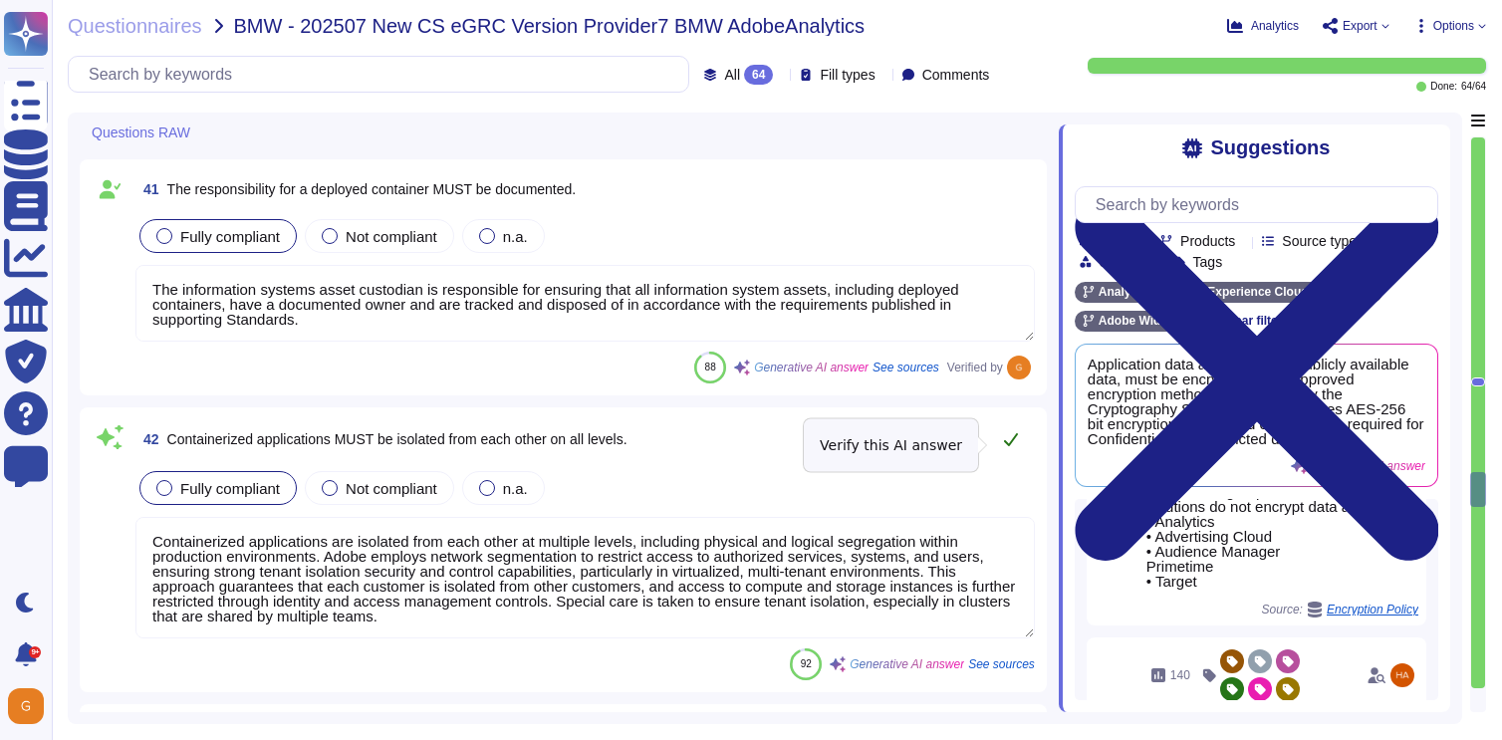
click at [1011, 445] on icon at bounding box center [1011, 439] width 16 height 16
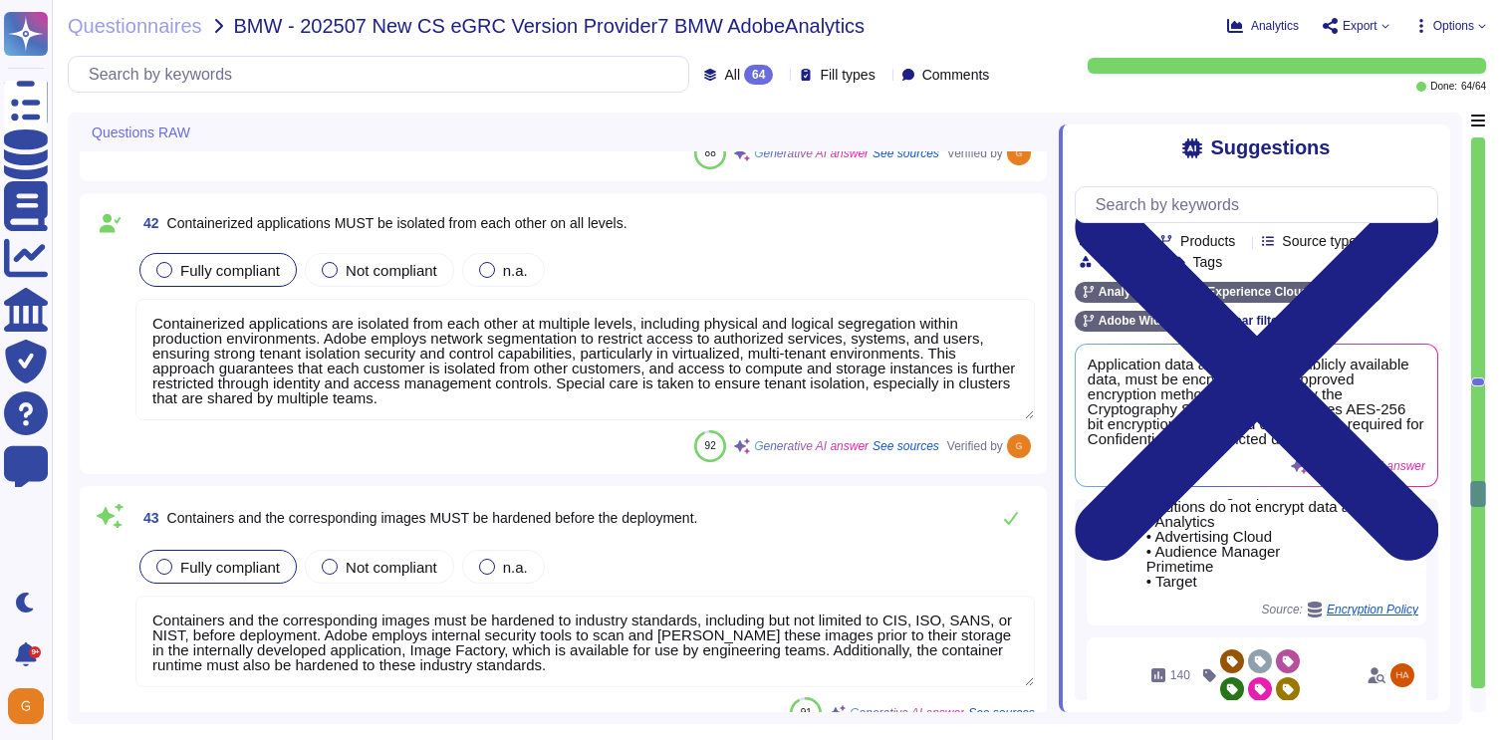
type textarea "IT security is contractually established and ensured for IT systems and IT serv…"
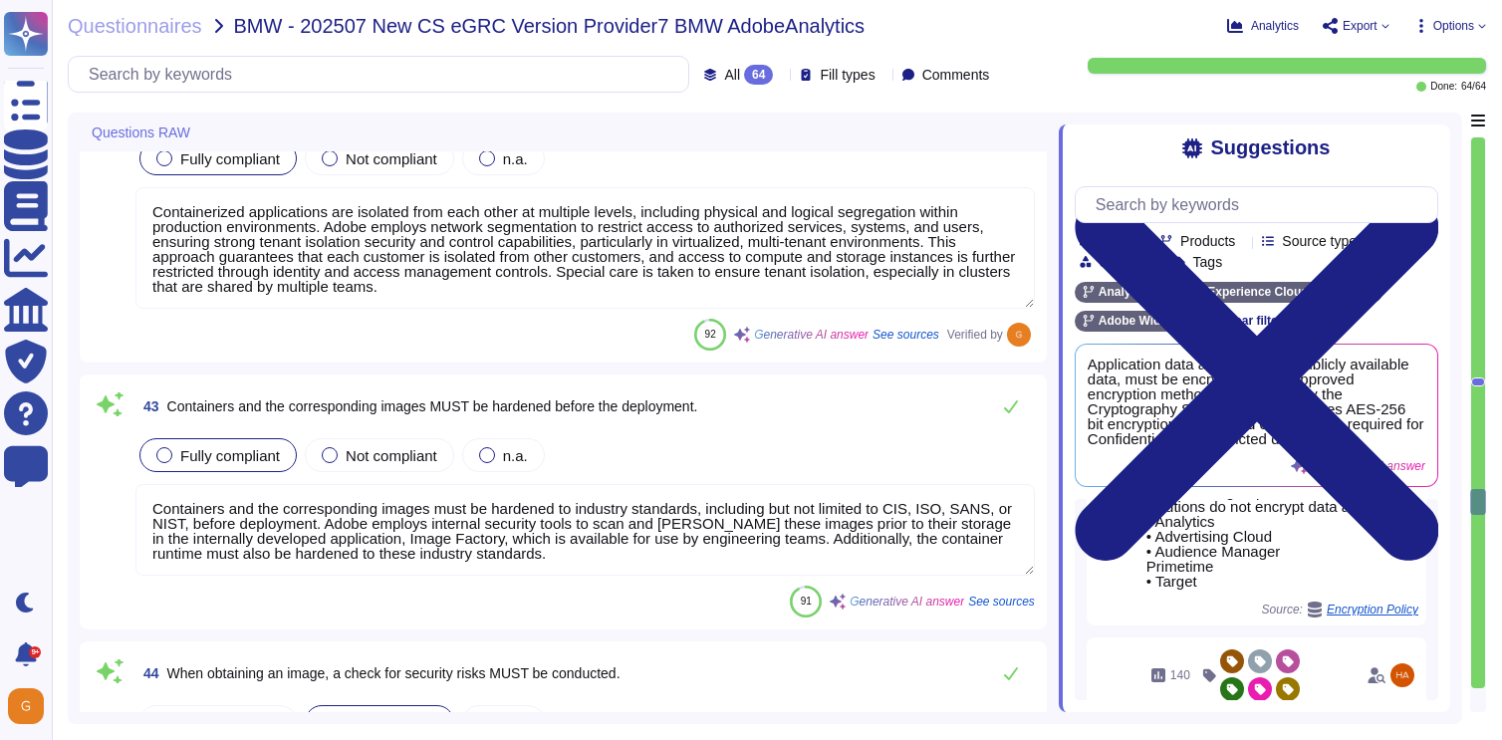
type textarea "Third-party agreements are reviewed by Adobe's Legal team. Provision for the se…"
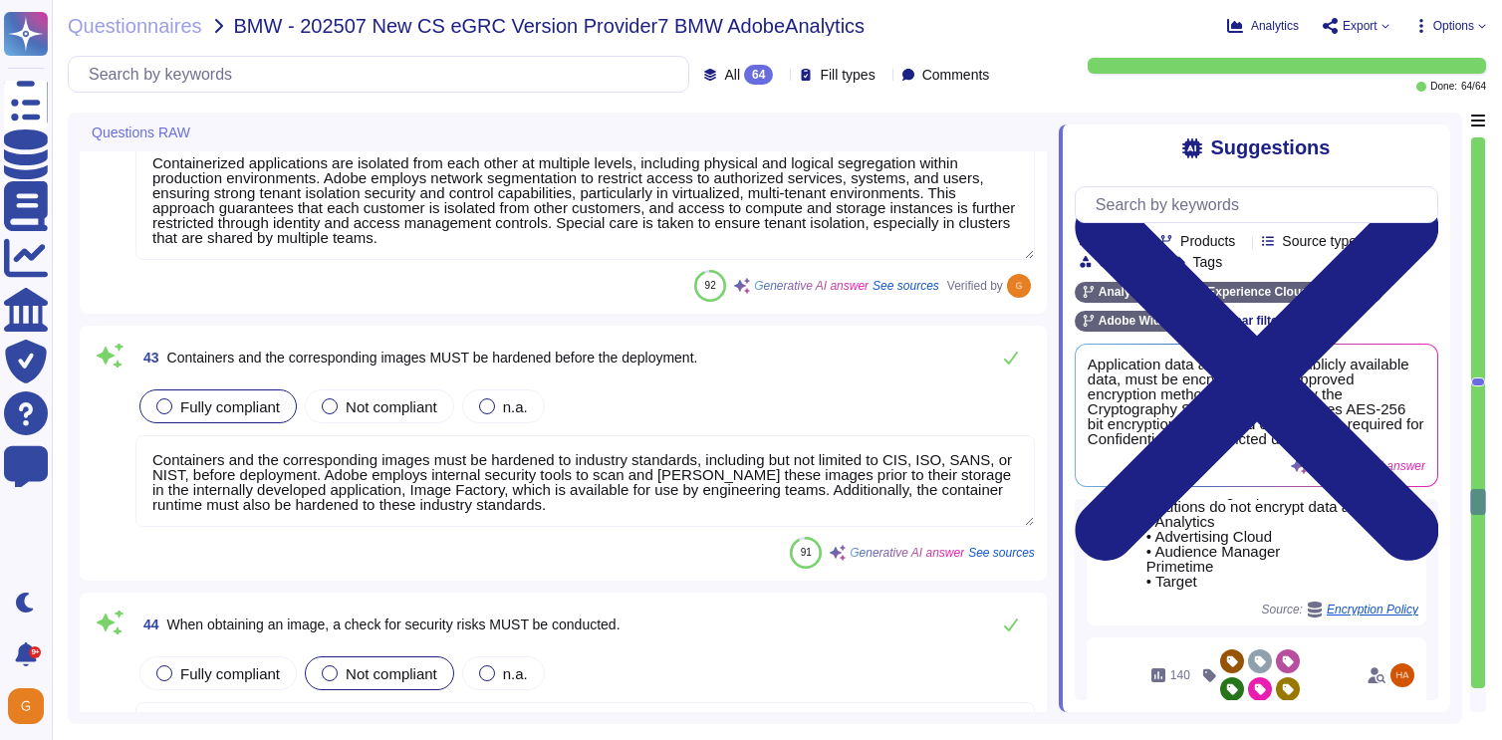
scroll to position [10986, 0]
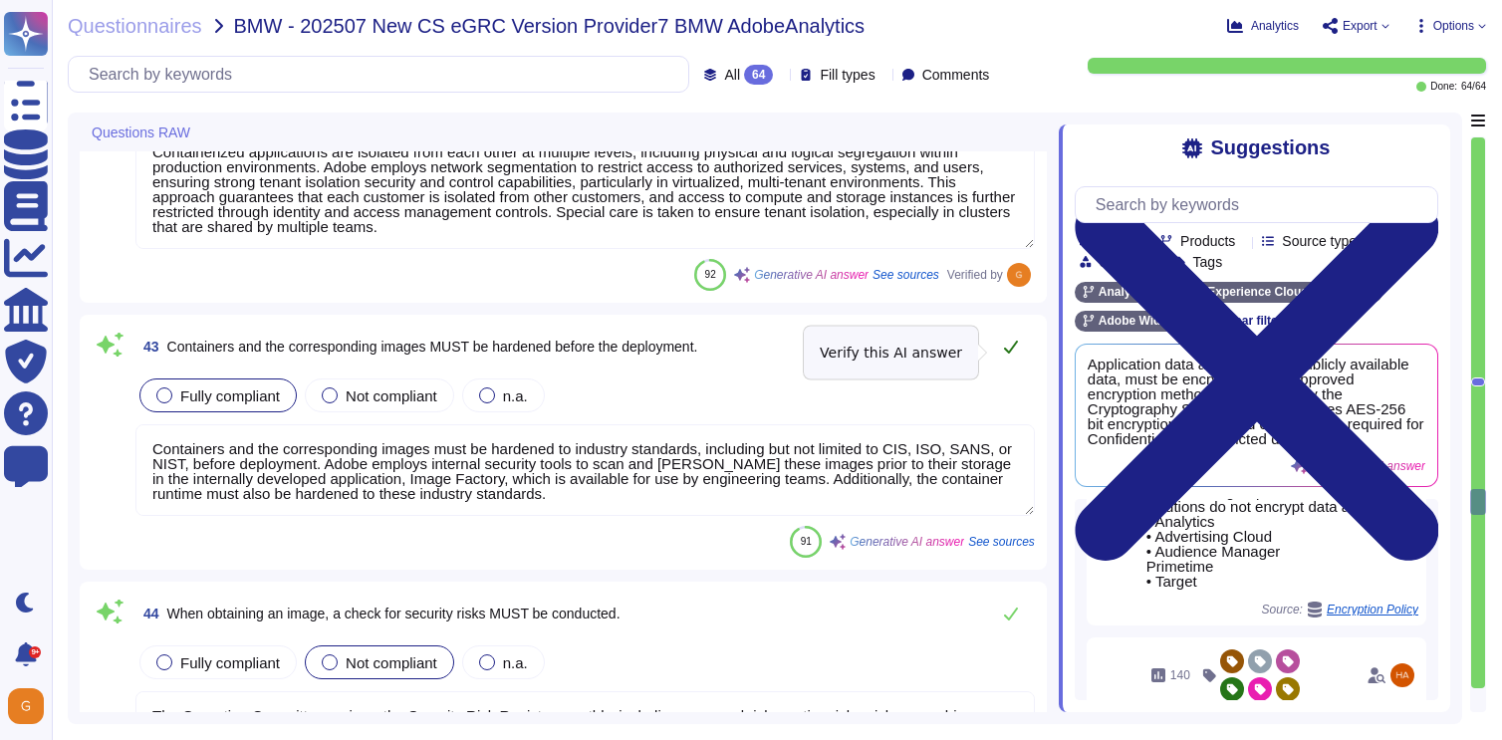
click at [1010, 351] on icon at bounding box center [1011, 347] width 16 height 16
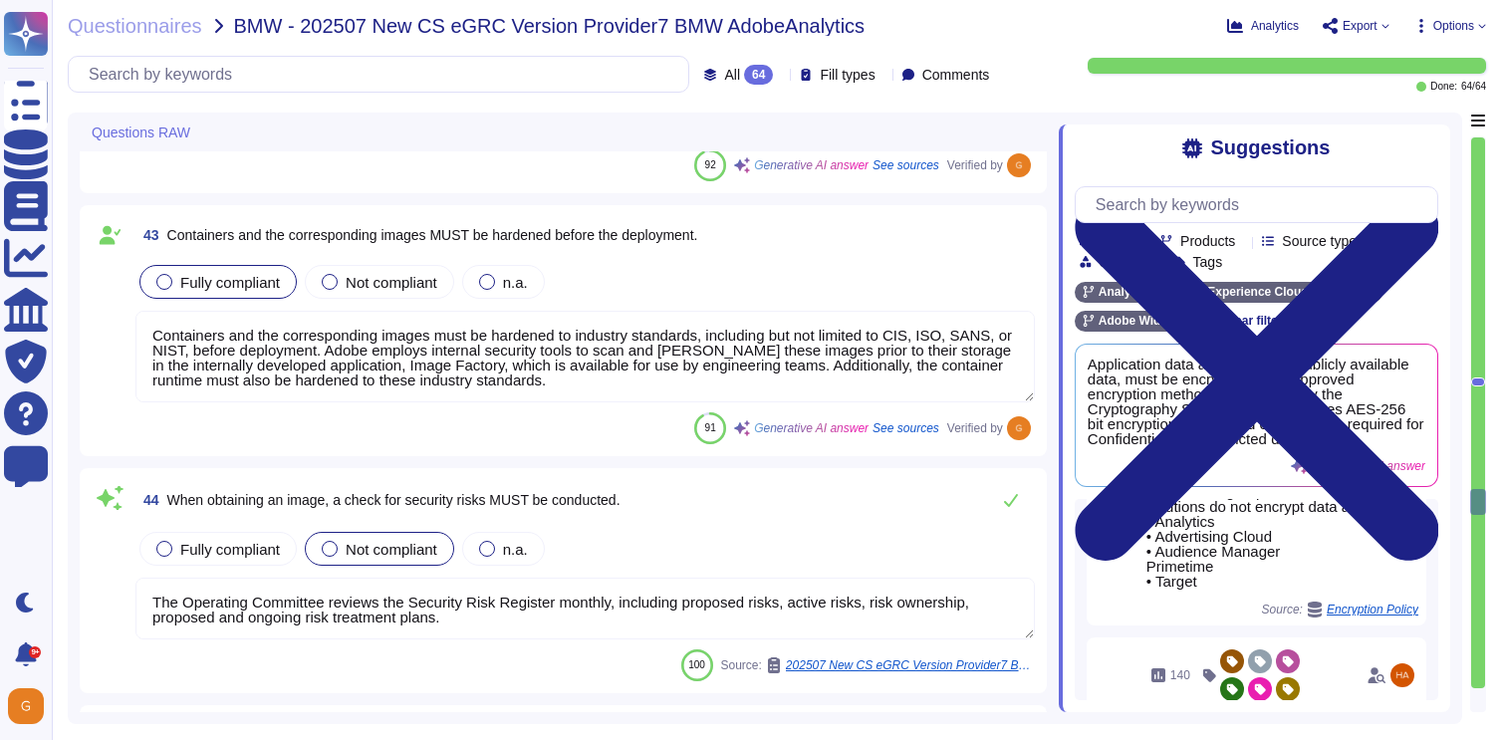
scroll to position [11113, 0]
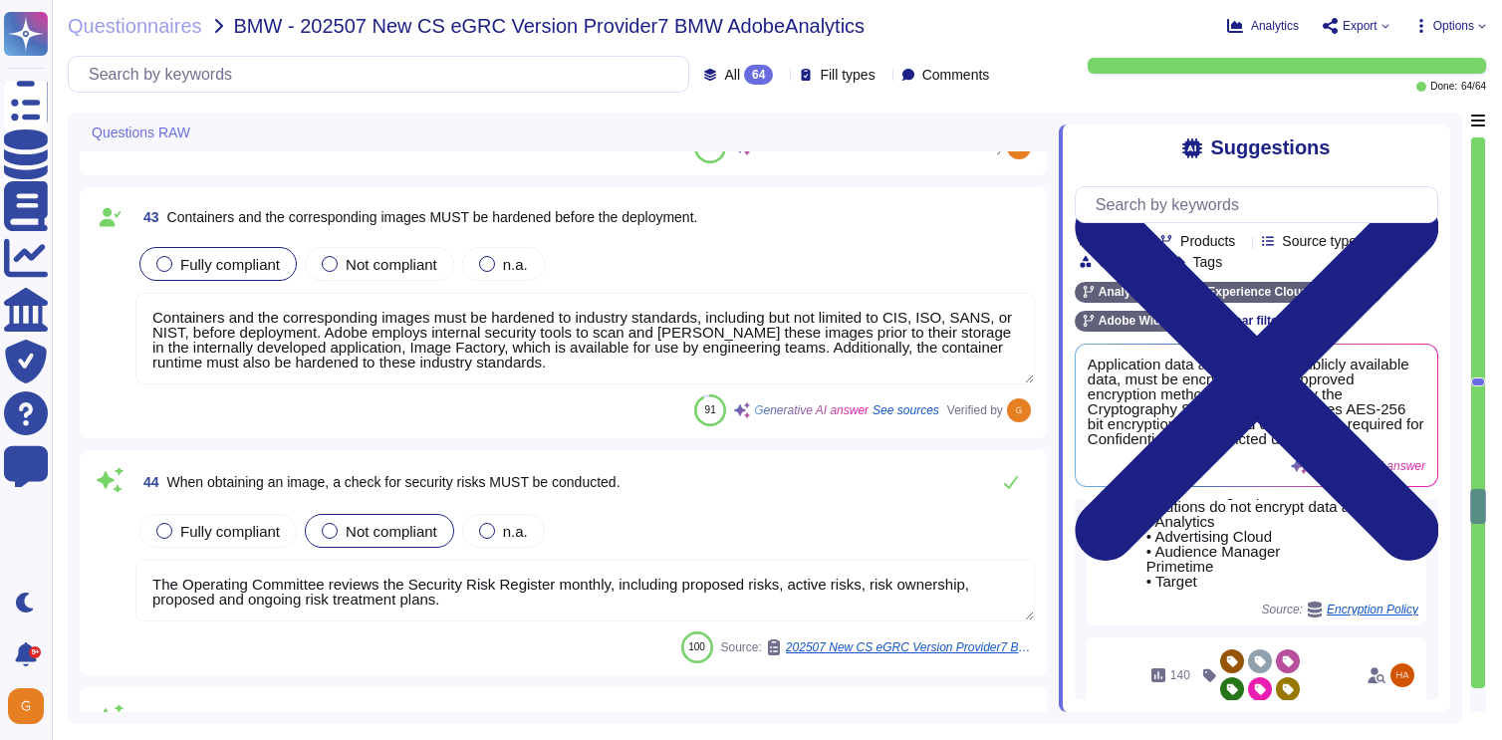
click at [412, 582] on textarea "The Operating Committee reviews the Security Risk Register monthly, including p…" at bounding box center [584, 591] width 899 height 62
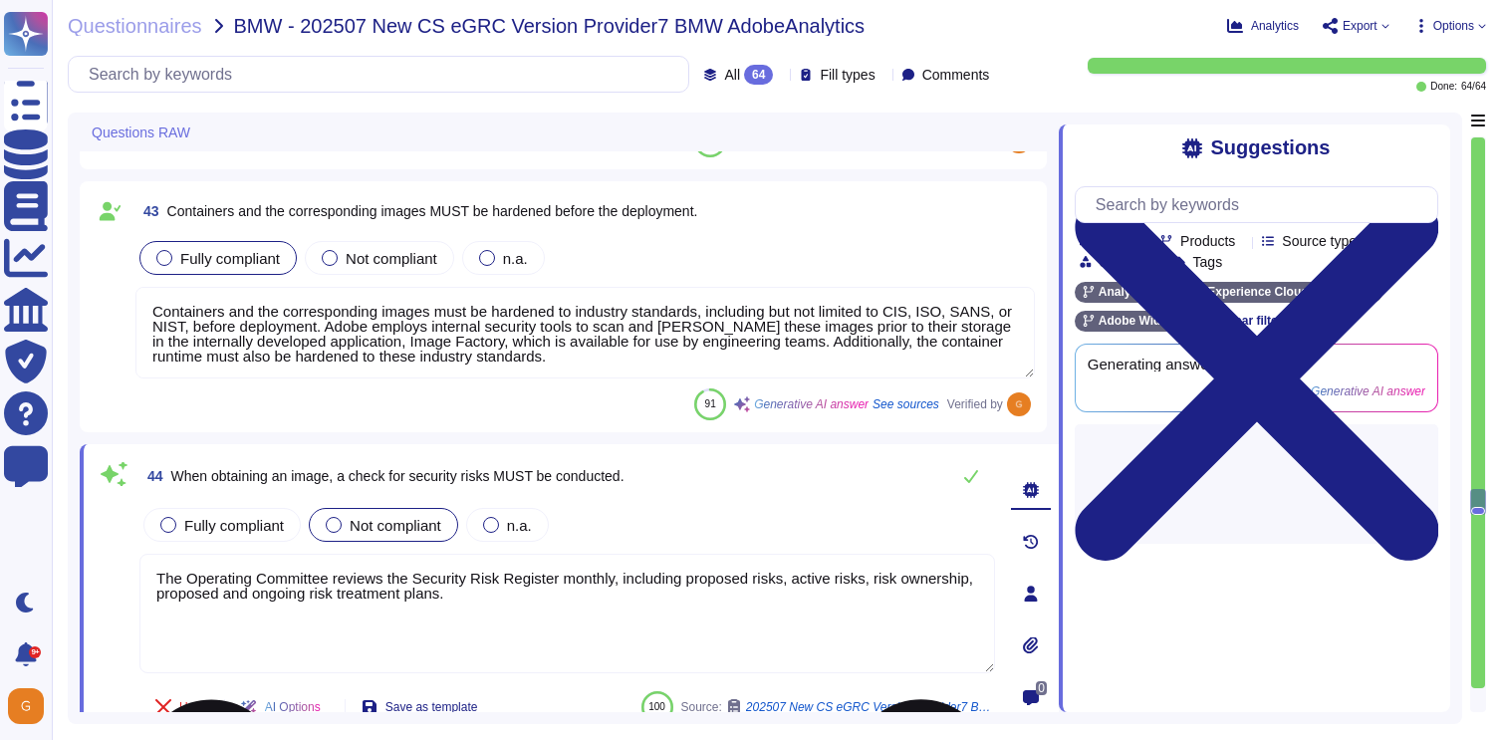
type textarea "Third-party agreements are reviewed by Adobe's Legal team. Provision for the se…"
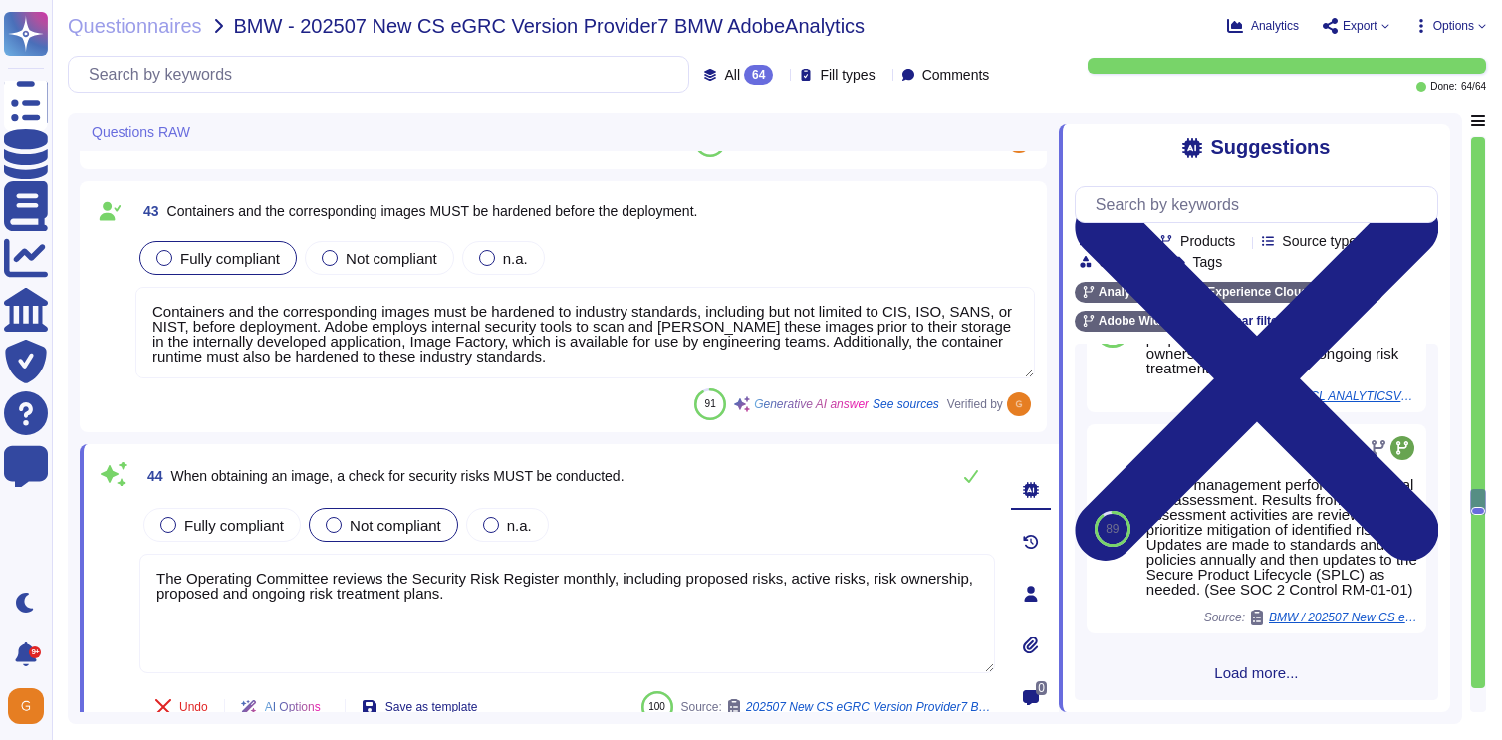
scroll to position [649, 0]
click at [170, 533] on div "Fully compliant" at bounding box center [221, 525] width 157 height 34
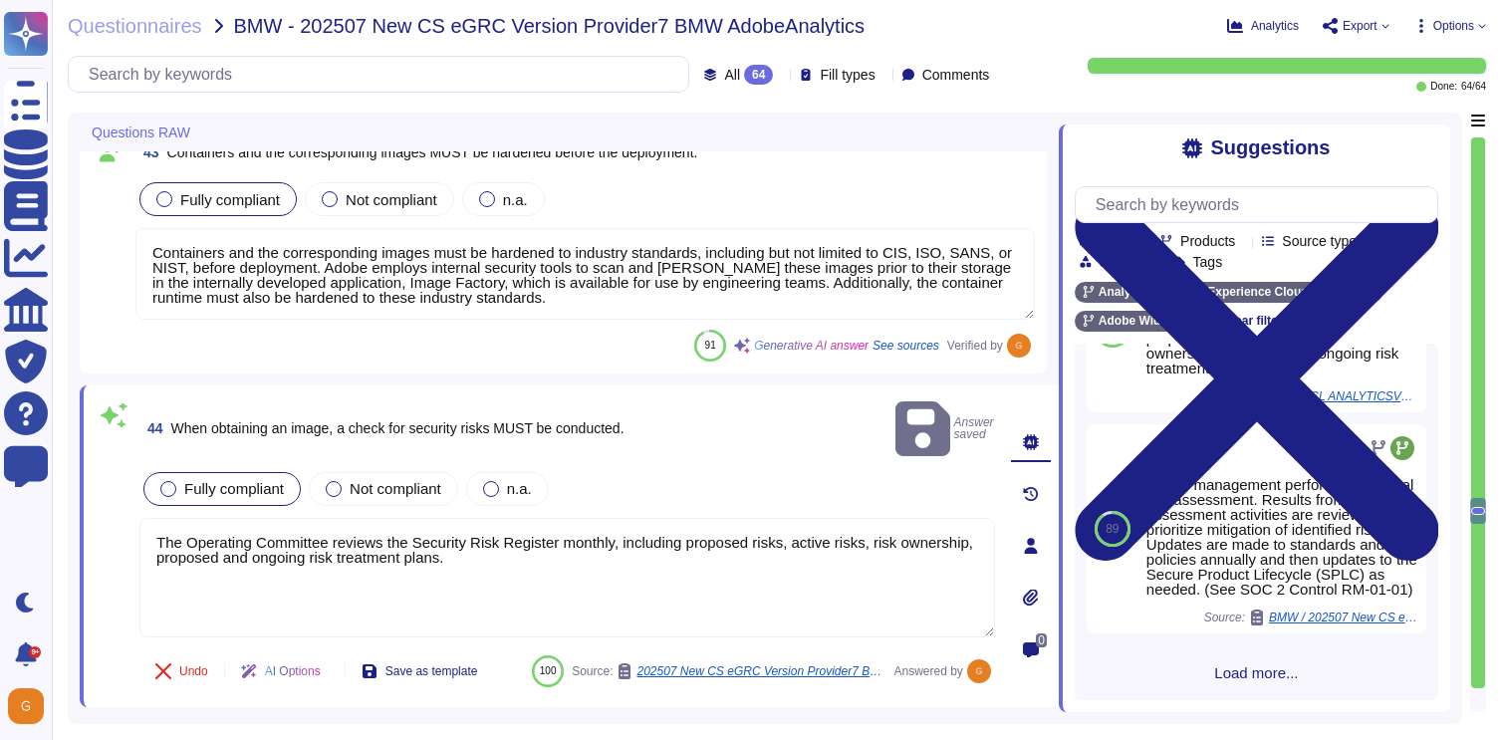
type textarea "Yes, Adobe has established access policies and standards based on role-based ac…"
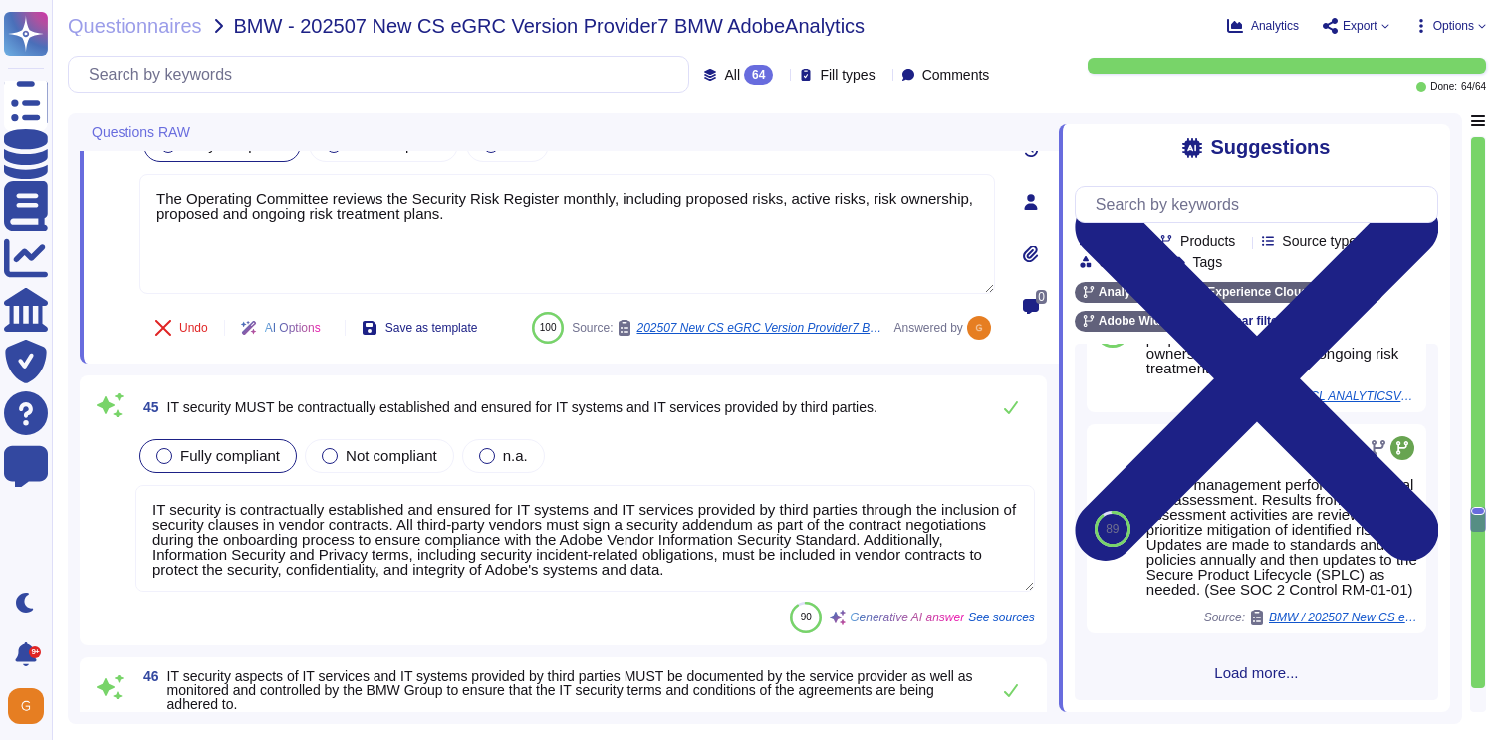
scroll to position [11520, 0]
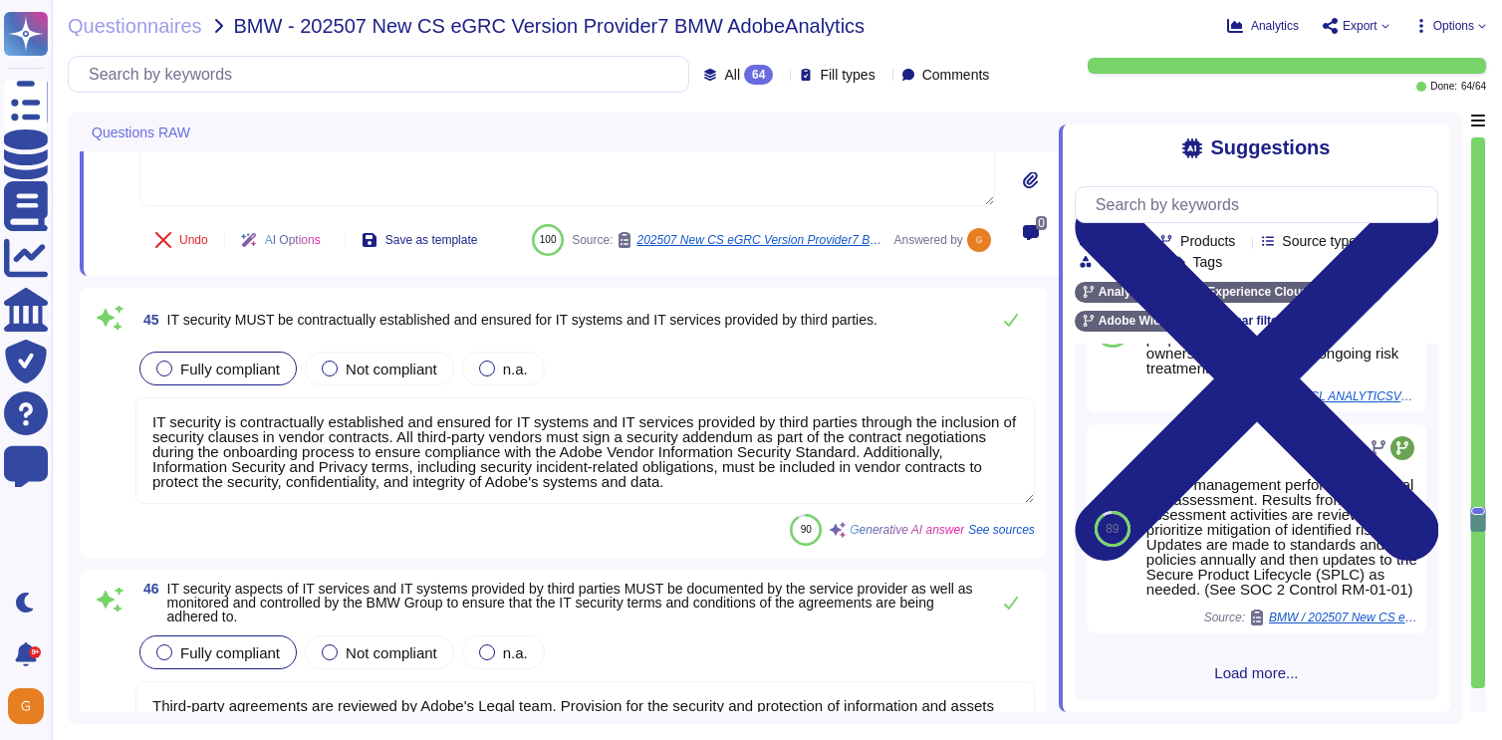
type textarea "Yes, Adobe ensures that safeguards in IAM processes cannot be undermined by ind…"
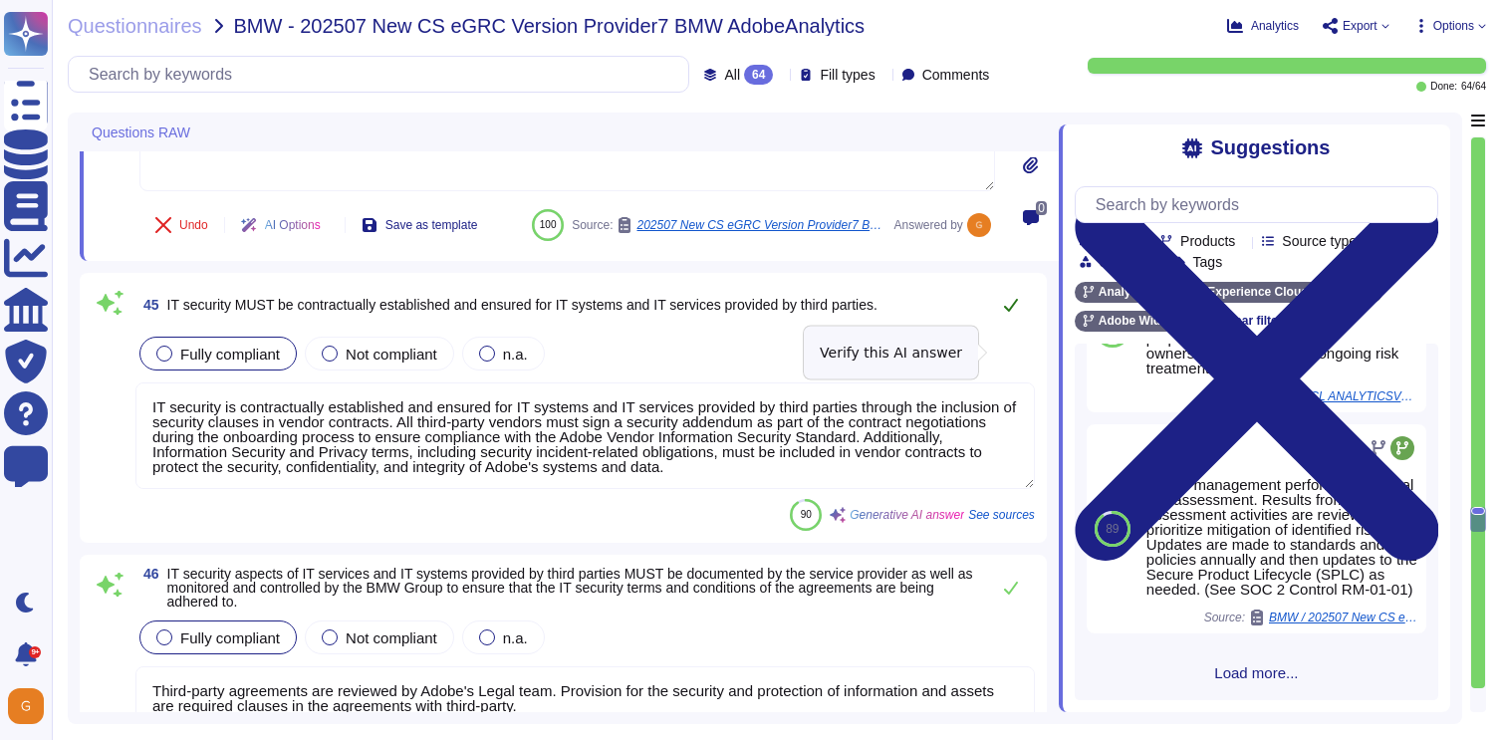
click at [1017, 313] on icon at bounding box center [1011, 305] width 16 height 16
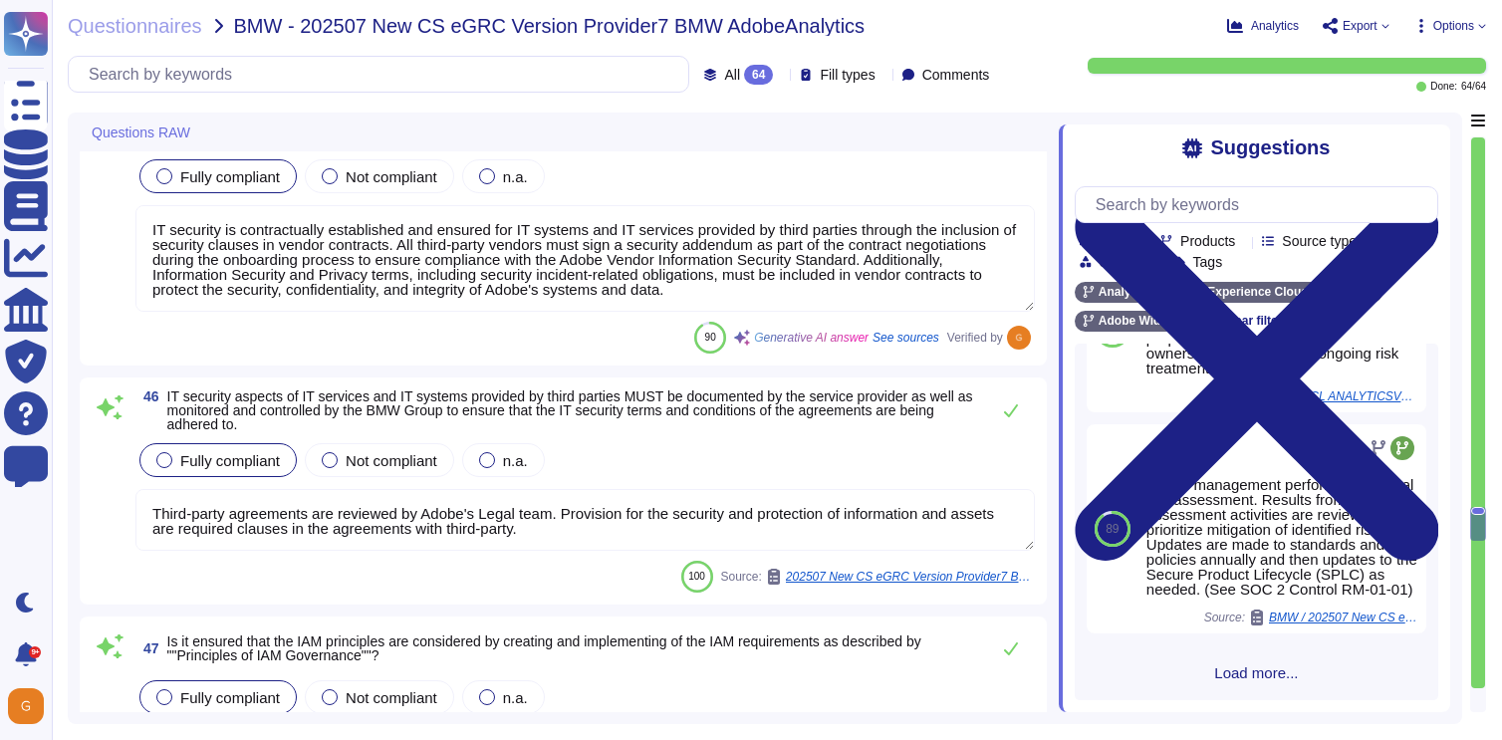
scroll to position [11755, 0]
click at [1011, 415] on icon at bounding box center [1011, 407] width 16 height 16
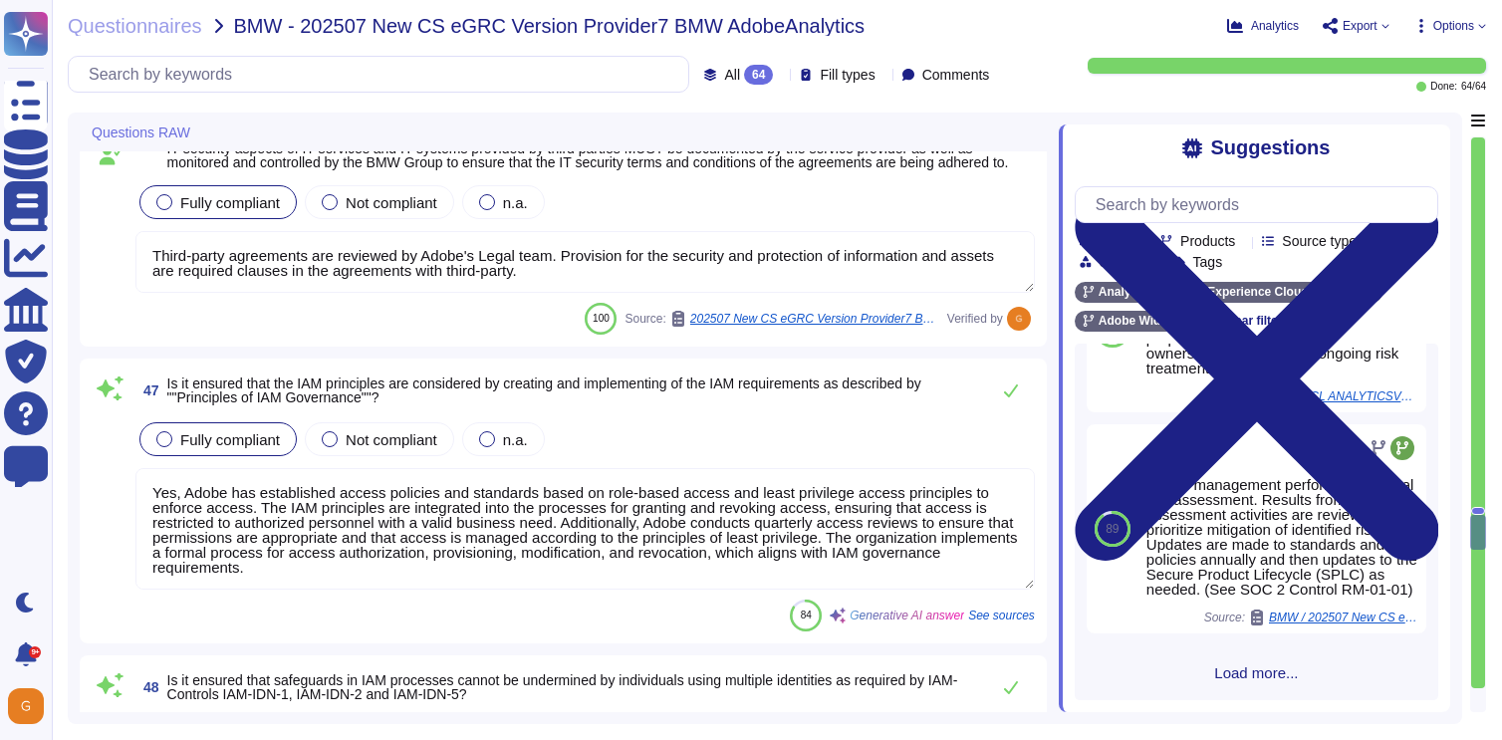
type textarea "Yes, Adobe has established procedures to manage employee lifecycle changes that…"
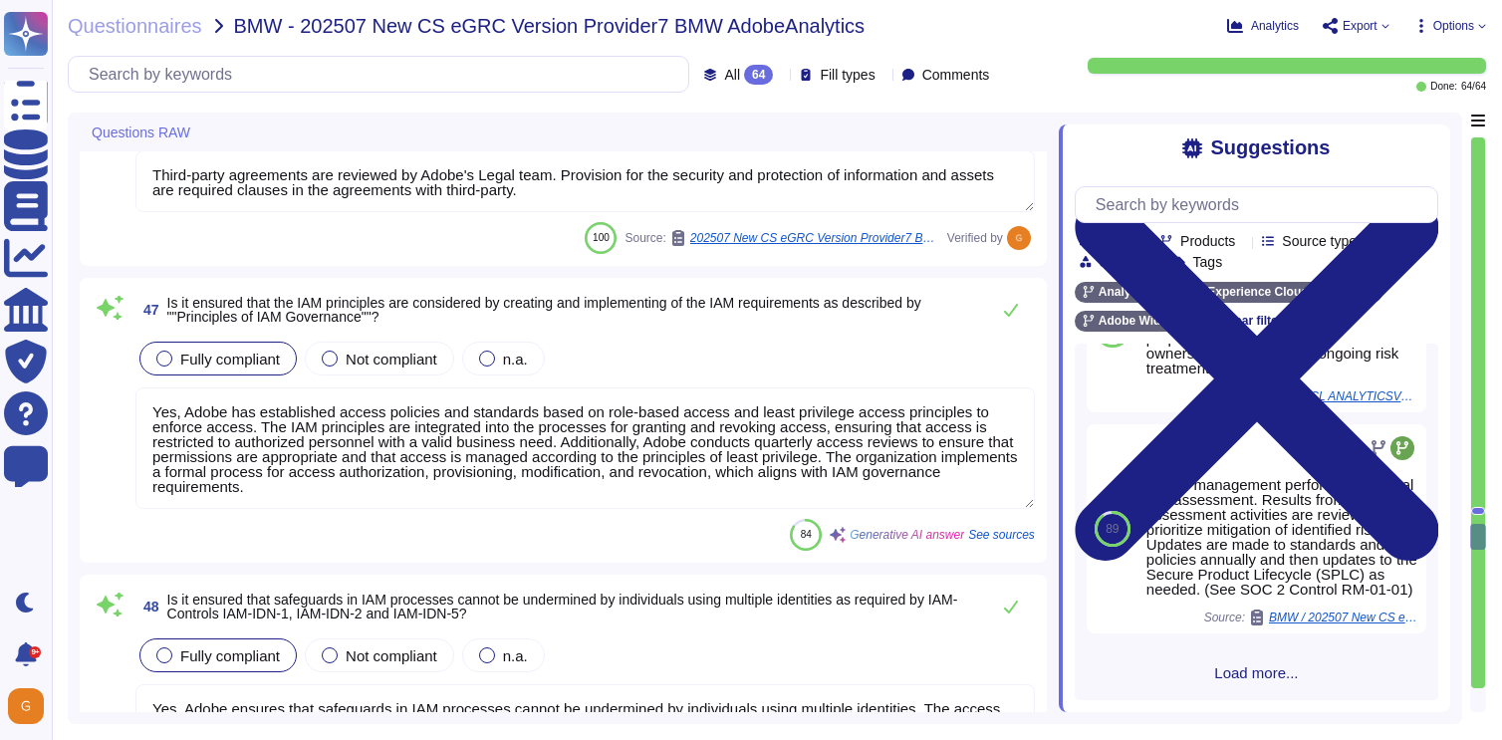
scroll to position [12062, 0]
click at [1012, 317] on icon at bounding box center [1011, 309] width 16 height 16
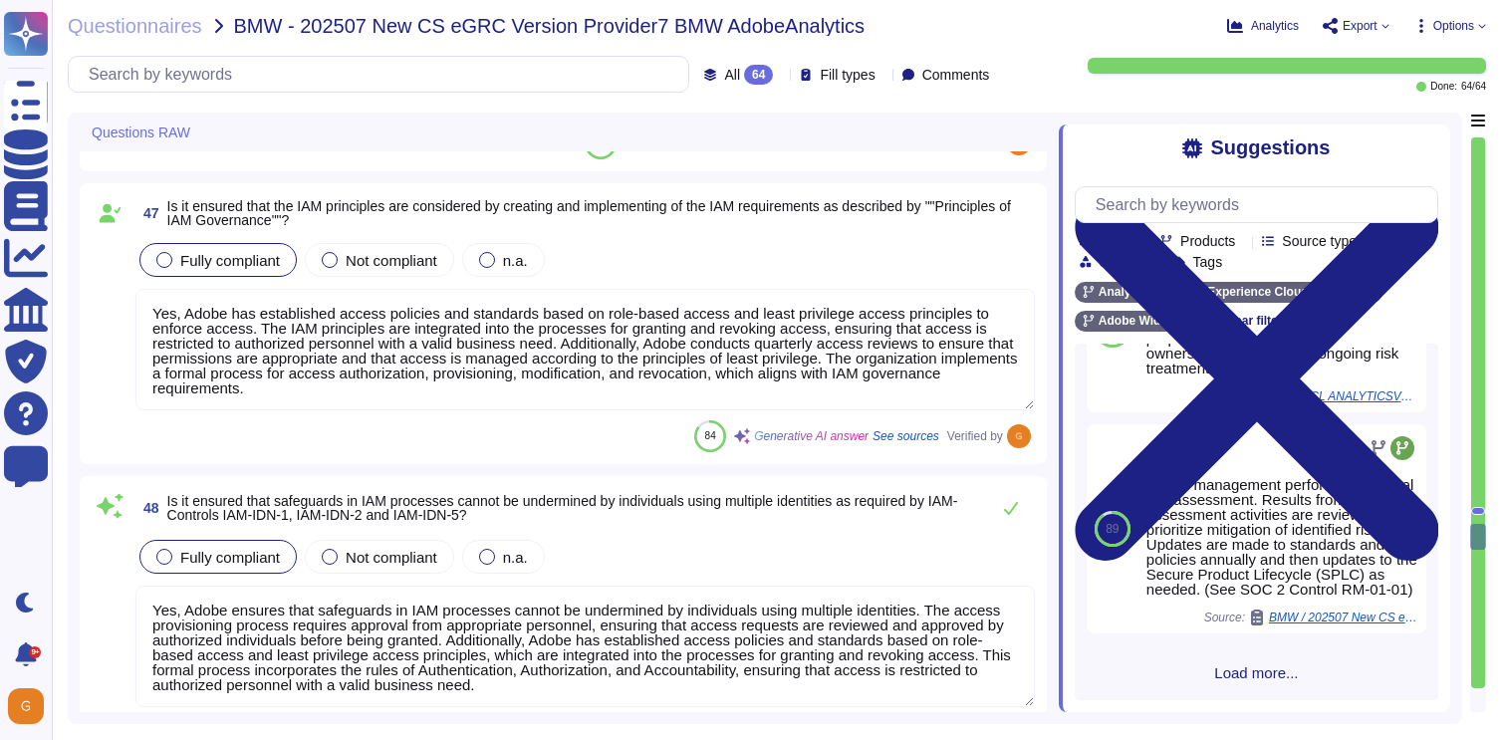
type textarea "Yes, Adobe ensures that external workers only have access to systems for as lon…"
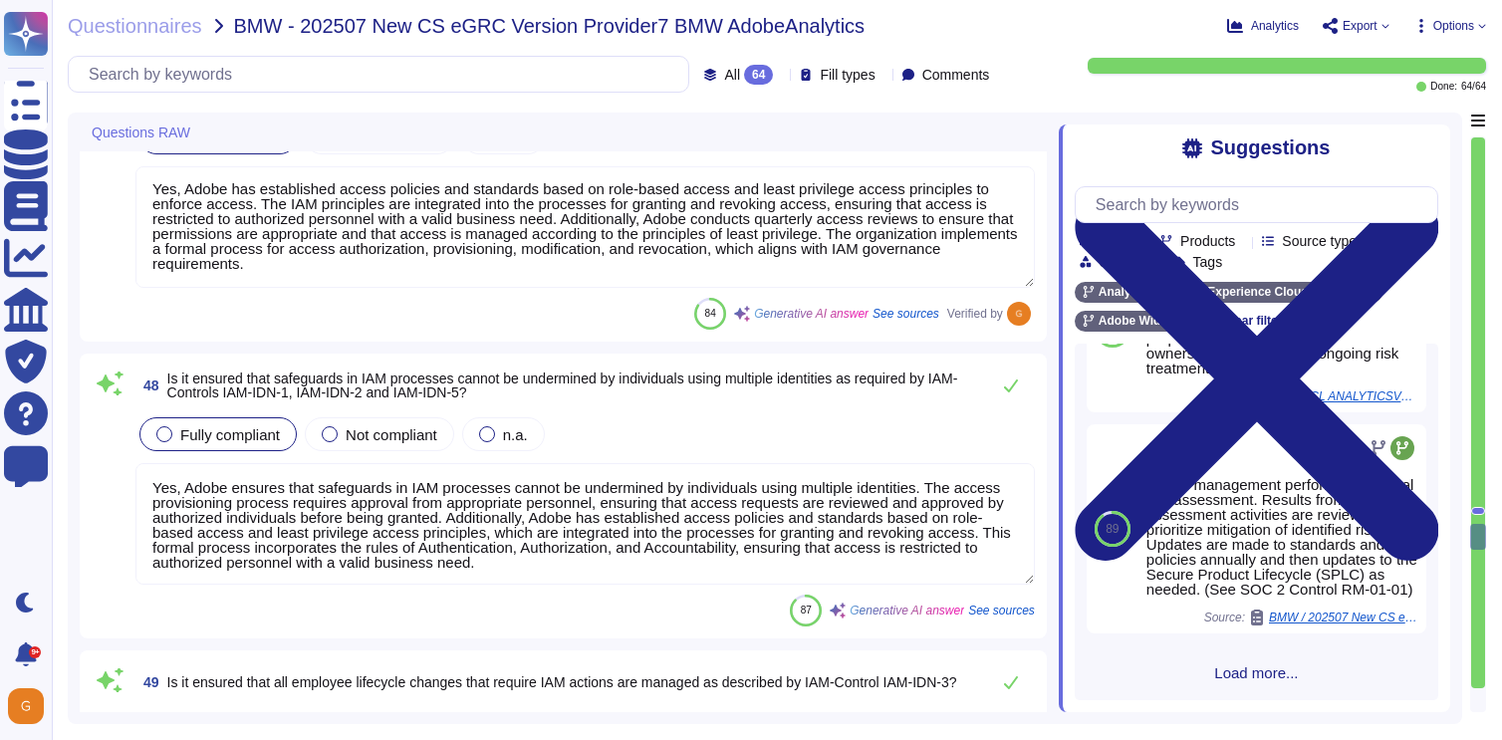
scroll to position [12302, 0]
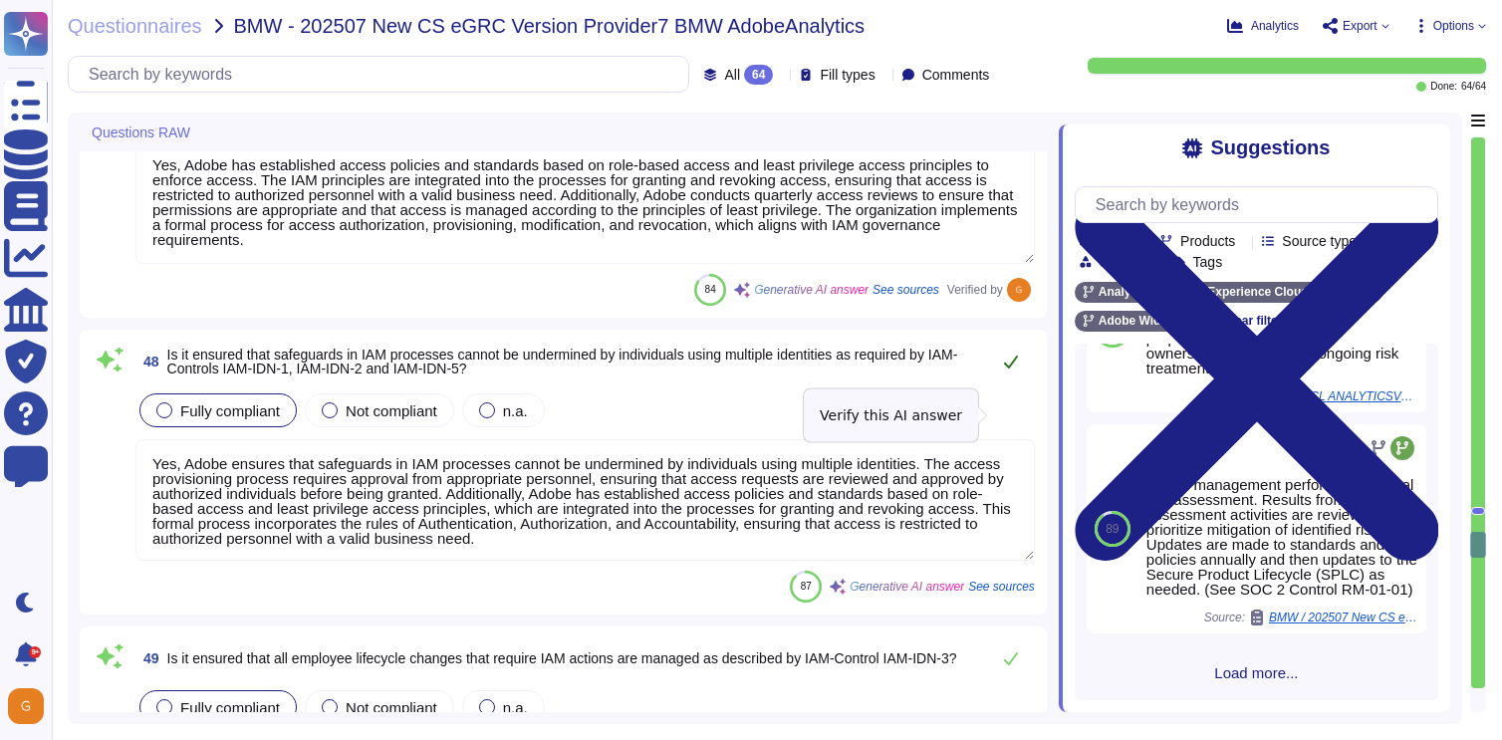
click at [1008, 369] on icon at bounding box center [1011, 362] width 16 height 16
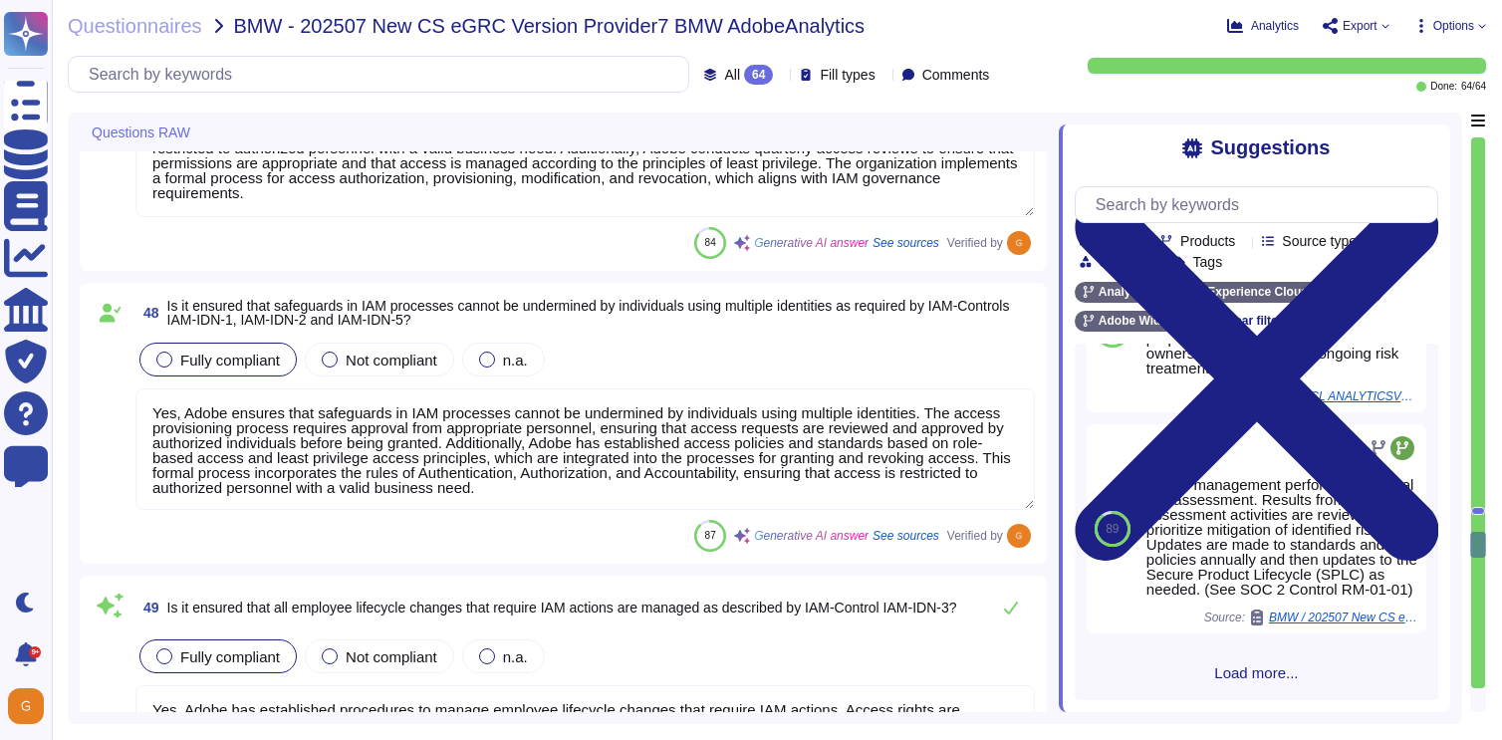
type textarea "Yes, Adobe ensures that only verified entities are granted access to IT systems…"
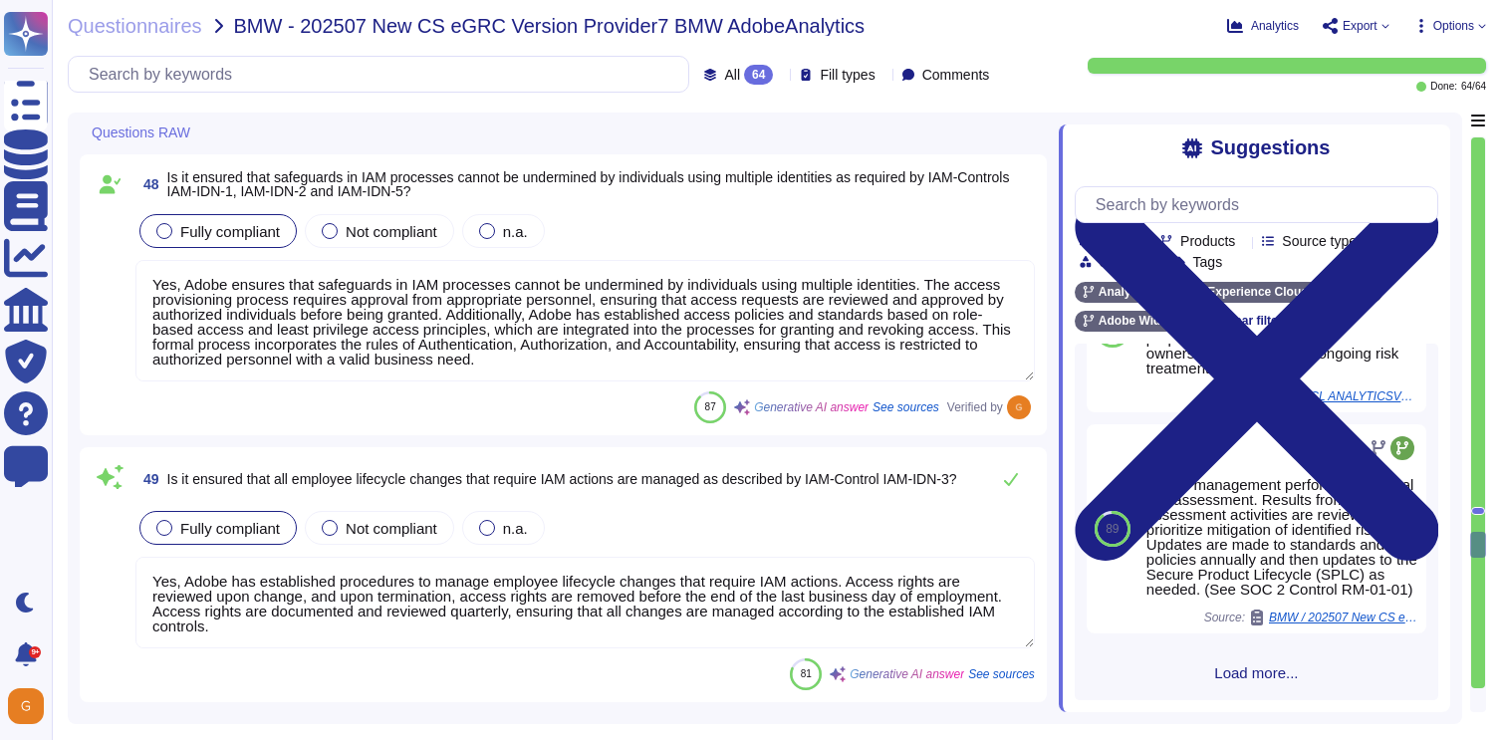
scroll to position [12517, 0]
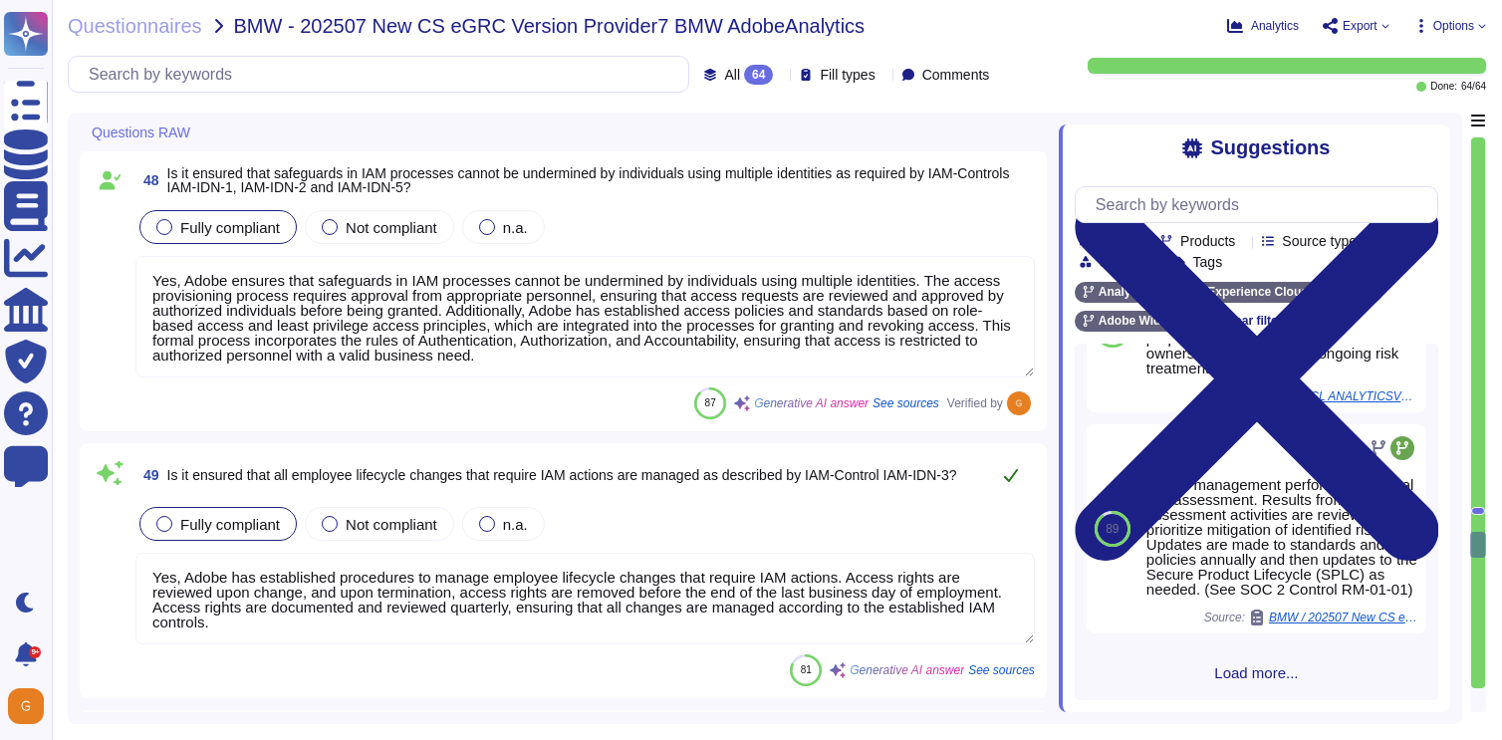
click at [1015, 476] on icon at bounding box center [1011, 475] width 14 height 13
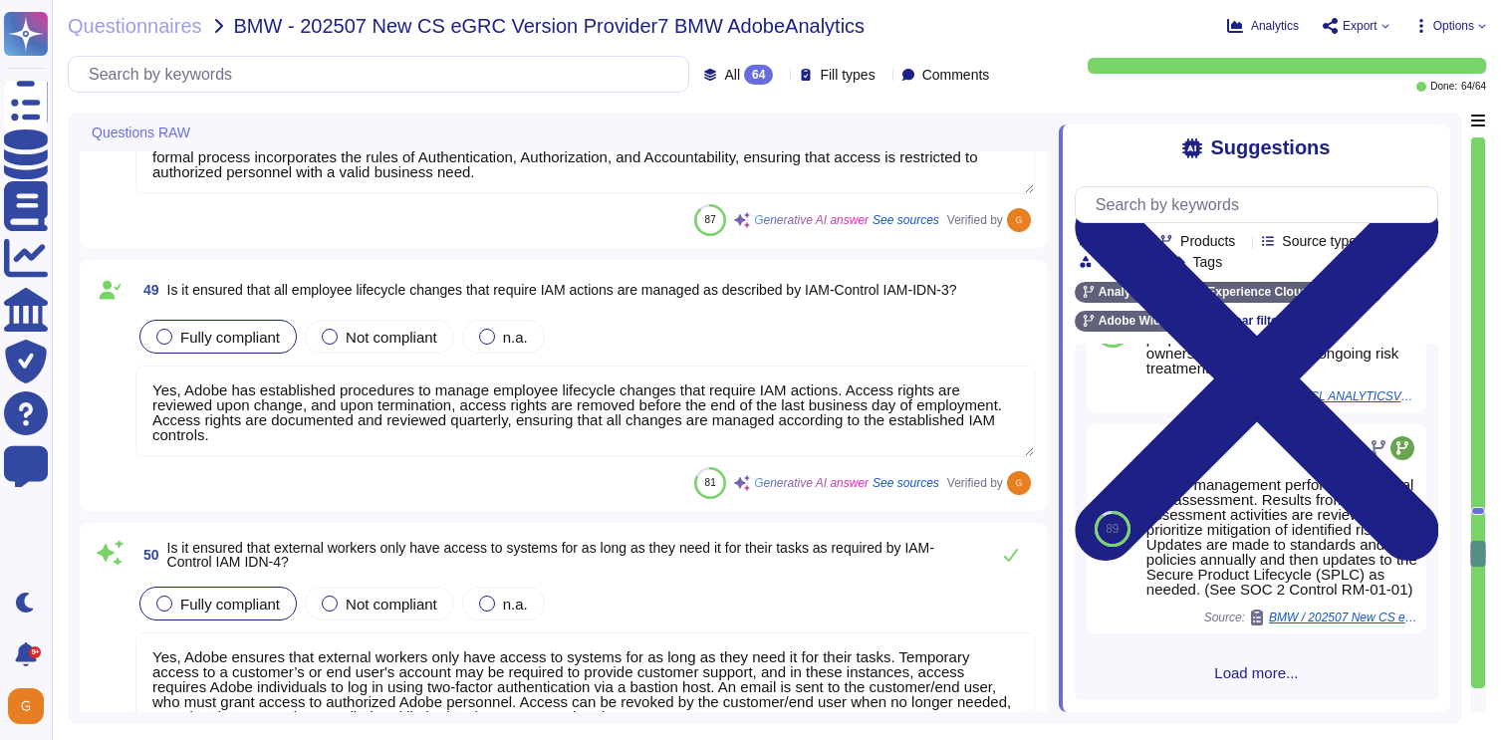
scroll to position [12708, 0]
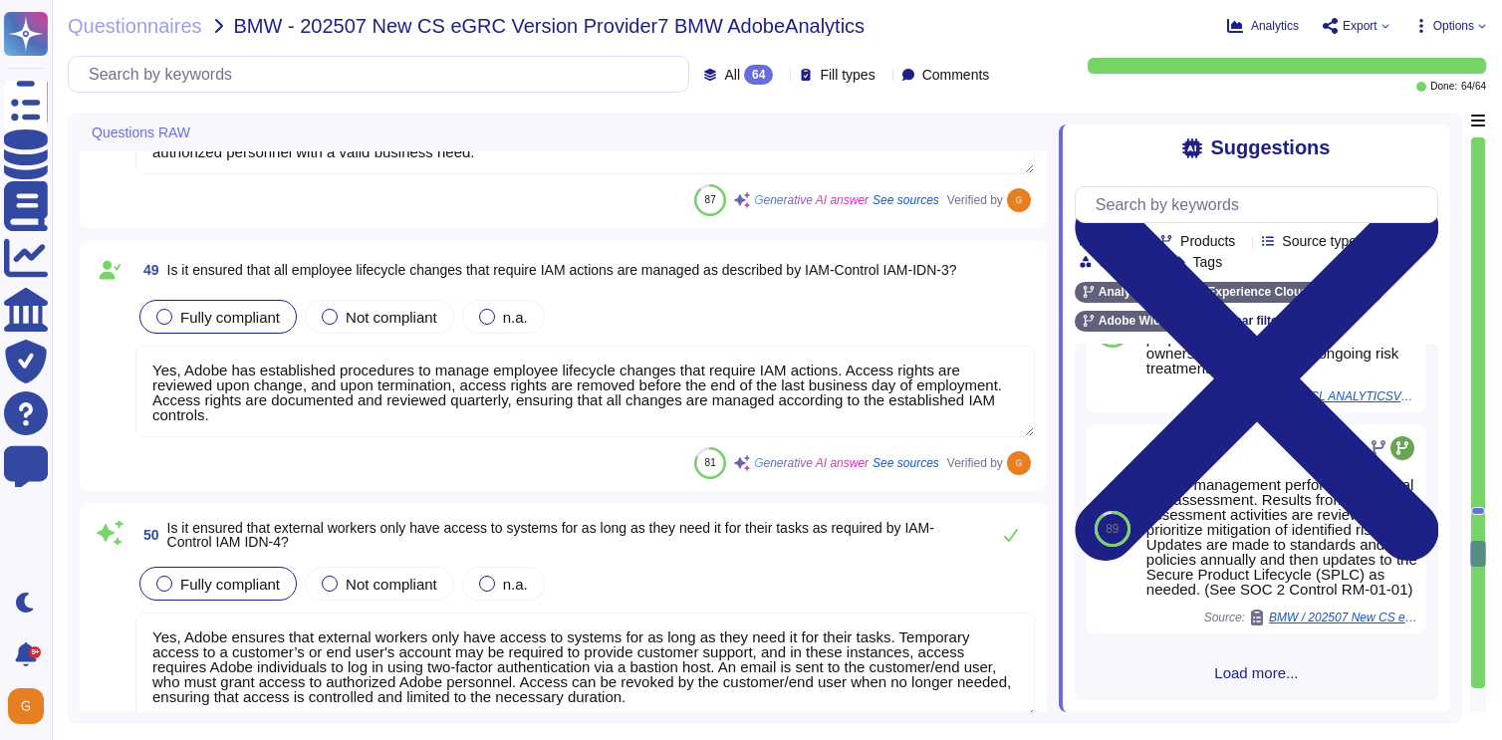
type textarea "Yes, authentication procedures are ensured to be secure and easy to use as requ…"
click at [1011, 542] on icon at bounding box center [1011, 535] width 14 height 13
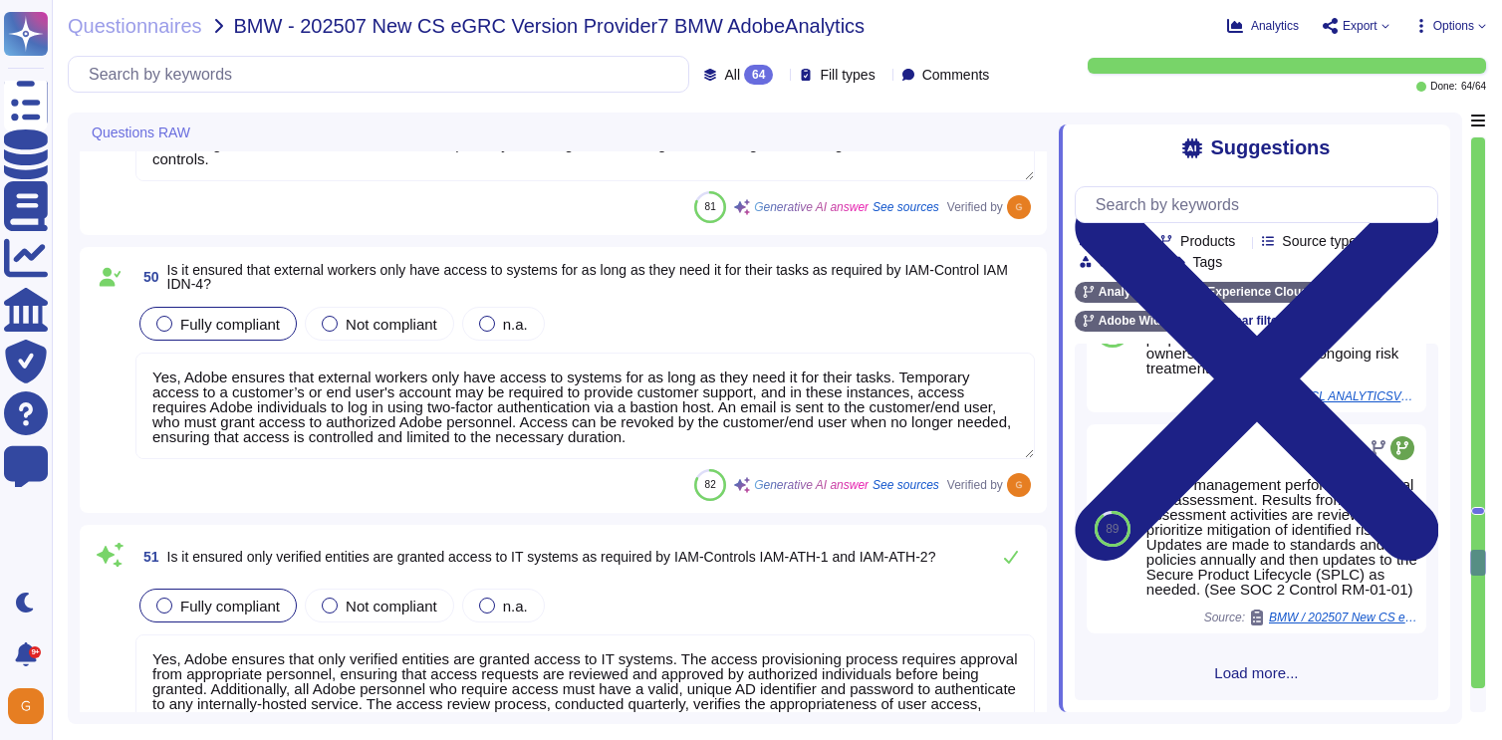
type textarea "Yes, Adobe ensures that the authentication procedures employed reflect the secu…"
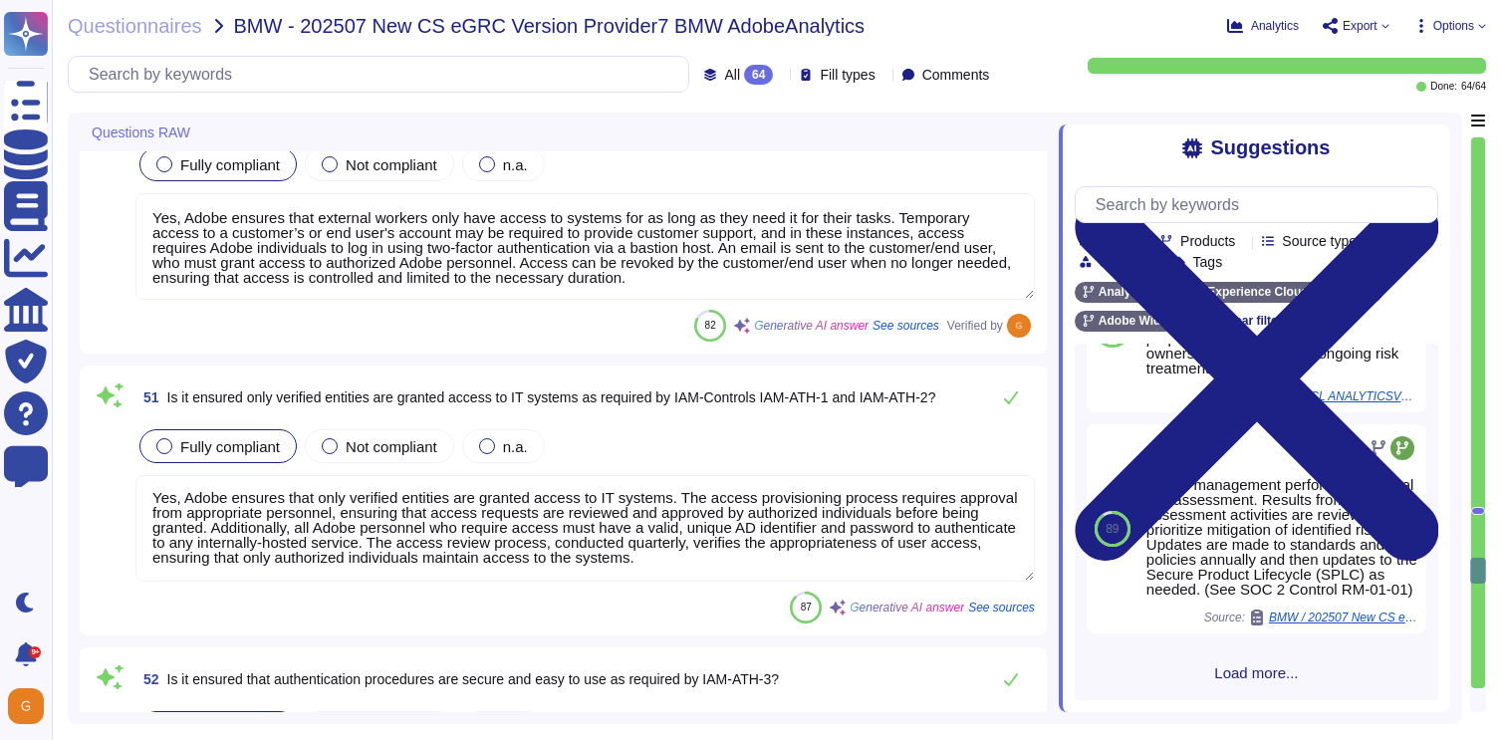
scroll to position [13144, 0]
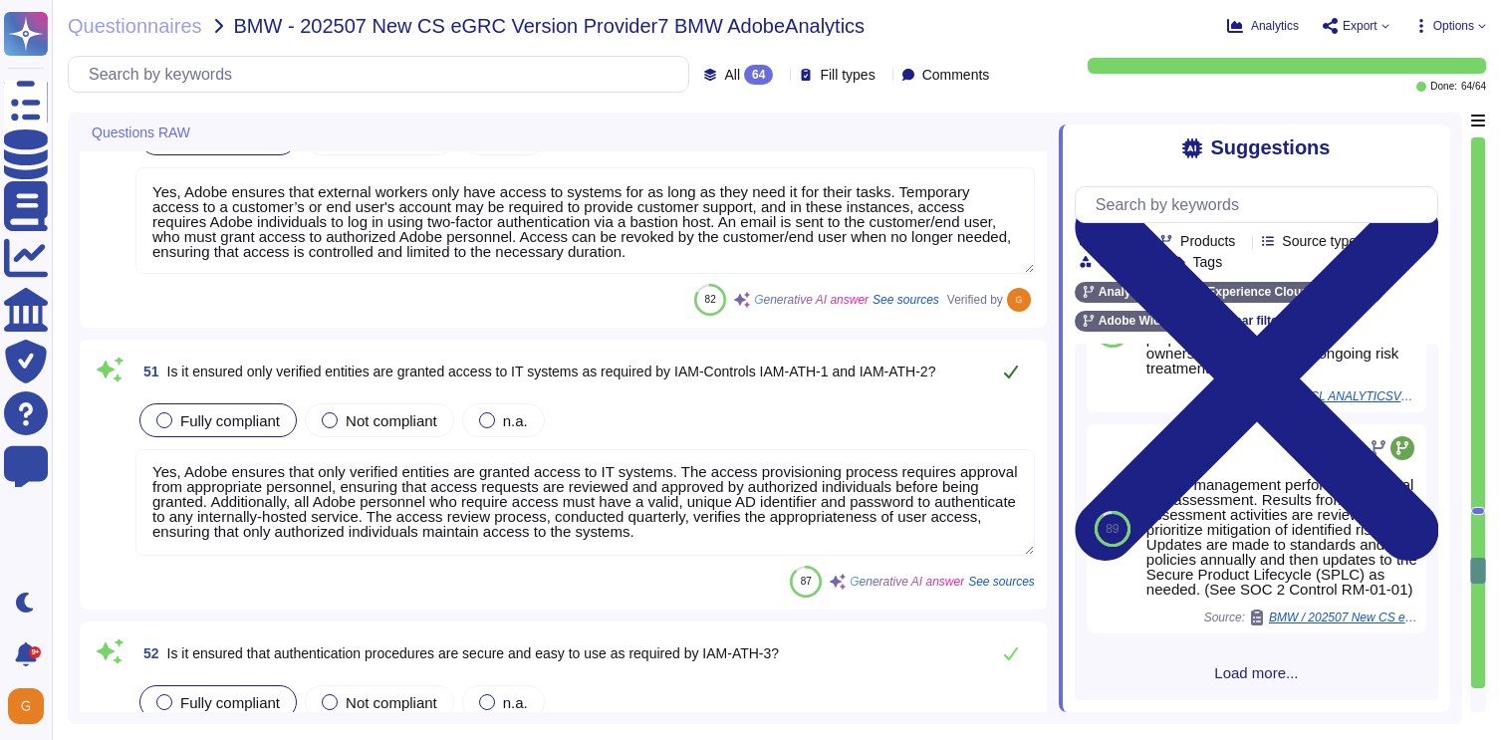
click at [1009, 370] on icon at bounding box center [1011, 371] width 16 height 16
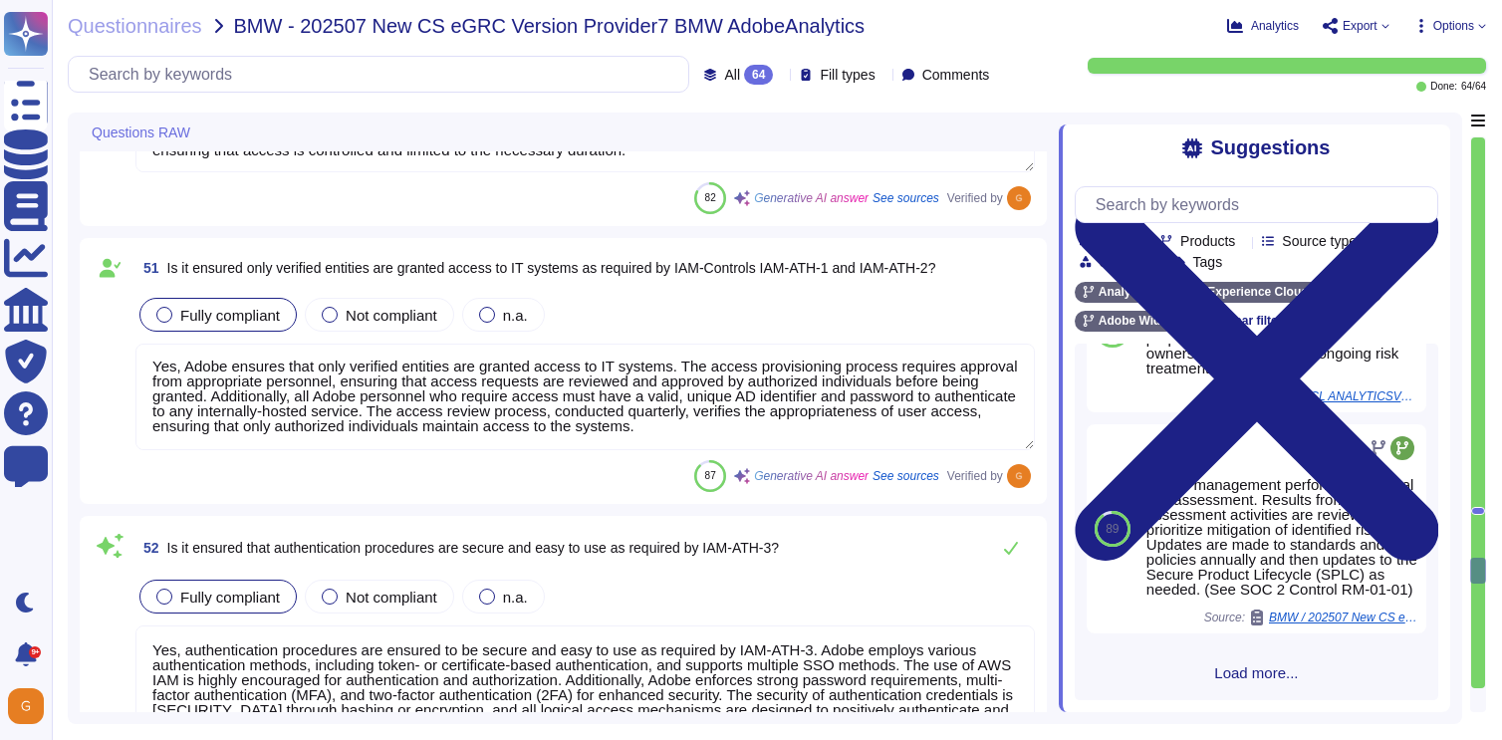
type textarea "Yes, Adobe ensures that all access rights and authorizations are based on the a…"
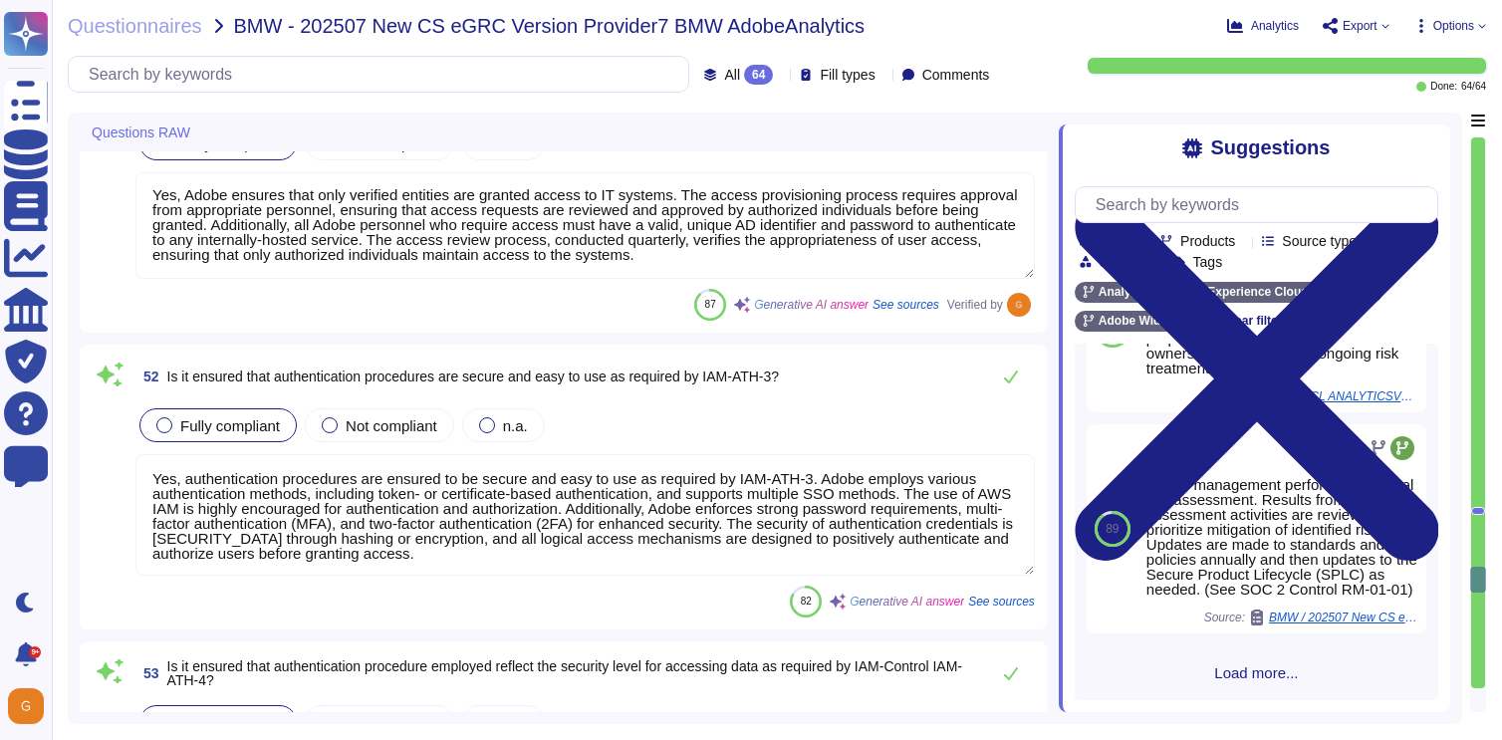
scroll to position [13404, 0]
click at [1007, 376] on icon at bounding box center [1011, 377] width 16 height 16
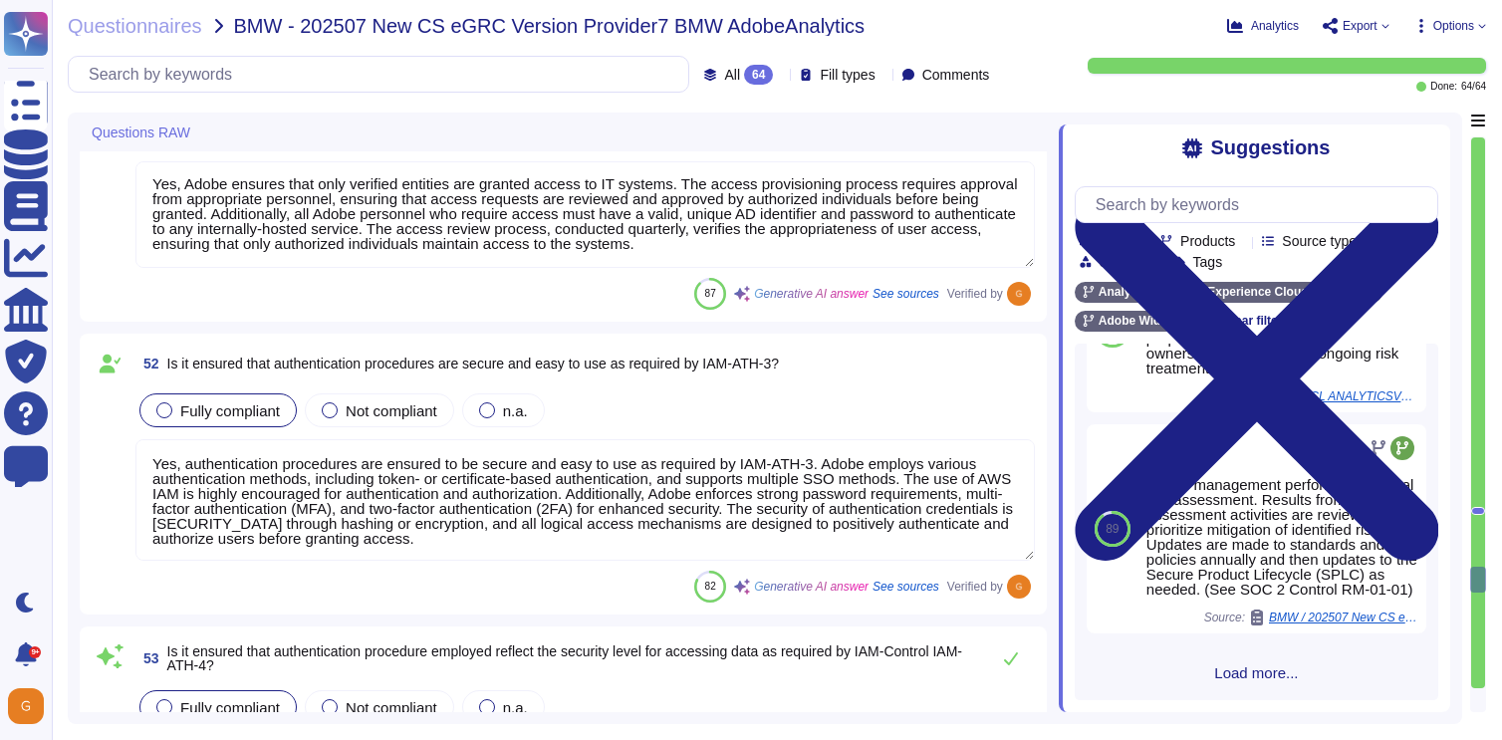
type textarea "Yes, transparency is ensured through comprehensive access control policies and …"
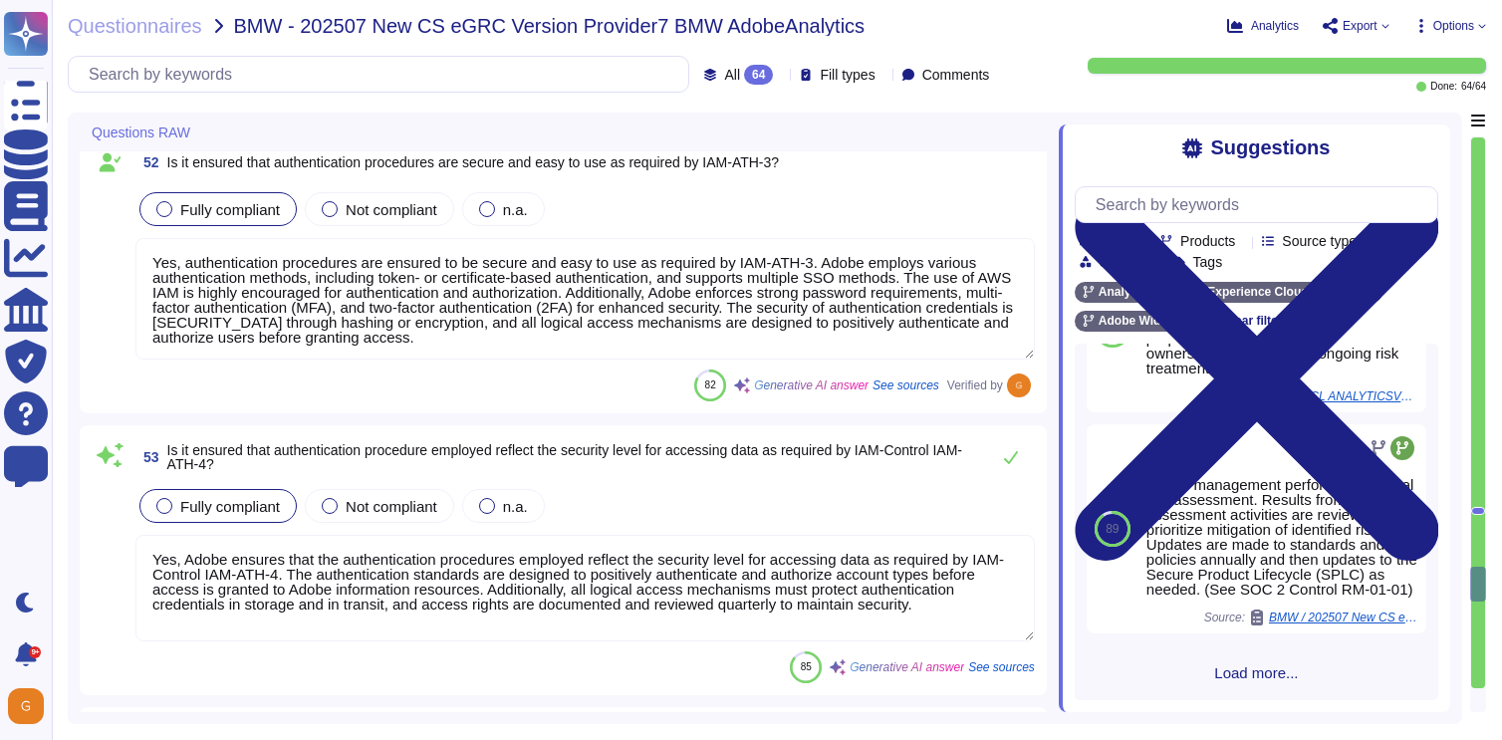
scroll to position [13608, 0]
click at [1012, 442] on button at bounding box center [1011, 454] width 48 height 40
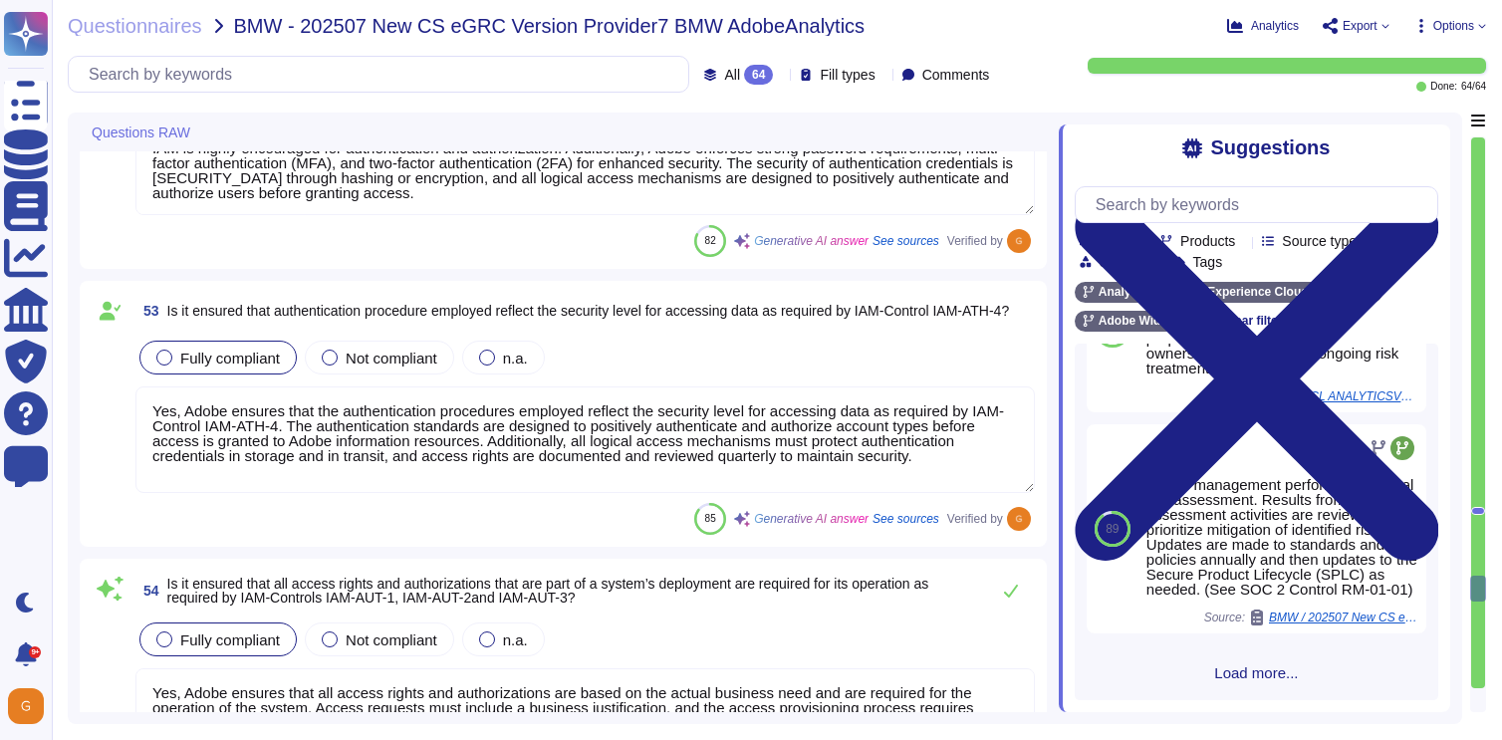
type textarea "No humans are permitted to have IAM users."
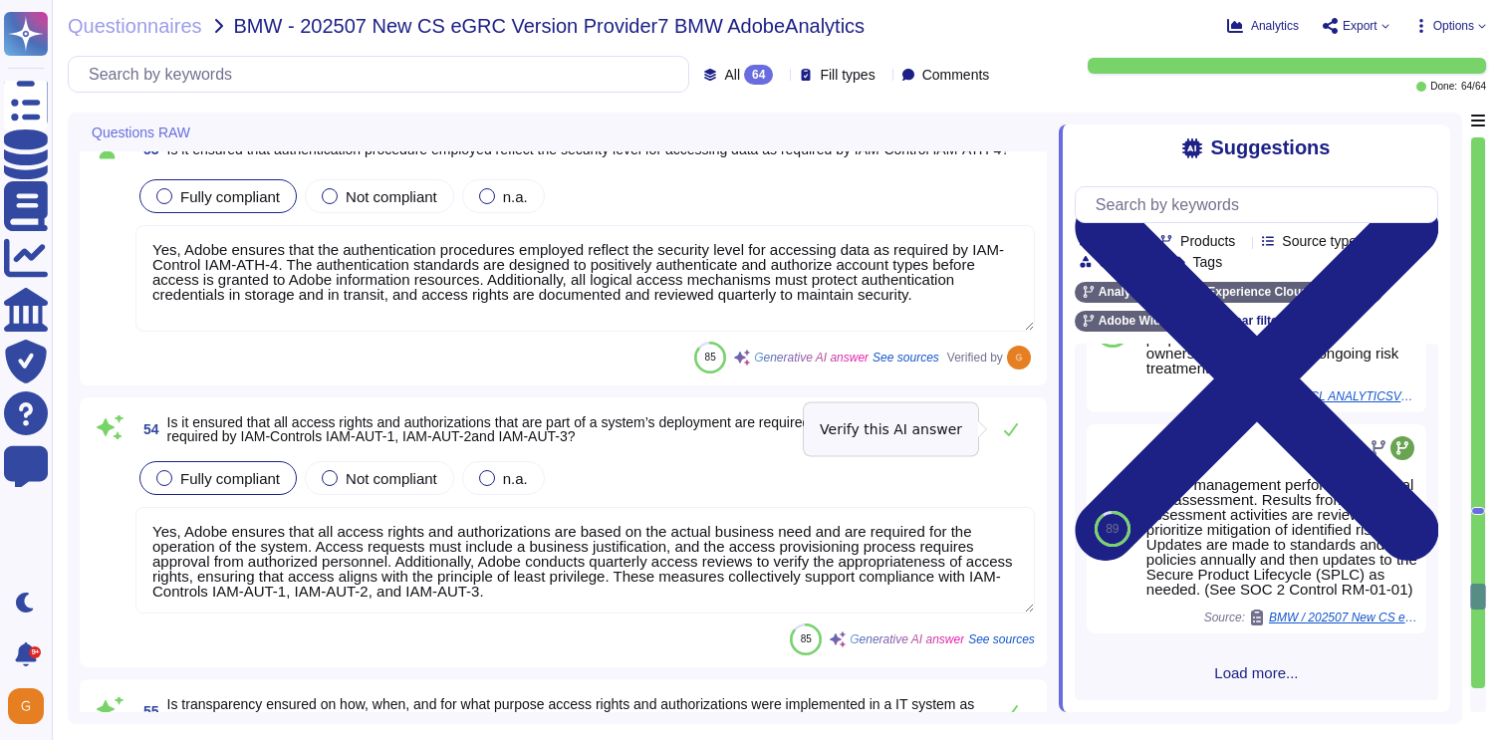
scroll to position [13884, 0]
click at [1012, 442] on button at bounding box center [1011, 431] width 48 height 40
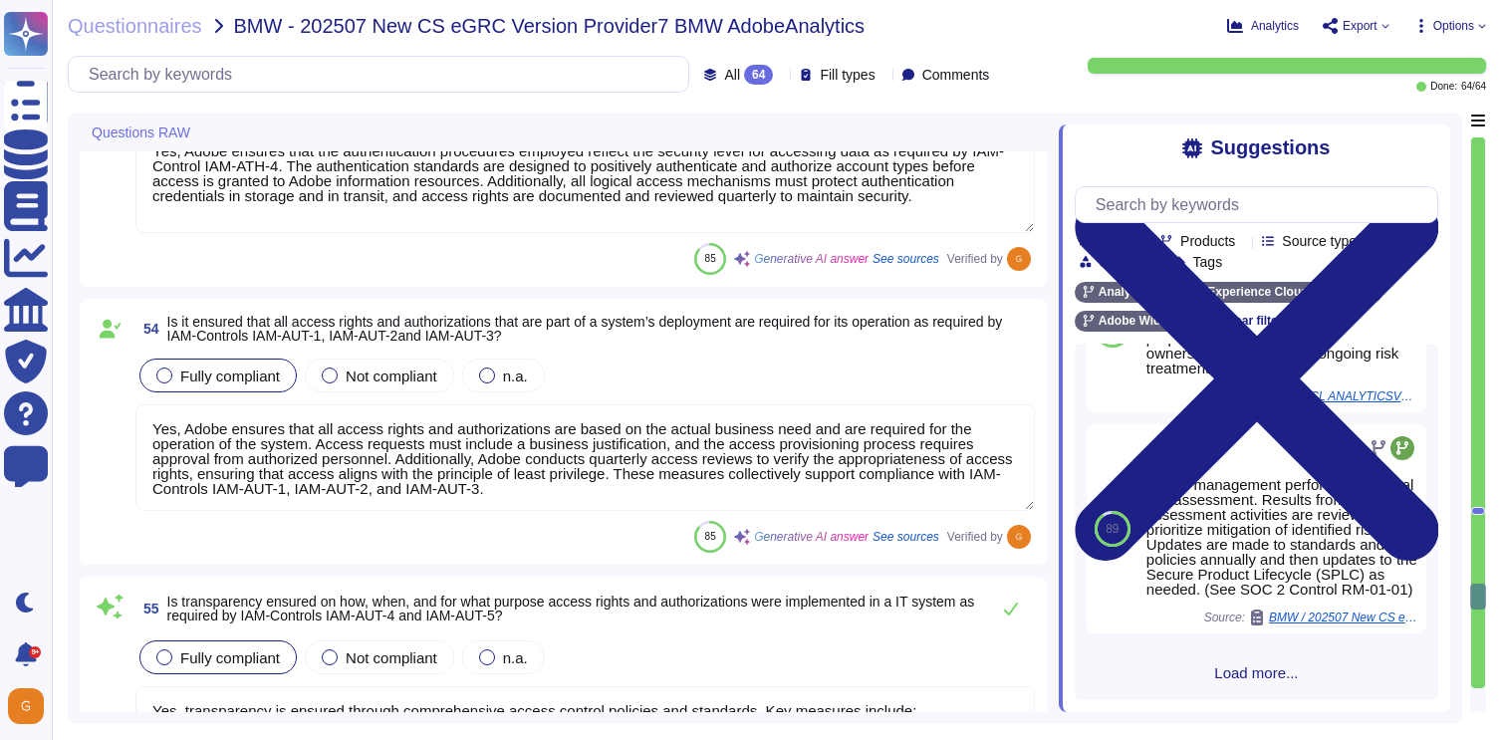
type textarea "Yes, access requests are ensured to be based on the actual business need. Adobe…"
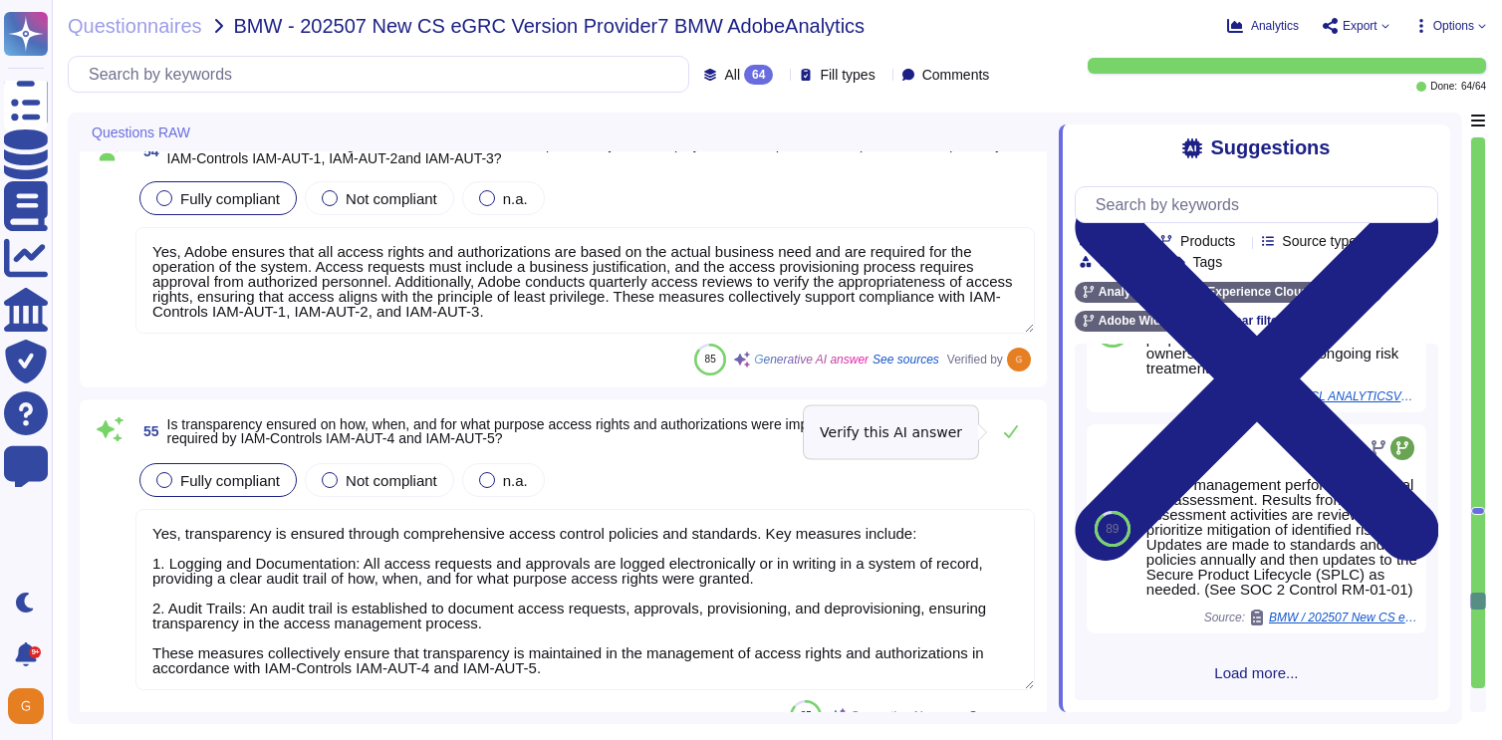
scroll to position [14149, 0]
click at [1011, 431] on icon at bounding box center [1011, 432] width 16 height 16
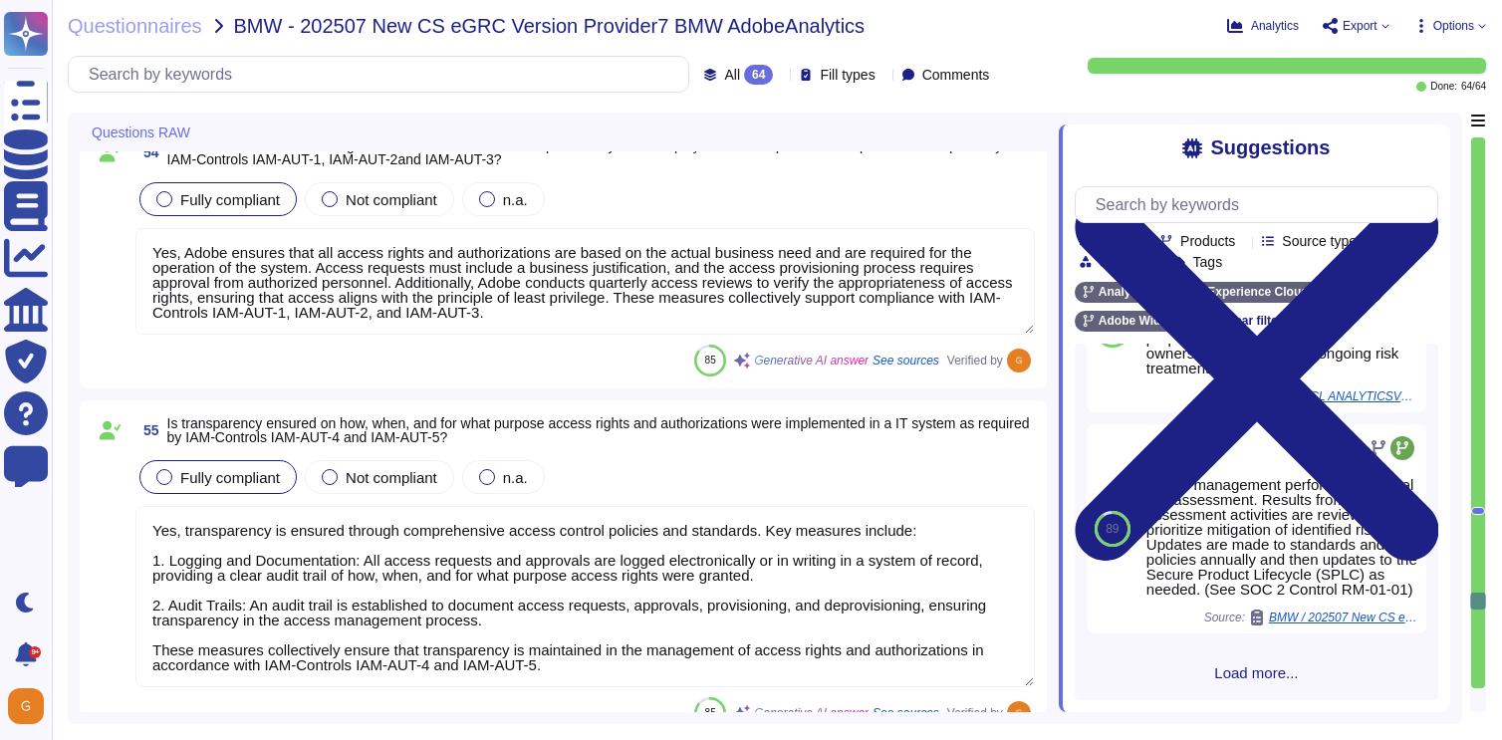
click at [751, 307] on textarea "Yes, Adobe ensures that all access rights and authorizations are based on the a…" at bounding box center [584, 281] width 899 height 107
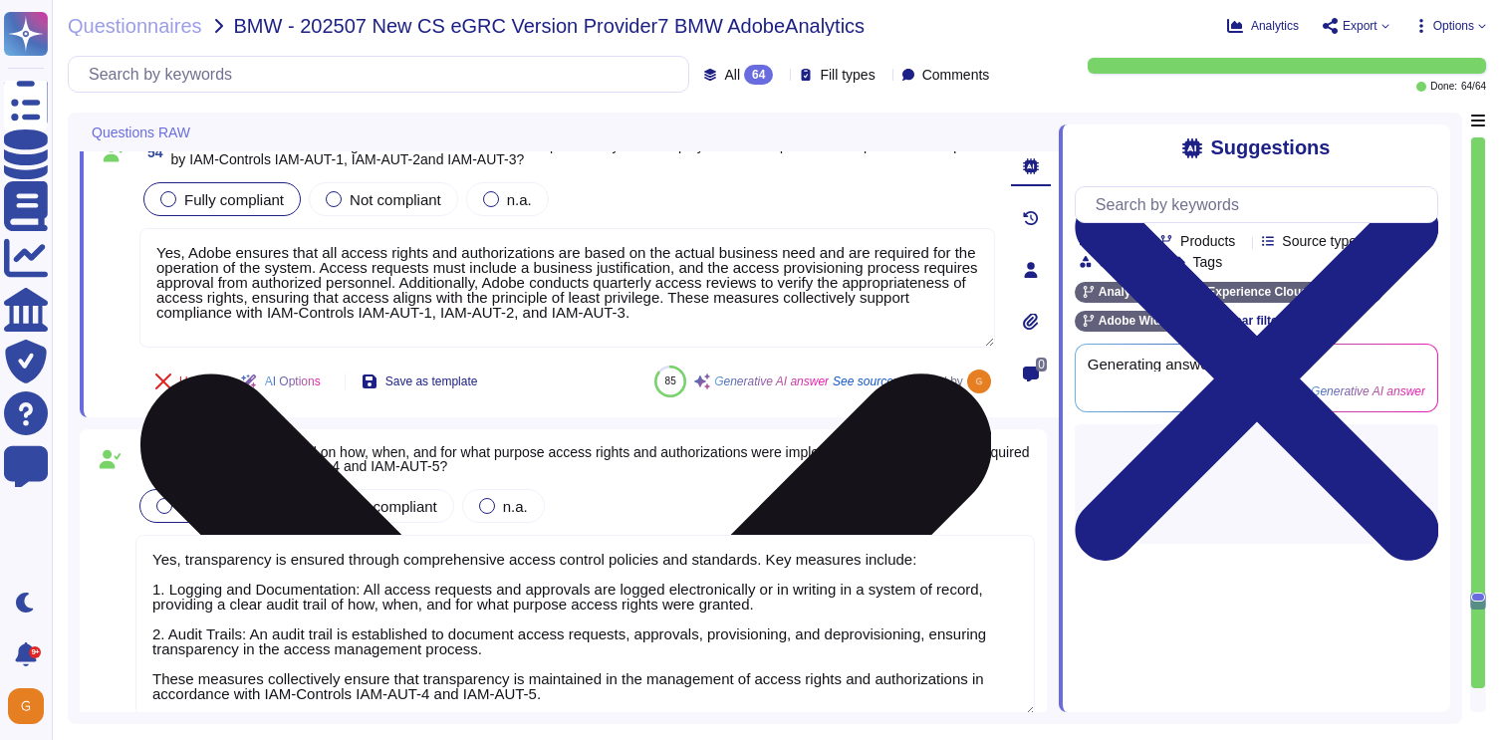
type textarea "Yes, access requests are ensured to be based on the actual business need. Adobe…"
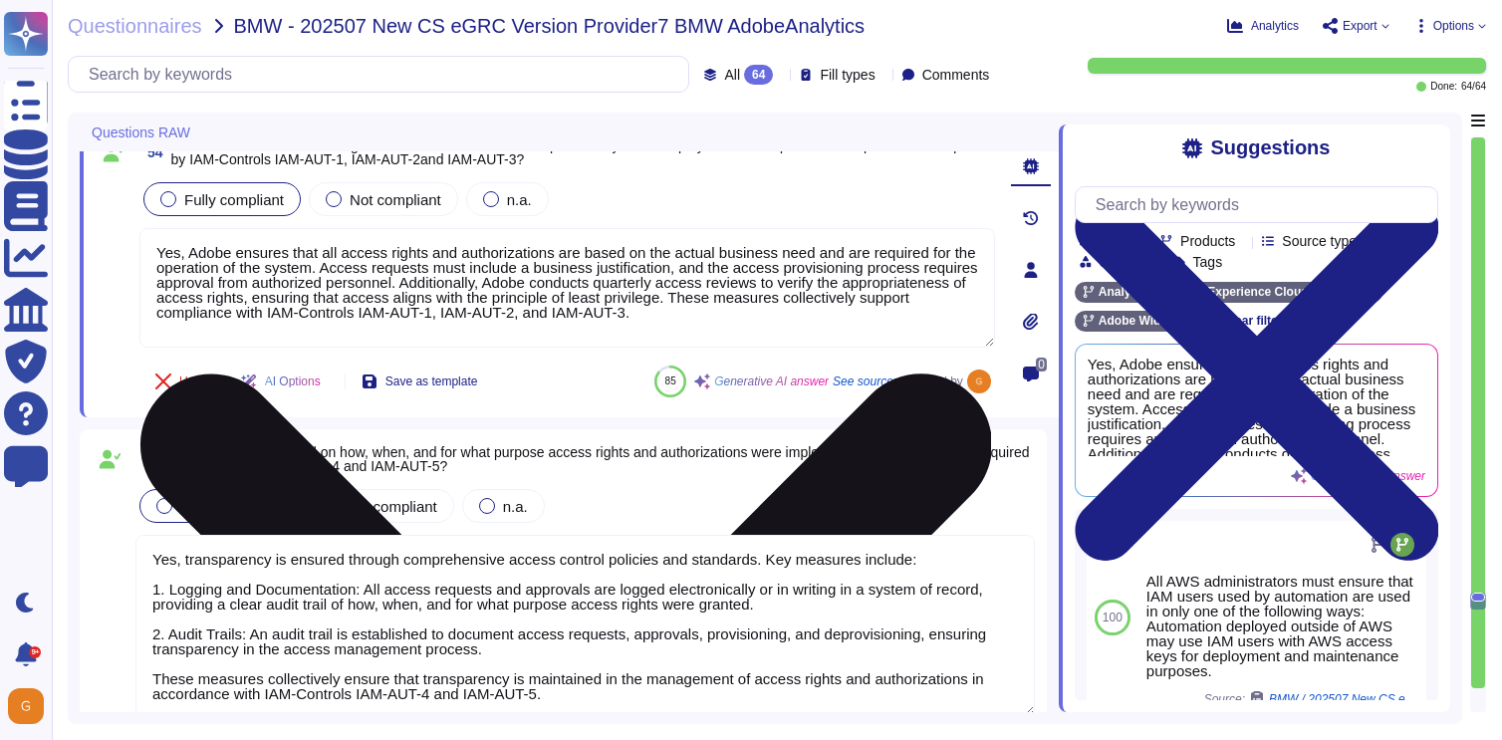
drag, startPoint x: 822, startPoint y: 298, endPoint x: 859, endPoint y: 339, distance: 55.7
click at [860, 340] on textarea "Yes, Adobe ensures that all access rights and authorizations are based on the a…" at bounding box center [566, 287] width 855 height 119
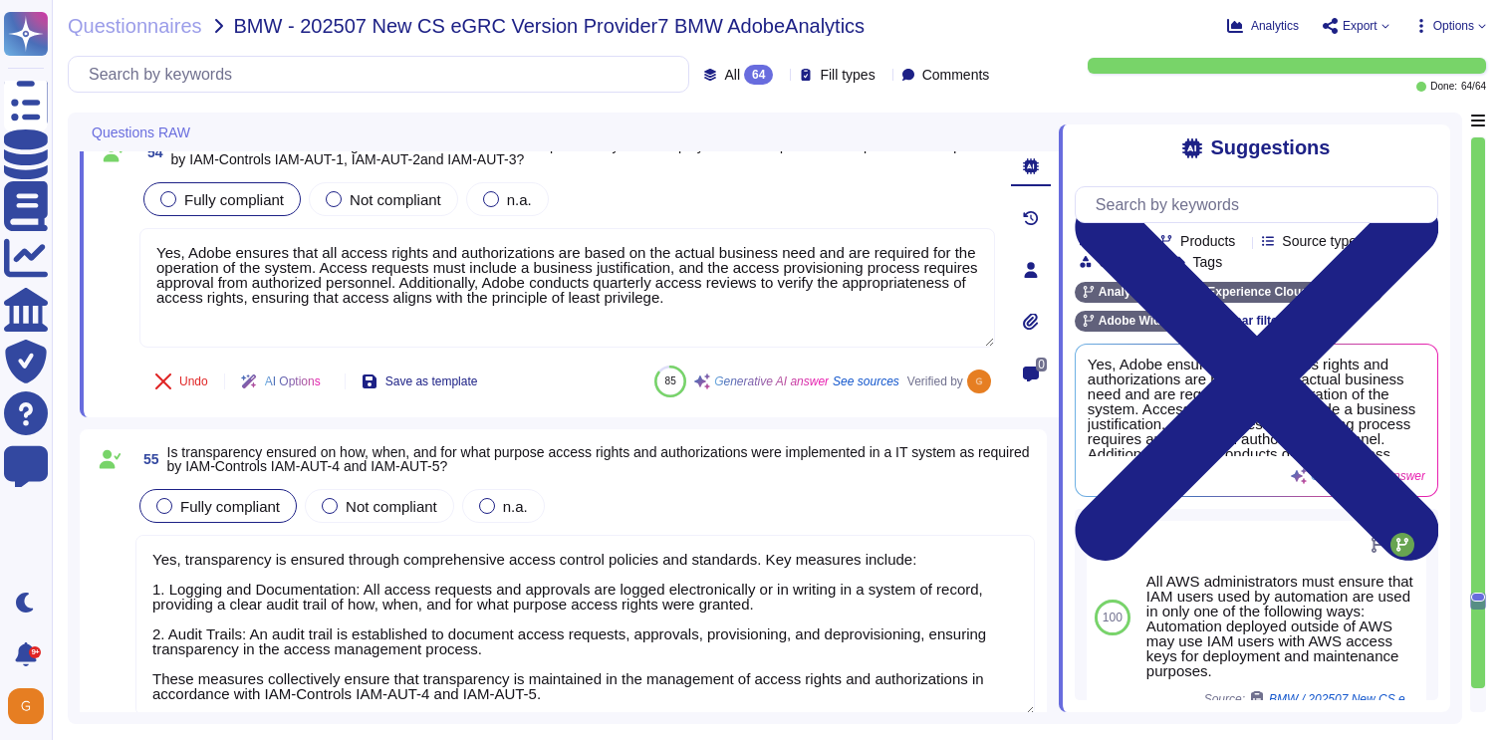
type textarea "Yes, Adobe ensures that all access rights and authorizations are based on the a…"
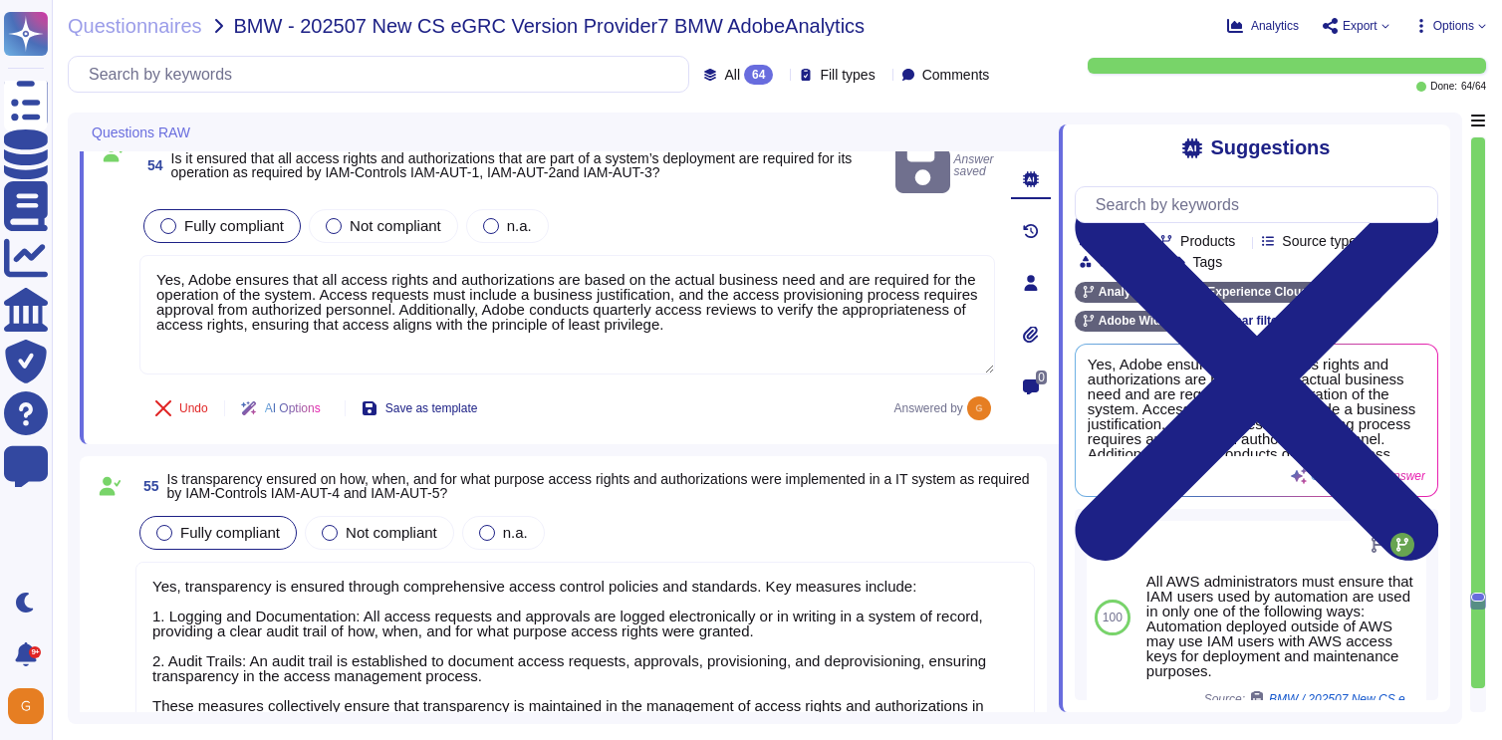
drag, startPoint x: 153, startPoint y: 675, endPoint x: 567, endPoint y: 701, distance: 414.1
click at [567, 701] on textarea "Yes, transparency is ensured through comprehensive access control policies and …" at bounding box center [584, 652] width 899 height 181
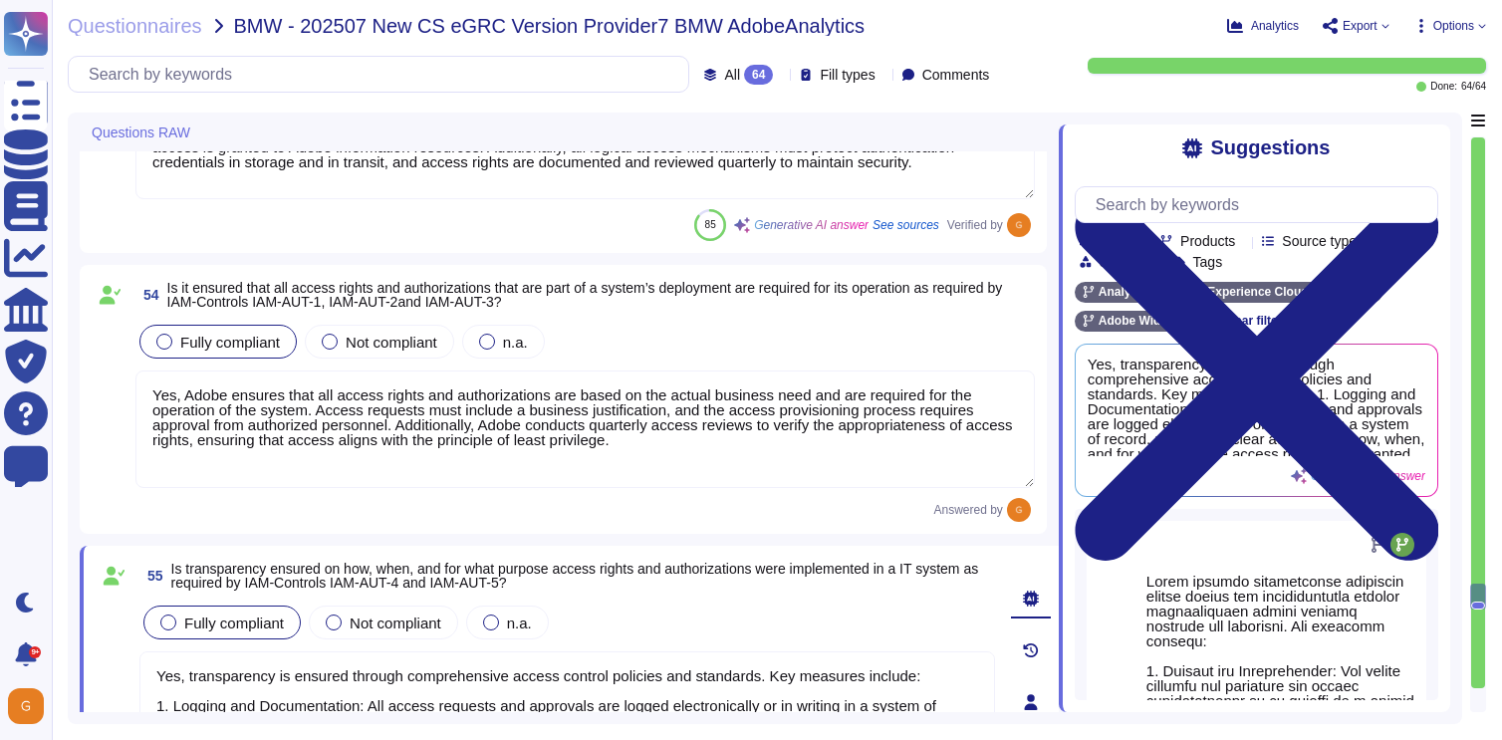
type textarea "Yes, transparency is ensured through comprehensive access control policies and …"
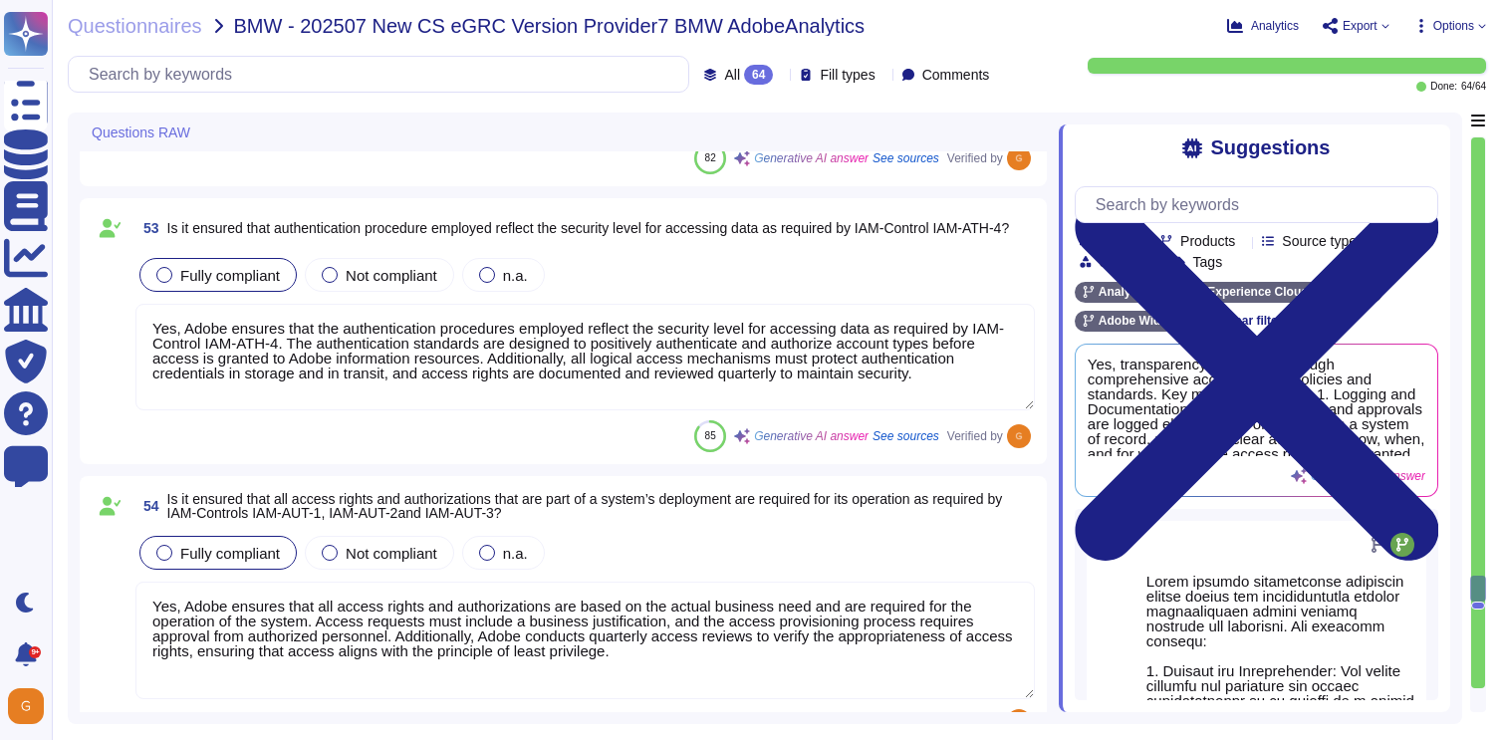
type textarea "Yes, Adobe ensures that only verified entities are granted access to IT systems…"
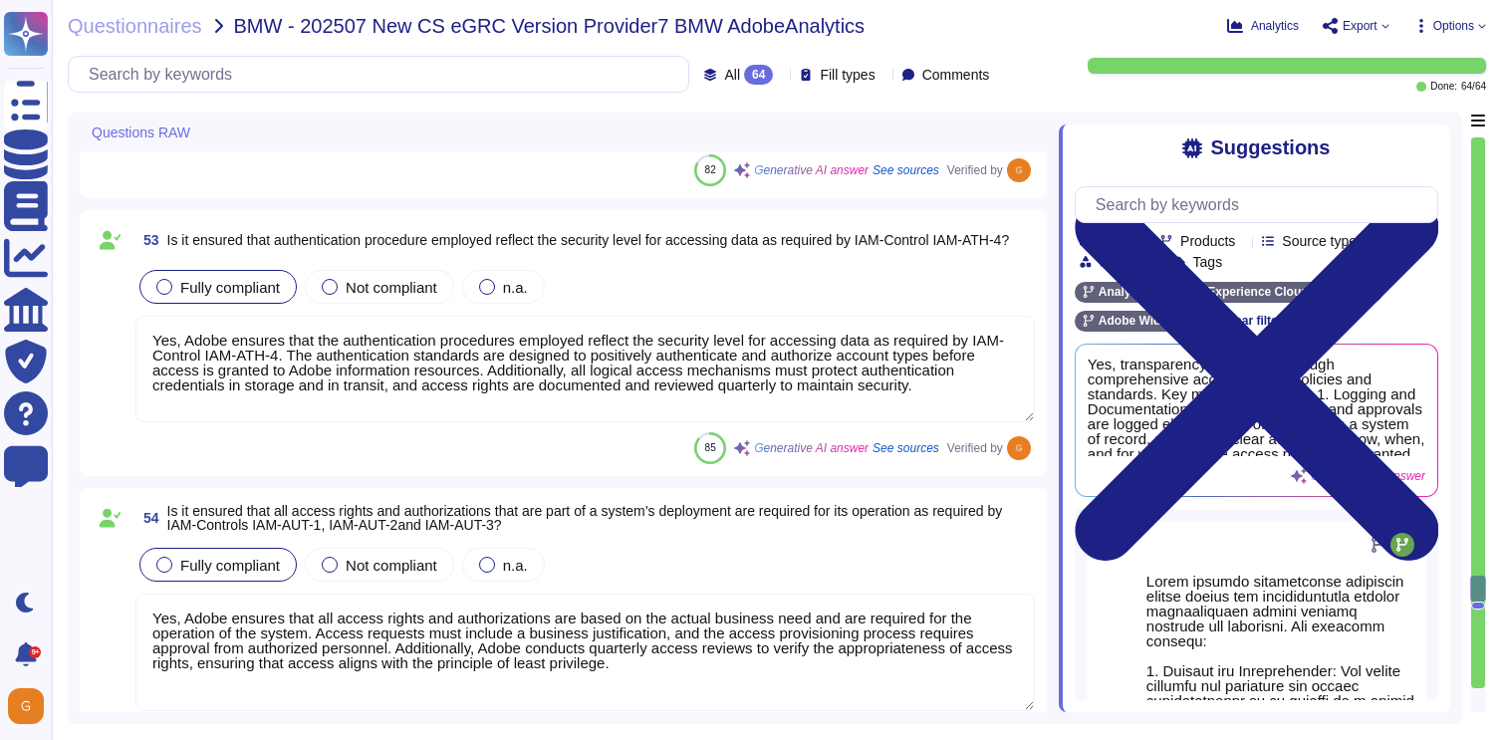
type textarea "Yes, Adobe ensures that external workers only have access to systems for as lon…"
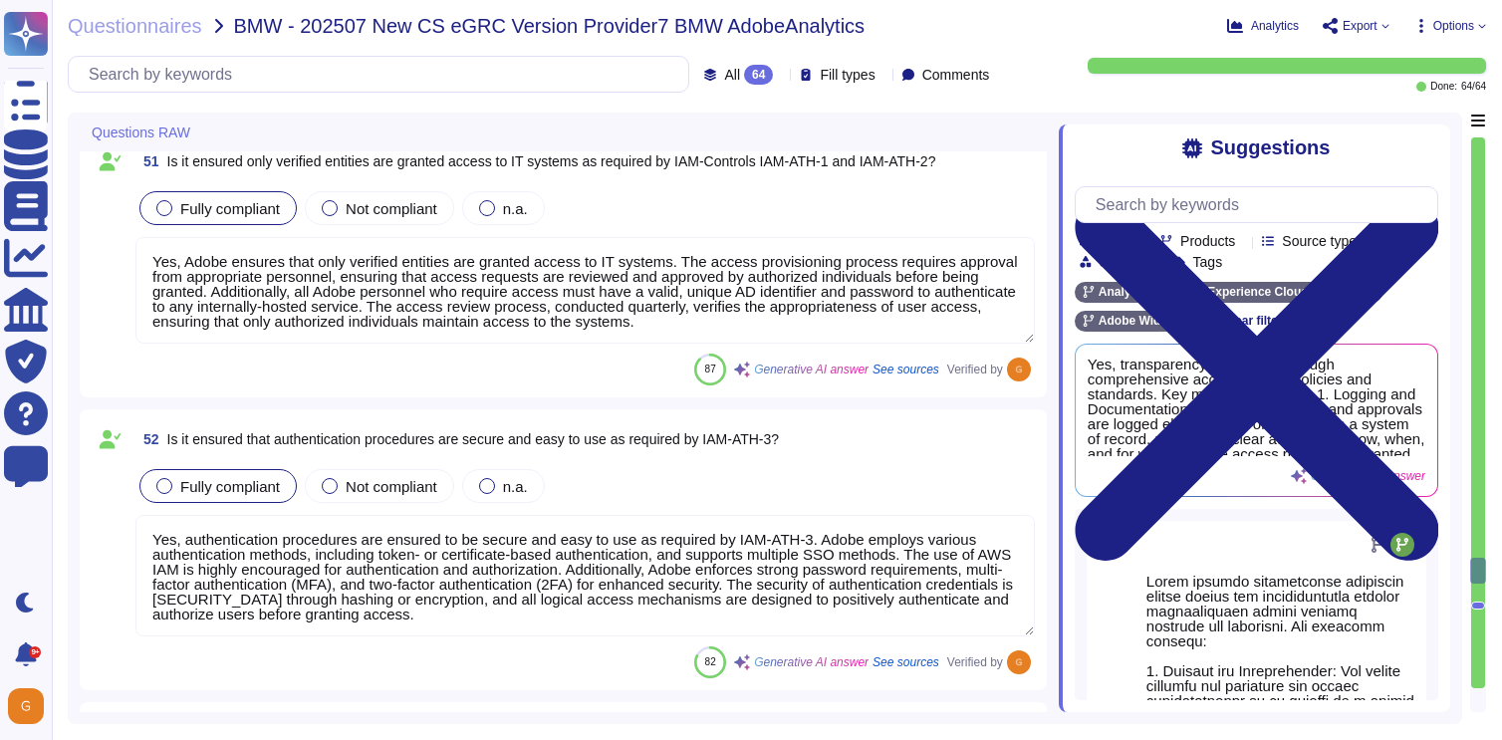
type textarea "Yes, Adobe has established procedures to manage employee lifecycle changes that…"
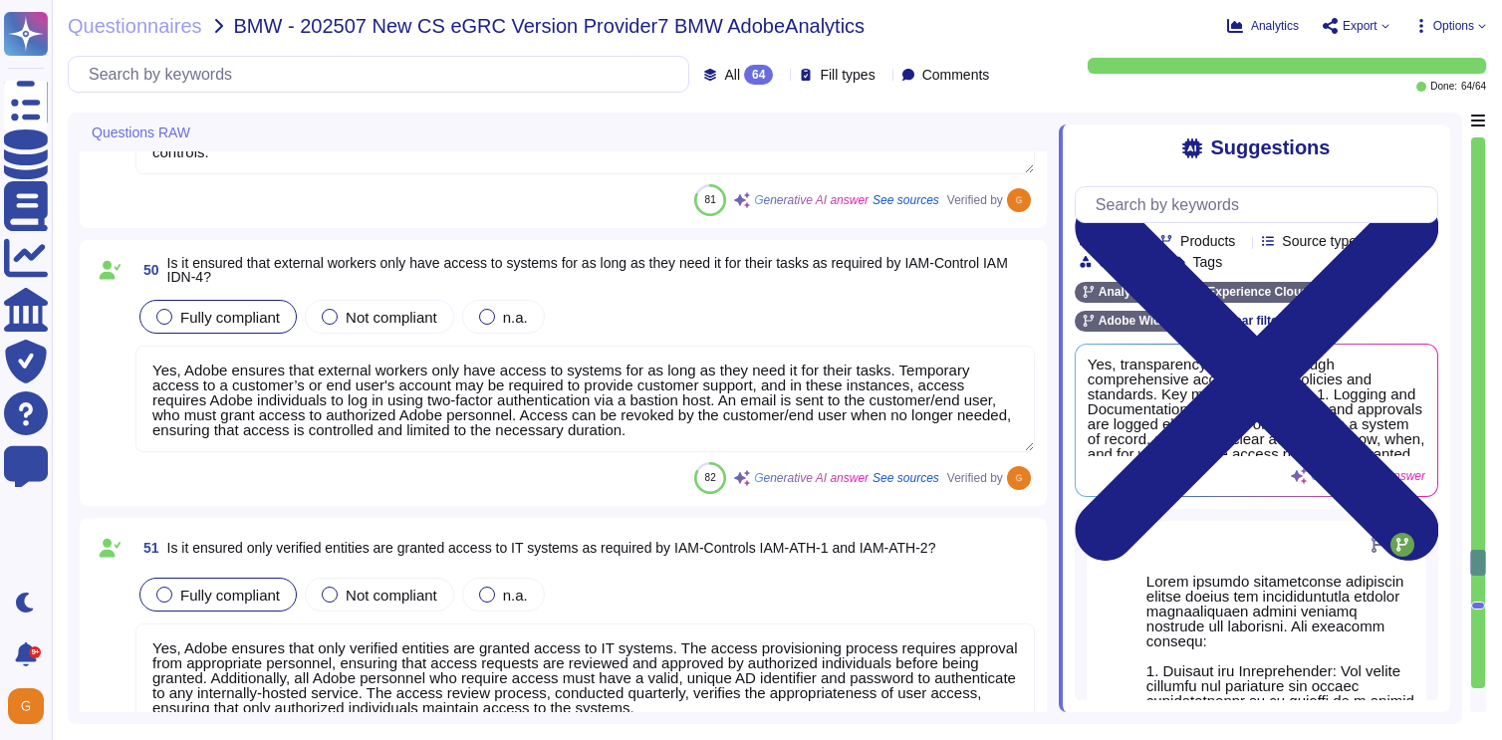
type textarea "Yes, Adobe ensures that safeguards in IAM processes cannot be undermined by ind…"
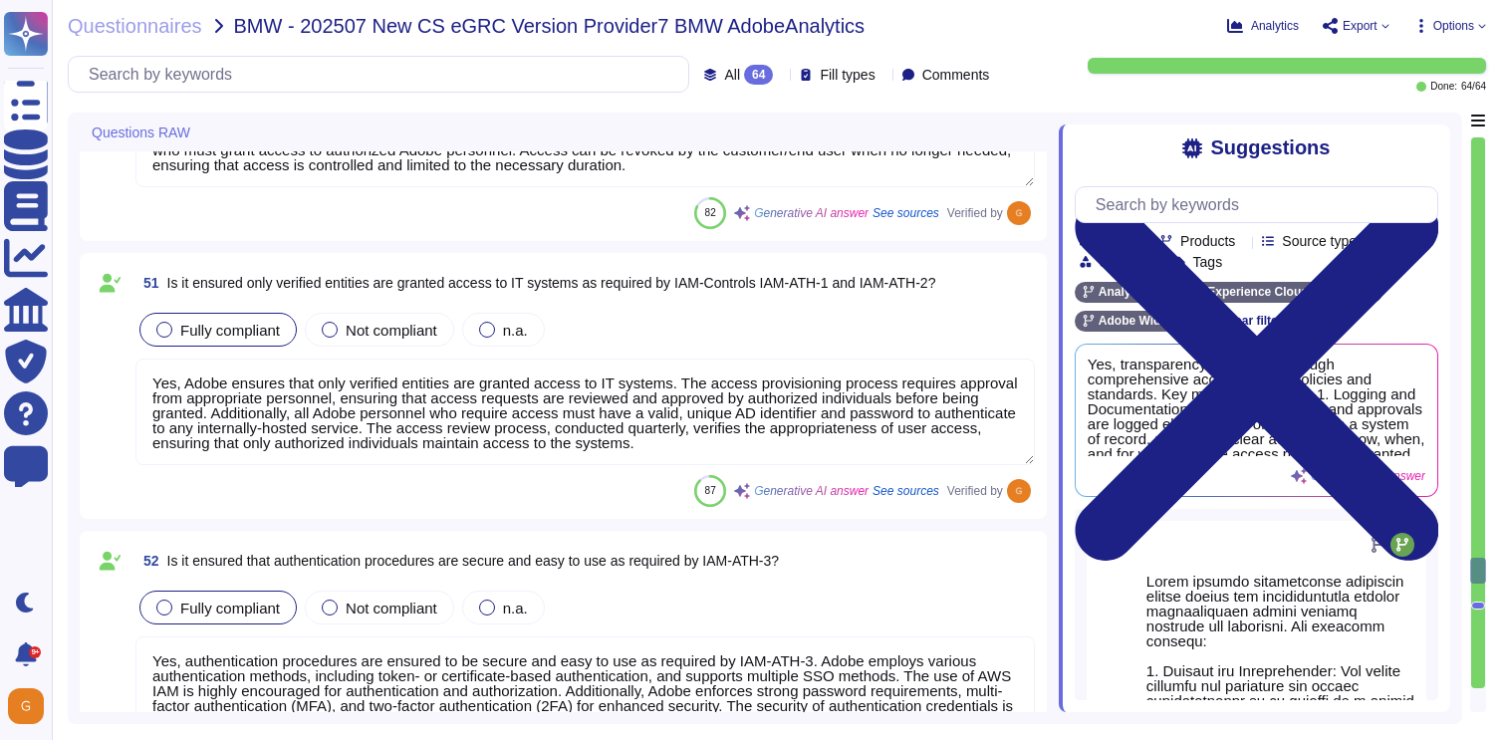
scroll to position [13225, 0]
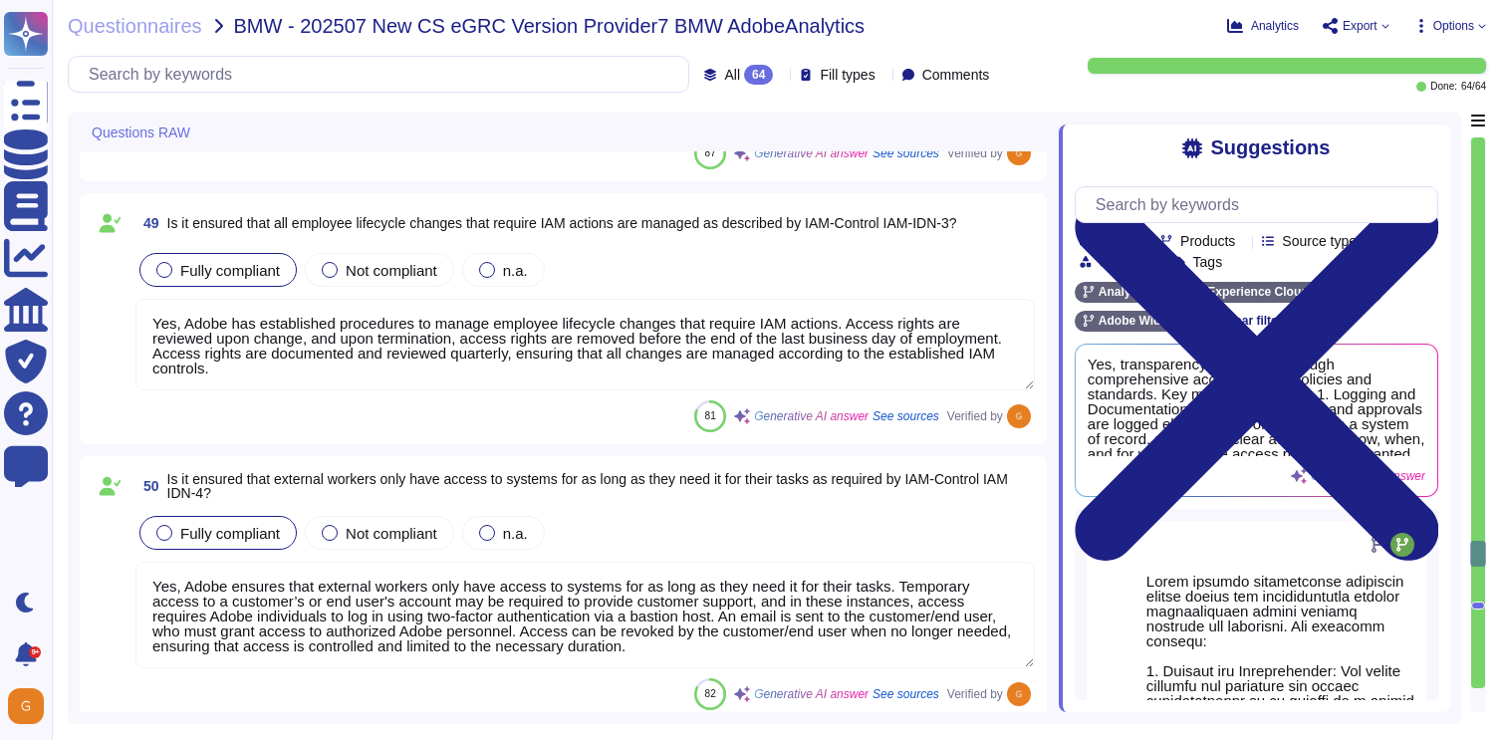
type textarea "Yes, Adobe has established access policies and standards based on role-based ac…"
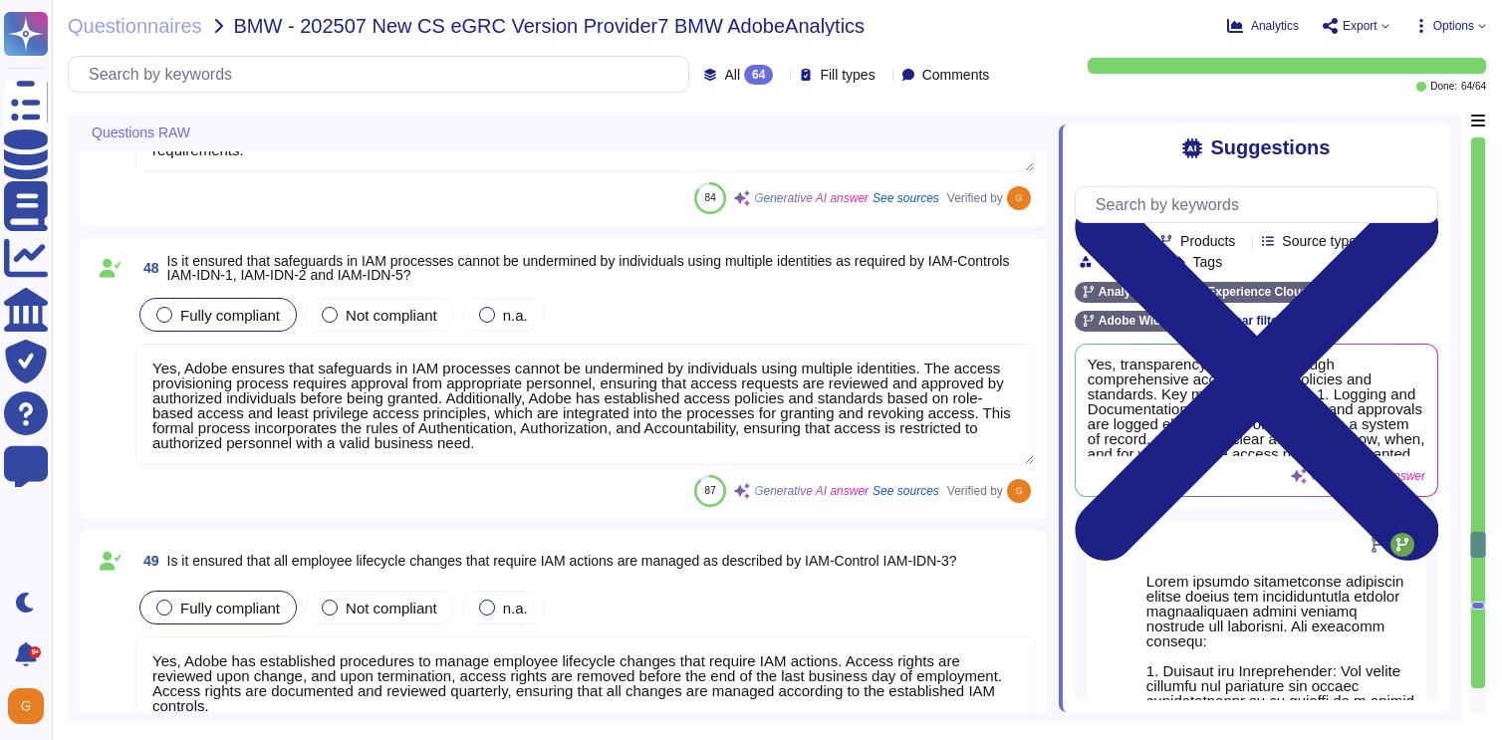
type textarea "Third-party agreements are reviewed by Adobe's Legal team. Provision for the se…"
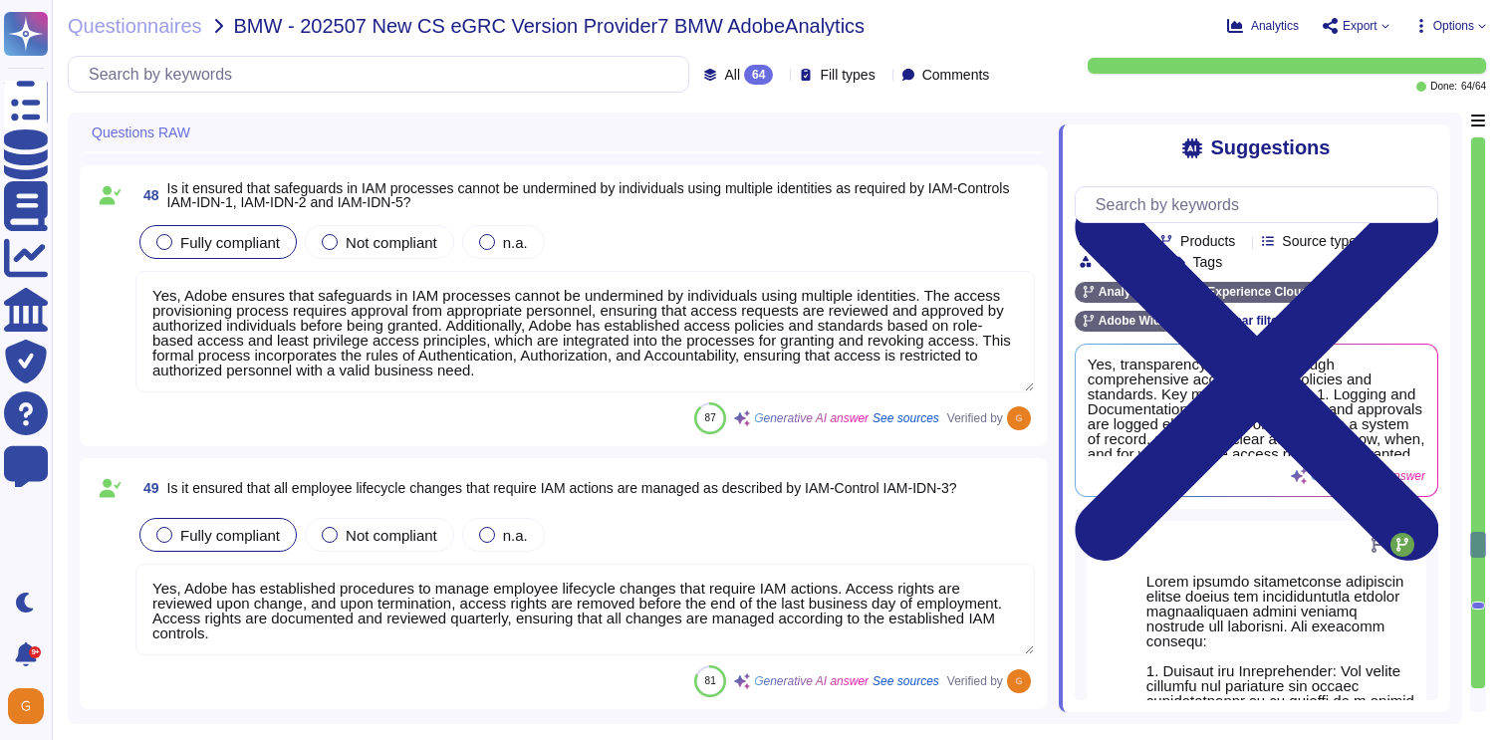
scroll to position [12499, 0]
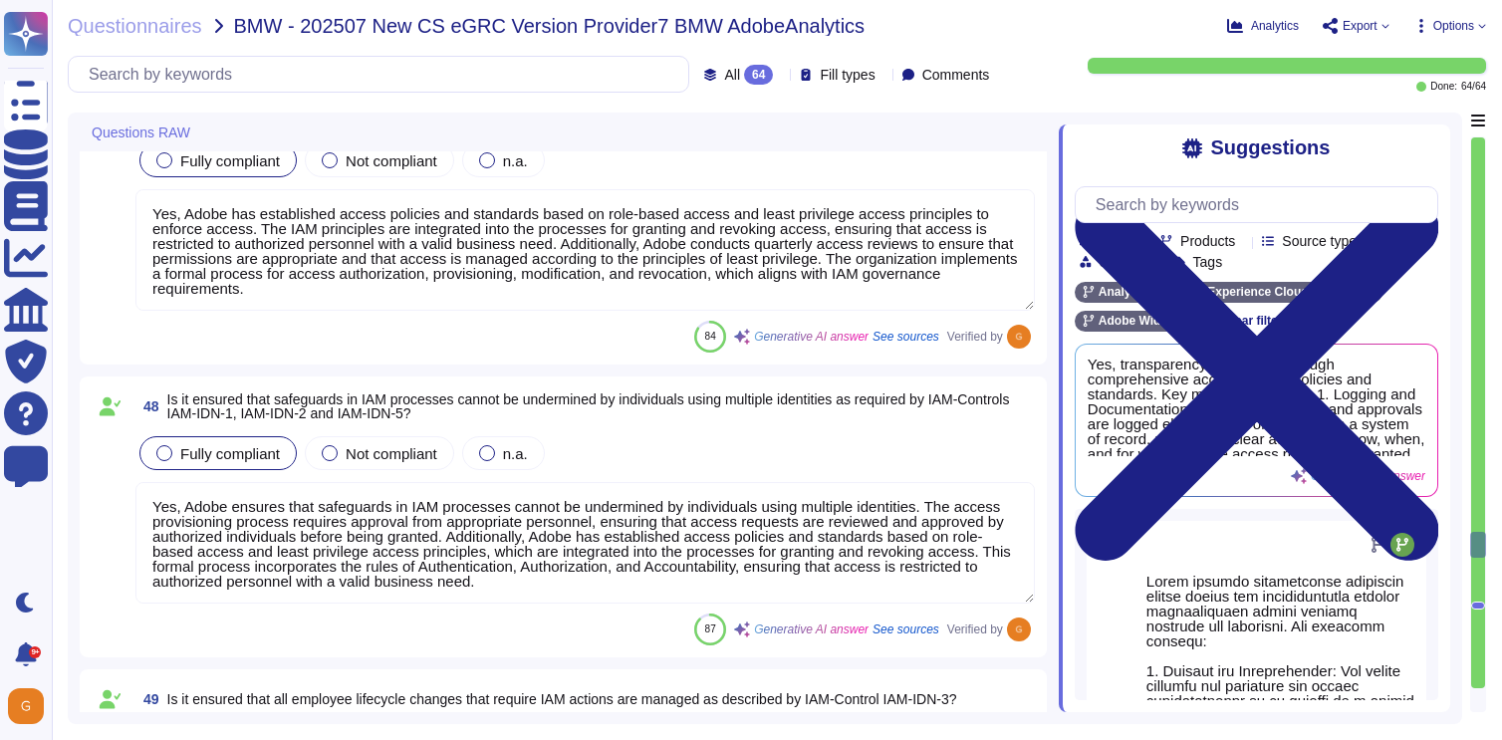
type textarea "IT security is contractually established and ensured for IT systems and IT serv…"
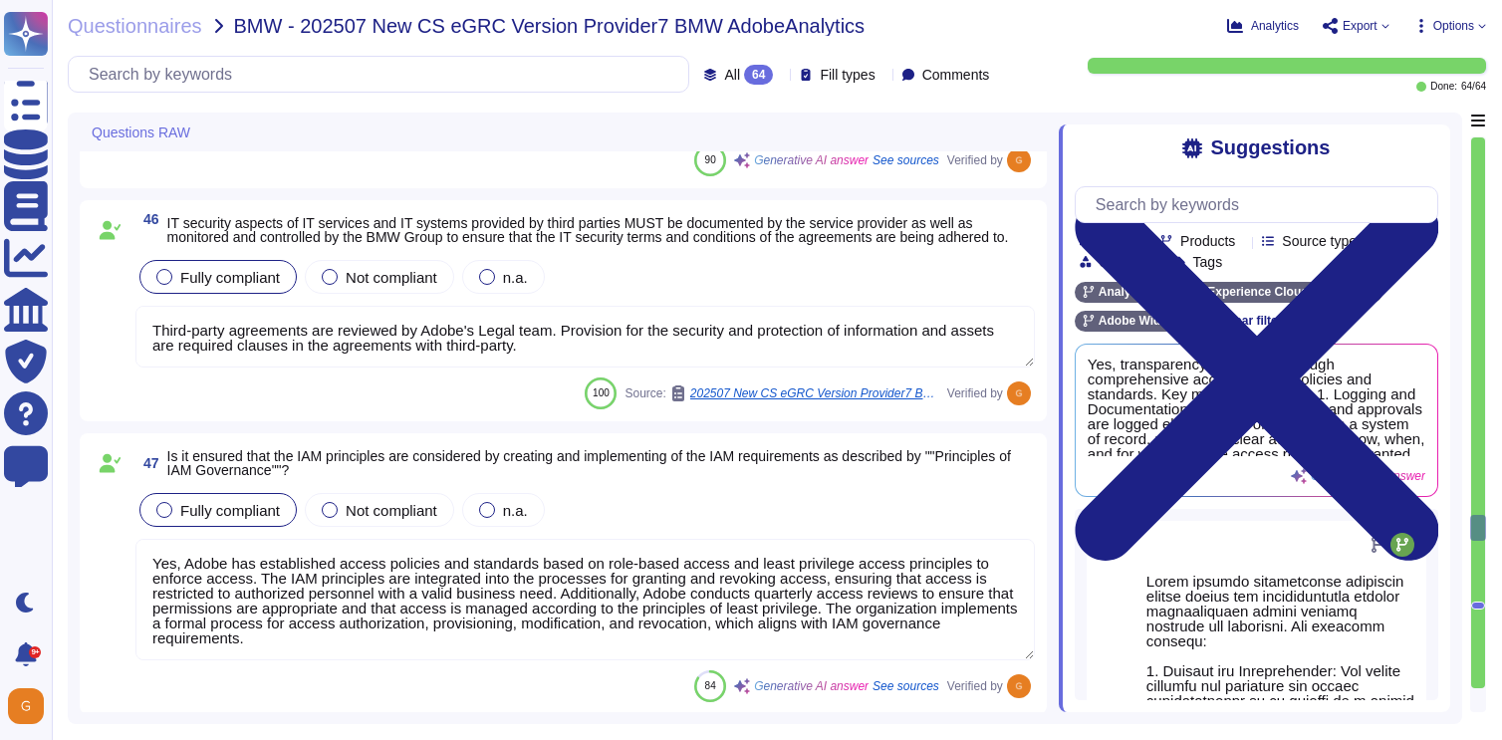
type textarea "Containers and the corresponding images must be hardened to industry standards,…"
type textarea "The Operating Committee reviews the Security Risk Register monthly, including p…"
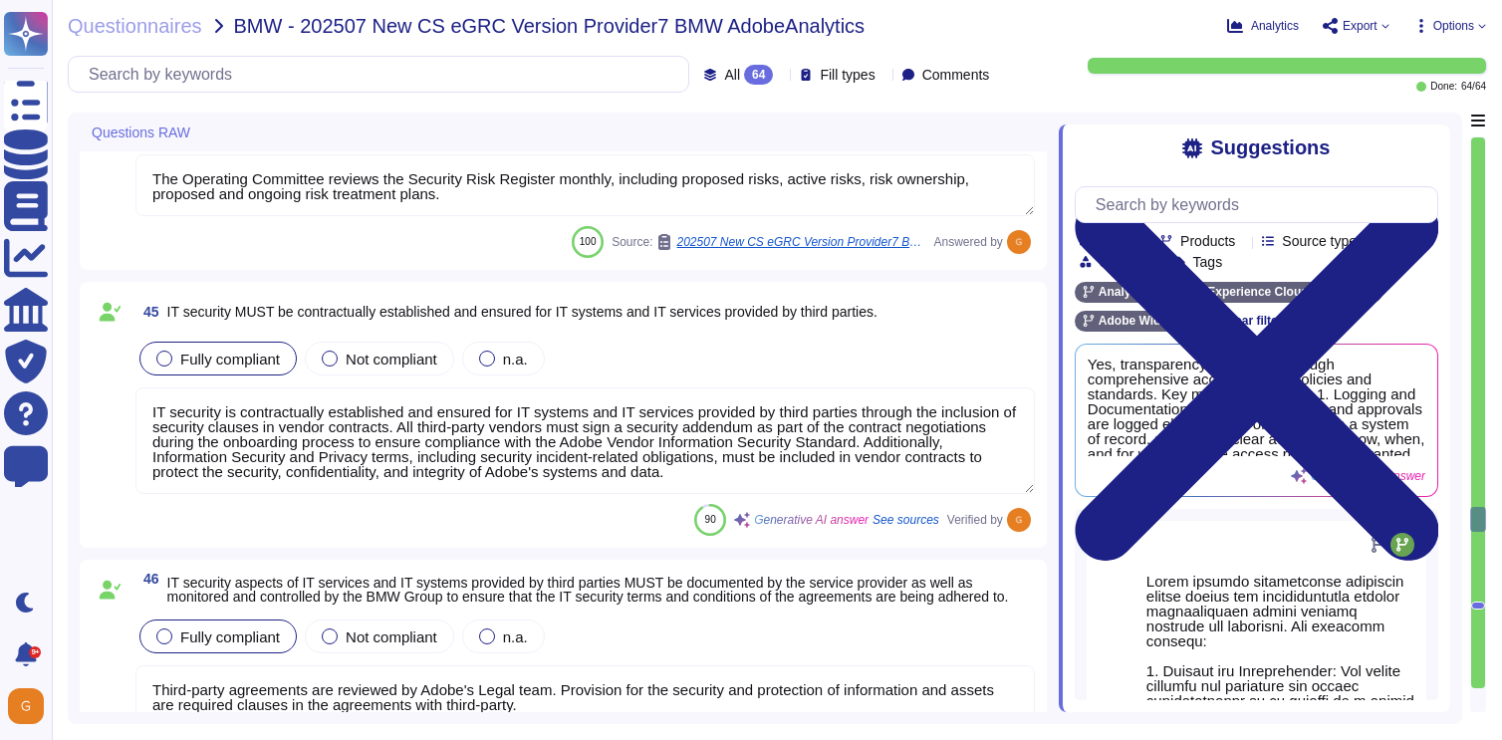
type textarea "Containerized applications are isolated from each other at multiple levels, inc…"
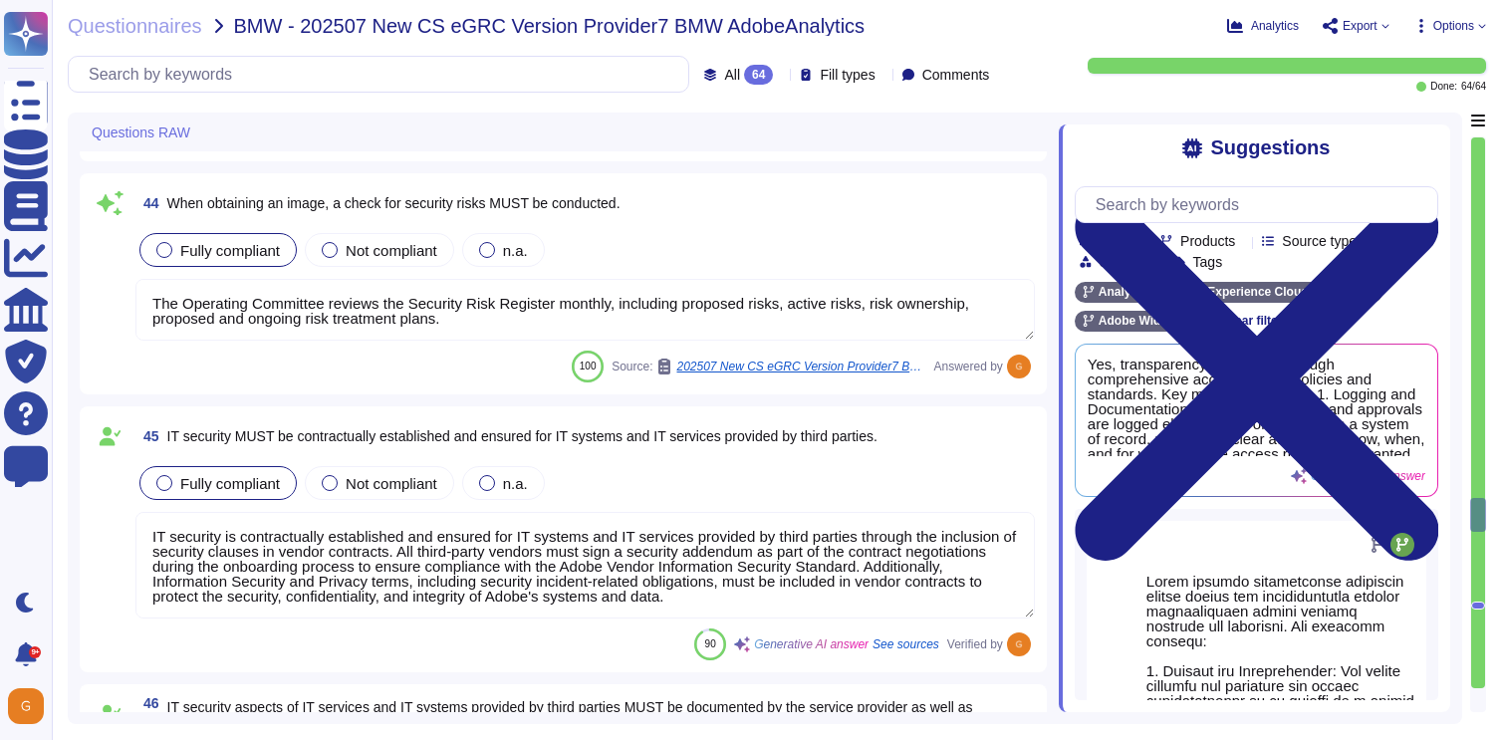
scroll to position [2, 0]
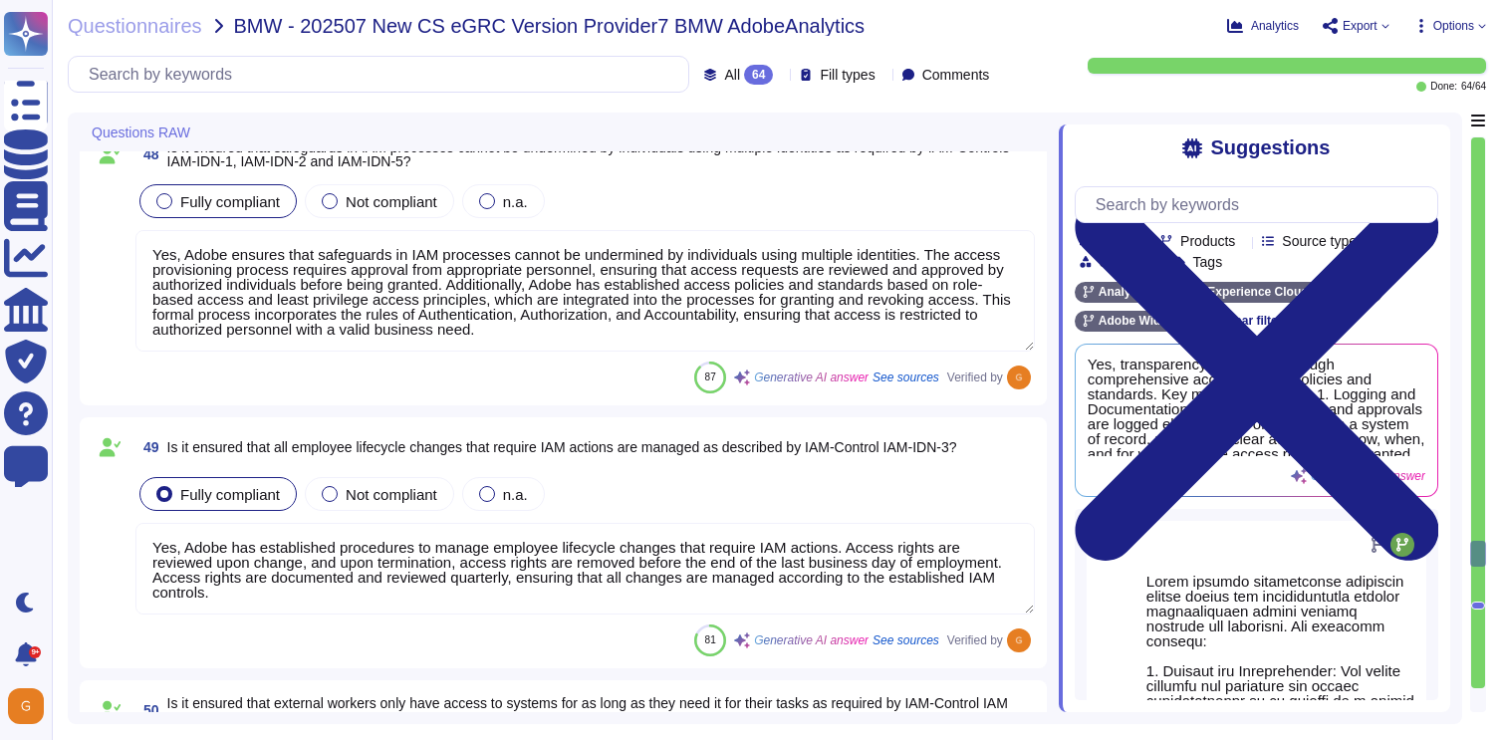
type textarea "Yes, Adobe has established procedures to manage employee lifecycle changes that…"
type textarea "Yes, Adobe ensures that external workers only have access to systems for as lon…"
type textarea "Yes, Adobe ensures that only verified entities are granted access to IT systems…"
type textarea "Yes, authentication procedures are ensured to be secure and easy to use as requ…"
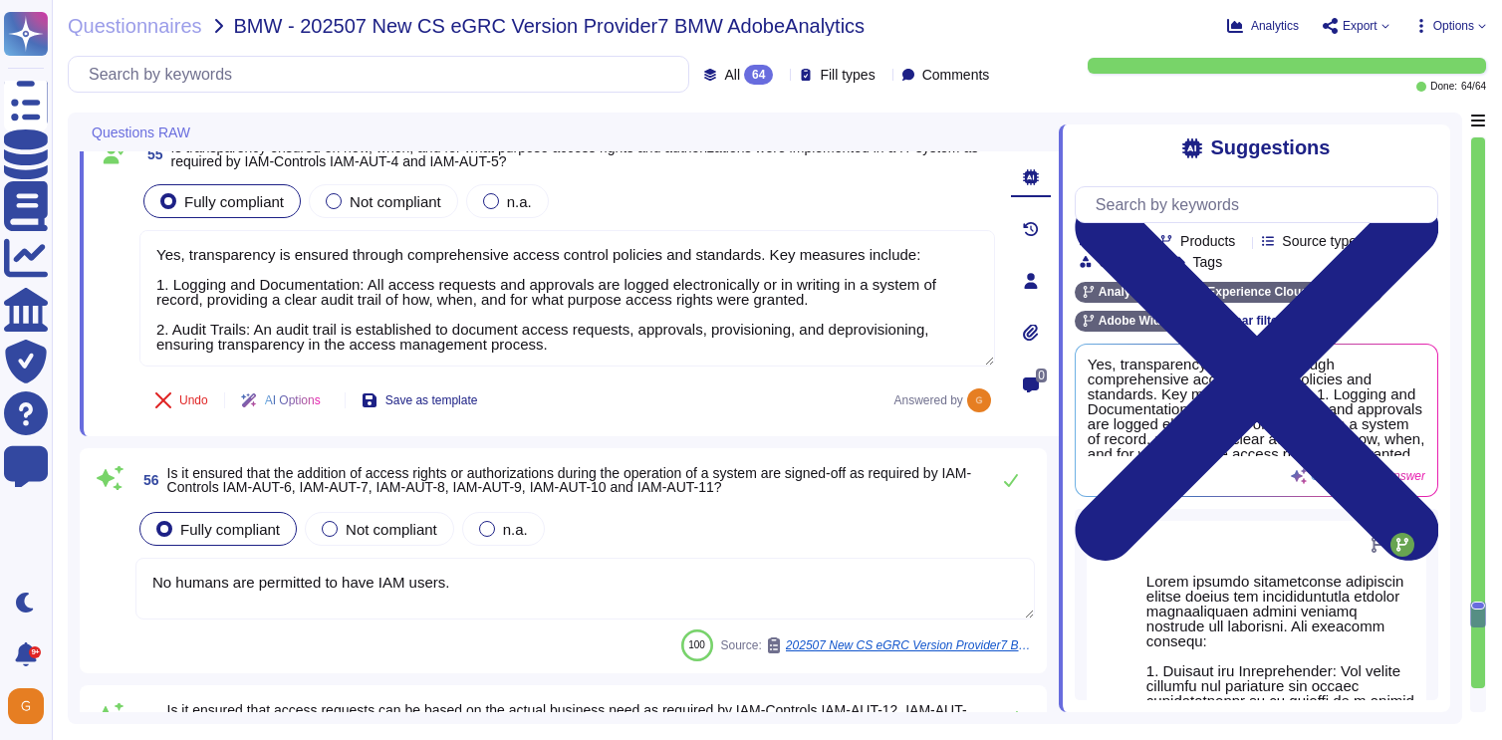
type textarea "Yes, Adobe ensures that the authentication procedures employed reflect the secu…"
type textarea "Yes, Adobe ensures that all access rights and authorizations are based on the a…"
type textarea "Yes, transparency is ensured through comprehensive access control policies and …"
type textarea "No humans are permitted to have IAM users."
type textarea "Yes, access requests are ensured to be based on the actual business need. Adobe…"
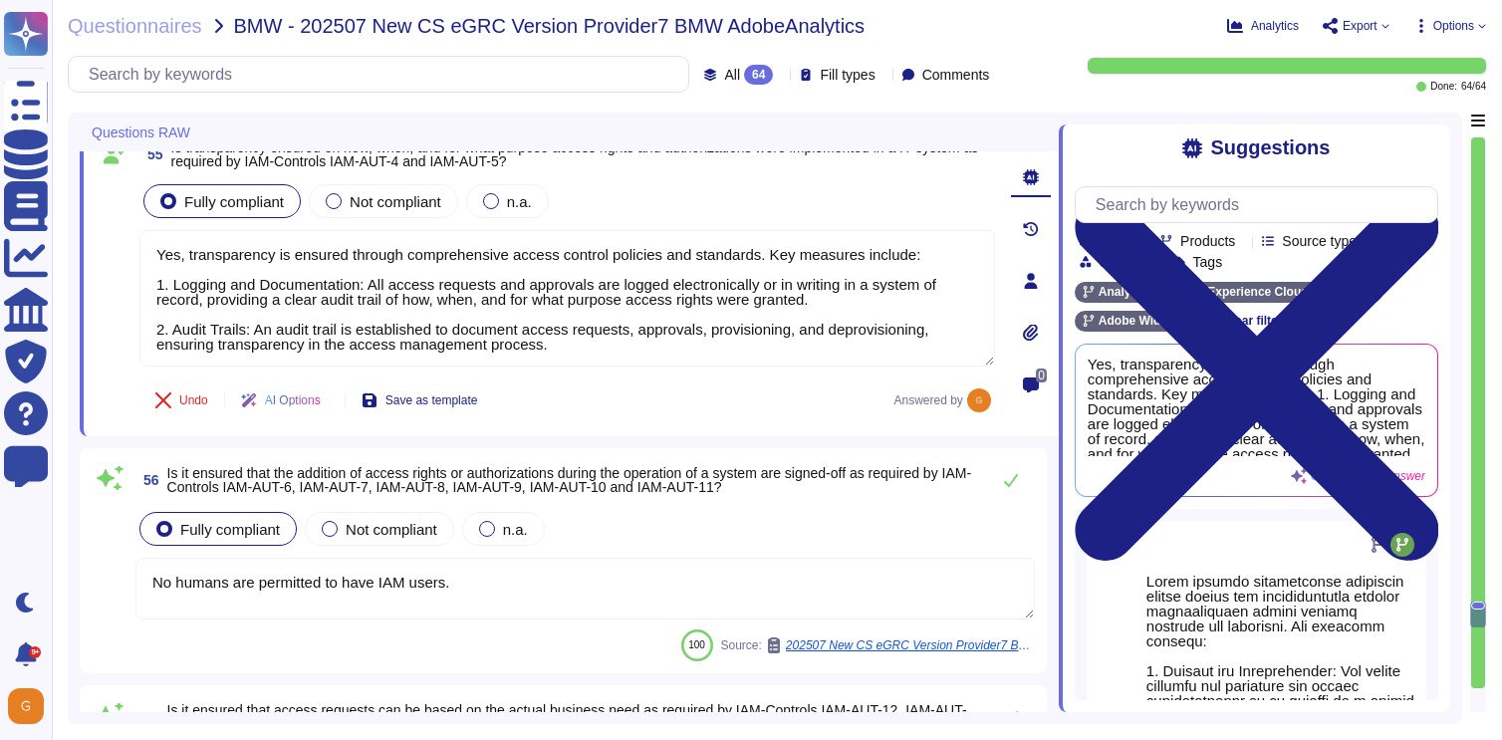
type textarea "Adobe performs quarterly reviews of access rights for both privileged and non-p…"
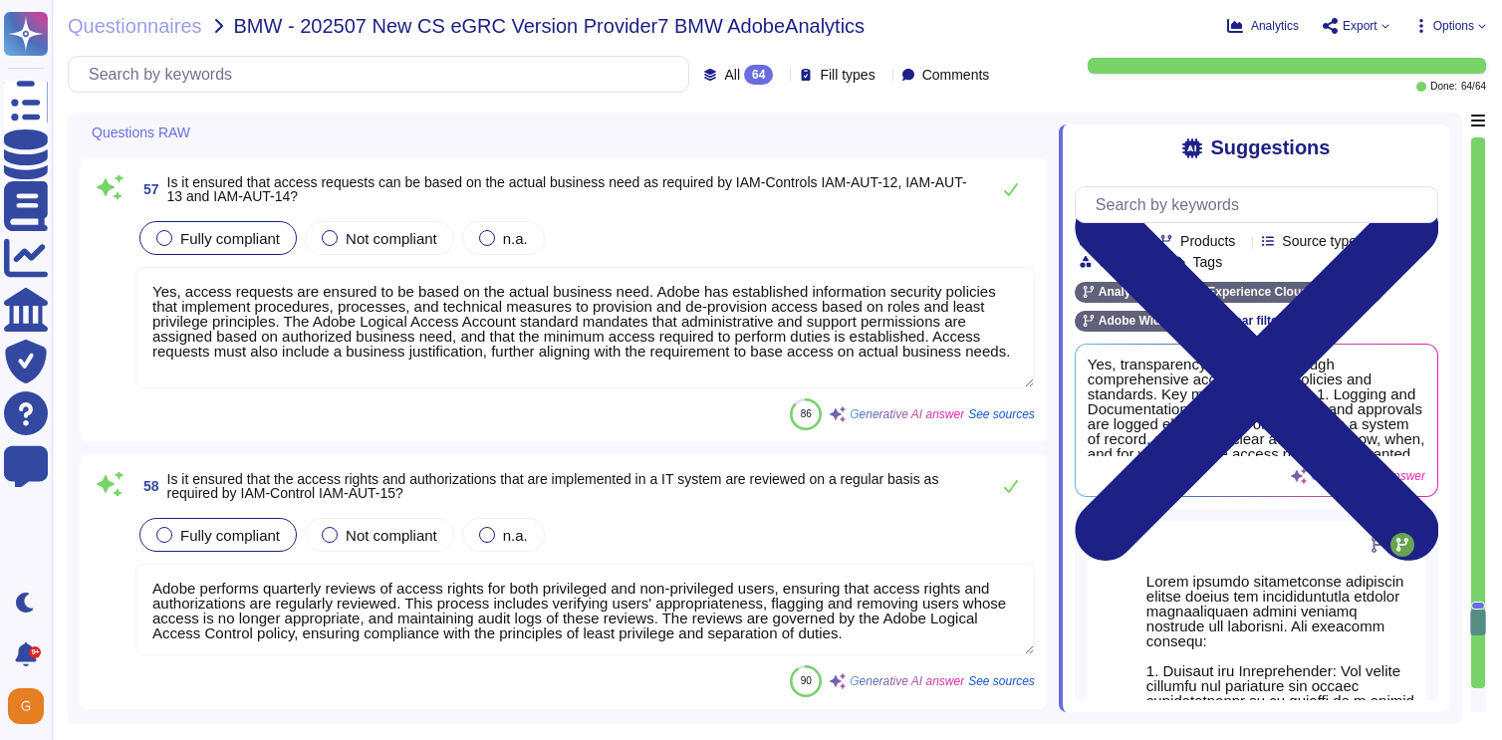
type textarea "Yes, Adobe ensures that a complete history of entitlements, access rights, and …"
type textarea "Yes, unauthorized or improper access to IT systems is traceable as required by …"
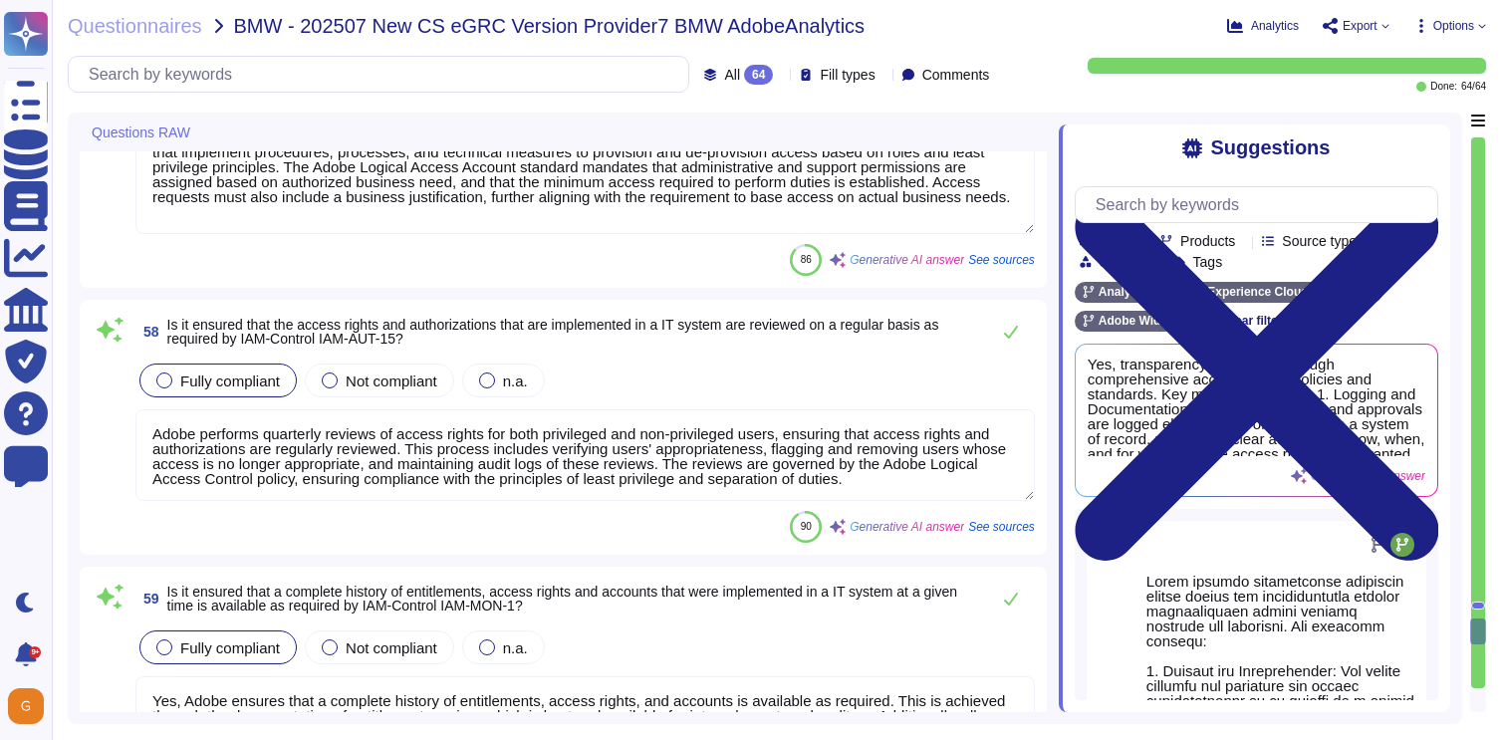
type textarea "Yes, privileged activities on specific IT systems can be traced in detail as re…"
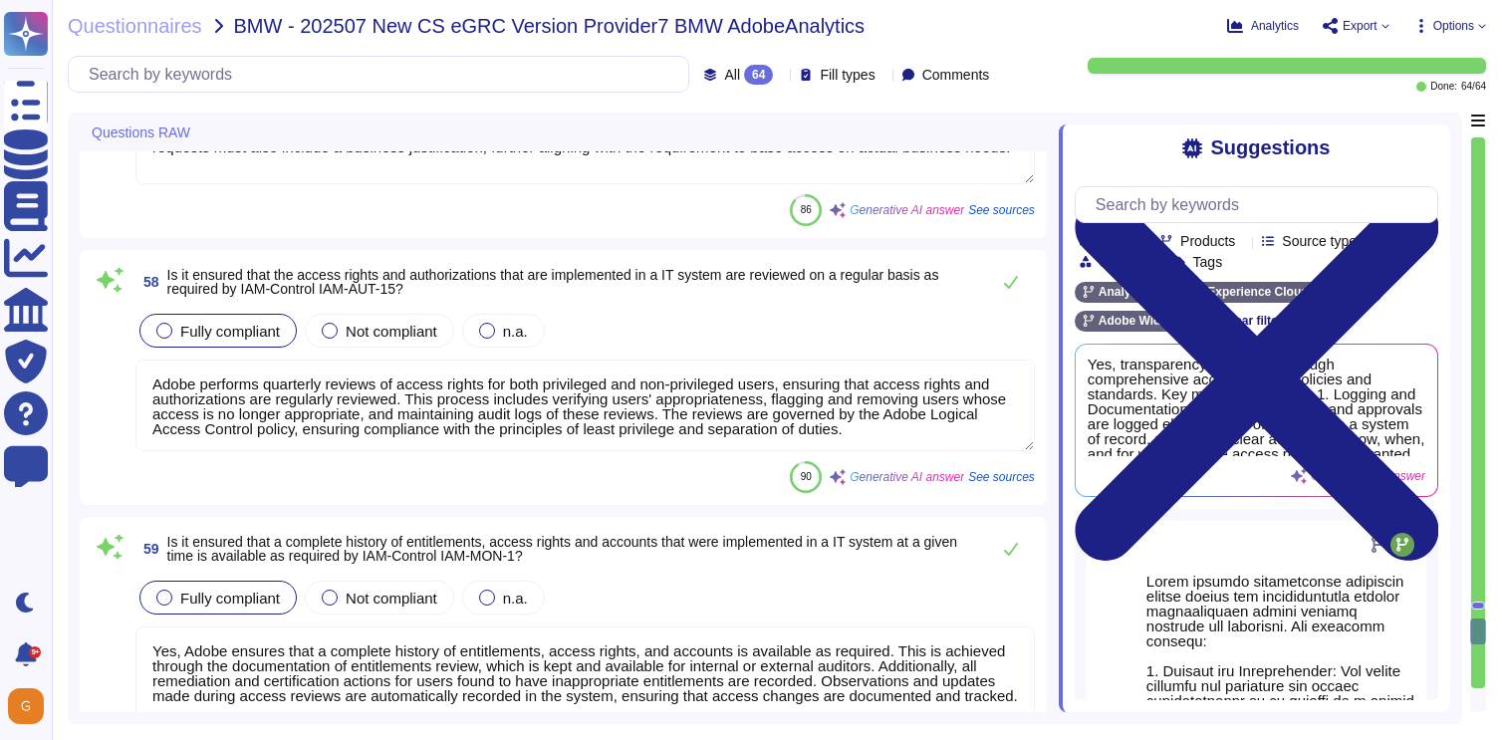
scroll to position [14978, 0]
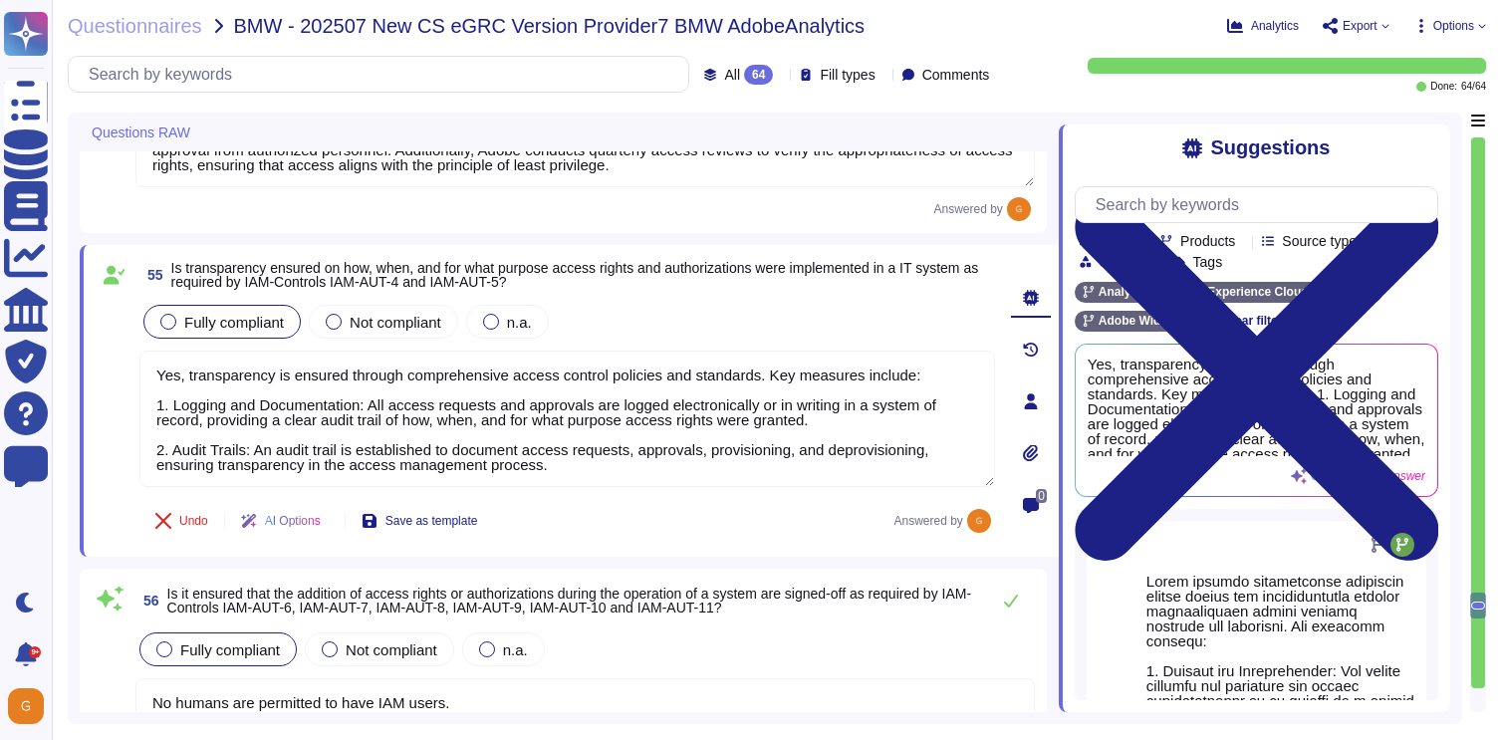
type textarea "Yes, Adobe ensures that the authentication procedures employed reflect the secu…"
type textarea "Yes, Adobe ensures that all access rights and authorizations are based on the a…"
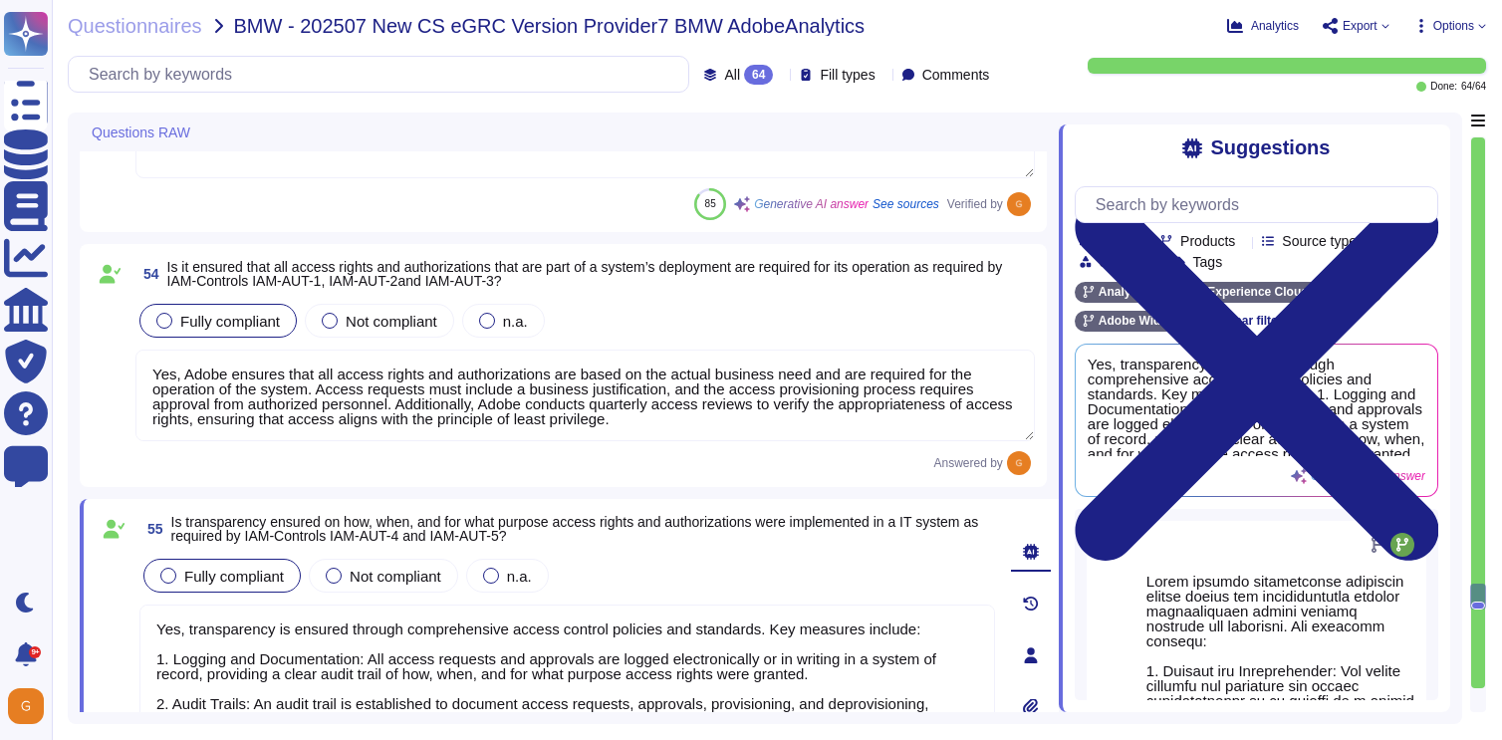
type textarea "Yes, authentication procedures are ensured to be secure and easy to use as requ…"
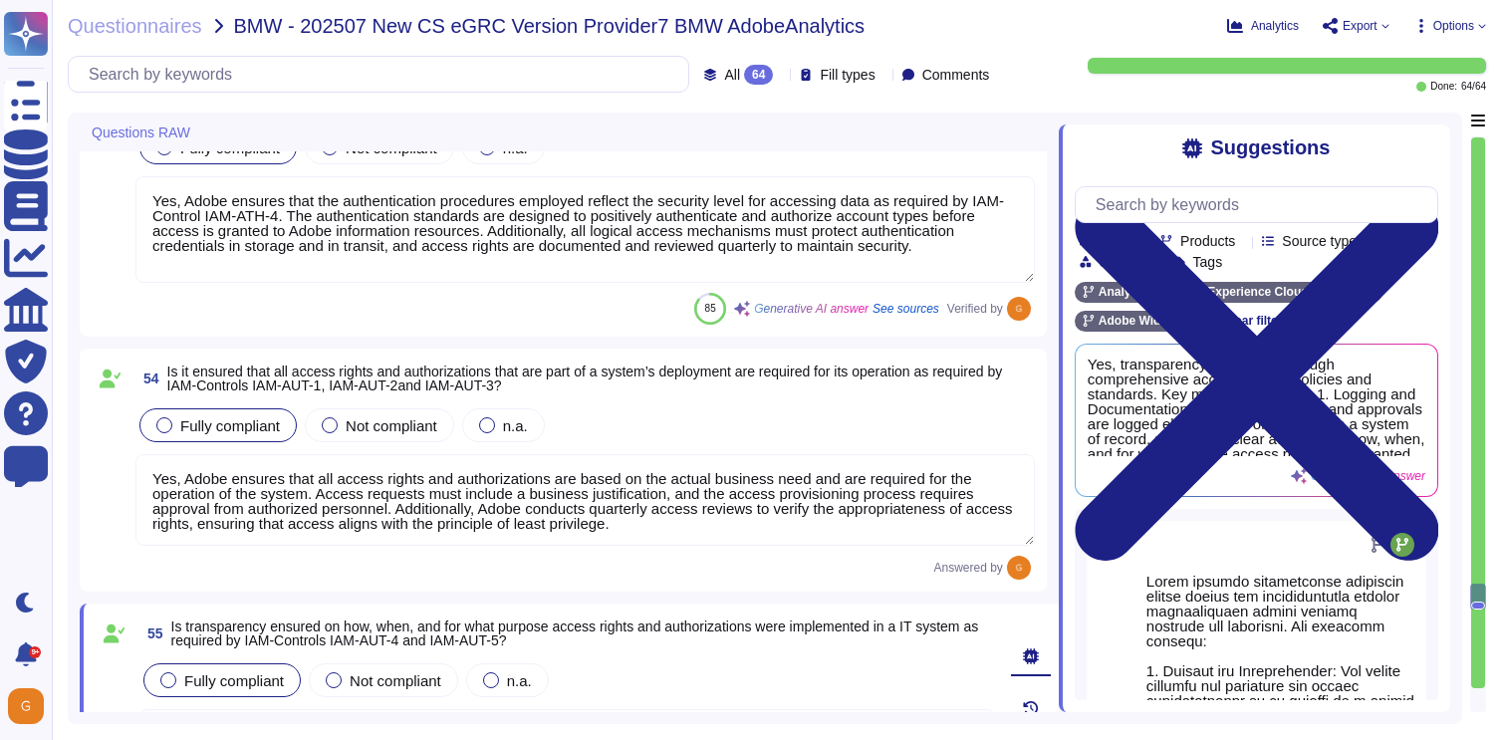
type textarea "Yes, Adobe ensures that only verified entities are granted access to IT systems…"
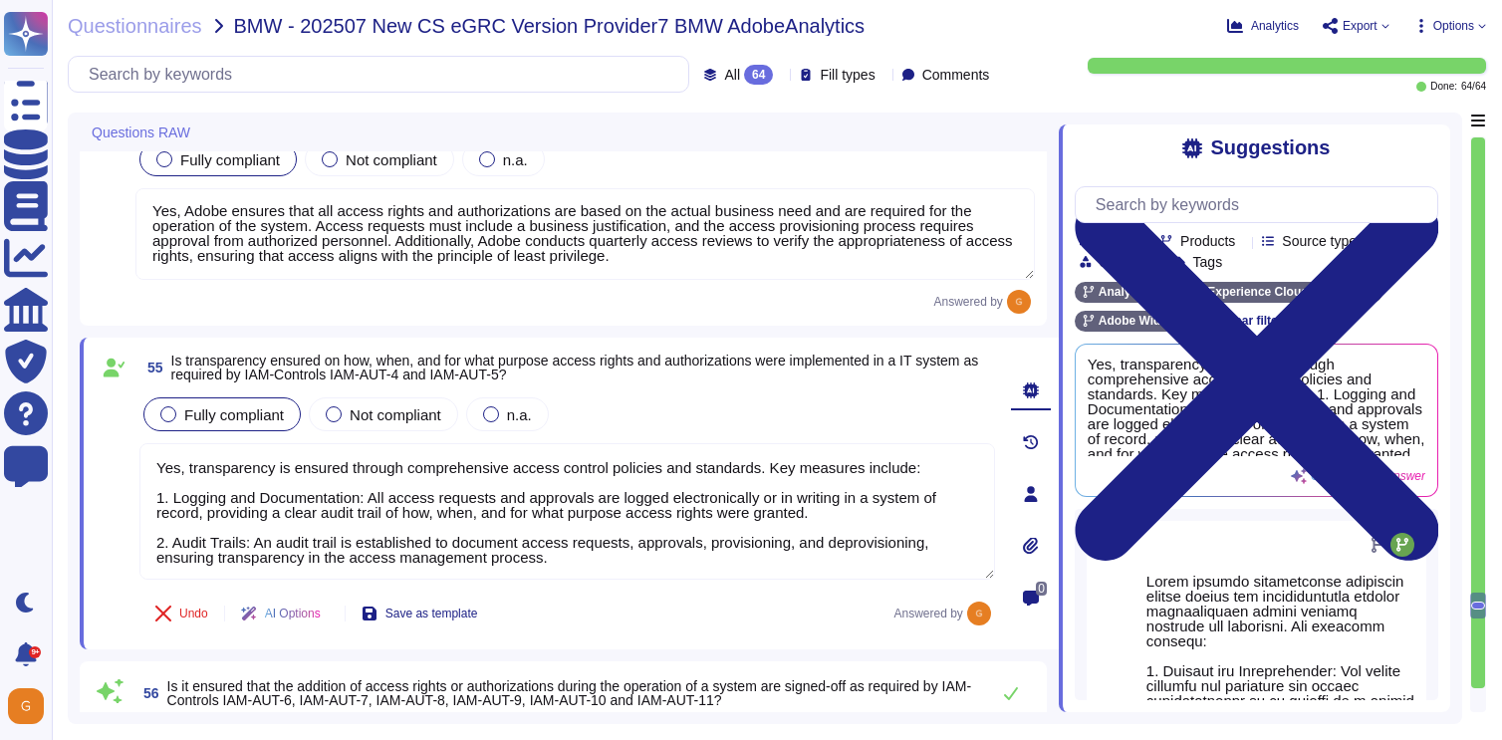
scroll to position [2, 0]
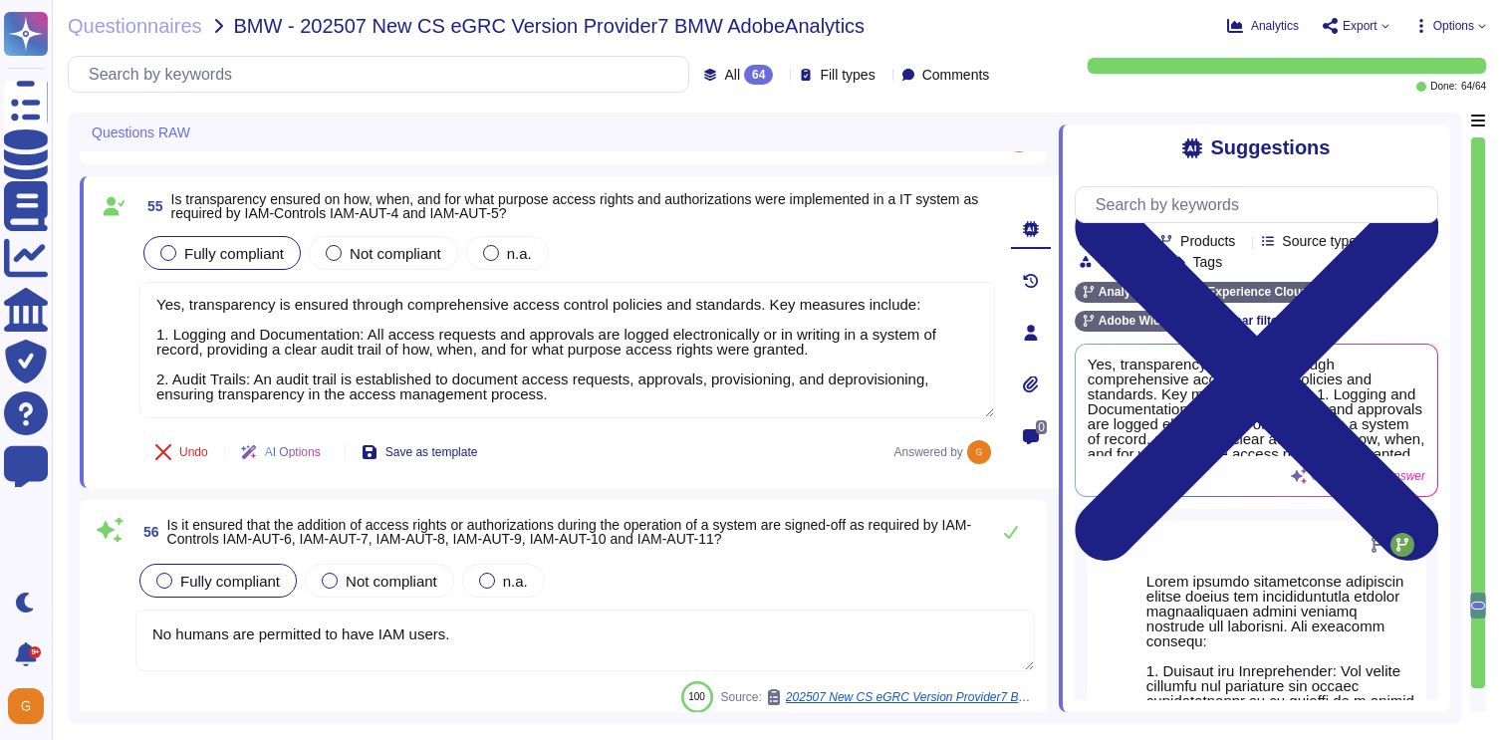
type textarea "Adobe performs quarterly reviews of access rights for both privileged and non-p…"
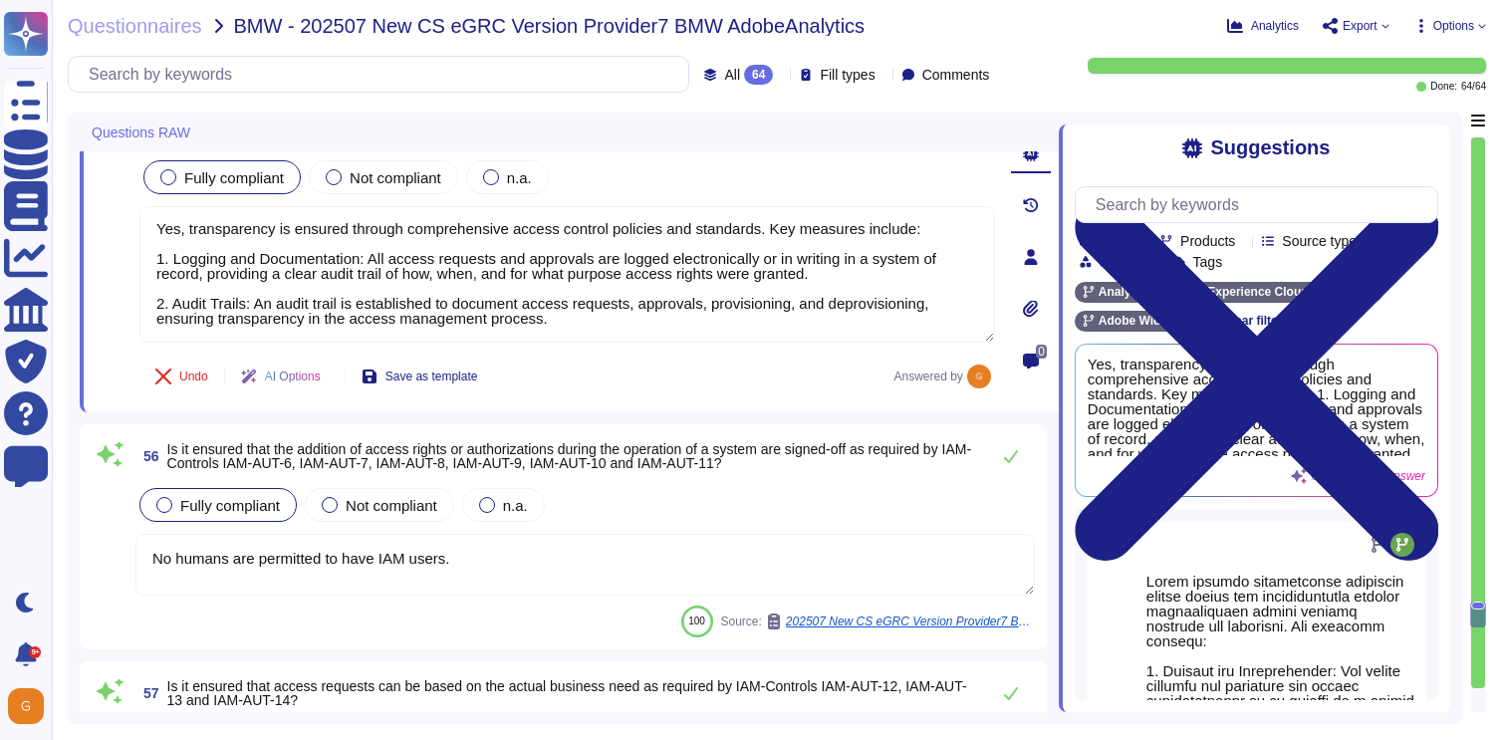
click at [498, 572] on textarea "No humans are permitted to have IAM users." at bounding box center [584, 565] width 899 height 62
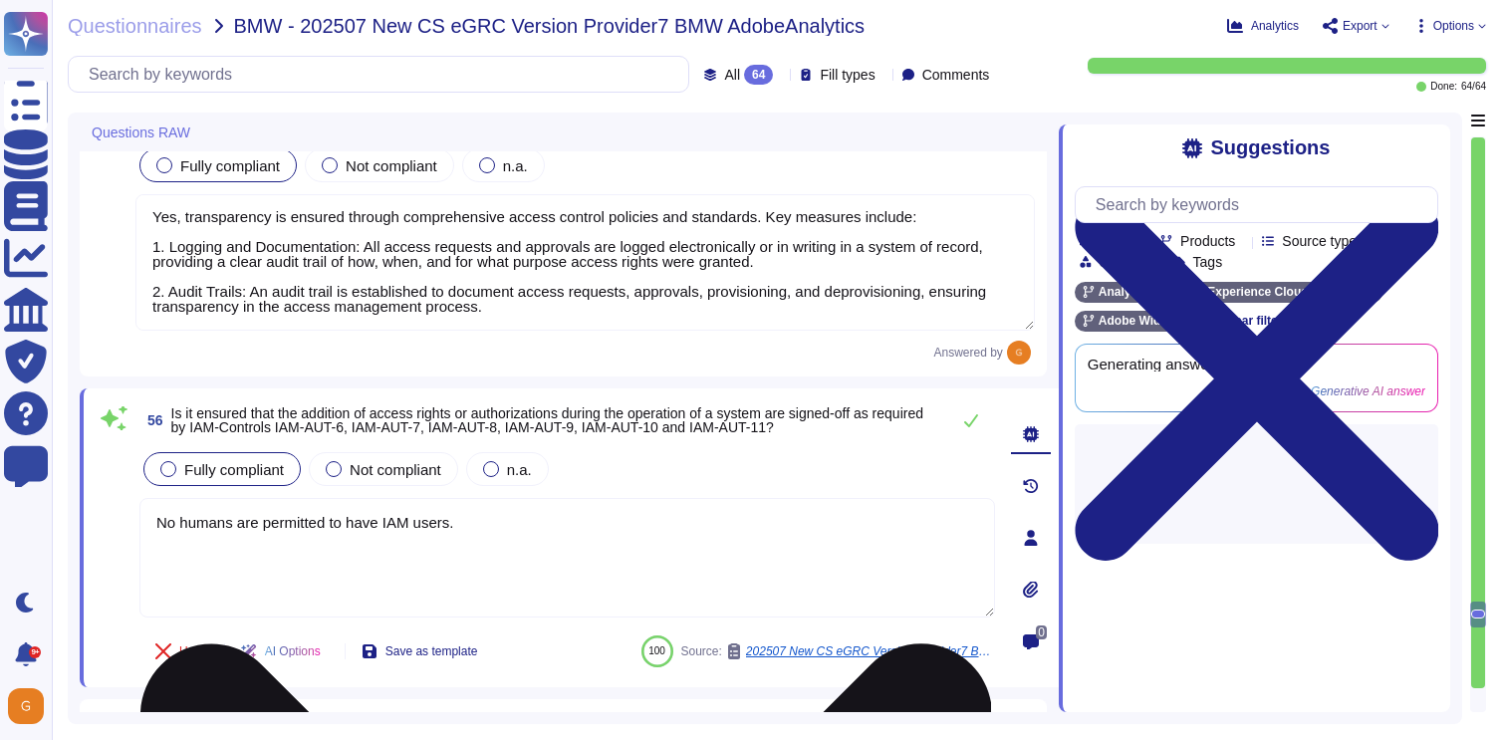
type textarea "Adobe performs quarterly reviews of access rights for both privileged and non-p…"
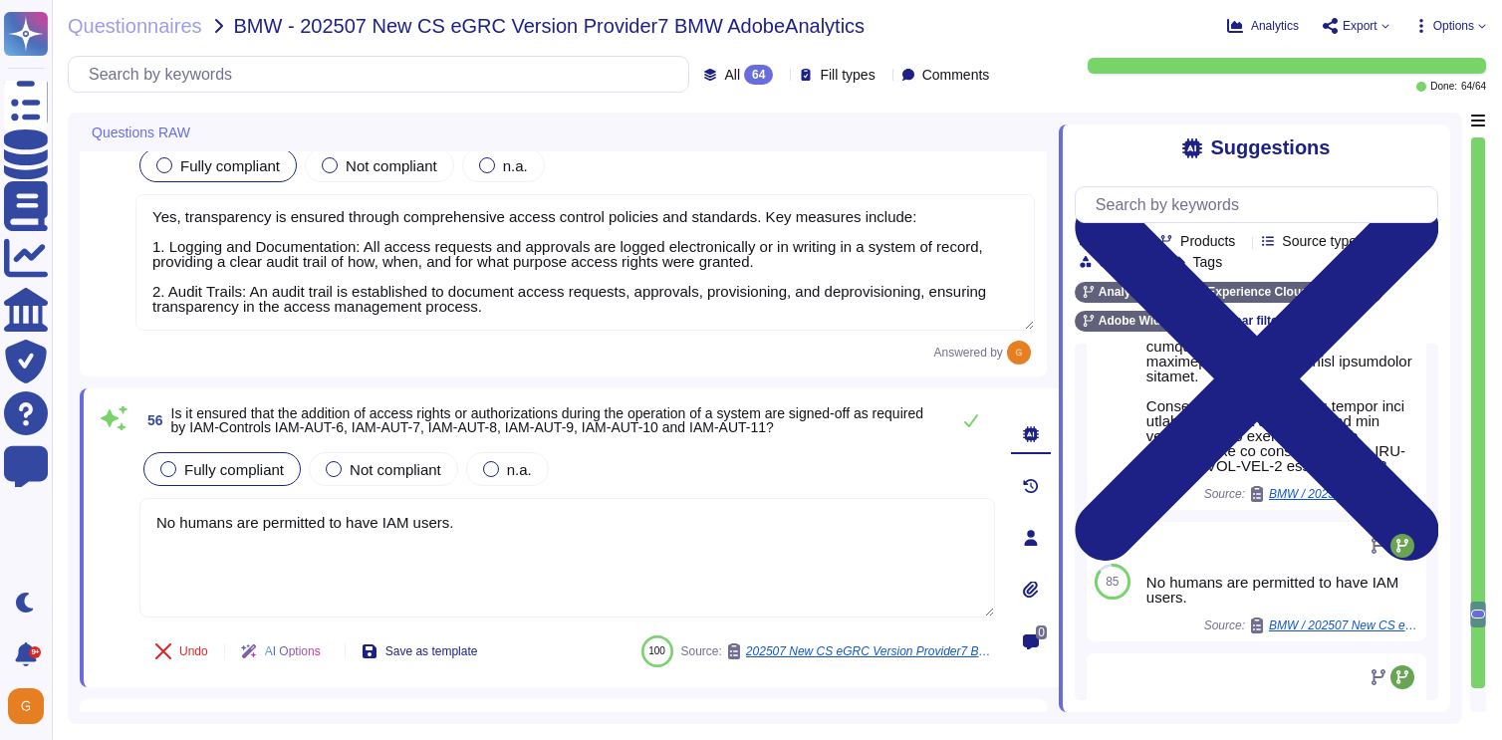
scroll to position [921, 0]
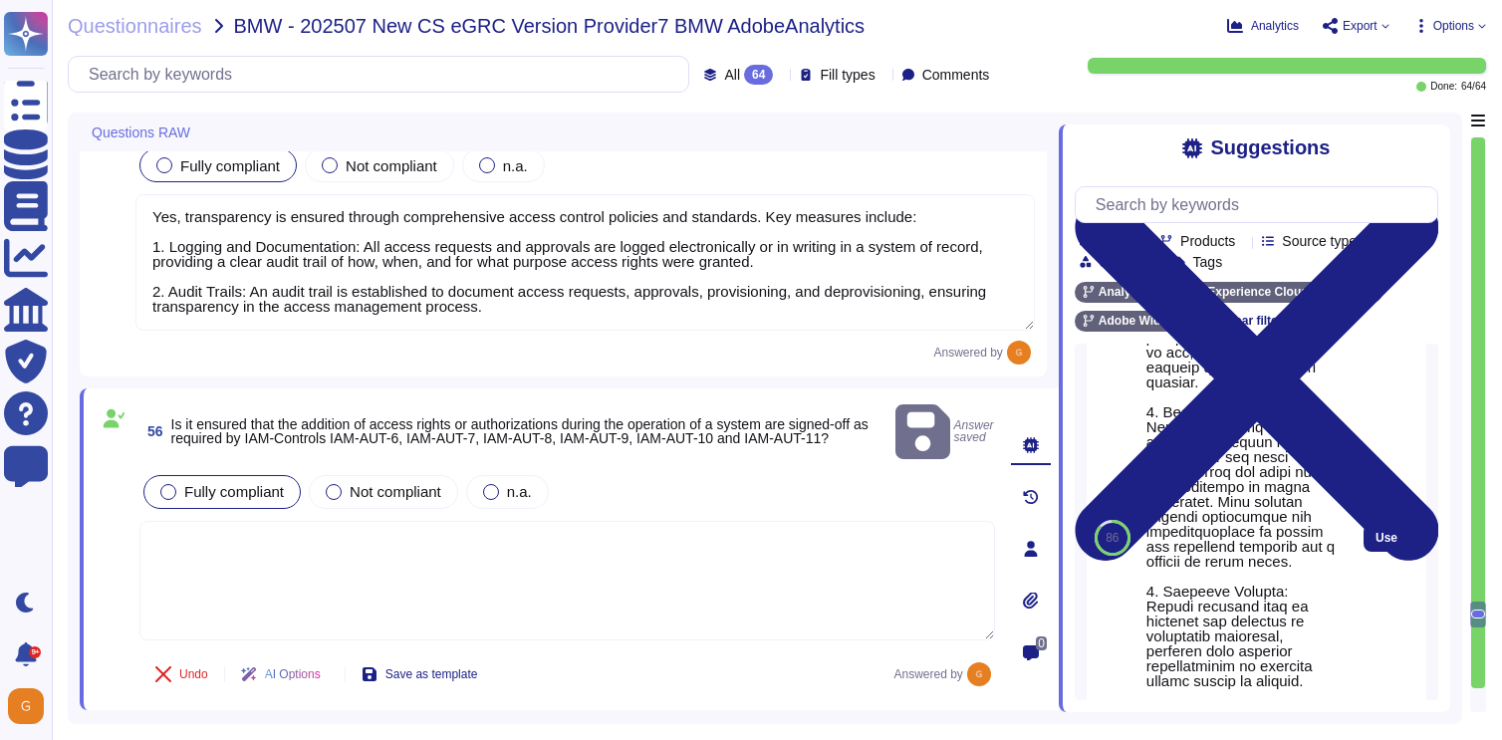
scroll to position [593, 0]
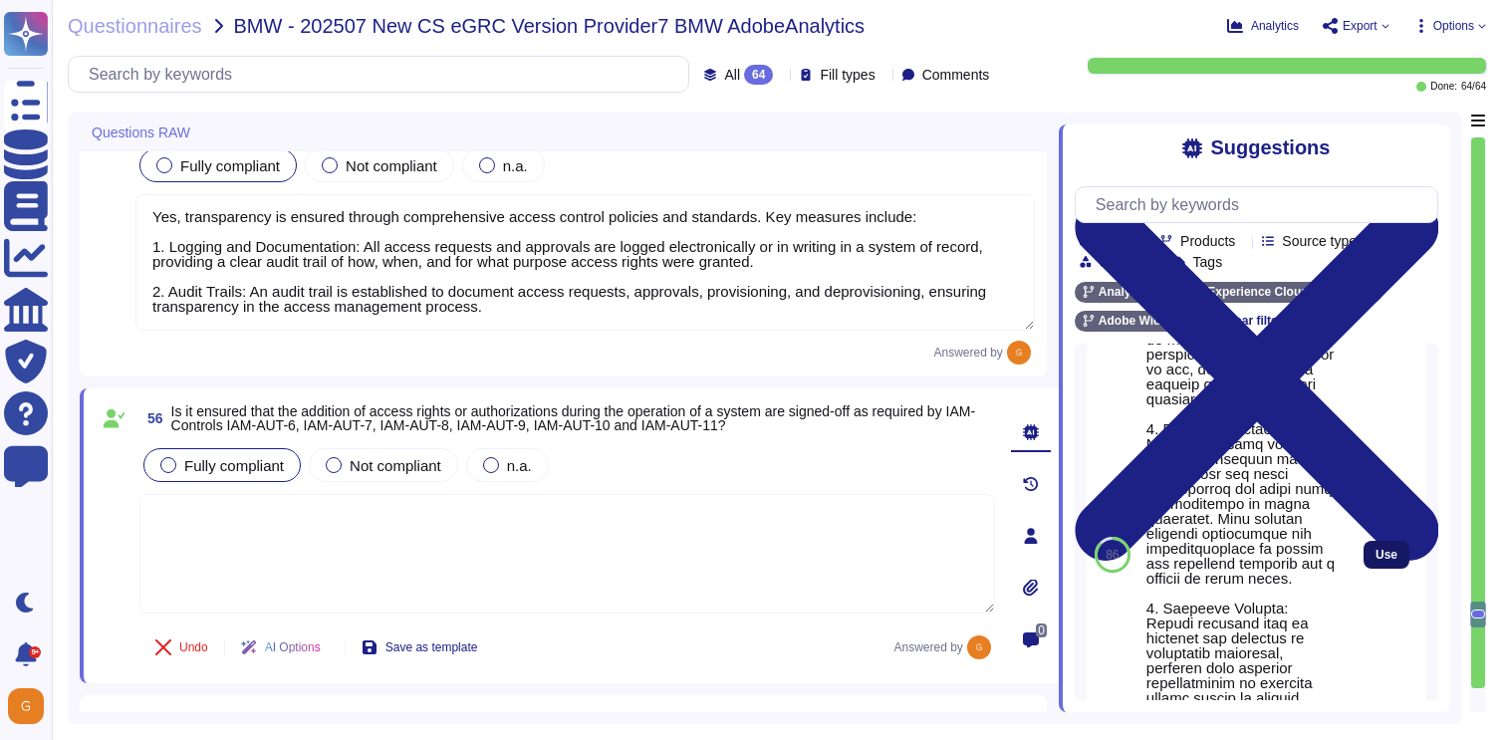
click at [1384, 561] on span "Use" at bounding box center [1386, 555] width 22 height 12
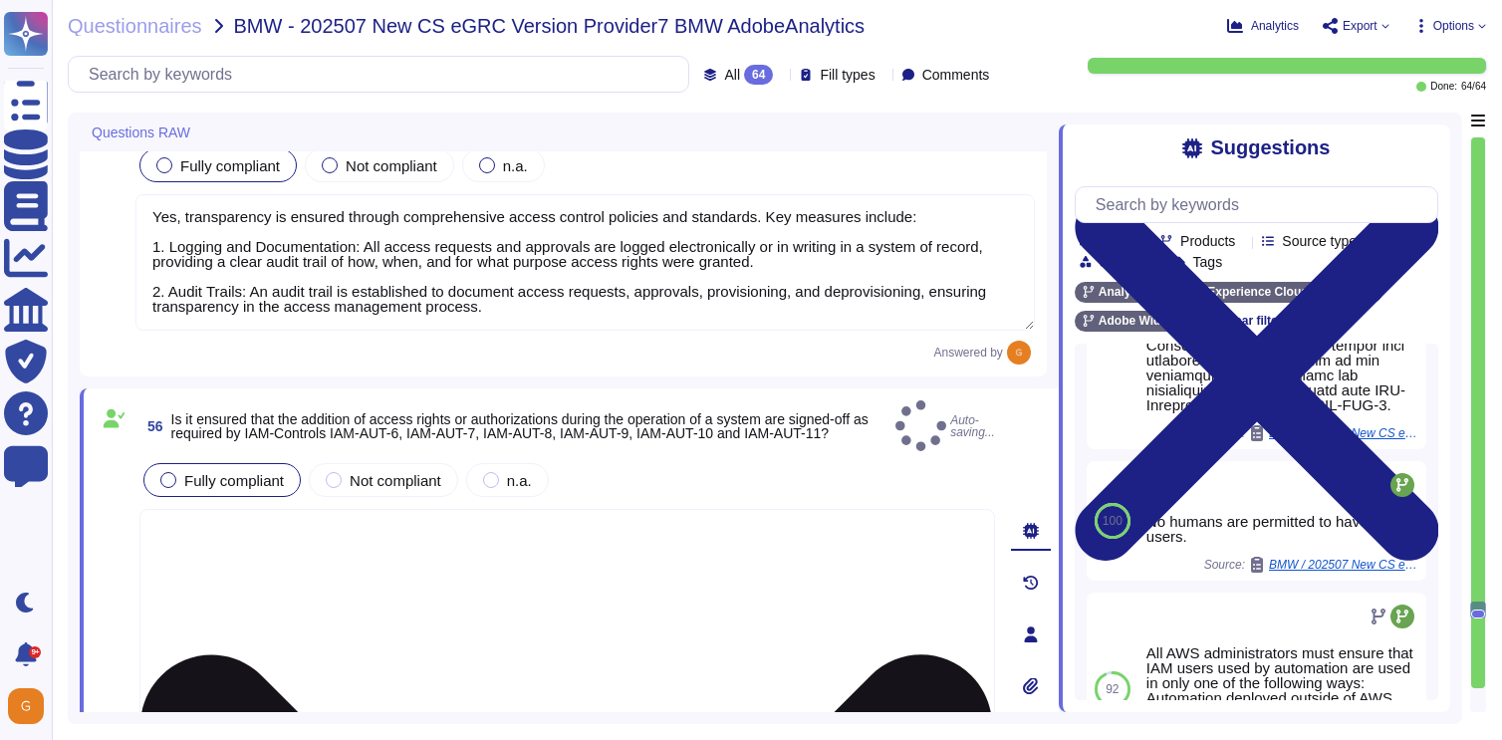
type textarea "Adobe ensures transparency regarding access rights and authorizations through c…"
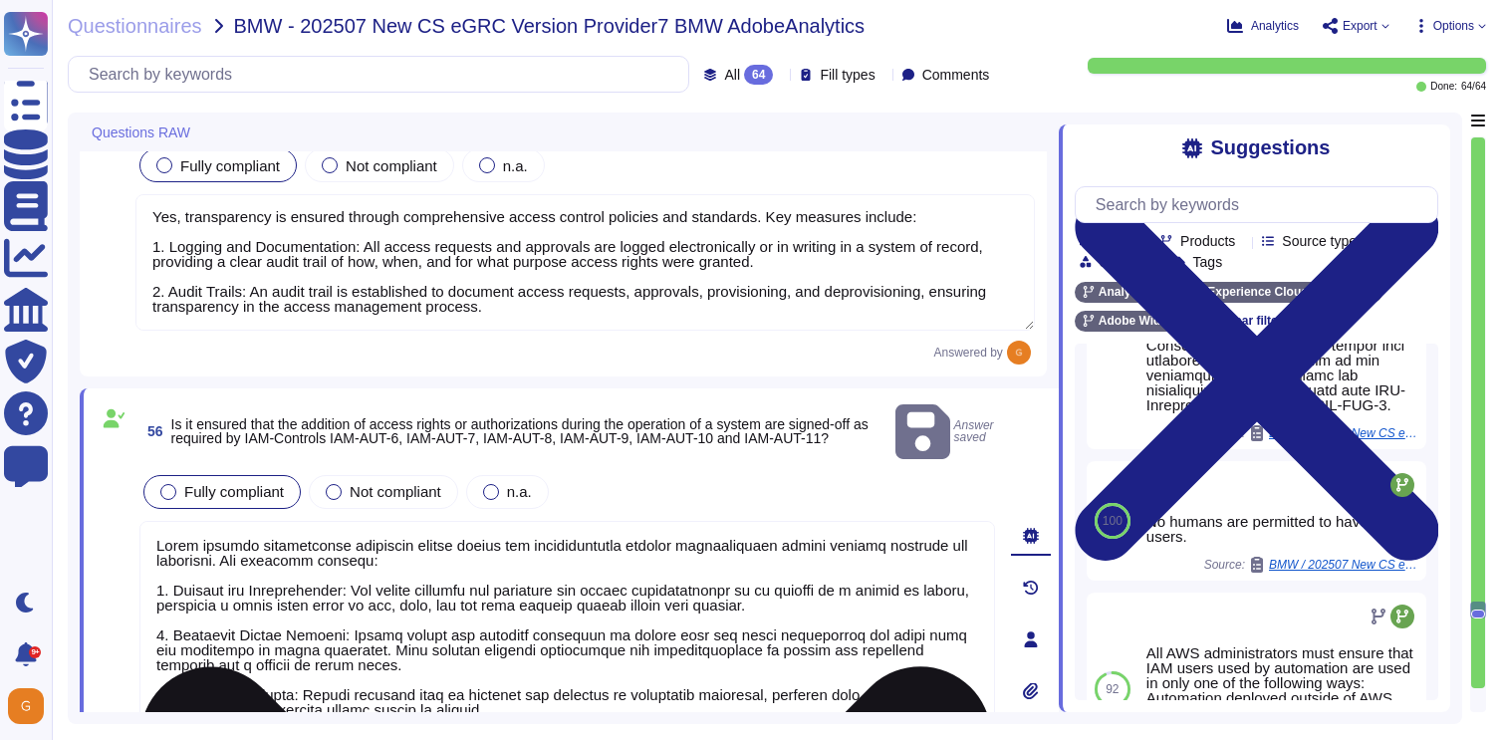
scroll to position [2, 0]
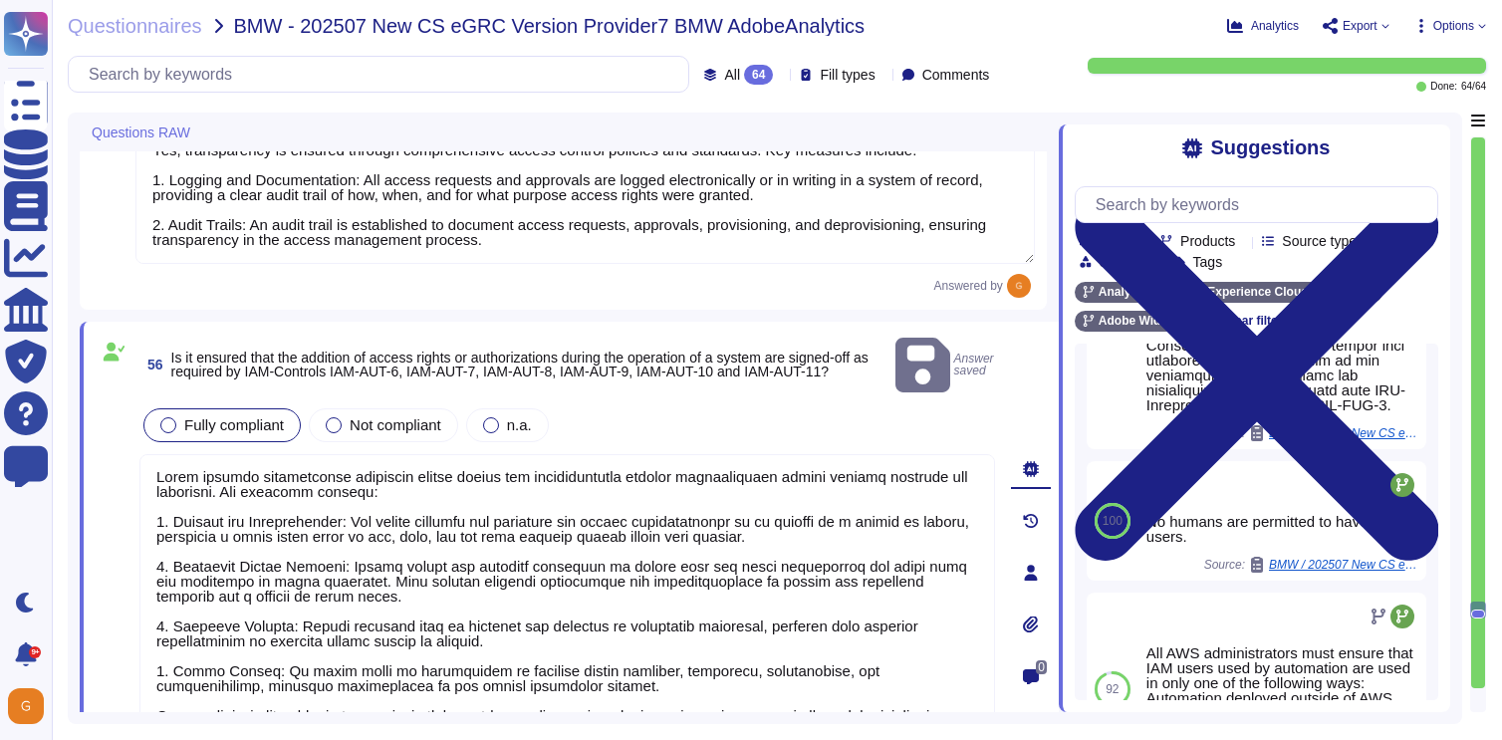
type textarea "Adobe performs quarterly reviews of access rights for both privileged and non-p…"
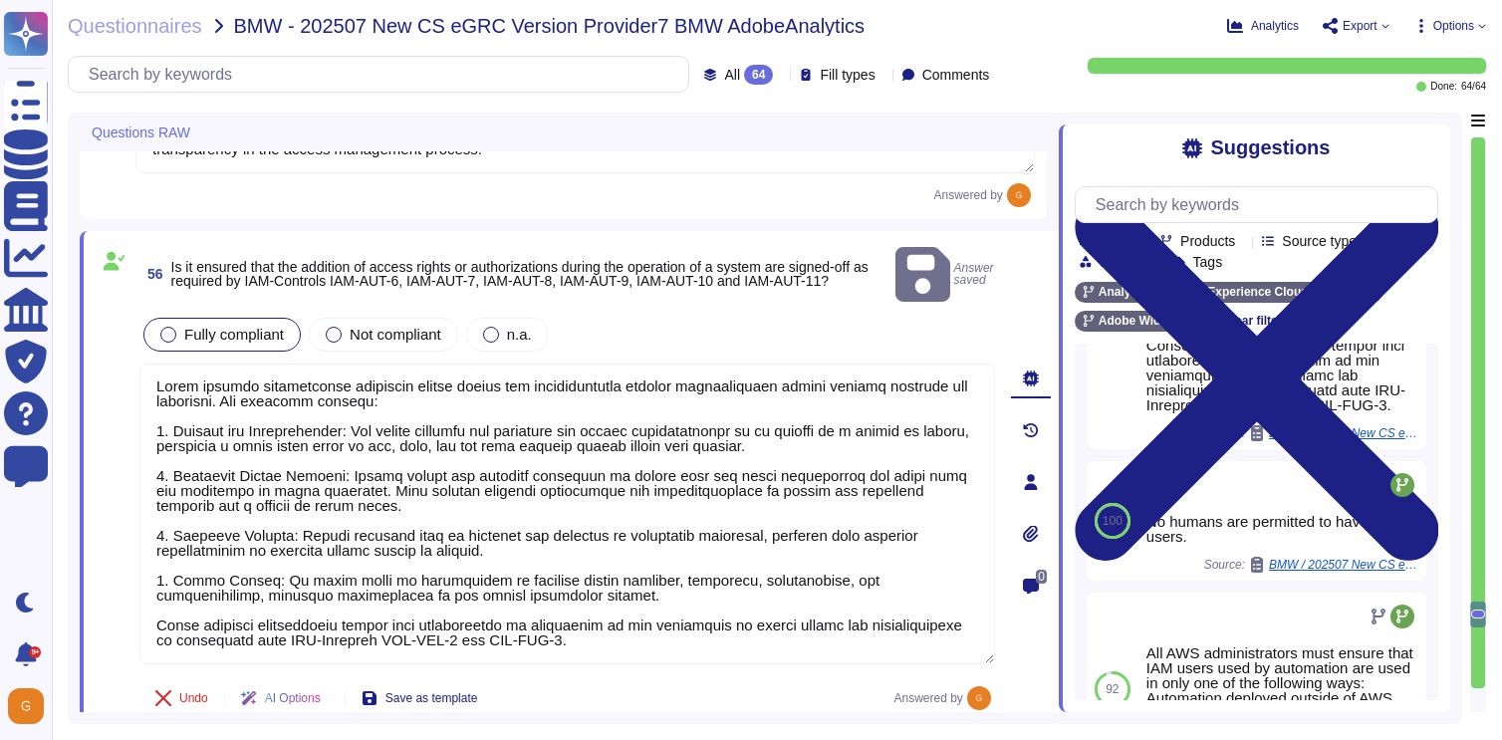
scroll to position [14502, 0]
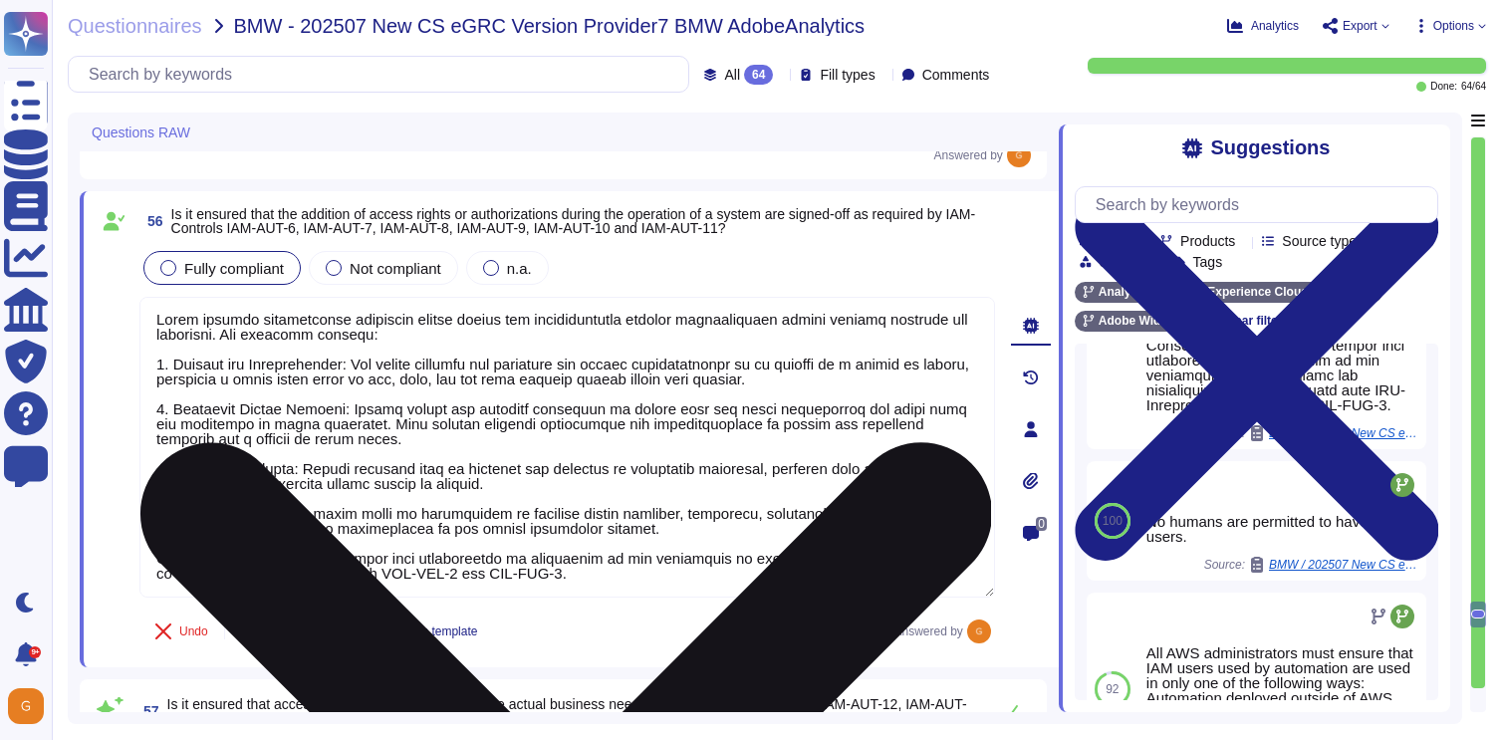
drag, startPoint x: 687, startPoint y: 581, endPoint x: 157, endPoint y: 550, distance: 530.7
click at [157, 550] on textarea at bounding box center [566, 447] width 855 height 301
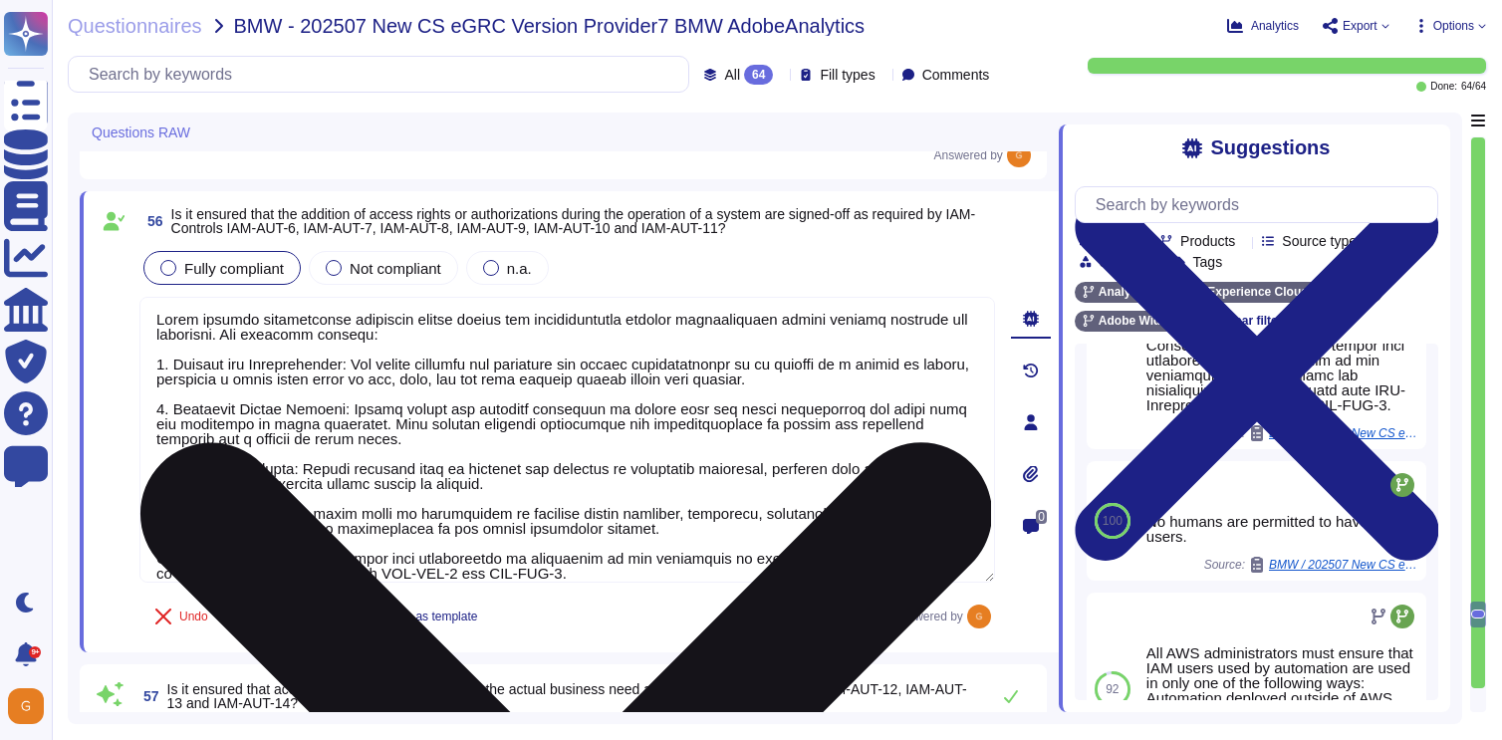
scroll to position [0, 0]
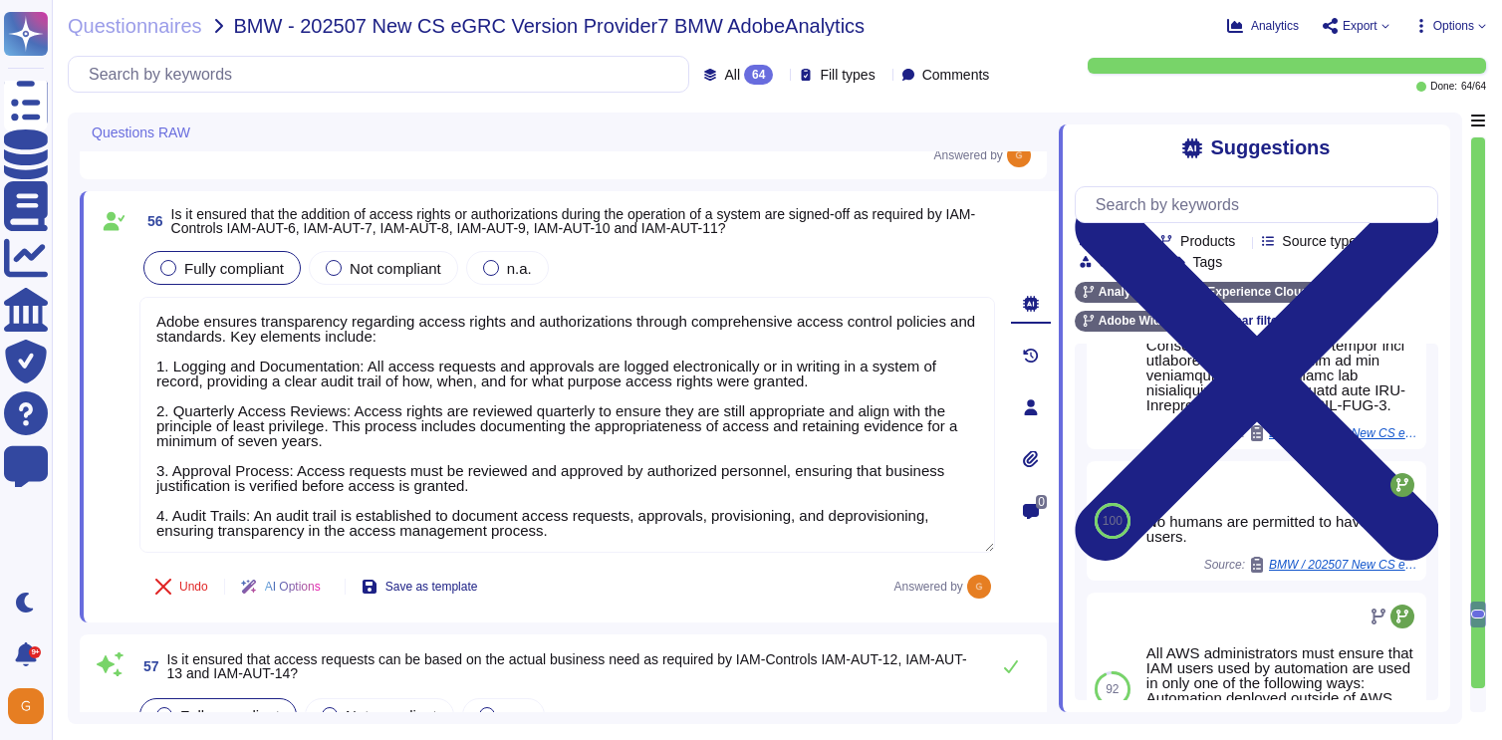
type textarea "Adobe ensures transparency regarding access rights and authorizations through c…"
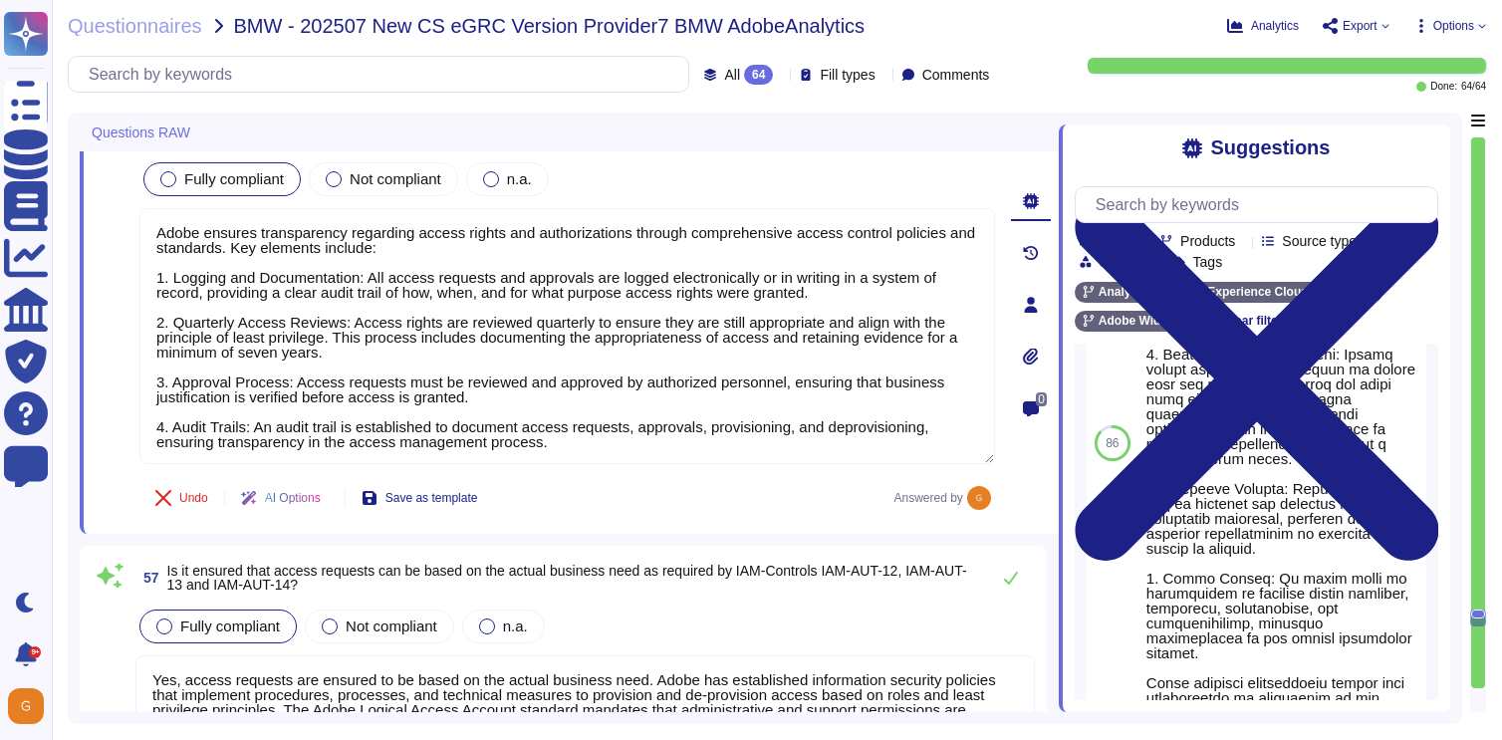
type textarea "Yes, Adobe ensures that a complete history of entitlements, access rights, and …"
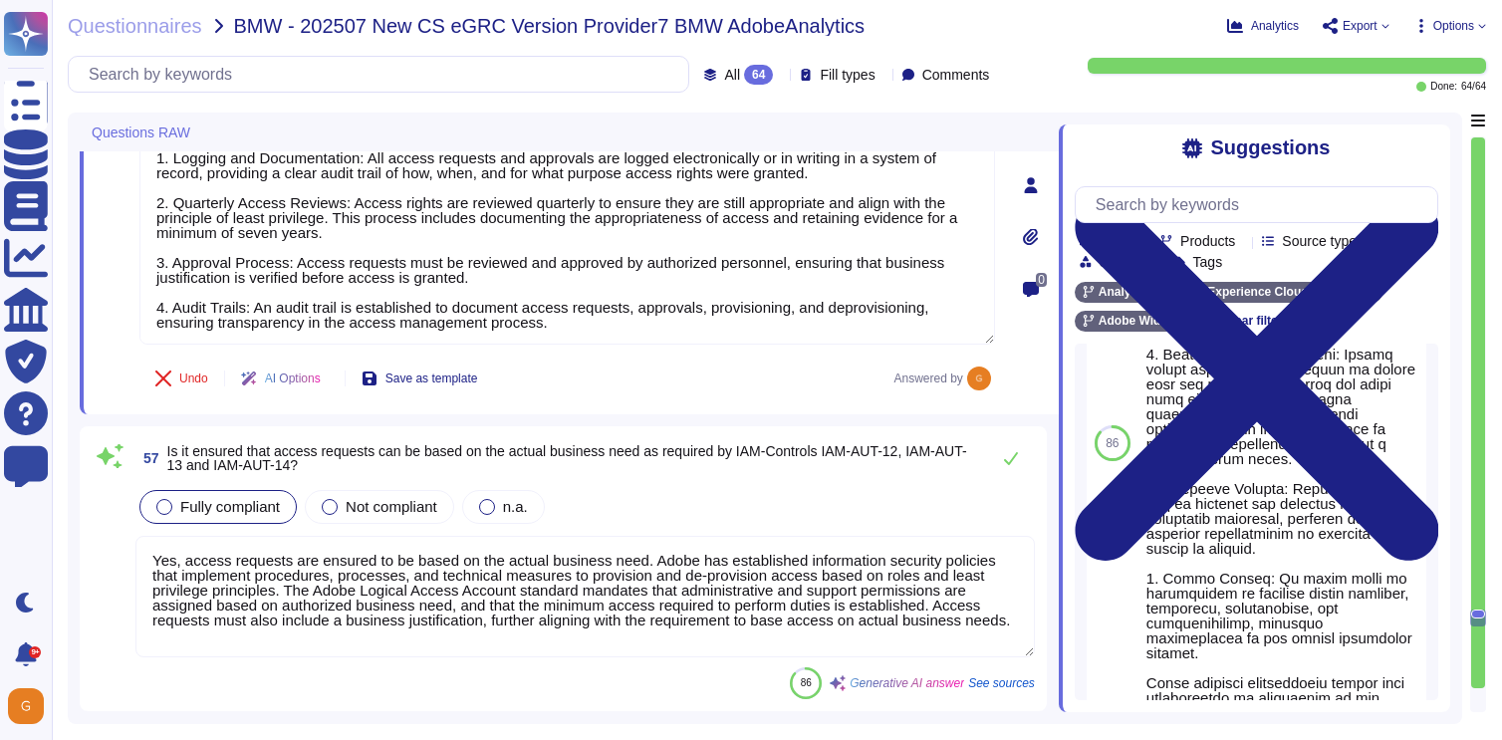
scroll to position [14750, 0]
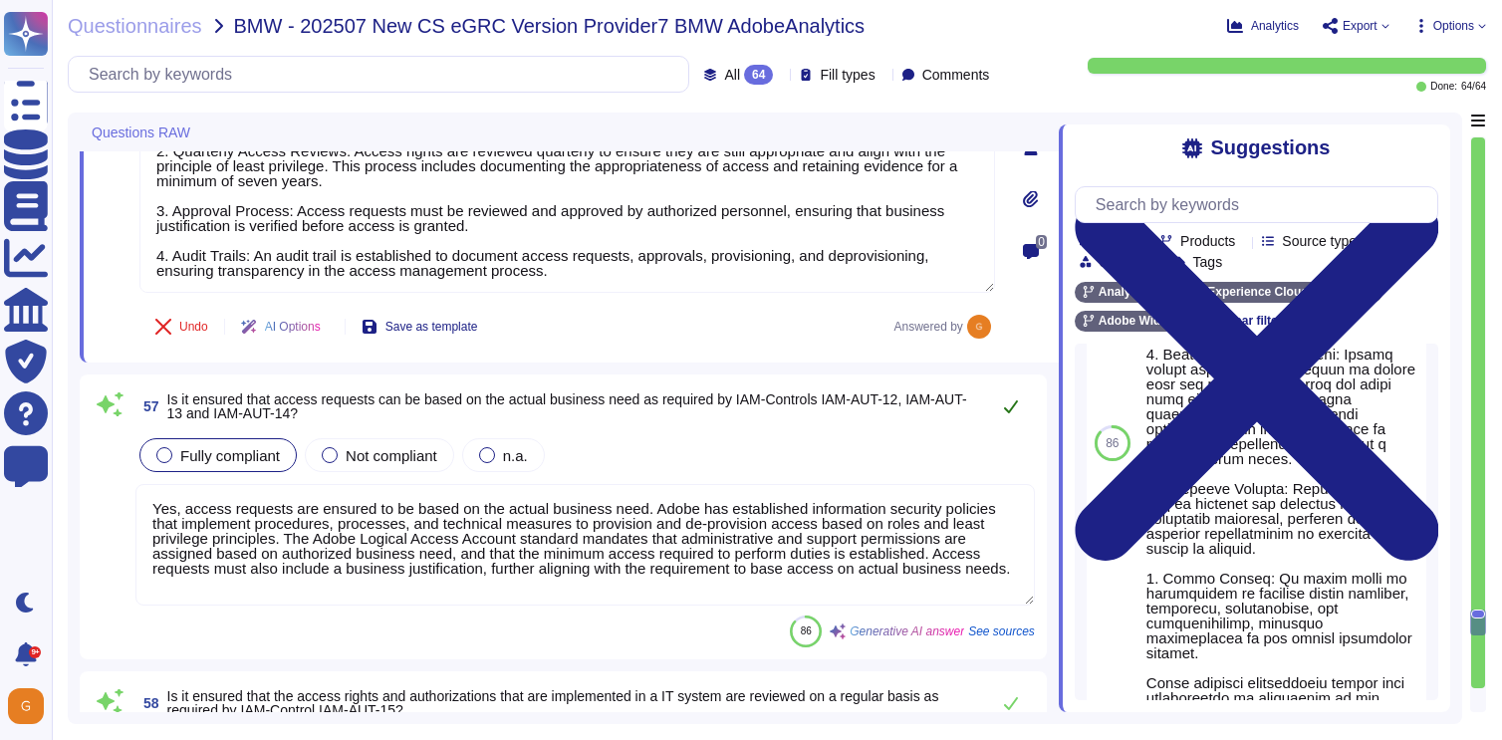
click at [1000, 410] on button at bounding box center [1011, 406] width 48 height 40
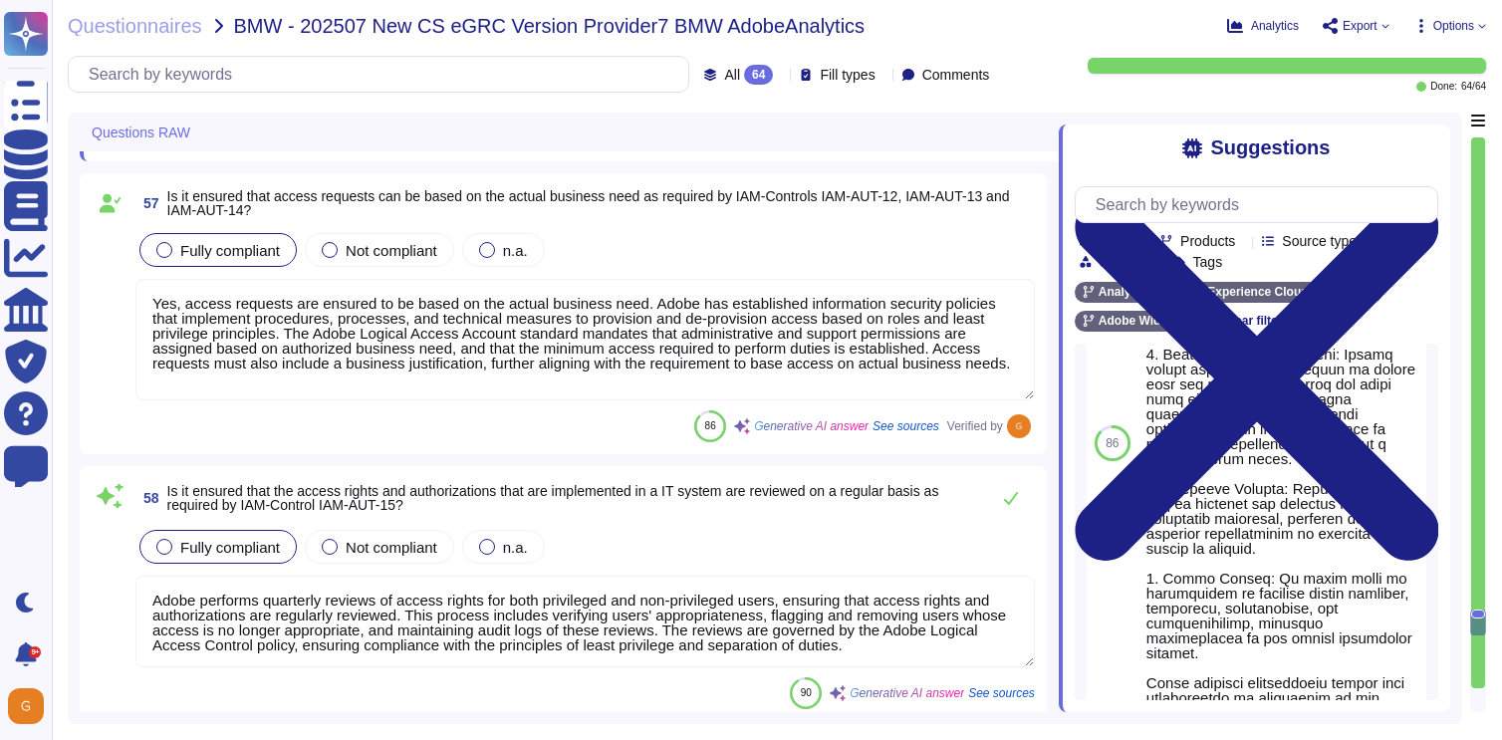
scroll to position [14967, 0]
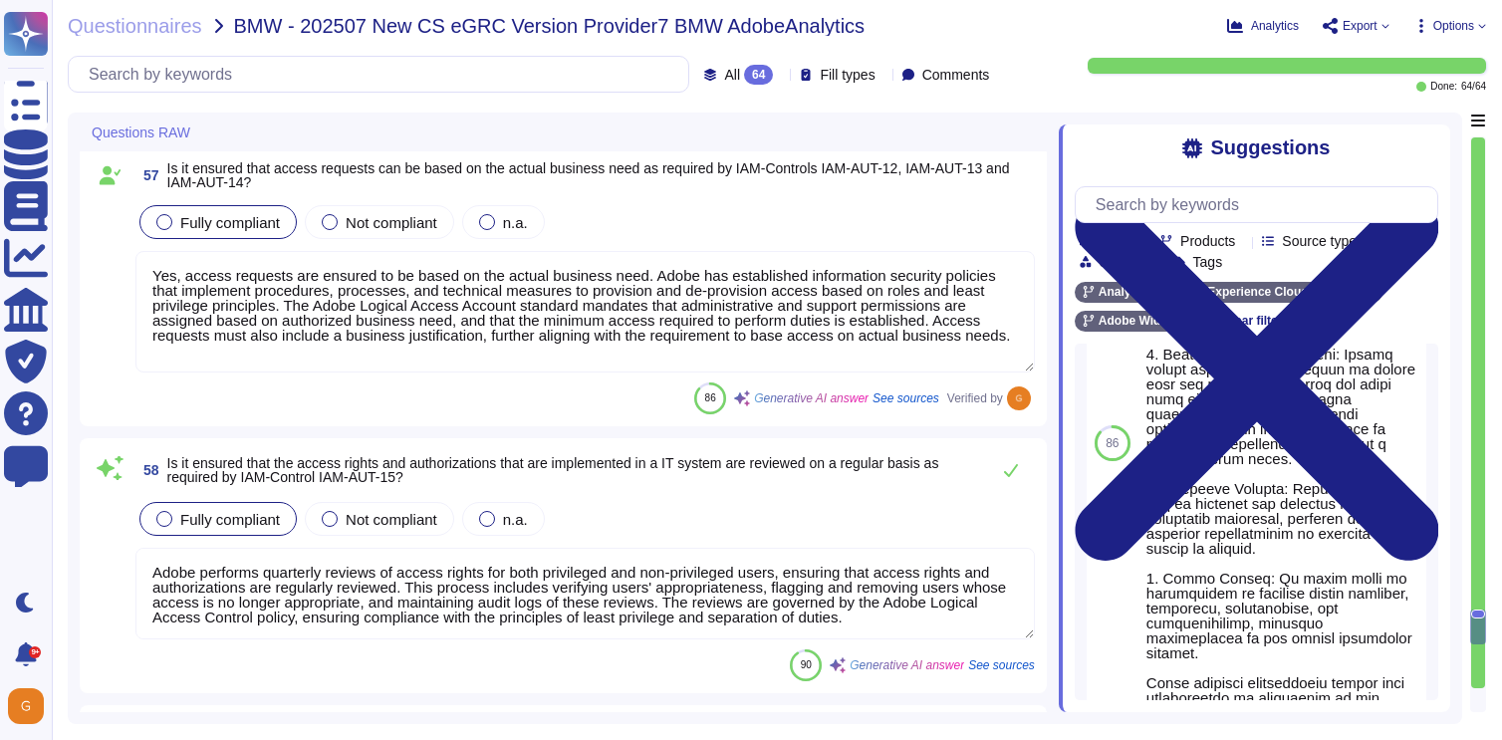
type textarea "Yes, unauthorized or improper access to IT systems is traceable as required by …"
click at [1008, 470] on icon at bounding box center [1011, 470] width 16 height 16
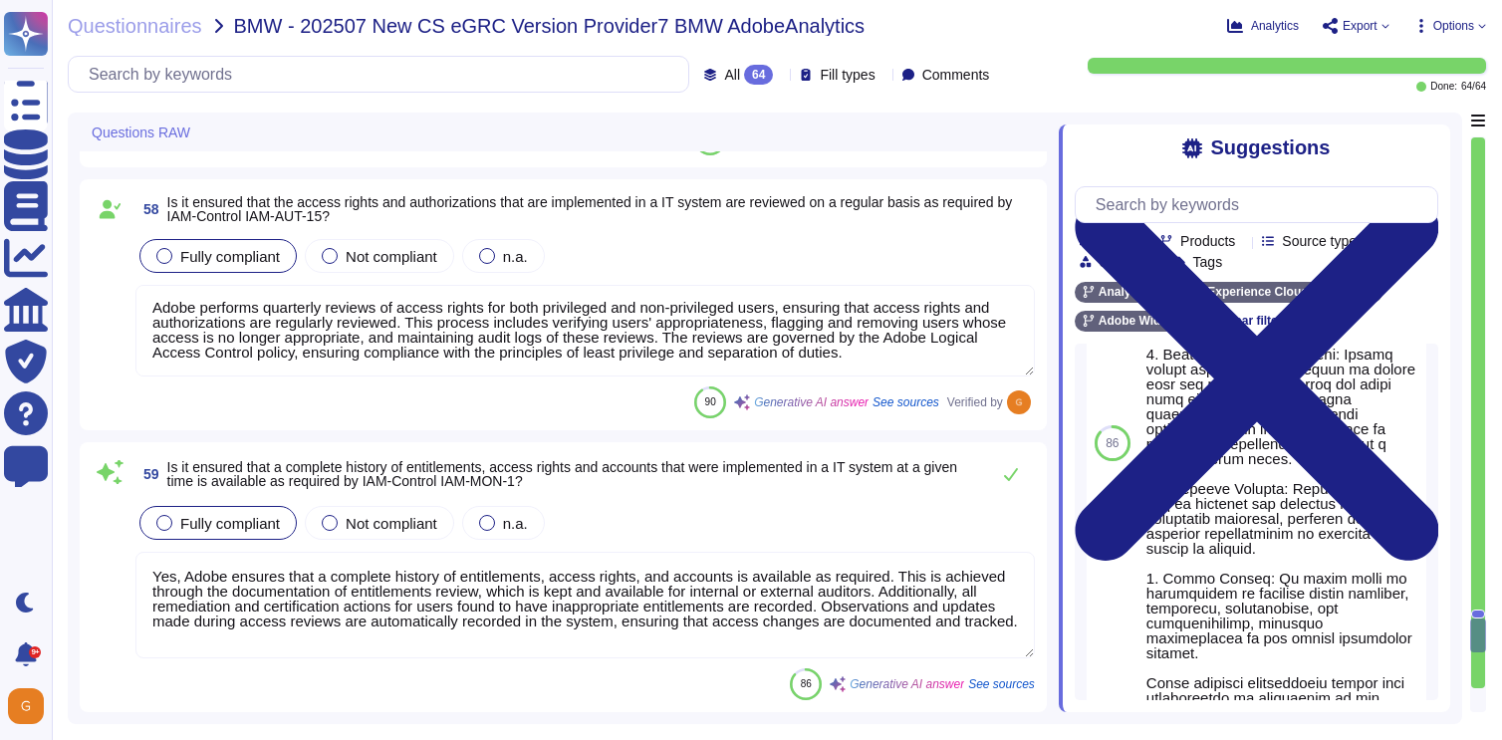
type textarea "Yes, privileged activities on specific IT systems can be traced in detail as re…"
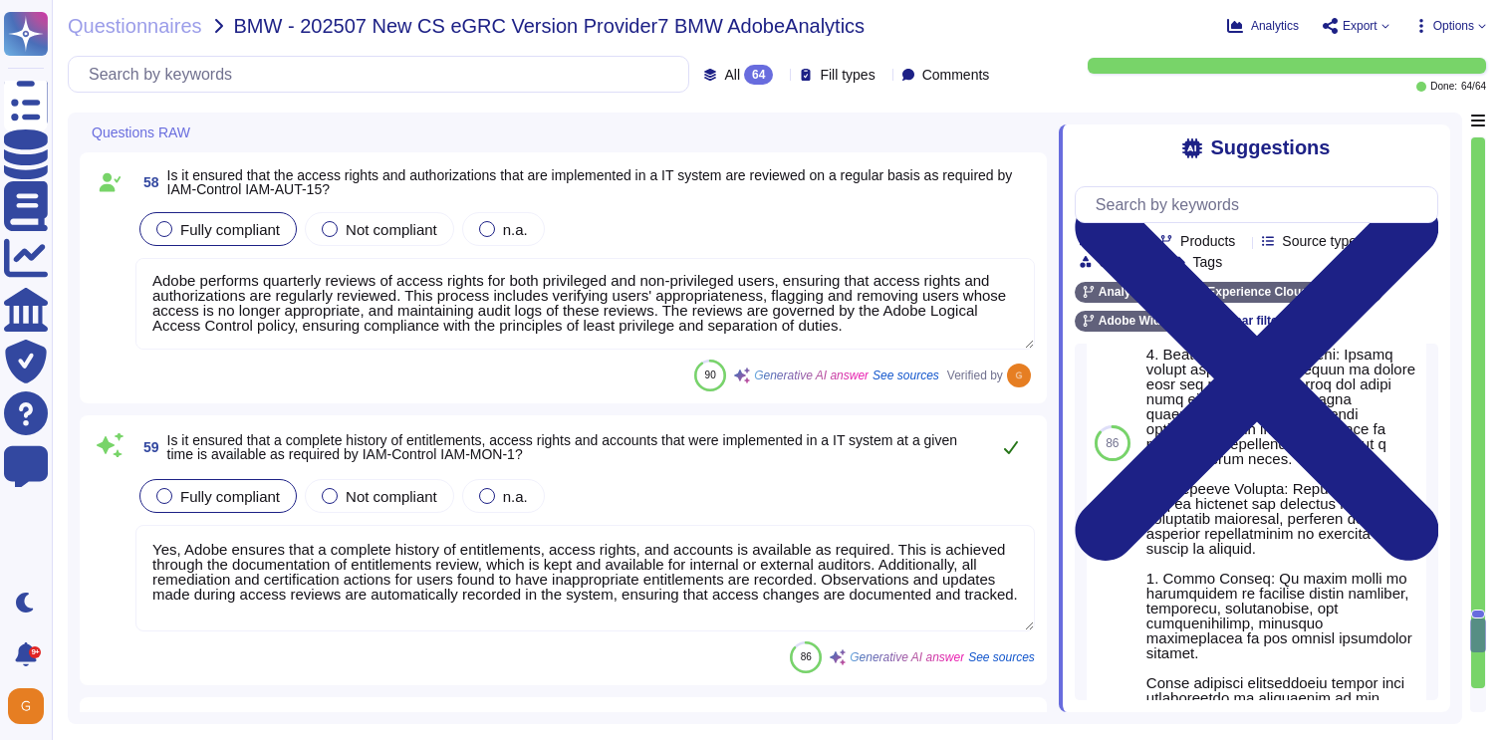
click at [1018, 440] on icon at bounding box center [1011, 447] width 16 height 16
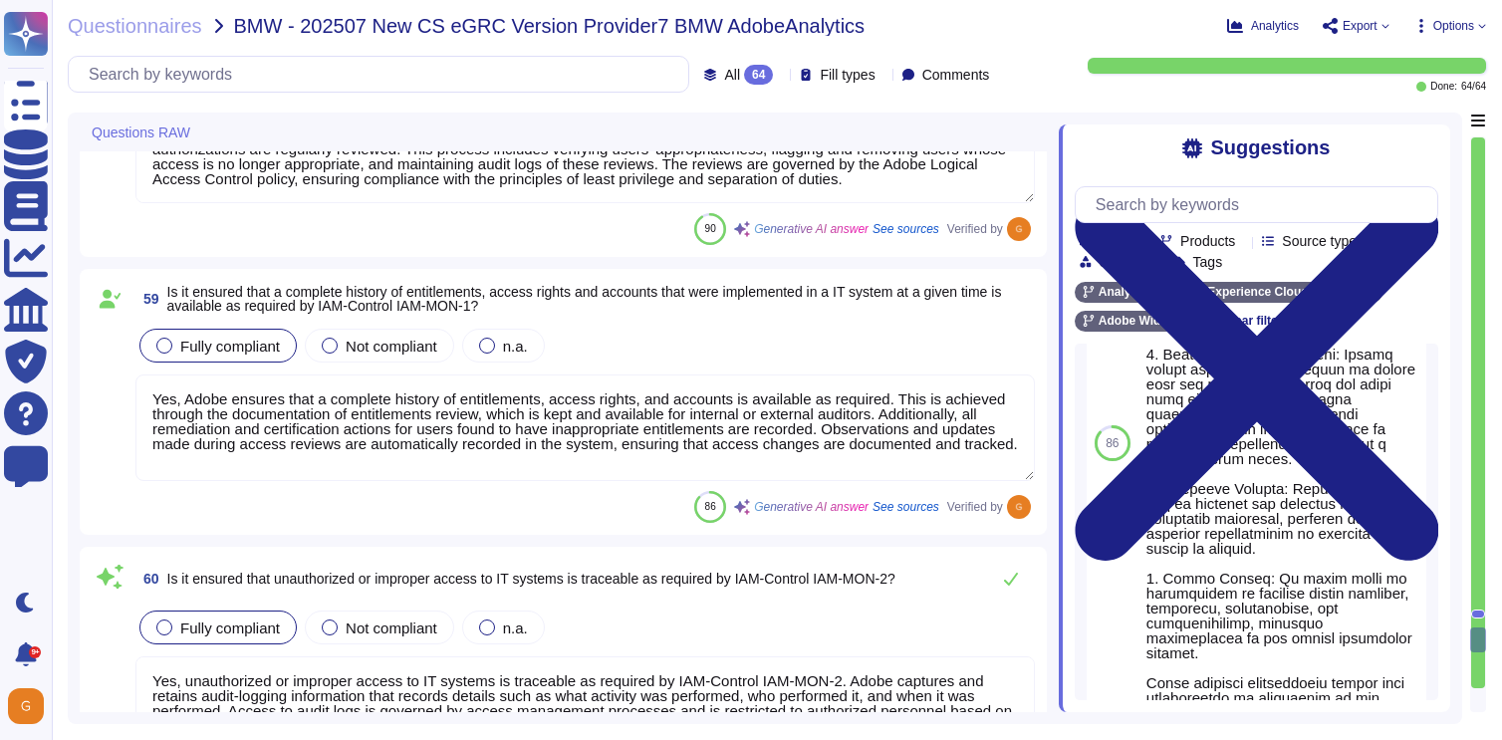
scroll to position [15446, 0]
type textarea "No humans are permitted to have IAM users."
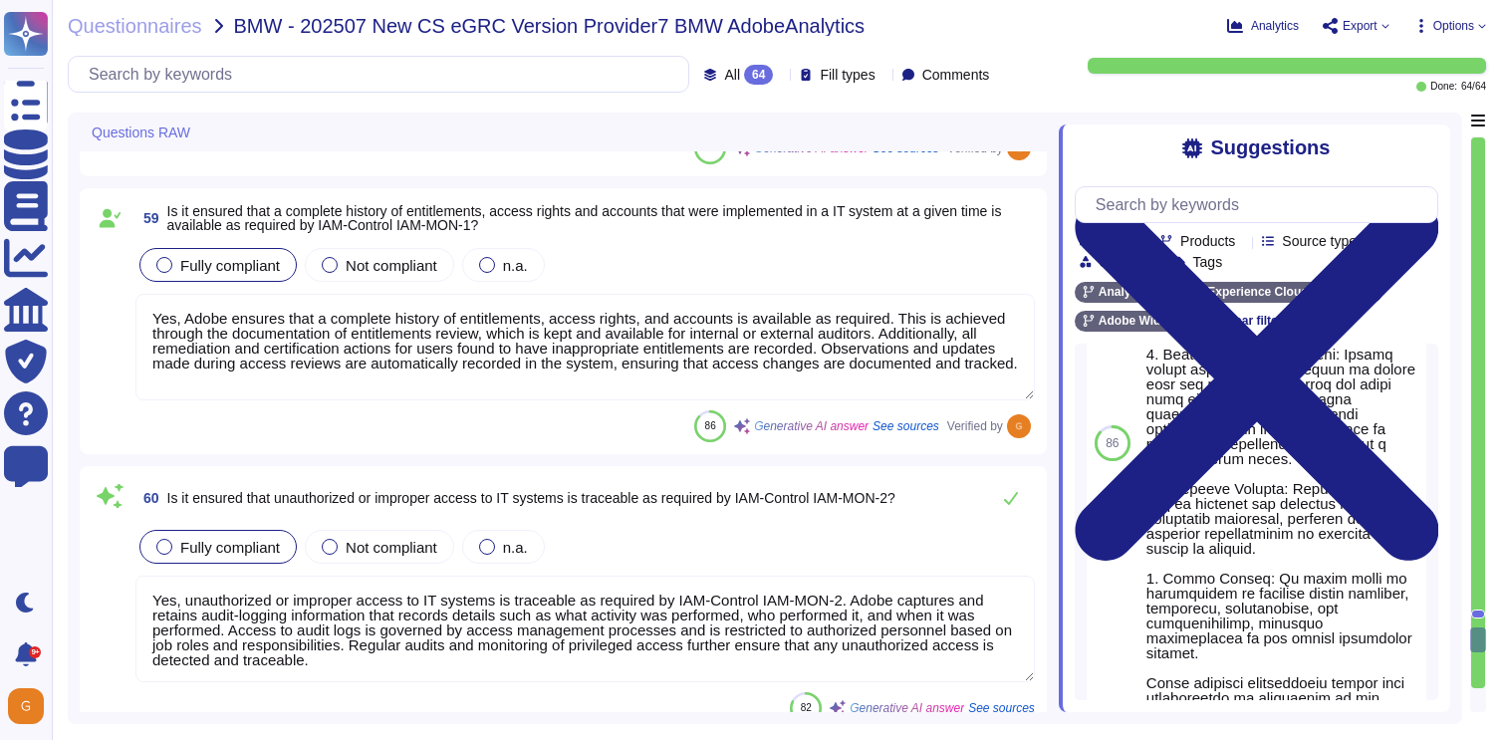
scroll to position [15489, 0]
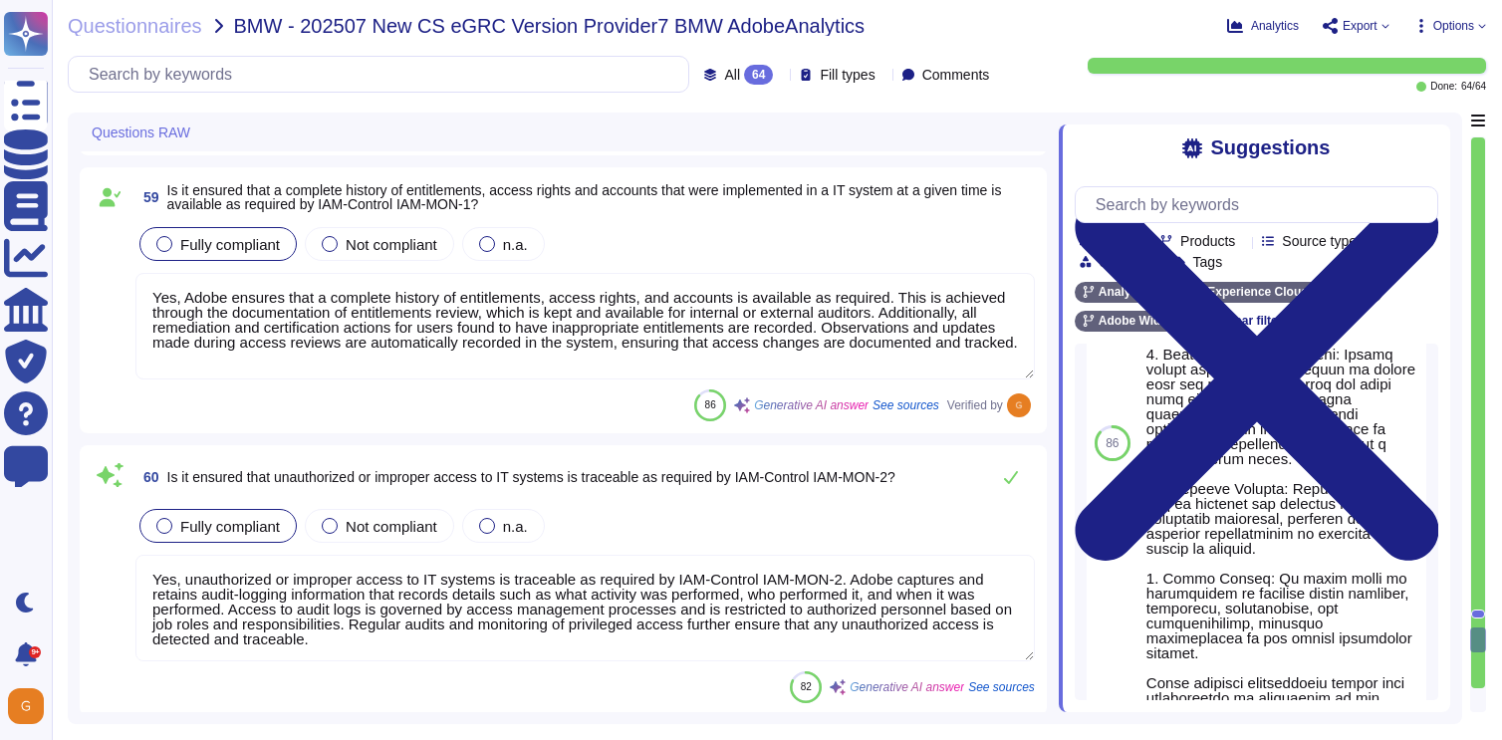
drag, startPoint x: 592, startPoint y: 576, endPoint x: 864, endPoint y: 575, distance: 272.9
click at [864, 576] on textarea "Yes, unauthorized or improper access to IT systems is traceable as required by …" at bounding box center [584, 608] width 899 height 107
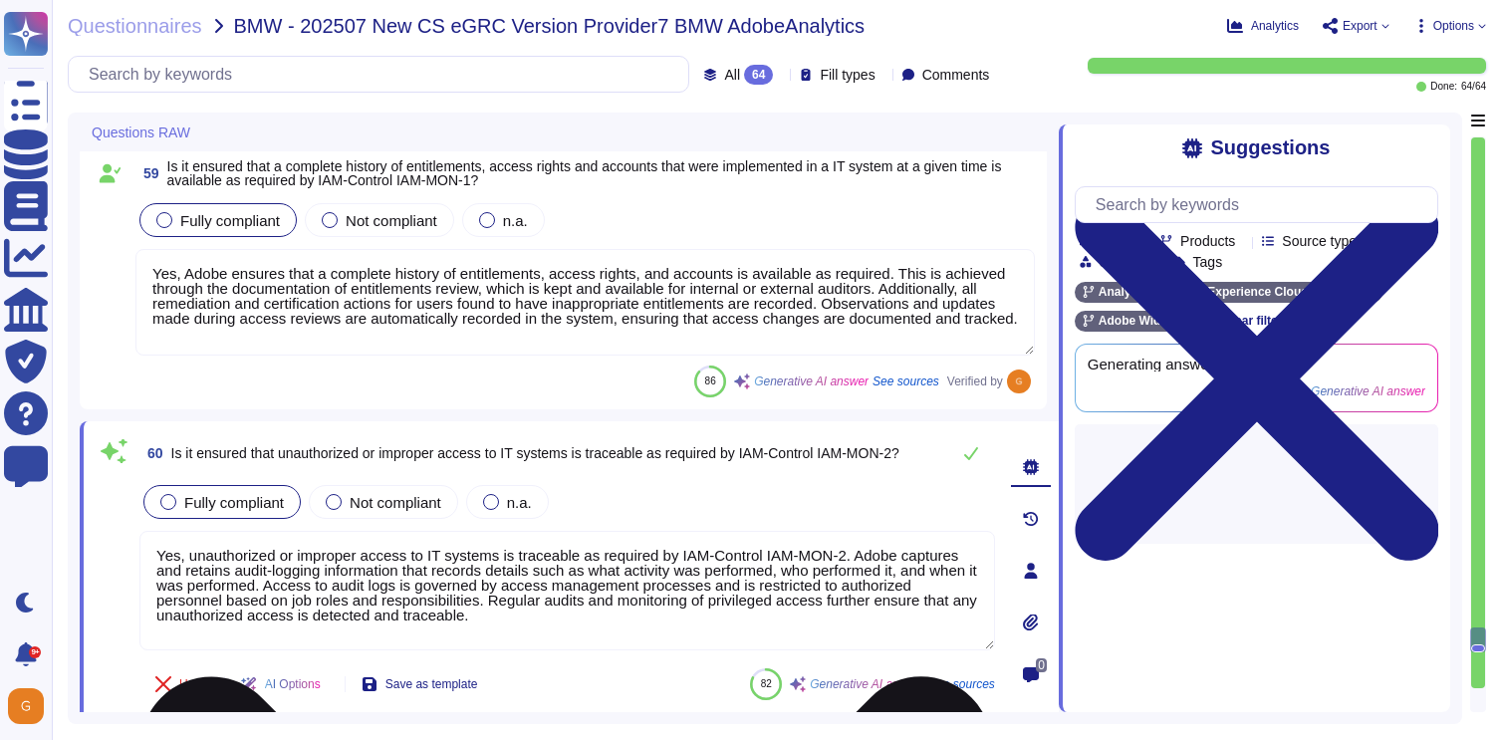
scroll to position [0, 0]
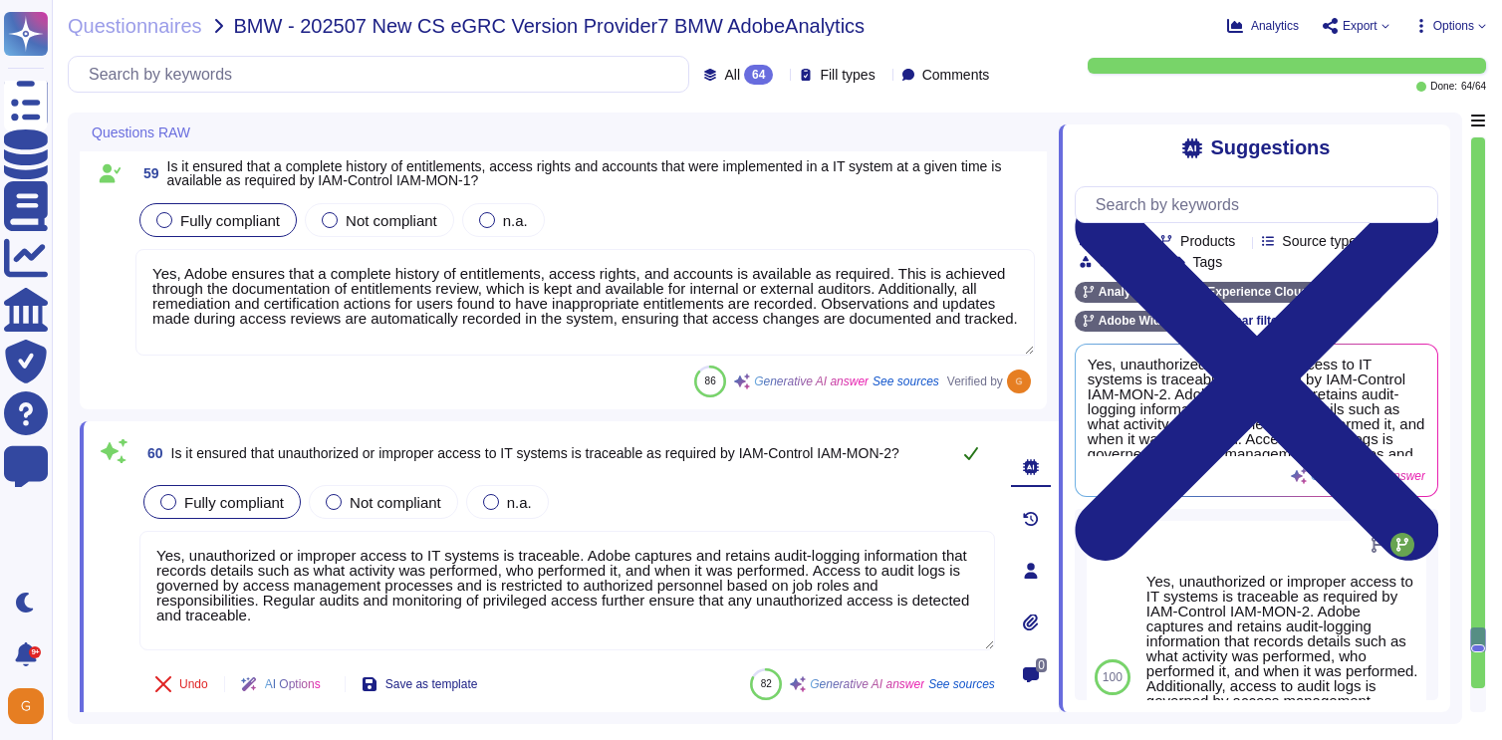
click at [965, 457] on icon at bounding box center [971, 453] width 16 height 16
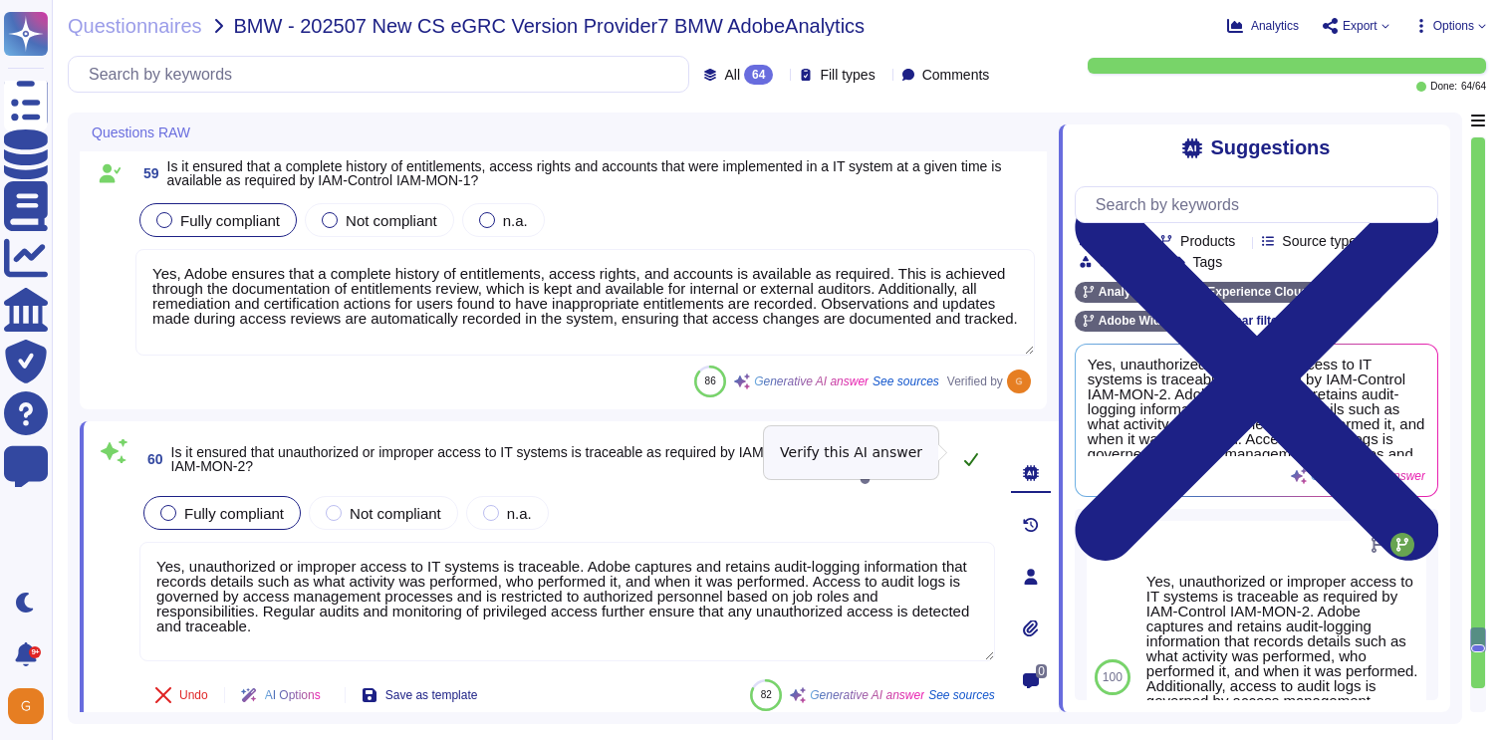
type textarea "Yes, unauthorized or improper access to IT systems is traceable as required by …"
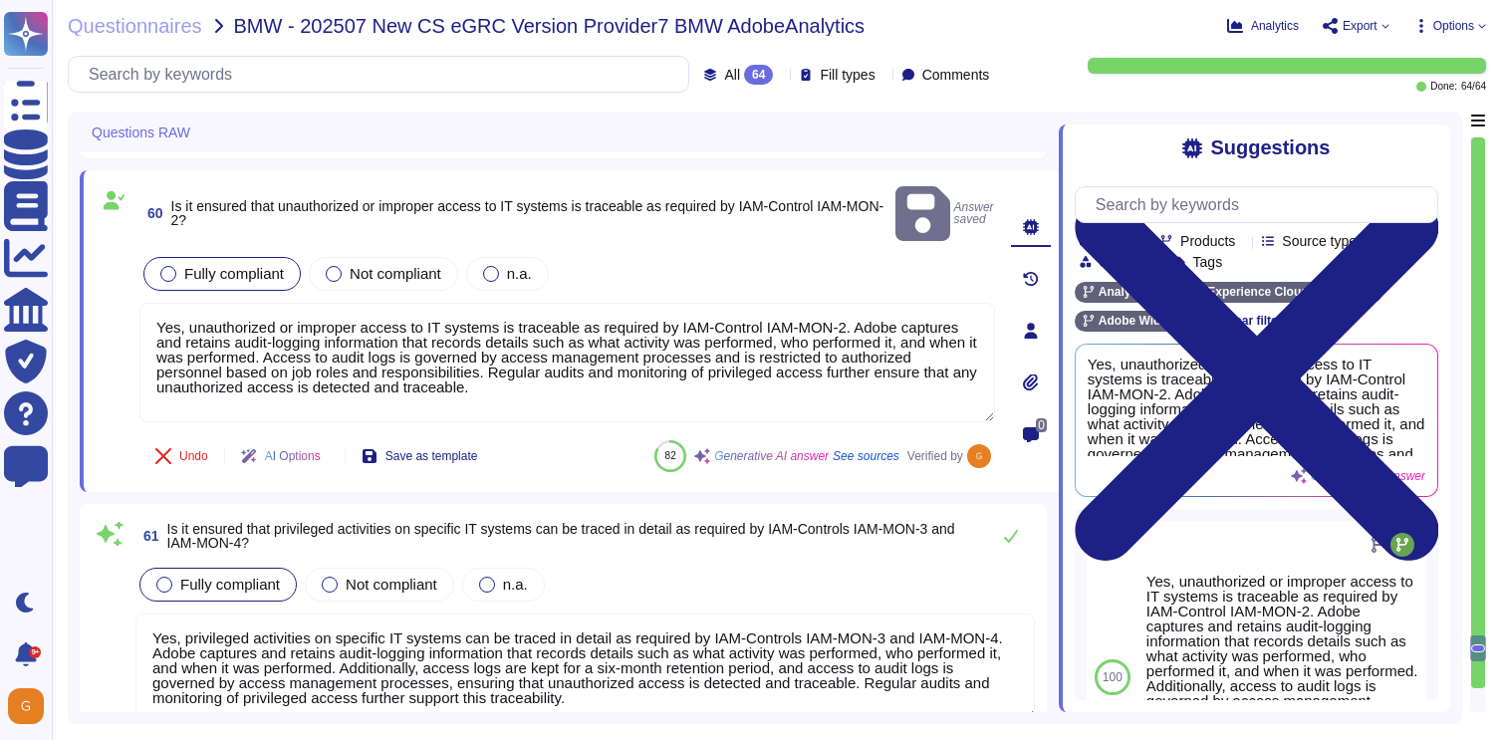
type textarea "Adobe has developed formal policies and standards governing the change manageme…"
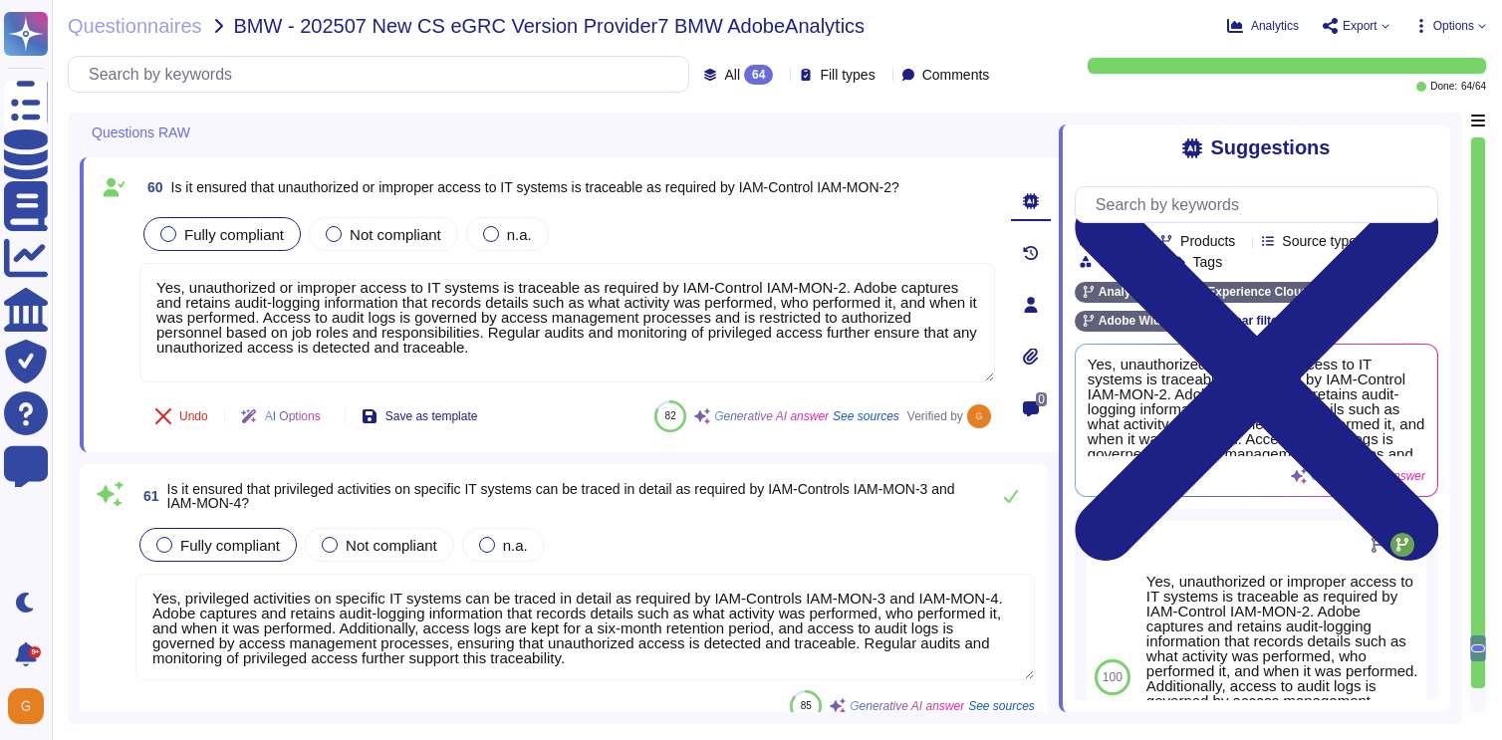
drag, startPoint x: 633, startPoint y: 597, endPoint x: 204, endPoint y: 615, distance: 429.6
click at [203, 615] on textarea "Yes, privileged activities on specific IT systems can be traced in detail as re…" at bounding box center [584, 627] width 899 height 107
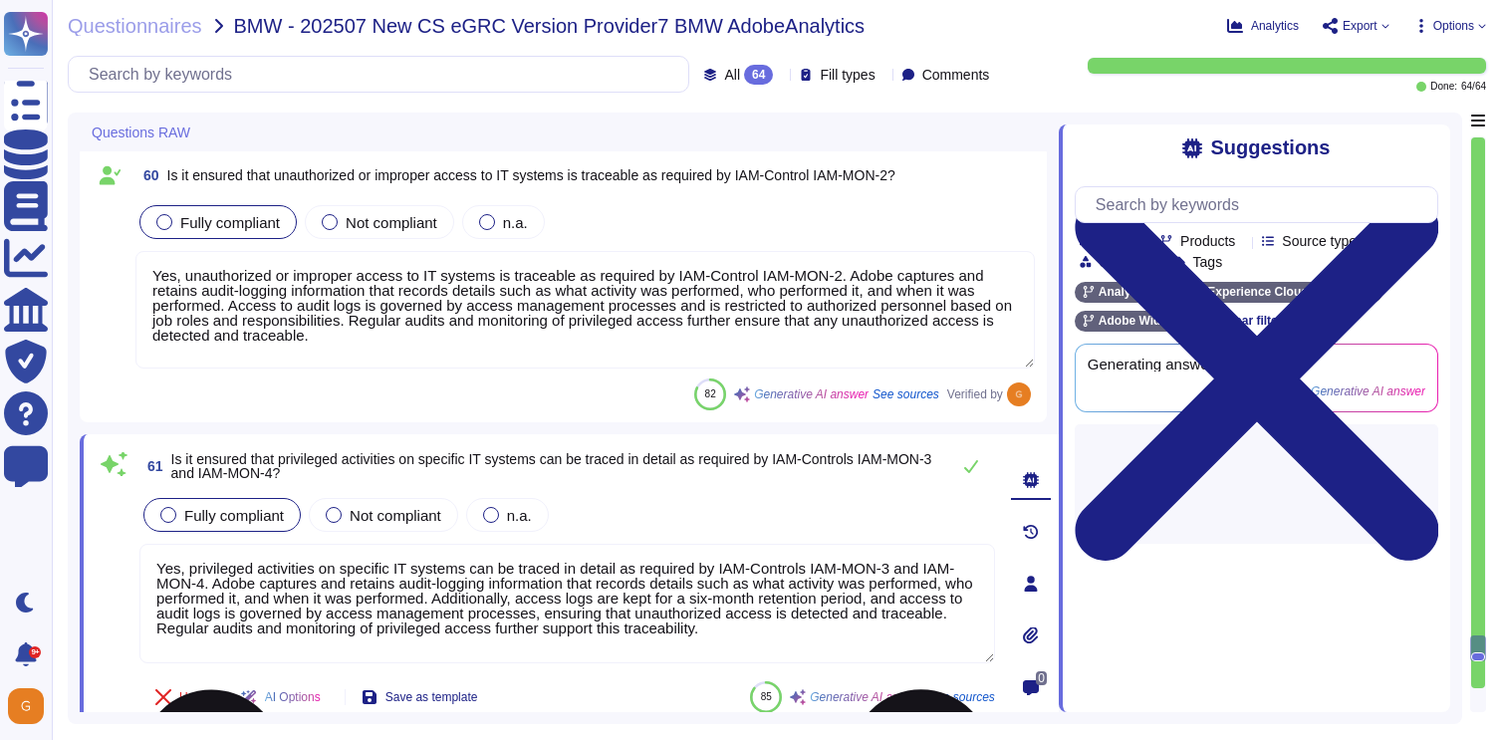
type textarea "Adobe has developed formal policies and standards governing the change manageme…"
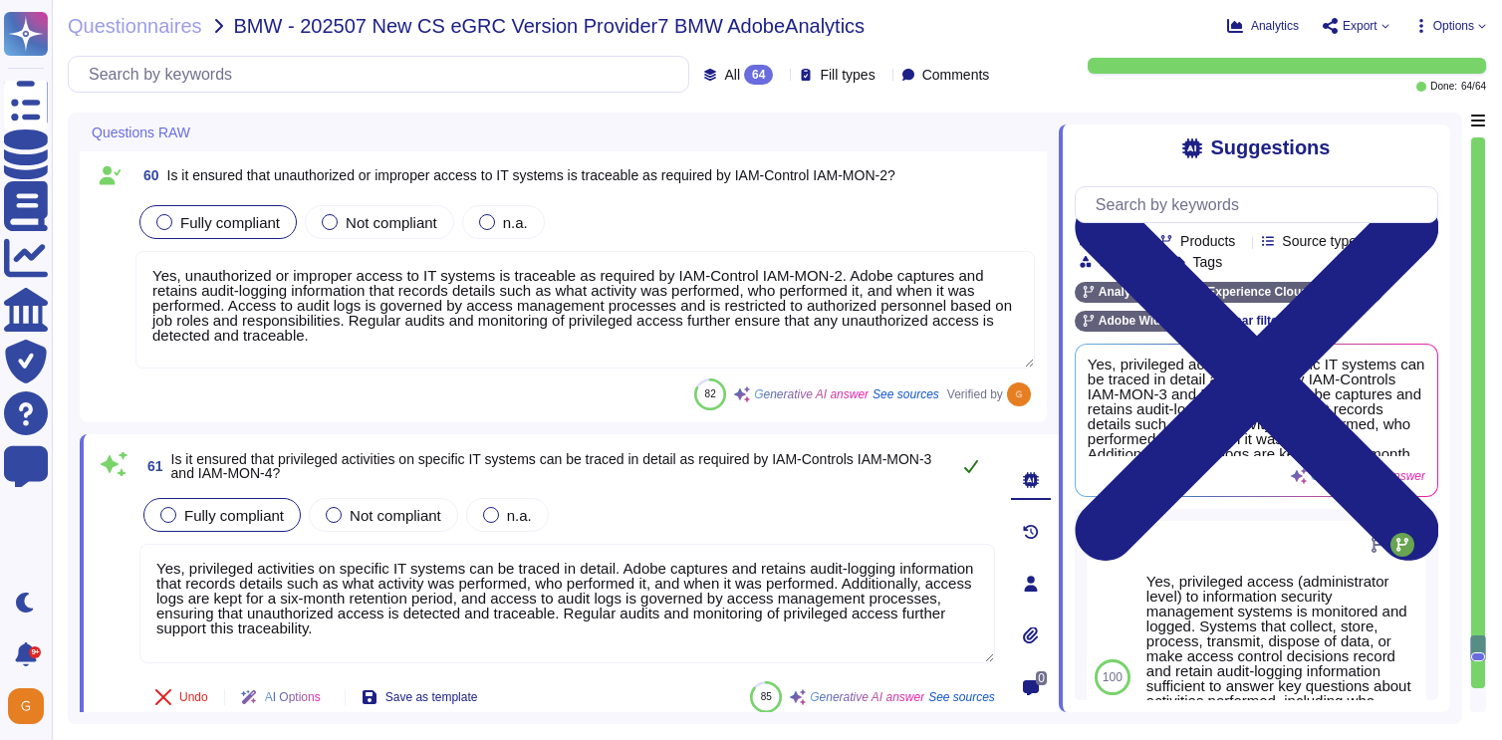
type textarea "Yes, privileged activities on specific IT systems can be traced in detail. Adob…"
click at [965, 464] on icon at bounding box center [971, 466] width 16 height 16
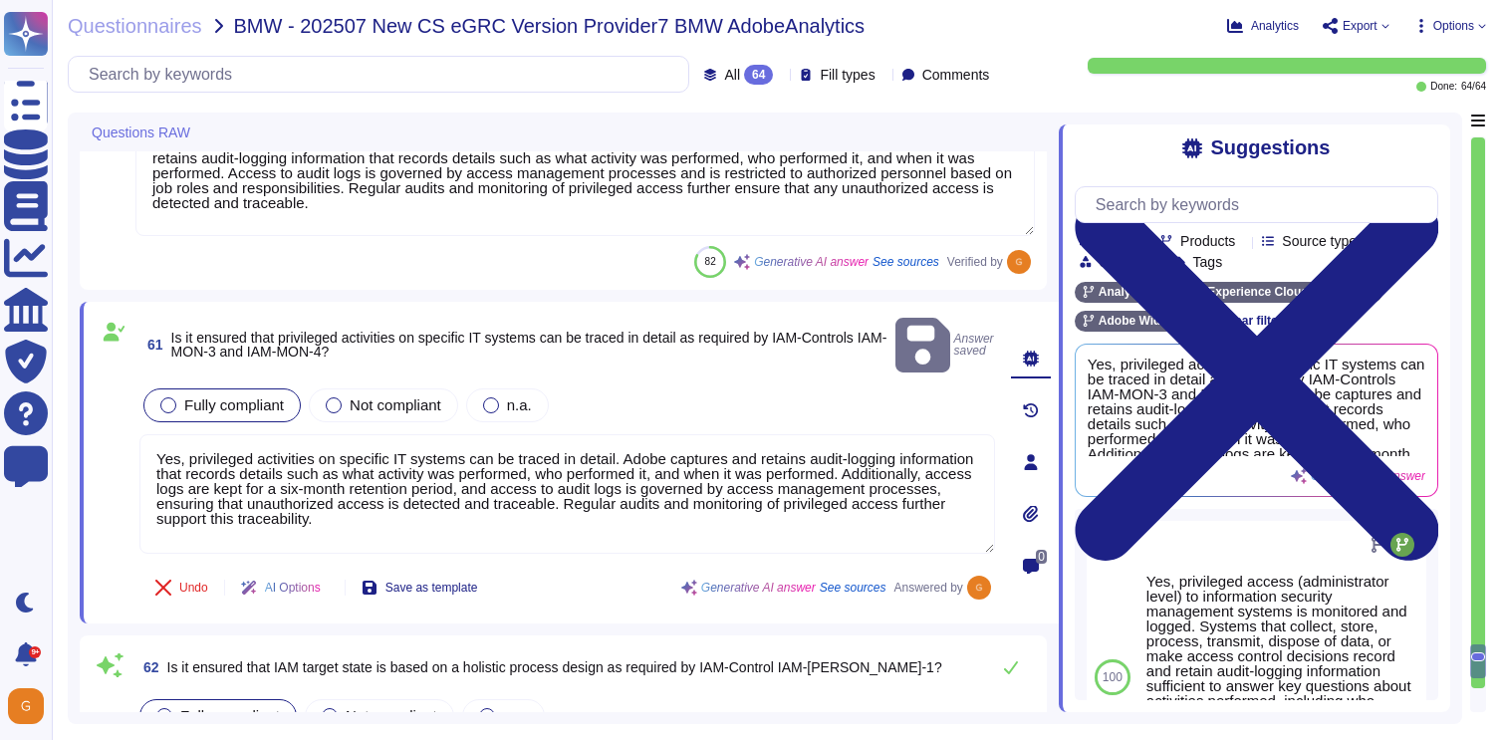
type textarea "These Product Specific Terms and the Adobe Generative AI User Guidelines locate…"
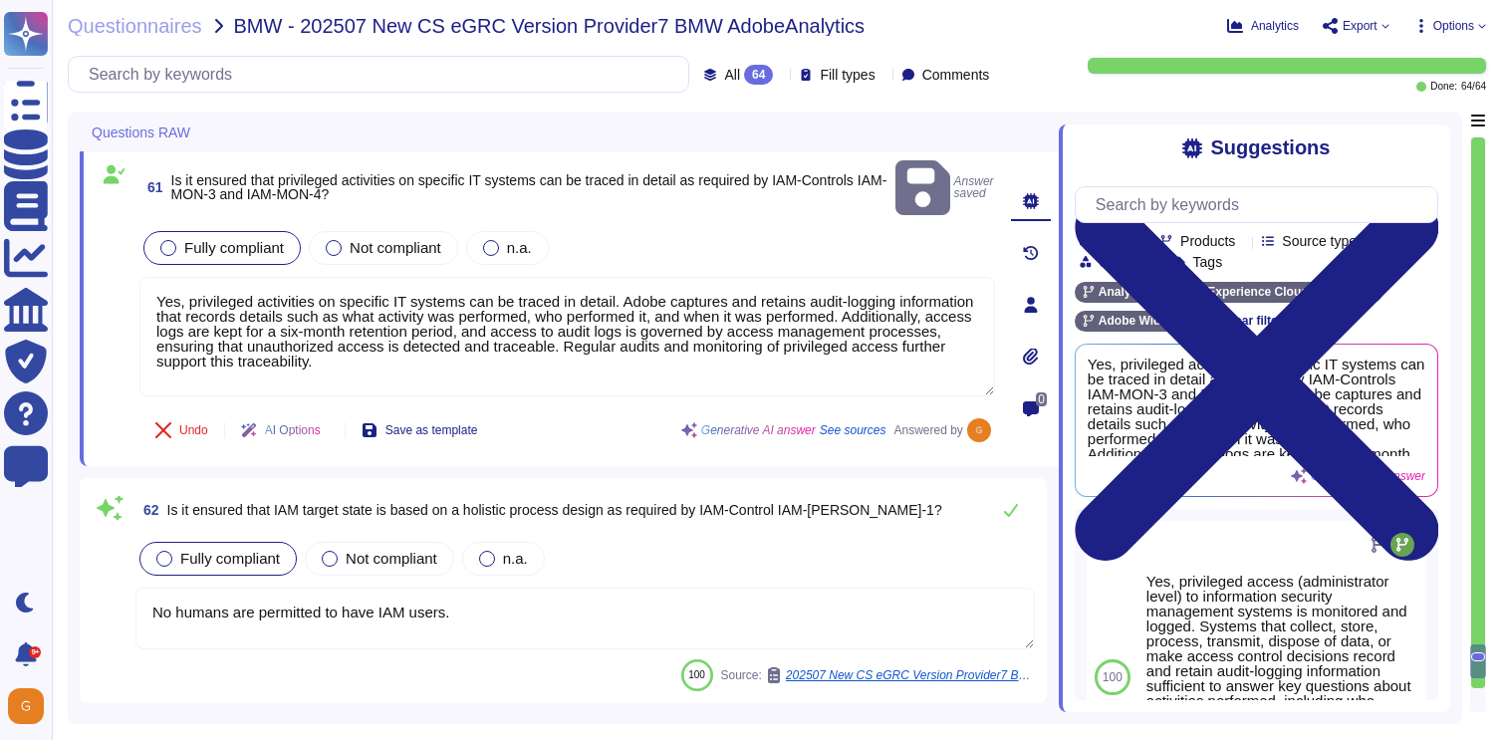
scroll to position [16036, 0]
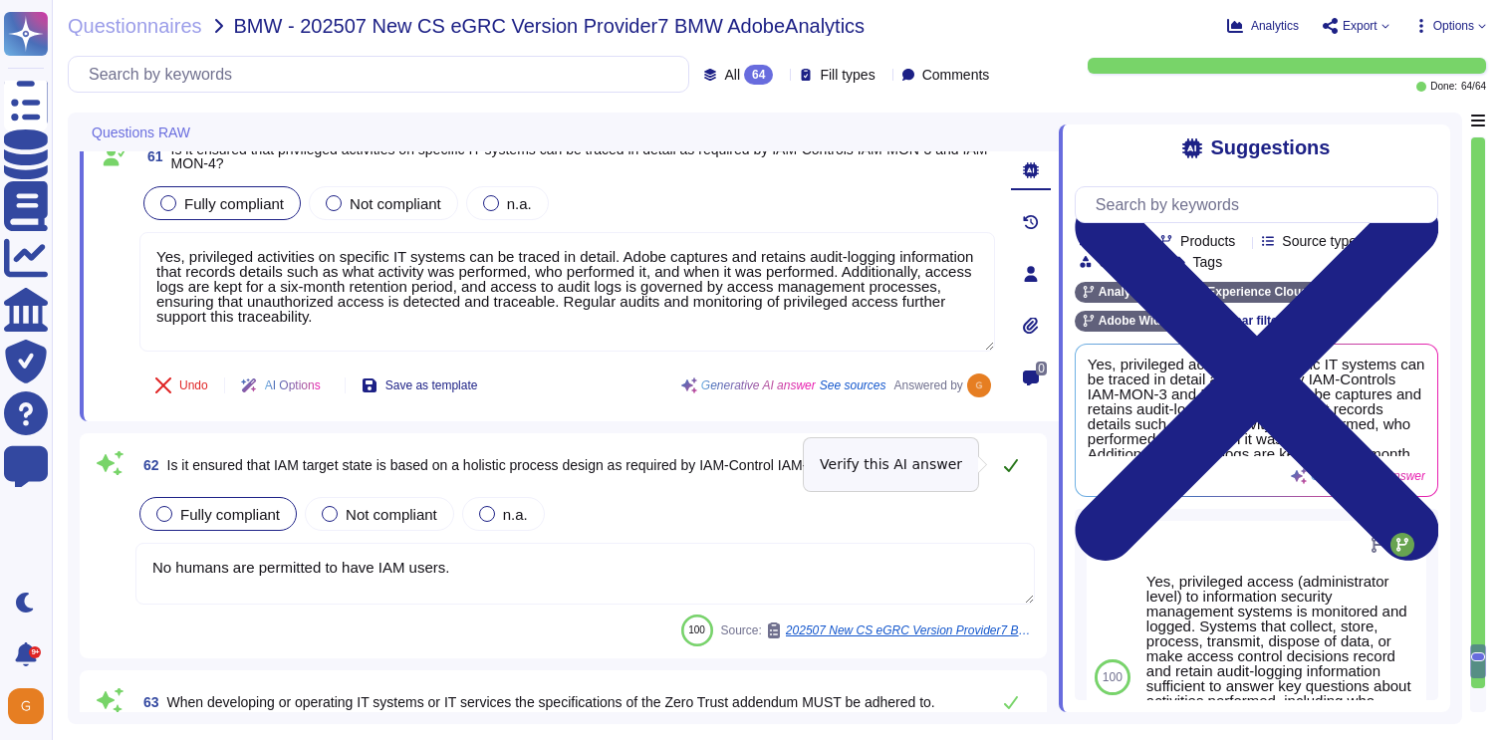
click at [1010, 461] on icon at bounding box center [1011, 465] width 16 height 16
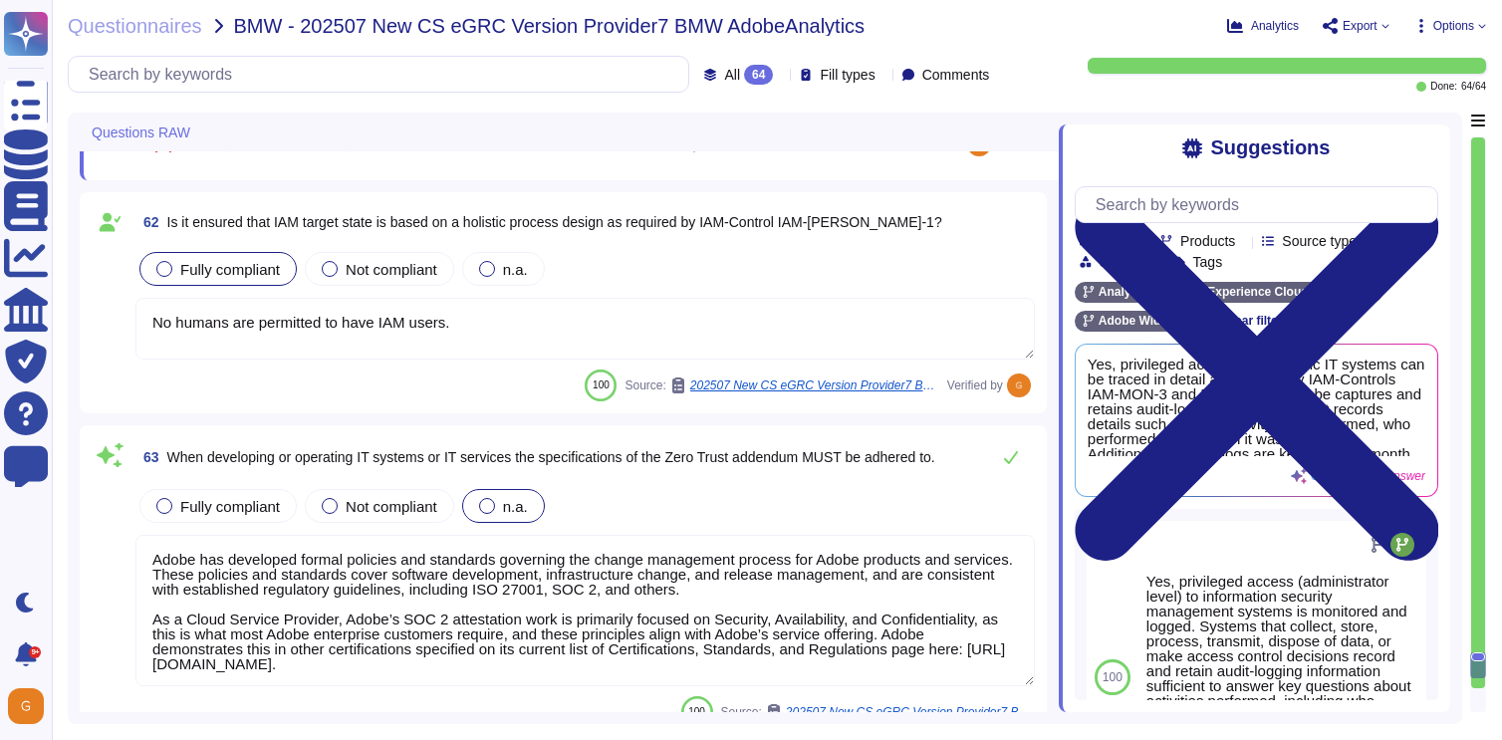
scroll to position [16278, 0]
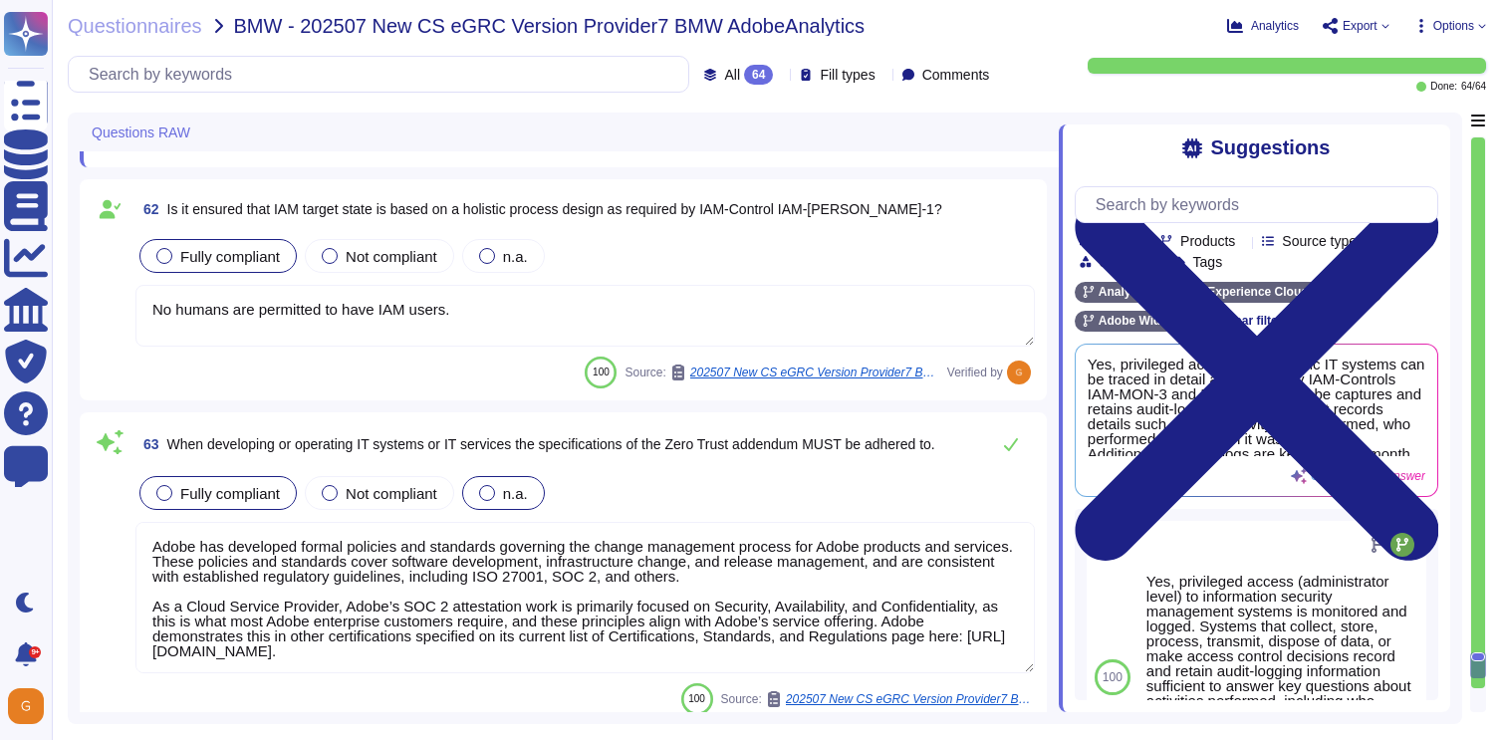
click at [212, 493] on span "Fully compliant" at bounding box center [230, 493] width 100 height 17
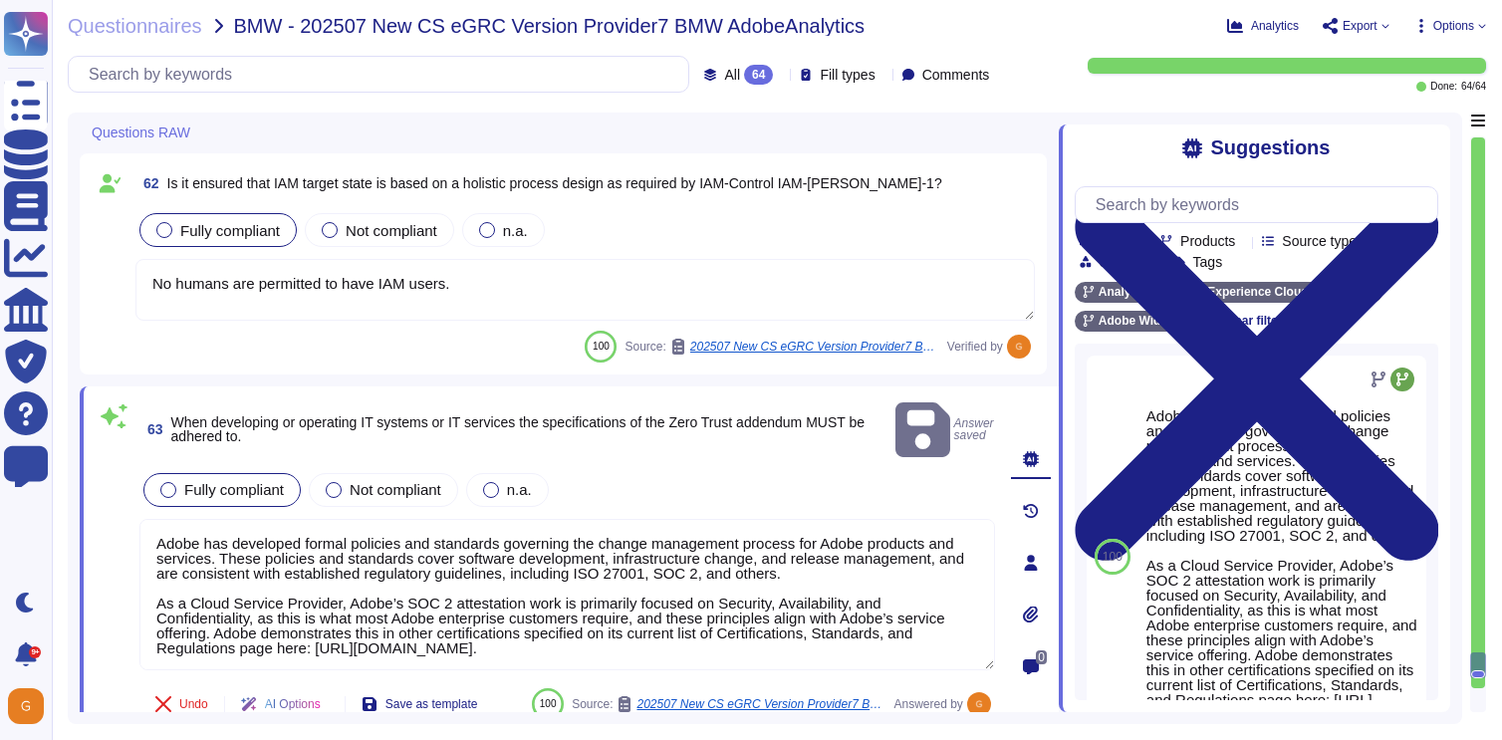
drag, startPoint x: 755, startPoint y: 624, endPoint x: 102, endPoint y: 492, distance: 666.5
click at [102, 492] on div "63 When developing or operating IT systems or IT services the specifications of…" at bounding box center [545, 563] width 899 height 330
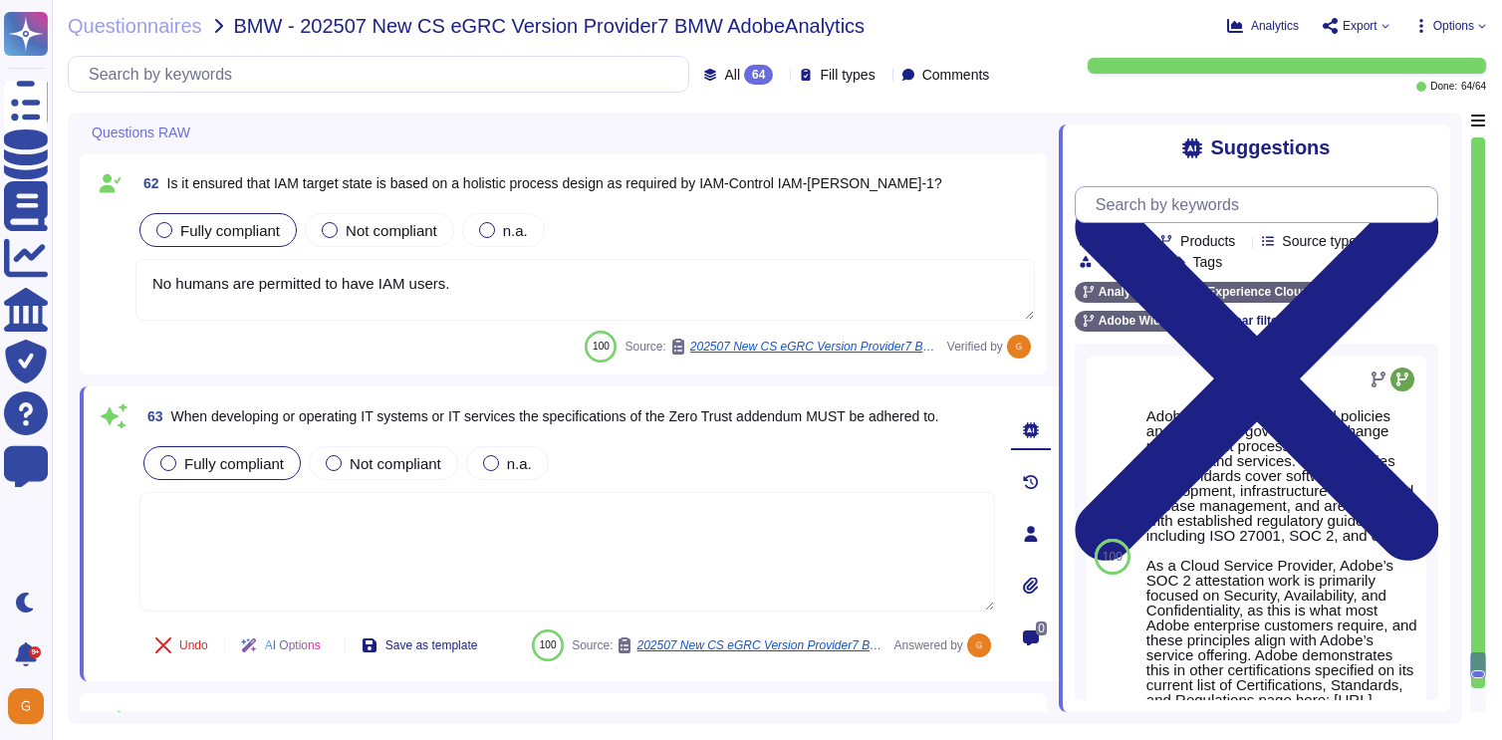
click at [1168, 201] on input "text" at bounding box center [1261, 204] width 352 height 35
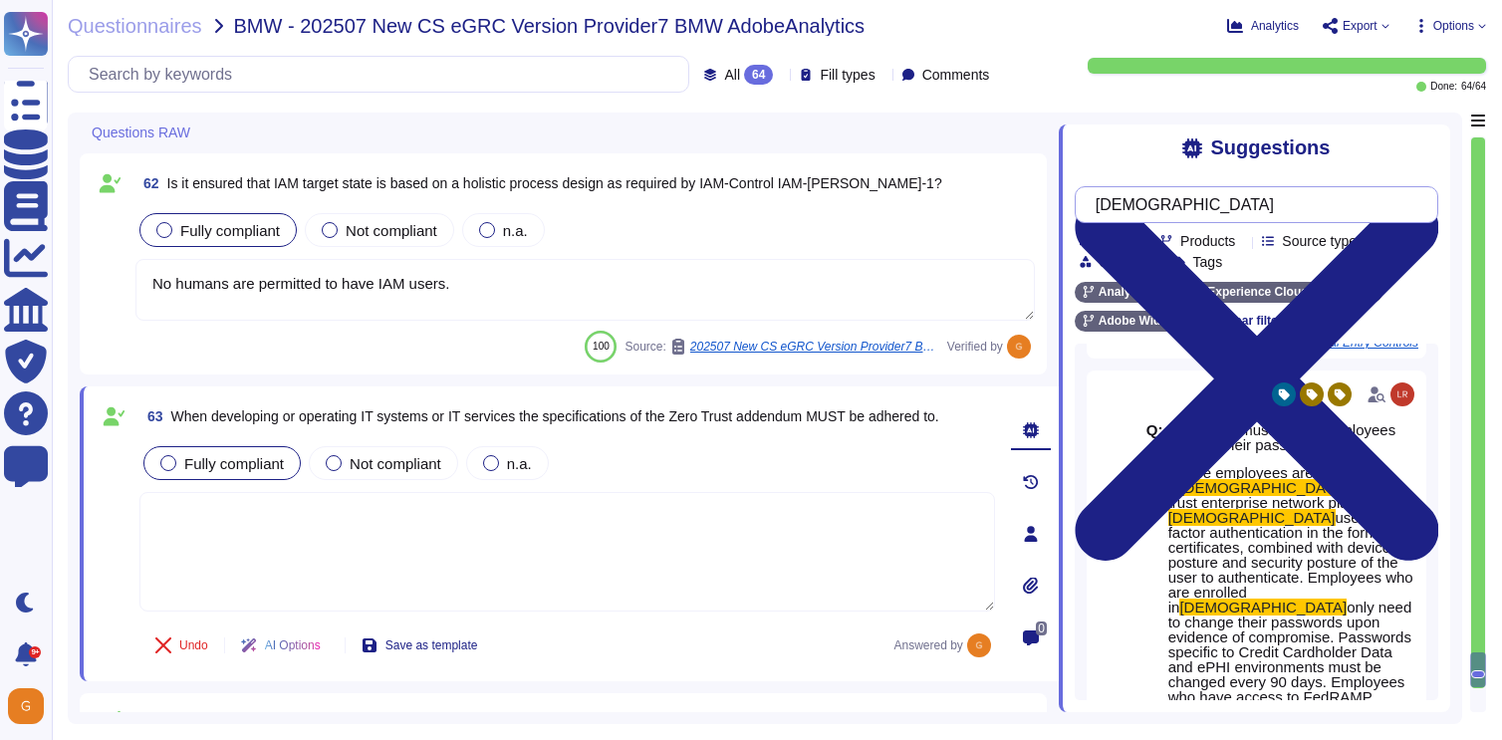
scroll to position [502, 0]
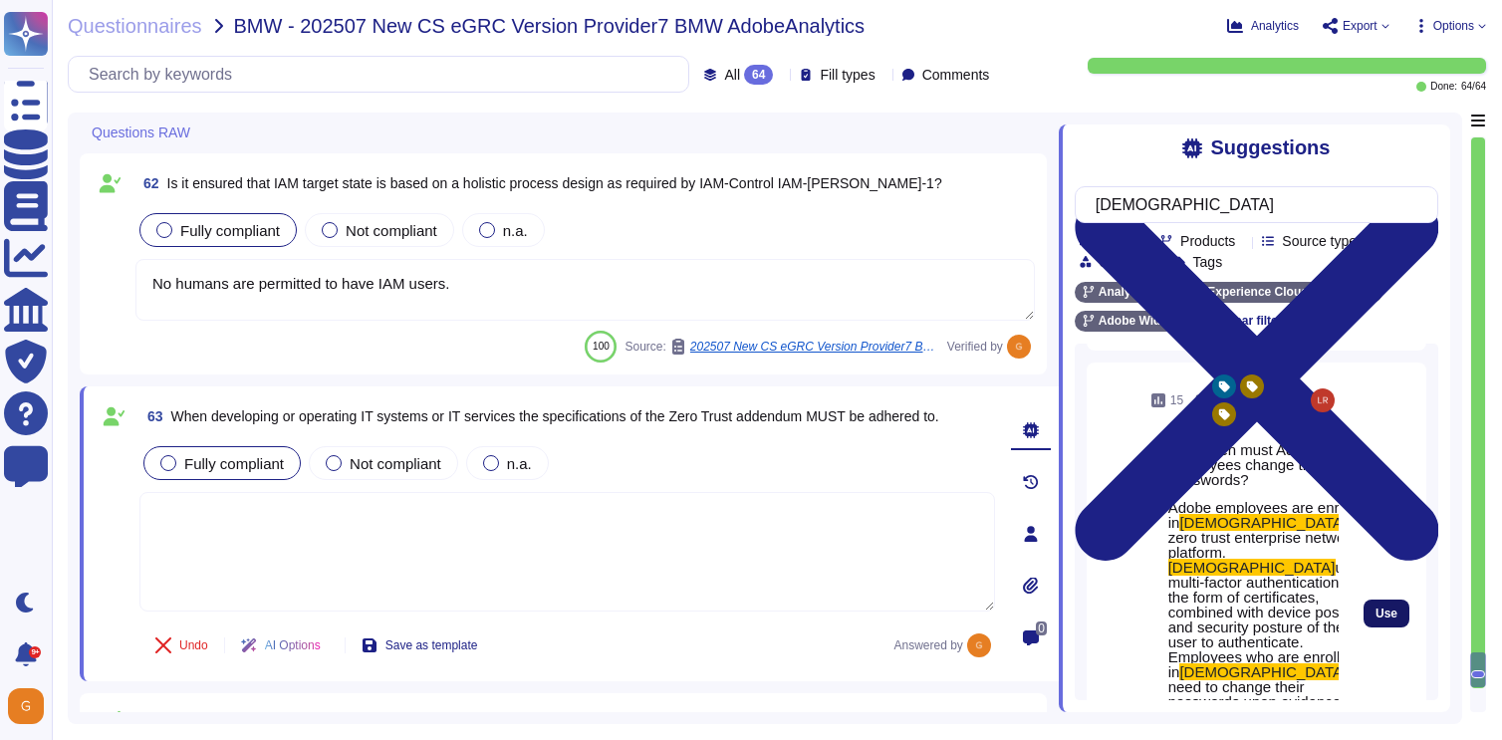
type input "zen"
click at [1377, 607] on span "Use" at bounding box center [1386, 613] width 22 height 12
type textarea "Adobe employees are enrolled in Zen - a zero trust enterprise network platform.…"
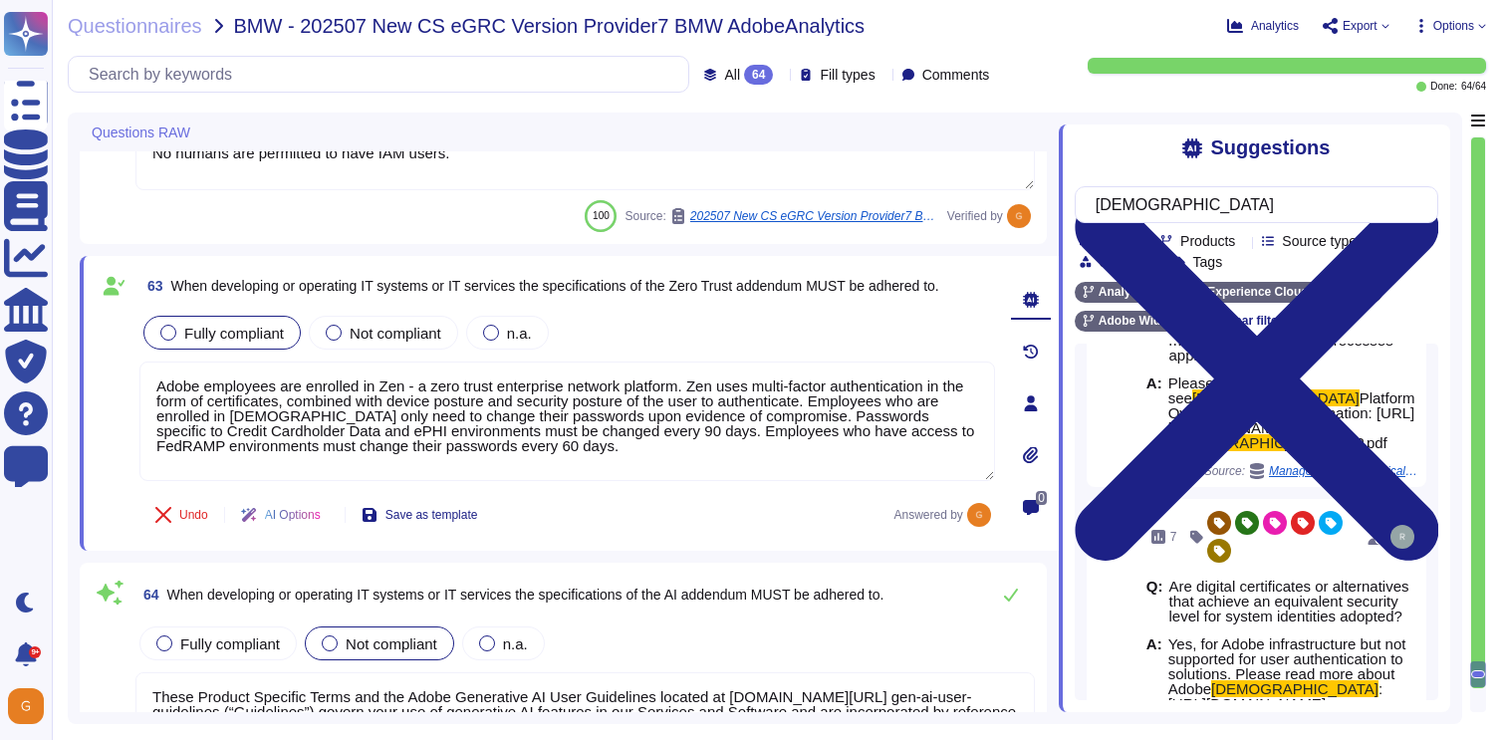
scroll to position [16517, 0]
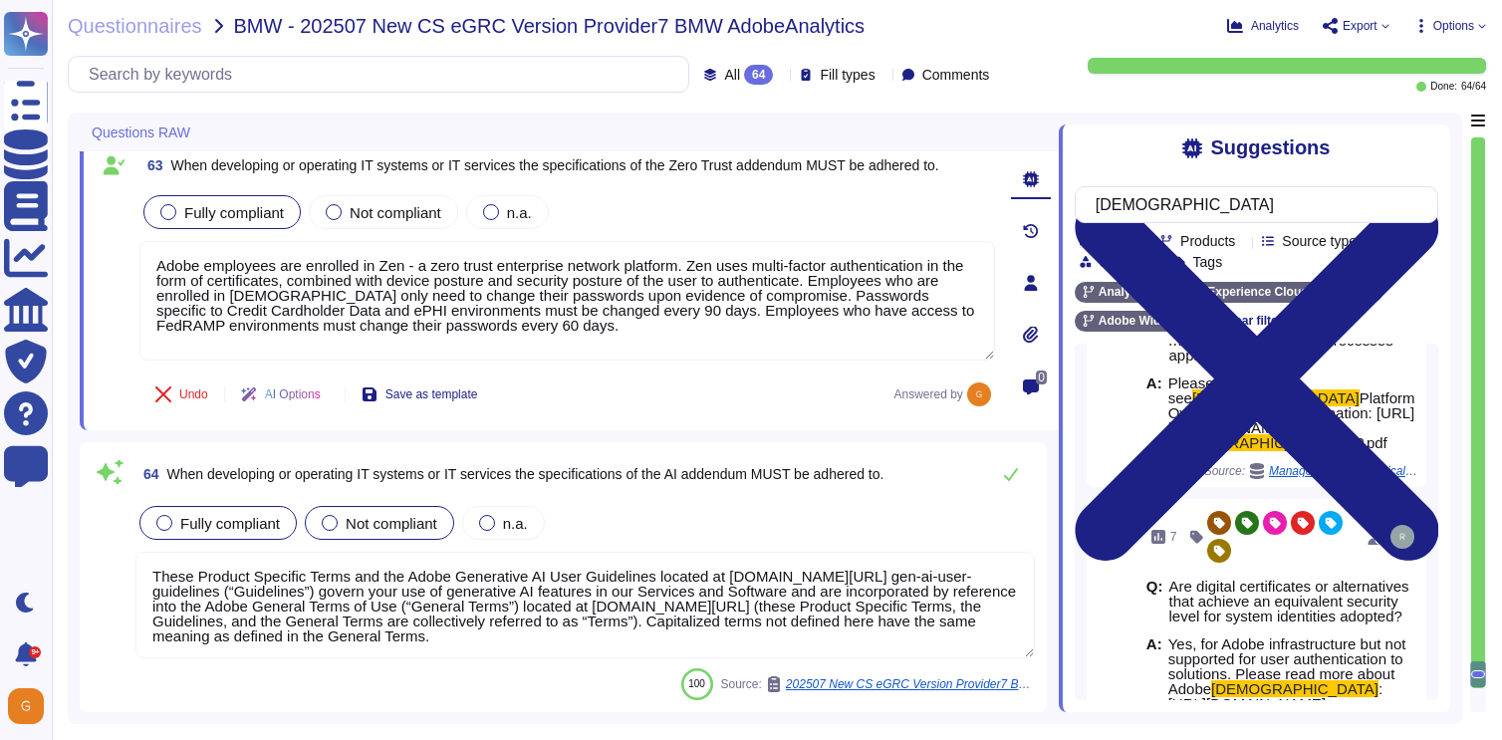
click at [173, 530] on label "Fully compliant" at bounding box center [217, 523] width 123 height 16
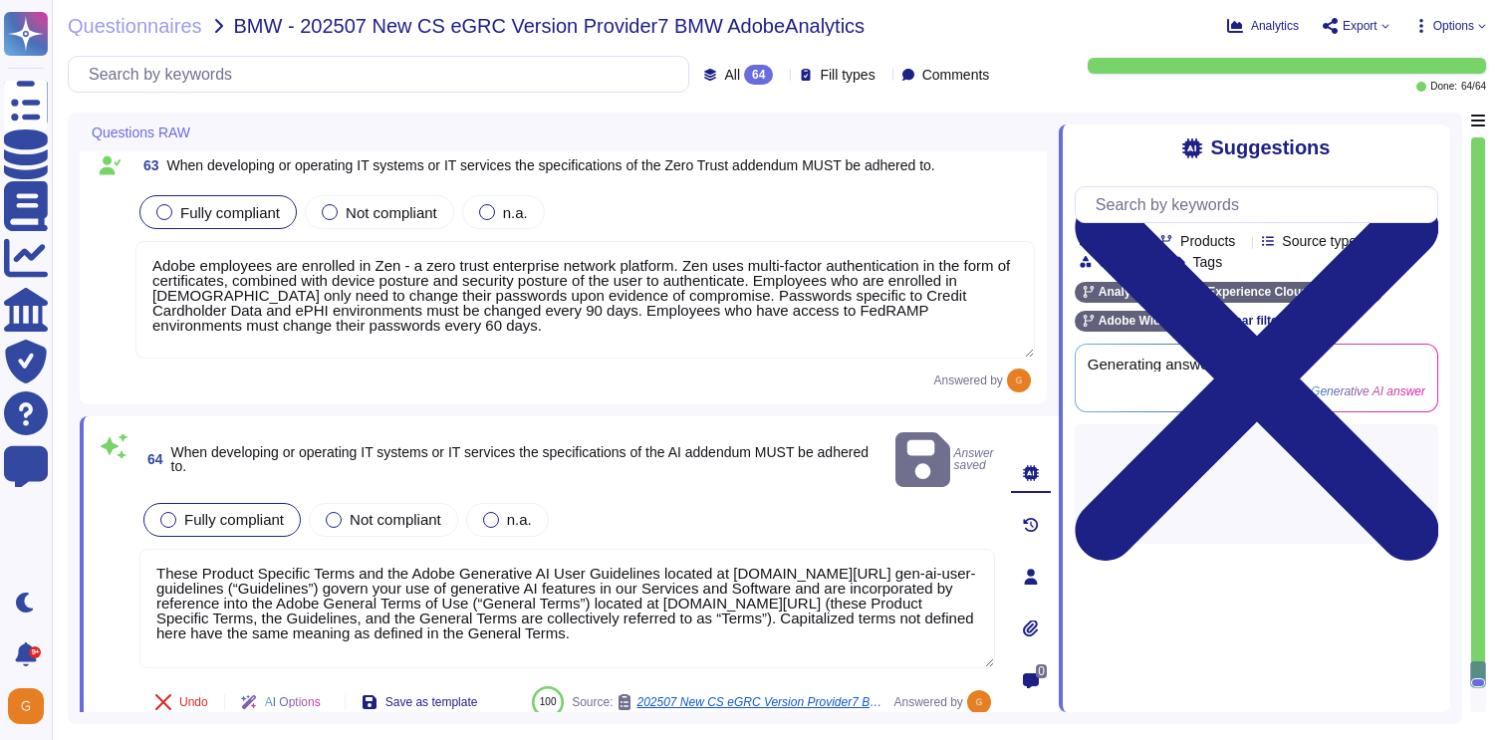
scroll to position [16564, 0]
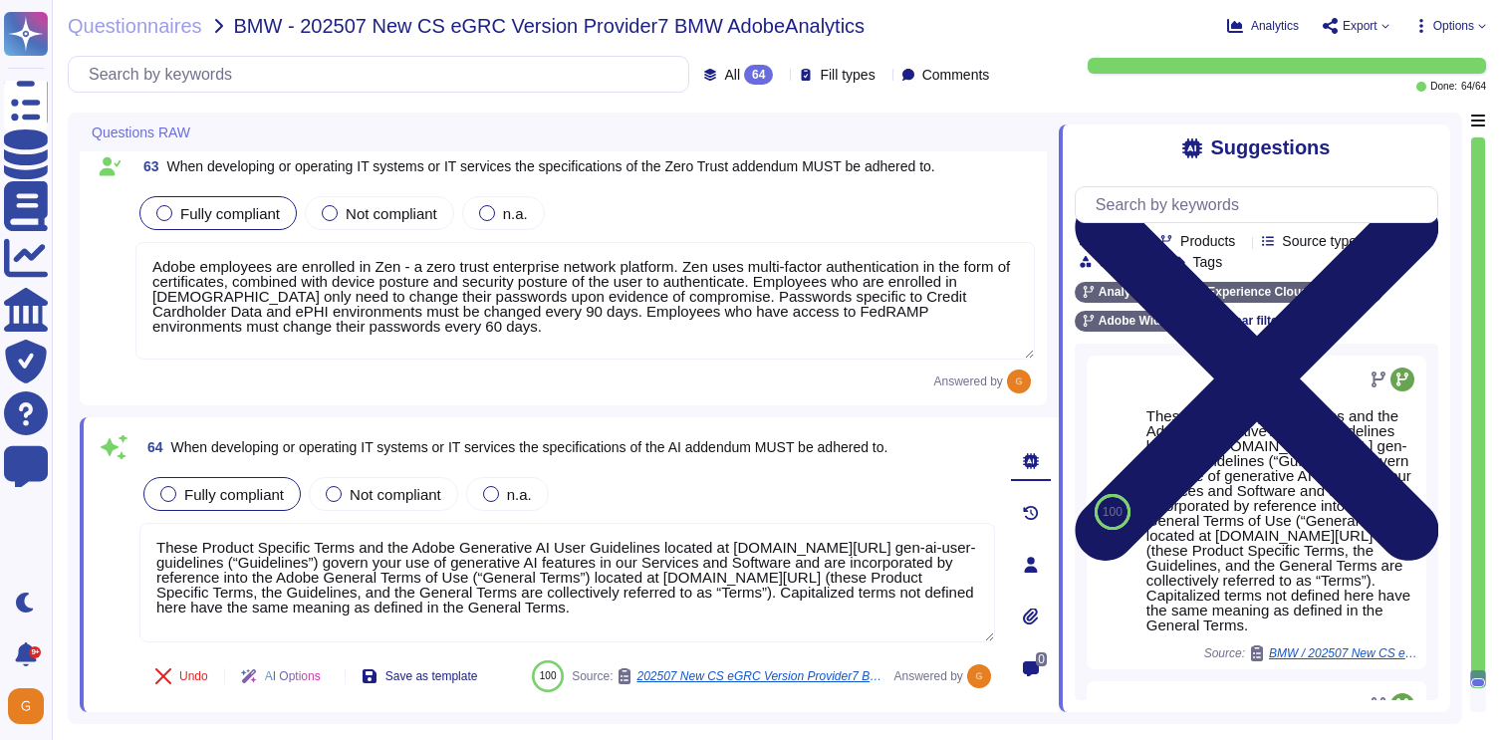
click at [1426, 138] on icon at bounding box center [1255, 378] width 363 height 485
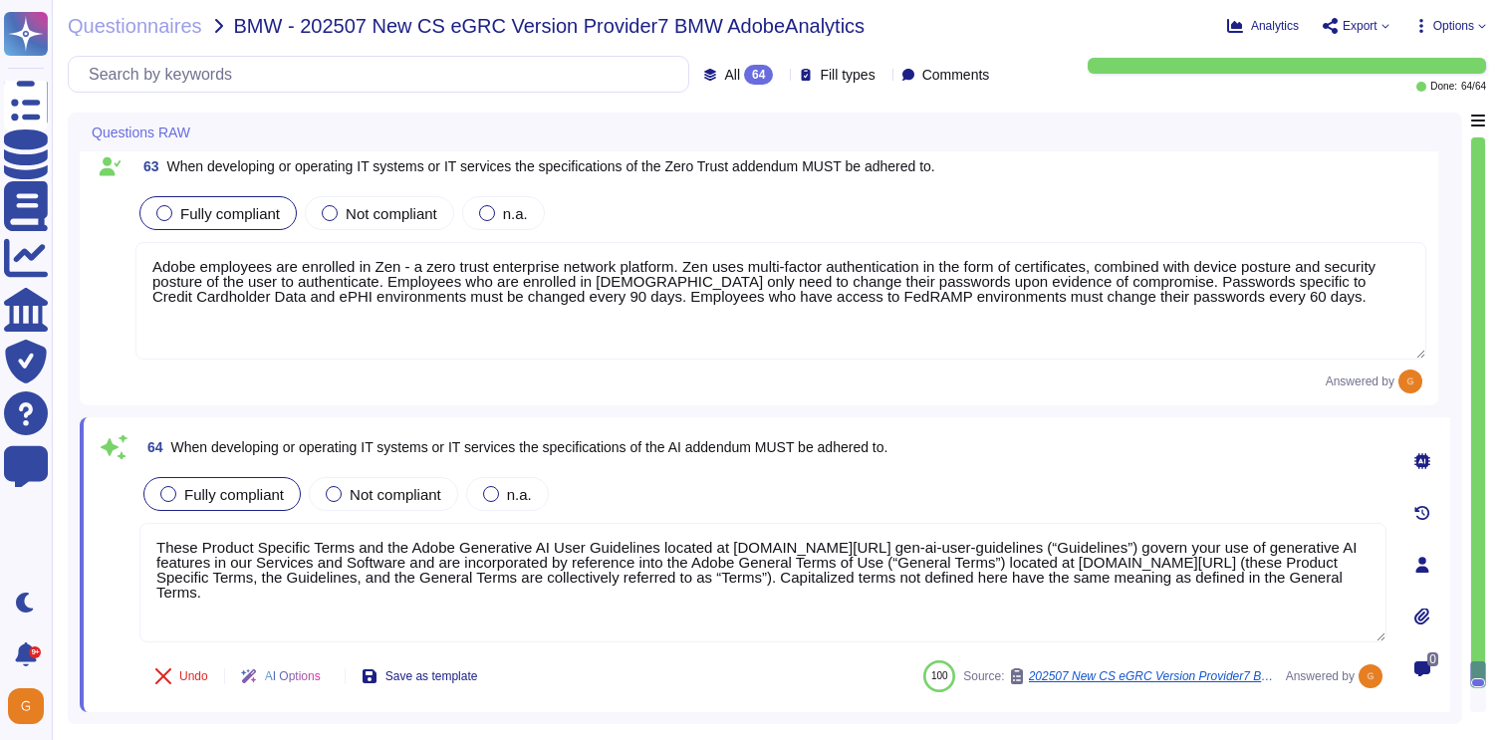
click at [1477, 29] on span "Options" at bounding box center [1449, 26] width 73 height 16
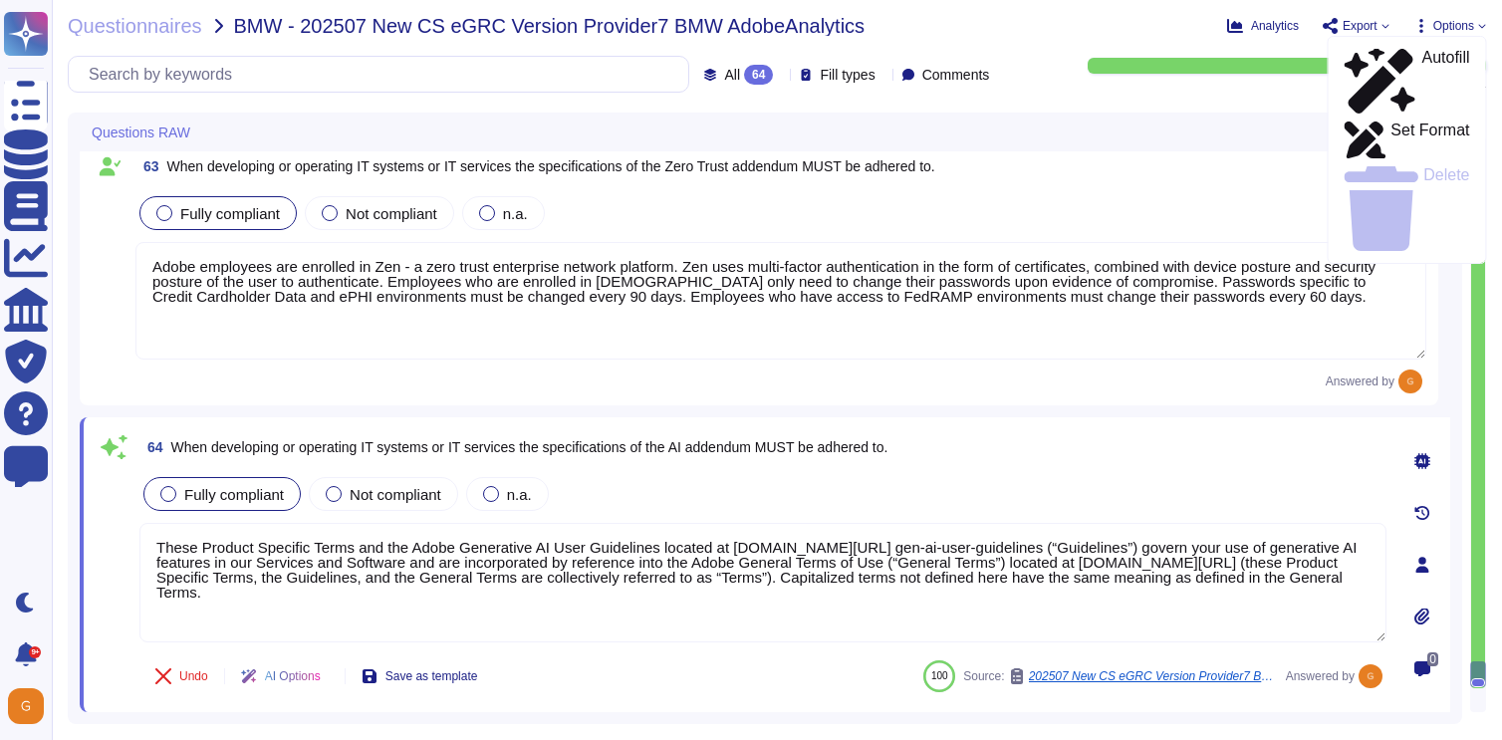
click at [1381, 27] on icon at bounding box center [1384, 26] width 7 height 4
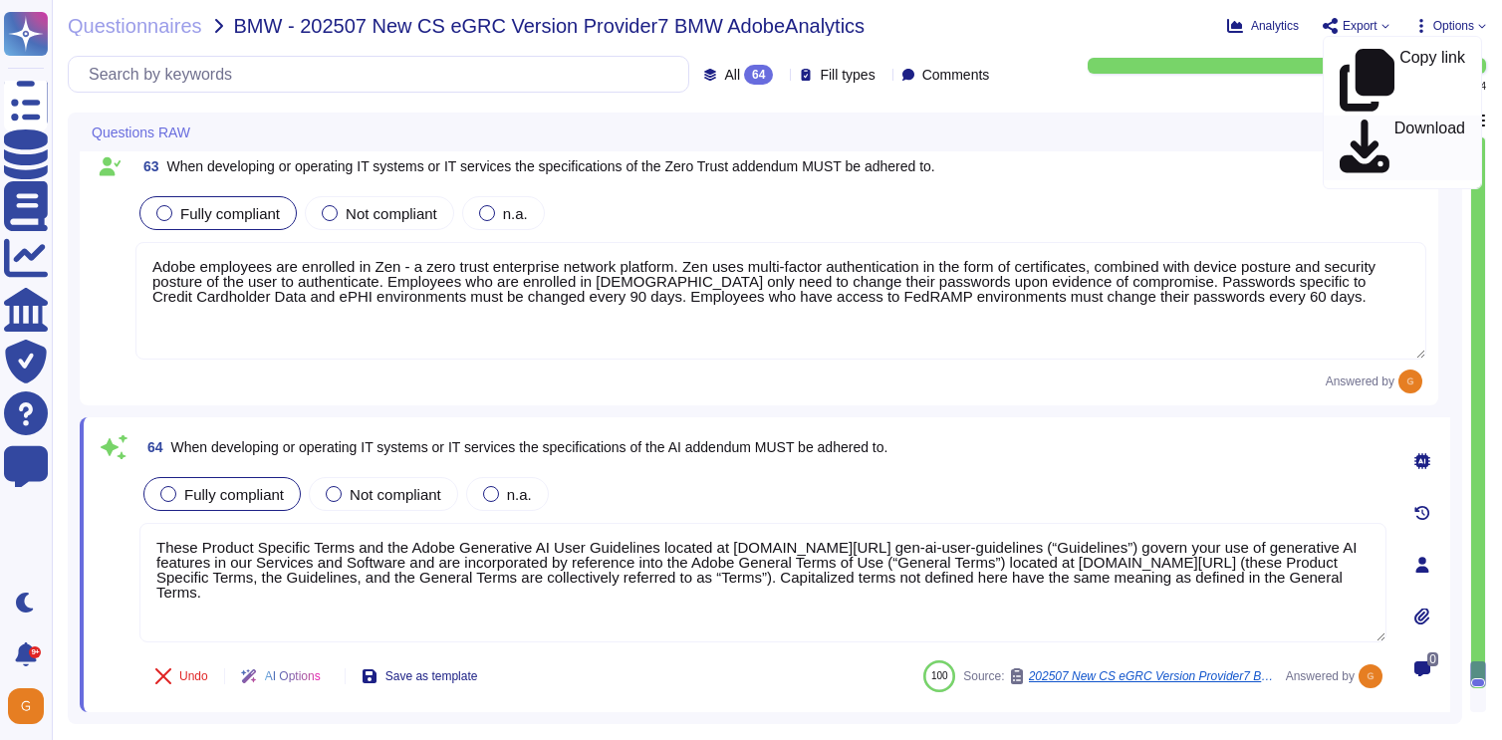
click at [1394, 120] on p "Download" at bounding box center [1429, 148] width 71 height 56
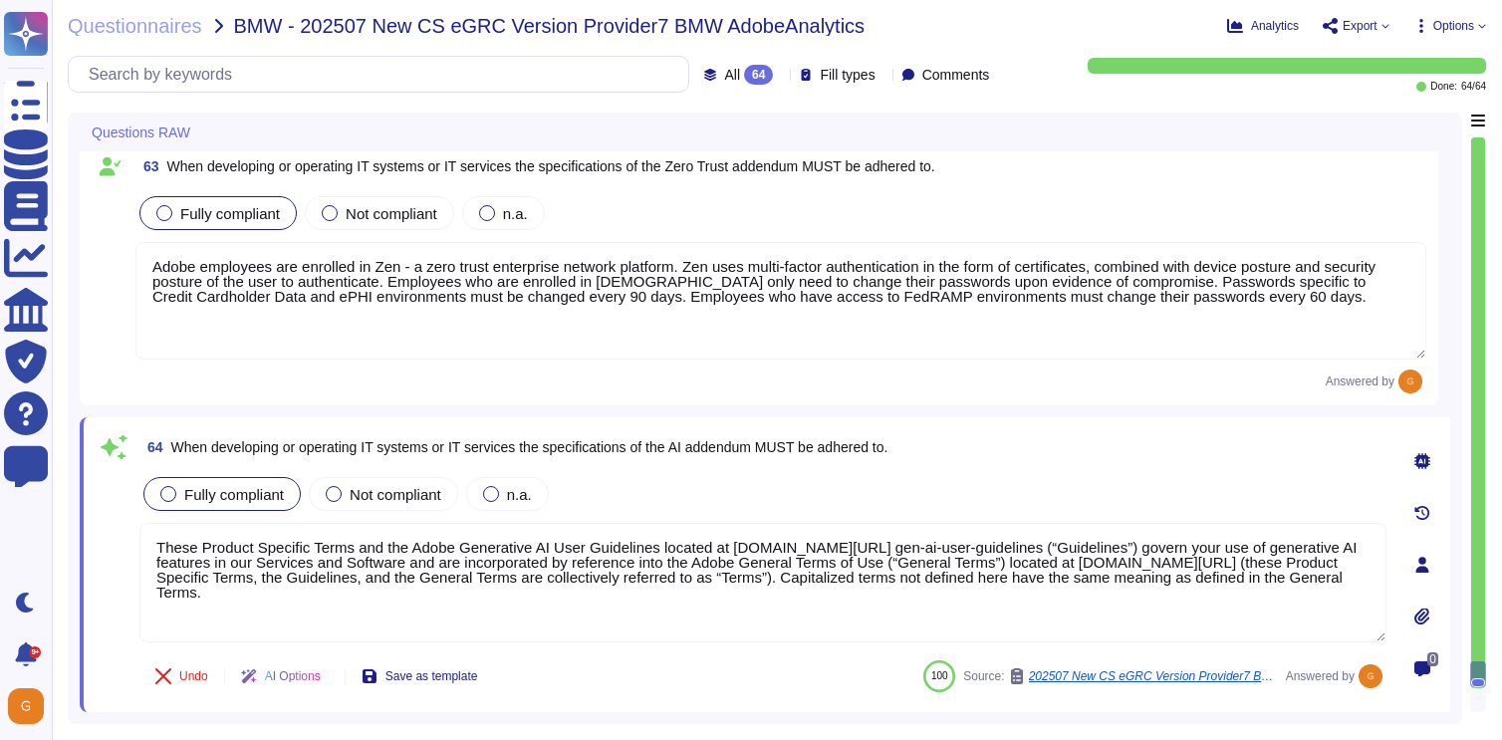
click at [1472, 32] on span "Options" at bounding box center [1453, 26] width 41 height 12
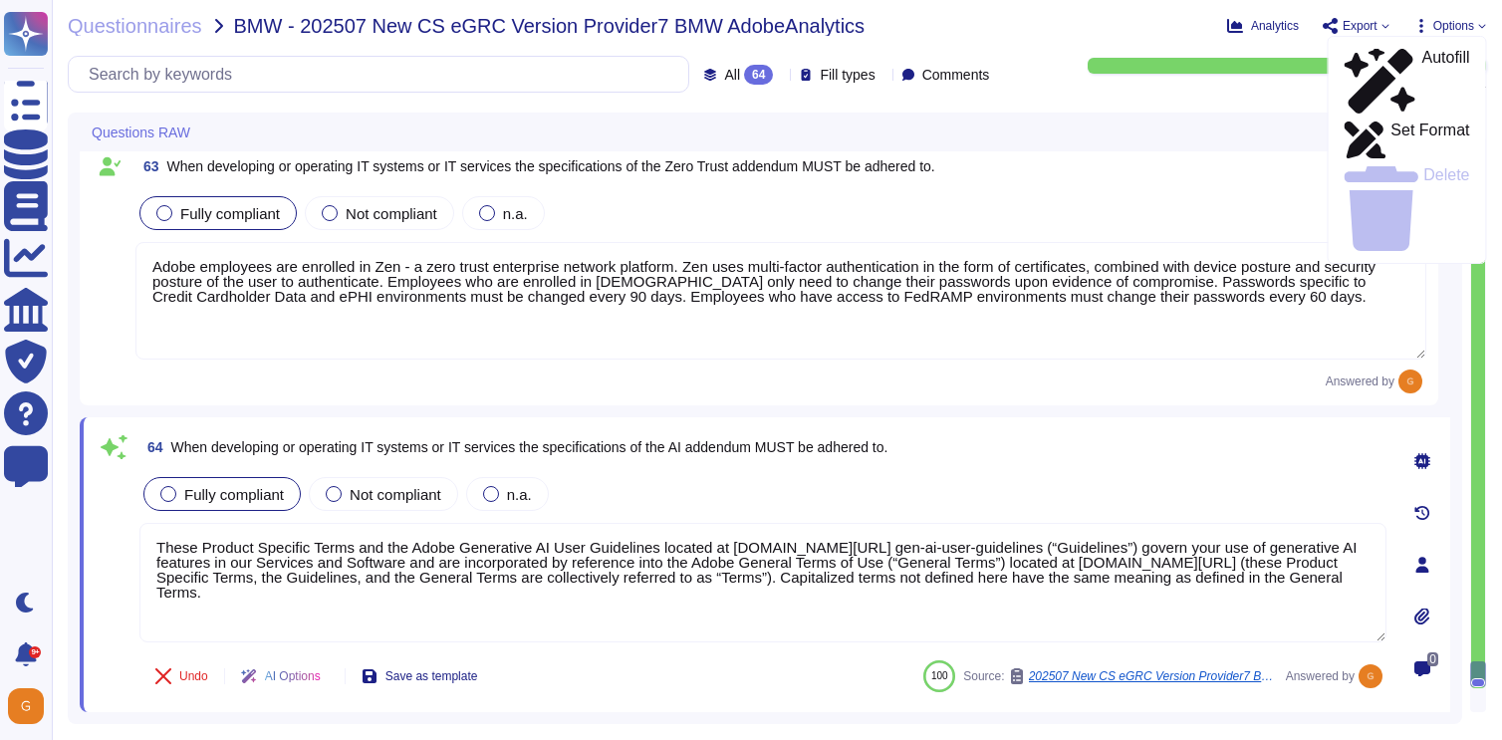
click at [1419, 25] on icon at bounding box center [1421, 26] width 4 height 14
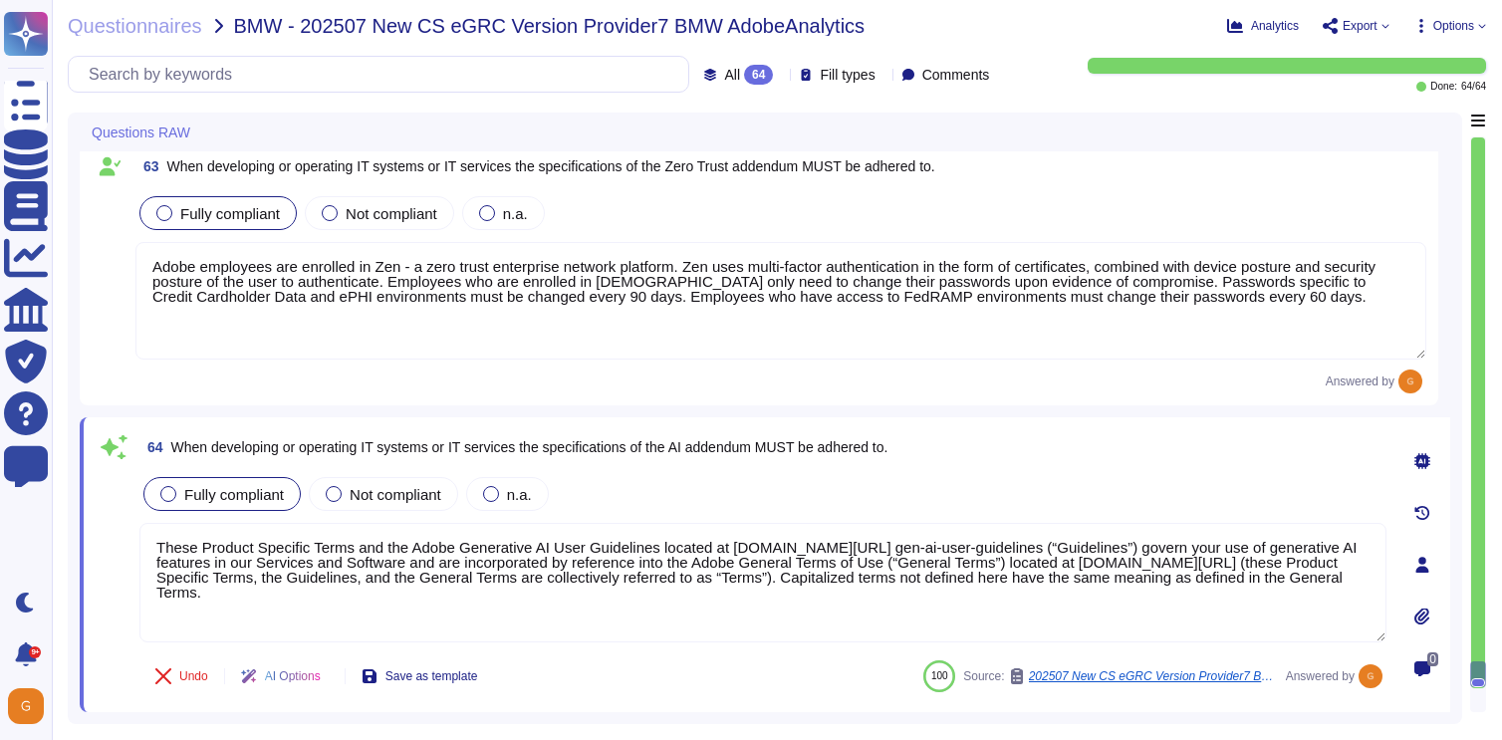
click at [1419, 25] on icon at bounding box center [1421, 26] width 4 height 14
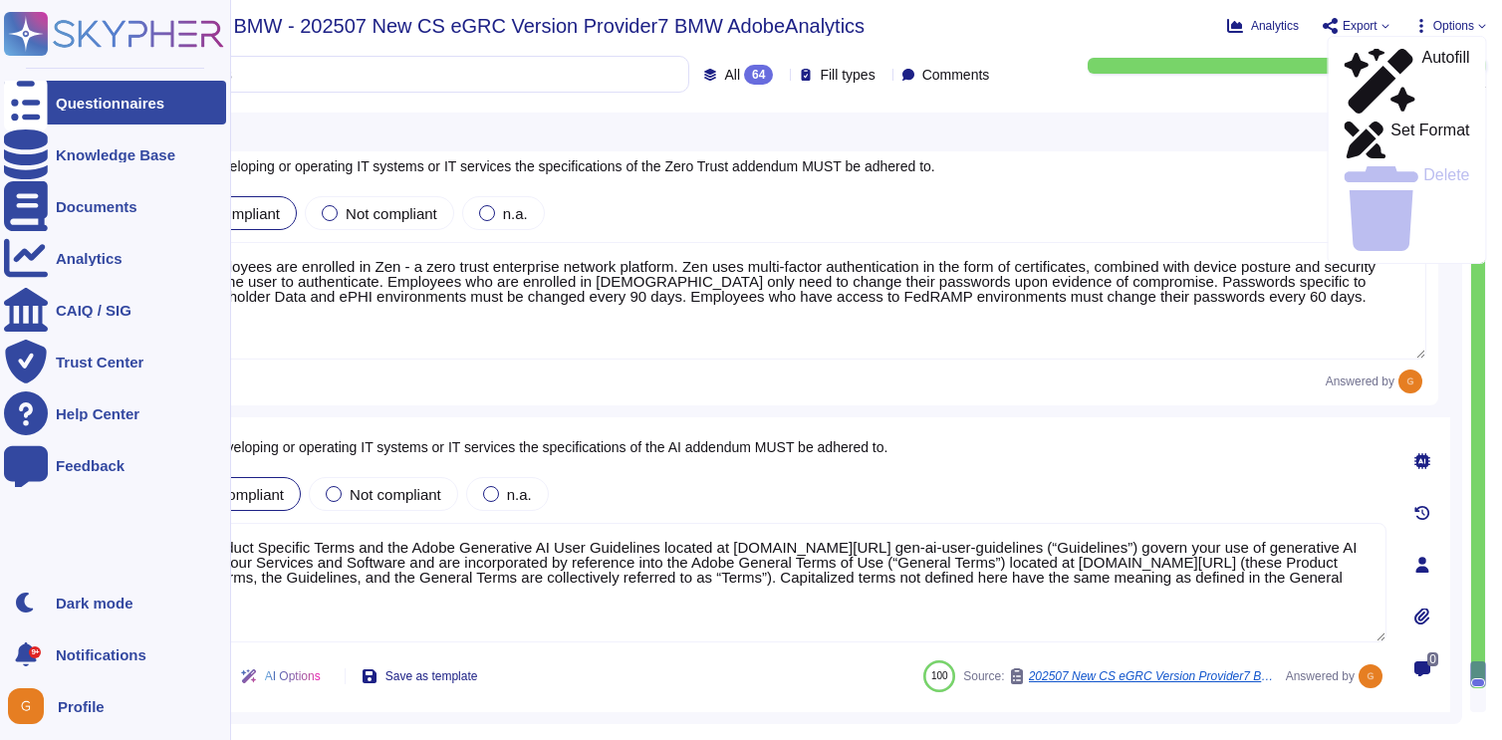
click at [25, 95] on icon at bounding box center [26, 103] width 44 height 59
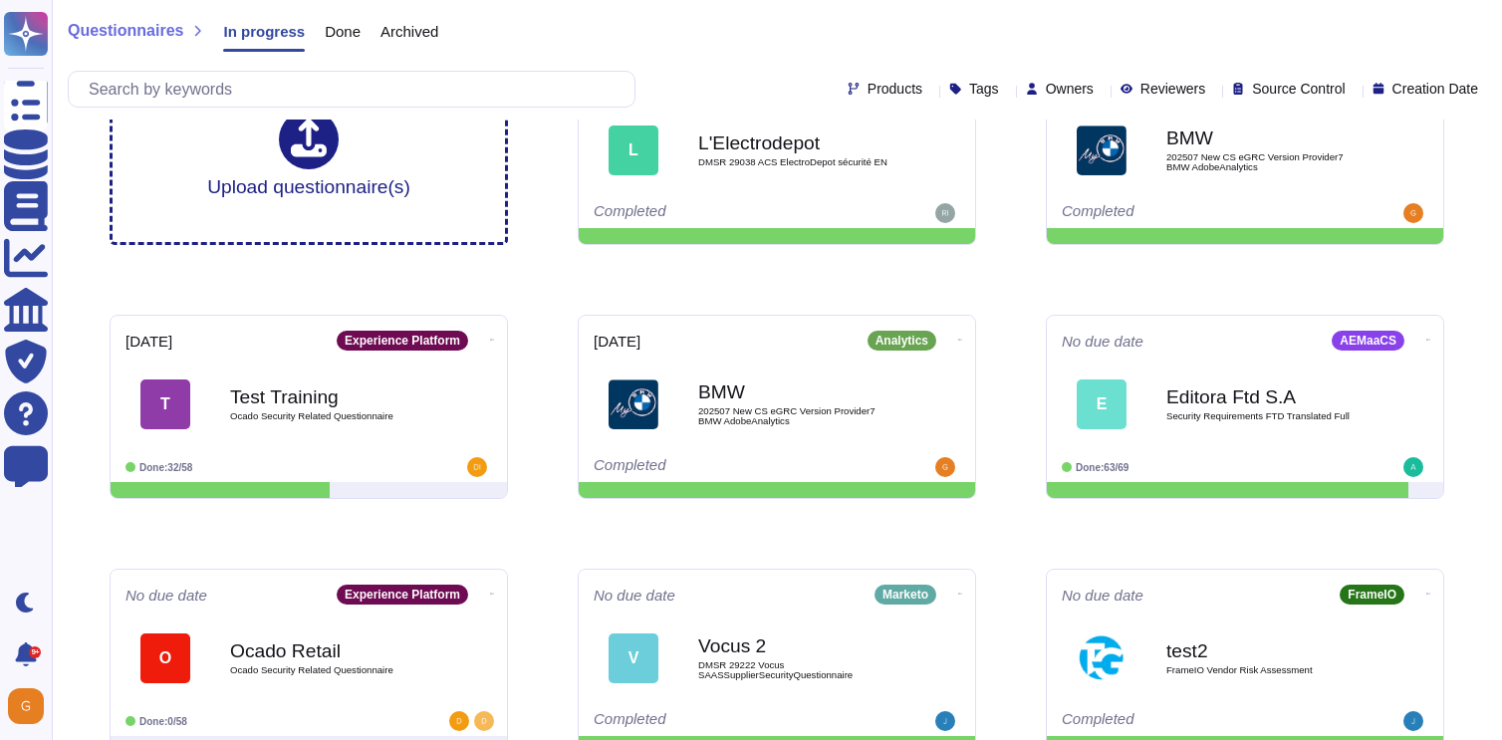
scroll to position [78, 0]
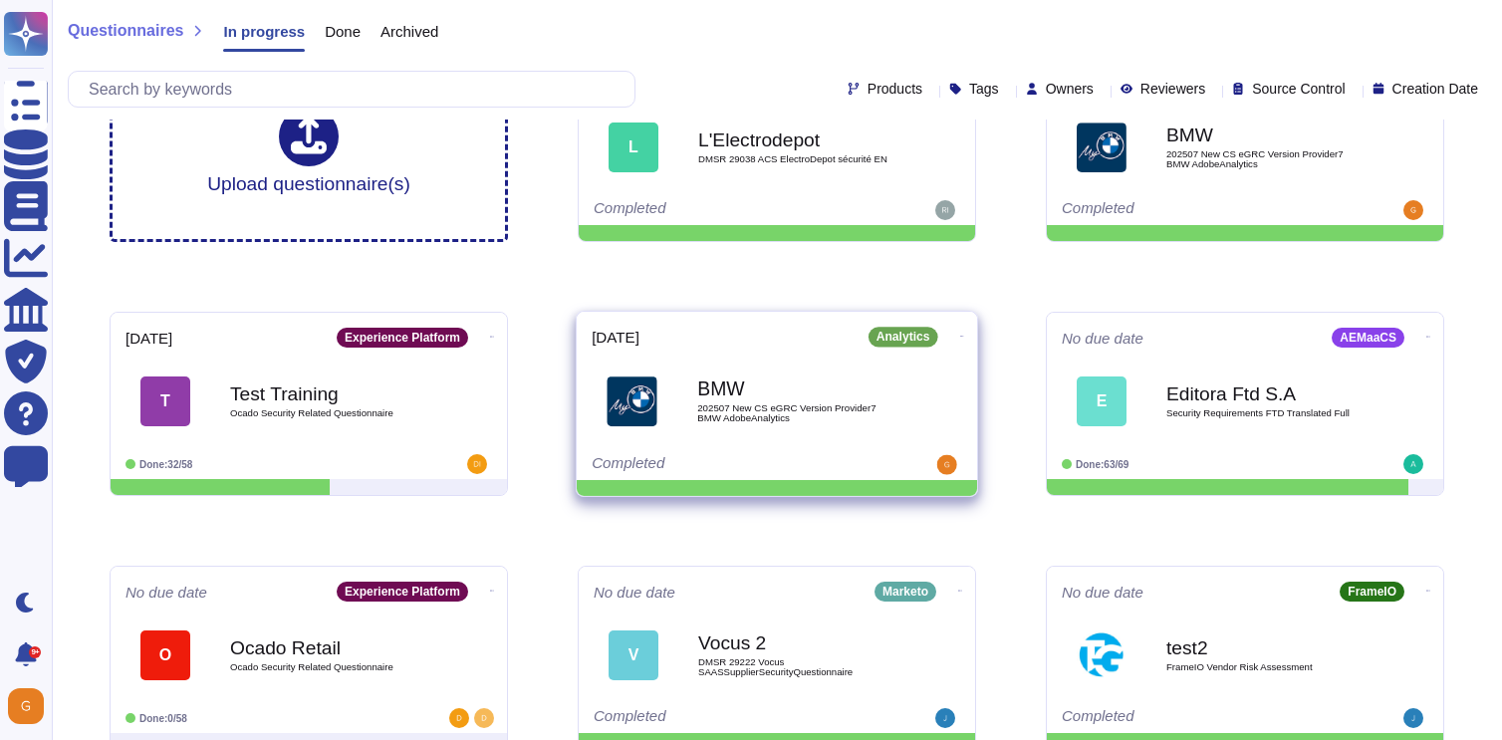
click at [960, 334] on icon at bounding box center [962, 336] width 4 height 5
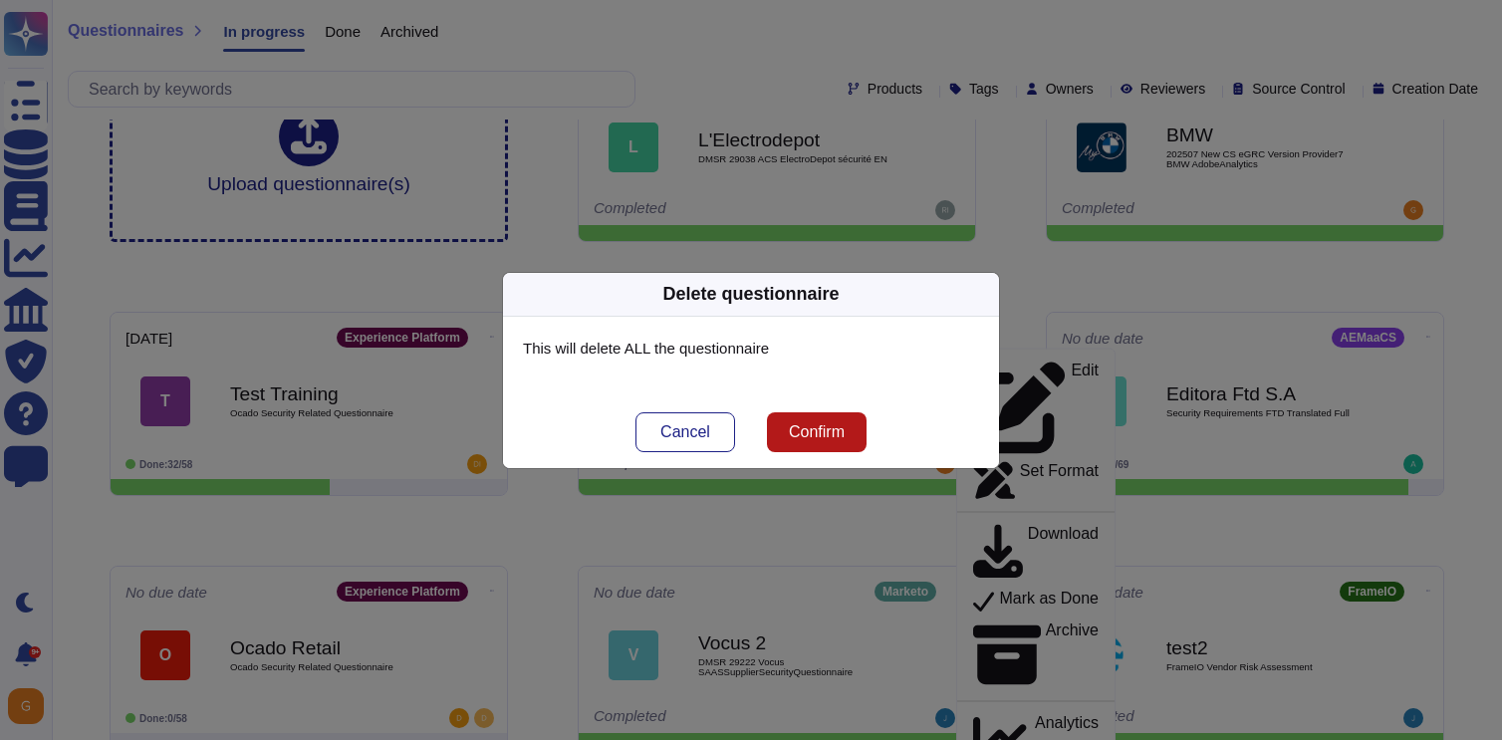
click at [804, 427] on span "Confirm" at bounding box center [817, 432] width 56 height 16
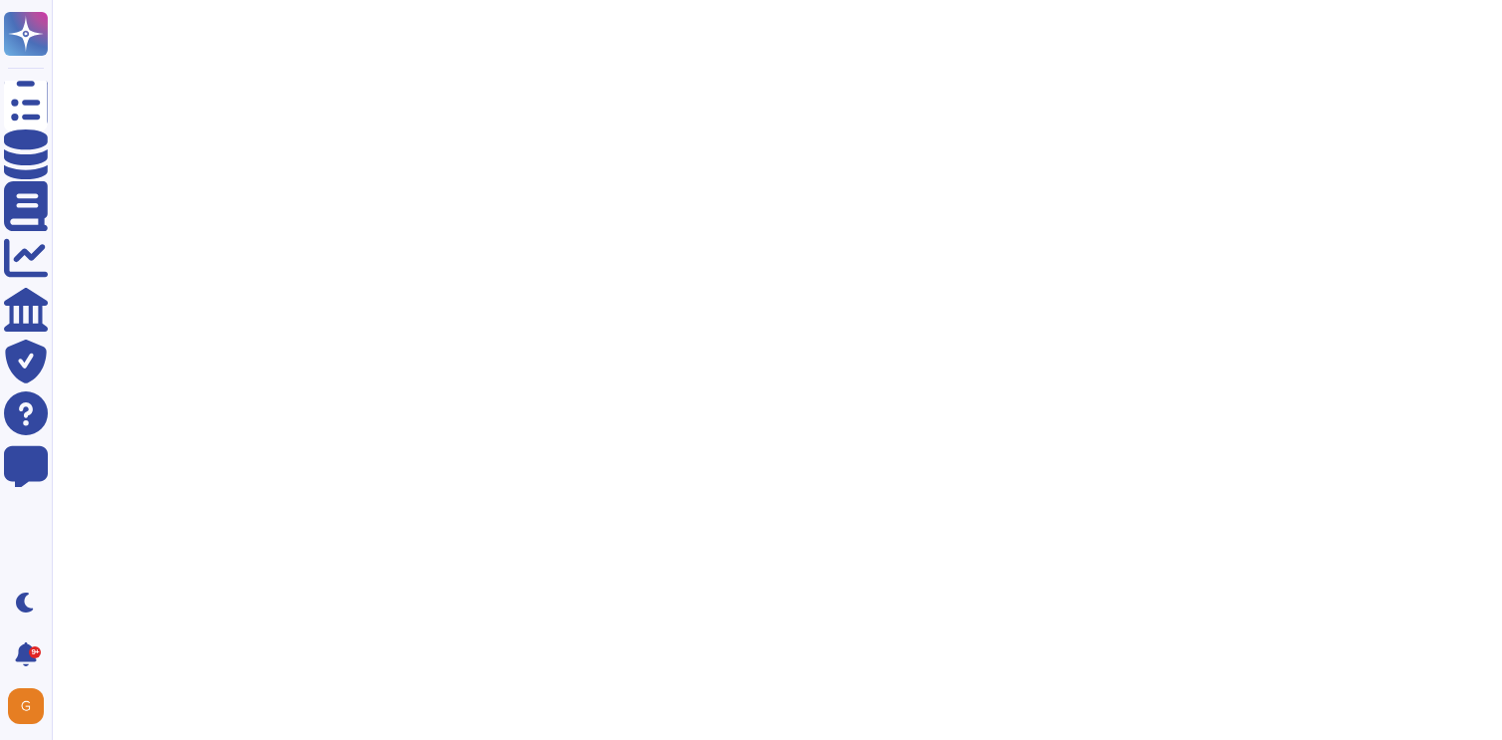
scroll to position [0, 0]
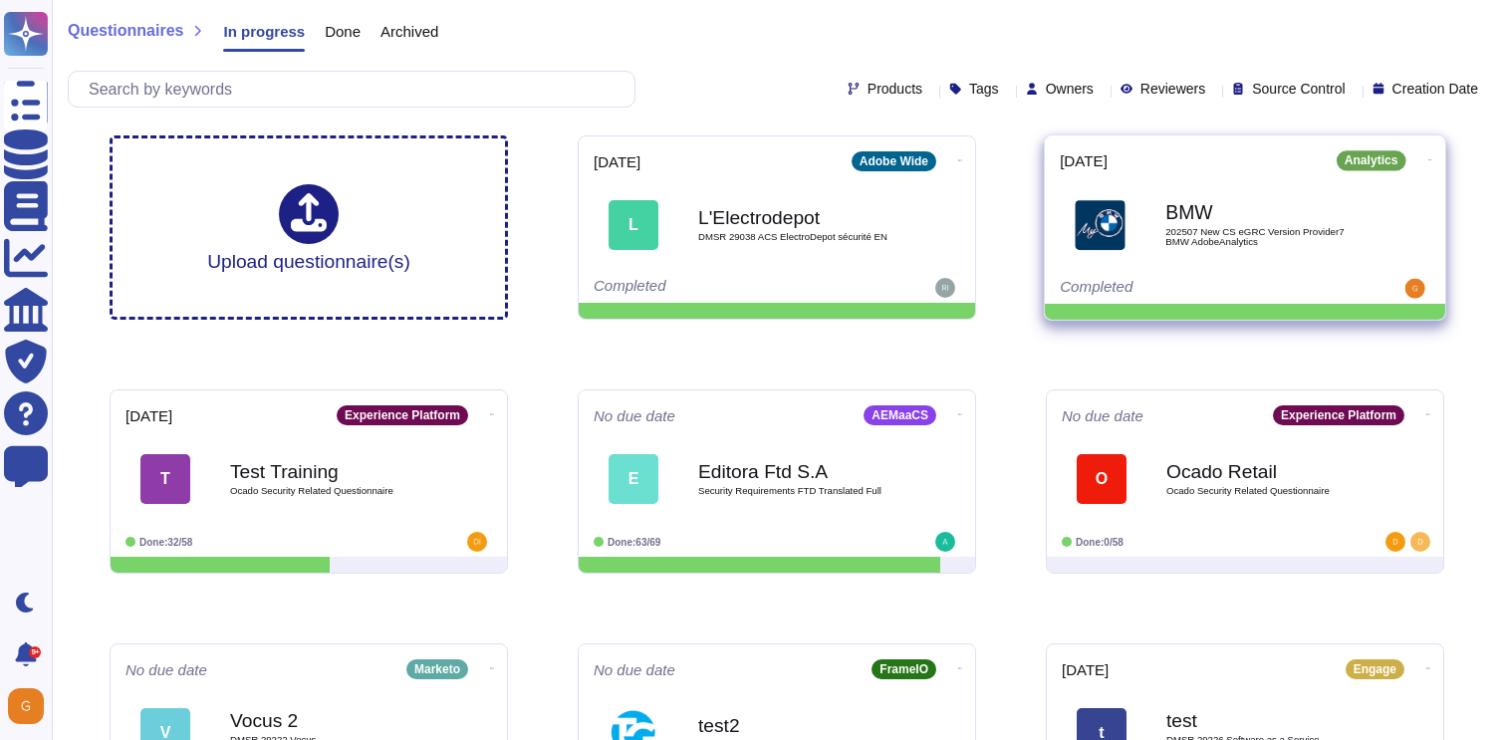
click at [1428, 159] on icon at bounding box center [1430, 159] width 4 height 1
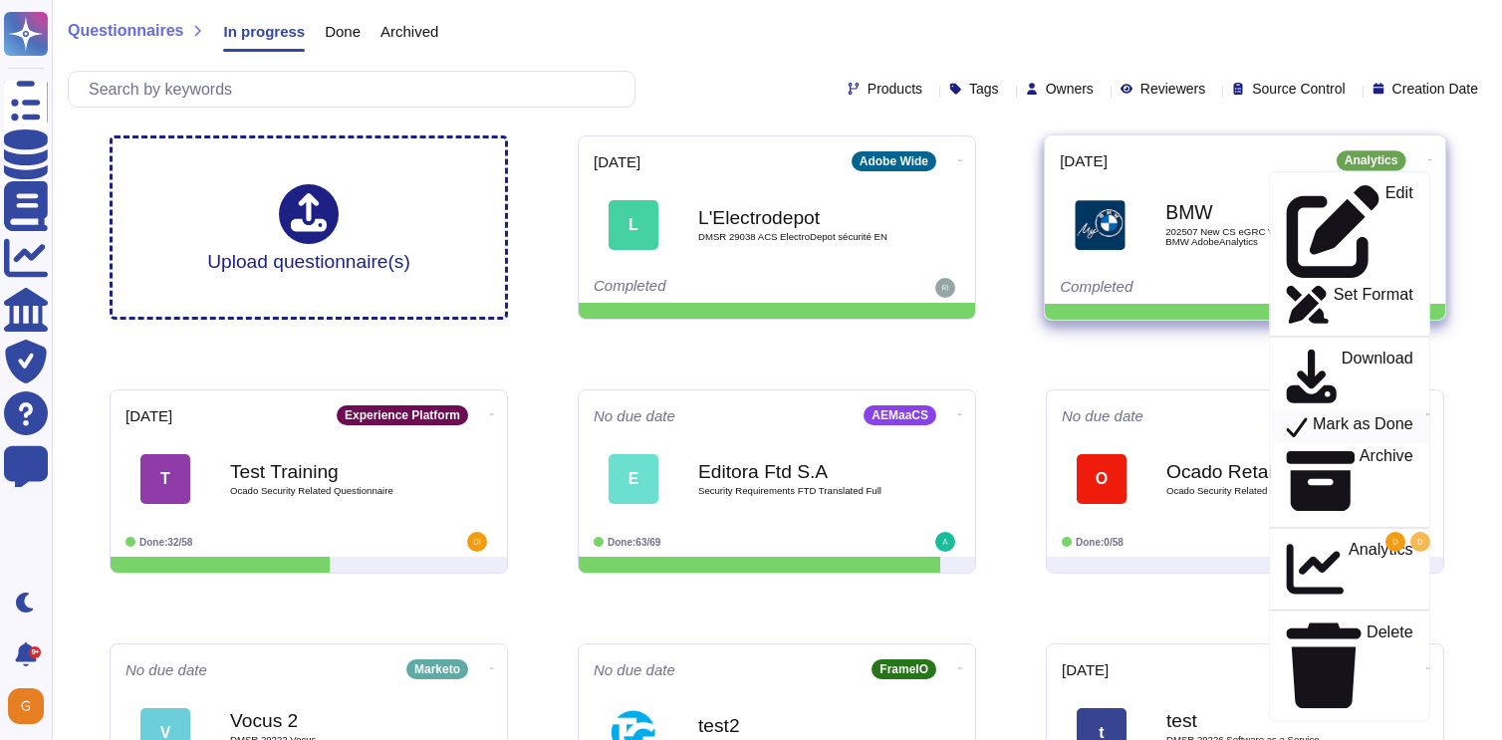
click at [1327, 415] on p "Mark as Done" at bounding box center [1362, 427] width 101 height 24
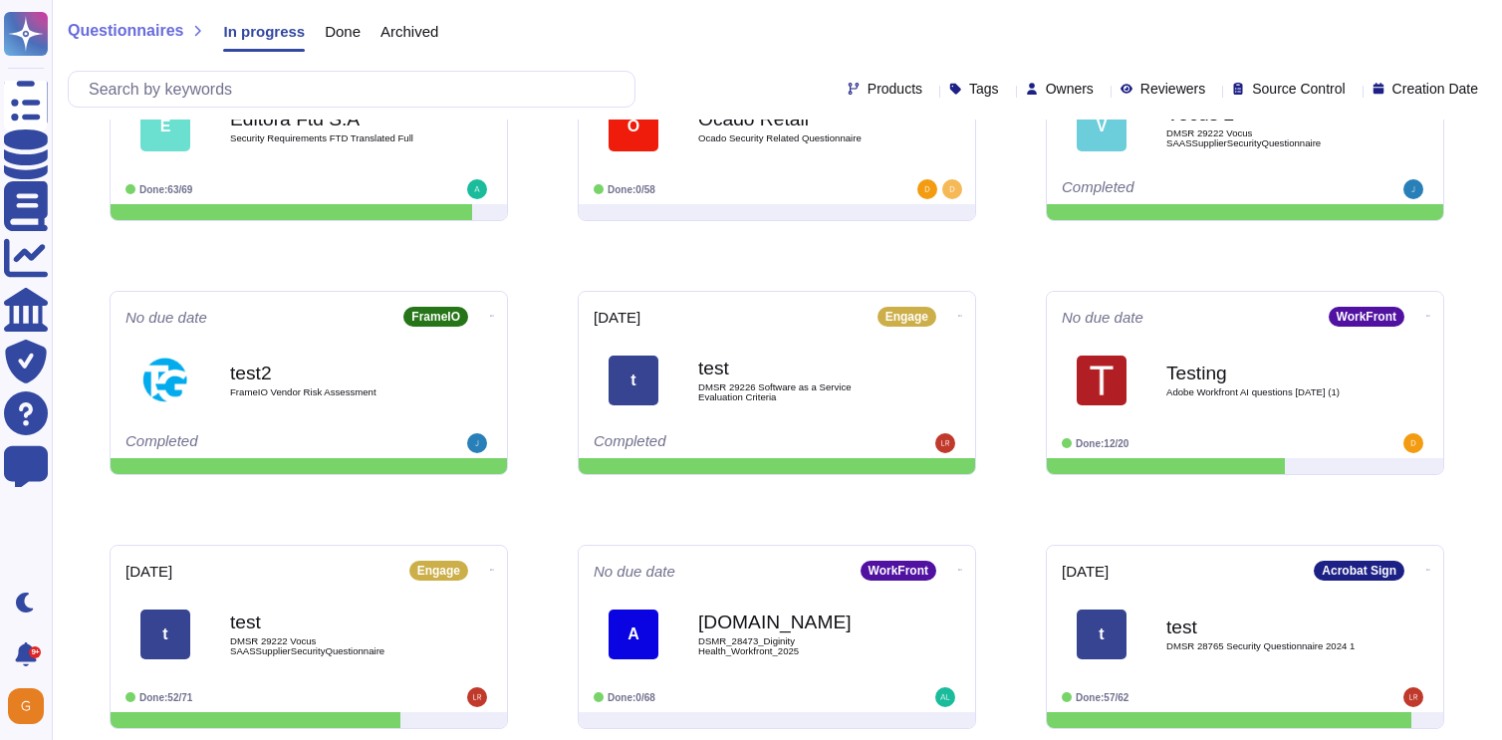
scroll to position [403, 0]
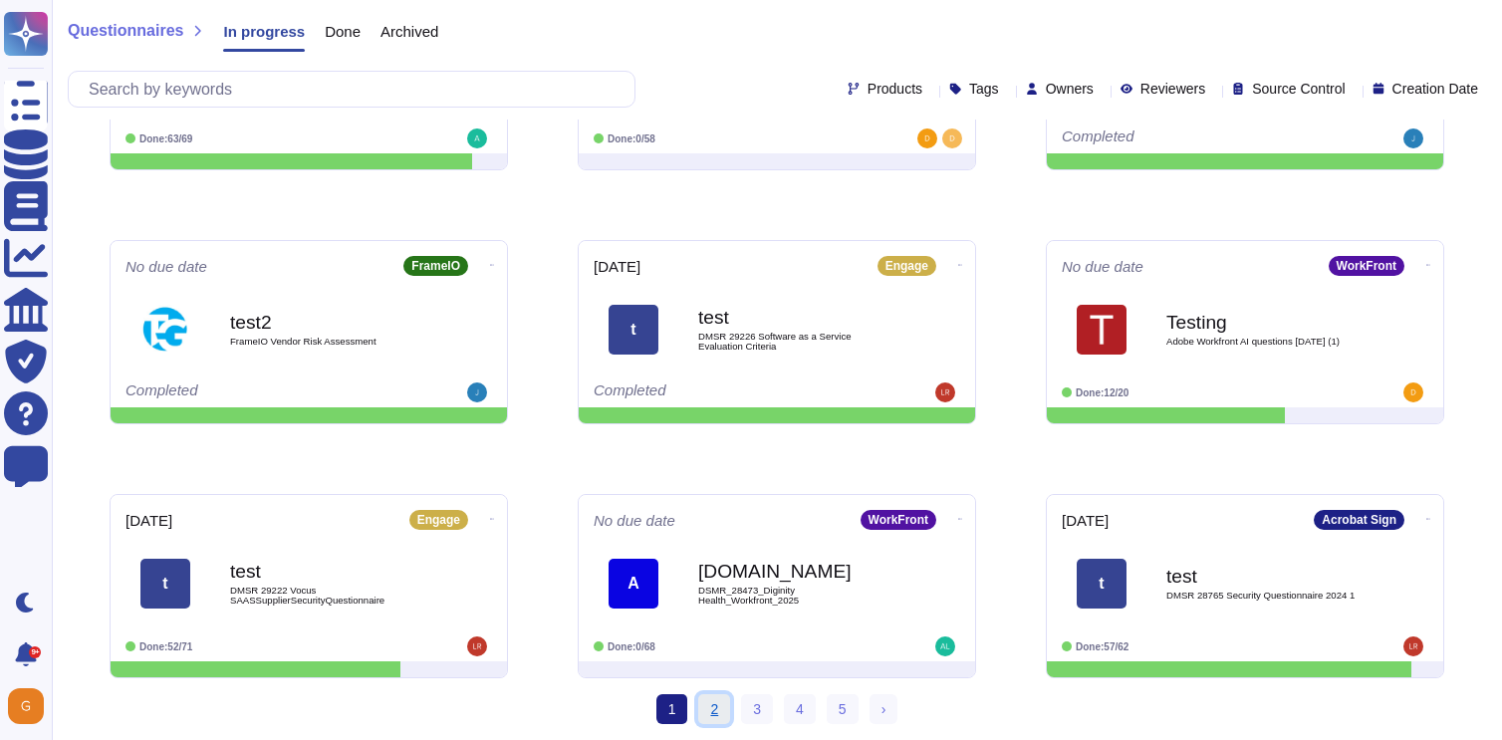
click at [708, 705] on link "2" at bounding box center [714, 709] width 32 height 30
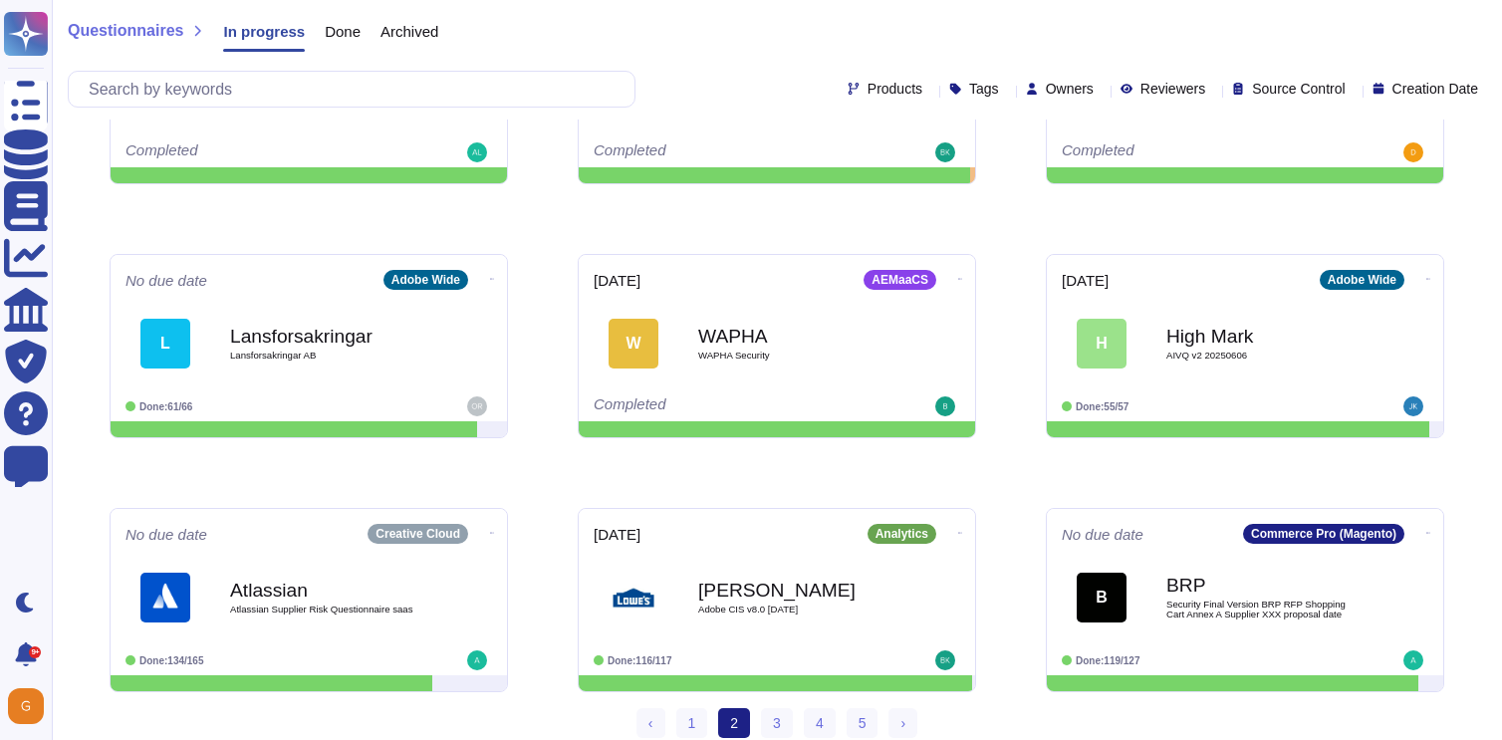
scroll to position [394, 0]
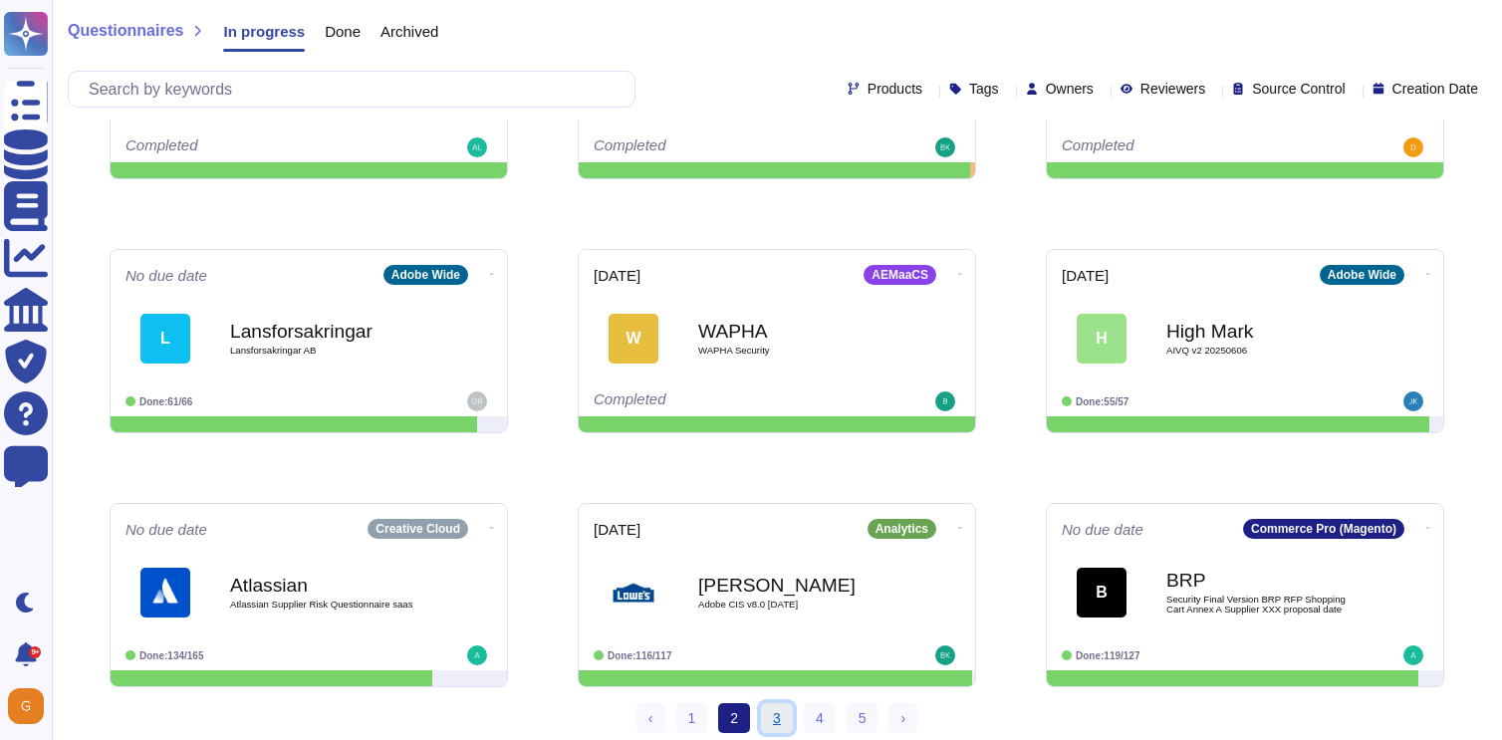
click at [768, 722] on link "3" at bounding box center [777, 718] width 32 height 30
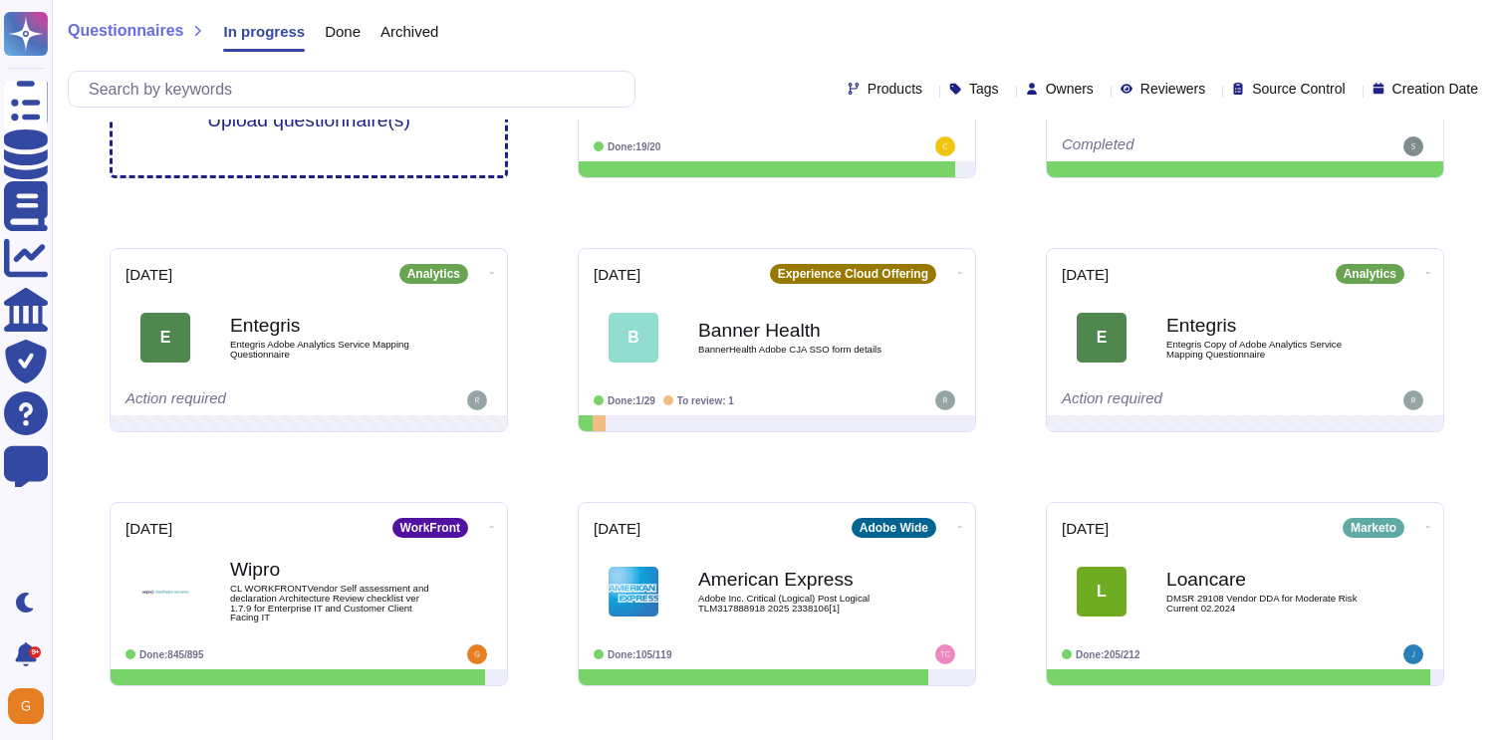
scroll to position [132, 0]
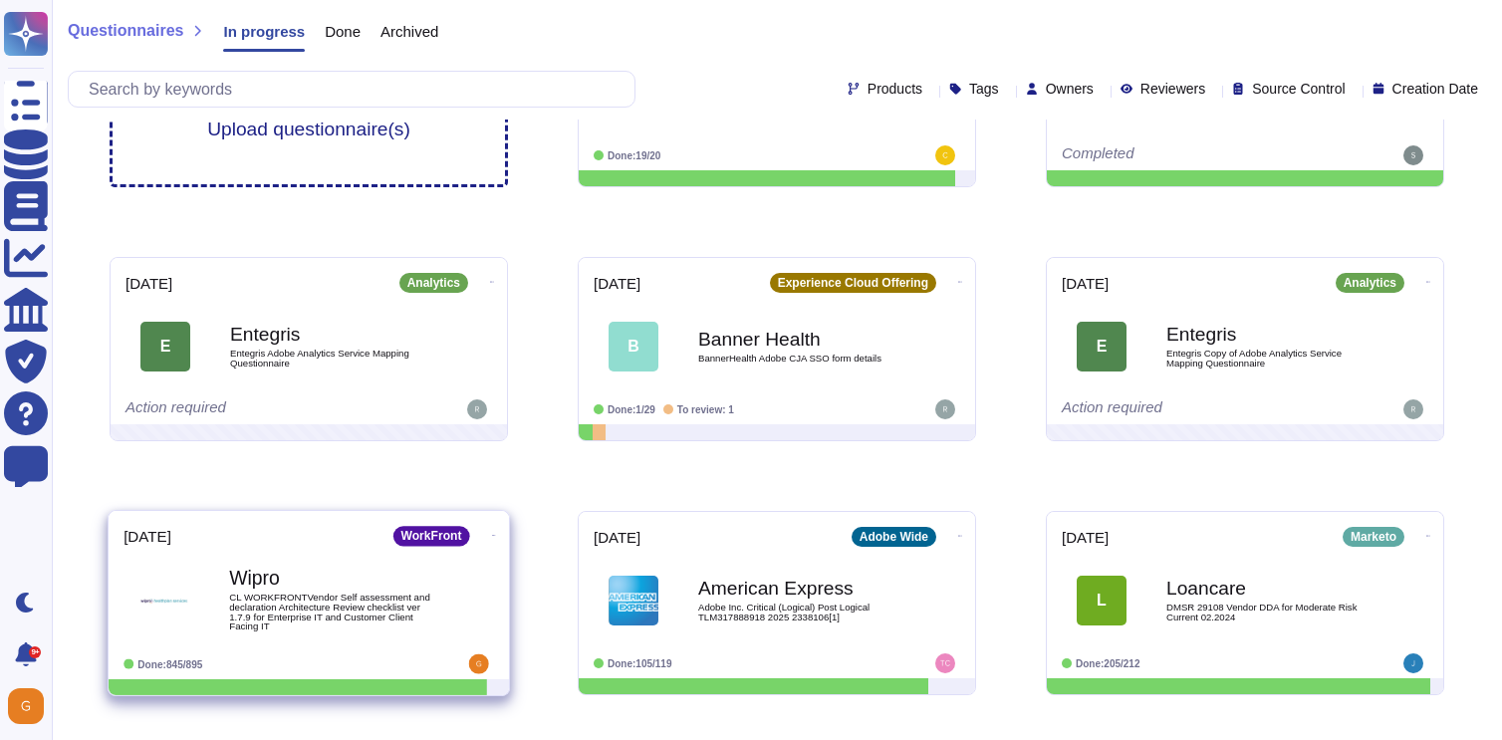
click at [286, 558] on div "Wipro CL WORKFRONTVendor Self assessment and declaration Architecture Review ch…" at bounding box center [308, 600] width 370 height 101
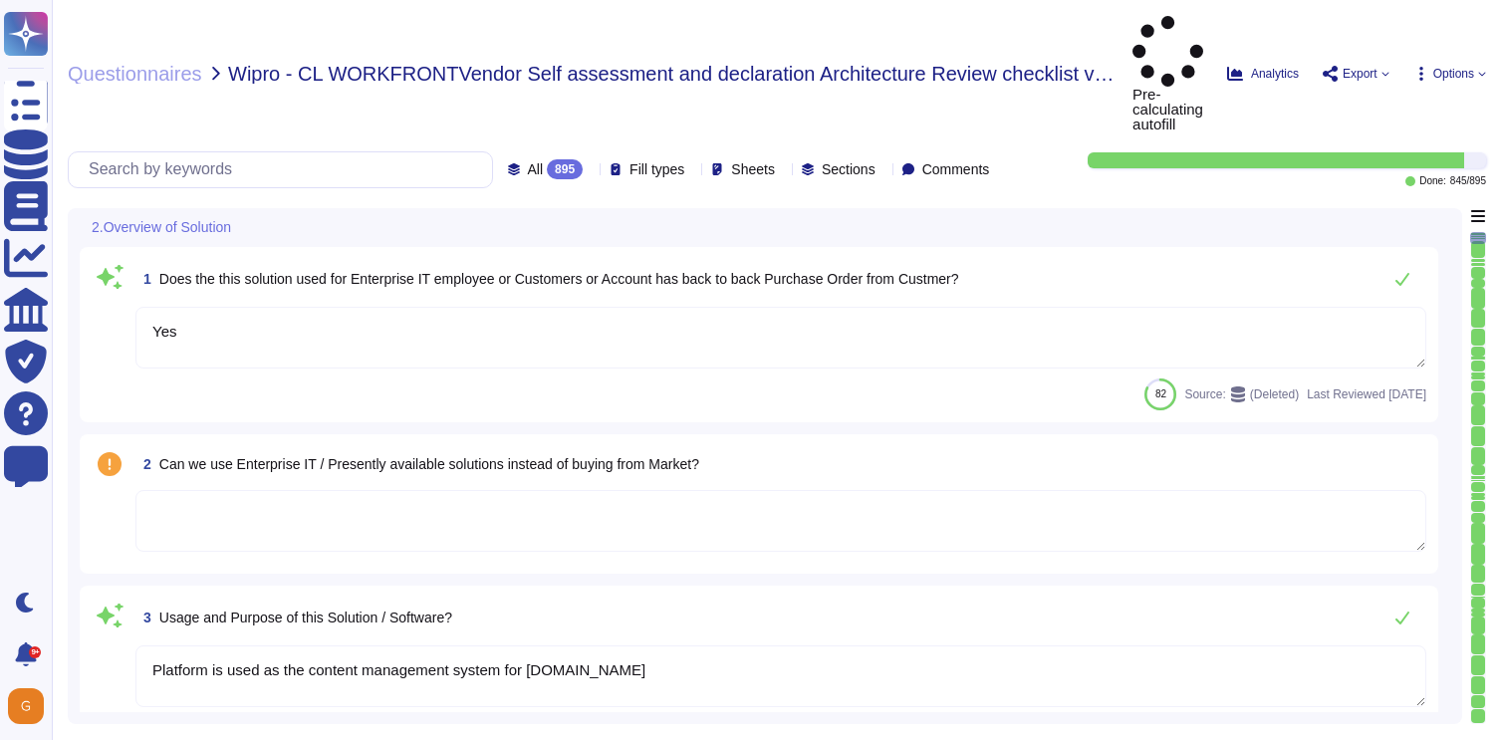
type textarea "Yes"
type textarea "Platform is used as the content management system for nutanix.com"
type textarea "End User from Irvine Co - License count provided was 1260 Acrobat Users, 197 Cr…"
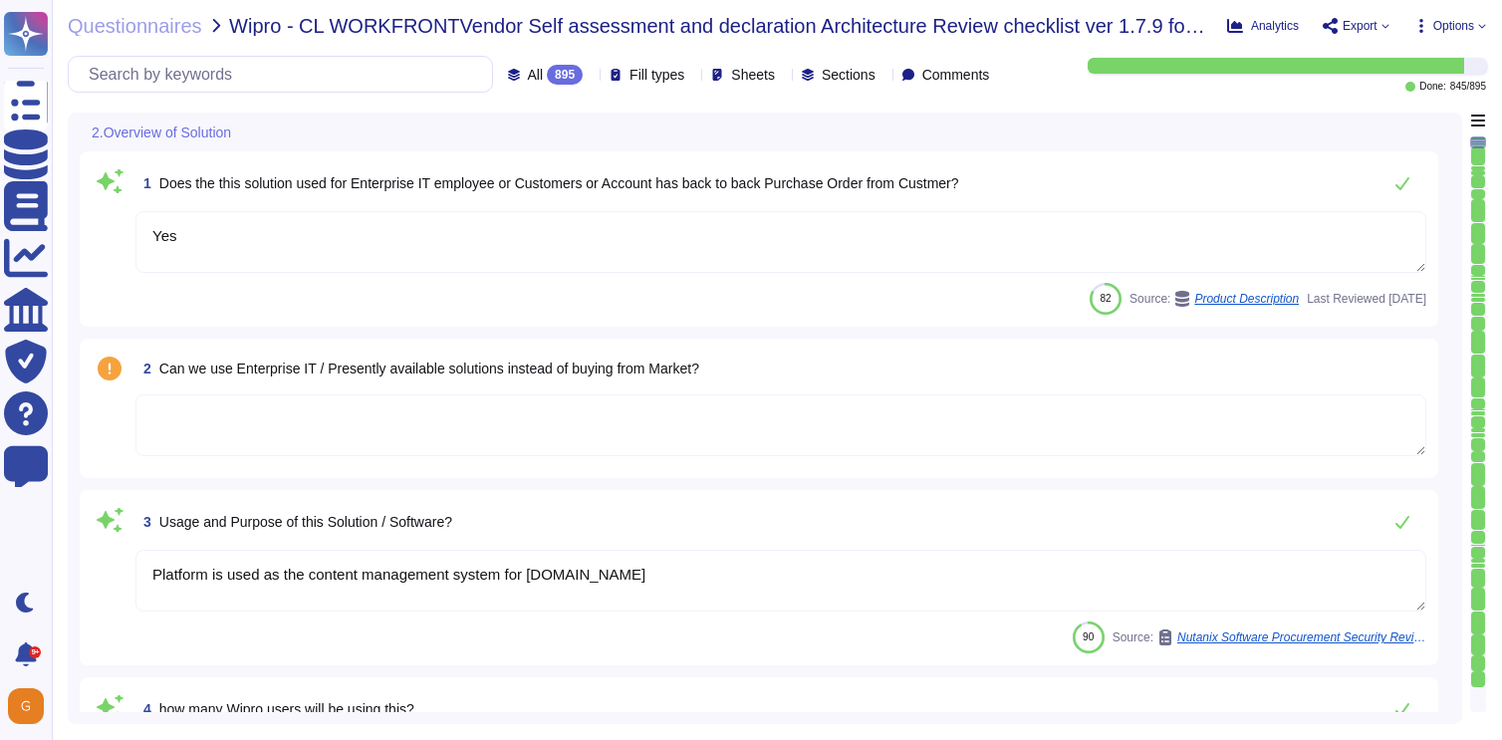
type textarea "Please refer to your products Sales order for terms."
click at [671, 244] on textarea "Yes" at bounding box center [780, 242] width 1291 height 62
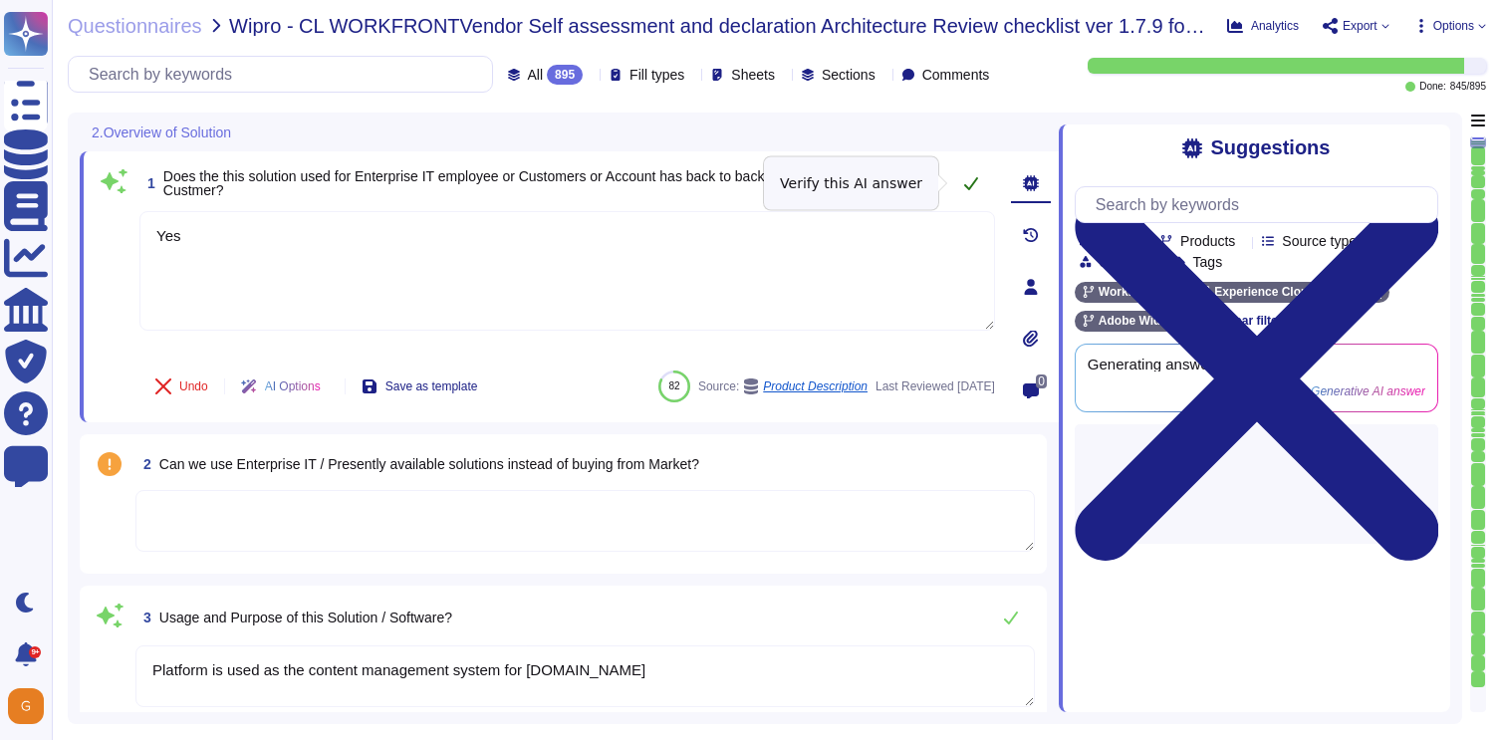
click at [964, 183] on icon at bounding box center [971, 183] width 16 height 16
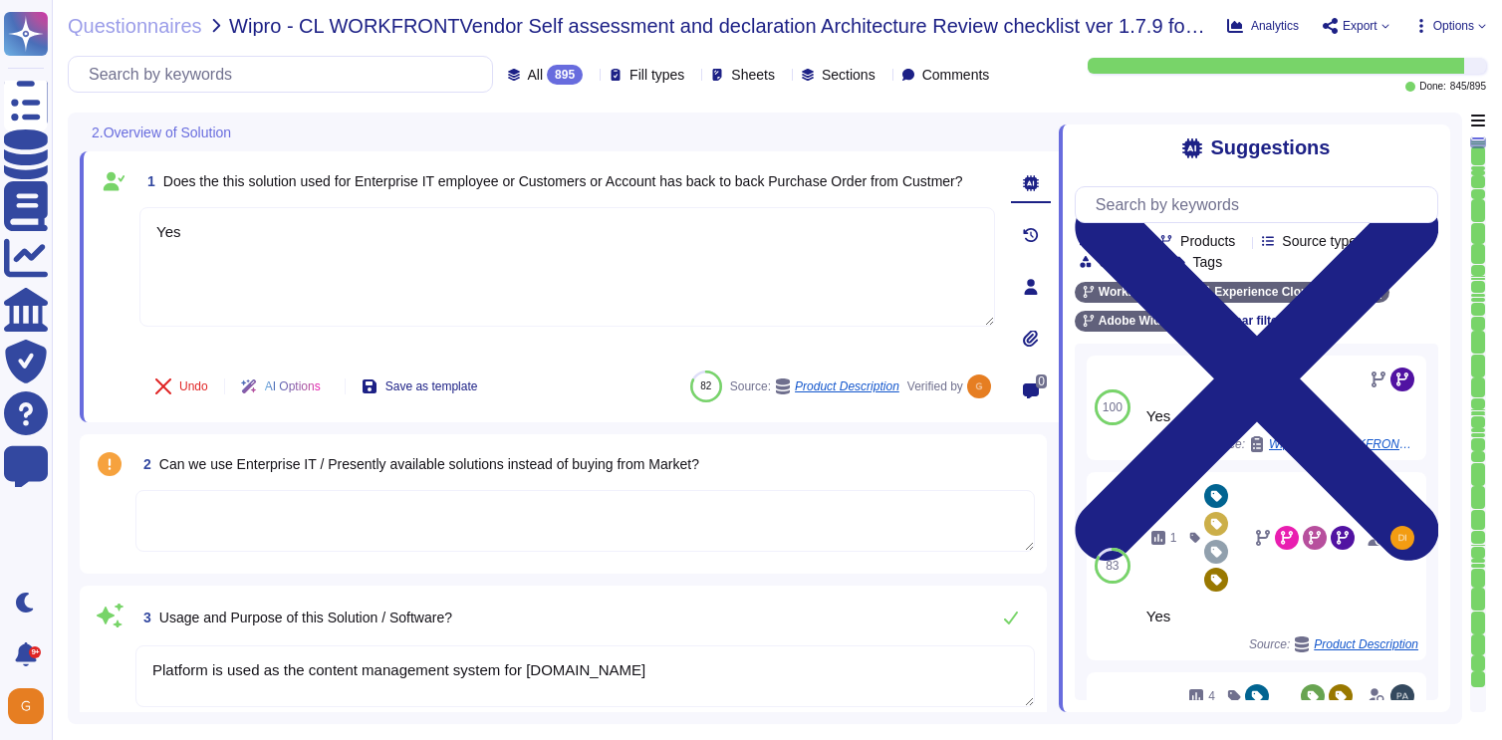
click at [670, 510] on textarea at bounding box center [584, 521] width 899 height 62
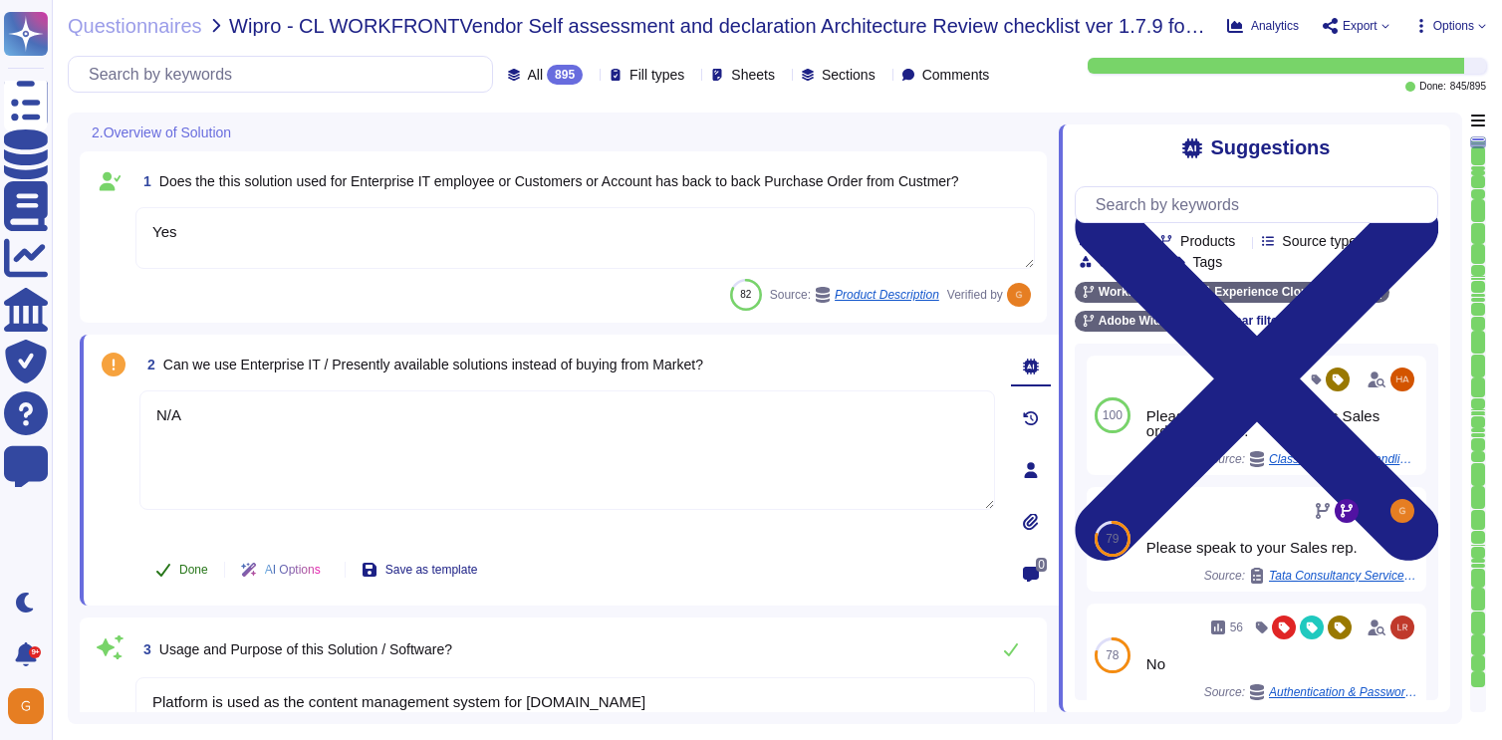
type textarea "N/A"
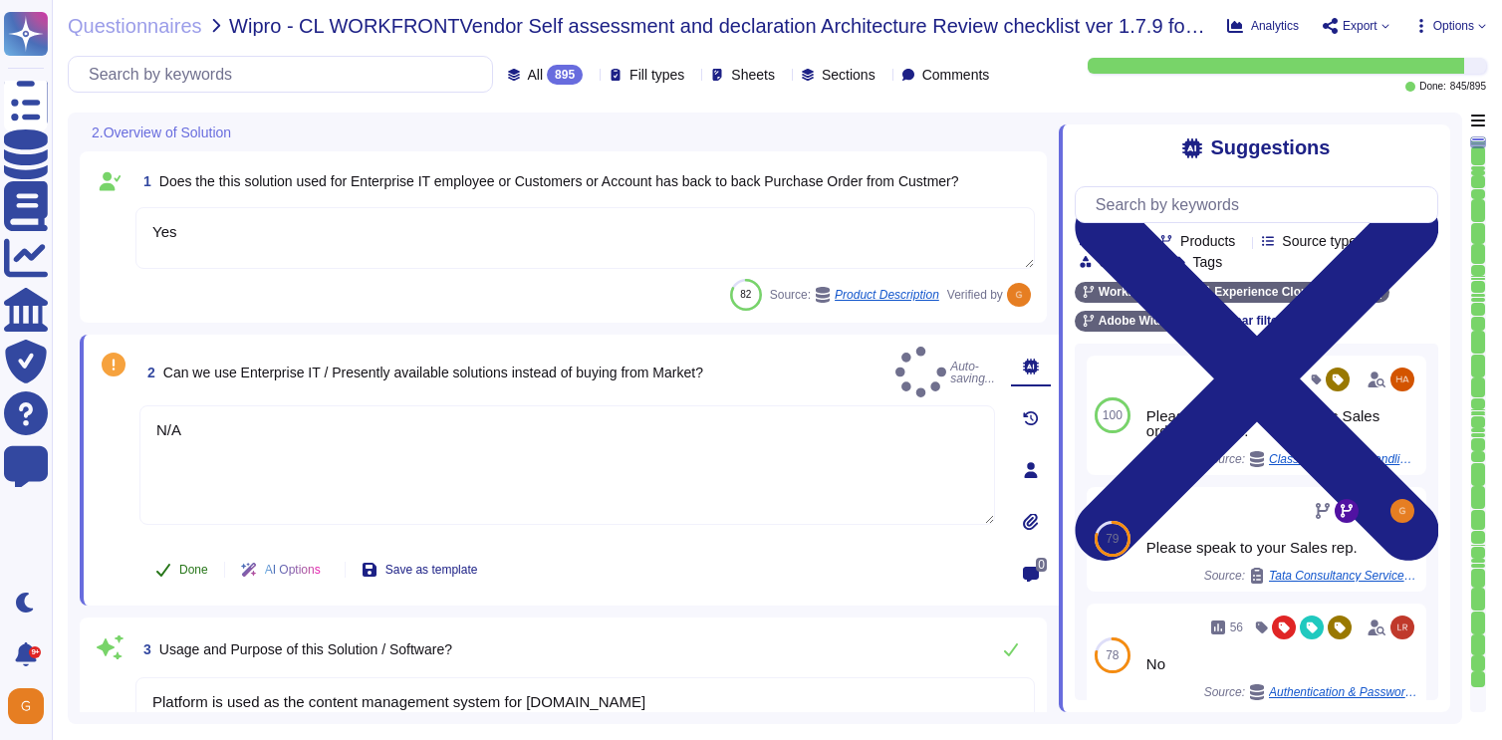
click at [183, 578] on button "Done" at bounding box center [181, 570] width 85 height 40
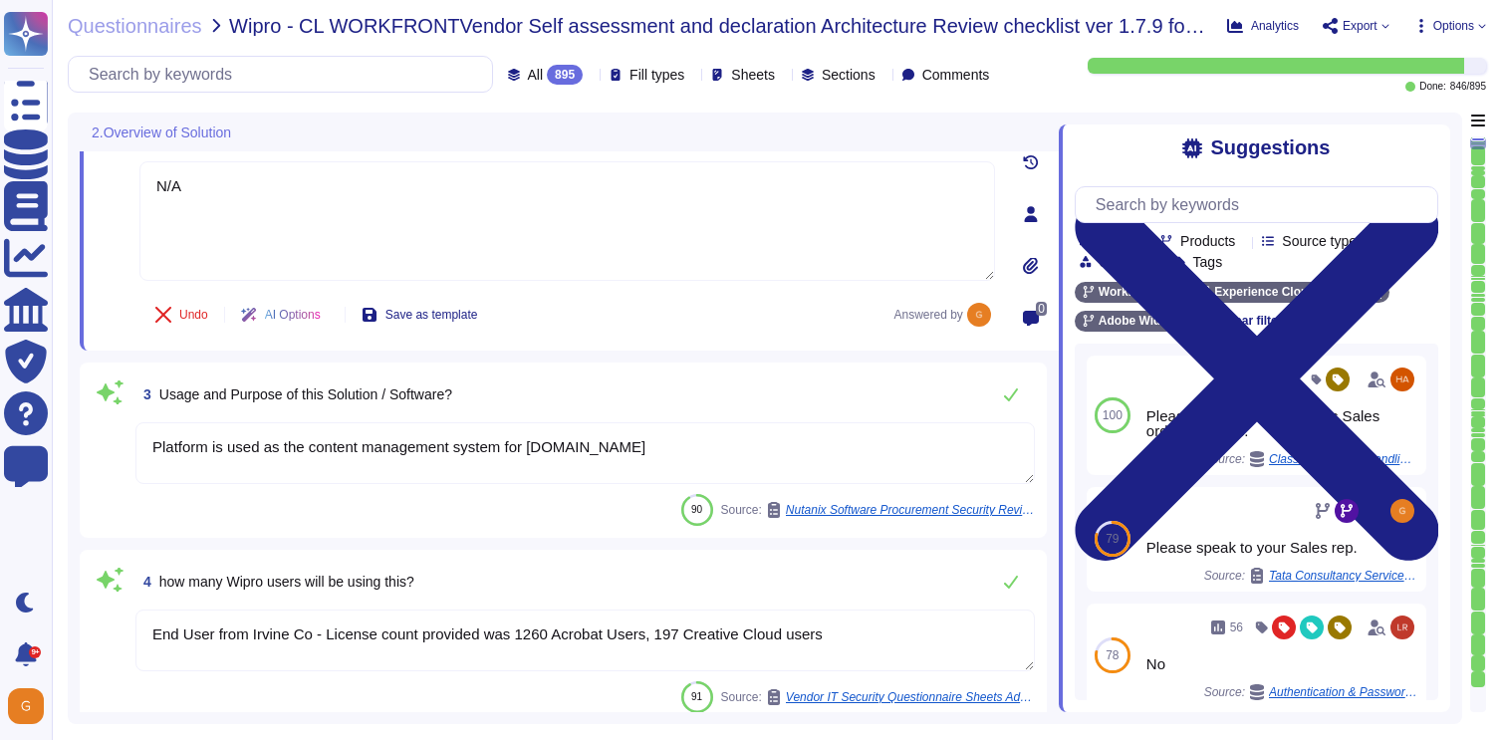
scroll to position [270, 0]
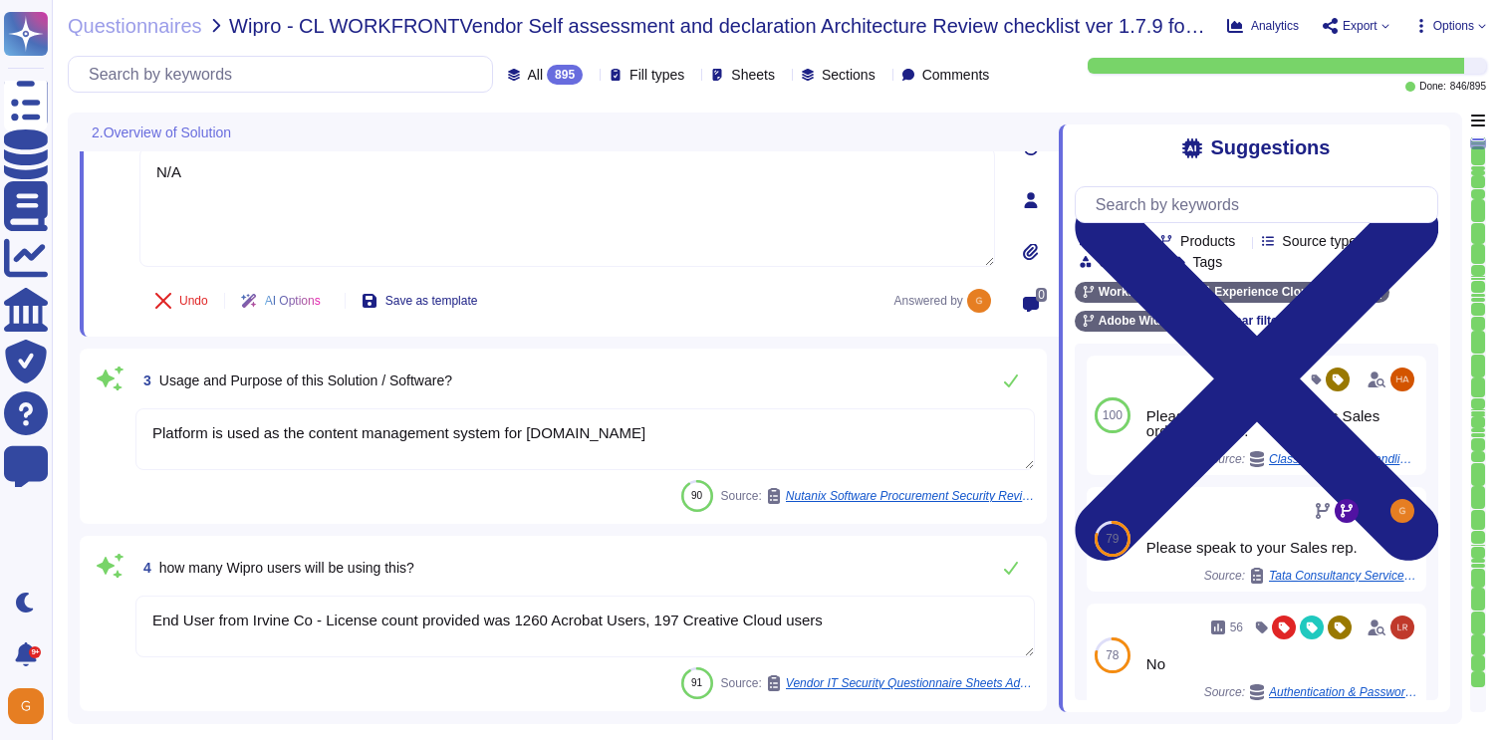
type textarea "Please refer to your products Sales order for terms."
click at [680, 437] on textarea "Platform is used as the content management system for nutanix.com" at bounding box center [584, 439] width 899 height 62
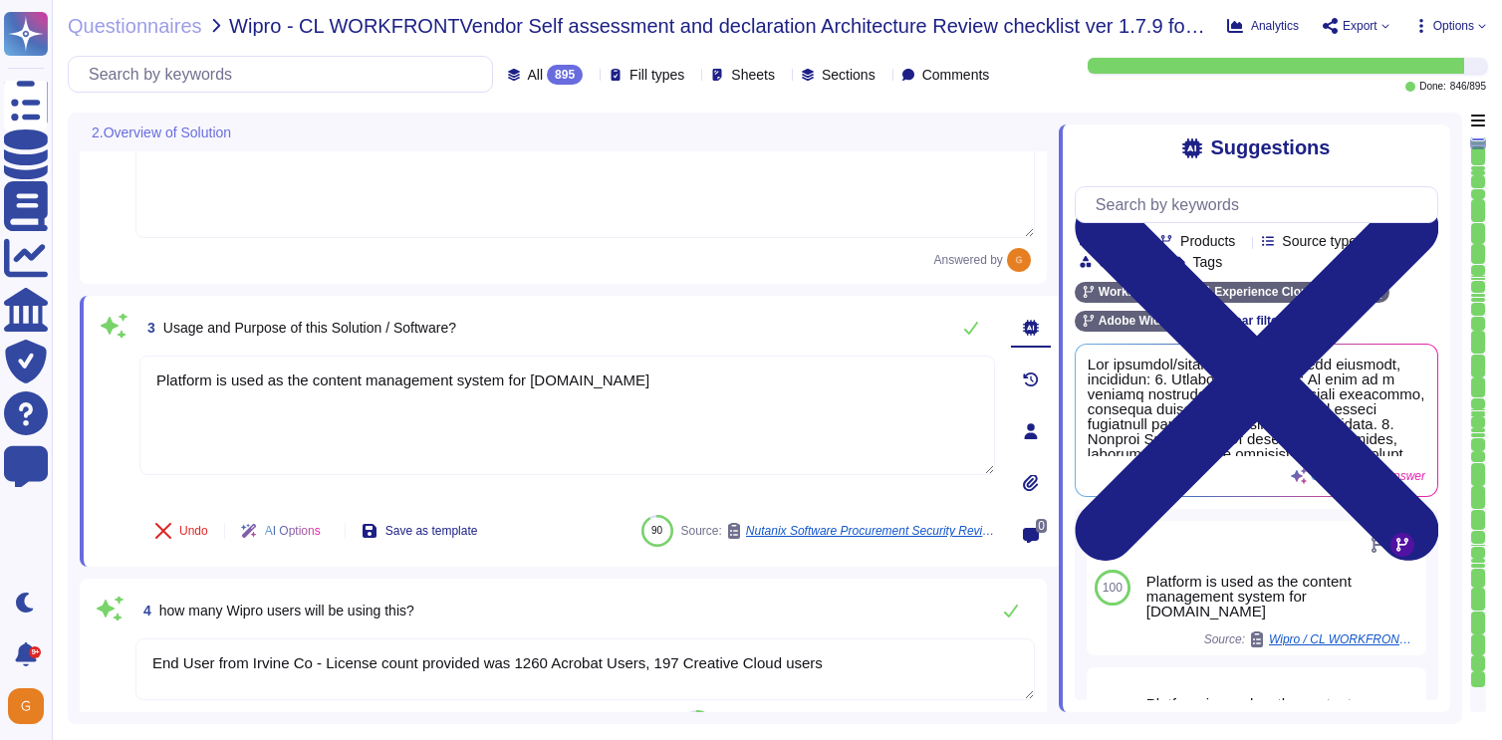
drag, startPoint x: 660, startPoint y: 386, endPoint x: 130, endPoint y: 371, distance: 530.0
click at [130, 372] on div "3 Usage and Purpose of this Solution / Software? Platform is used as the conten…" at bounding box center [545, 431] width 899 height 247
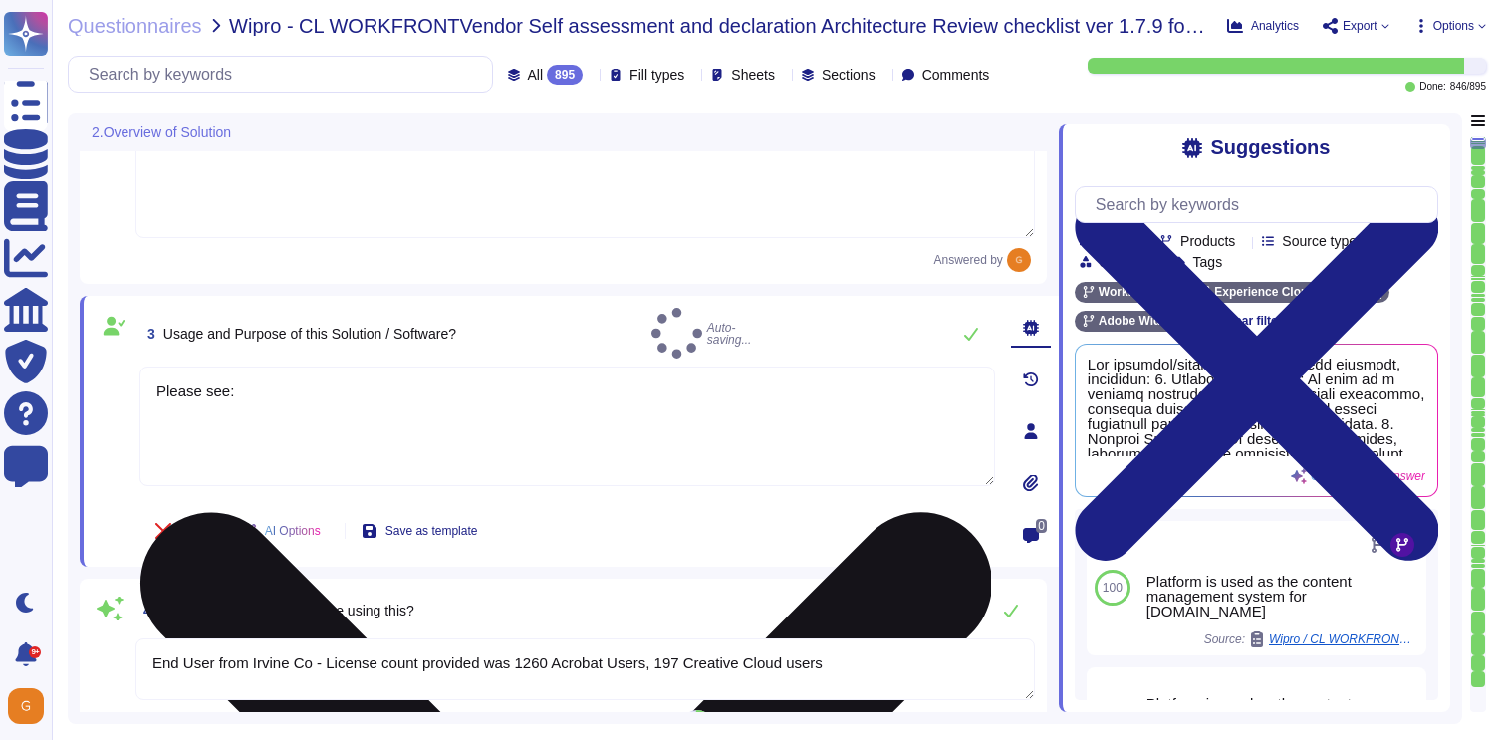
click at [400, 406] on textarea "Please see:" at bounding box center [566, 425] width 855 height 119
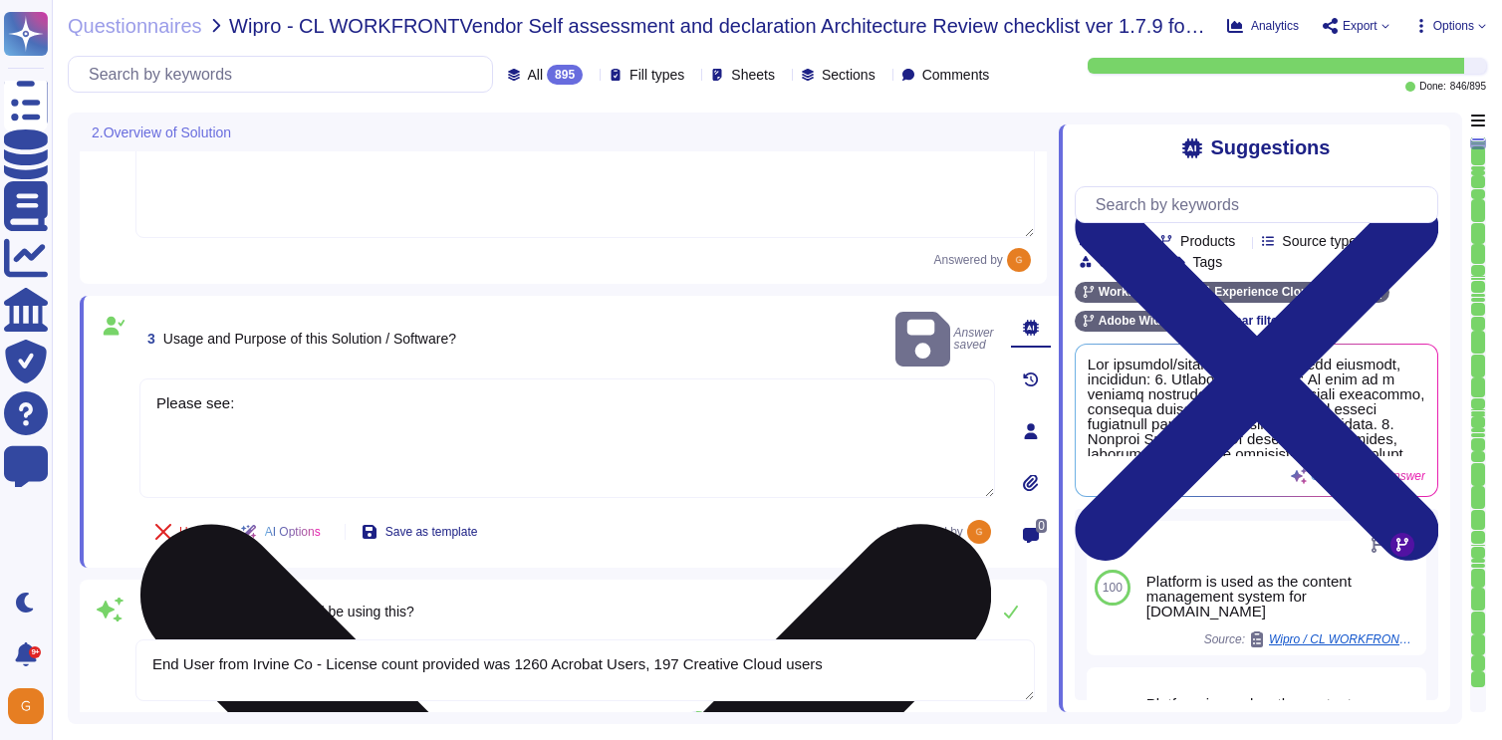
paste textarea "https://www.adobe.com/content/dam/cc/en/trust-center/ungated/whitepapers/experi…"
type textarea "Please see: https://www.adobe.com/content/dam/cc/en/trust-center/ungated/whitep…"
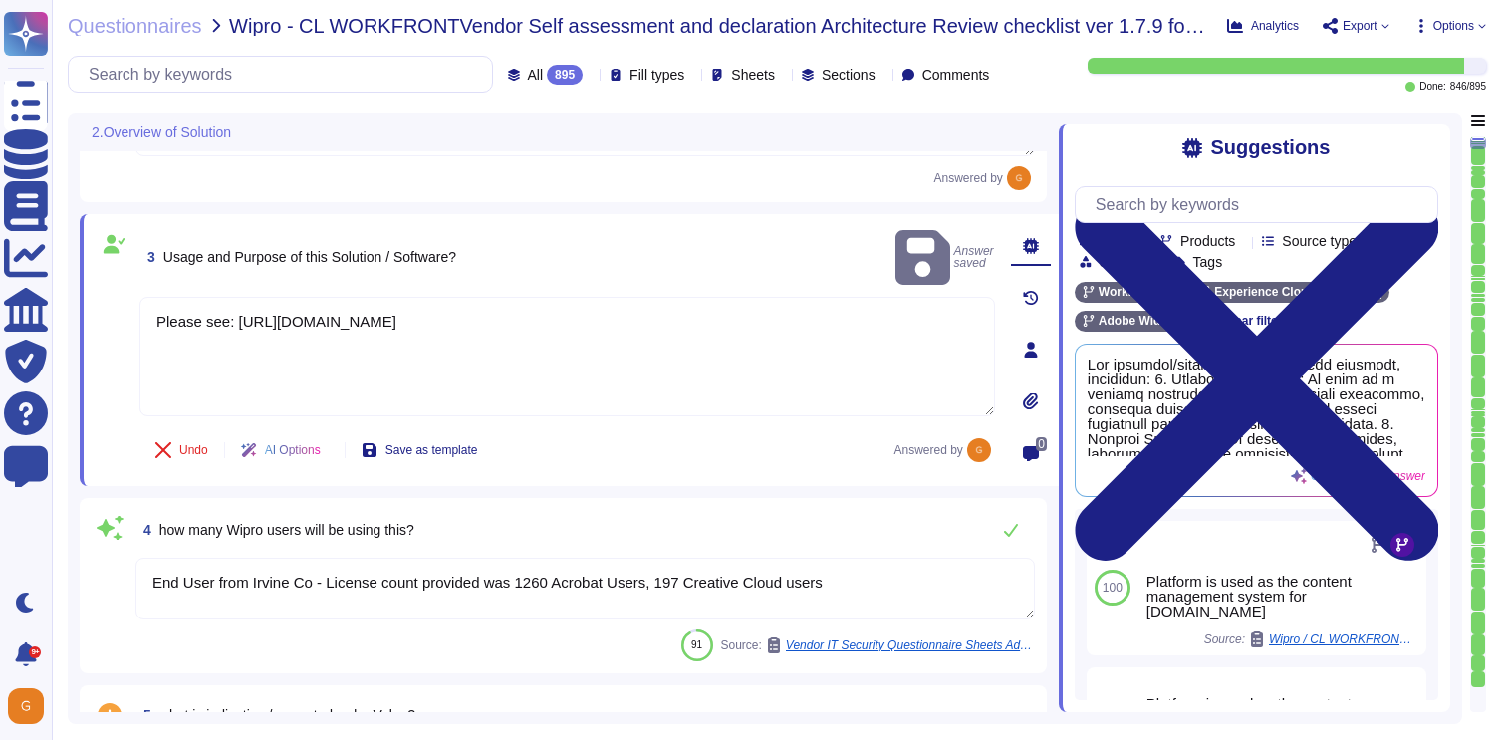
scroll to position [429, 0]
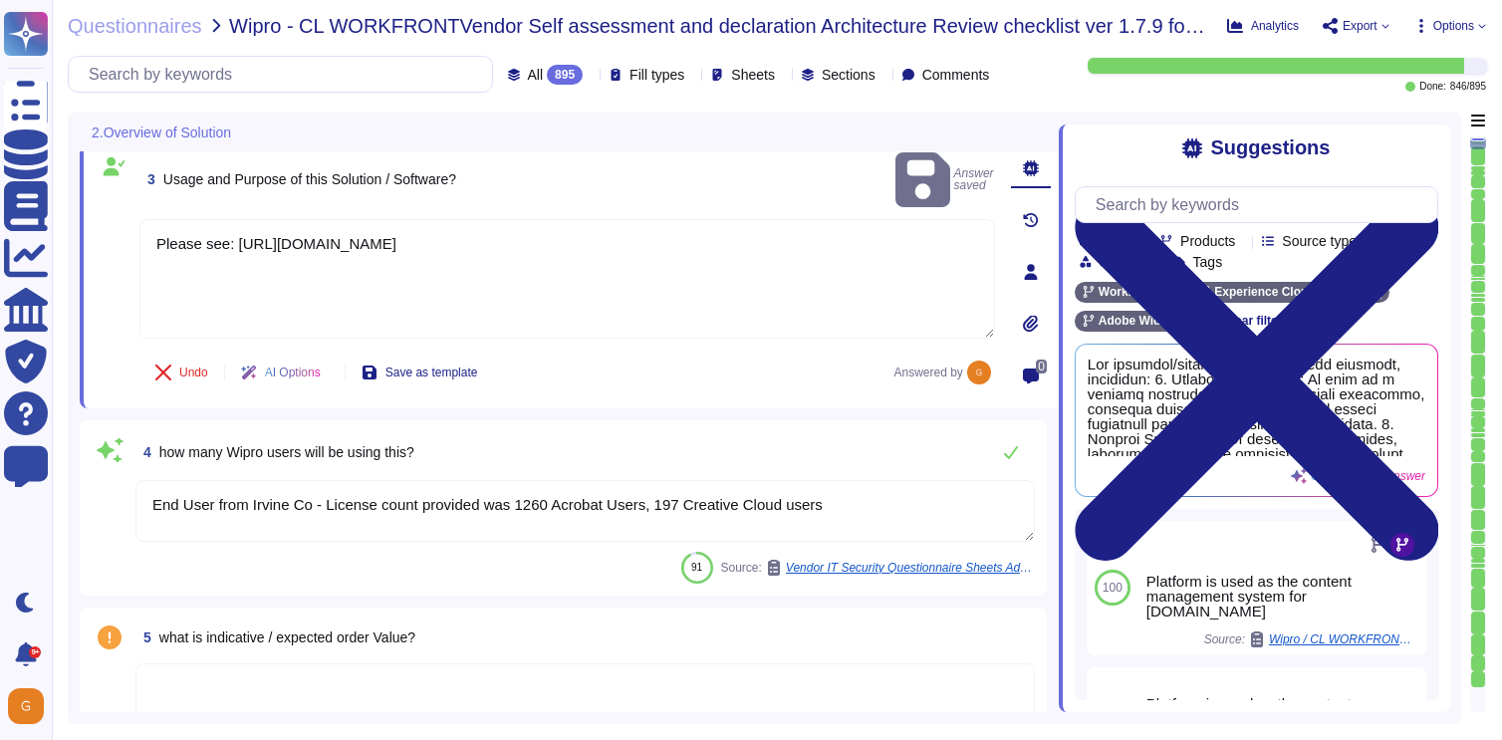
type textarea "ADBE"
type textarea "Please see: https://www.adobe.com/content/dam/cc/en/trust-center/ungated/whitep…"
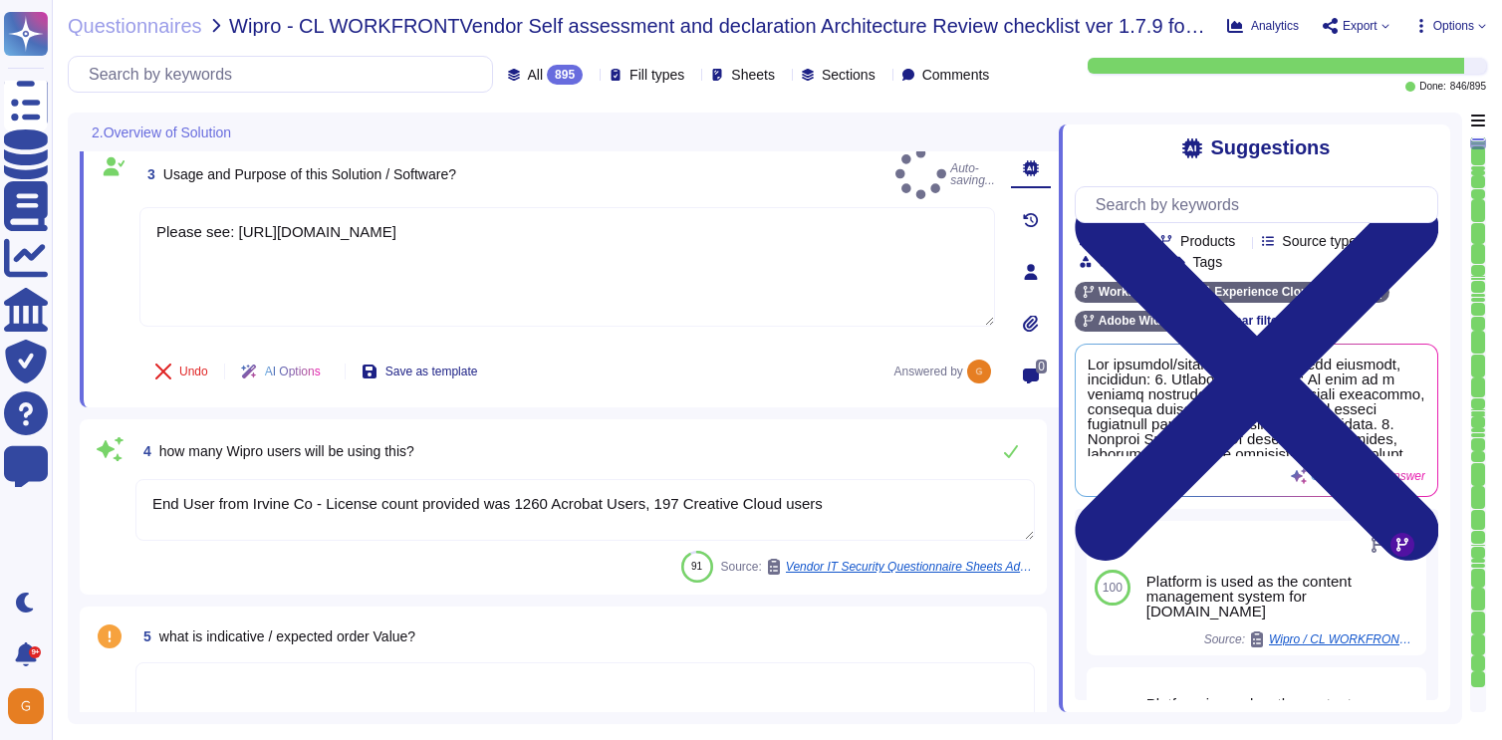
click at [551, 511] on textarea "End User from Irvine Co - License count provided was 1260 Acrobat Users, 197 Cr…" at bounding box center [584, 510] width 899 height 62
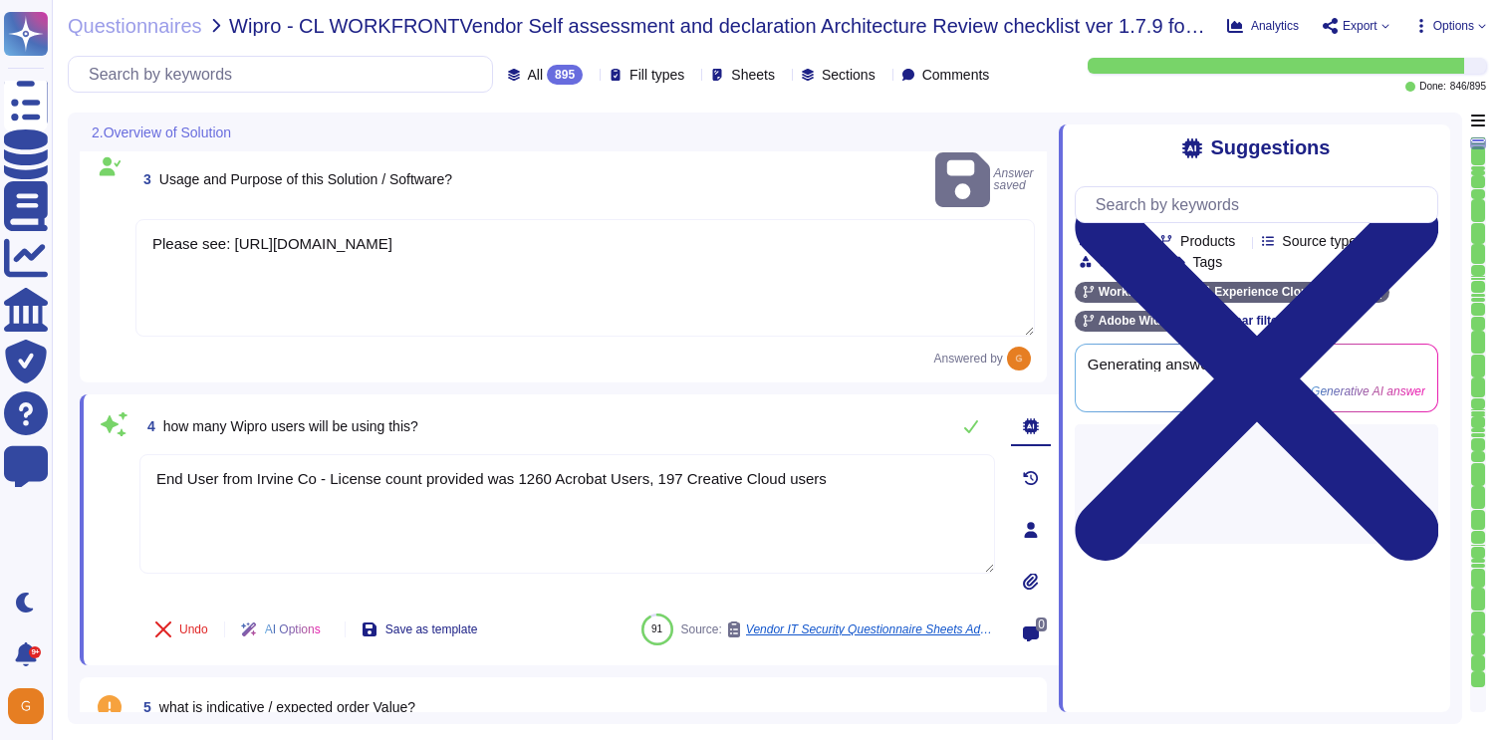
drag, startPoint x: 872, startPoint y: 456, endPoint x: 114, endPoint y: 451, distance: 758.8
click at [114, 451] on div "4 how many Wipro users will be using this? End User from Irvine Co - License co…" at bounding box center [545, 529] width 899 height 247
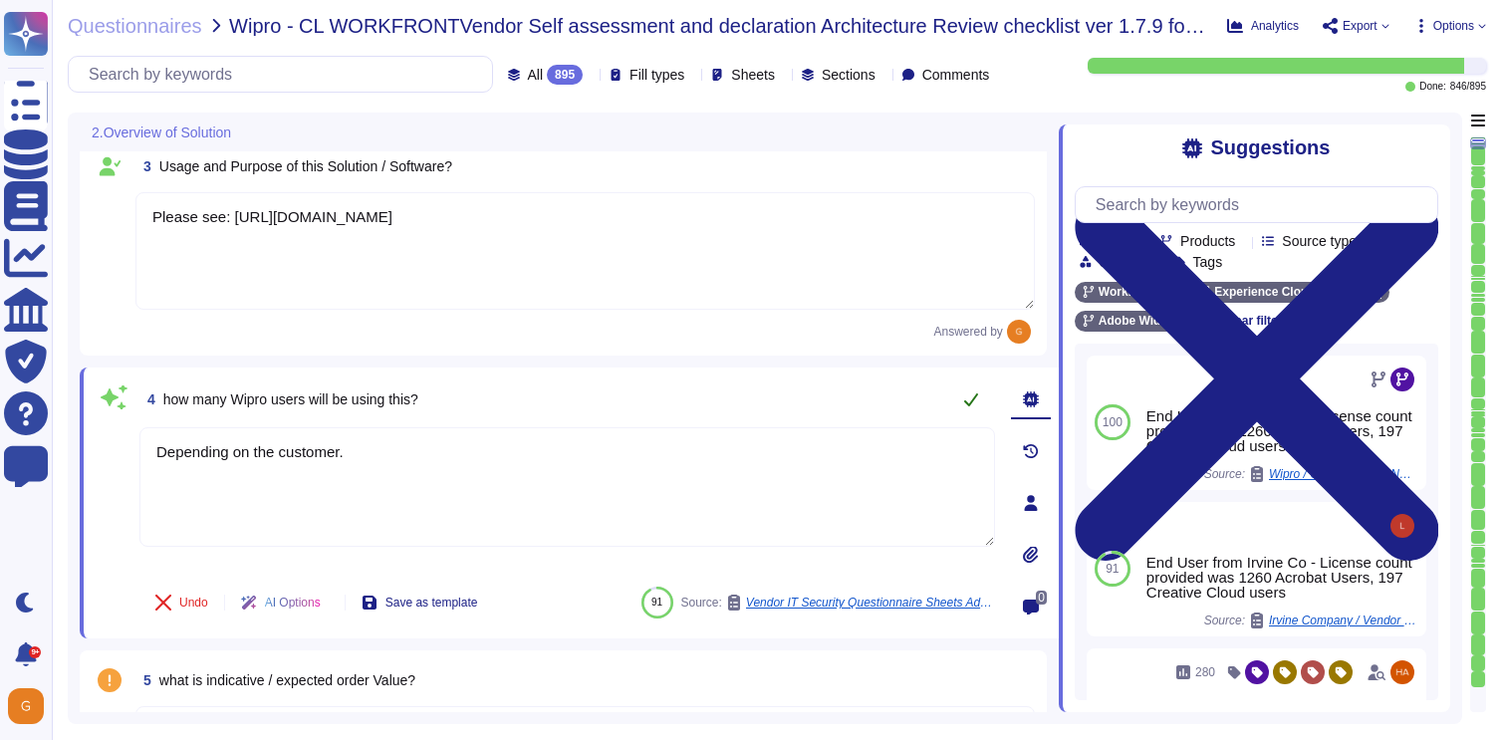
type textarea "Depending on the customer."
click at [980, 397] on button at bounding box center [971, 399] width 48 height 40
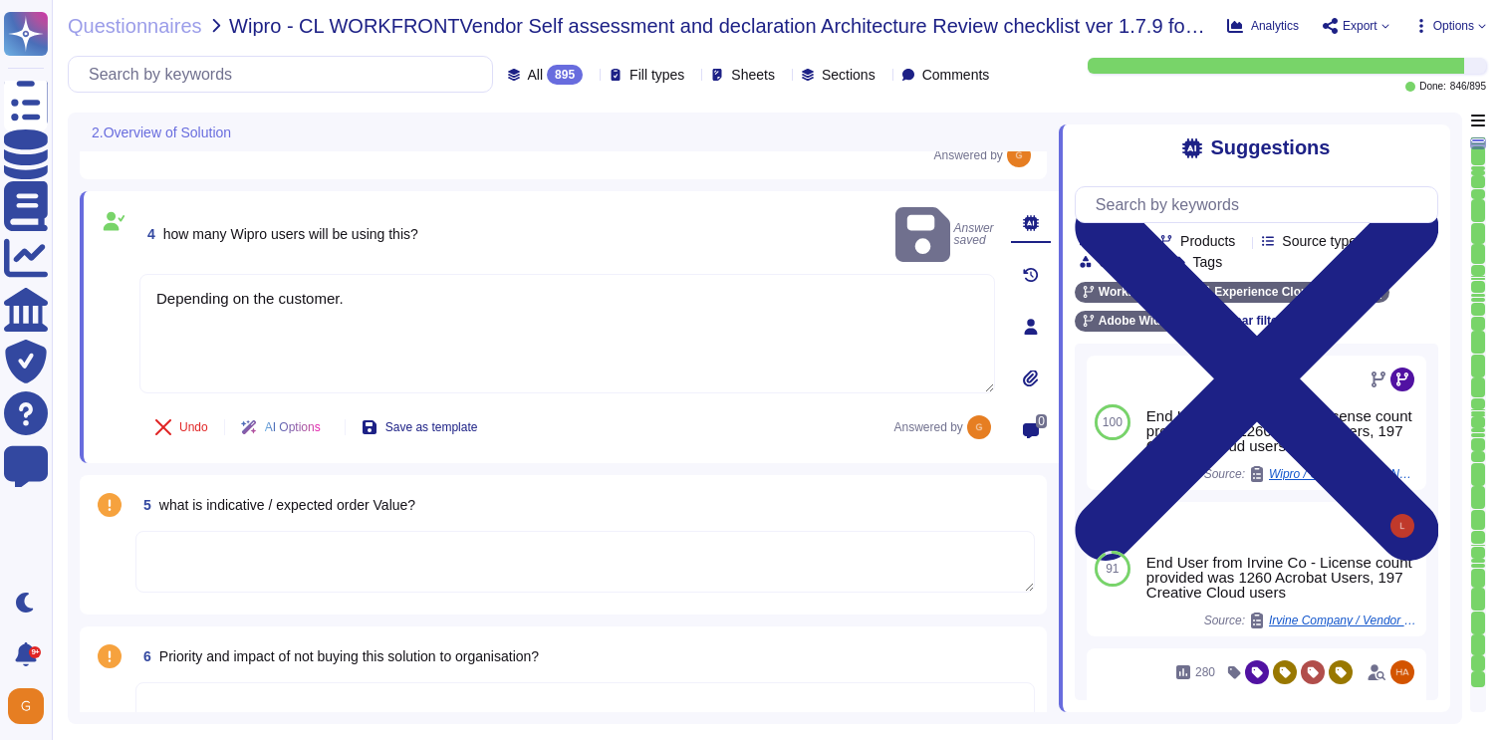
scroll to position [605, 0]
click at [537, 566] on textarea at bounding box center [584, 562] width 899 height 62
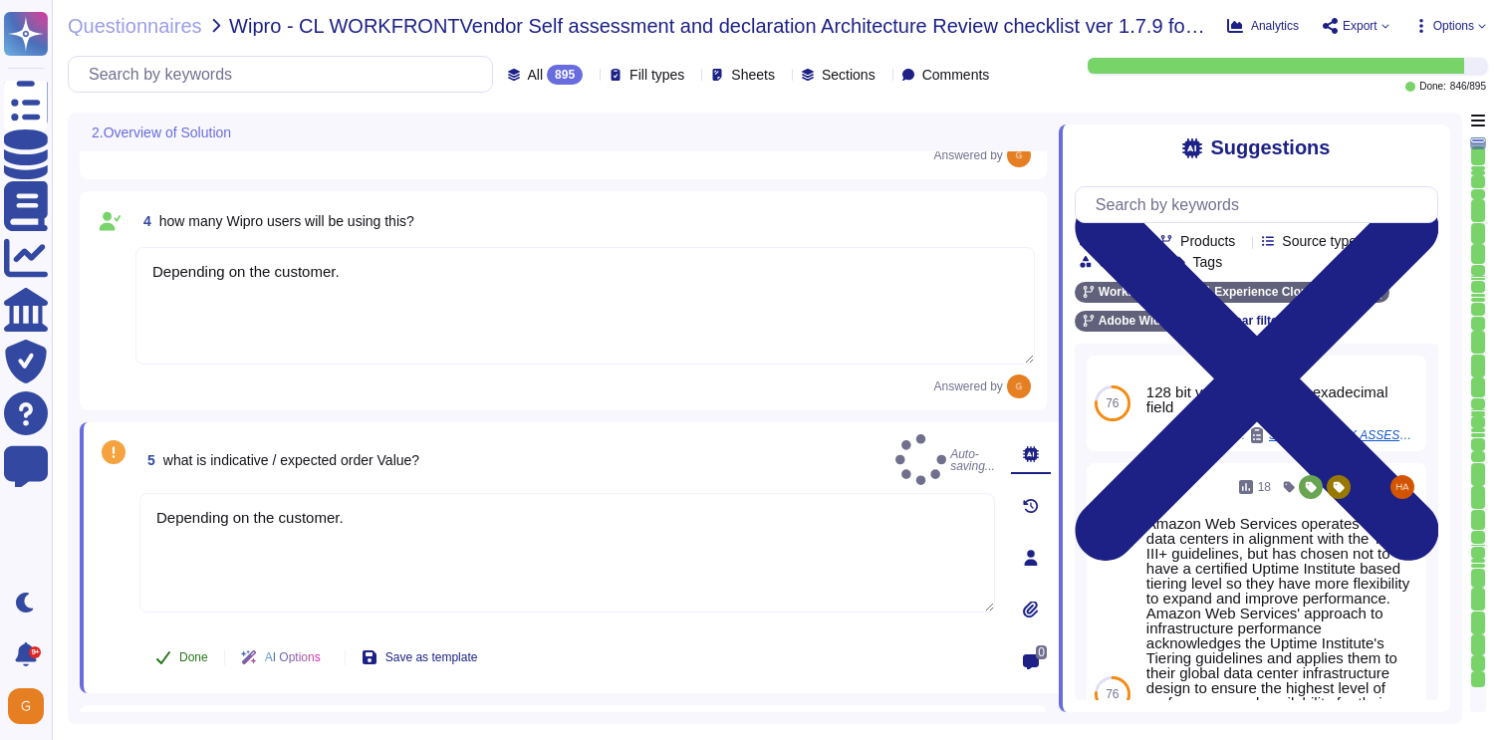
type textarea "Depending on the customer."
click at [197, 654] on span "Done" at bounding box center [193, 657] width 29 height 12
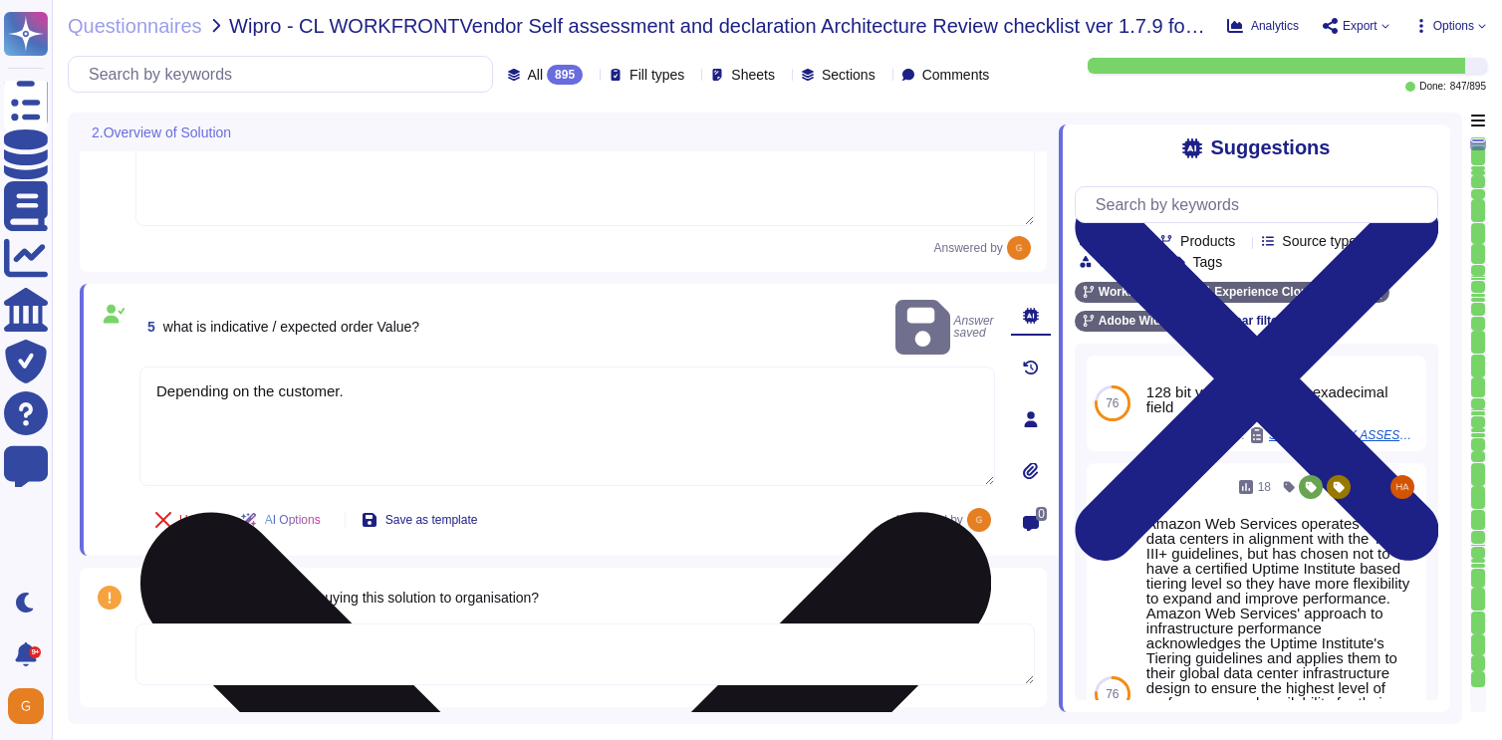
scroll to position [812, 0]
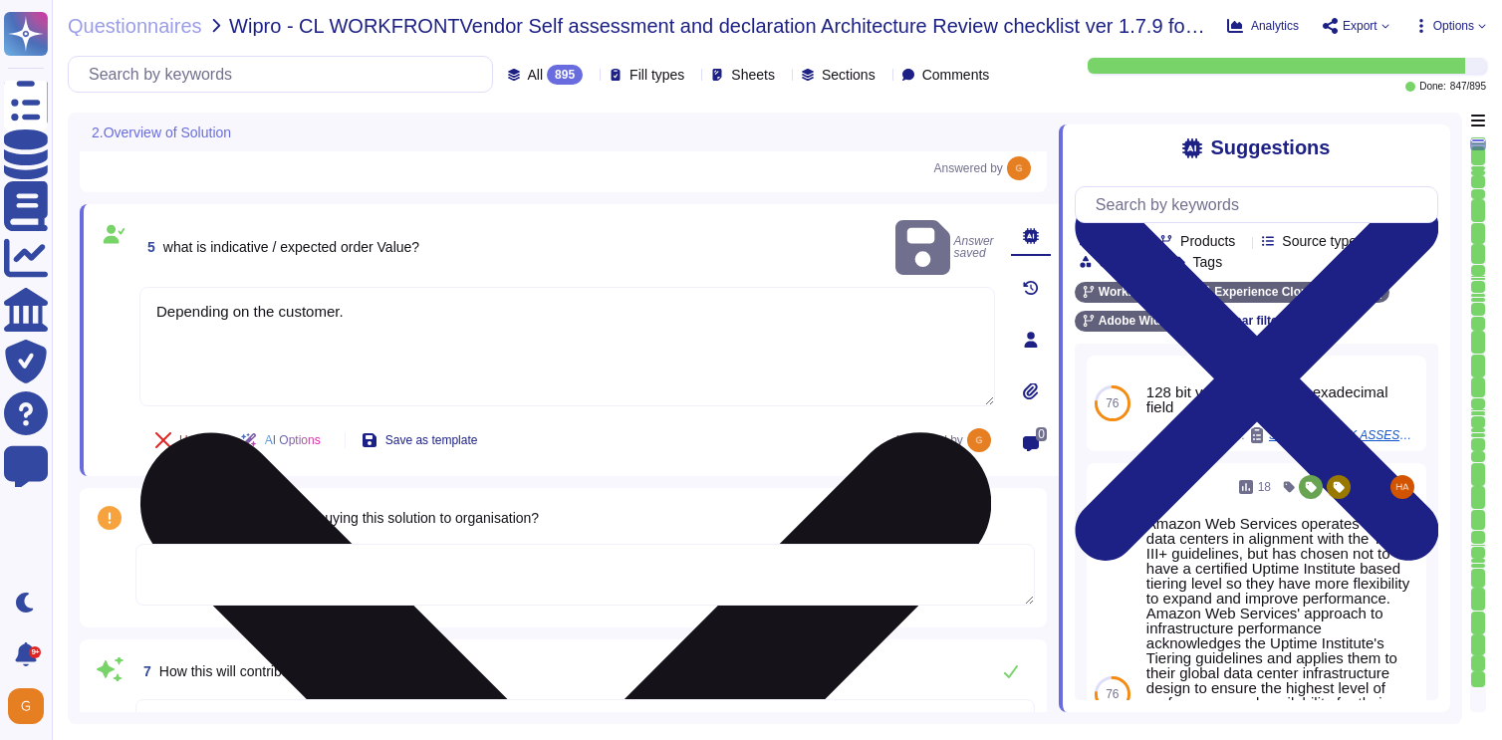
type textarea "SSO identity in which identity profiles are provided by the customer’s identity…"
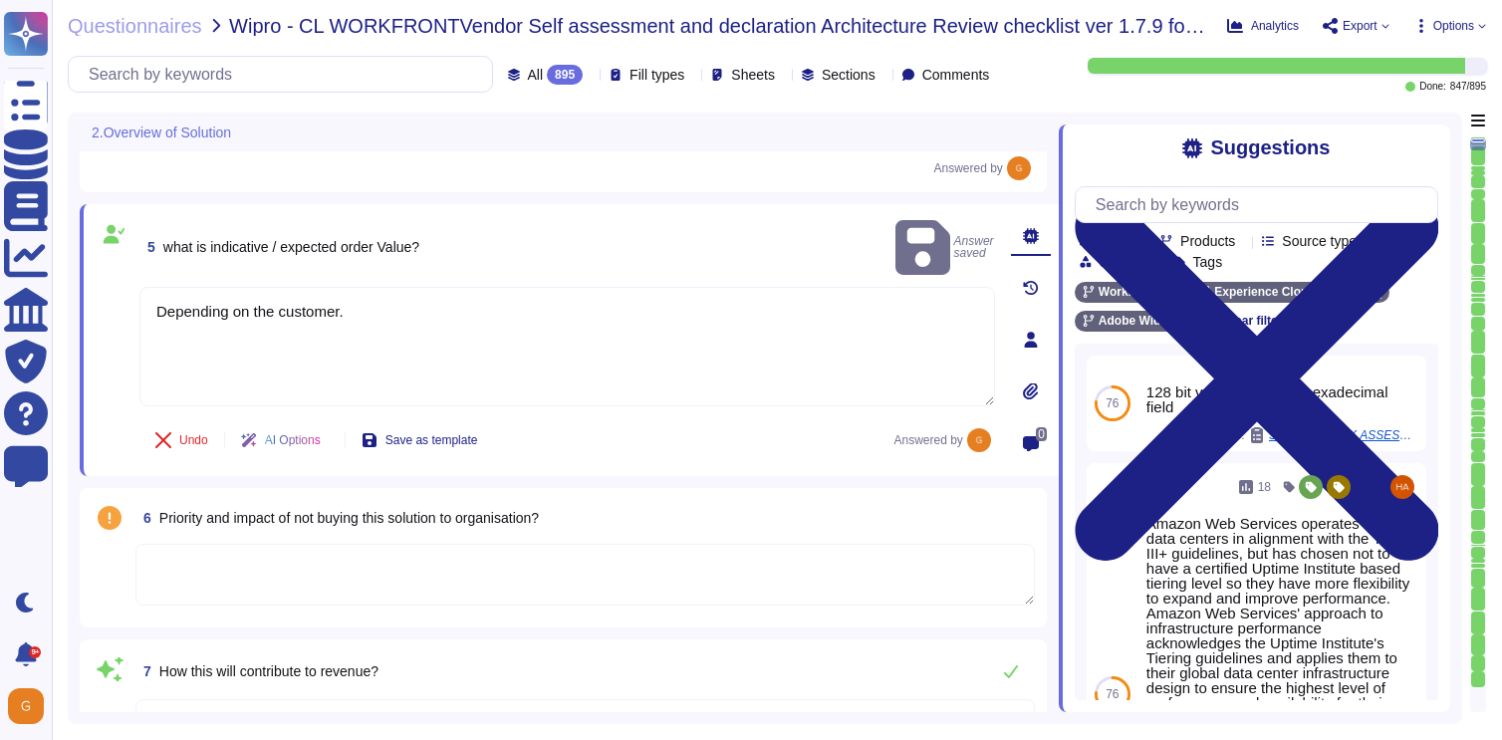
click at [651, 574] on textarea at bounding box center [584, 575] width 899 height 62
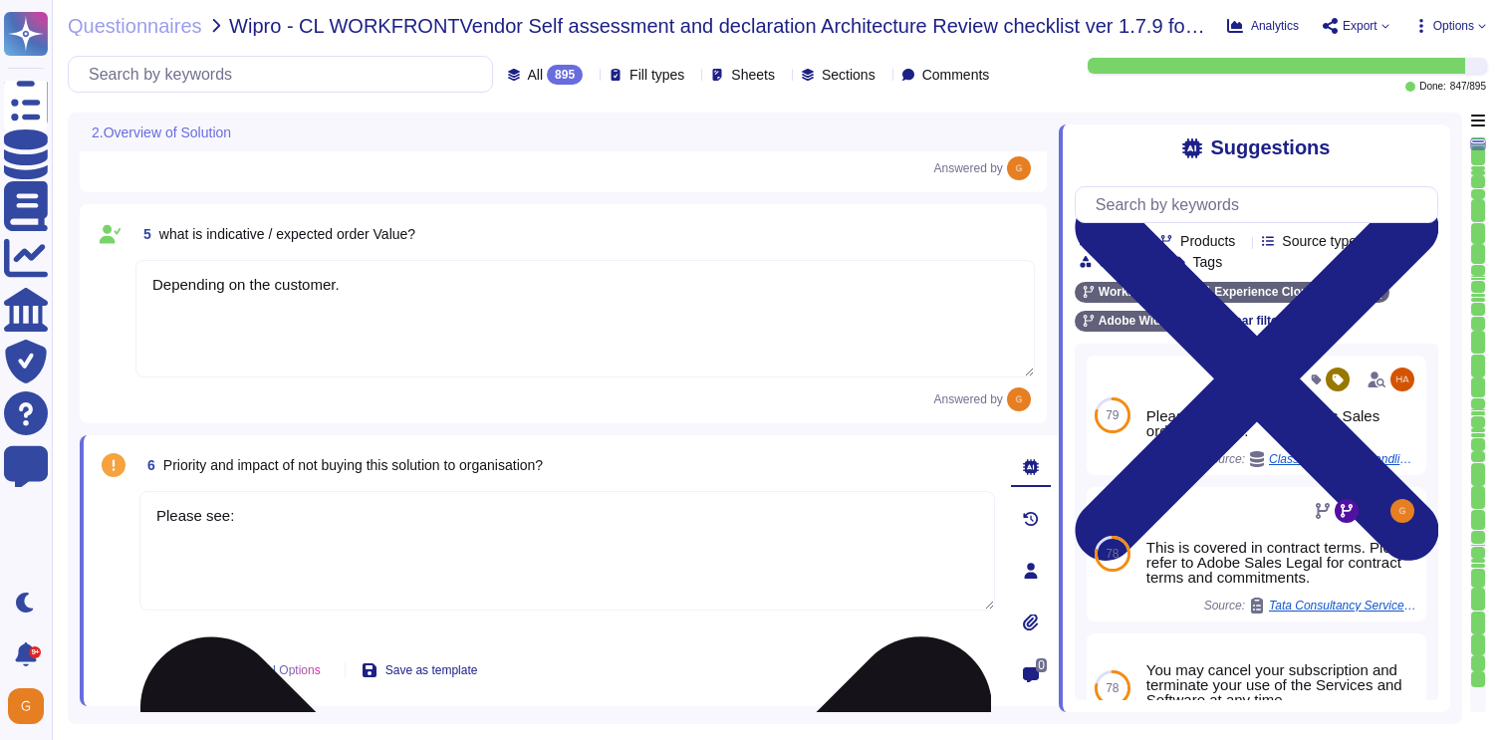
paste textarea "https://www.adobe.com/content/dam/cc/en/trust-center/ungated/whitepapers/experi…"
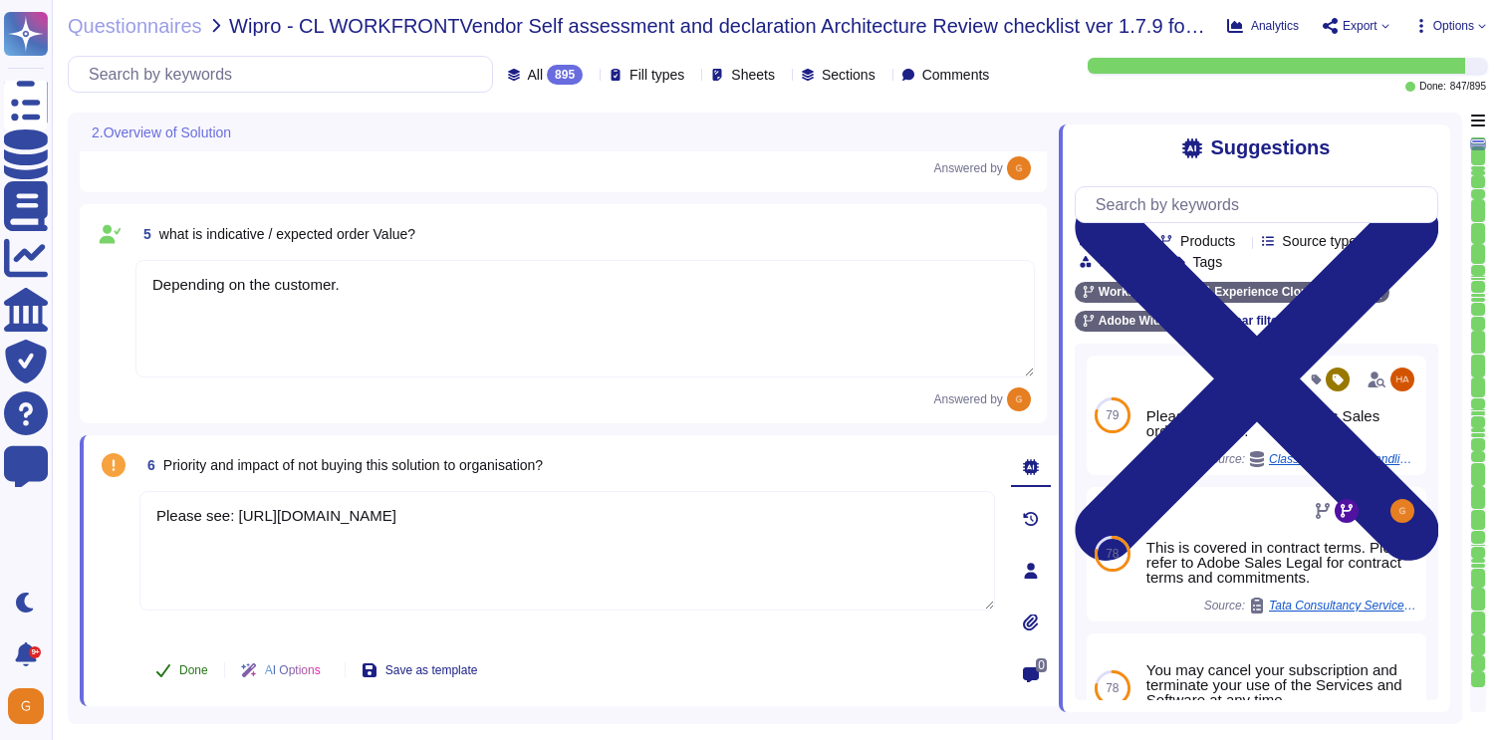
type textarea "Please see: https://www.adobe.com/content/dam/cc/en/trust-center/ungated/whitep…"
click at [195, 676] on span "Done" at bounding box center [193, 670] width 29 height 12
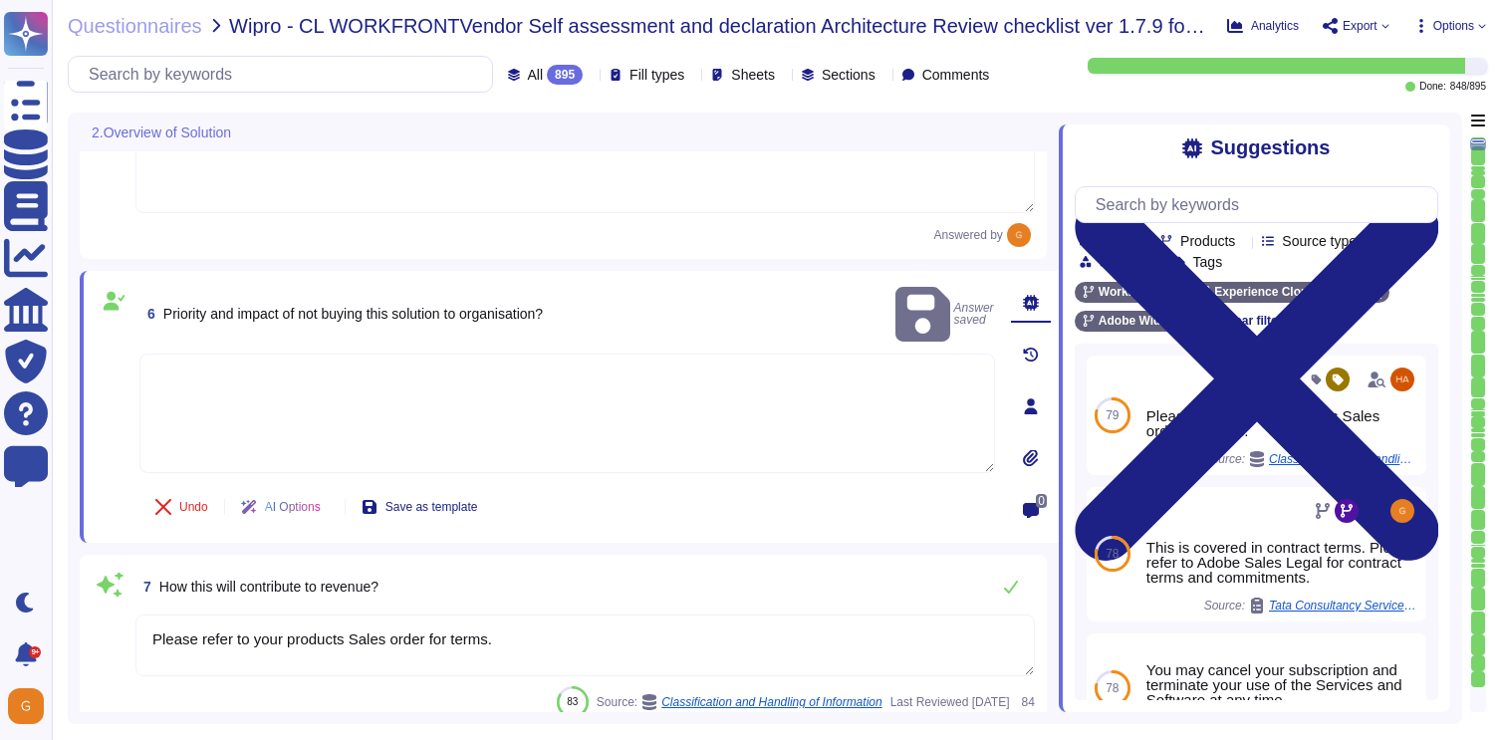
type textarea "SSO identity in which identity profiles are provided by the customer’s identity…"
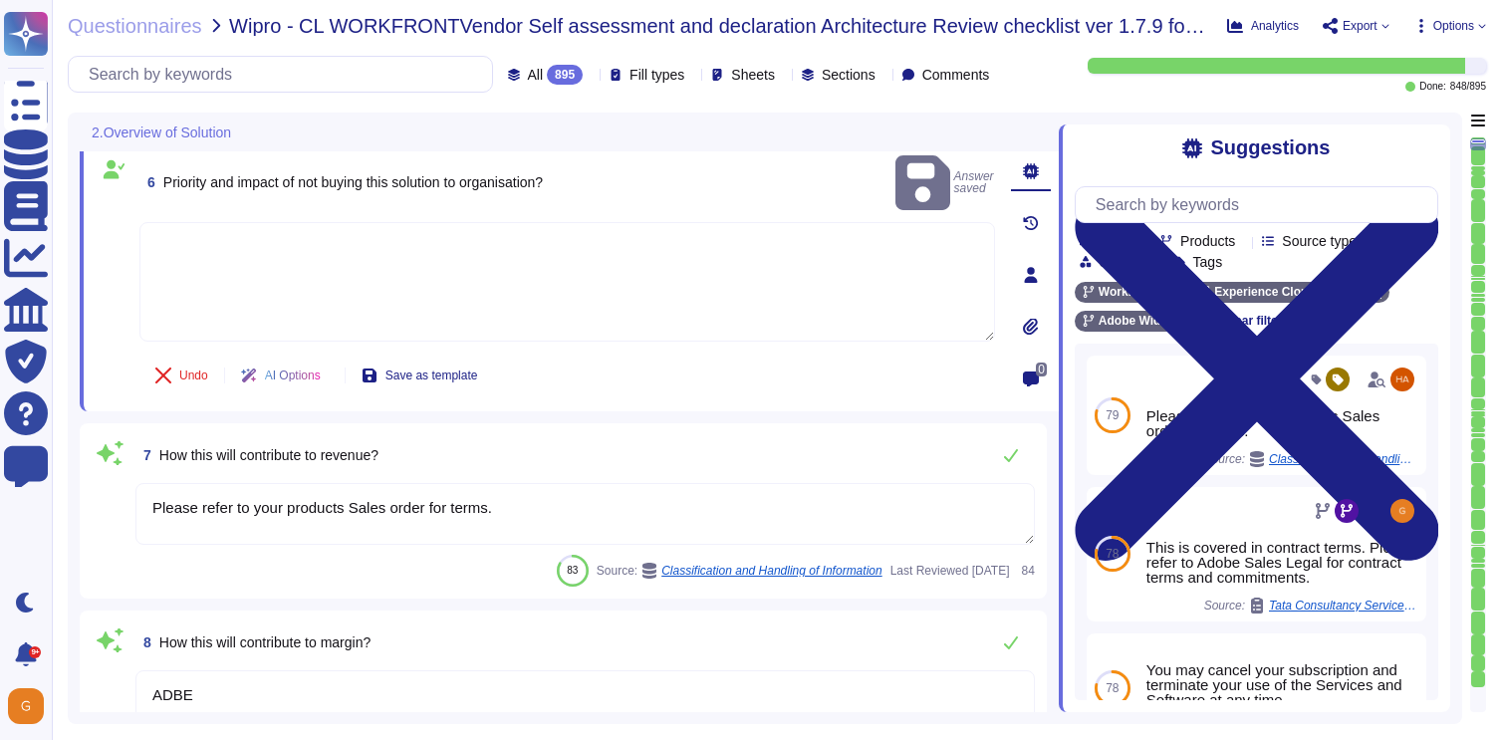
scroll to position [1093, 0]
type textarea "Please see: https://www.adobe.com/content/dam/cc/en/trust-center/ungated/whitep…"
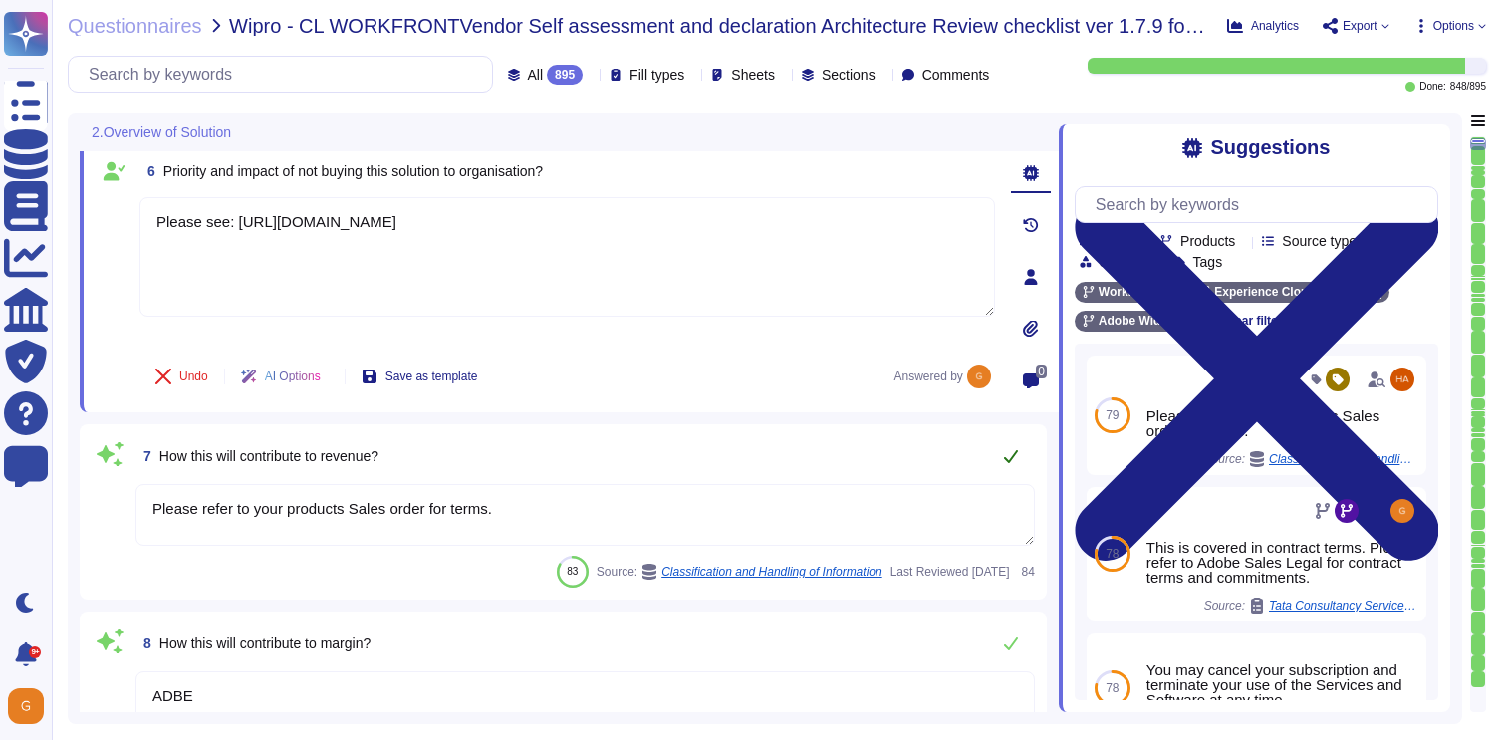
click at [1012, 454] on icon at bounding box center [1011, 456] width 16 height 16
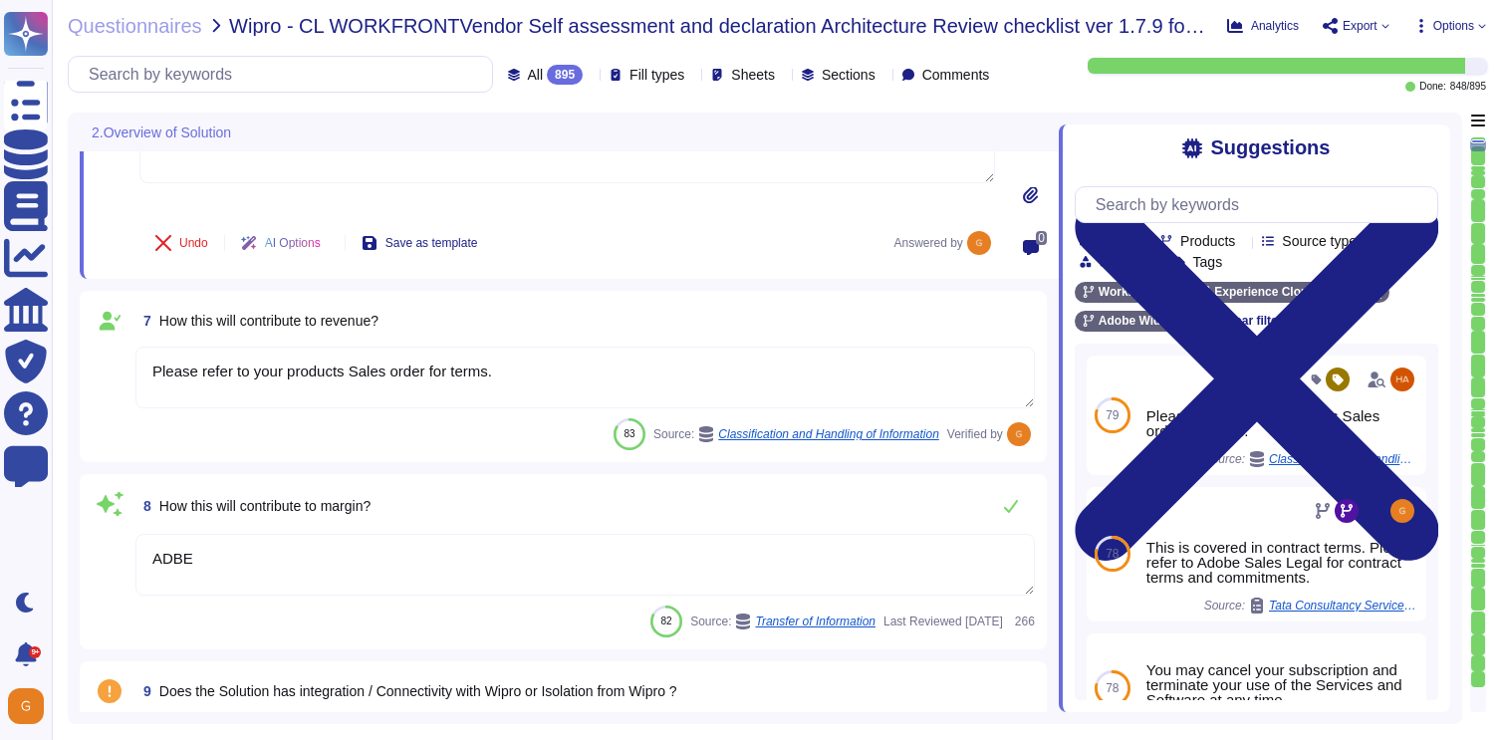
scroll to position [1231, 0]
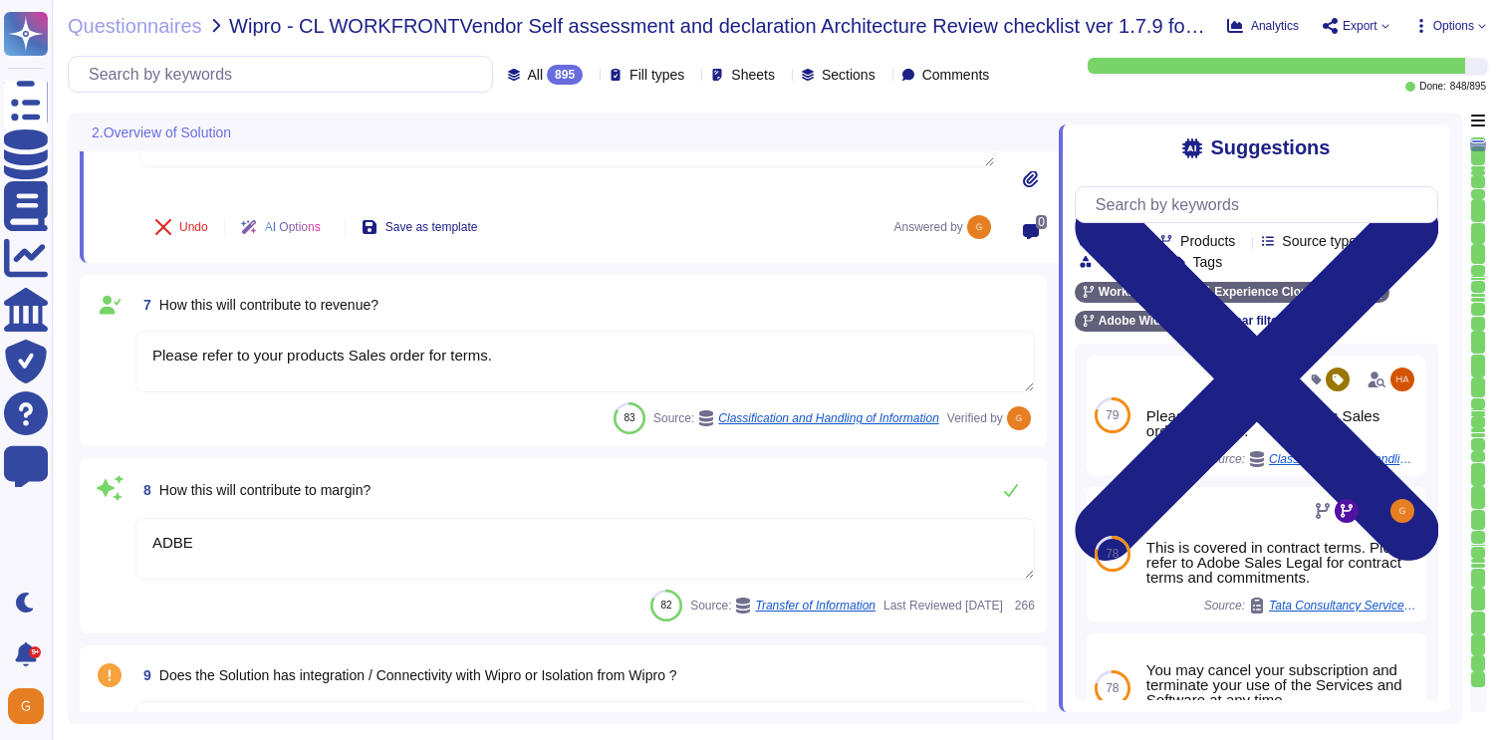
click at [294, 553] on textarea "ADBE" at bounding box center [584, 549] width 899 height 62
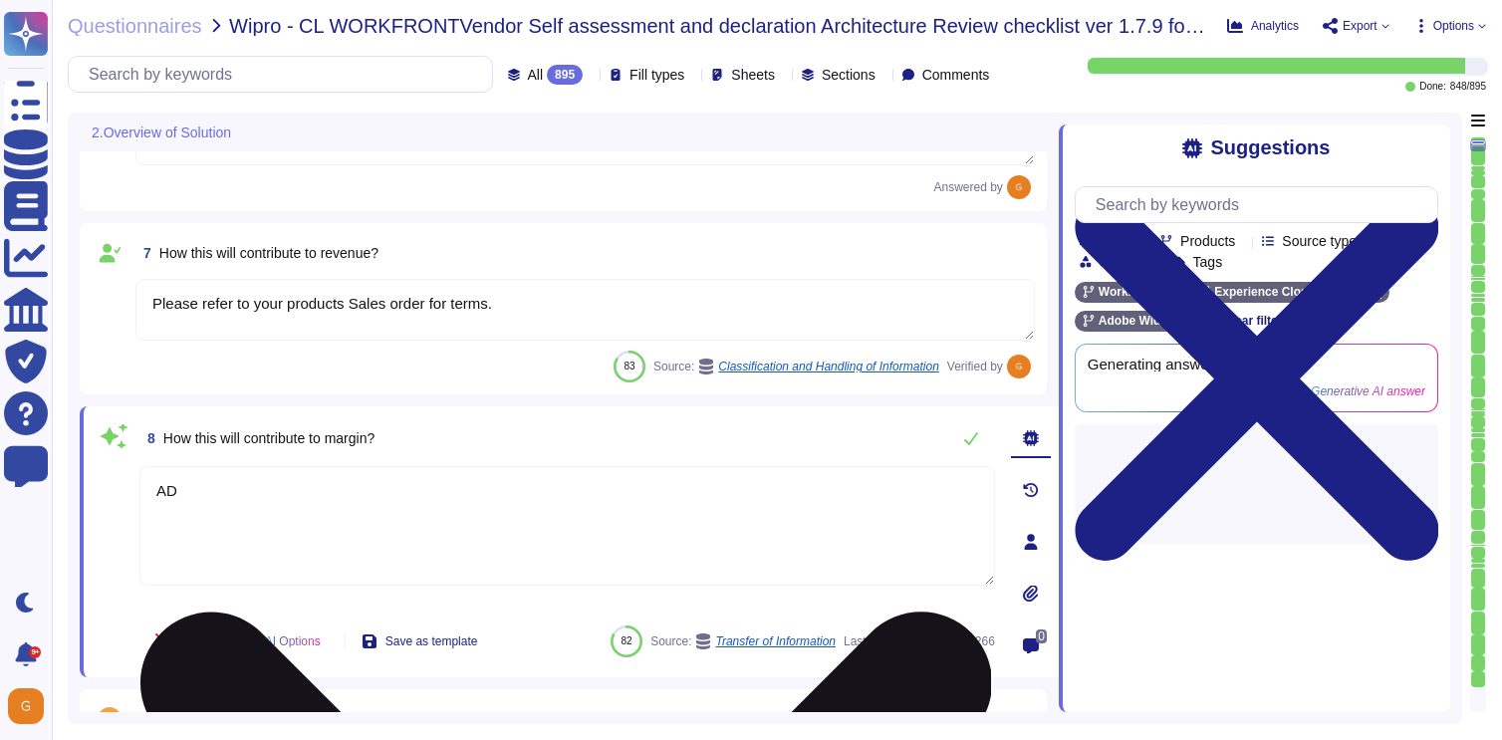
type textarea "A"
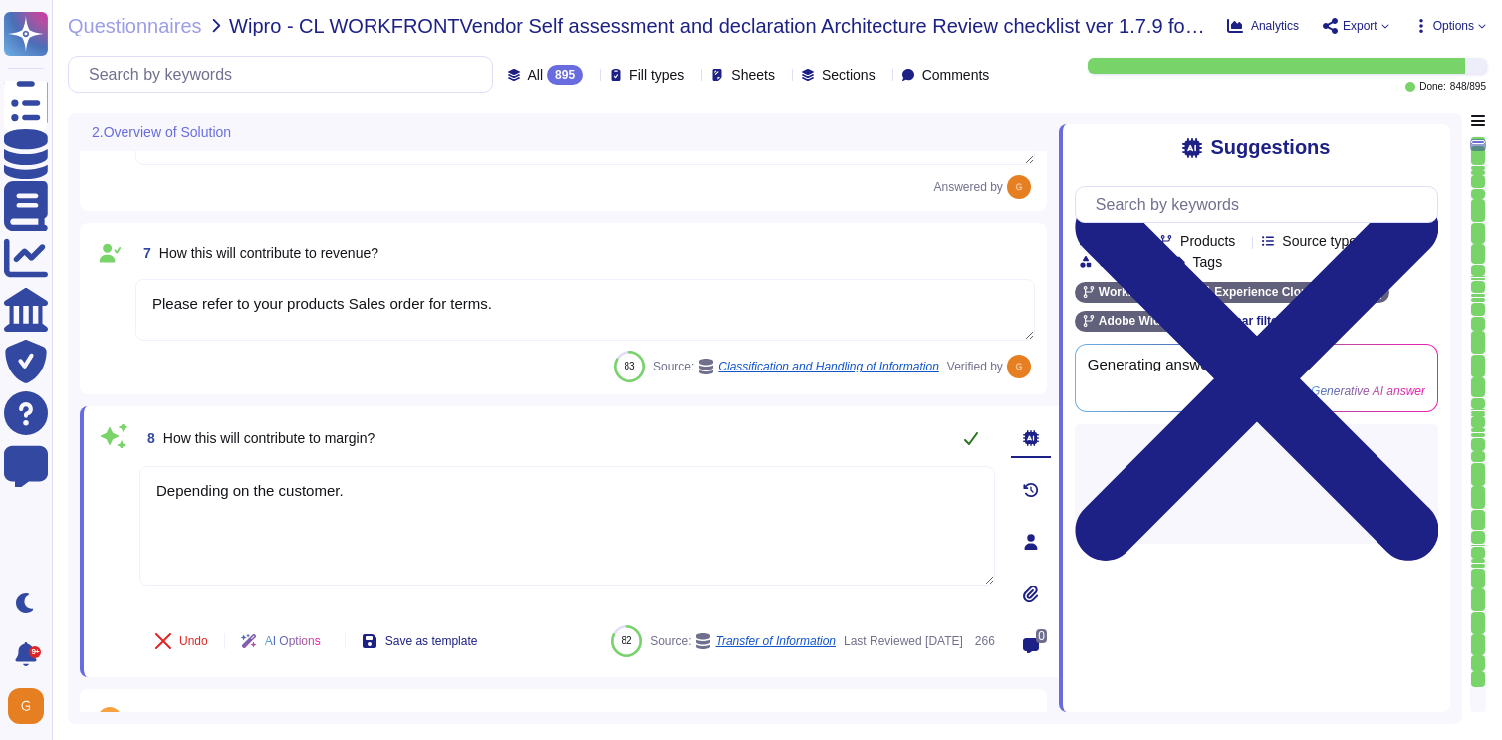
type textarea "Depending on the customer."
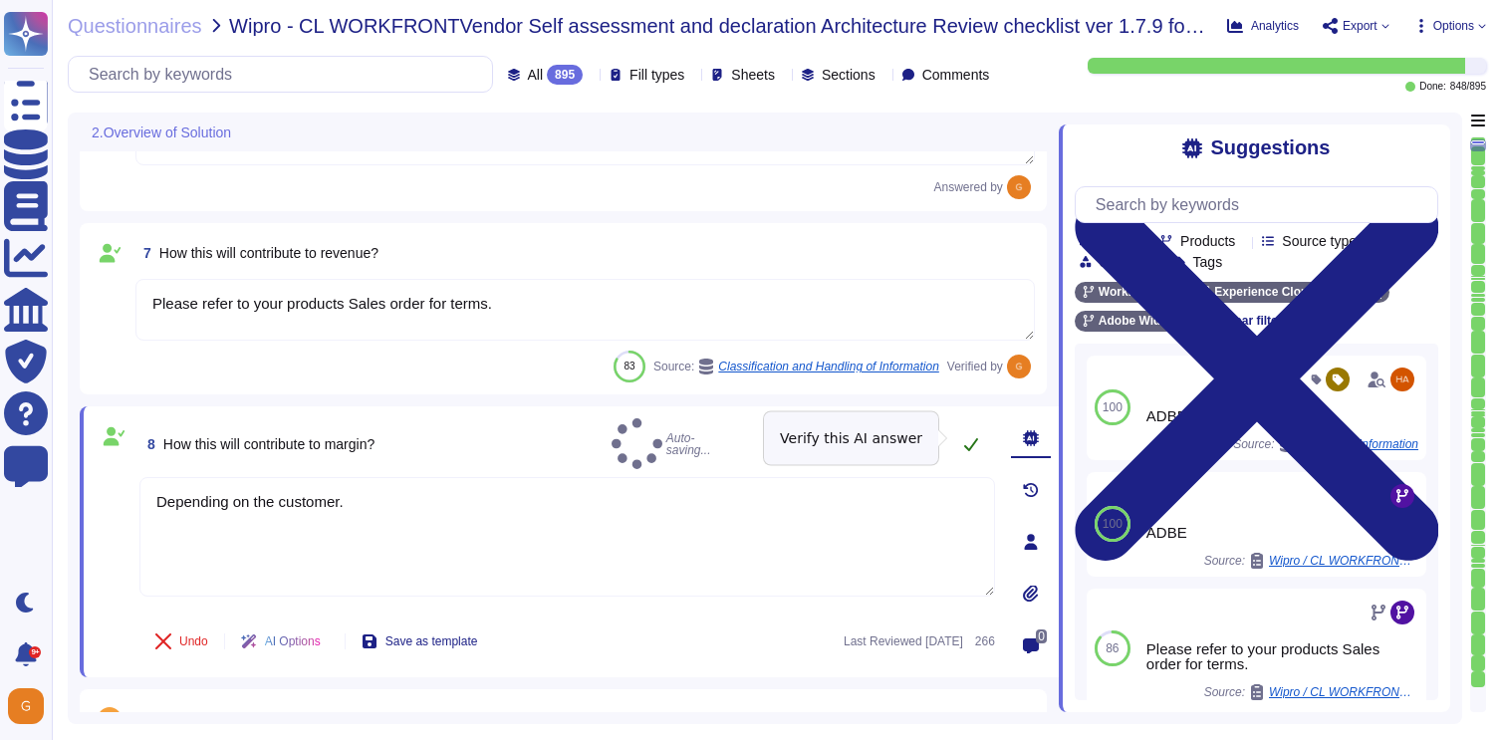
click at [971, 445] on icon at bounding box center [971, 444] width 16 height 16
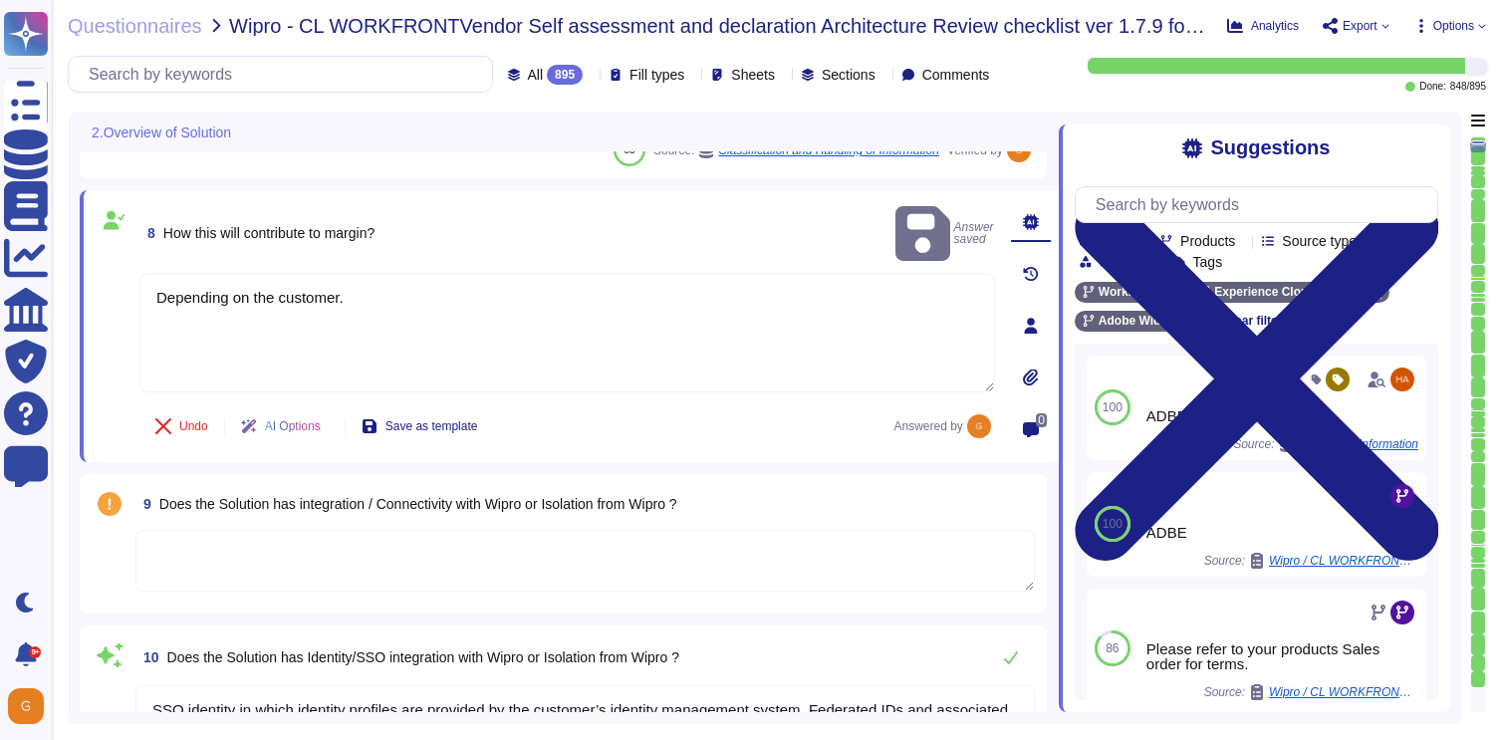
scroll to position [1440, 0]
